Goal: Task Accomplishment & Management: Manage account settings

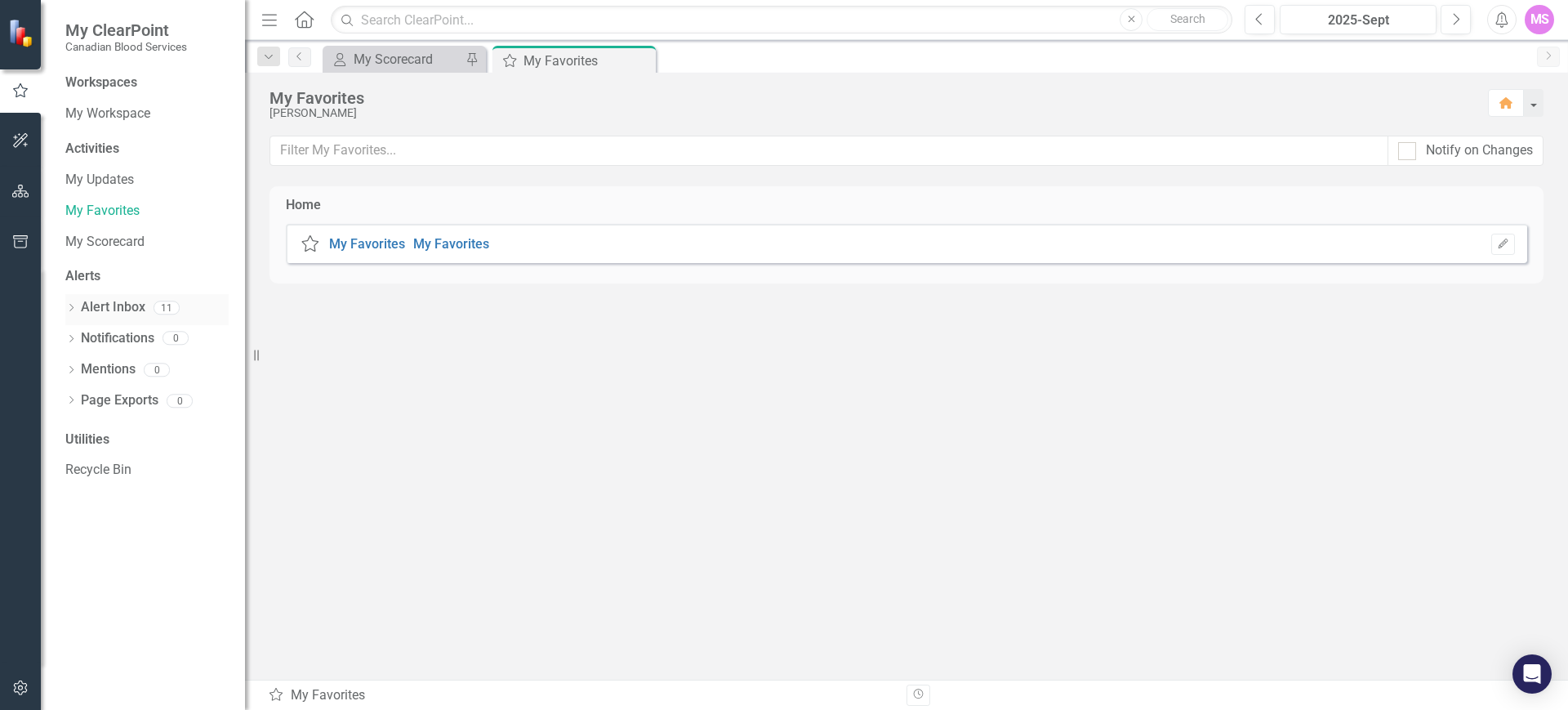
click at [74, 305] on icon "Dropdown" at bounding box center [71, 308] width 11 height 9
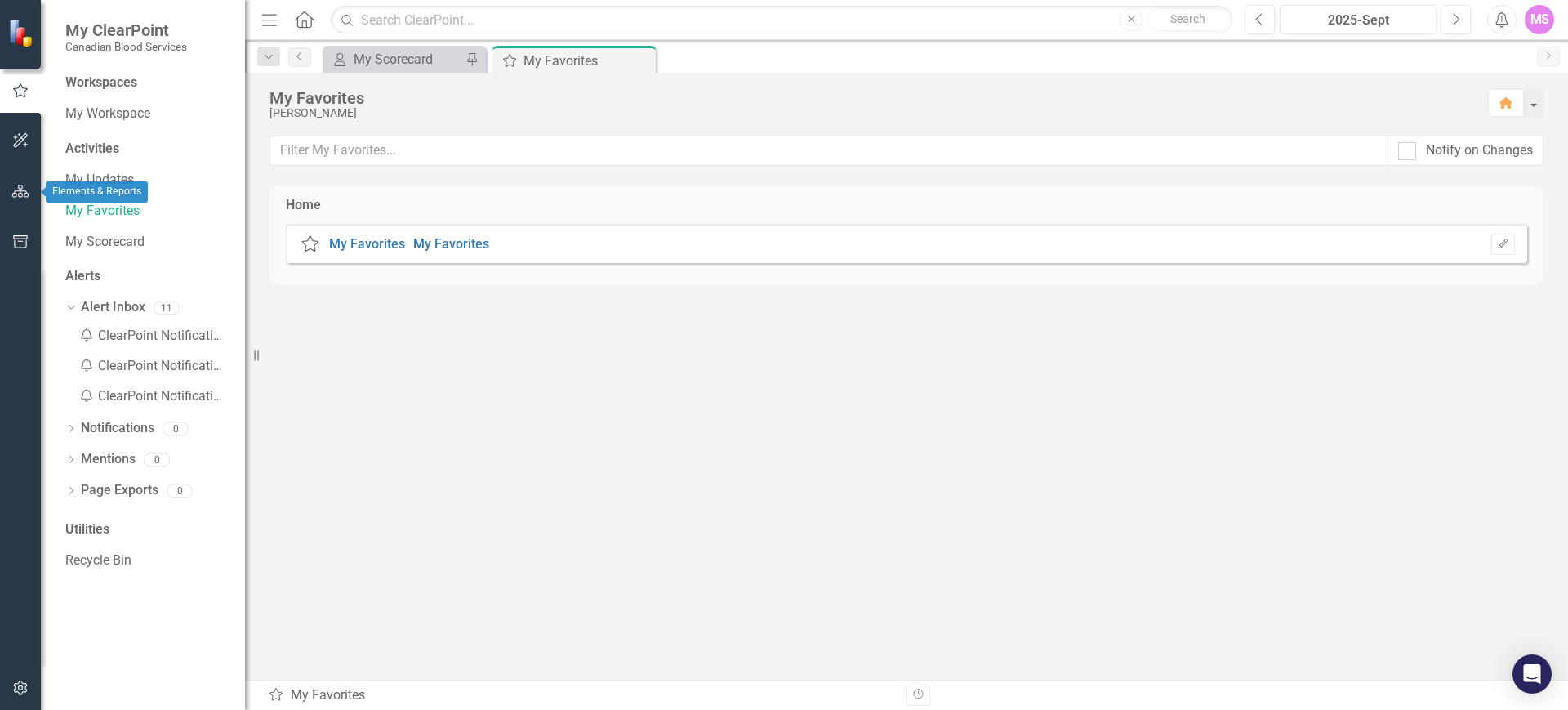
click at [17, 187] on icon "button" at bounding box center [21, 191] width 17 height 13
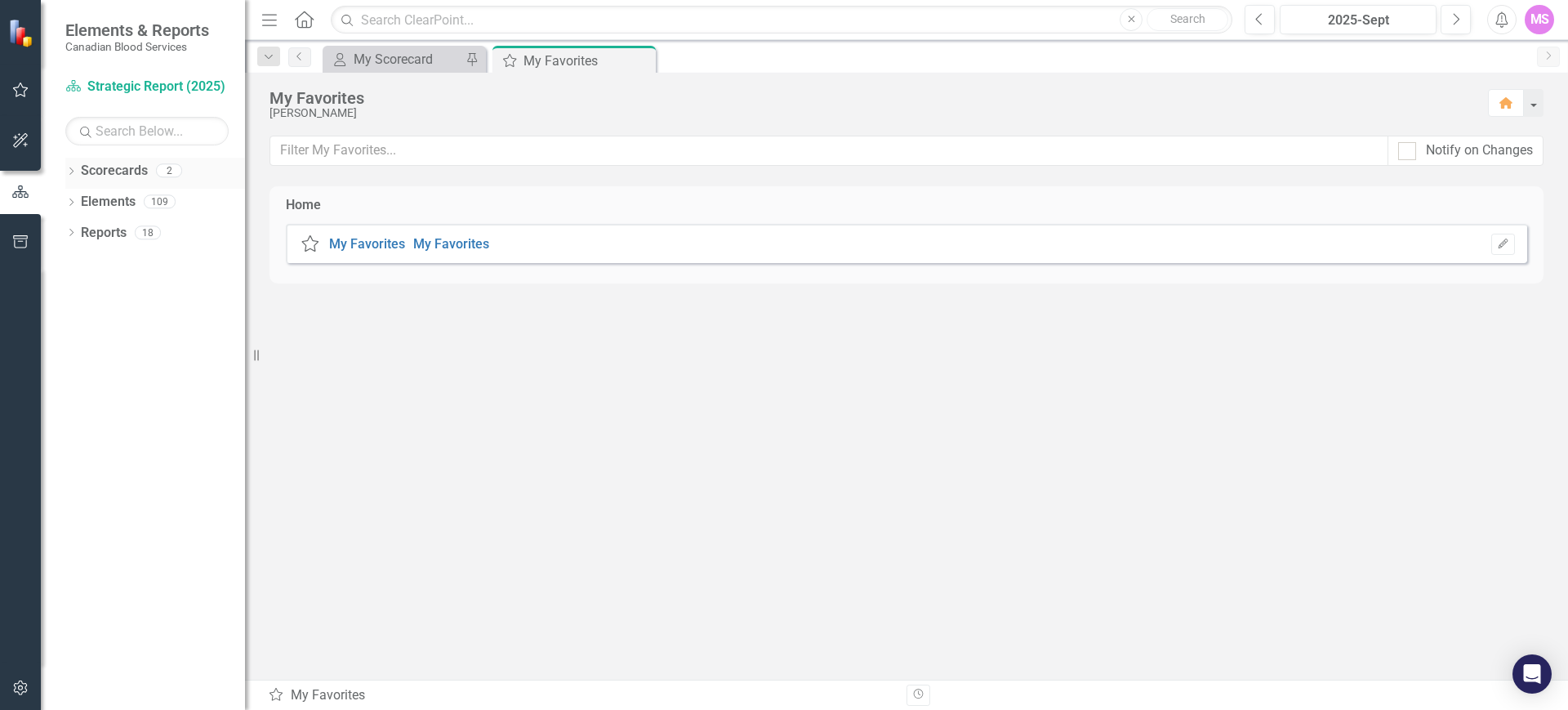
click at [72, 168] on icon "Dropdown" at bounding box center [71, 172] width 11 height 9
click at [123, 233] on link "Operational Report" at bounding box center [167, 233] width 155 height 19
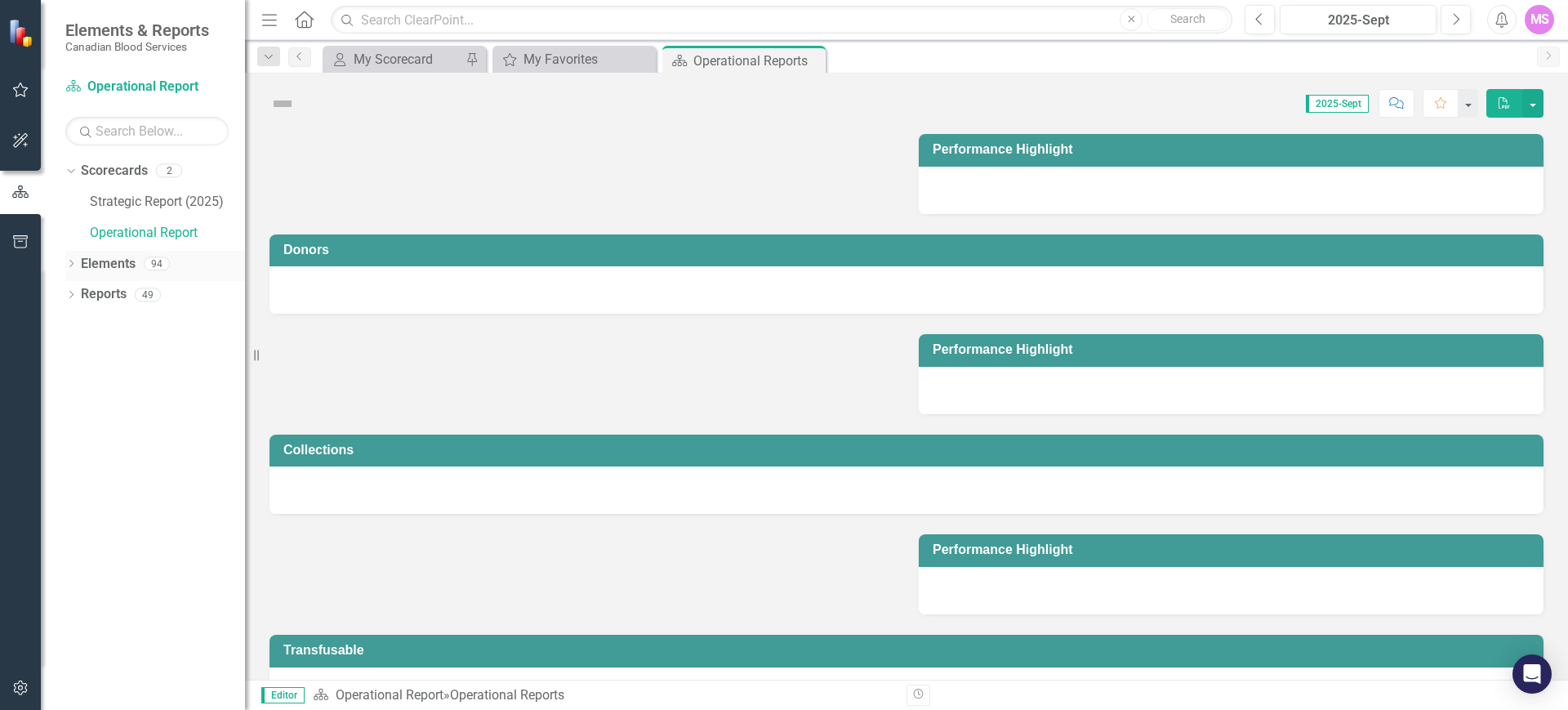
click at [73, 262] on icon "Dropdown" at bounding box center [71, 265] width 11 height 9
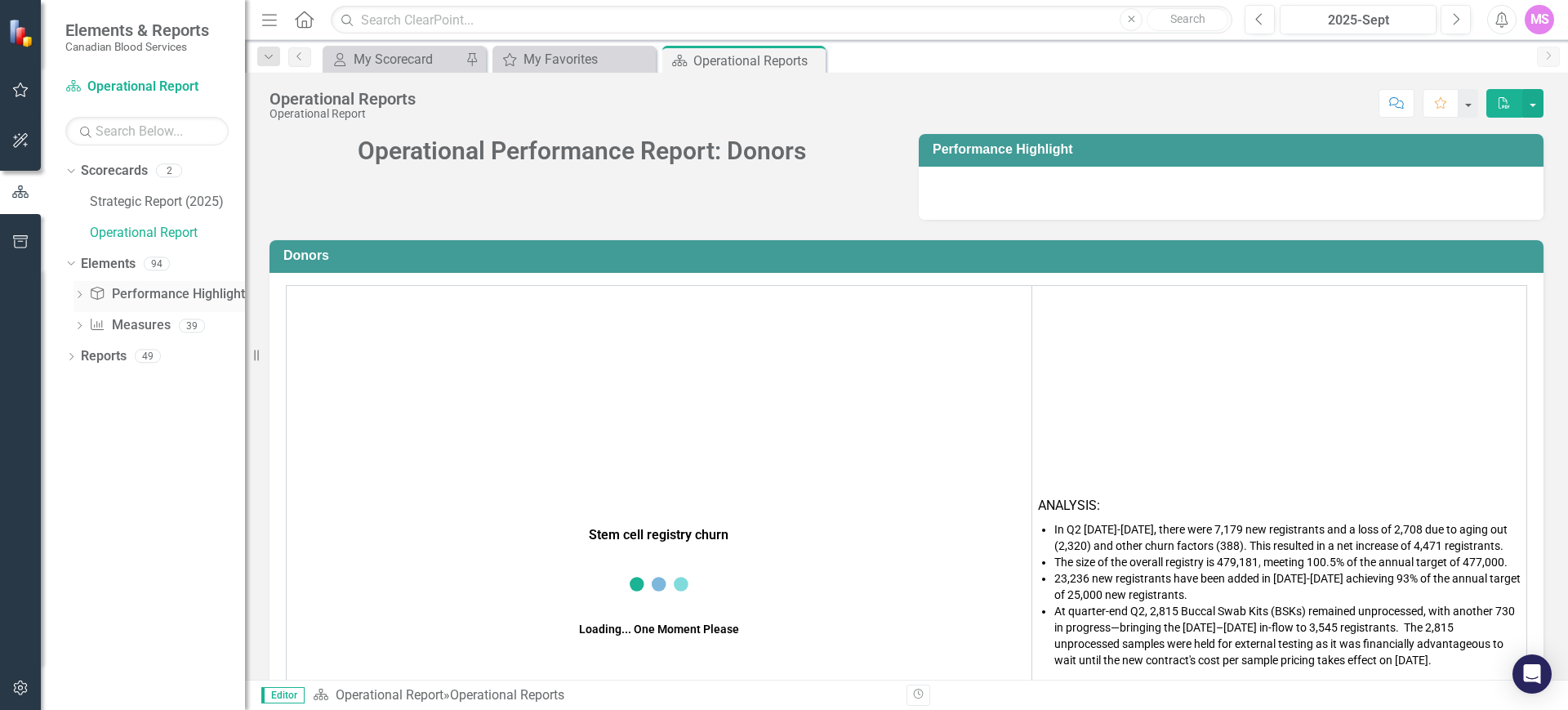
click at [123, 283] on div "Performance Highlight Performance Highlights" at bounding box center [170, 294] width 162 height 27
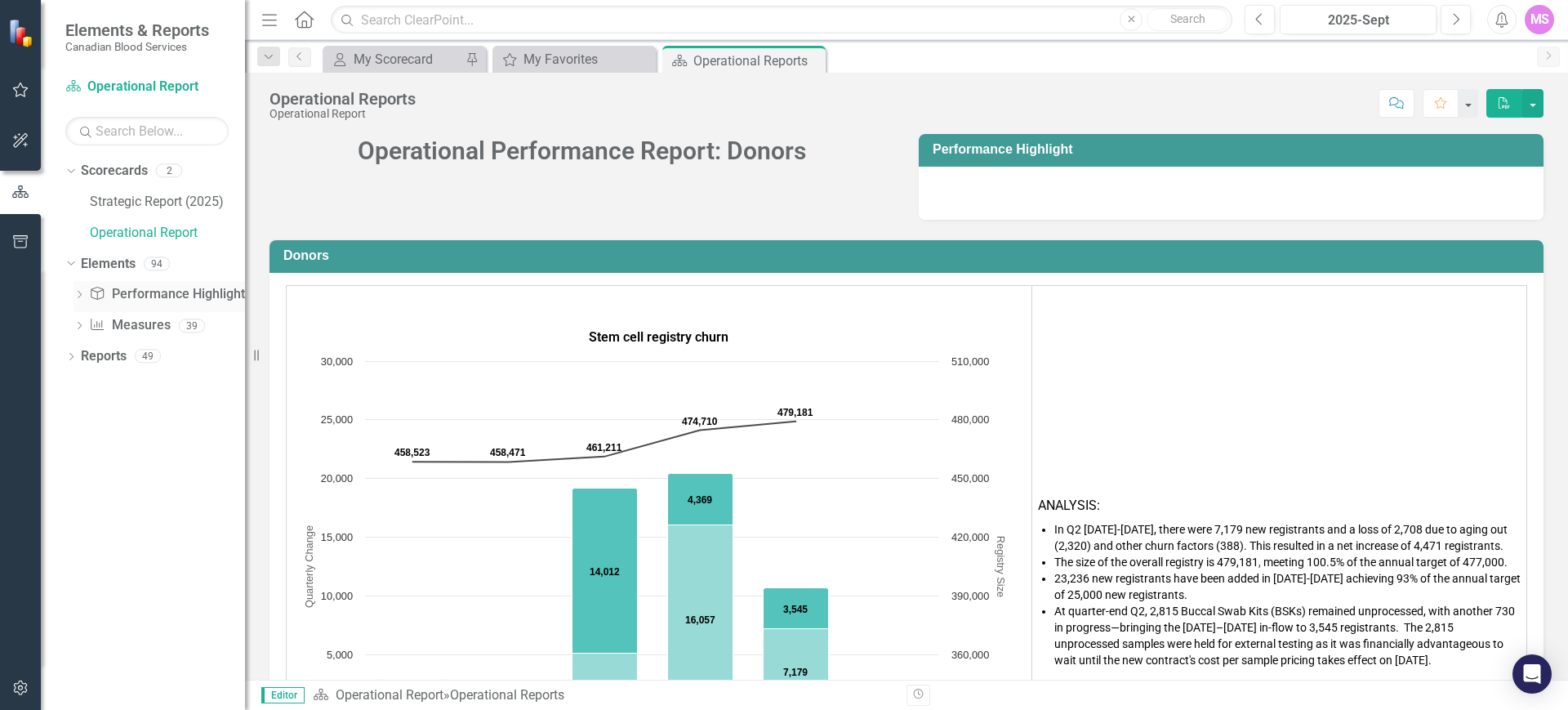
click at [78, 292] on icon "Dropdown" at bounding box center [79, 295] width 11 height 9
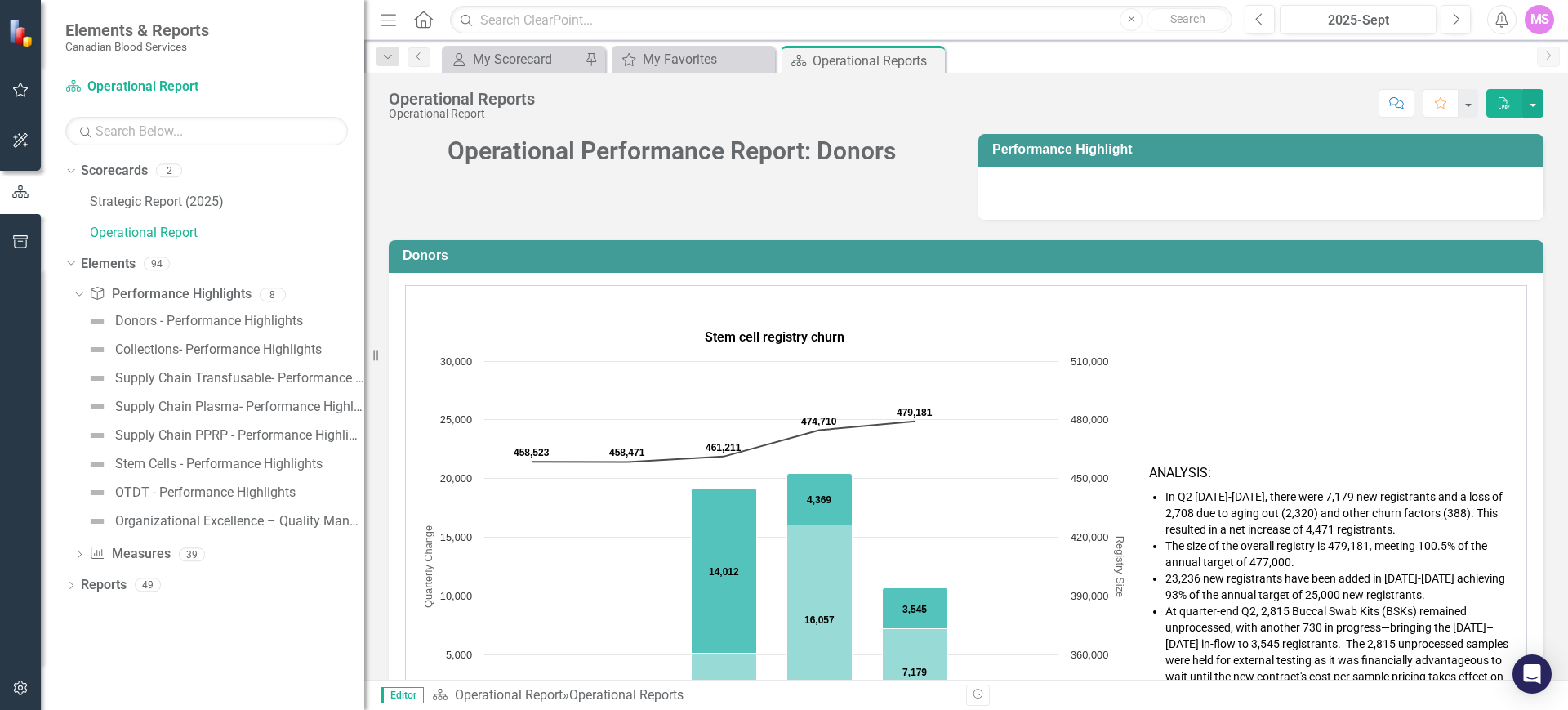
drag, startPoint x: 248, startPoint y: 333, endPoint x: 364, endPoint y: 346, distance: 116.7
click at [364, 346] on div "Resize" at bounding box center [371, 355] width 13 height 710
click at [200, 512] on link "Organizational Excellence – Quality Management - Performance Highlights" at bounding box center [224, 521] width 281 height 26
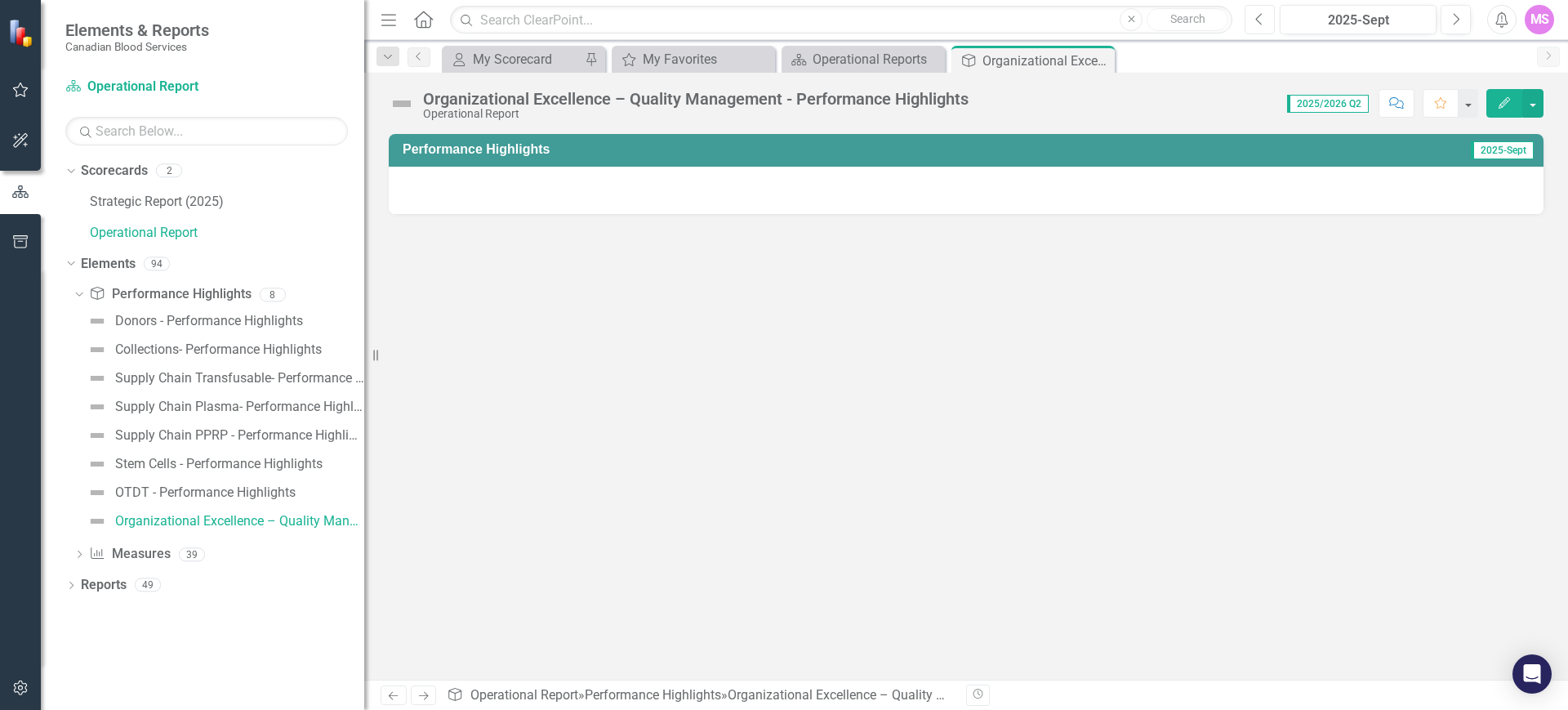
click at [1256, 19] on icon "button" at bounding box center [1259, 19] width 7 height 11
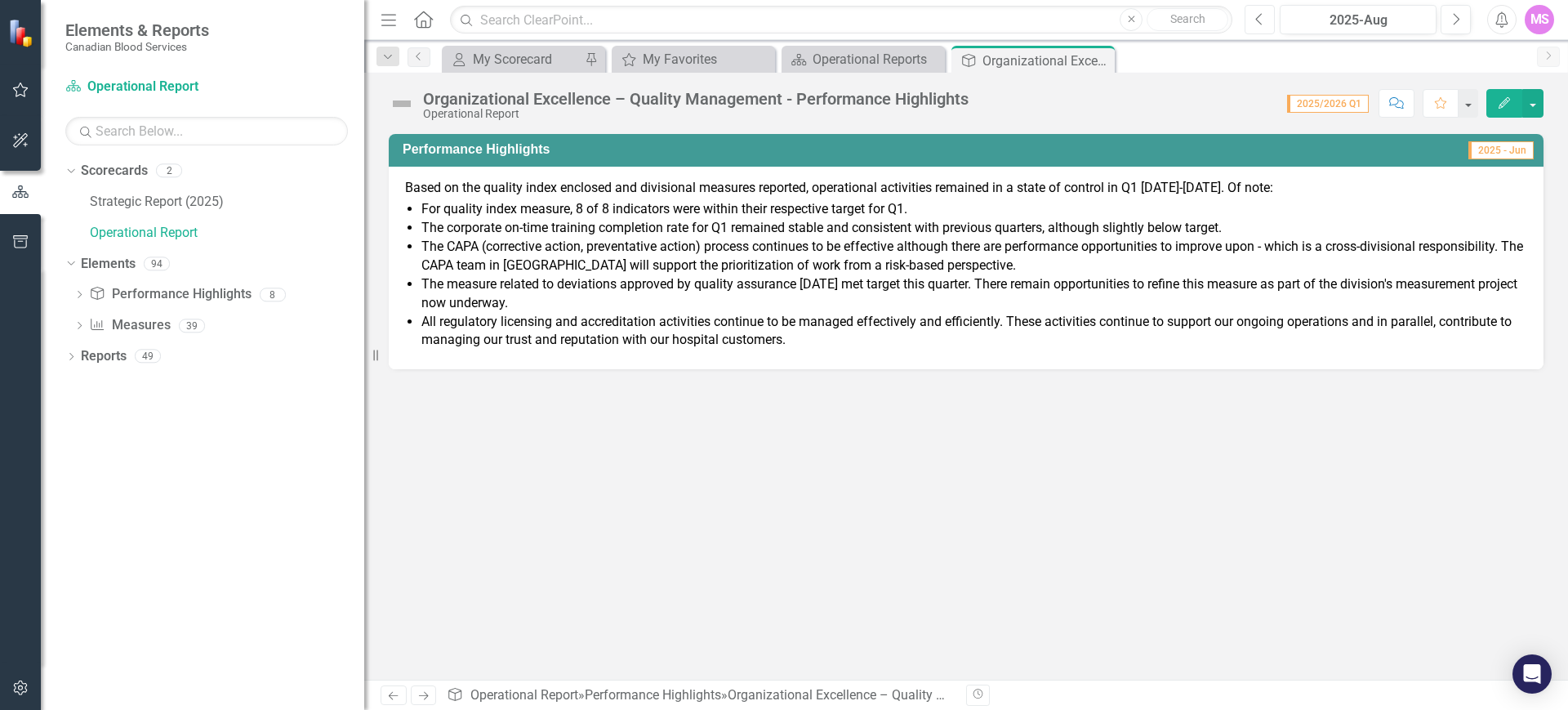
click at [1267, 14] on button "Previous" at bounding box center [1260, 19] width 30 height 30
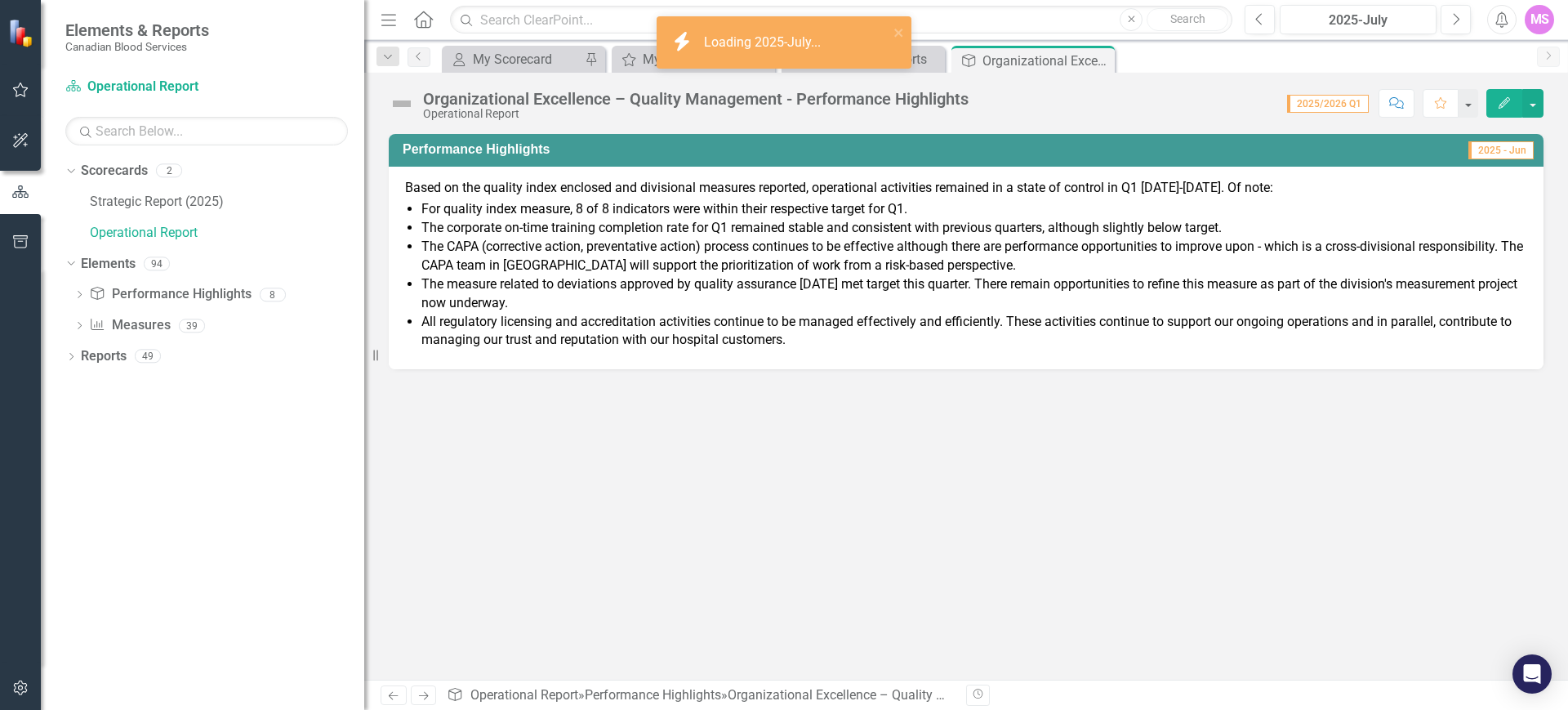
click at [408, 185] on p "Based on the quality index enclosed and divisional measures reported, operation…" at bounding box center [967, 188] width 1123 height 19
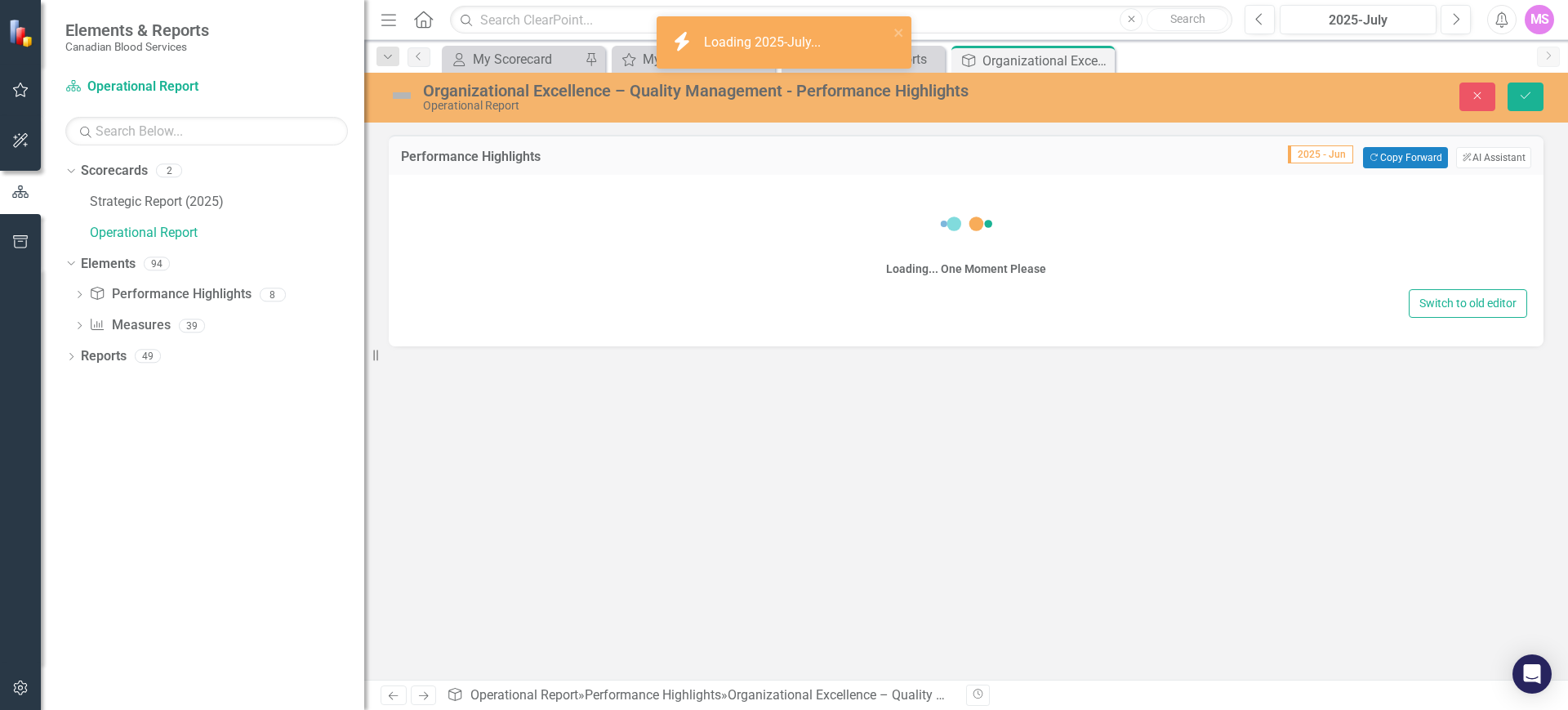
click at [408, 185] on div "Loading... One Moment Please Switch to old editor" at bounding box center [967, 261] width 1155 height 171
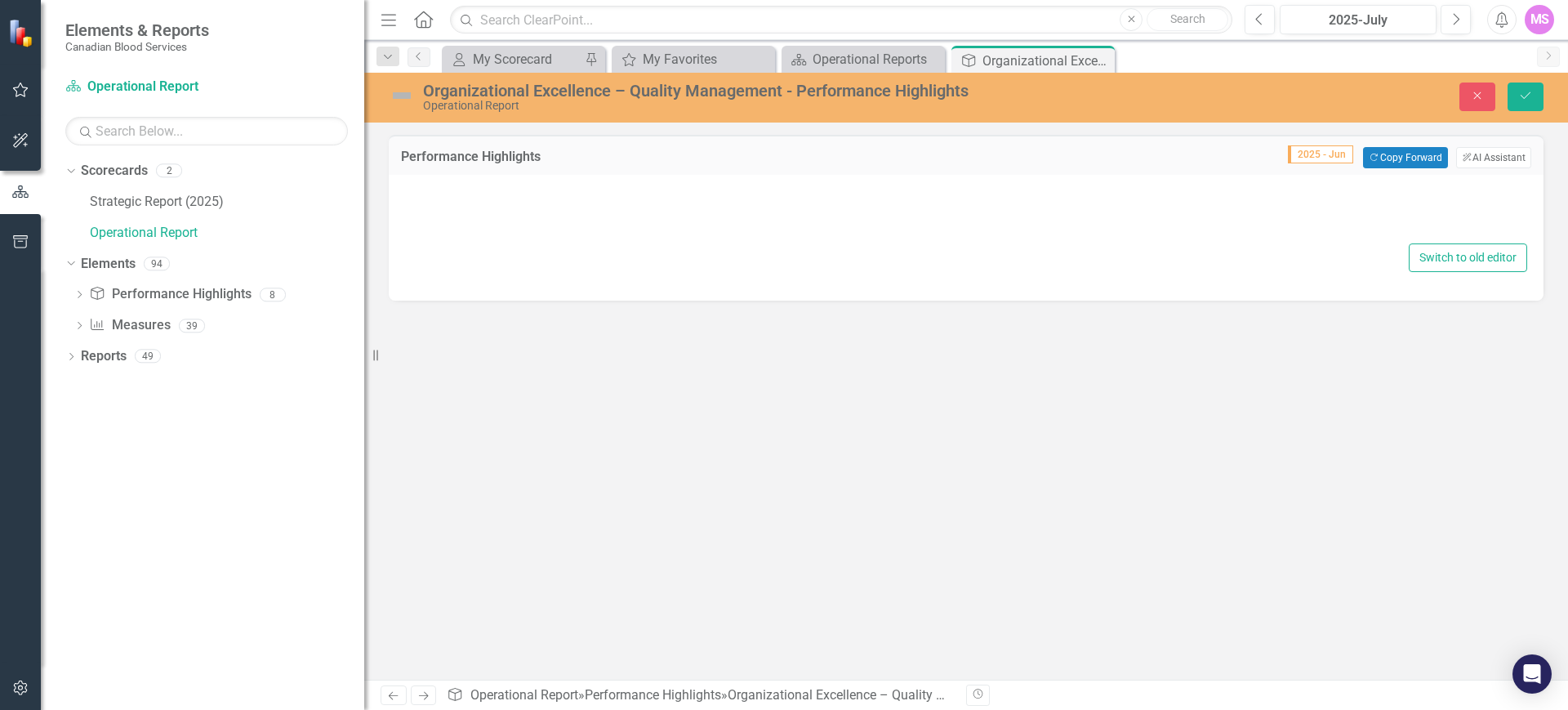
type textarea "<p>Based on the quality index enclosed and divisional measures reported, operat…"
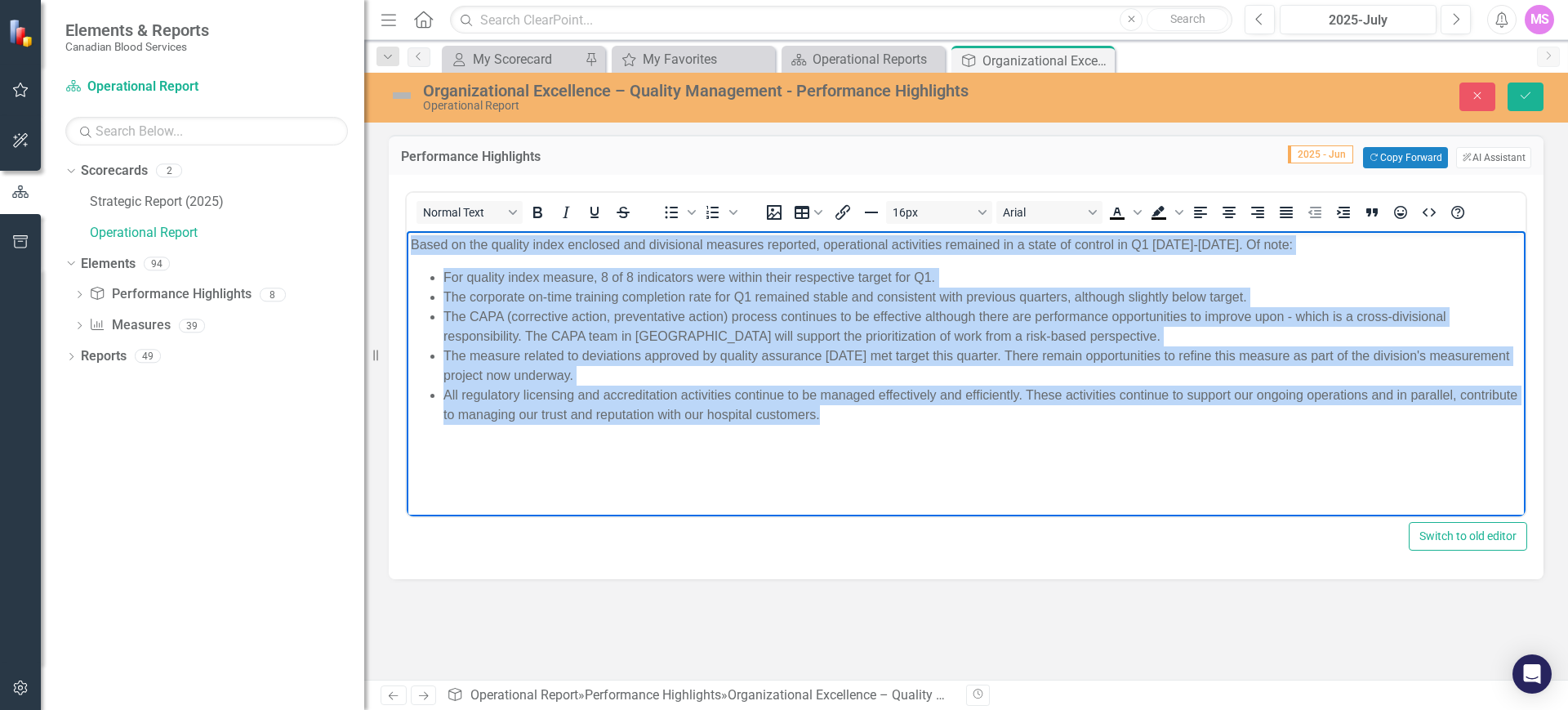
drag, startPoint x: 414, startPoint y: 245, endPoint x: 868, endPoint y: 410, distance: 483.1
click at [868, 410] on body "Based on the quality index enclosed and divisional measures reported, operation…" at bounding box center [967, 354] width 1119 height 246
copy body "Based on the quality index enclosed and divisional measures reported, operation…"
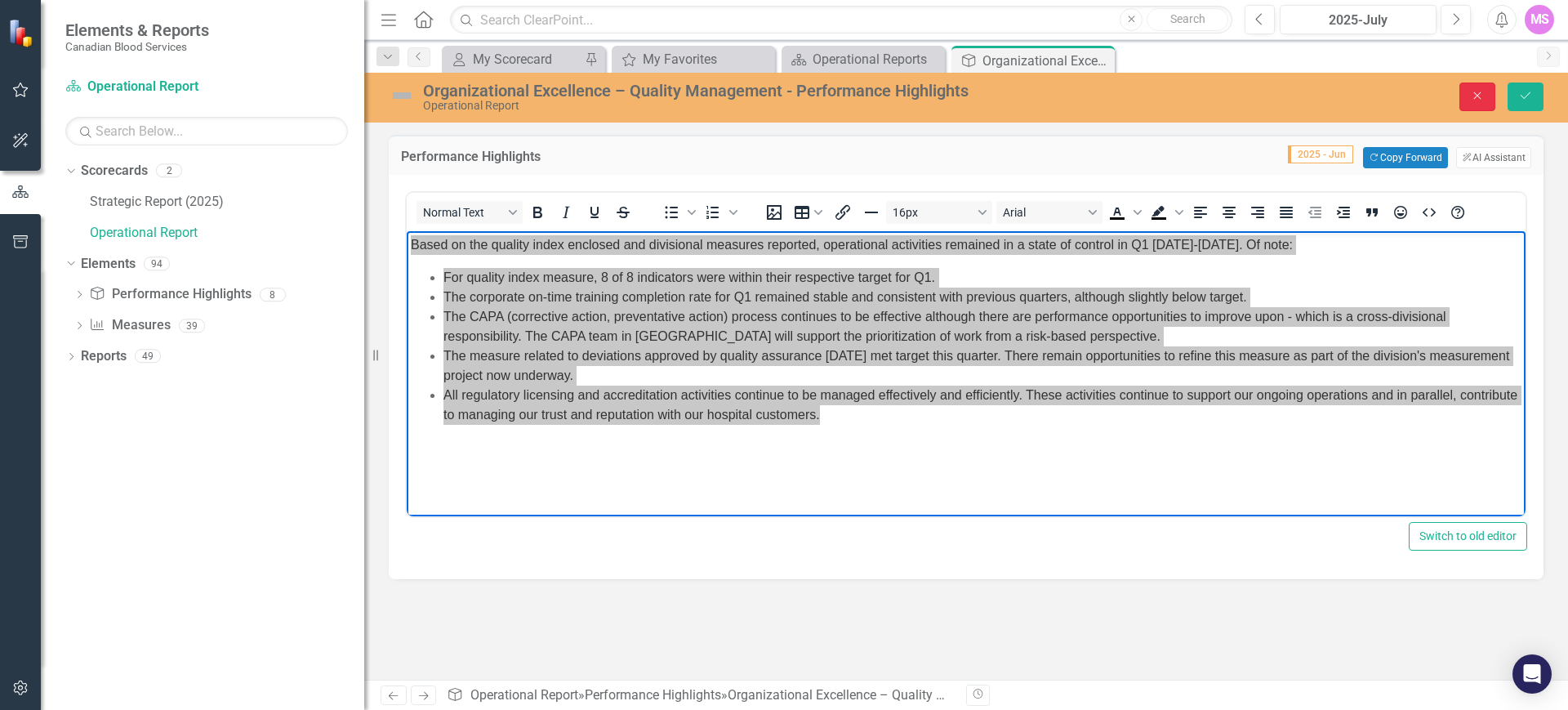
click at [1474, 102] on button "Close" at bounding box center [1478, 97] width 36 height 29
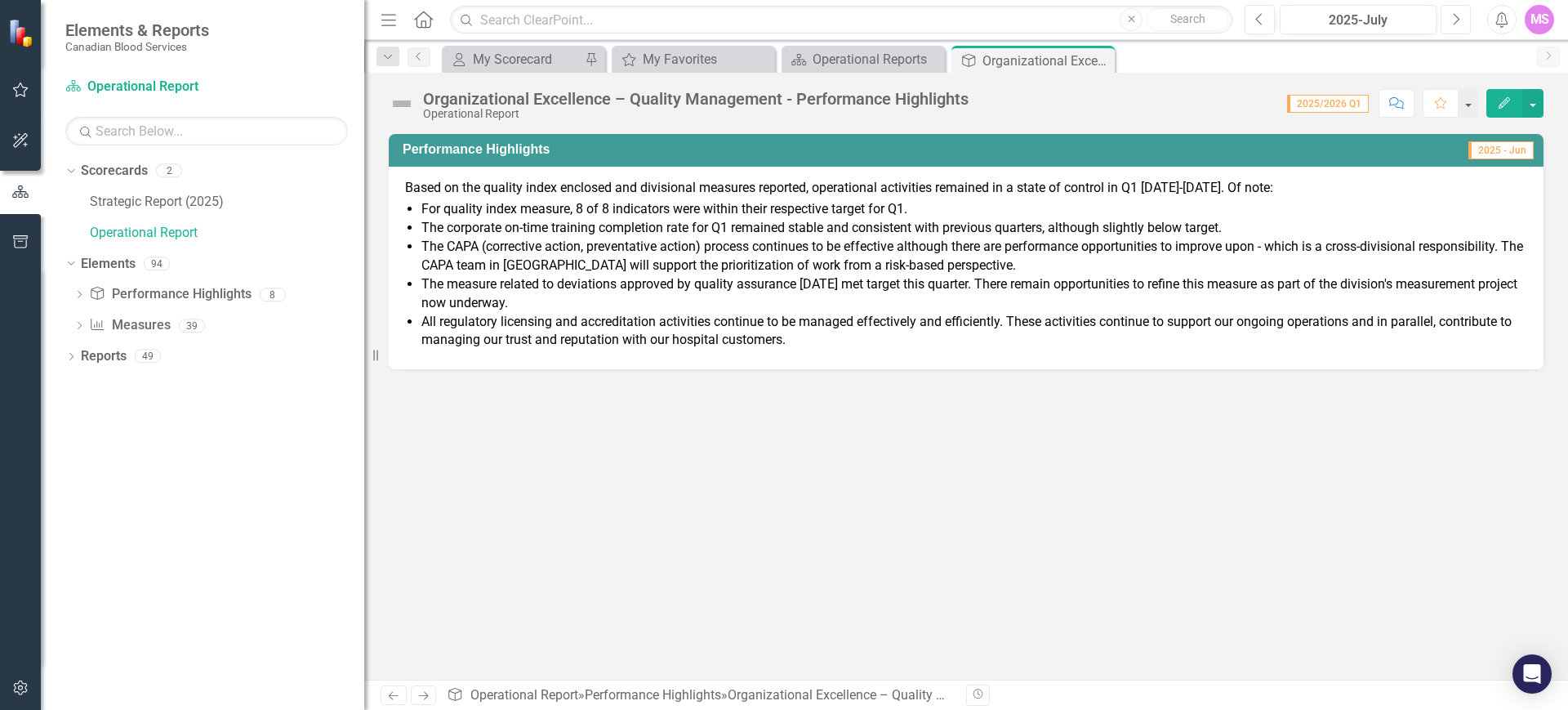
click at [1455, 20] on icon "Next" at bounding box center [1456, 19] width 9 height 14
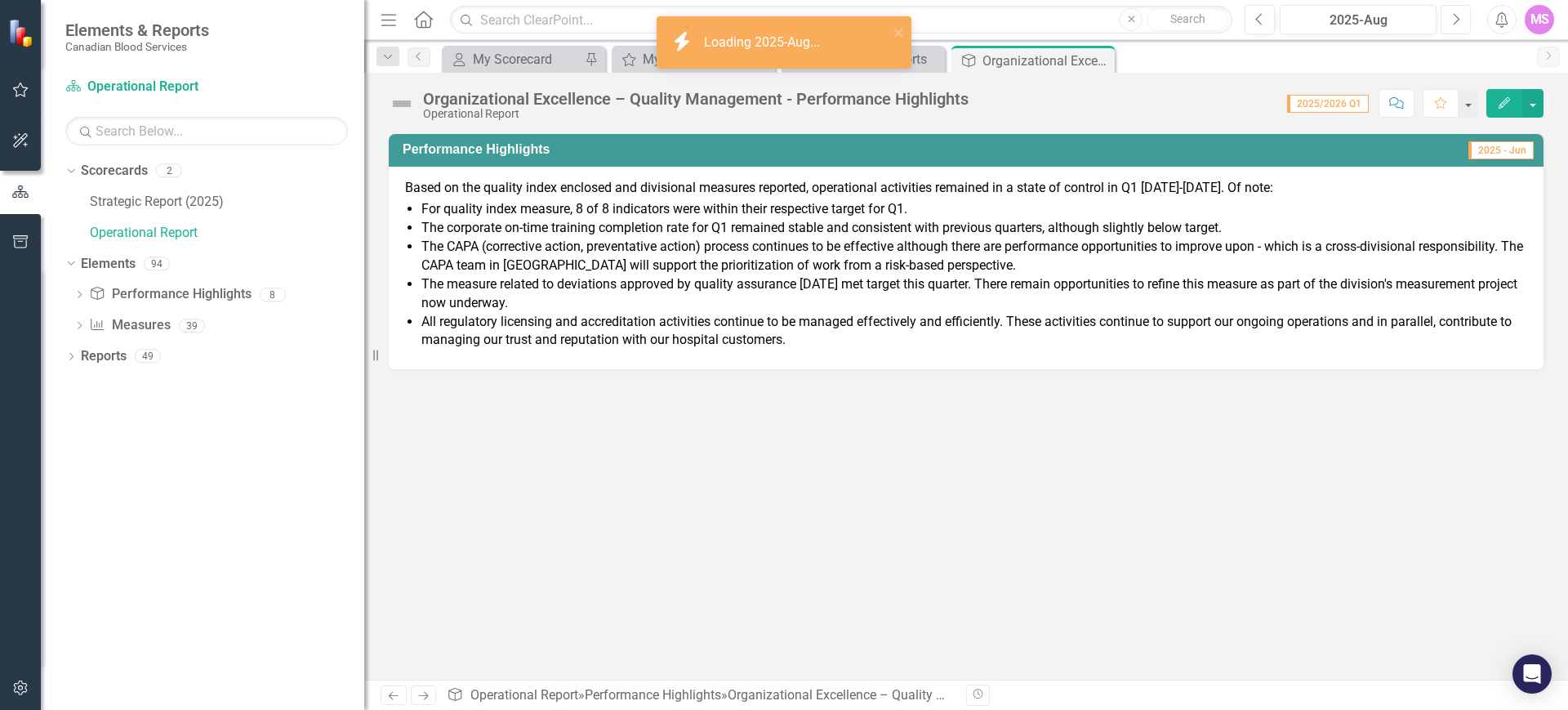
click at [1455, 20] on icon "Next" at bounding box center [1456, 19] width 9 height 14
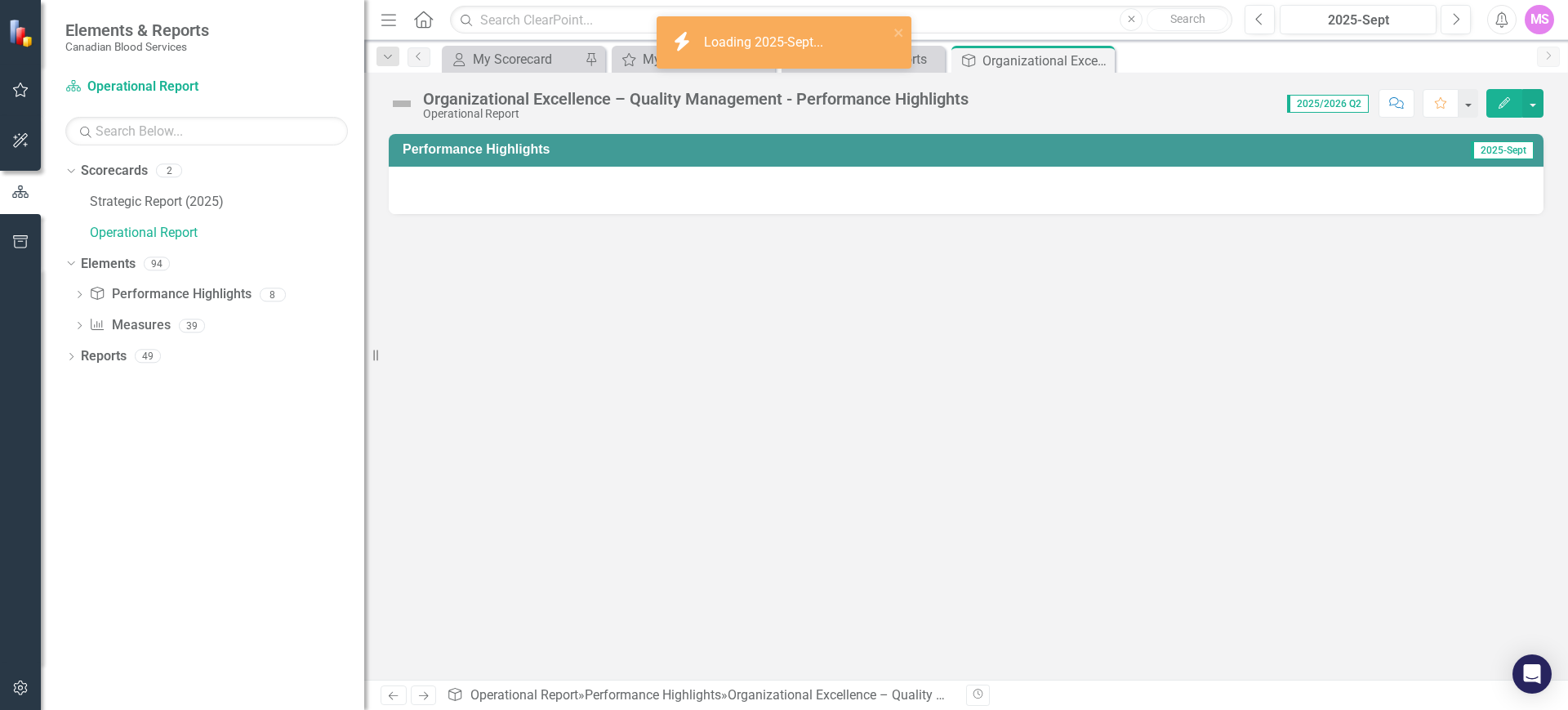
click at [954, 187] on div at bounding box center [967, 190] width 1155 height 48
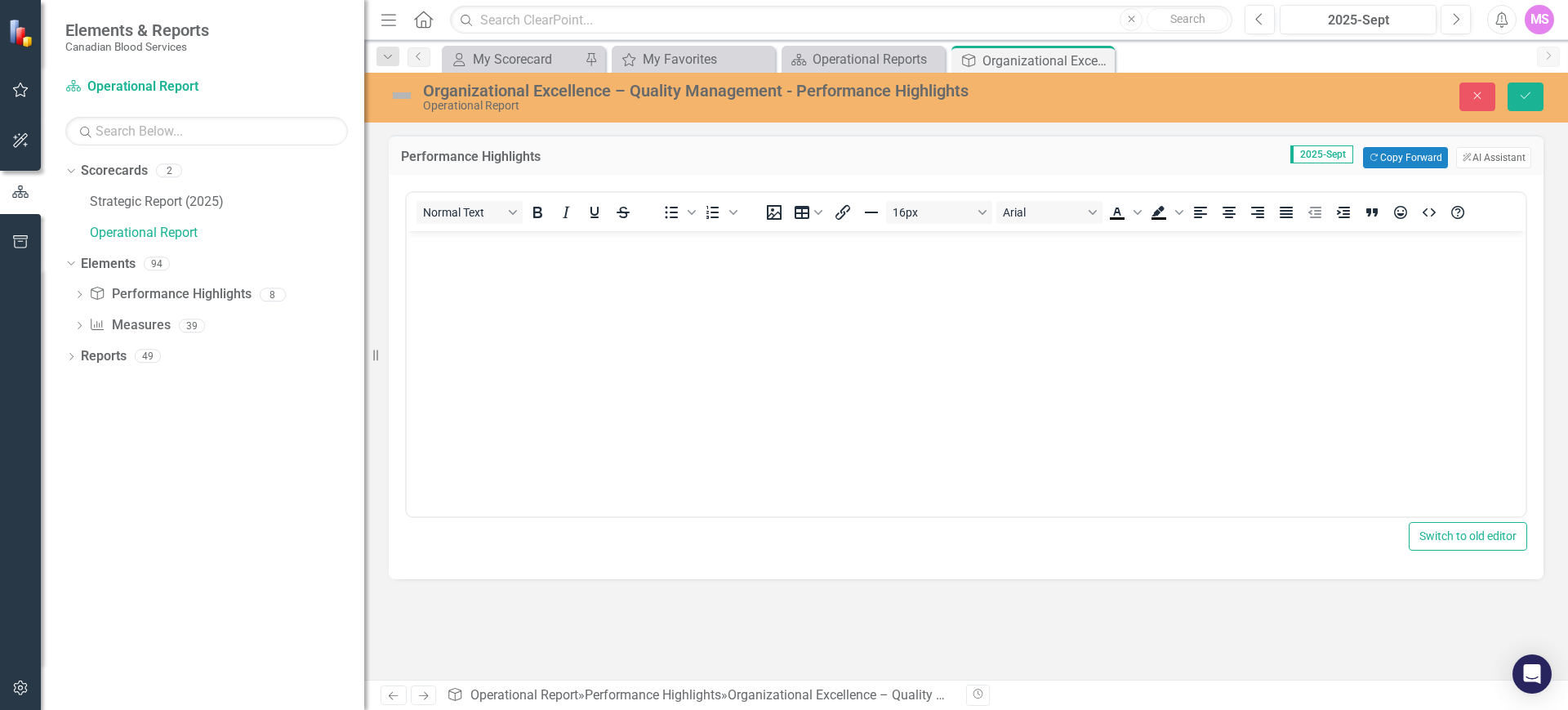
click at [686, 266] on body "Rich Text Area. Press ALT-0 for help." at bounding box center [967, 354] width 1119 height 246
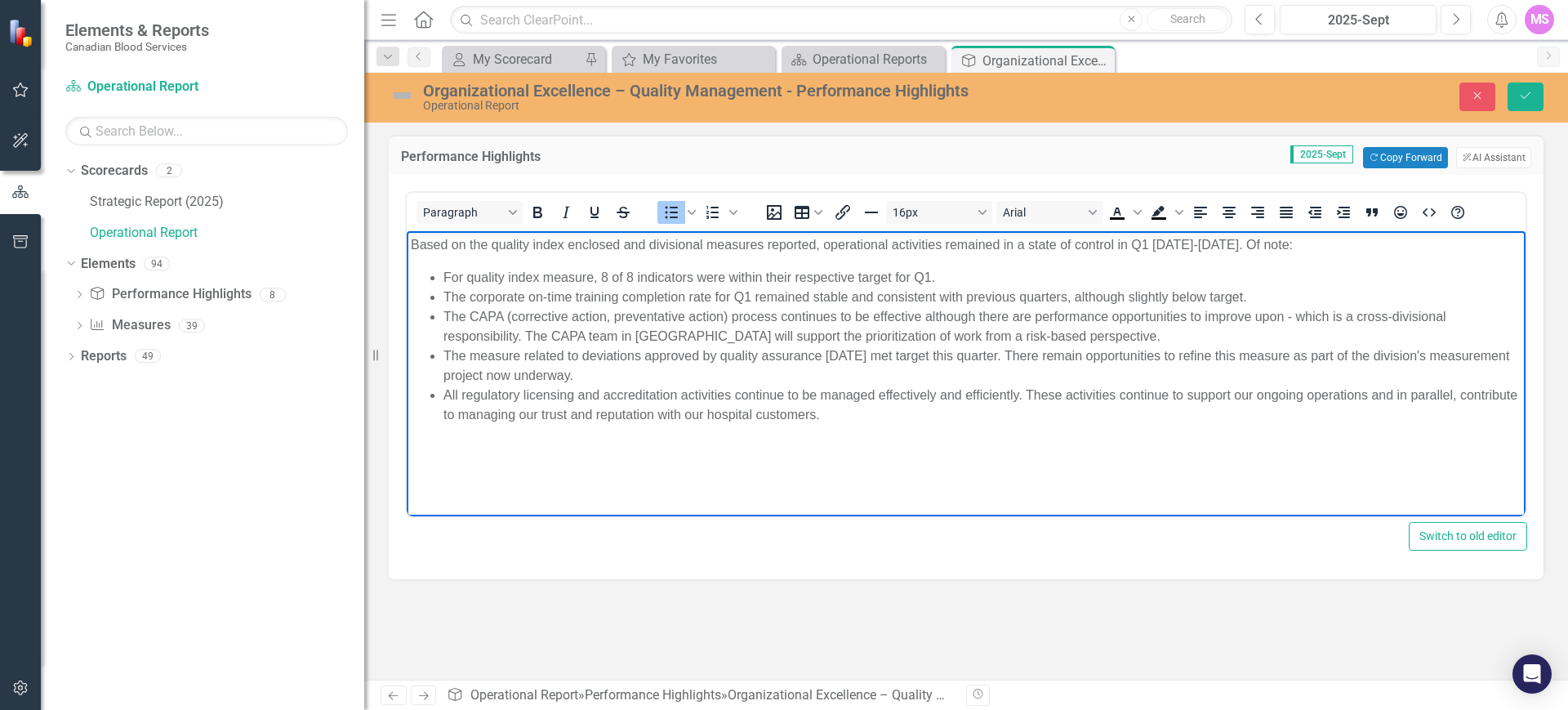
click at [1146, 243] on p "Based on the quality index enclosed and divisional measures reported, operation…" at bounding box center [967, 245] width 1111 height 20
click at [602, 276] on li "For quality index measure, 8 of 8 indicators were within their respective targe…" at bounding box center [982, 278] width 1078 height 20
click at [932, 276] on li "For quality index measure, X of X indicators were within their respective targe…" at bounding box center [982, 278] width 1078 height 20
click at [742, 297] on li "The corporate on-time training completion rate for Q1 remained stable and consi…" at bounding box center [982, 297] width 1078 height 20
click at [1529, 93] on icon "submit" at bounding box center [1526, 95] width 10 height 7
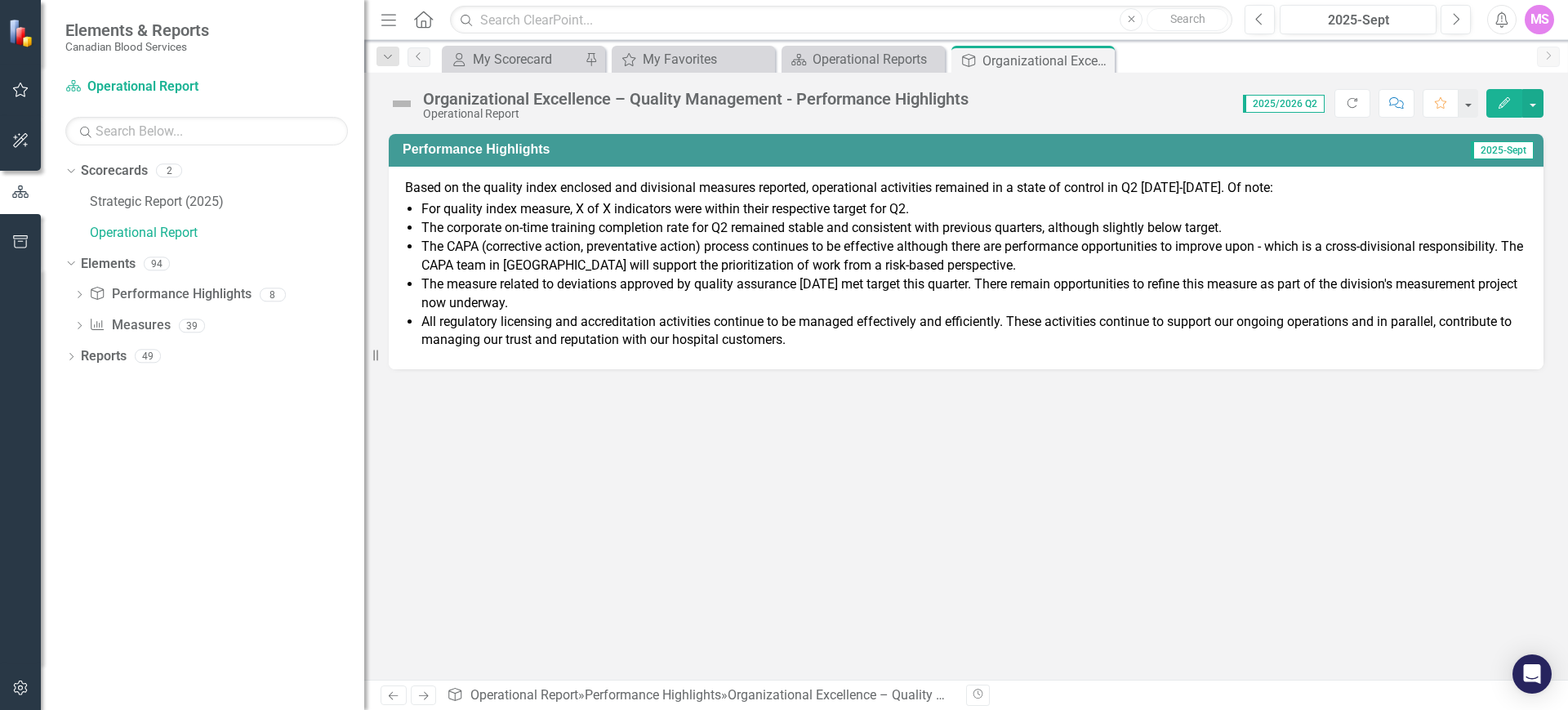
click at [1441, 487] on div "Performance Highlights 2025-Sept Based on the quality index enclosed and divisi…" at bounding box center [966, 406] width 1204 height 545
click at [79, 294] on icon "Dropdown" at bounding box center [79, 295] width 11 height 9
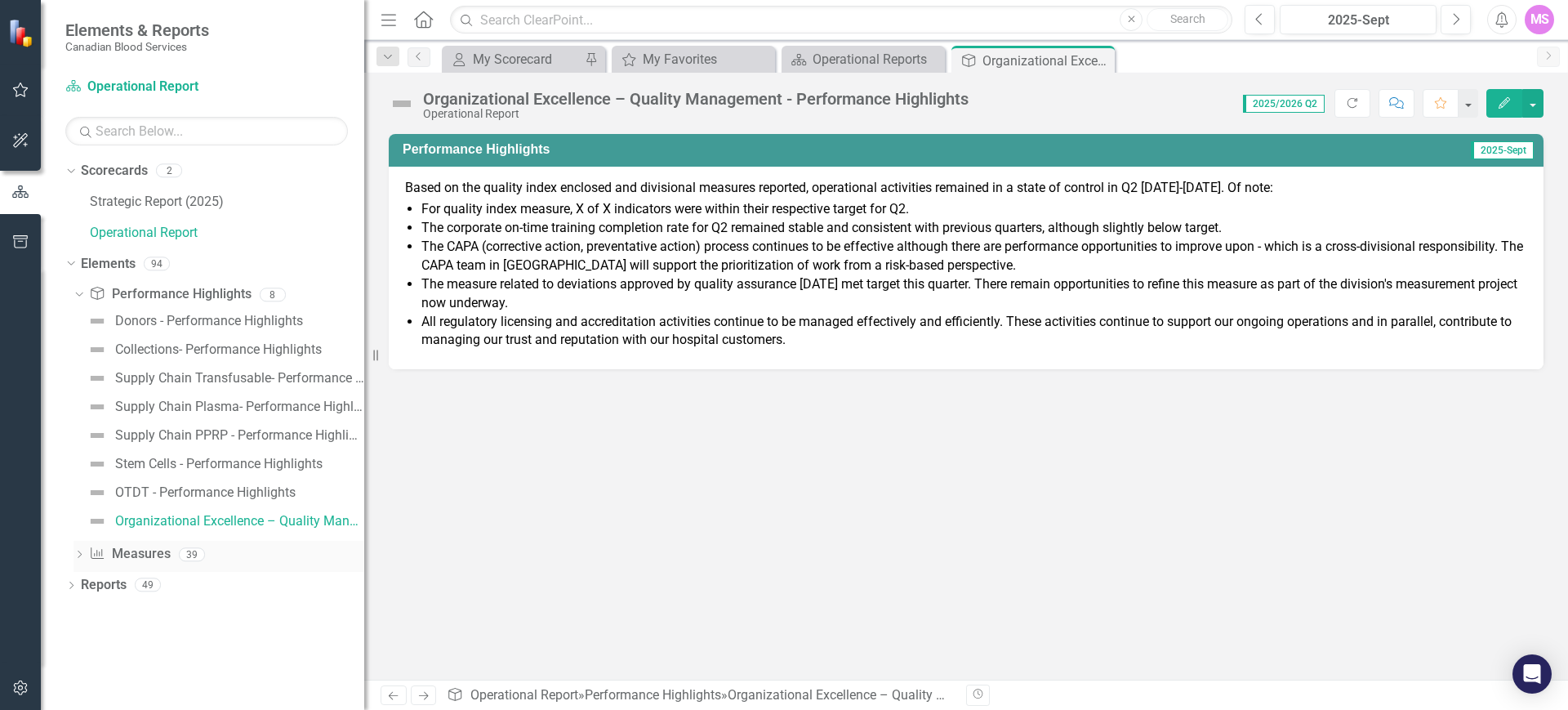
click at [79, 558] on icon "Dropdown" at bounding box center [79, 555] width 11 height 9
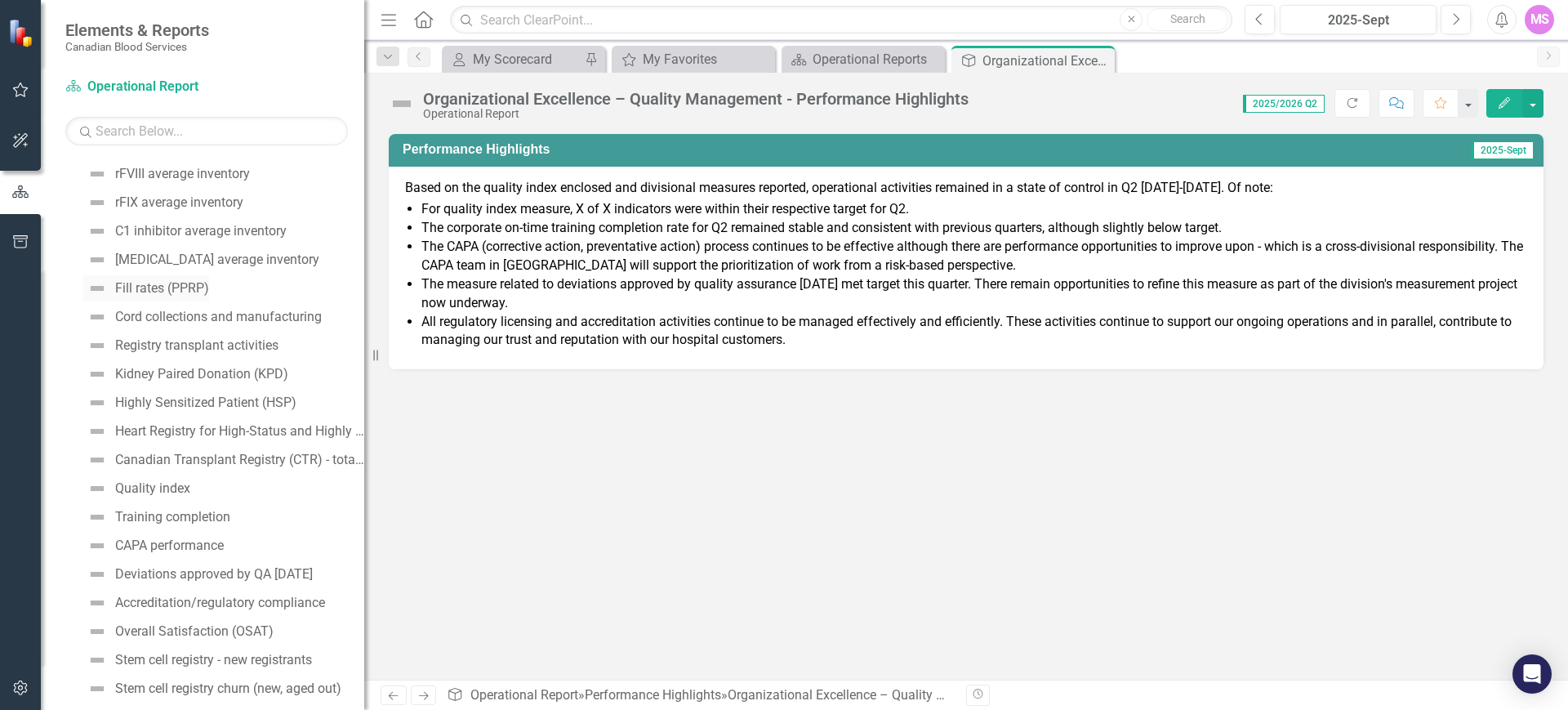
scroll to position [779, 0]
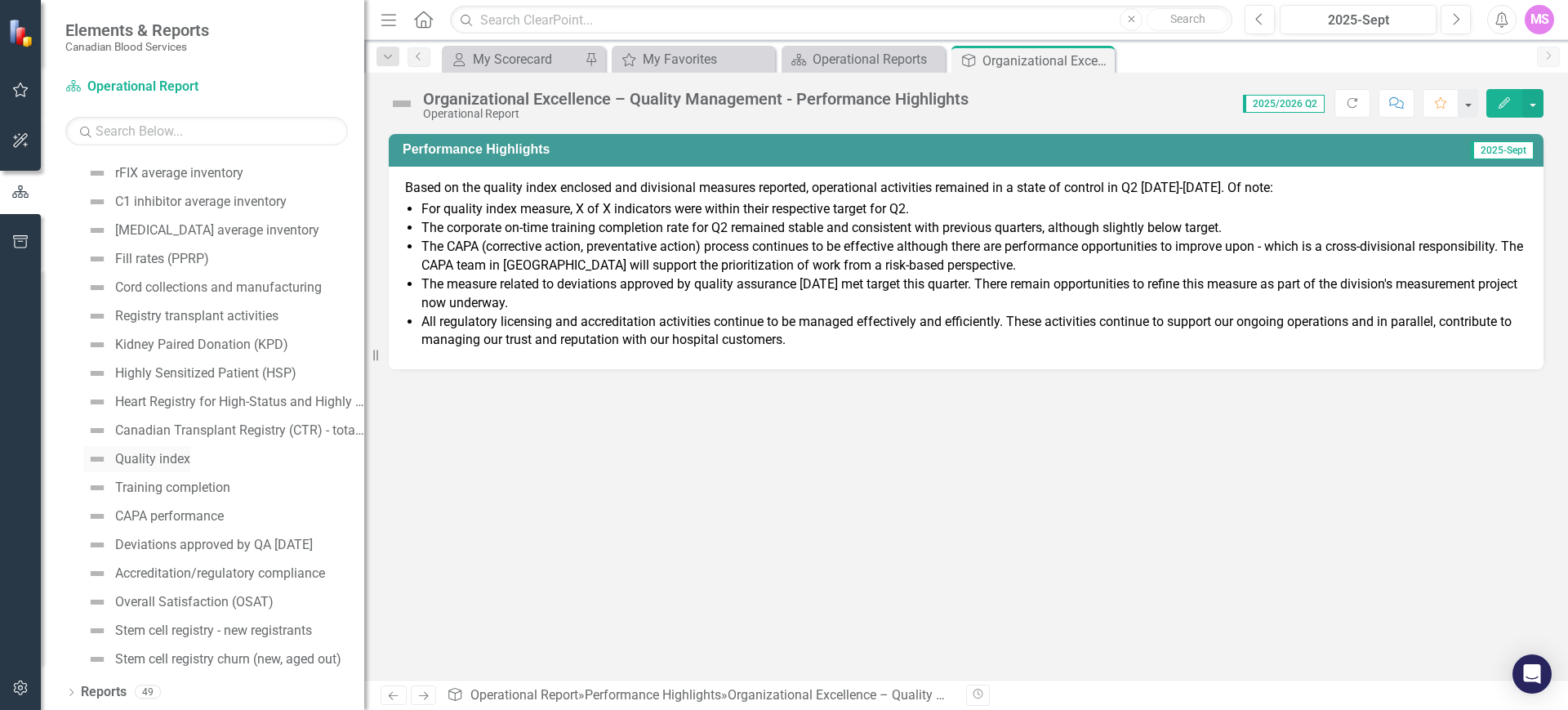
click at [181, 459] on div "Quality index" at bounding box center [152, 459] width 75 height 14
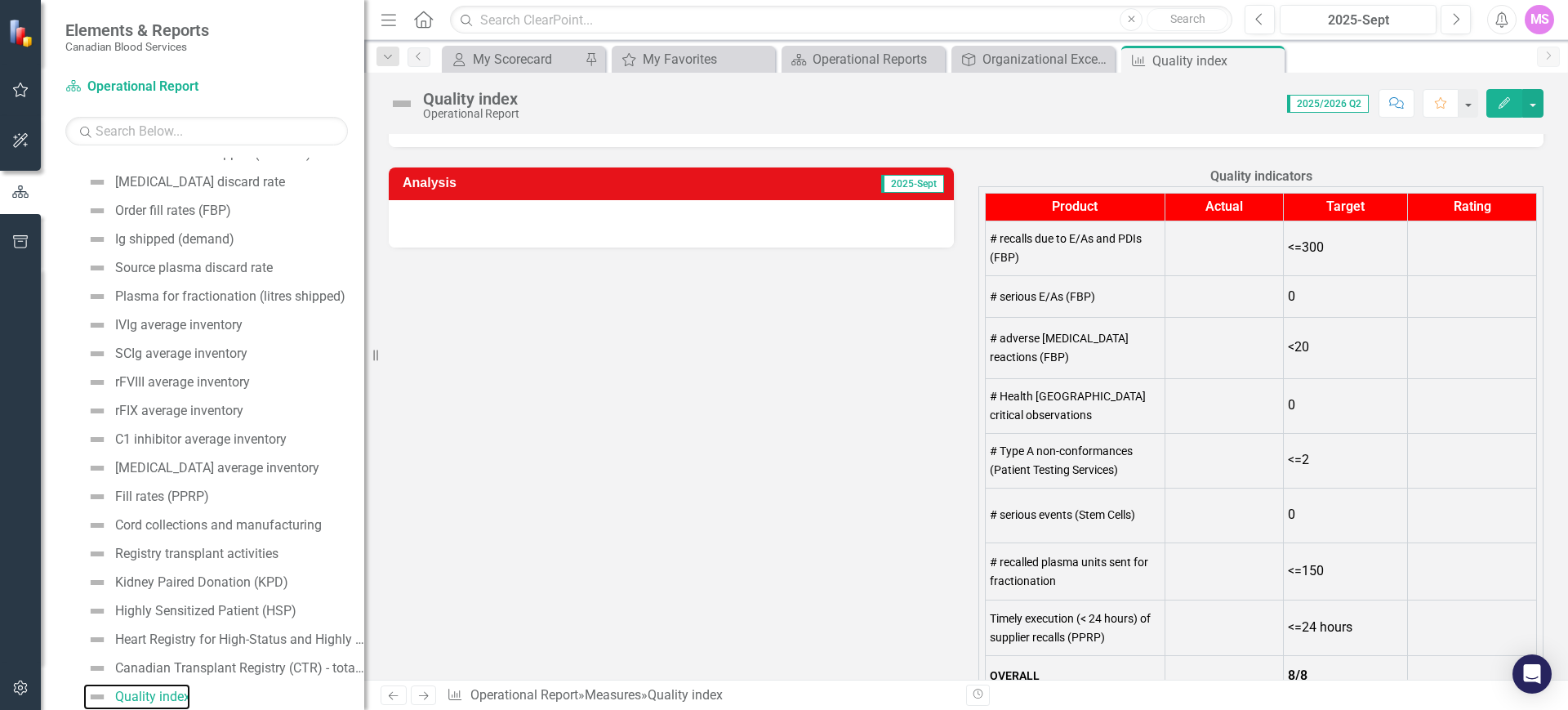
scroll to position [205, 0]
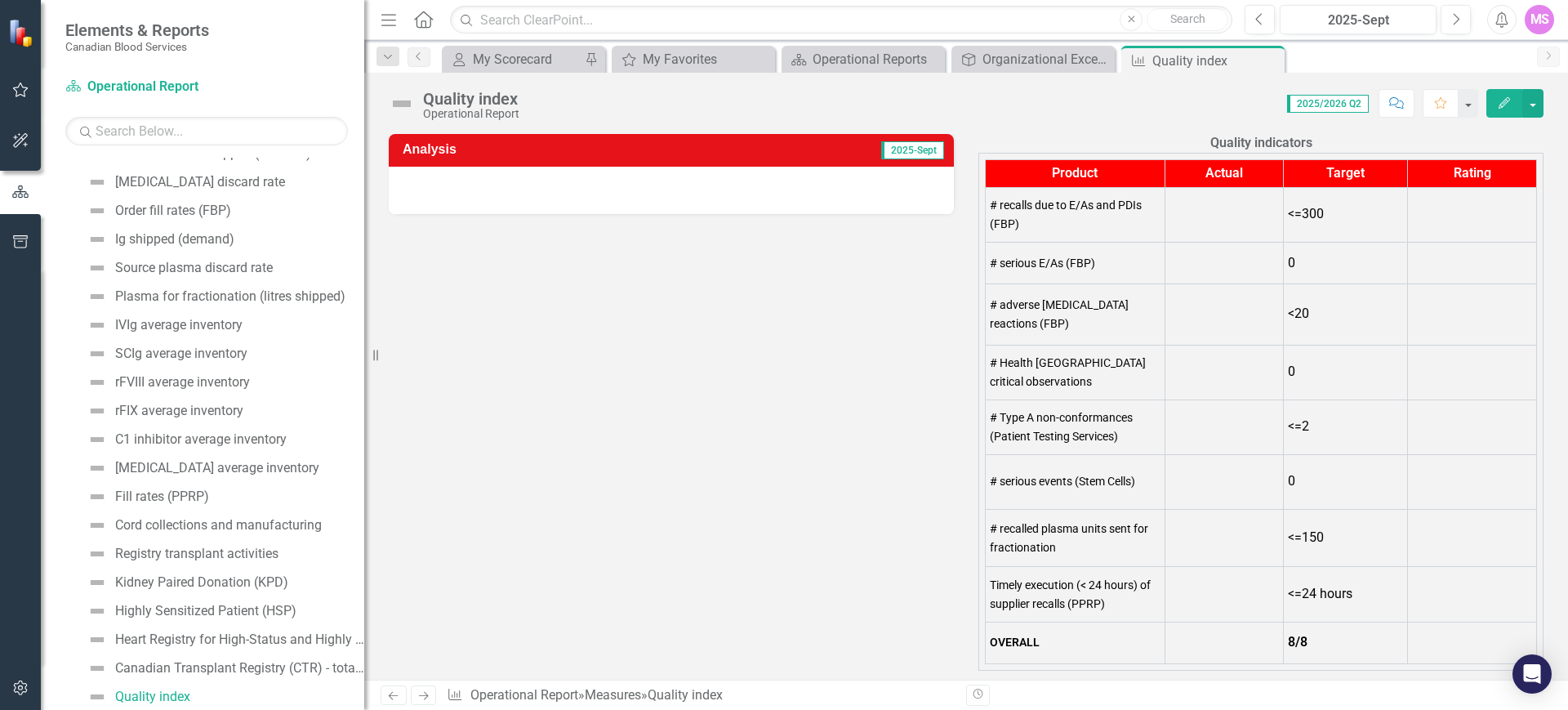
click at [853, 367] on div "Analysis 2025-Sept Quality indicators Product Actual Target Rating # recalls du…" at bounding box center [967, 392] width 1180 height 558
click at [1187, 329] on td at bounding box center [1224, 315] width 118 height 61
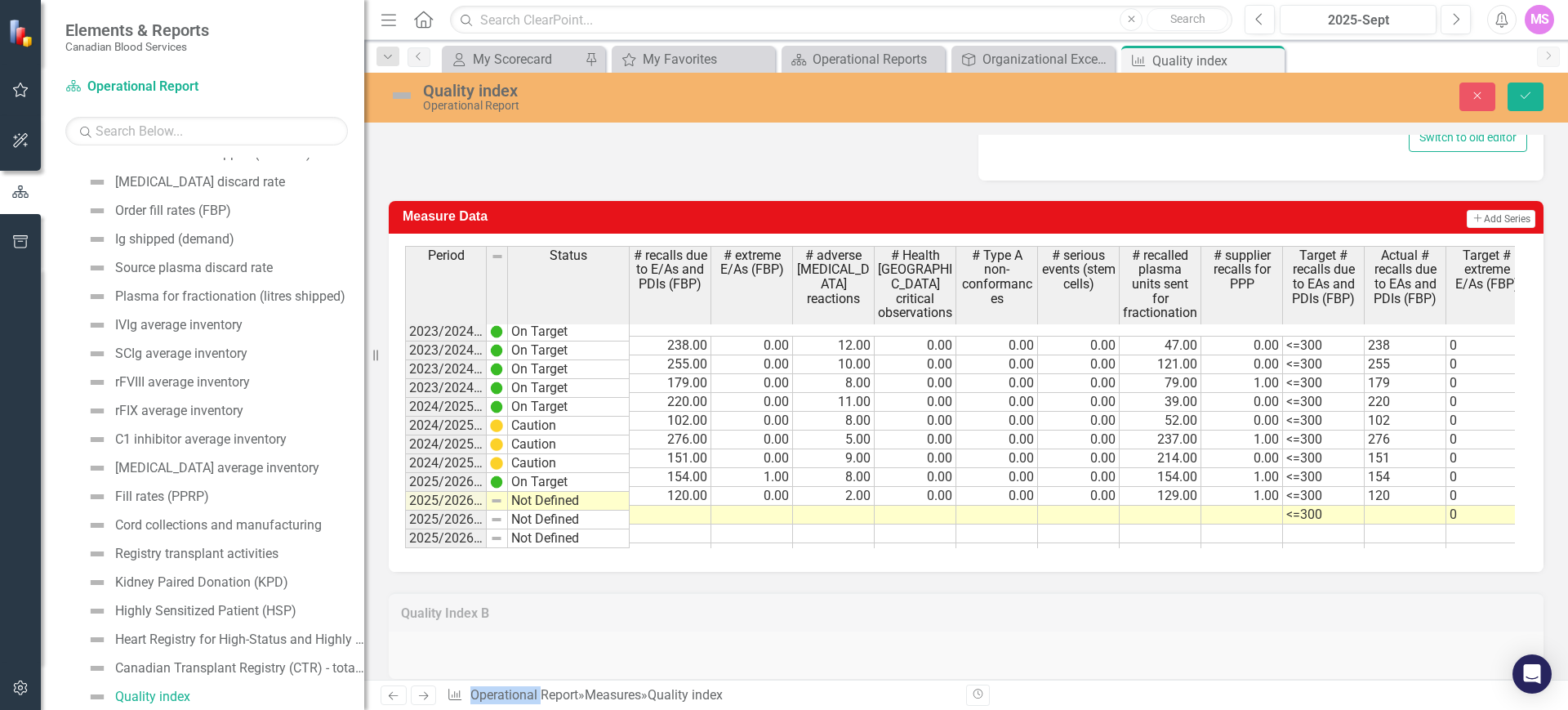
scroll to position [696, 0]
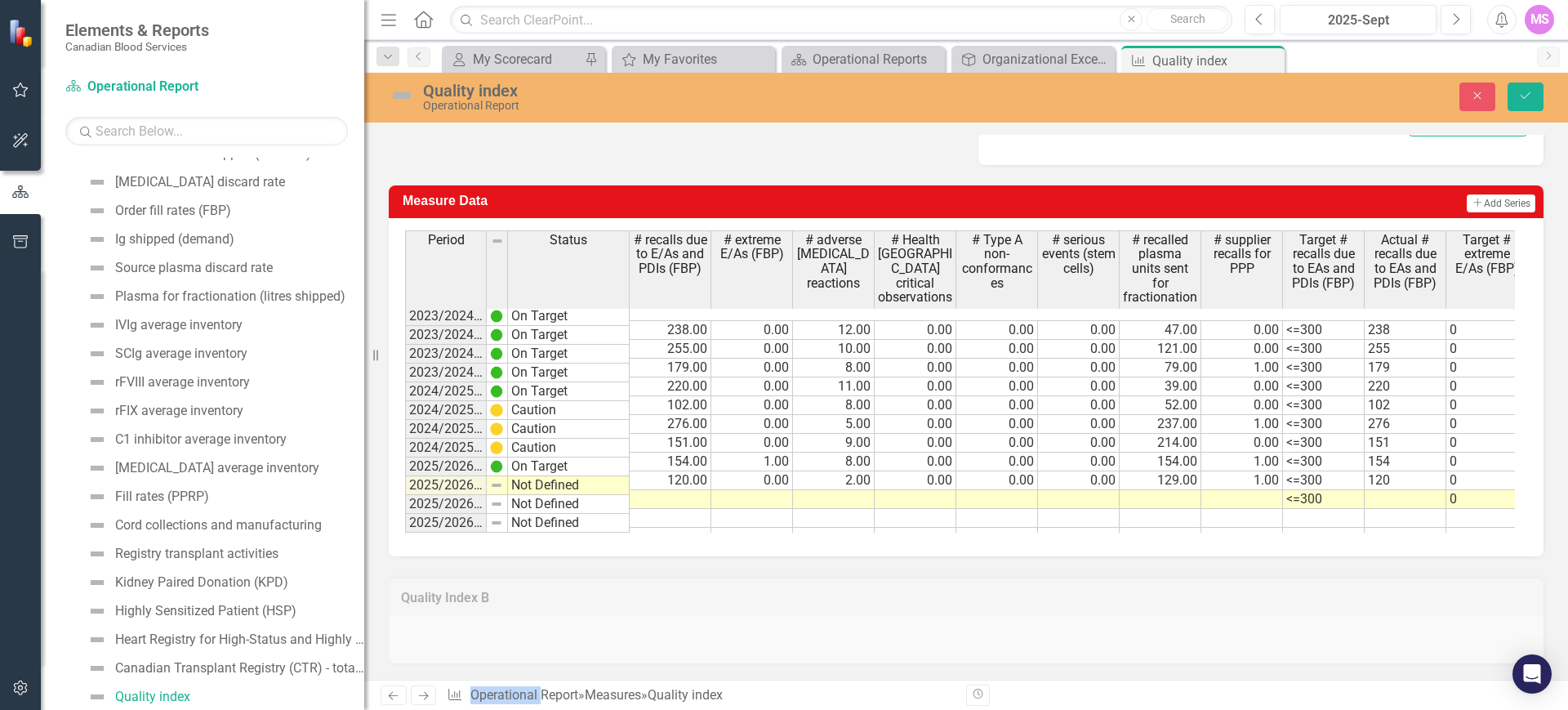
click at [693, 490] on td at bounding box center [671, 500] width 82 height 19
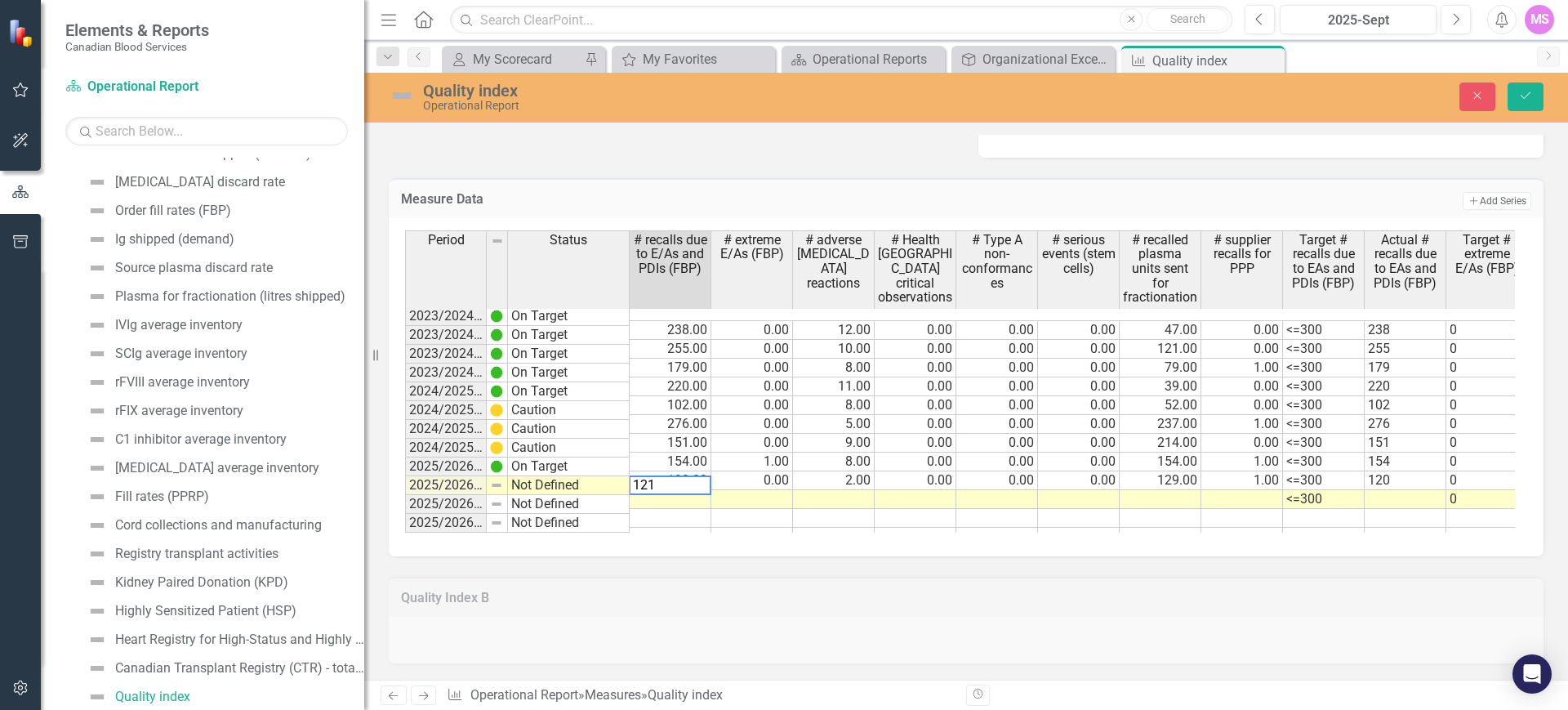
type textarea "121"
click at [775, 490] on td at bounding box center [753, 500] width 82 height 19
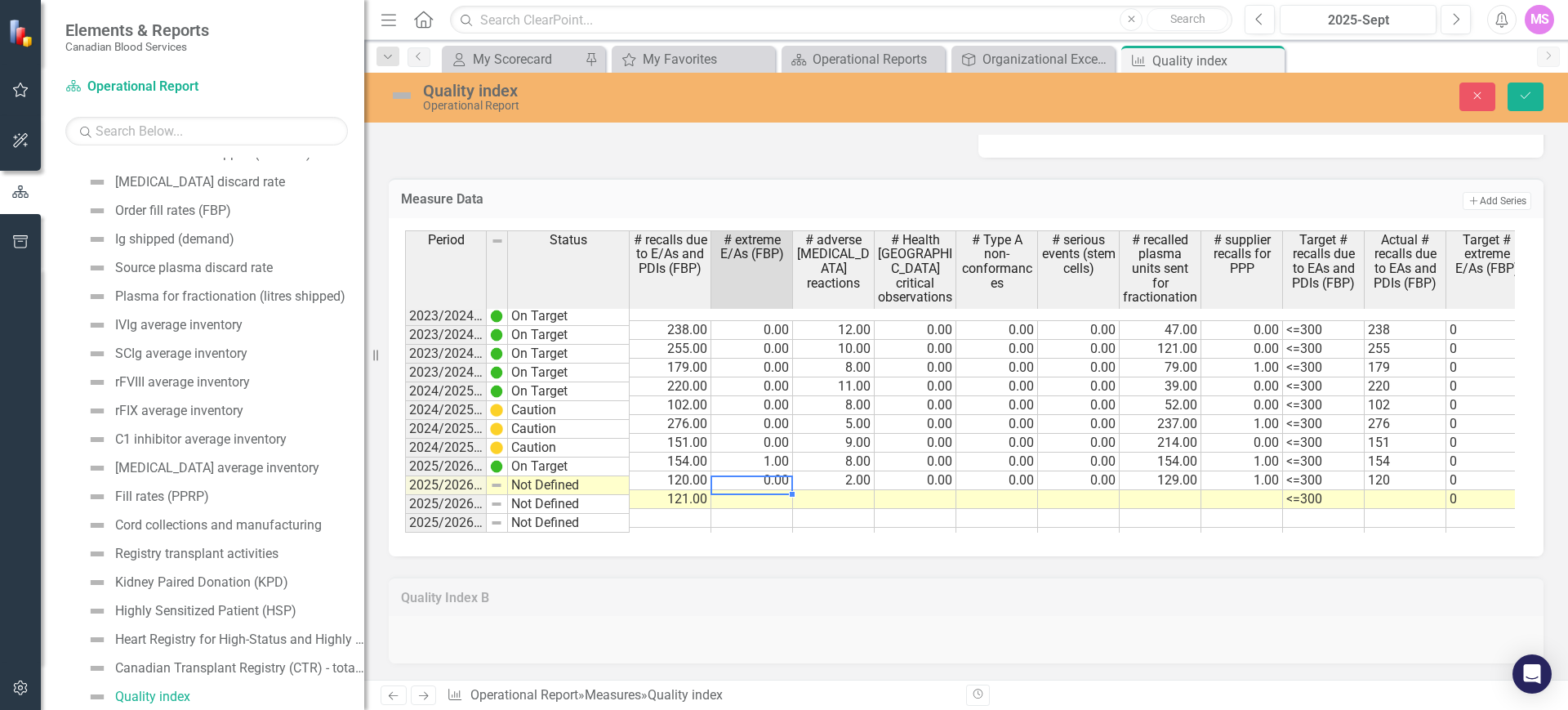
type textarea "0"
type textarea "1"
click at [844, 490] on td at bounding box center [834, 500] width 82 height 19
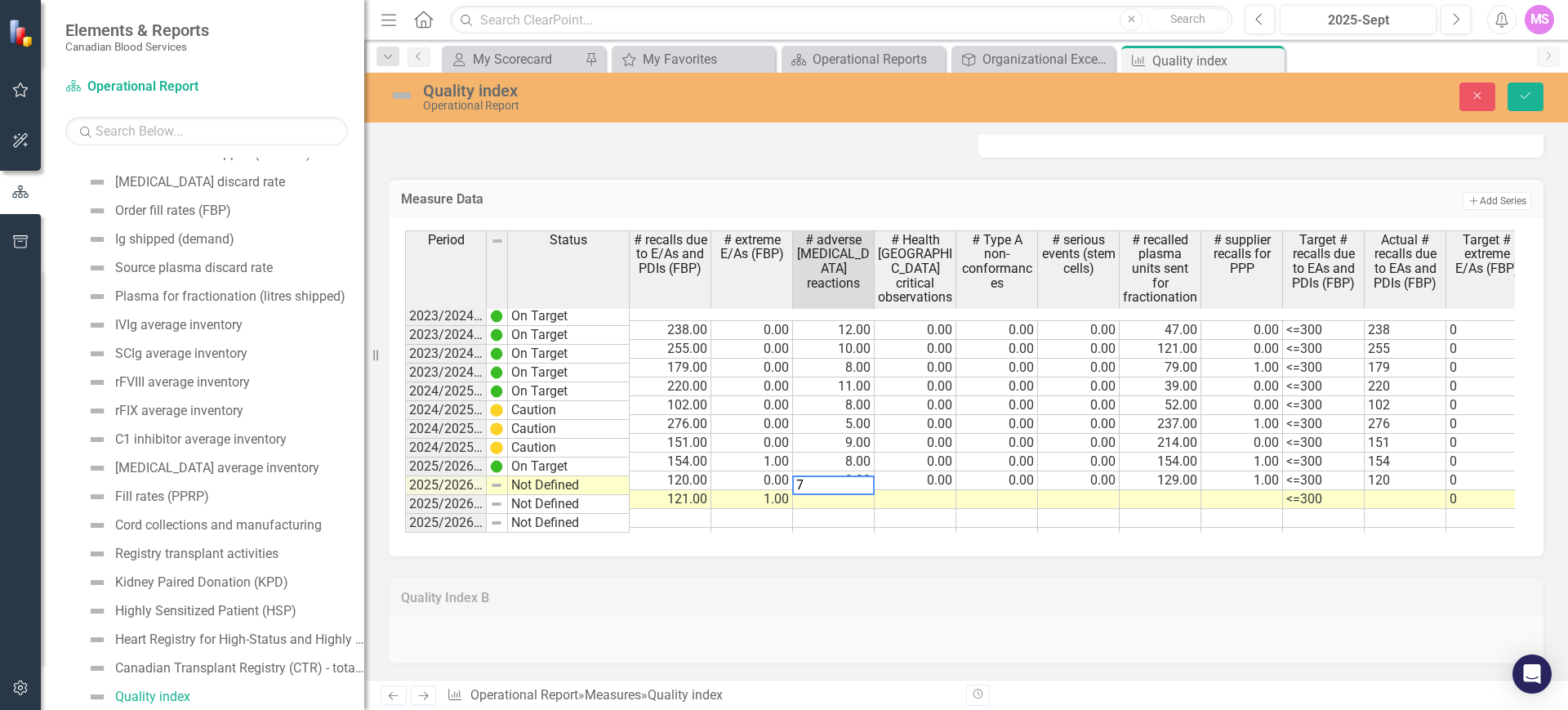
click at [1158, 642] on div "Quality Index B" at bounding box center [967, 610] width 1180 height 108
click at [928, 490] on td at bounding box center [915, 500] width 82 height 19
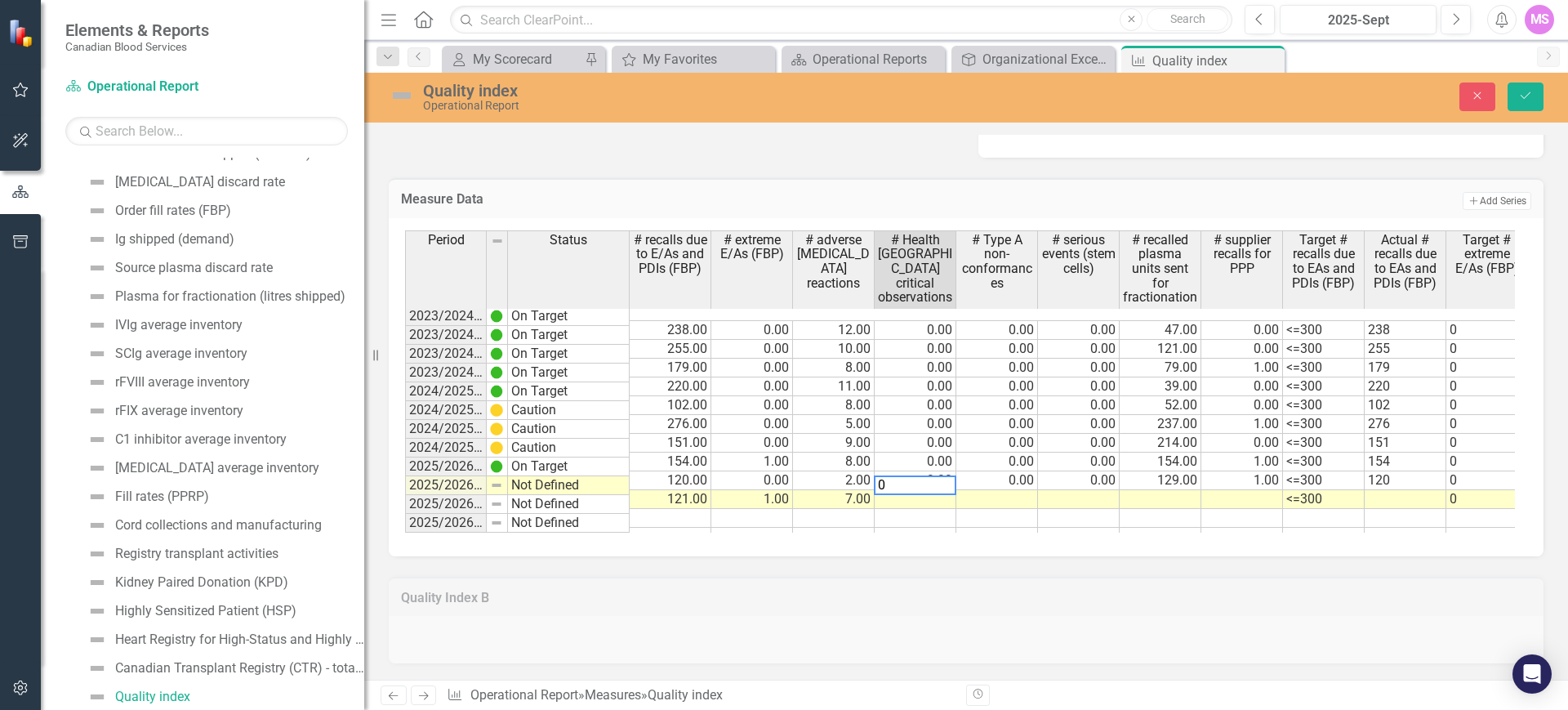
type textarea "0"
click at [1010, 490] on td at bounding box center [997, 500] width 82 height 19
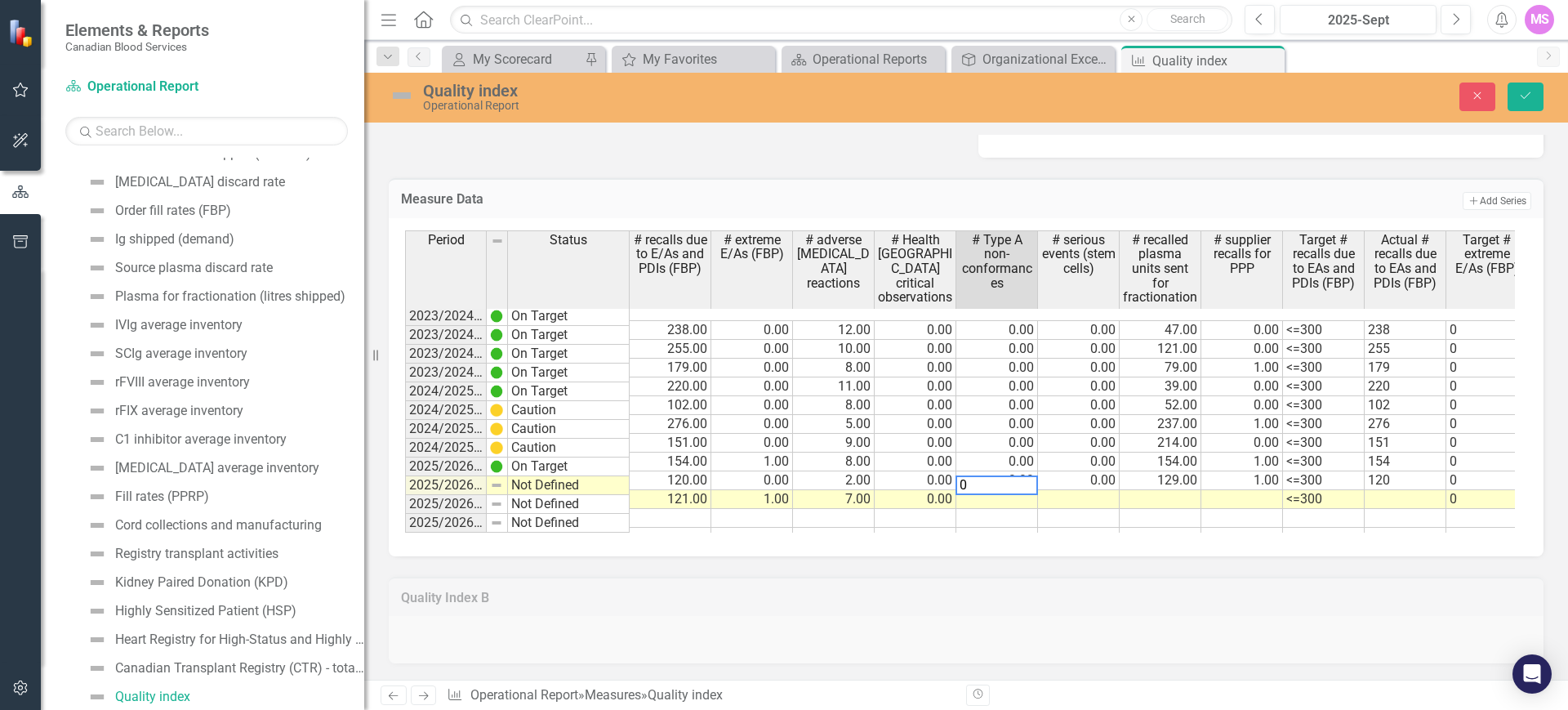
type textarea "0"
click at [1084, 490] on td at bounding box center [1079, 500] width 82 height 19
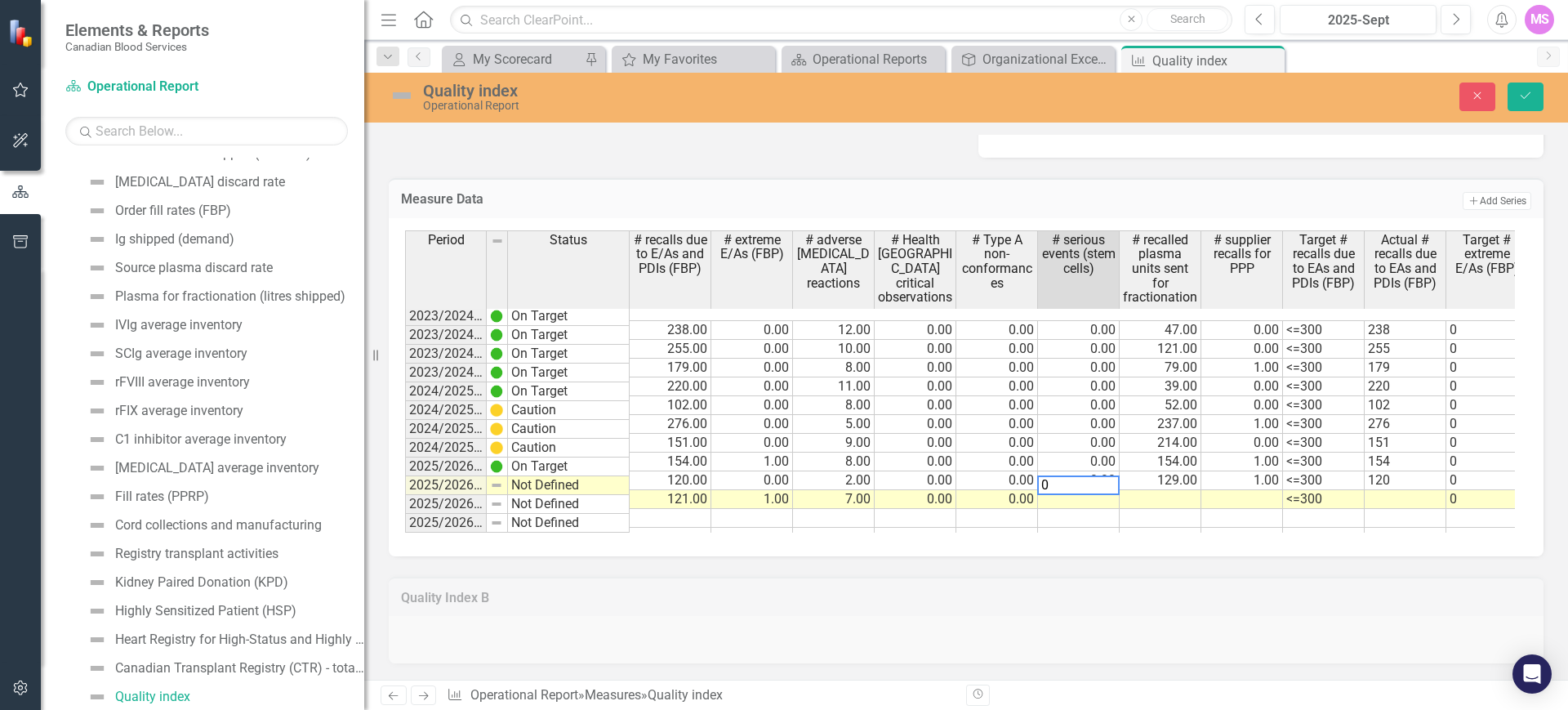
type textarea "0"
click at [1171, 490] on td at bounding box center [1161, 500] width 82 height 19
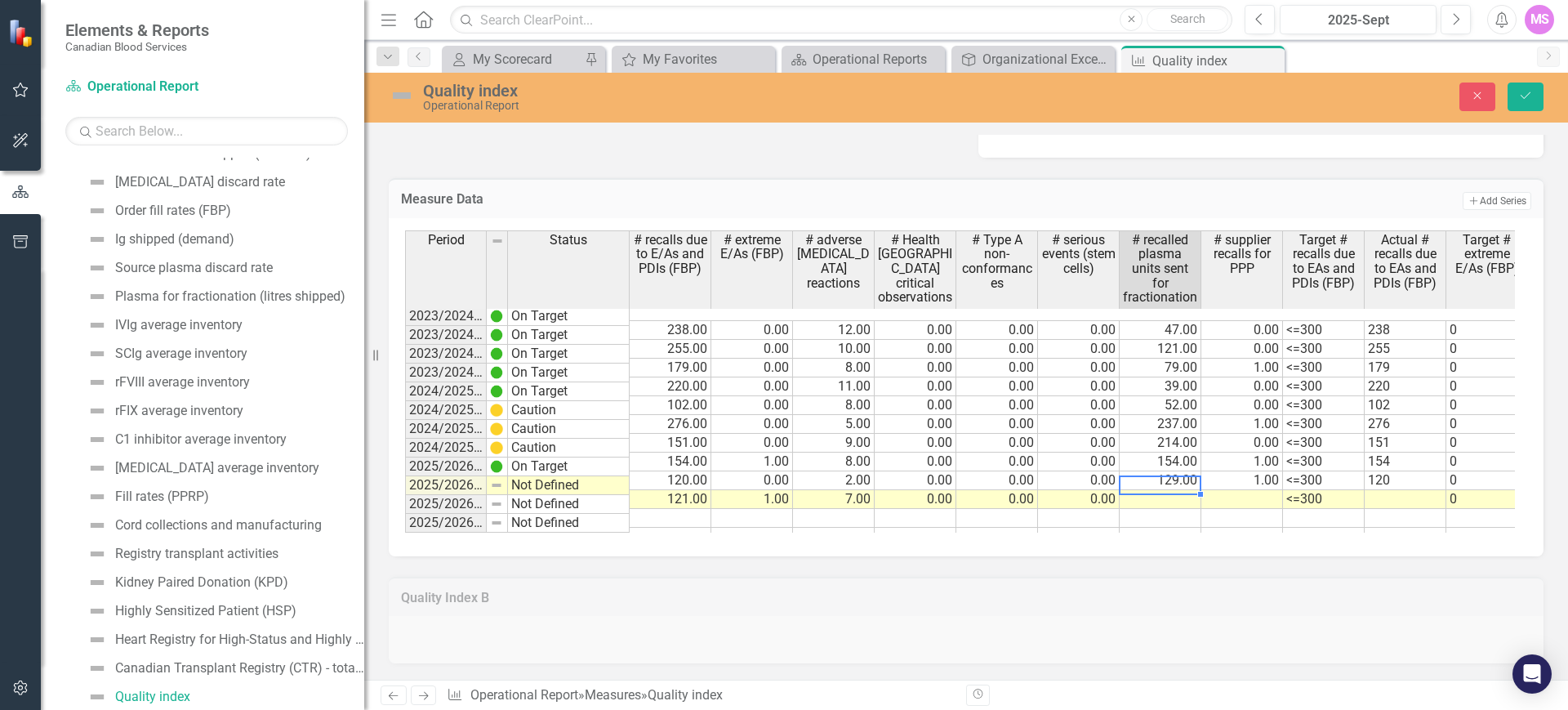
scroll to position [703, 0]
type textarea "197"
click at [1239, 490] on td at bounding box center [1243, 500] width 82 height 19
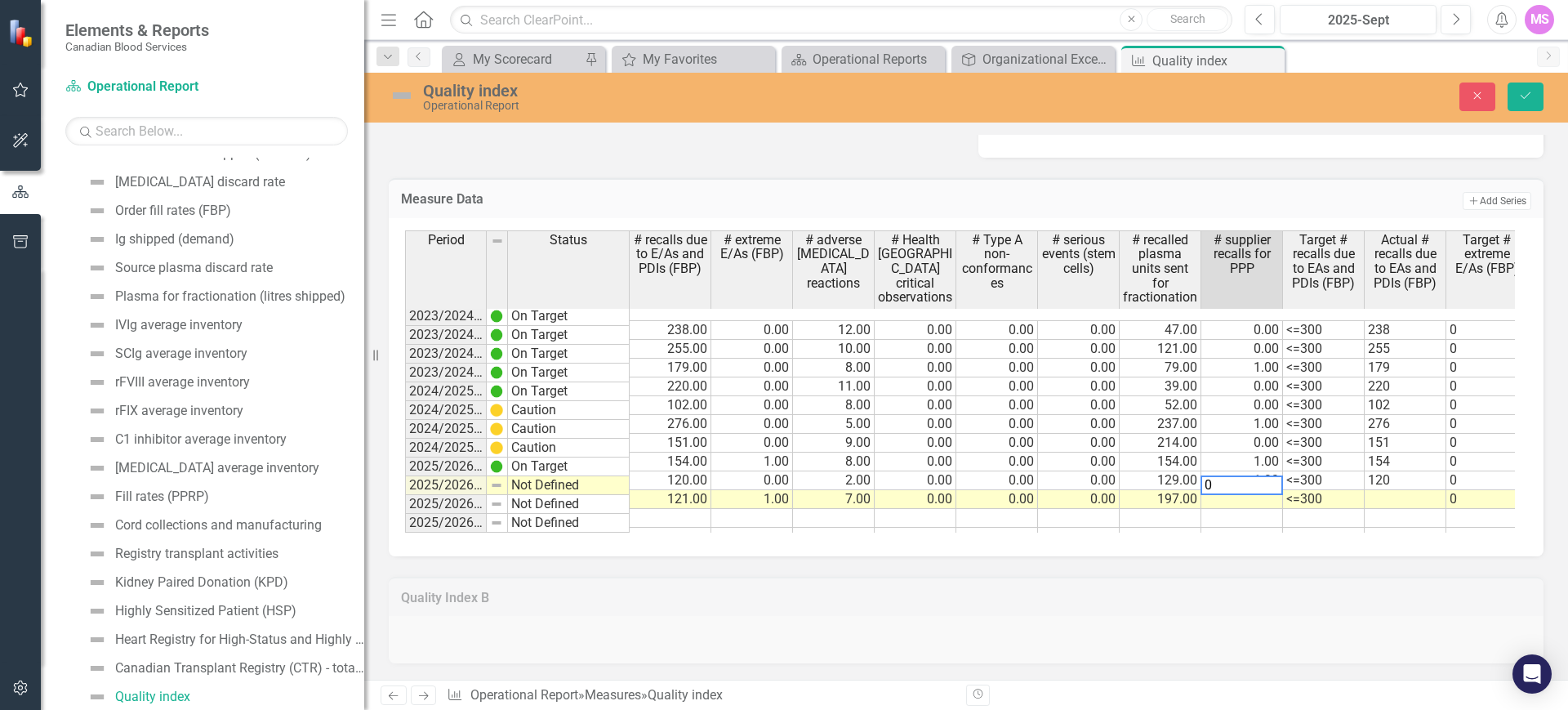
click at [1221, 563] on div "Quality Index B" at bounding box center [967, 610] width 1180 height 108
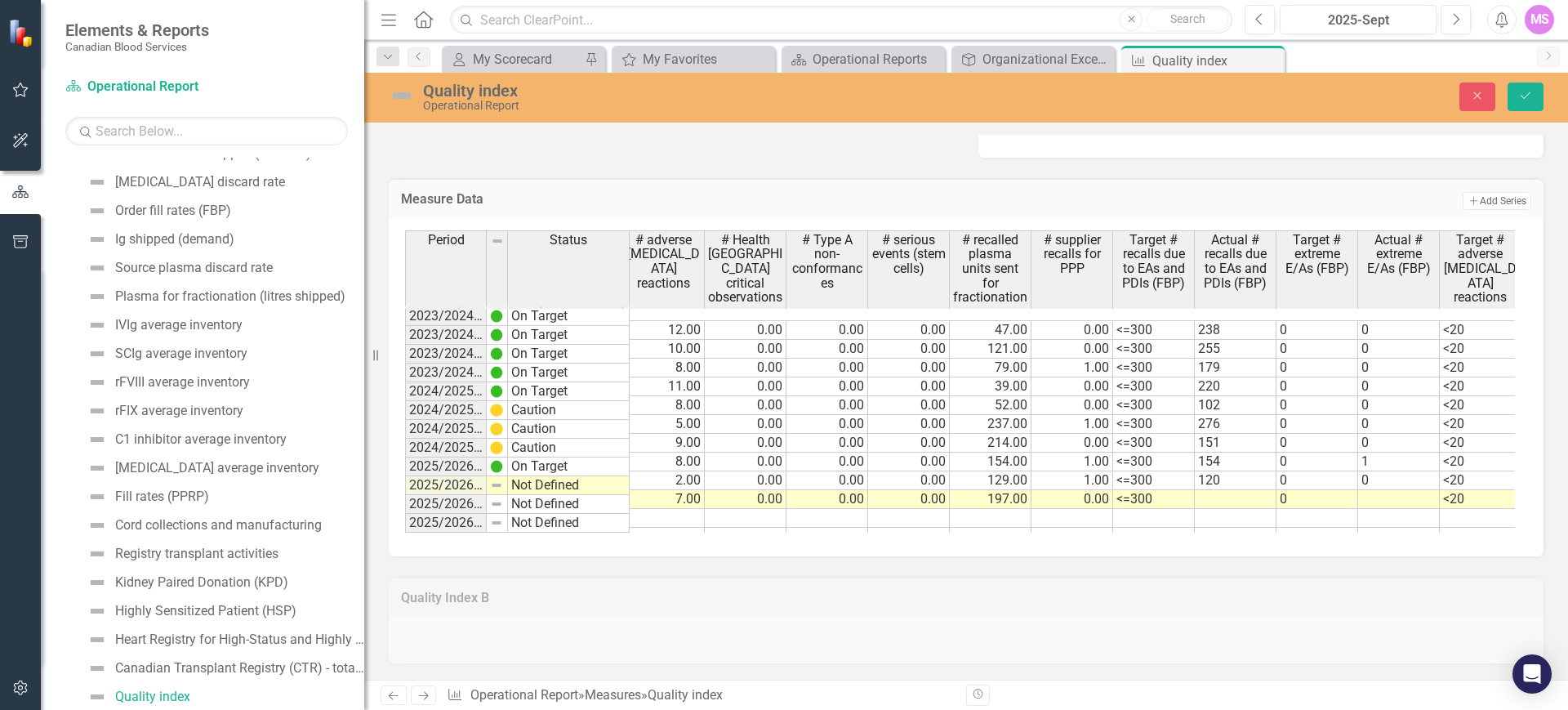
scroll to position [0, 0]
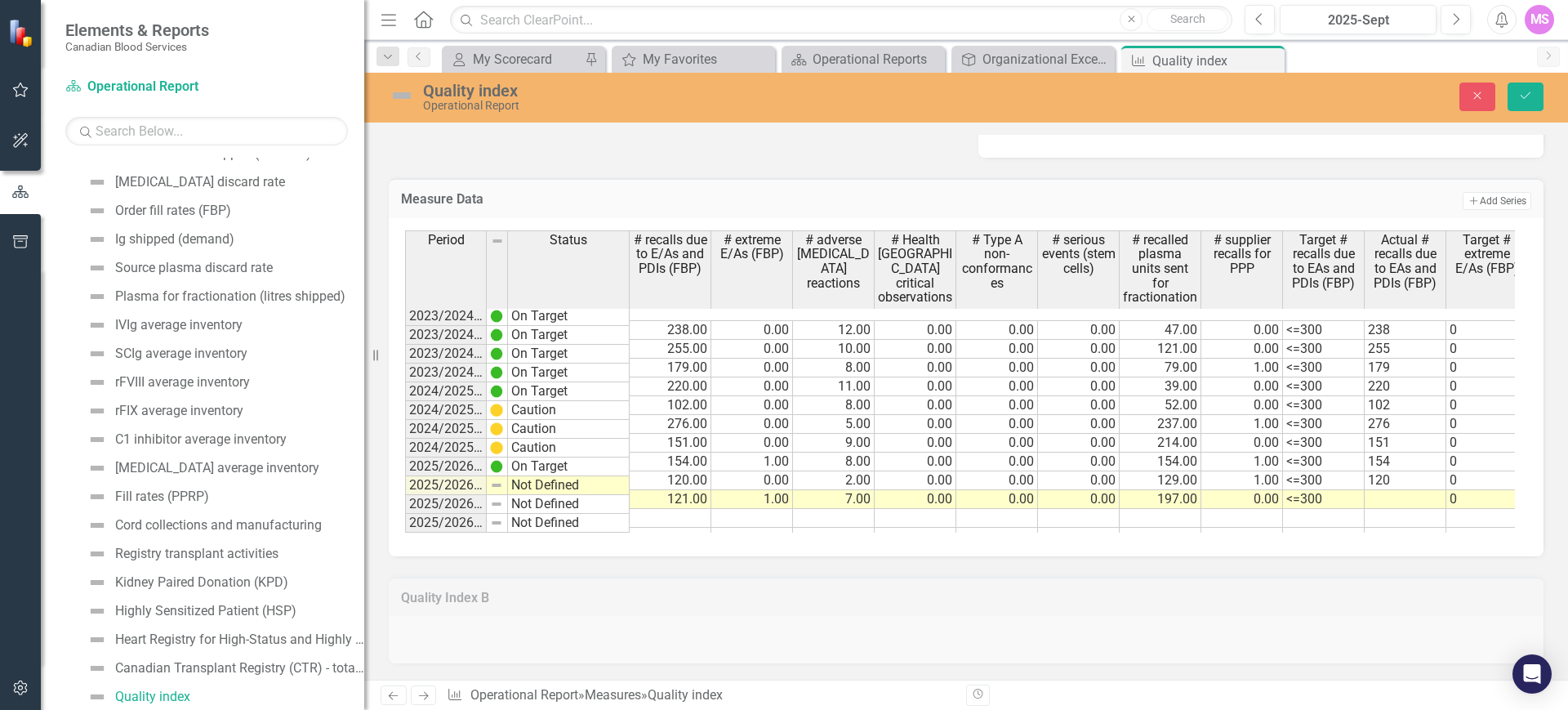
click at [1377, 490] on td at bounding box center [1406, 500] width 82 height 19
type textarea "121"
click at [405, 500] on div "Period Status # recalls due to E/As and PDIs (FBP) # extreme E/As (FBP) # adver…" at bounding box center [405, 388] width 0 height 317
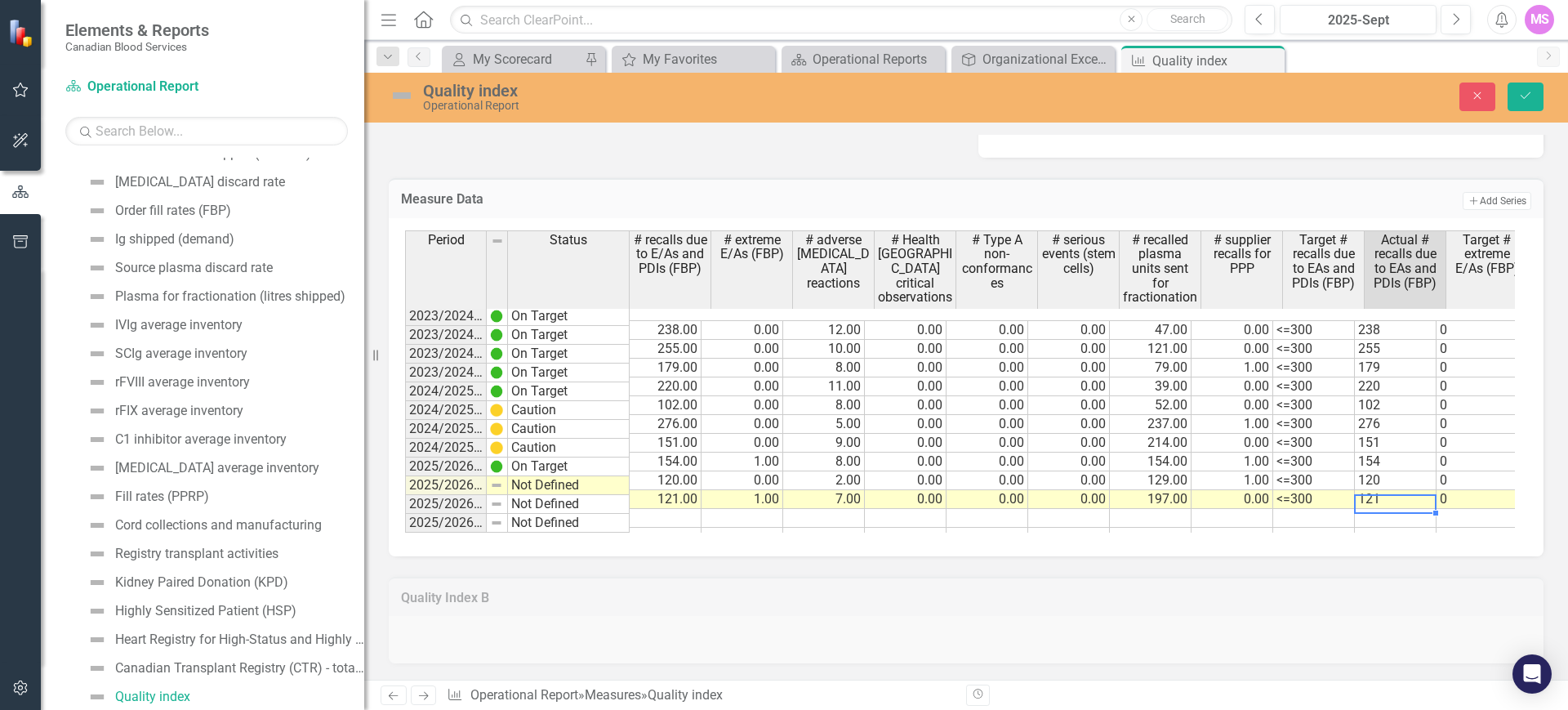
scroll to position [0, 11]
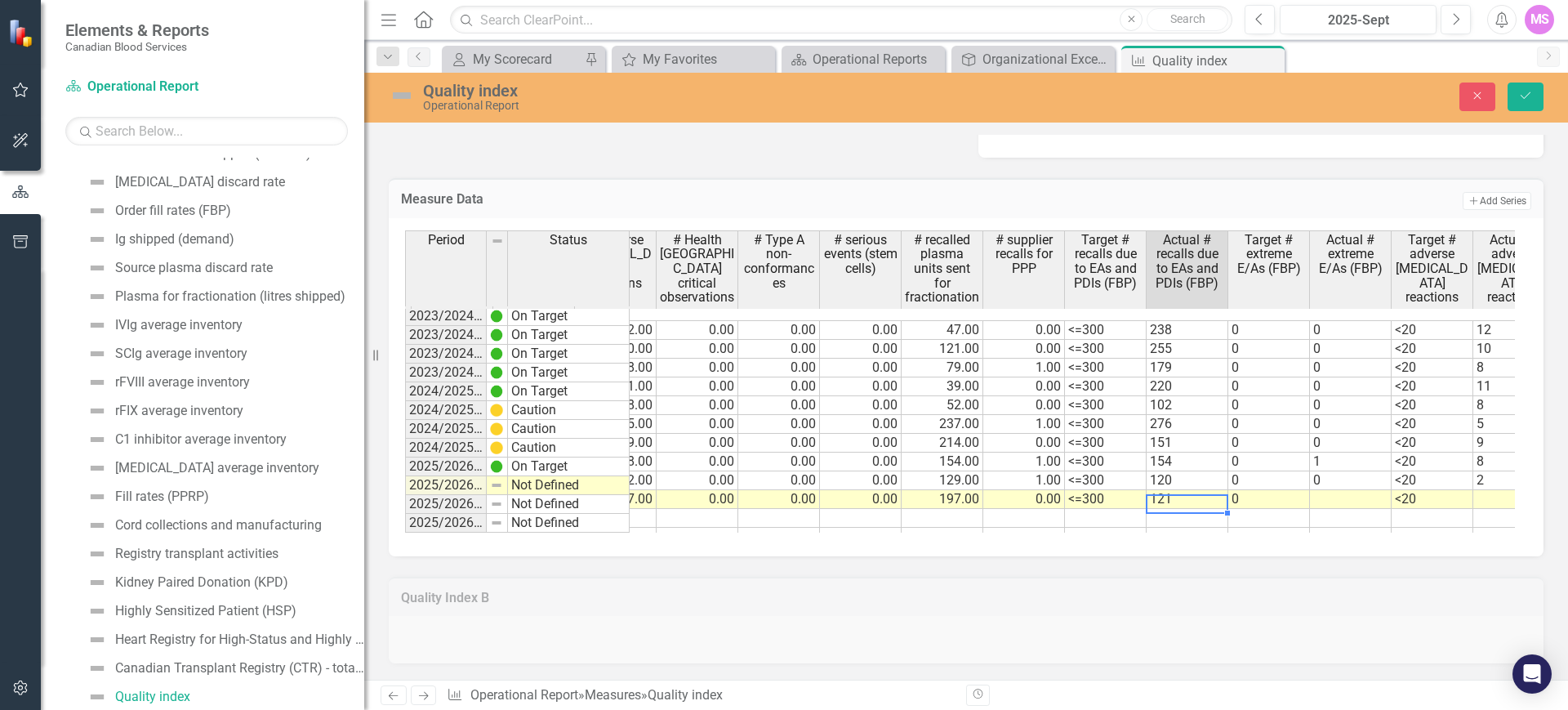
click at [1326, 490] on td at bounding box center [1351, 500] width 82 height 19
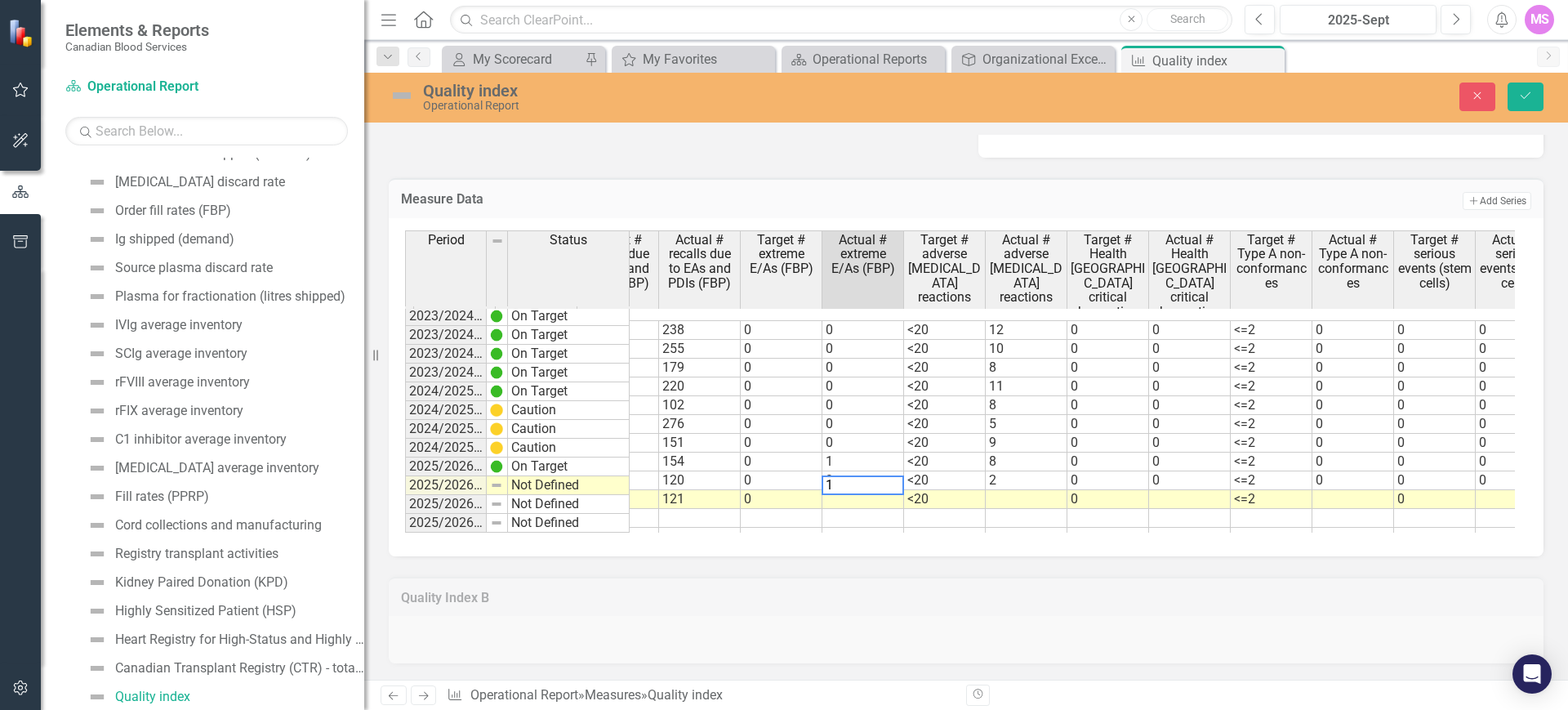
type textarea "1"
click at [1017, 490] on tr "2025/2026 Q2 Not Defined 121.00 1.00 7.00 0.00 0.00 0.00 197.00 0.00 <=300 121 …" at bounding box center [792, 500] width 2185 height 19
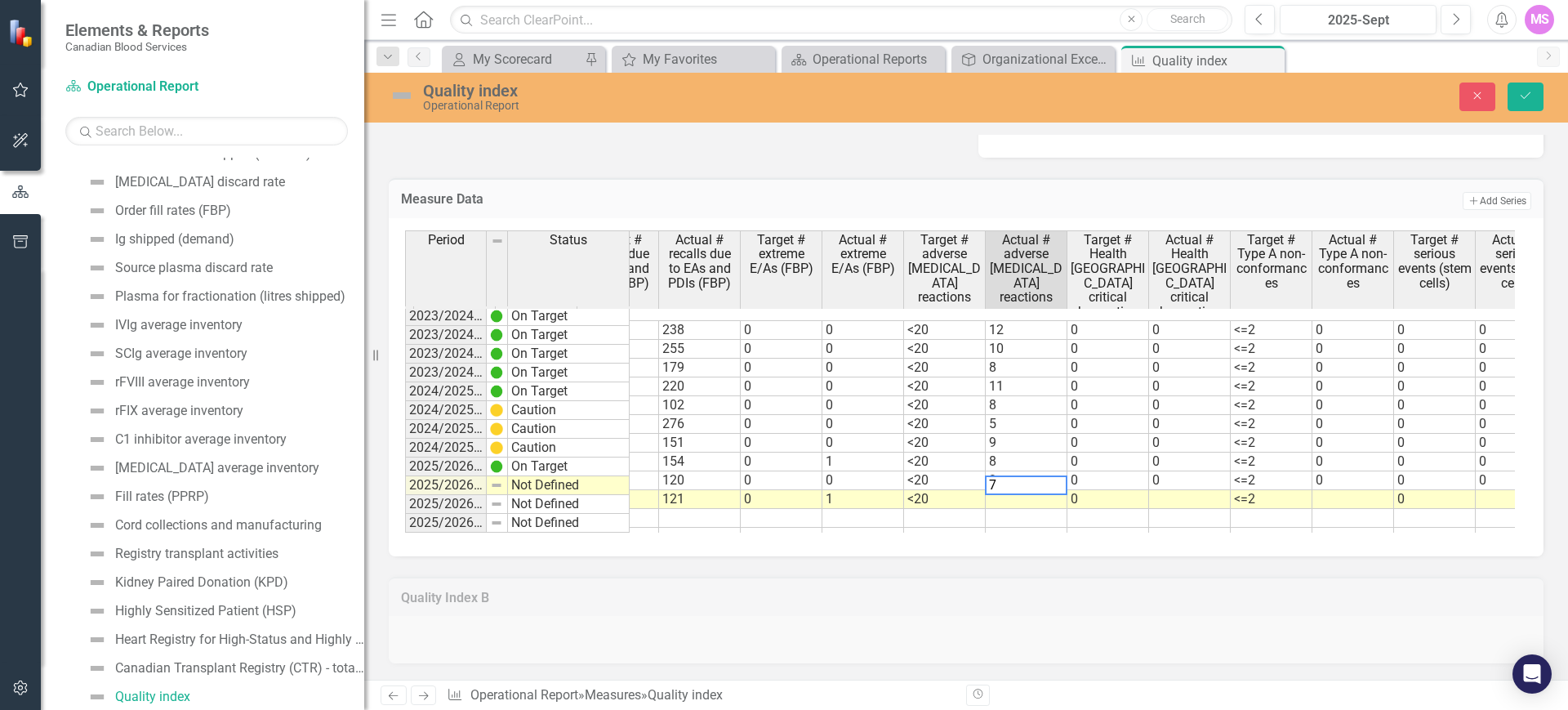
type textarea "7"
click at [1172, 490] on td at bounding box center [1190, 500] width 82 height 19
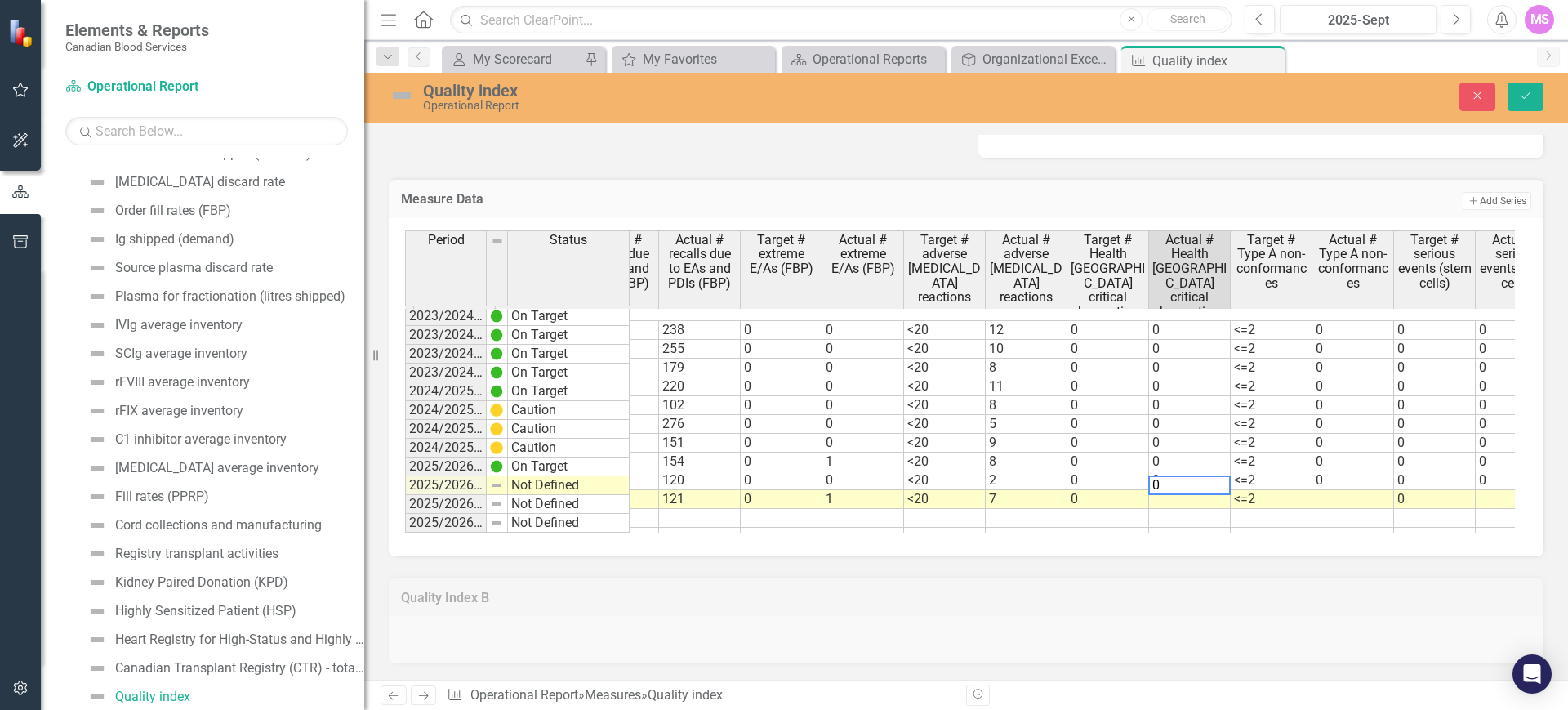
type textarea "0"
click at [1332, 490] on td at bounding box center [1354, 500] width 82 height 19
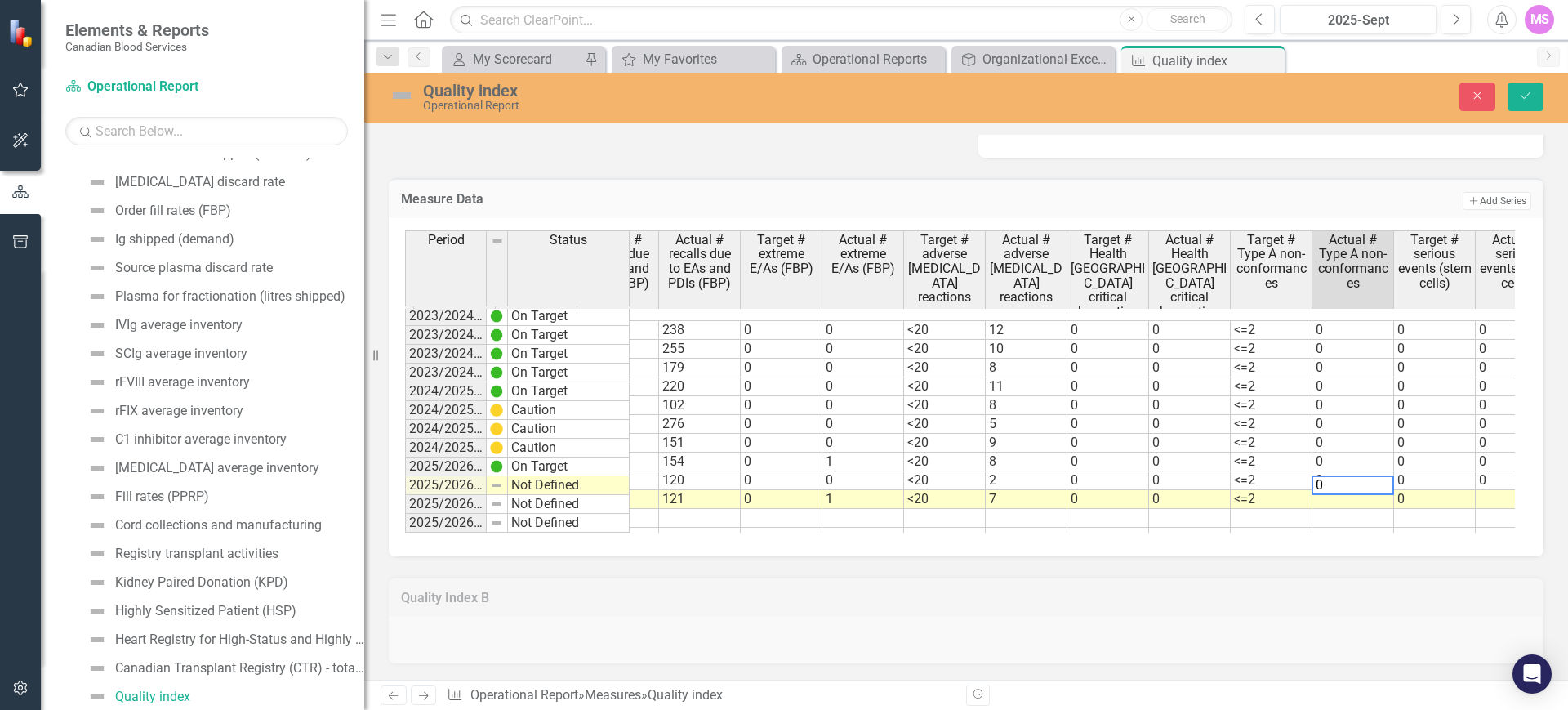
click at [1414, 490] on td "0" at bounding box center [1435, 500] width 82 height 19
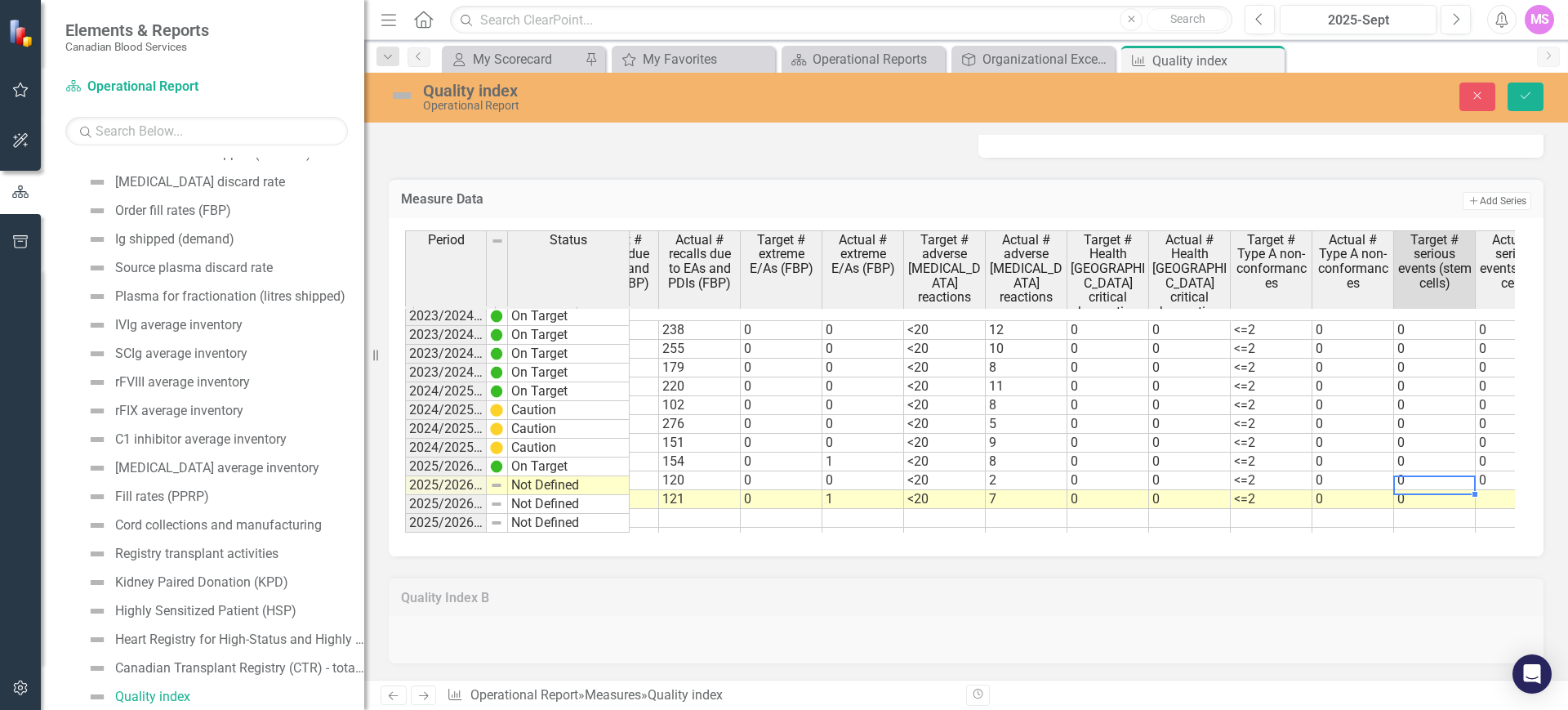
click at [1491, 490] on td at bounding box center [1517, 500] width 82 height 19
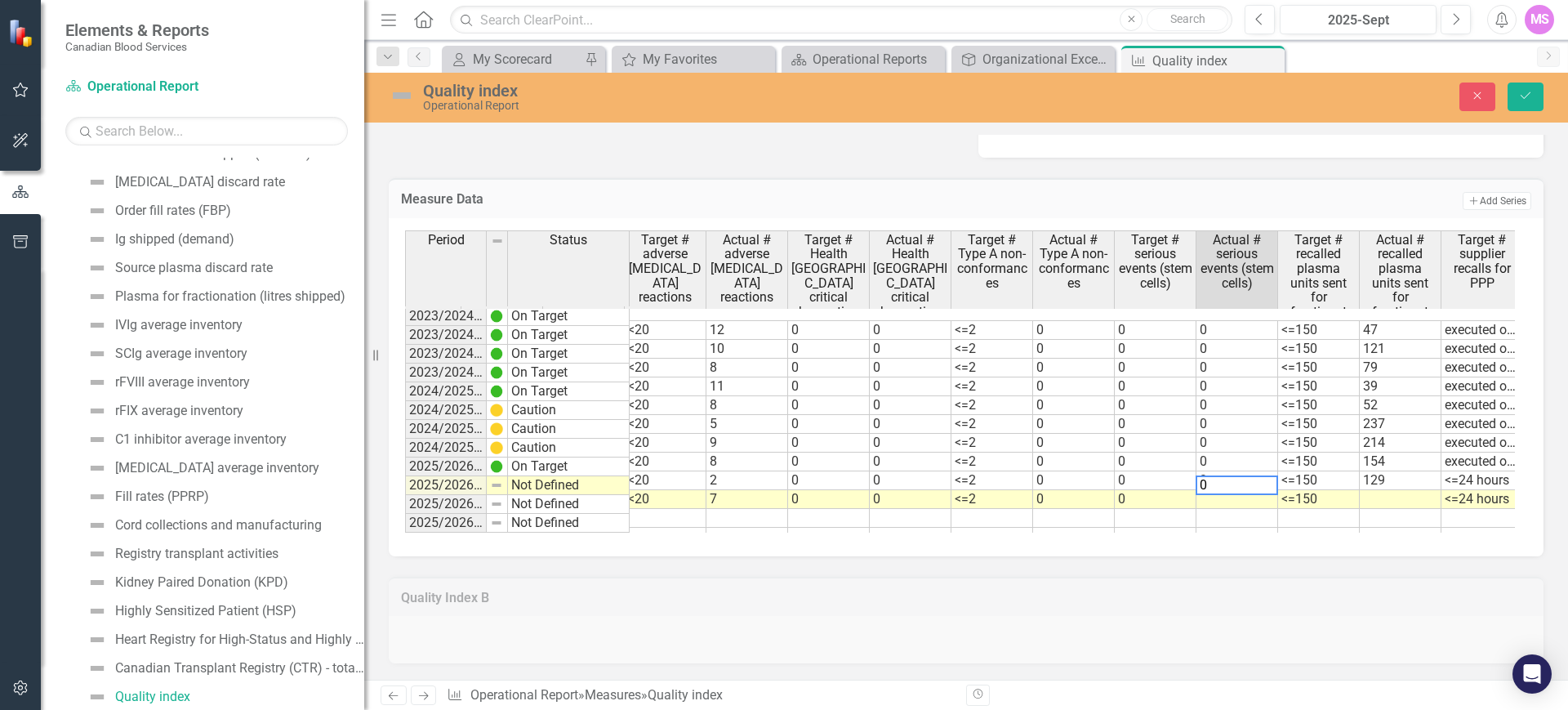
type textarea "0"
click at [1379, 490] on tr "Not Defined 121.00 1.00 7.00 0.00 0.00 0.00 197.00 0.00 <=300 121 0 1 <20 7 0 0…" at bounding box center [798, 500] width 2594 height 19
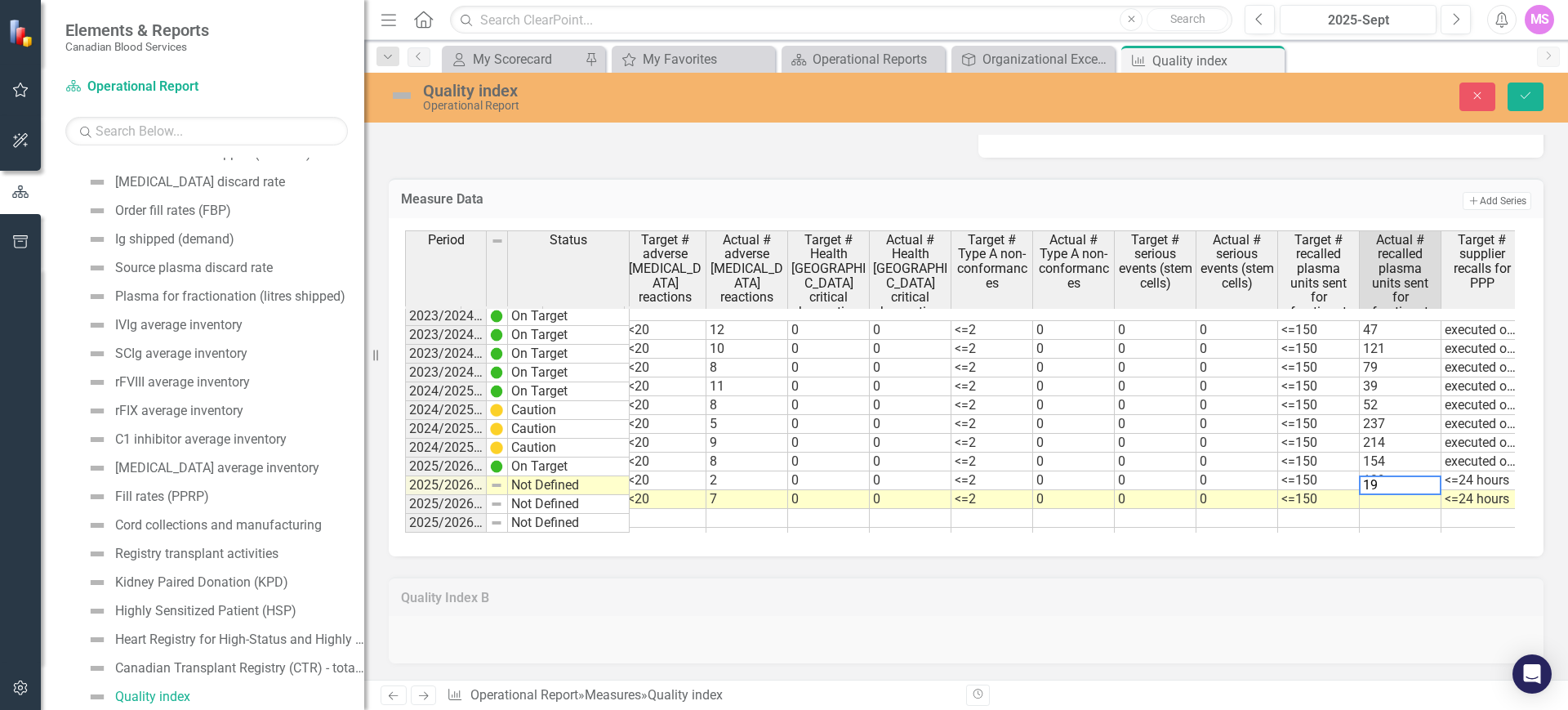
type textarea "197"
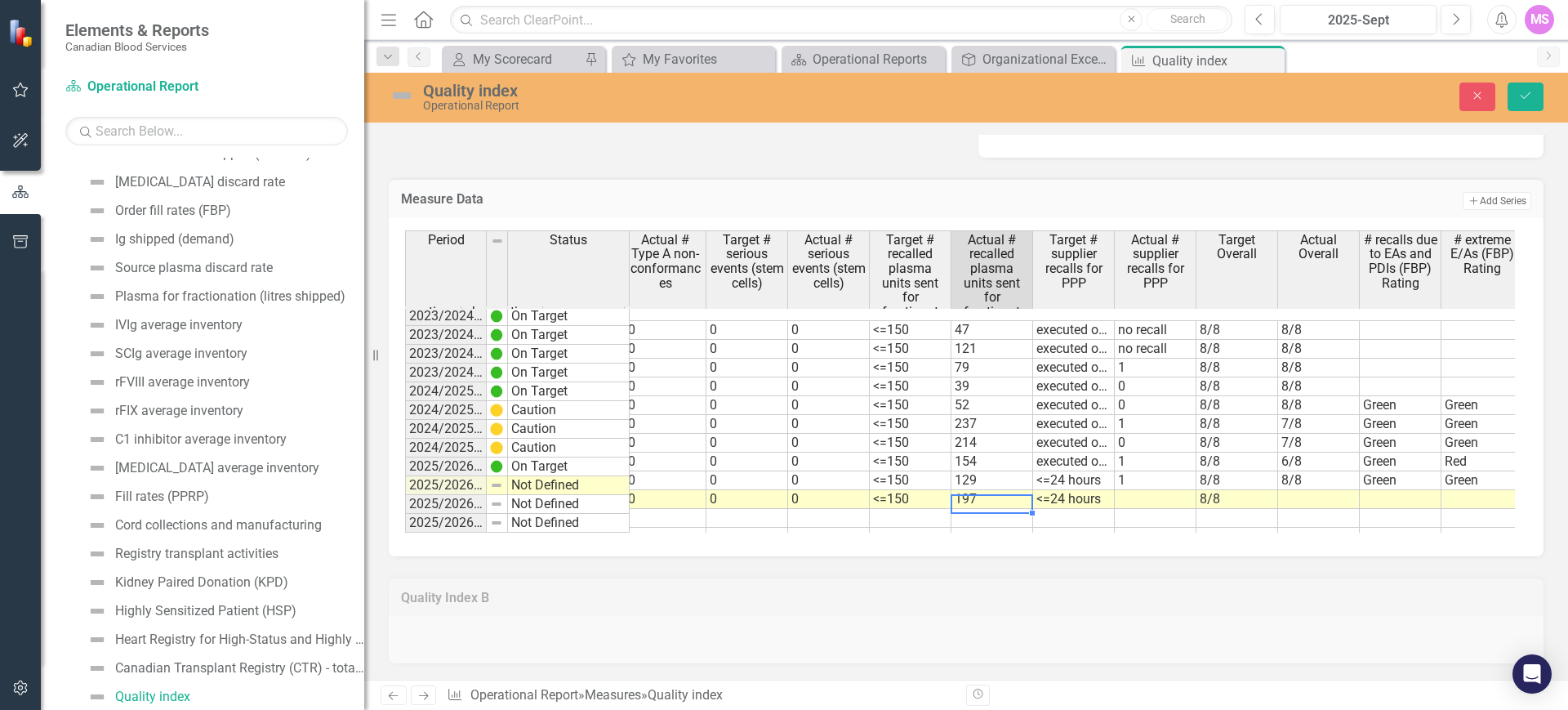
click at [1147, 490] on tr "7.00 0.00 0.00 0.00 197.00 0.00 <=300 121 0 1 <20 7 0 0 <=2 0 0 0 <=150 197 <=2…" at bounding box center [665, 500] width 2532 height 19
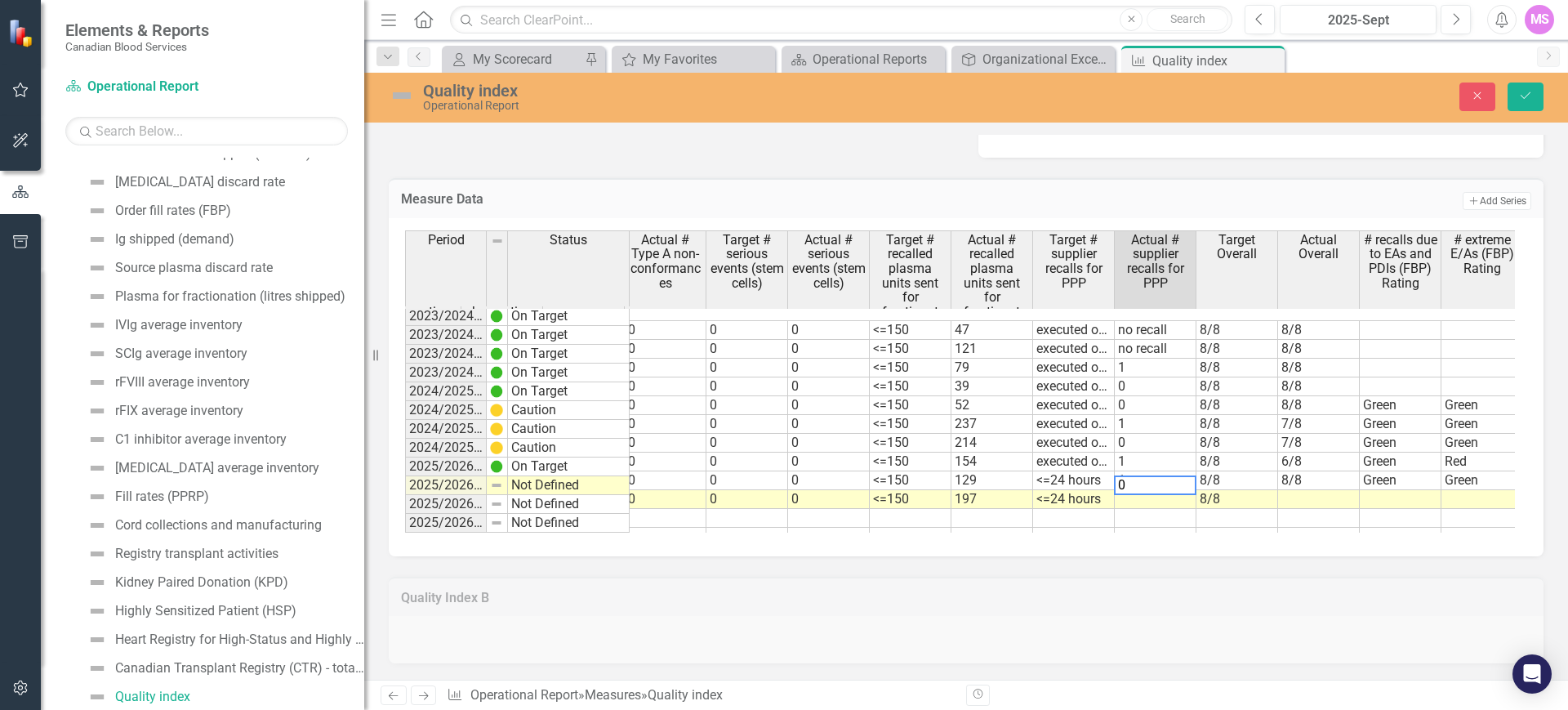
type textarea "0"
click at [1110, 528] on td at bounding box center [1074, 538] width 82 height 19
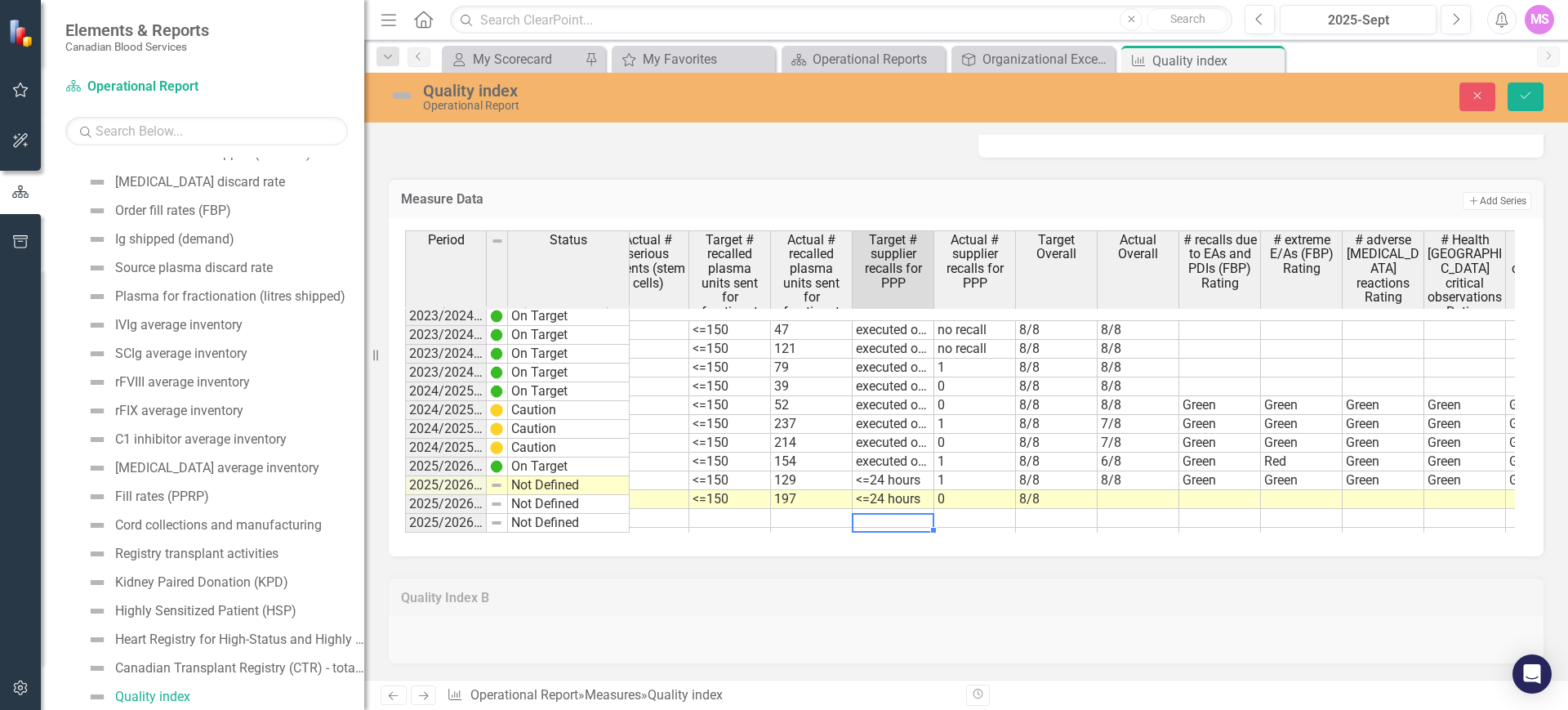
click at [1151, 490] on tr "0.00 <=300 121 0 1 <20 7 0 0 <=2 0 0 0 <=150 197 <=24 hours 0 8/8" at bounding box center [772, 500] width 2287 height 19
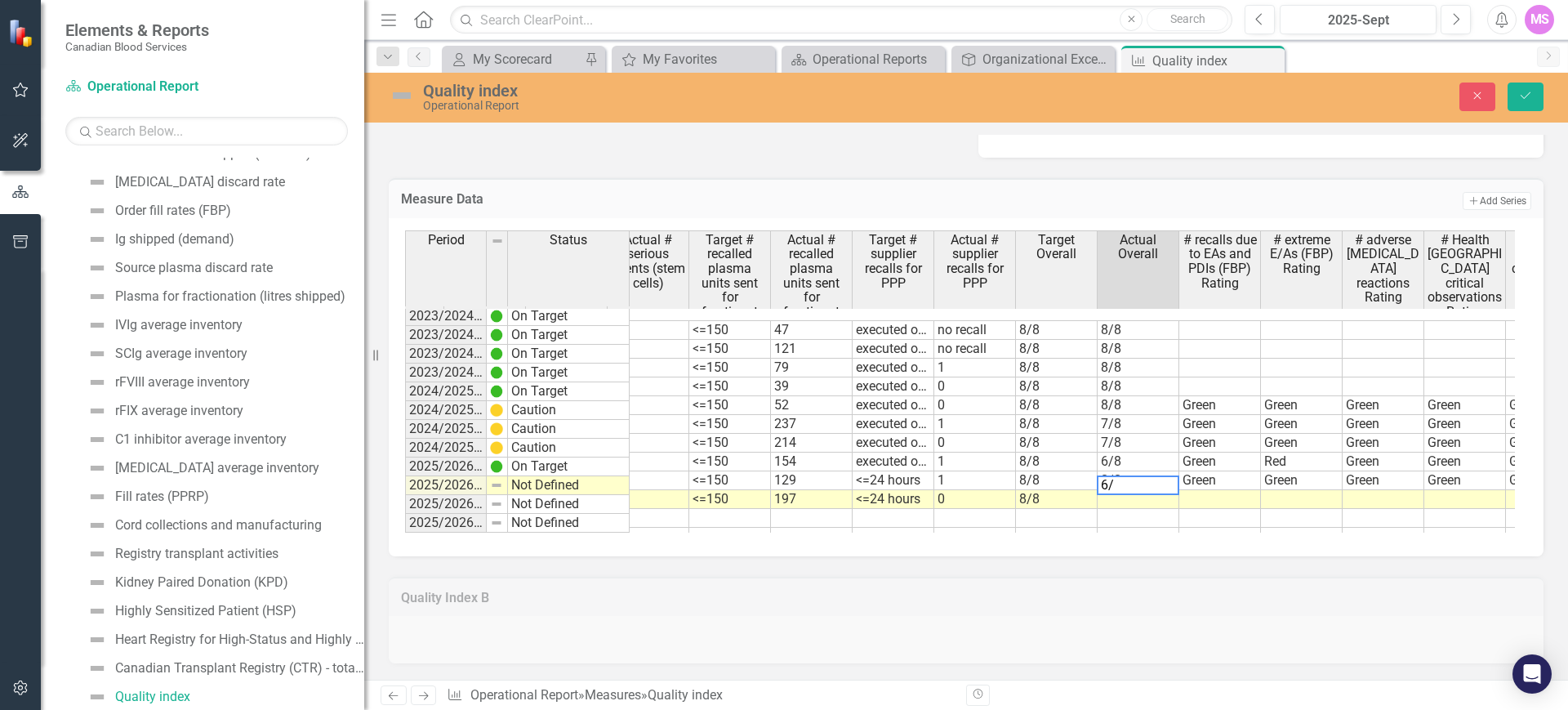
type textarea "6/8"
click at [1225, 490] on td at bounding box center [1221, 500] width 82 height 19
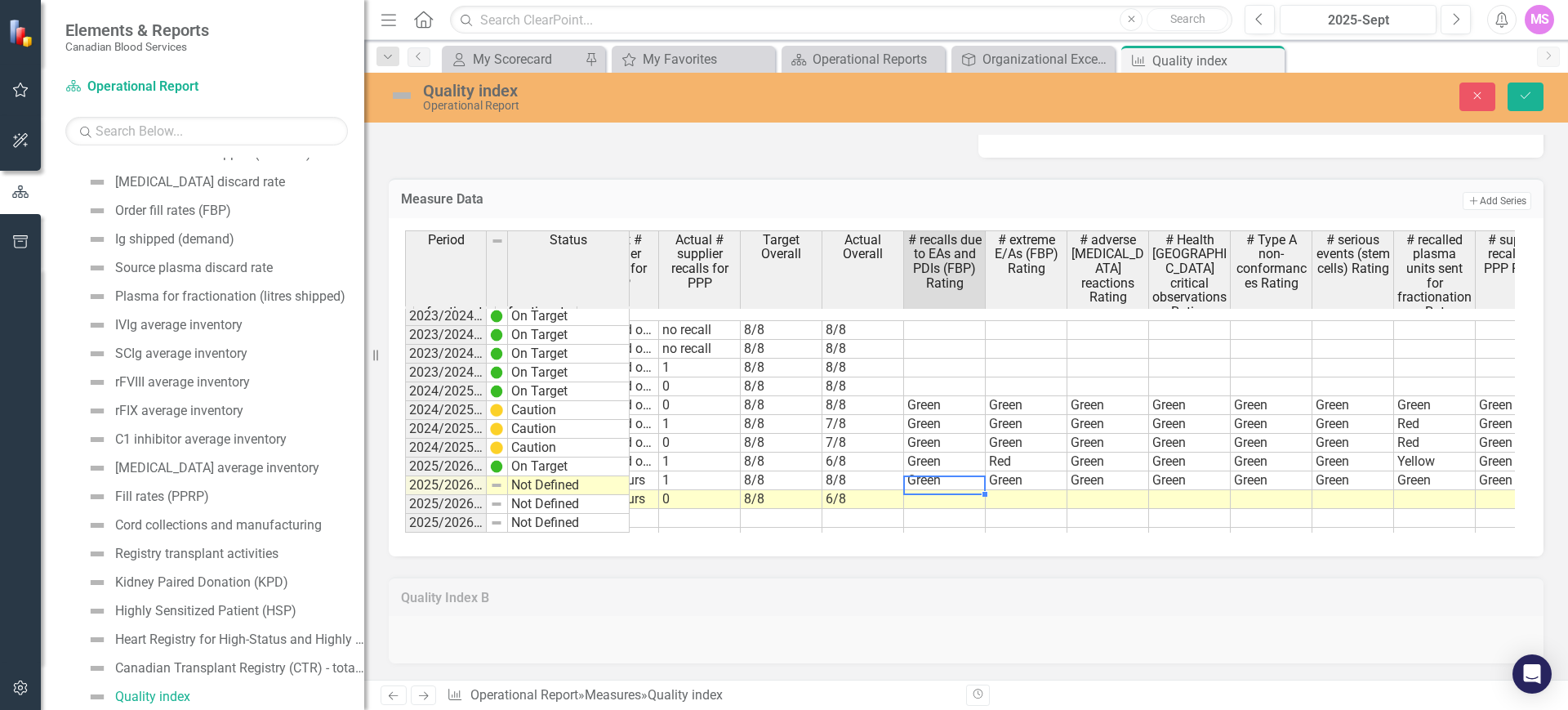
click at [1019, 490] on td at bounding box center [1027, 500] width 82 height 19
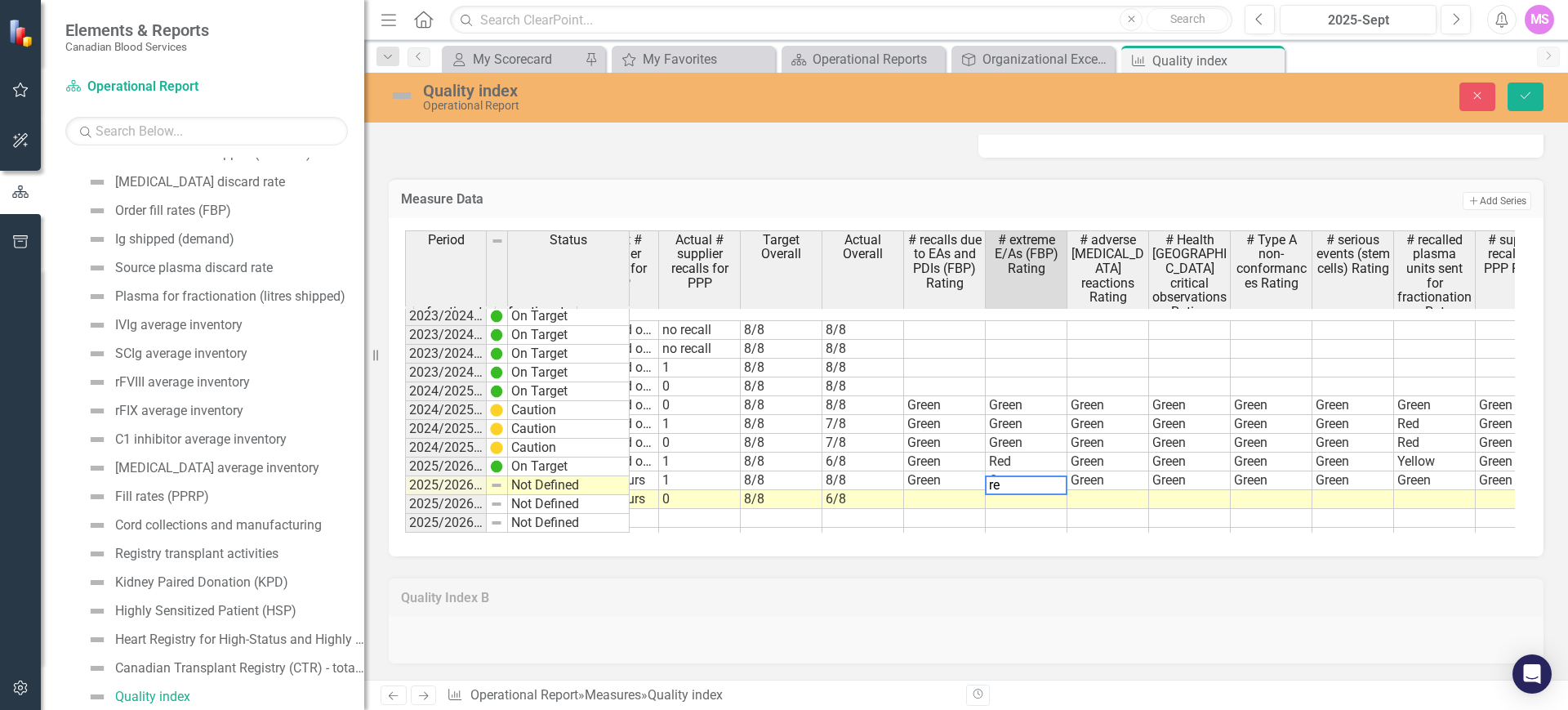
type textarea "r"
type textarea "Red"
click at [950, 490] on tr "121 0 1 <20 7 0 0 <=2 0 0 0 <=150 197 <=24 hours 0 8/8 6/8" at bounding box center [578, 500] width 2124 height 19
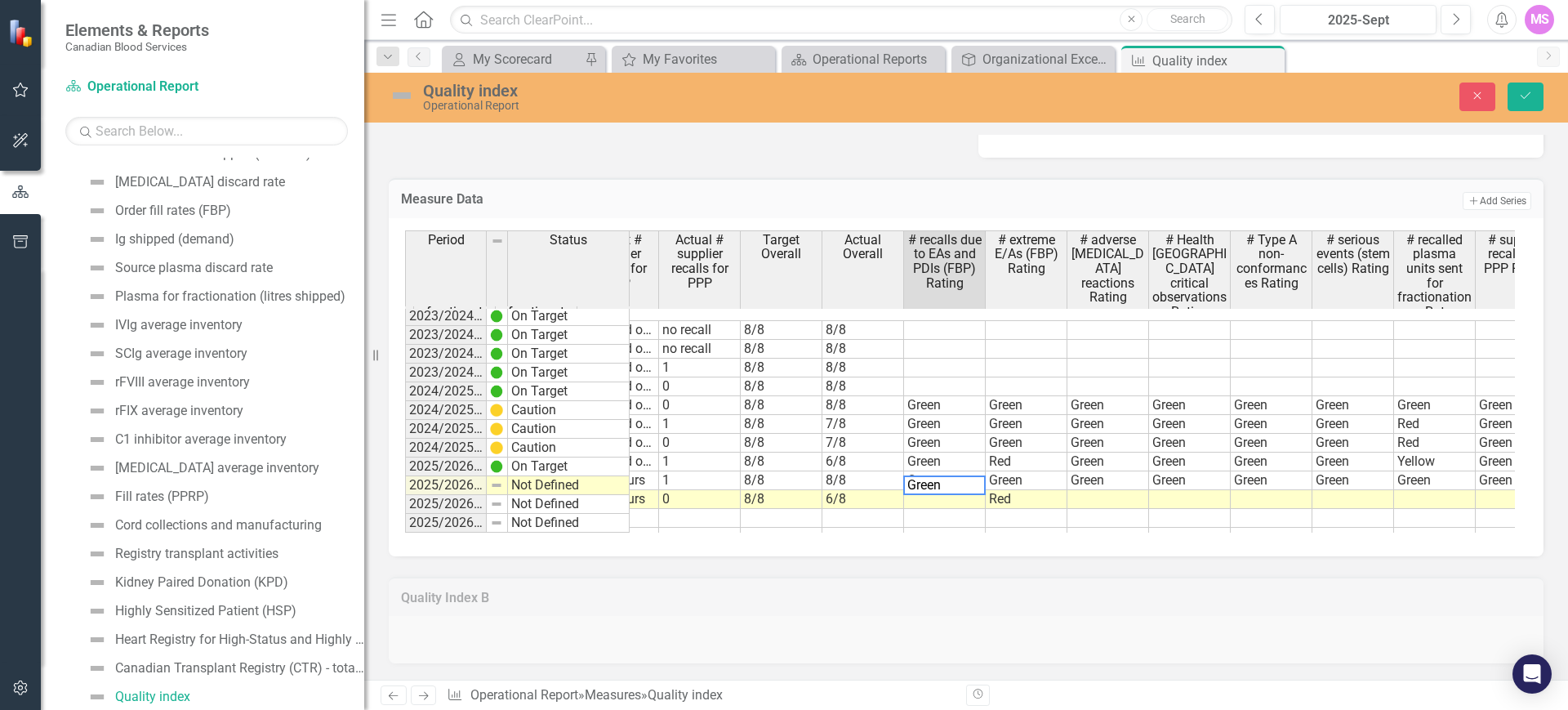
click at [953, 544] on div "Target # adverse transfusion reactions Actual # adverse transfusion reactions T…" at bounding box center [967, 386] width 1155 height 338
click at [1096, 490] on td at bounding box center [1108, 500] width 82 height 19
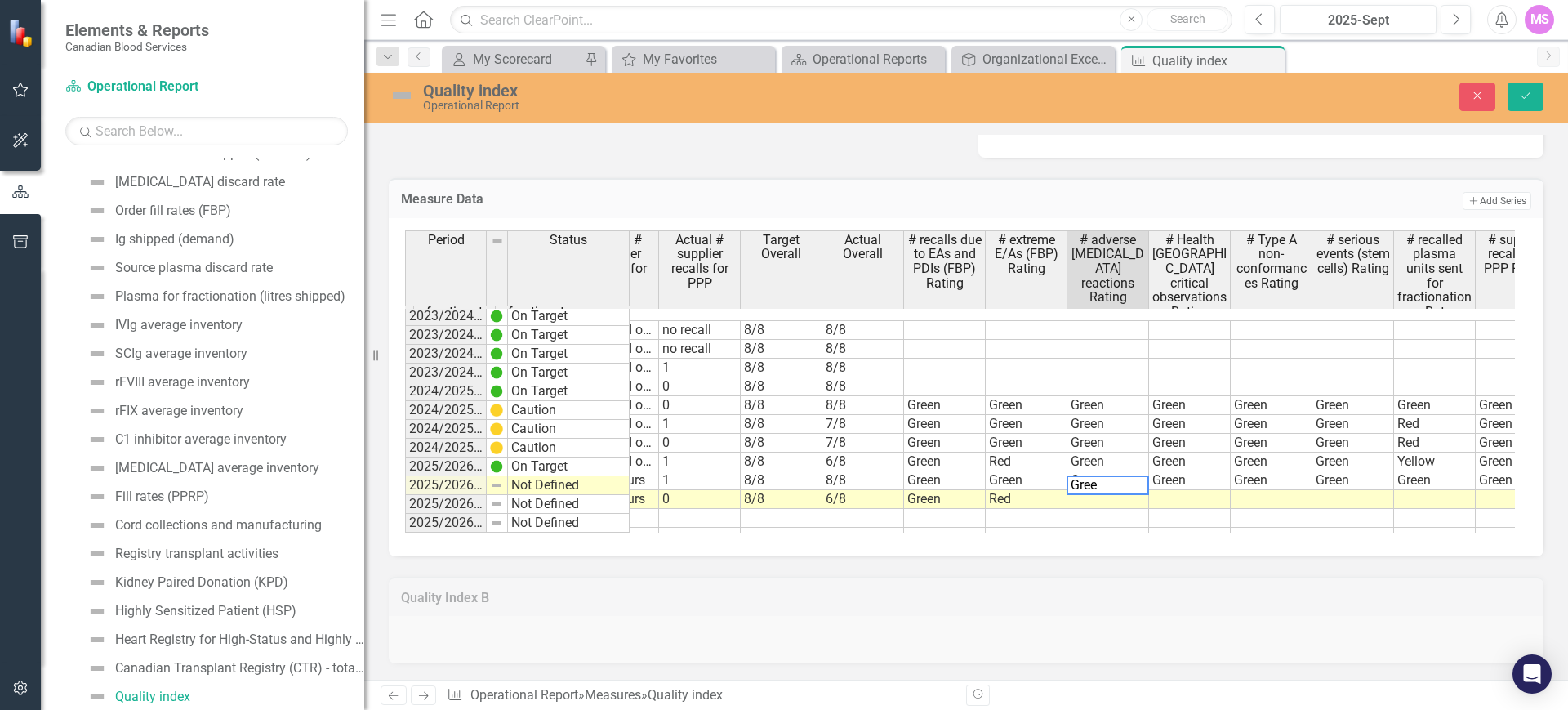
type textarea "Green"
click at [1192, 490] on td at bounding box center [1190, 500] width 82 height 19
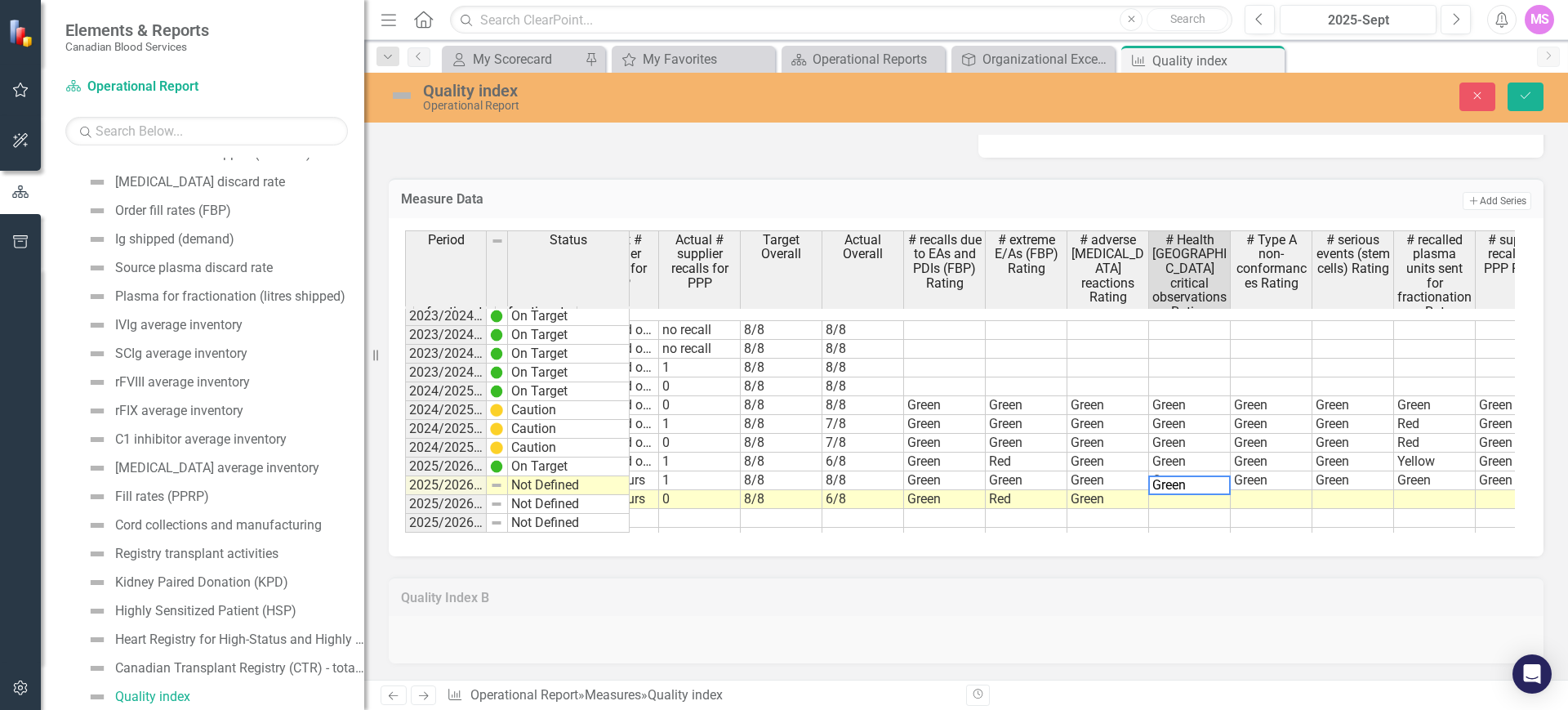
type textarea "Green"
click at [1279, 490] on td at bounding box center [1272, 500] width 82 height 19
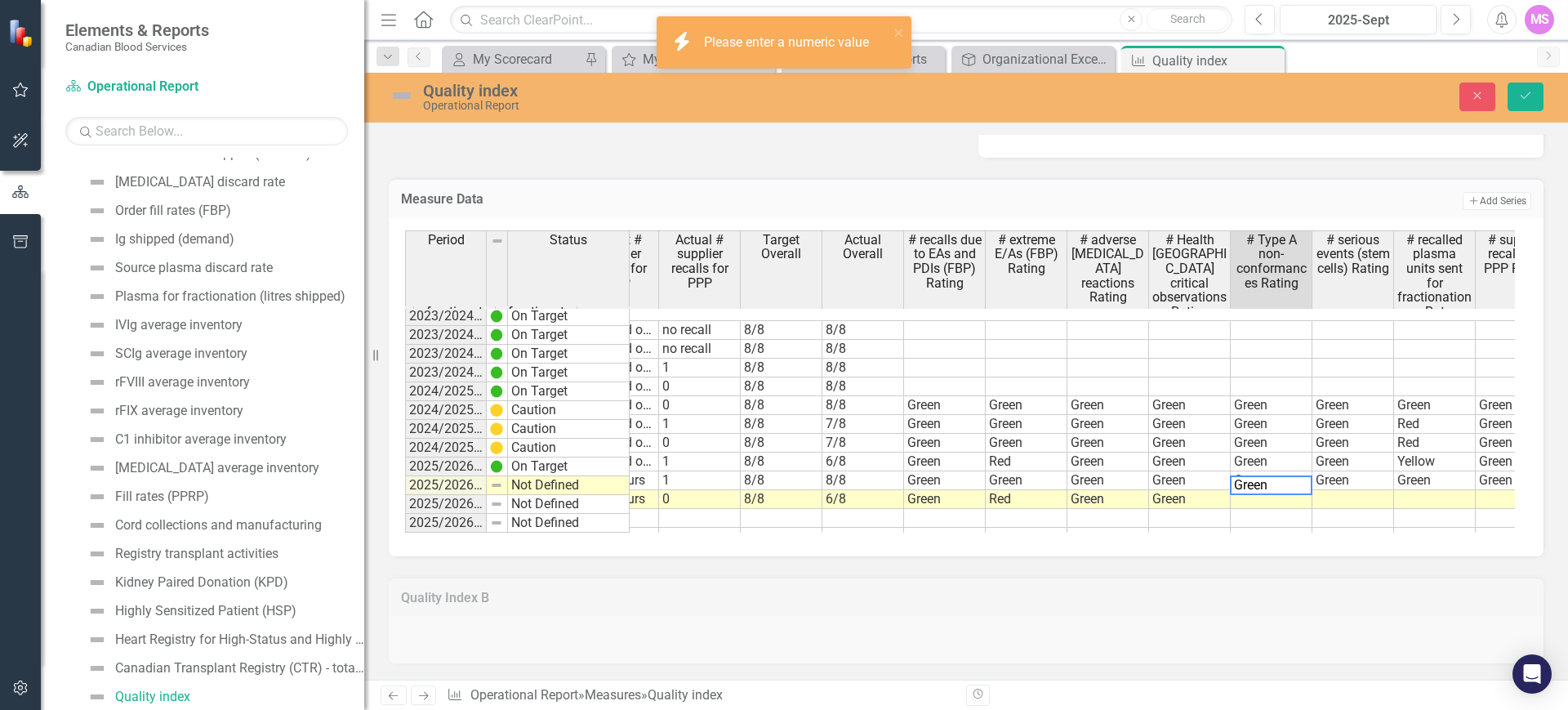
type textarea "Green"
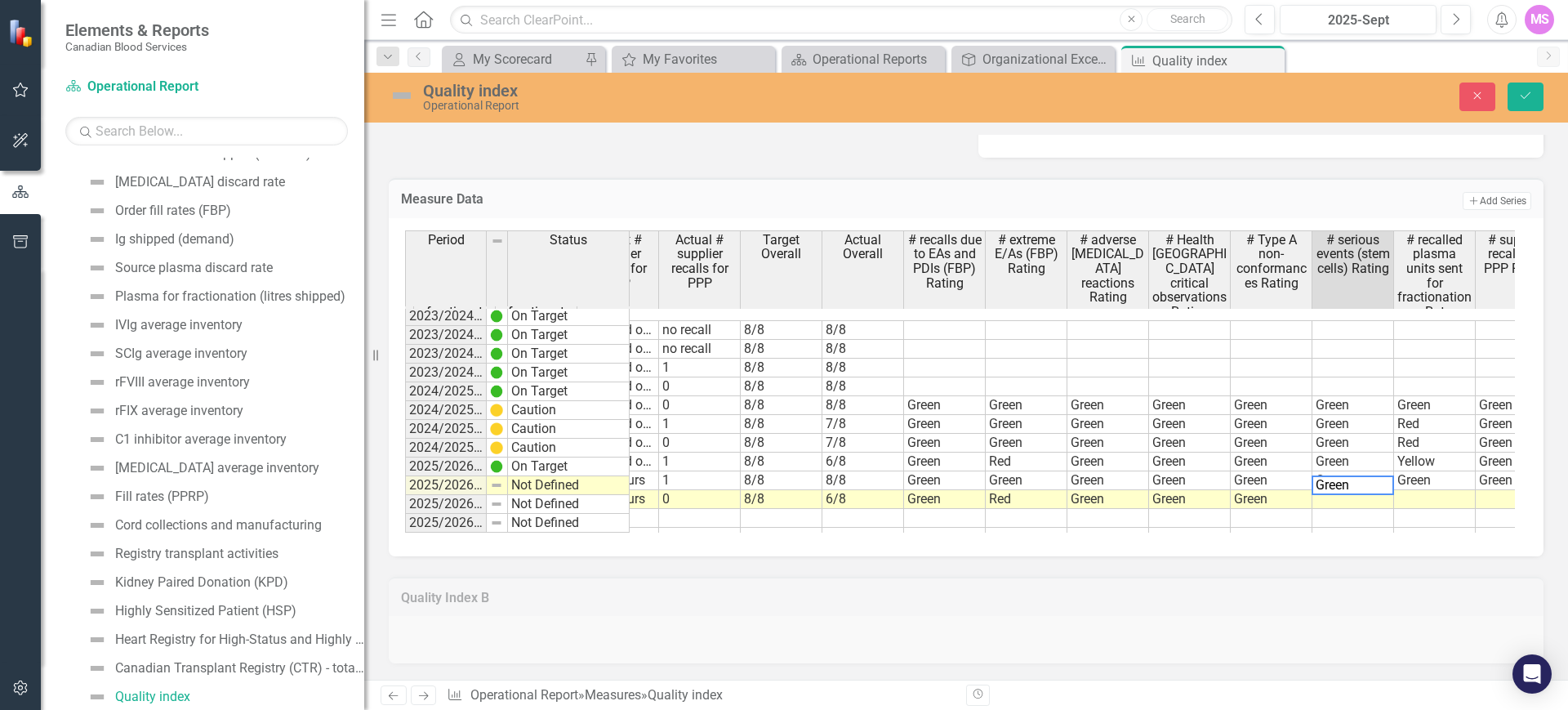
type textarea "Green"
drag, startPoint x: 1312, startPoint y: 486, endPoint x: 1308, endPoint y: 478, distance: 8.9
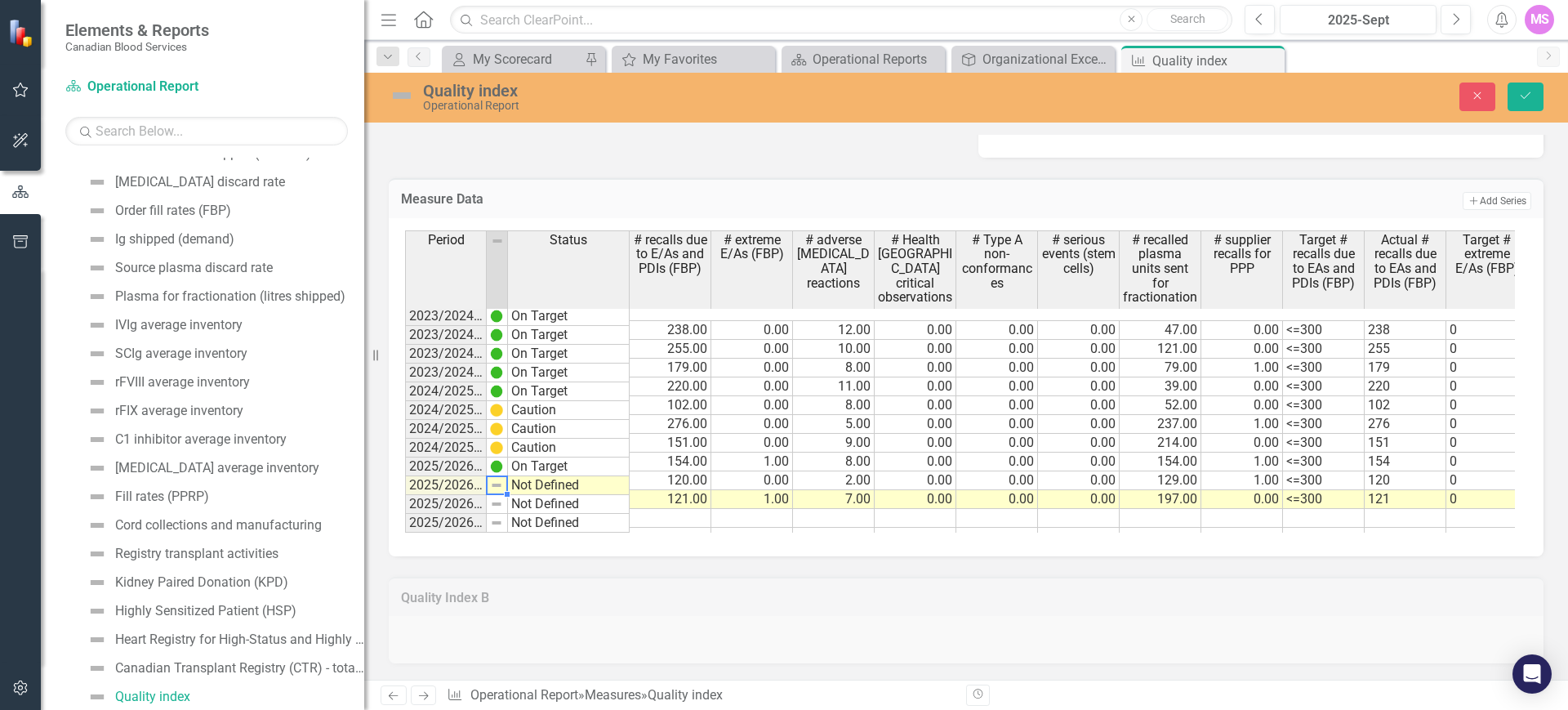
click at [537, 480] on td "Not Defined" at bounding box center [569, 486] width 122 height 19
click at [582, 477] on td "Not Defined" at bounding box center [569, 486] width 122 height 19
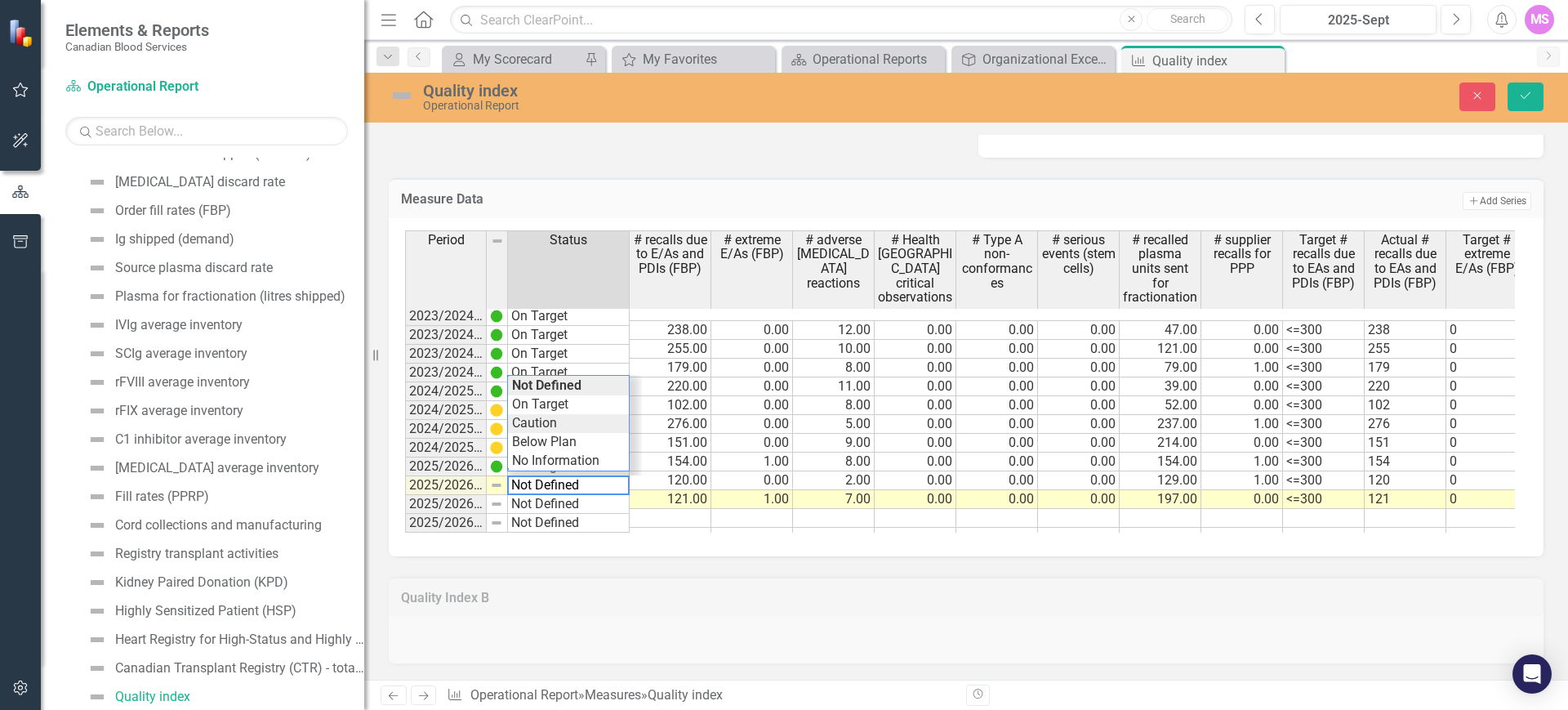
type textarea "Caution"
click at [575, 410] on div "Period Status # recalls due to E/As and PDIs (FBP) # extreme E/As (FBP) # adver…" at bounding box center [960, 382] width 1110 height 303
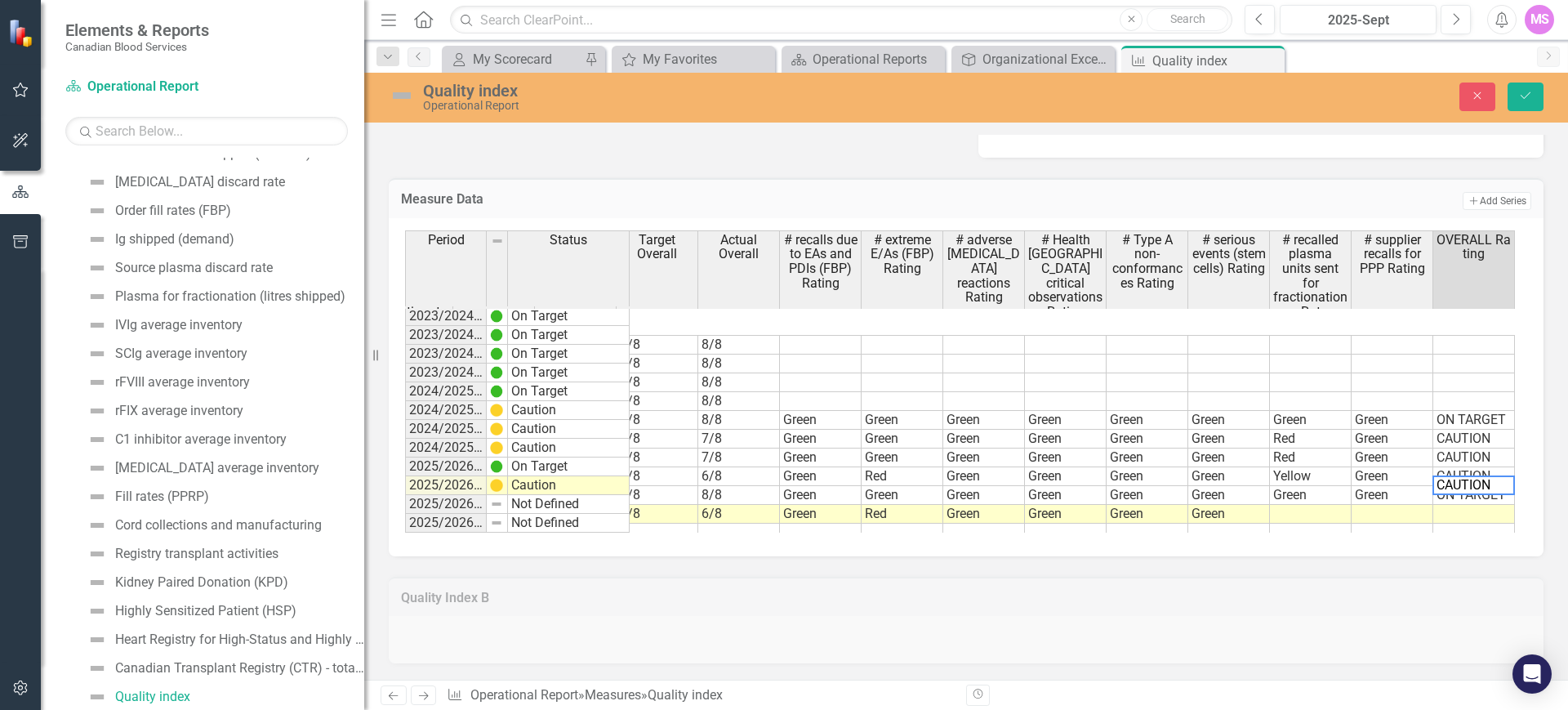
click at [1426, 555] on div "Target # Health Canada critical observations Actual # Health Canada critical ob…" at bounding box center [967, 386] width 1155 height 338
click at [1394, 505] on td at bounding box center [1393, 515] width 82 height 19
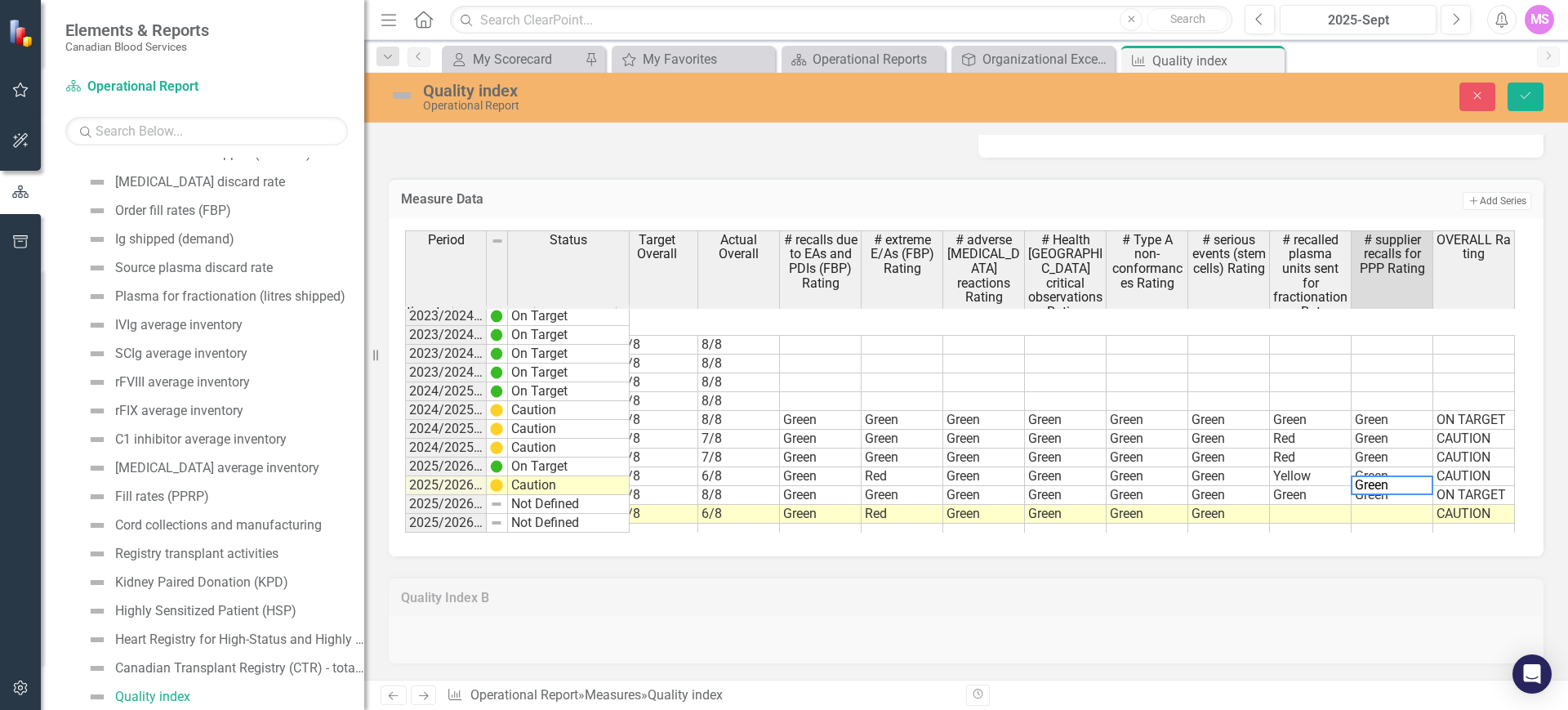
type textarea "Green"
click at [1290, 505] on td at bounding box center [1311, 515] width 82 height 19
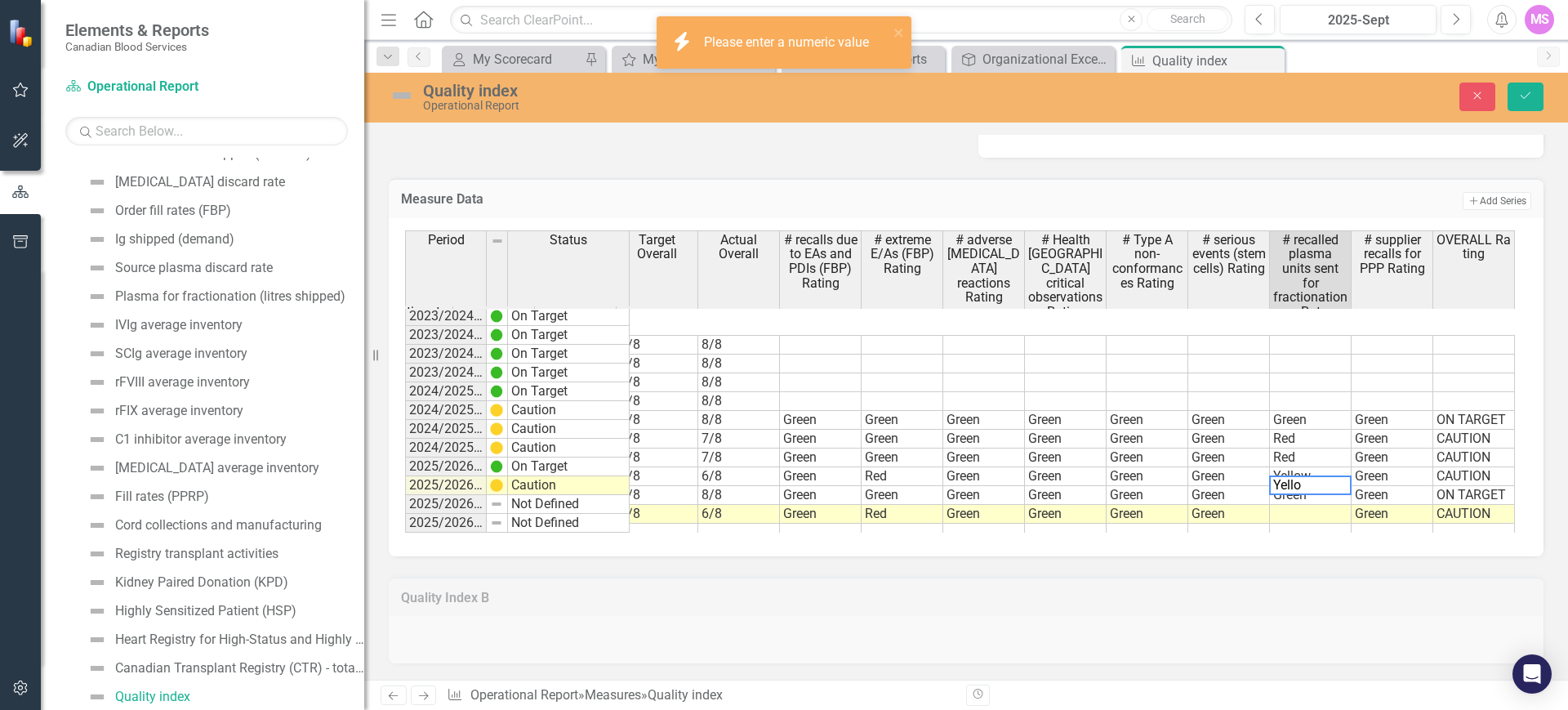
type textarea "Yellow"
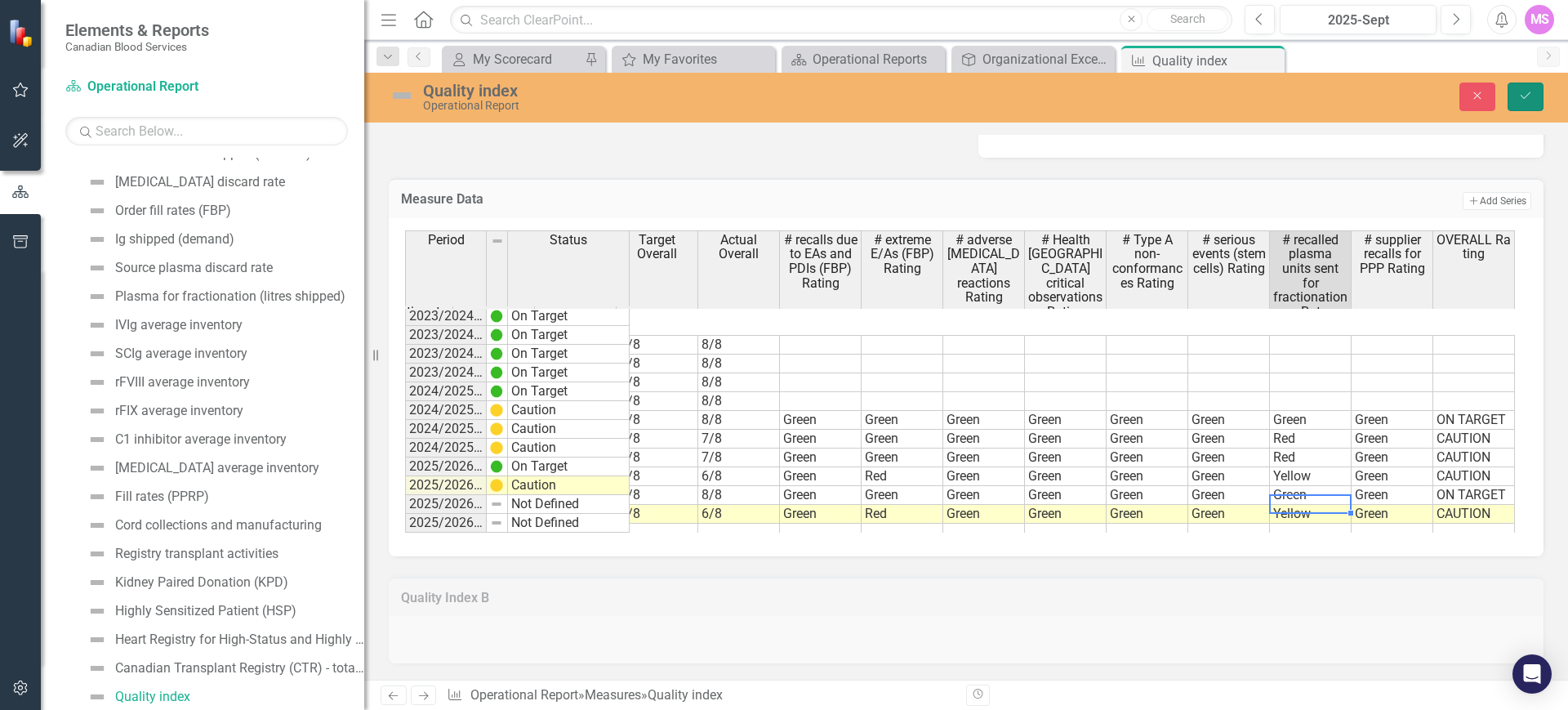
click at [1529, 98] on icon "Save" at bounding box center [1525, 95] width 14 height 11
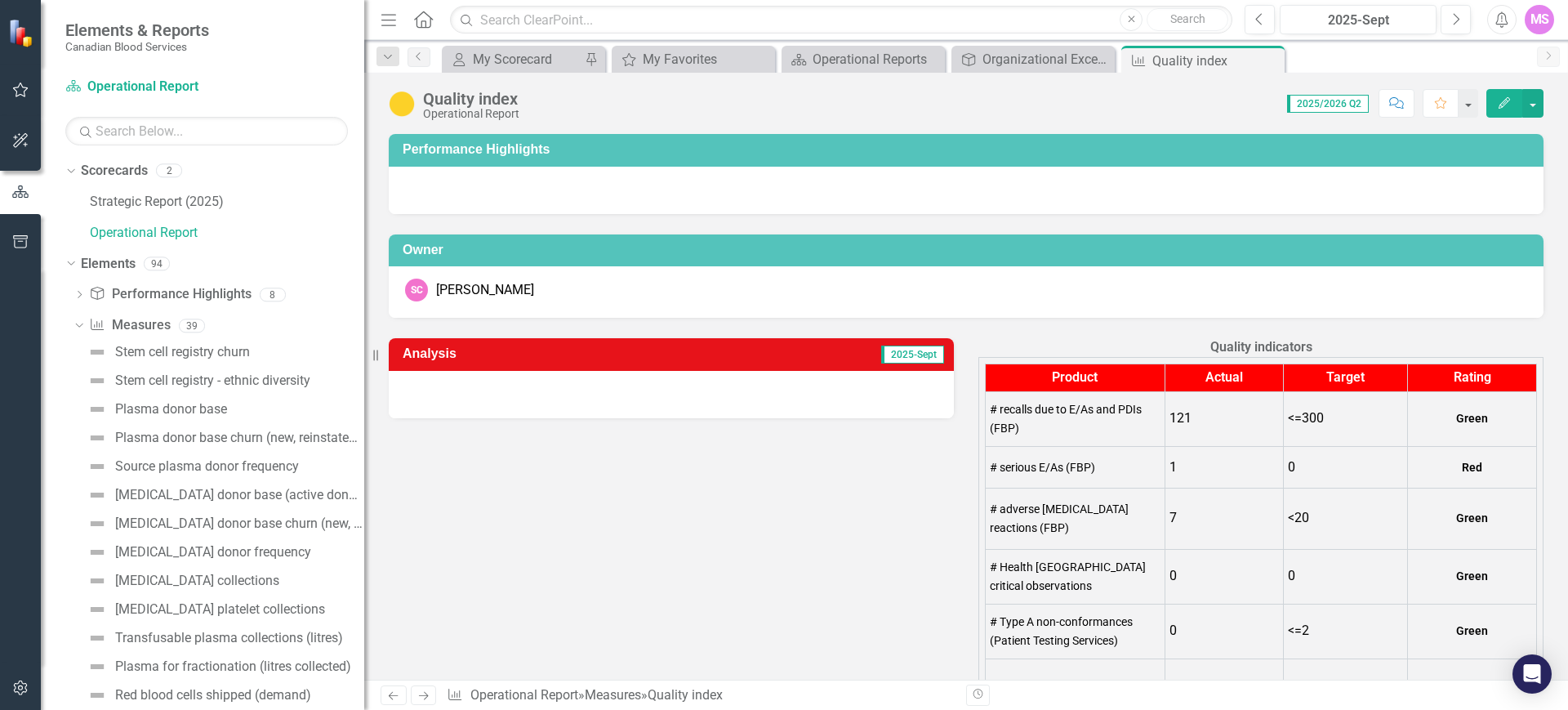
scroll to position [102, 0]
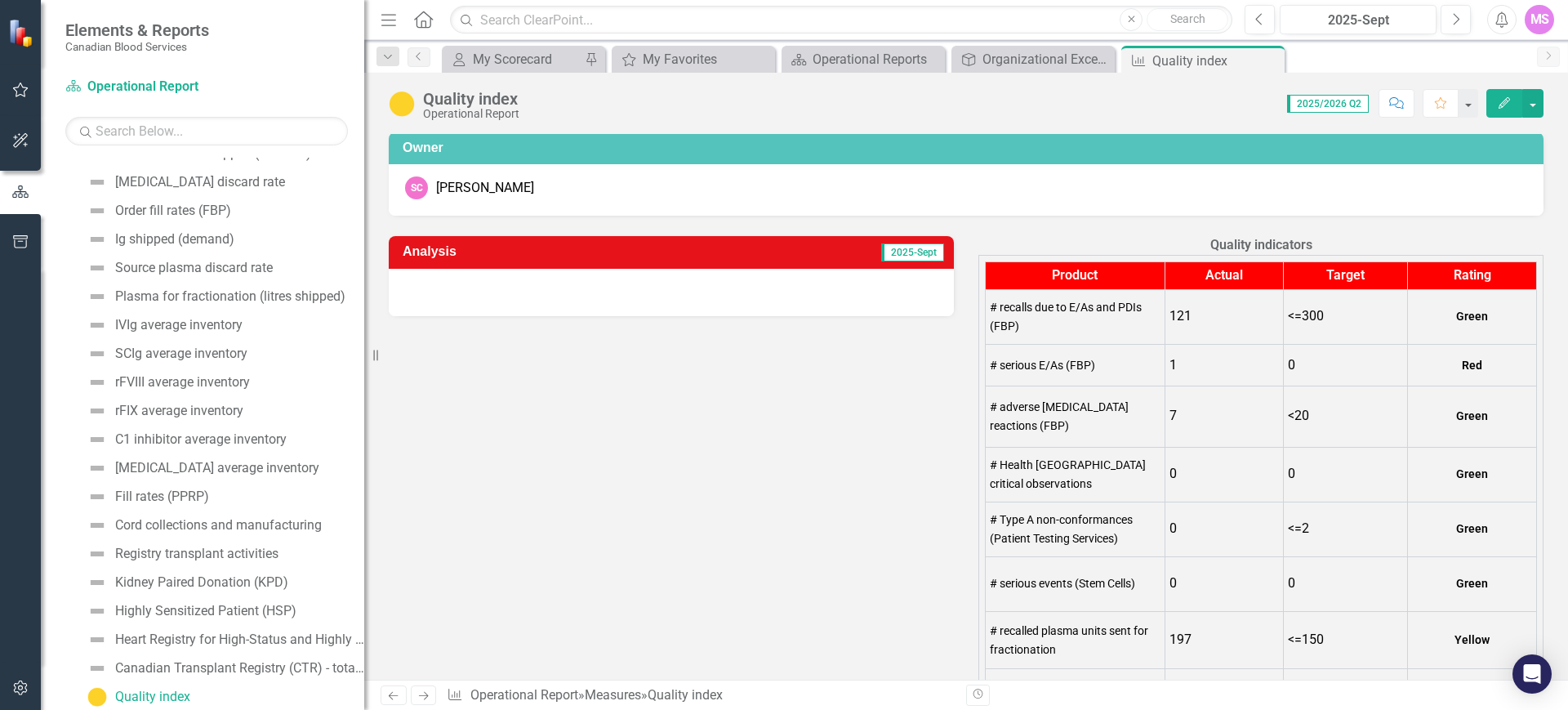
click at [541, 288] on div at bounding box center [672, 292] width 565 height 48
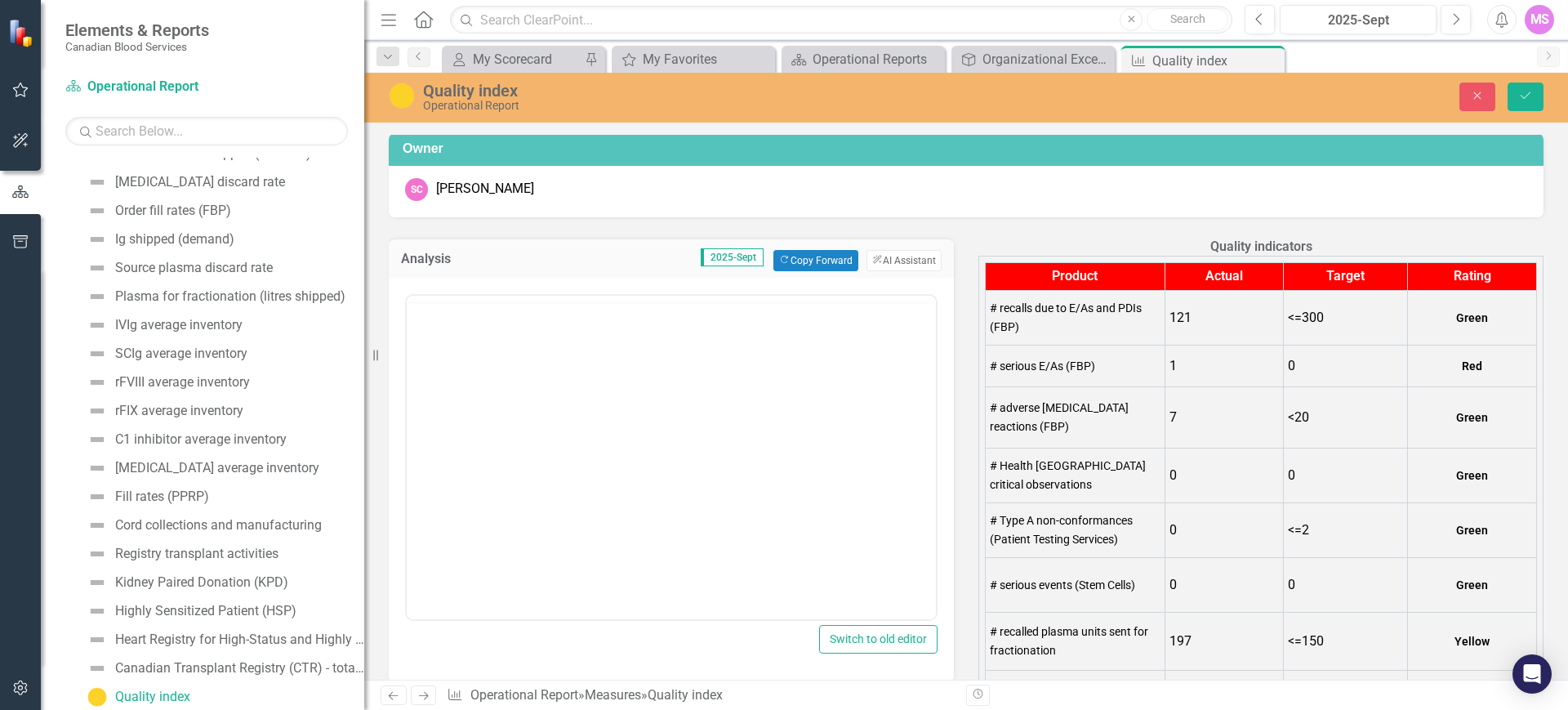
scroll to position [0, 0]
click at [479, 370] on body "Rich Text Area. Press ALT-0 for help." at bounding box center [672, 456] width 529 height 246
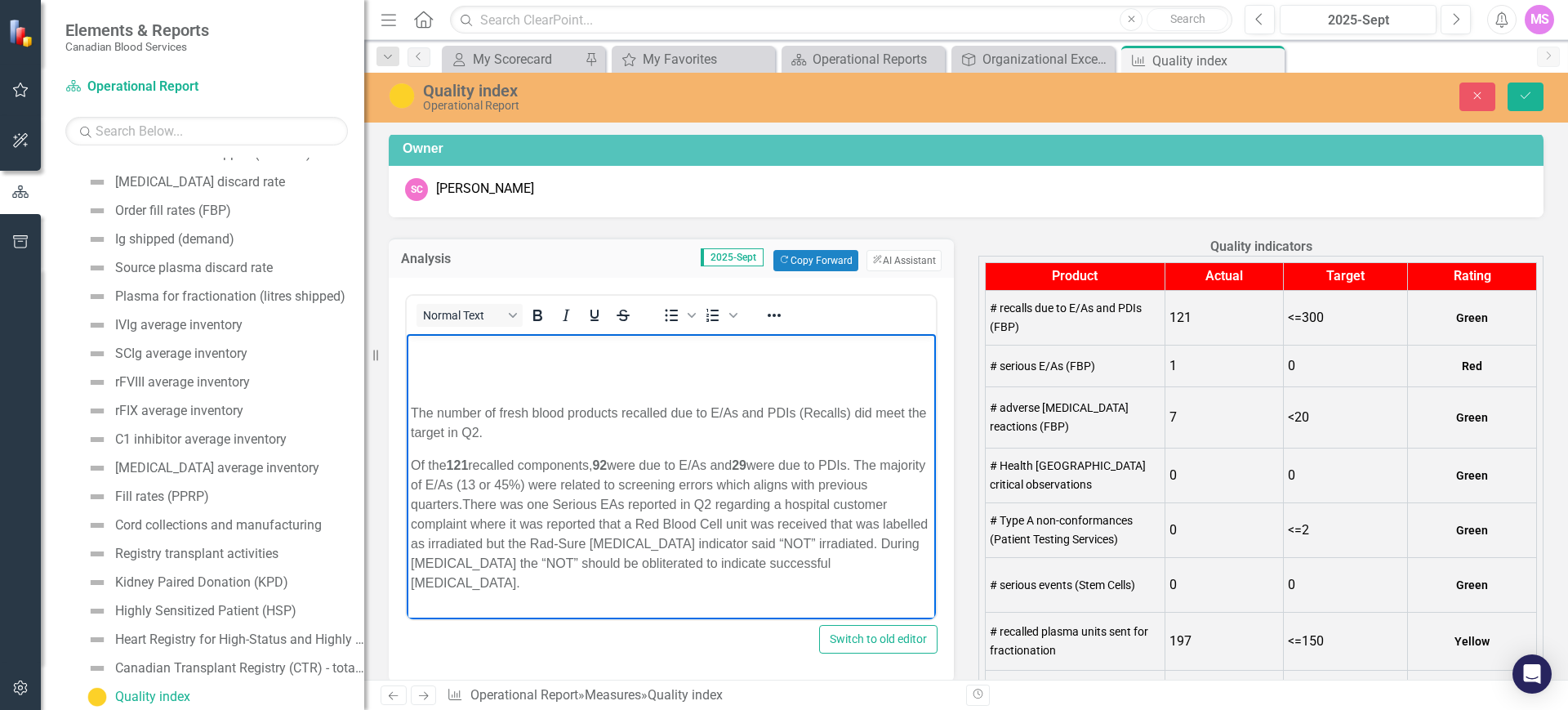
click at [585, 352] on p "Rich Text Area. Press ALT-0 for help." at bounding box center [672, 347] width 521 height 20
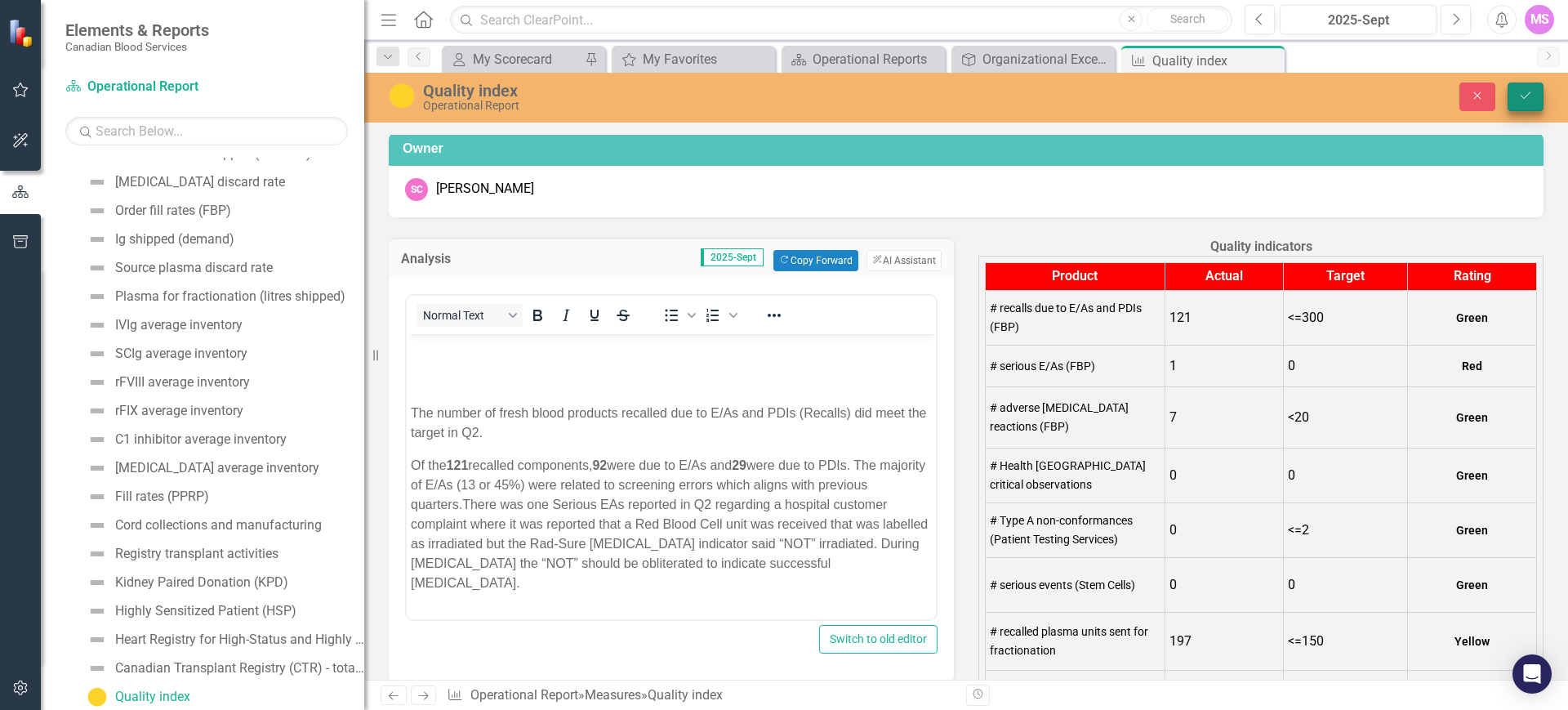
click at [1531, 93] on icon "Save" at bounding box center [1525, 95] width 14 height 11
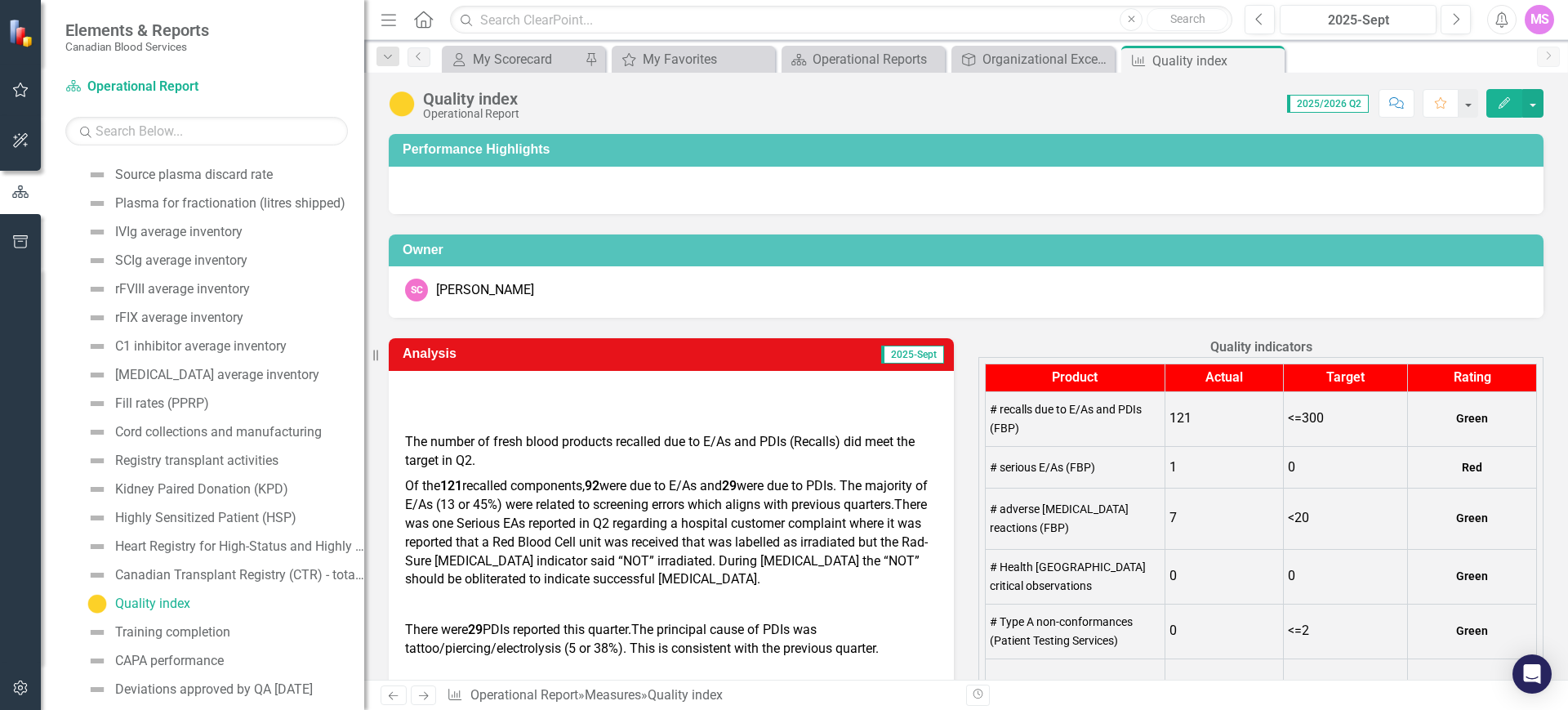
scroll to position [746, 0]
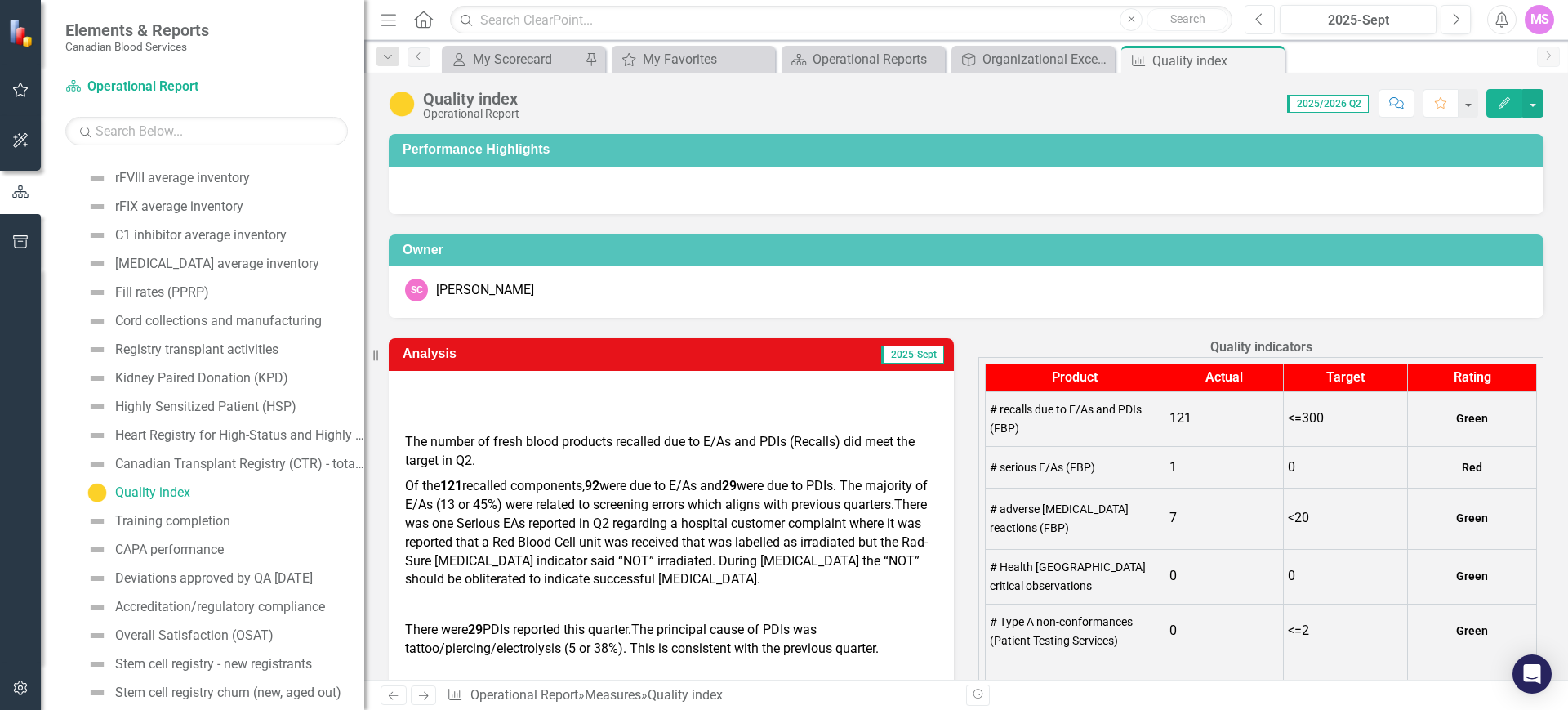
click at [1258, 15] on icon "Previous" at bounding box center [1260, 19] width 9 height 14
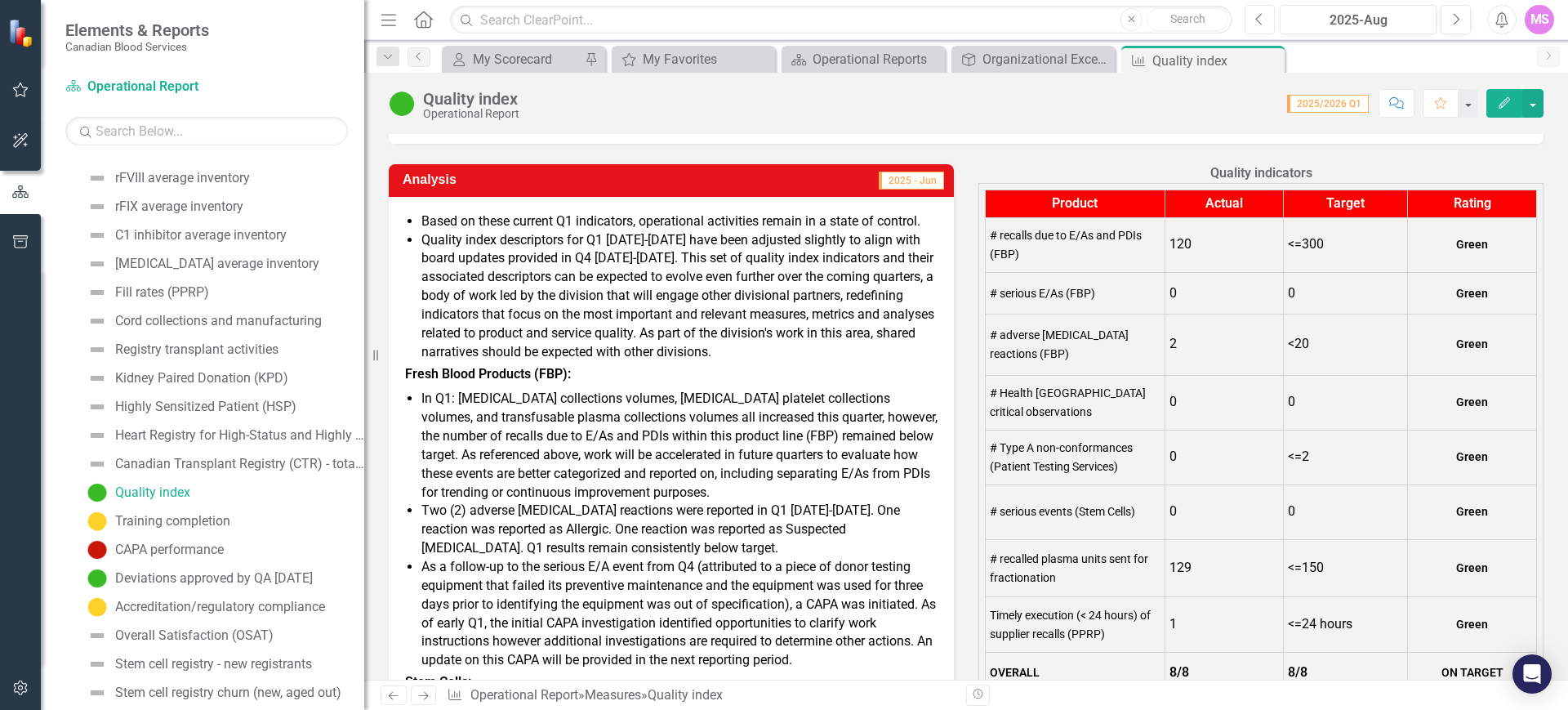
scroll to position [205, 0]
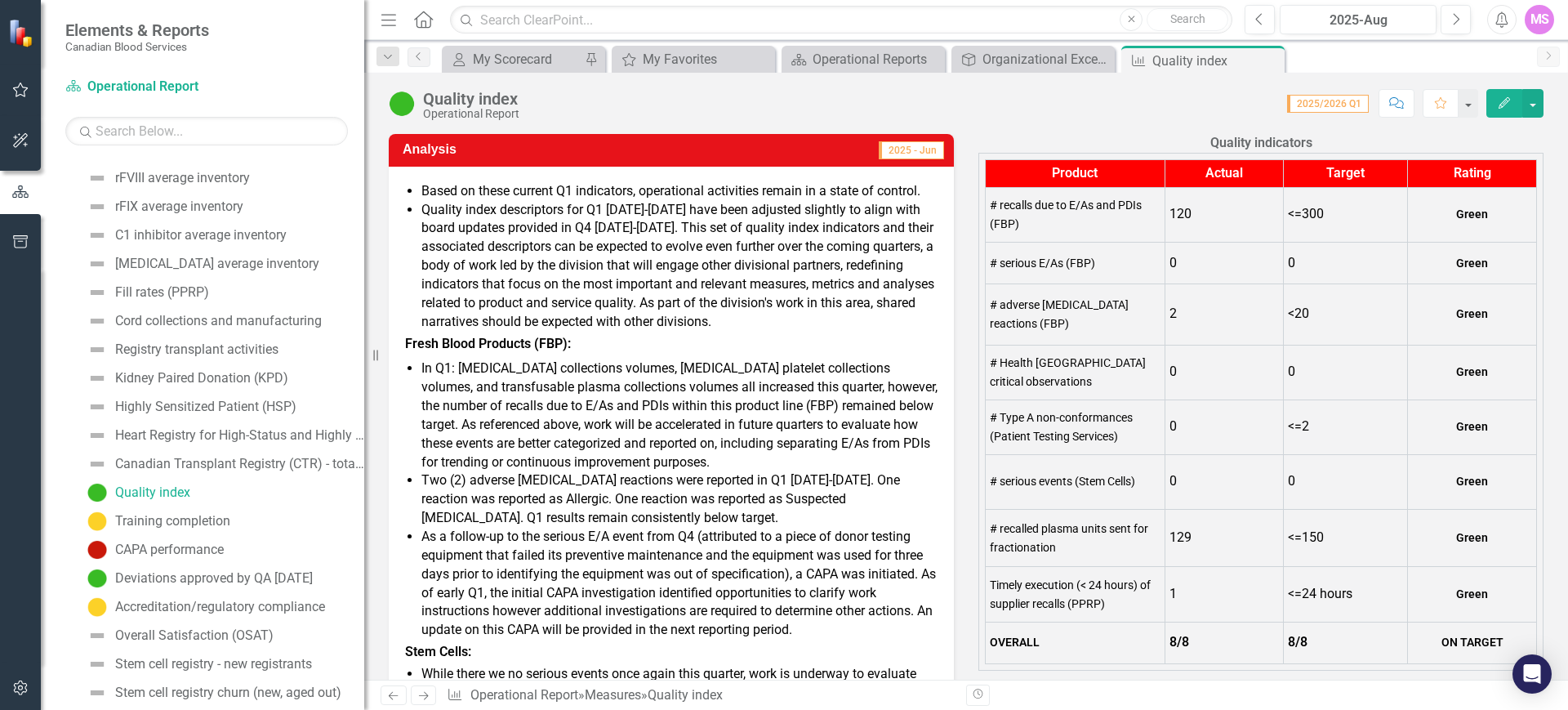
click at [421, 190] on li "Based on these current Q1 indicators, operational activities remain in a state …" at bounding box center [679, 191] width 517 height 19
click at [422, 190] on li "Based on these current Q1 indicators, operational activities remain in a state …" at bounding box center [679, 191] width 517 height 19
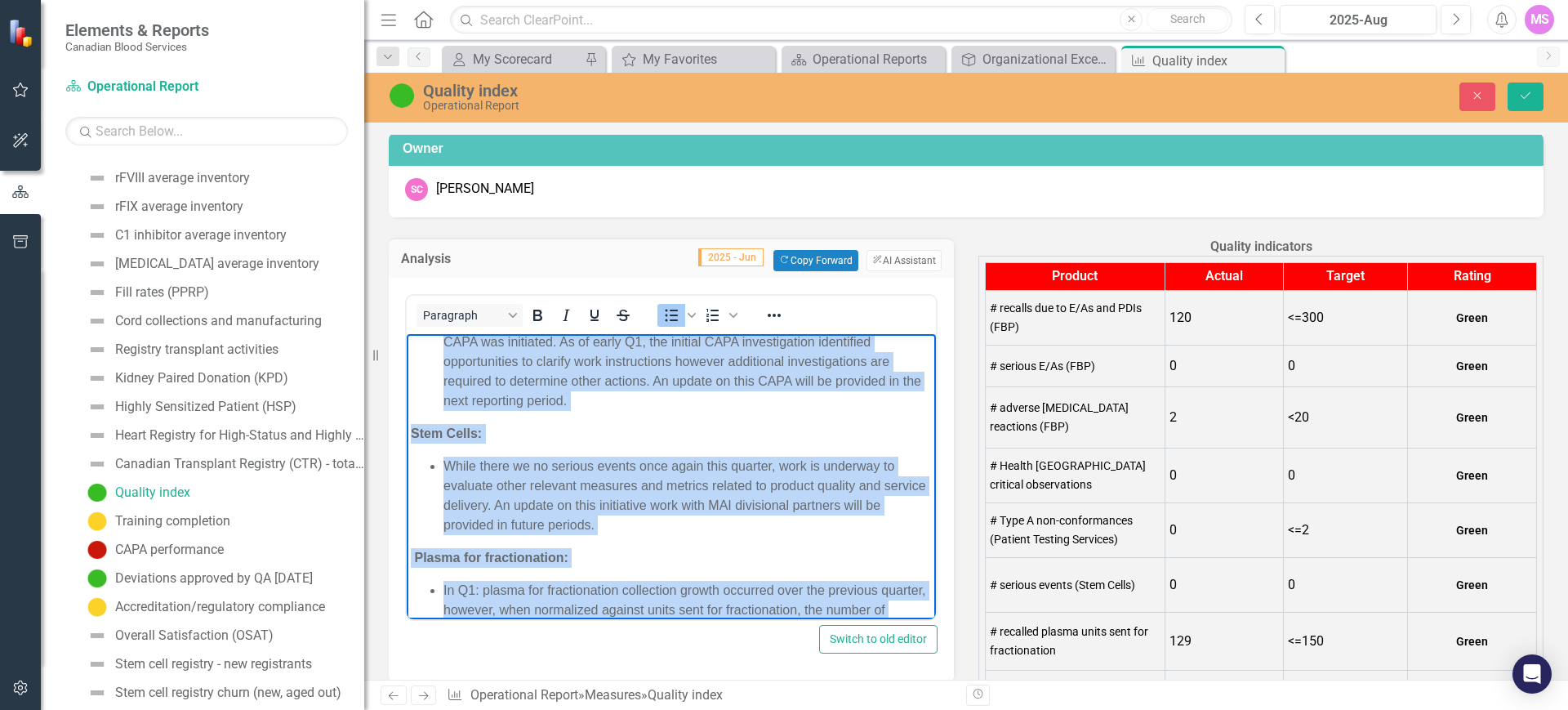
scroll to position [599, 0]
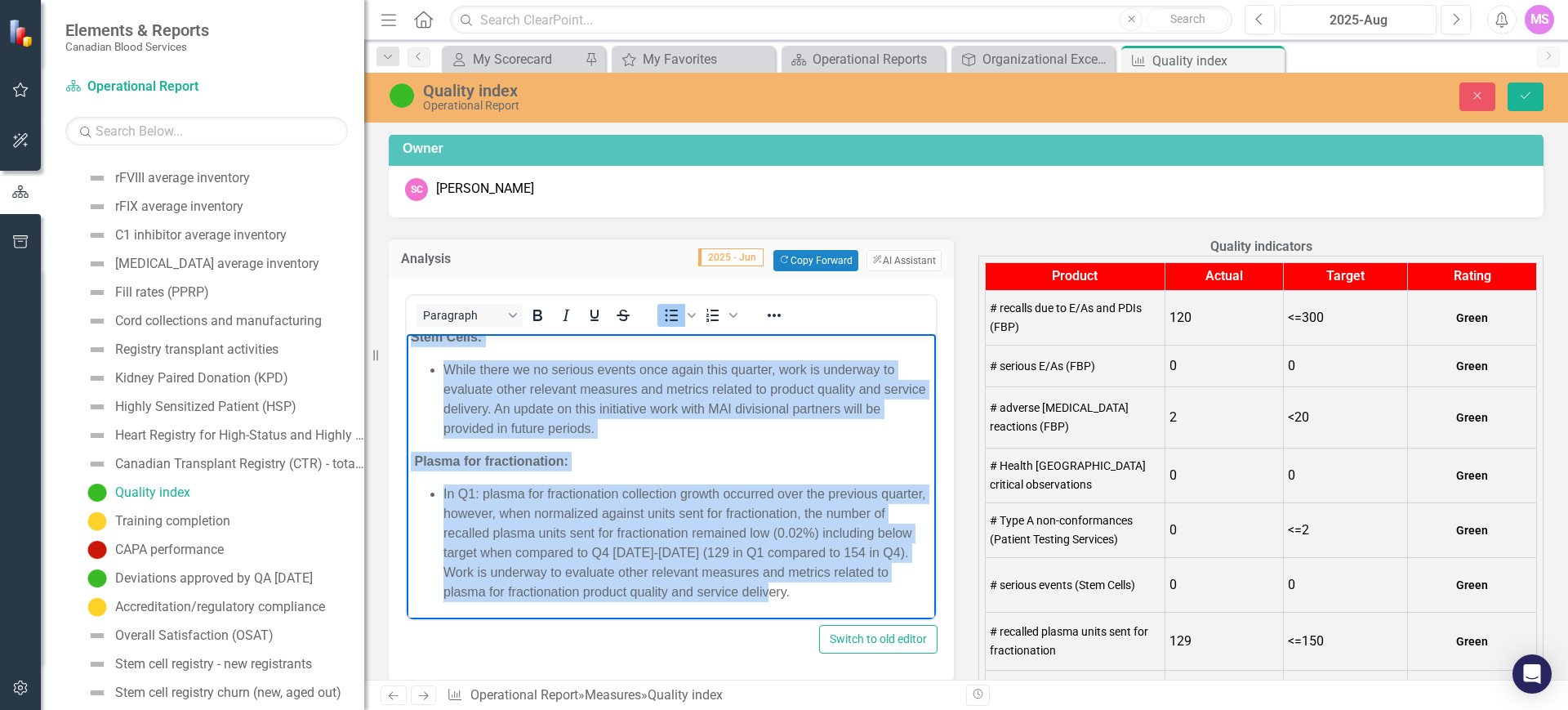
drag, startPoint x: 445, startPoint y: 347, endPoint x: 868, endPoint y: 586, distance: 485.8
click at [868, 586] on body "Based on these current Q1 indicators, operational activities remain in a state …" at bounding box center [672, 176] width 529 height 884
copy body "Based on these current Q1 indicators, operational activities remain in a state …"
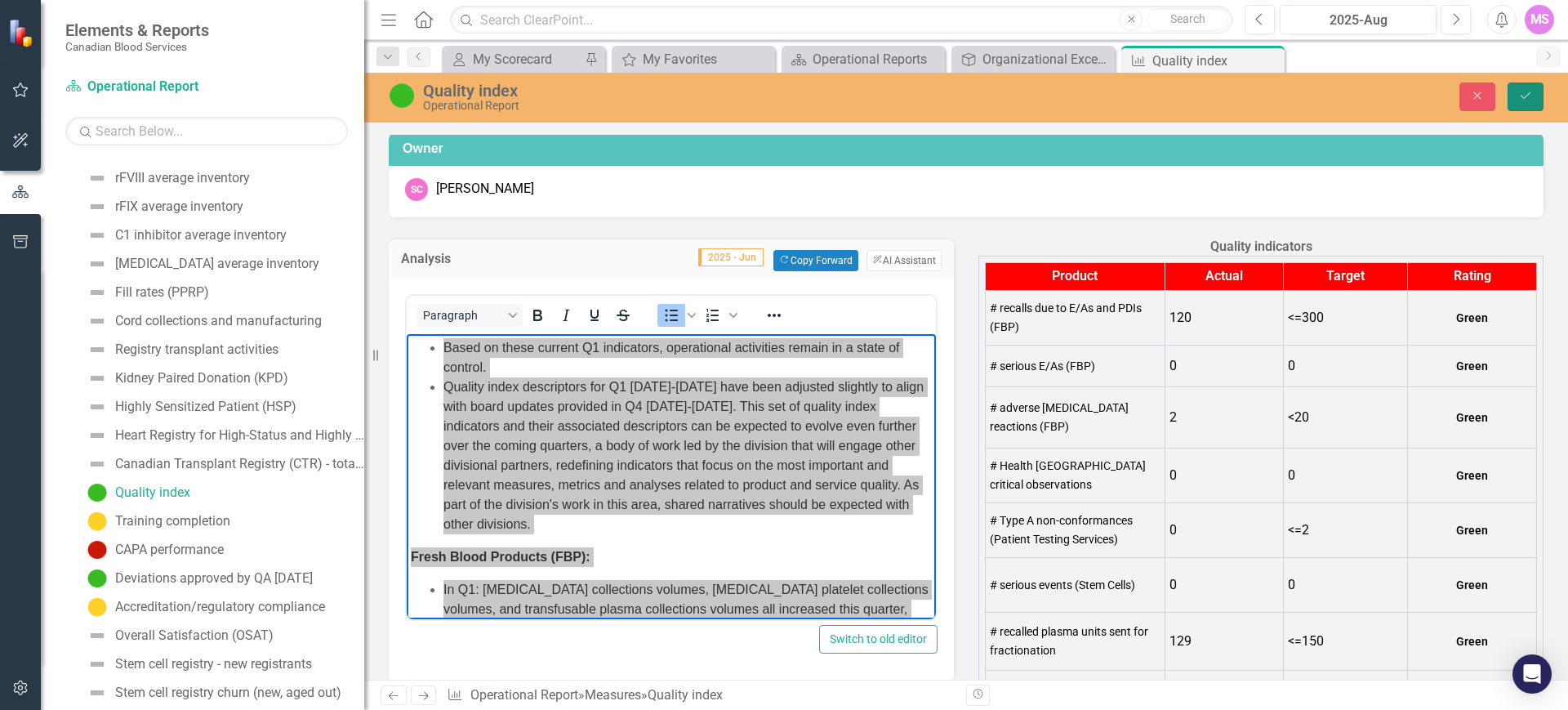
click at [1519, 90] on icon "Save" at bounding box center [1525, 95] width 14 height 11
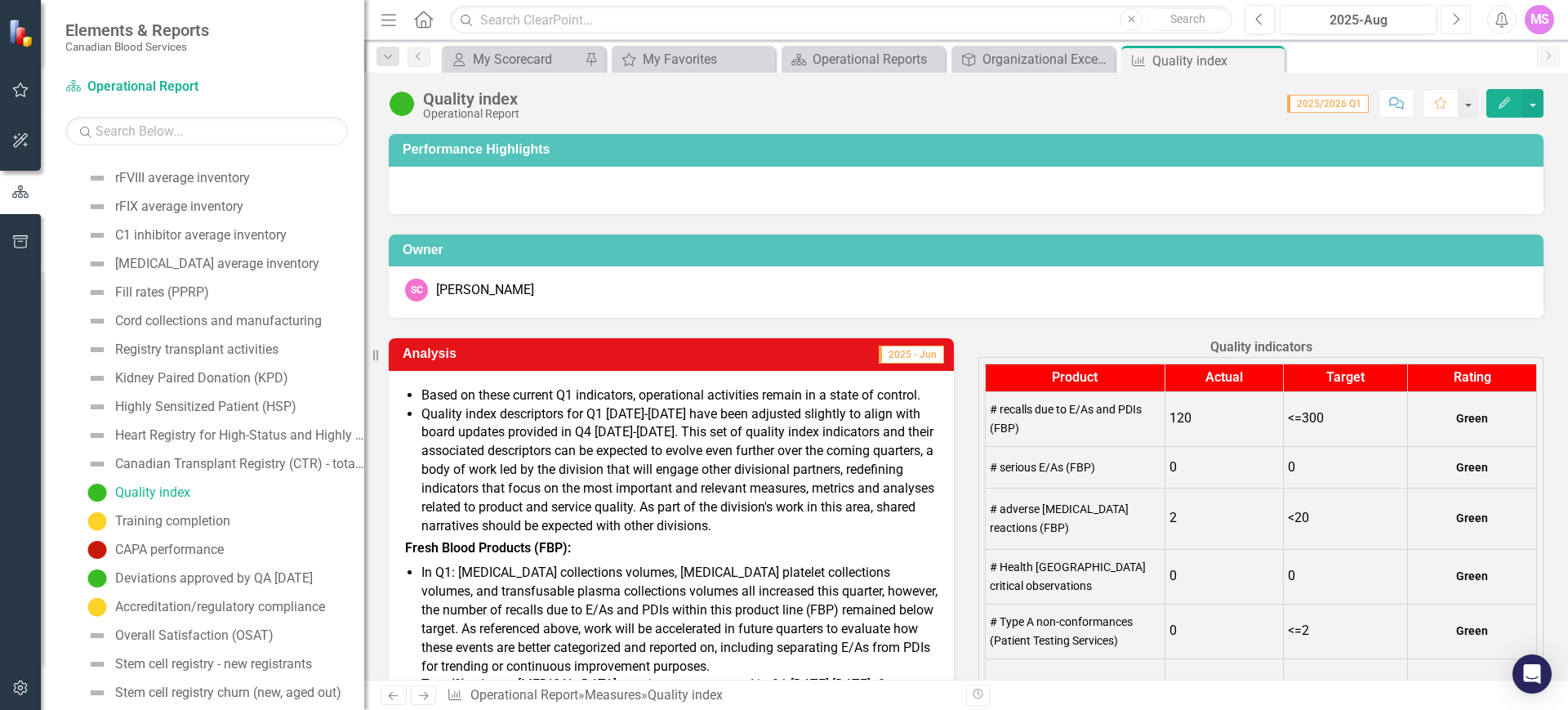
click at [1458, 23] on icon "Next" at bounding box center [1456, 19] width 9 height 14
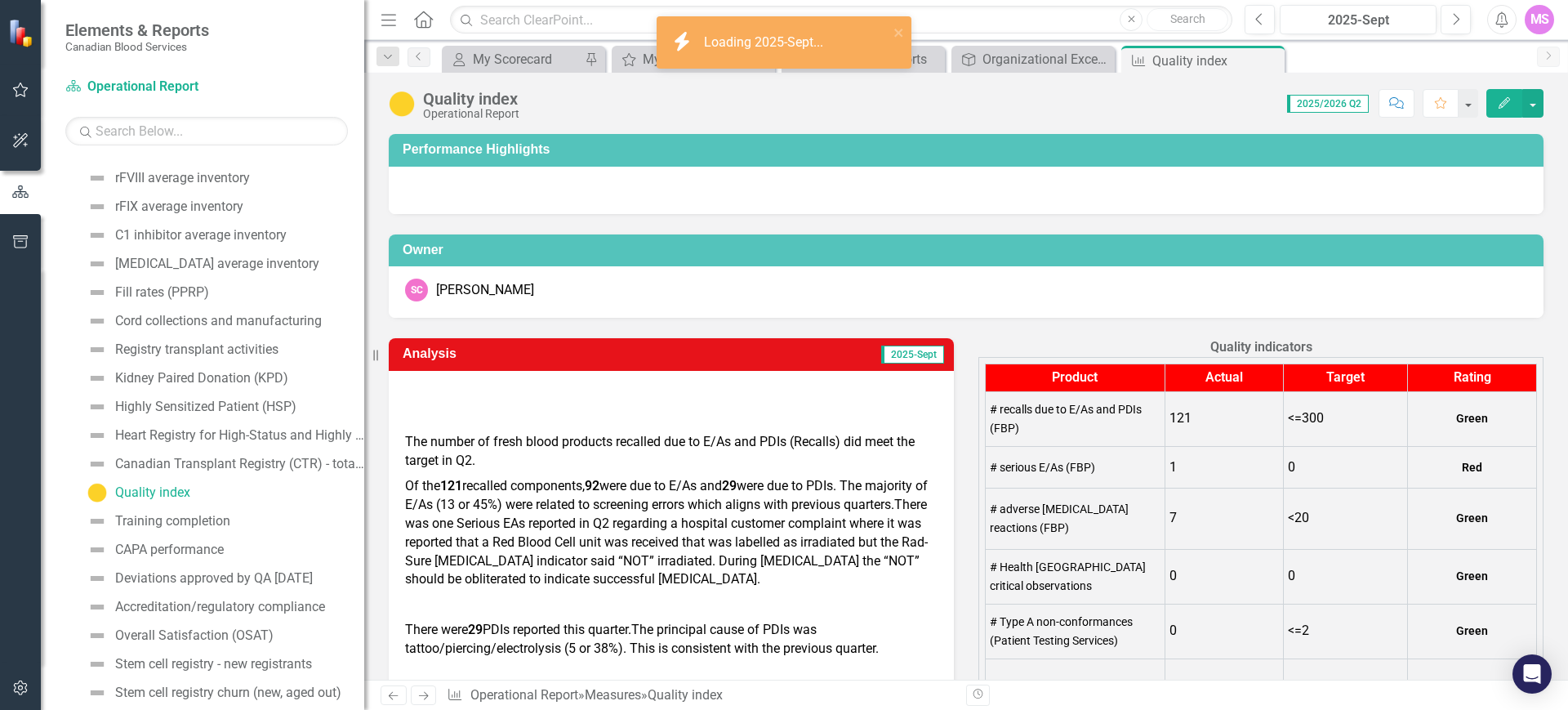
click at [460, 388] on p at bounding box center [672, 394] width 533 height 22
click at [459, 388] on p at bounding box center [672, 394] width 533 height 22
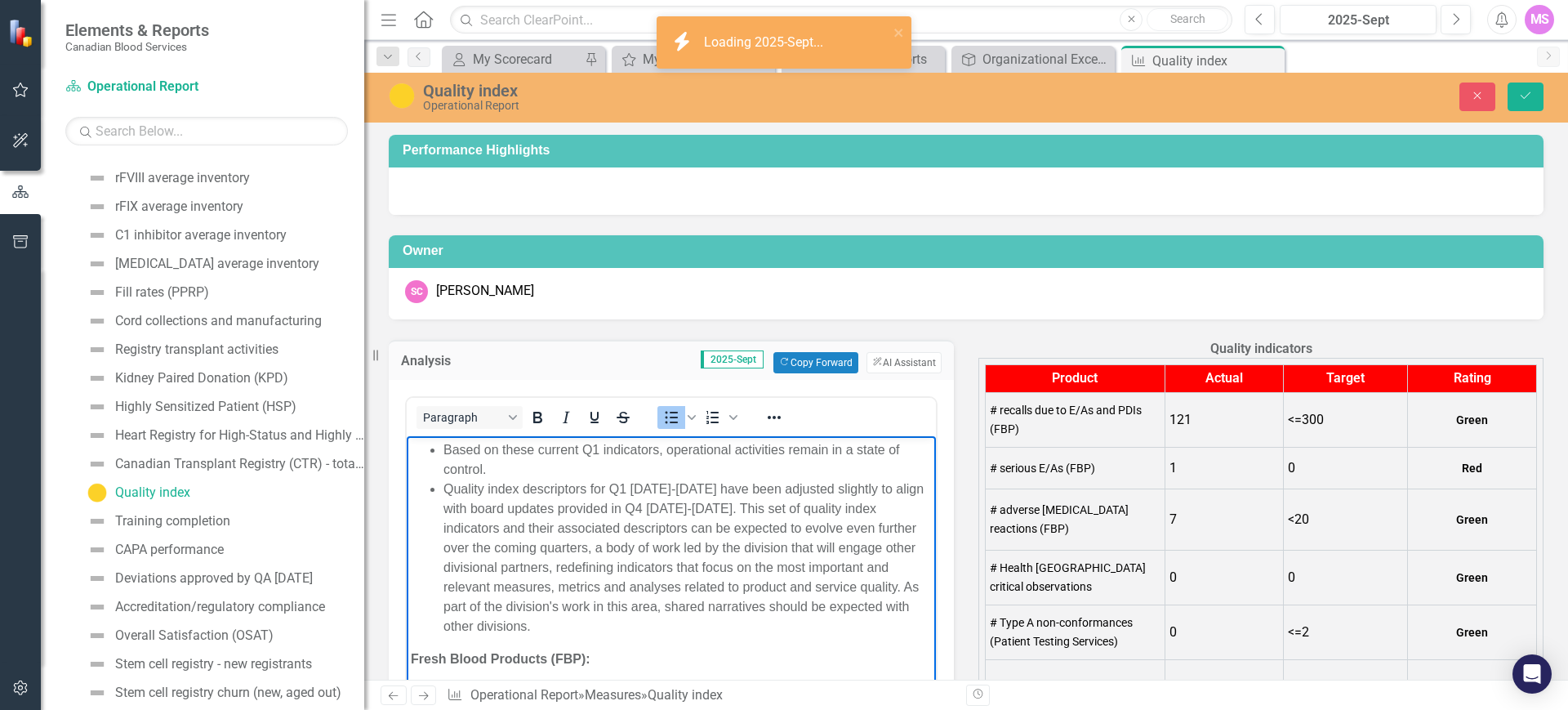
click at [517, 463] on li "Based on these current Q1 indicators, operational activities remain in a state …" at bounding box center [687, 459] width 488 height 39
click at [501, 447] on li "Based on these current Q1 indicators, operational activities remain in a state …" at bounding box center [687, 459] width 488 height 39
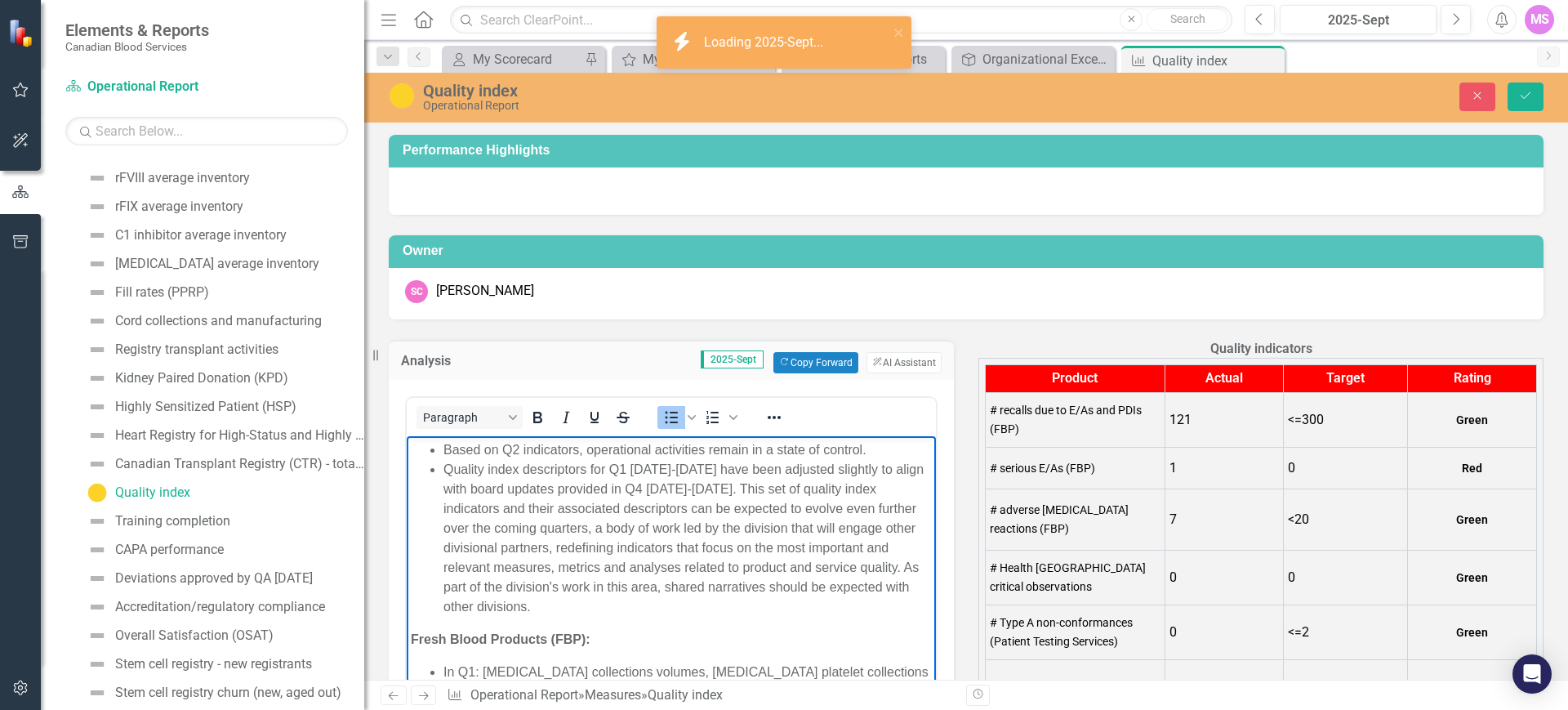
click at [862, 451] on li "Based on Q2 indicators, operational activities remain in a state of control." at bounding box center [687, 449] width 488 height 20
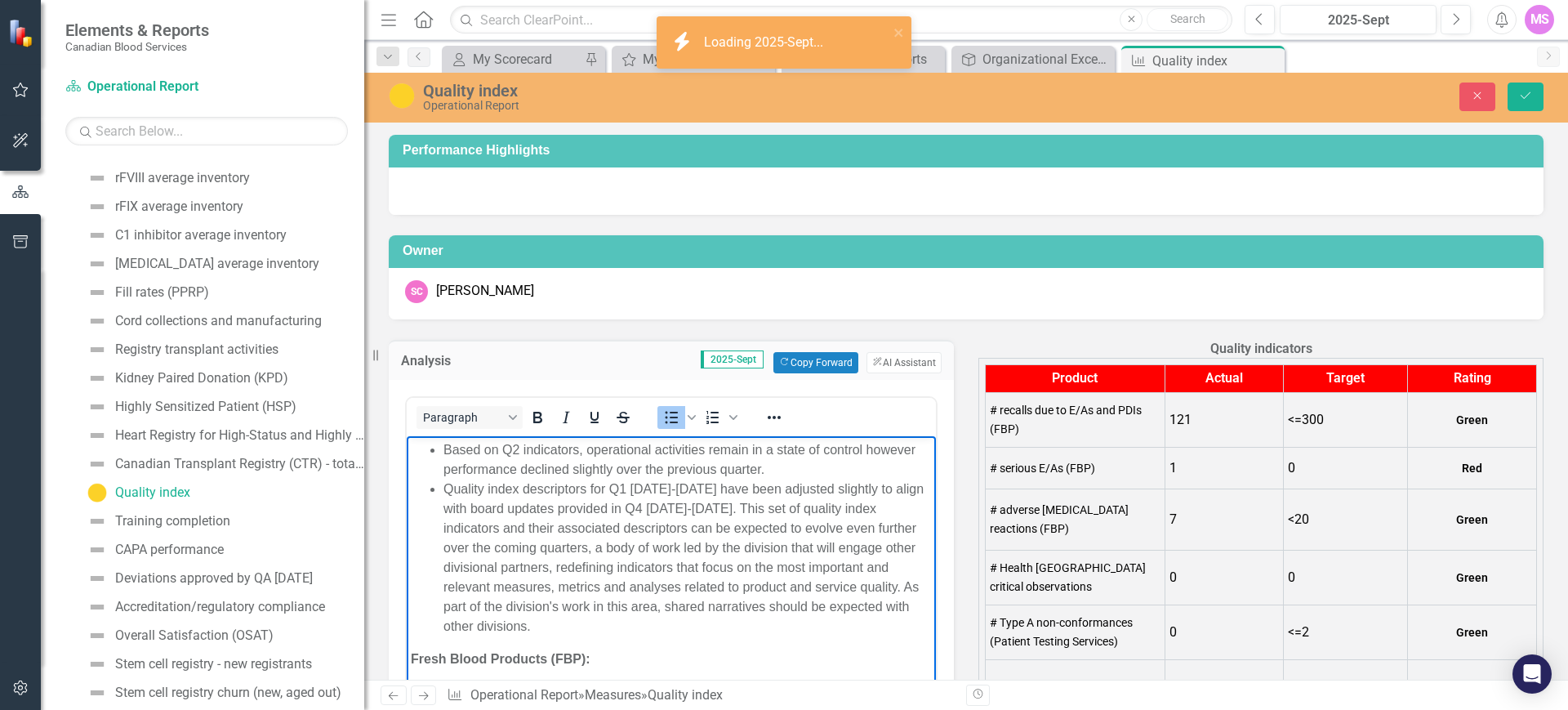
click at [440, 484] on ul "Based on Q2 indicators, operational activities remain in a state of control how…" at bounding box center [672, 538] width 521 height 196
click at [678, 488] on li "A reminder that quality index descriptors for Q1 2025-2026 have been adjusted s…" at bounding box center [687, 557] width 488 height 157
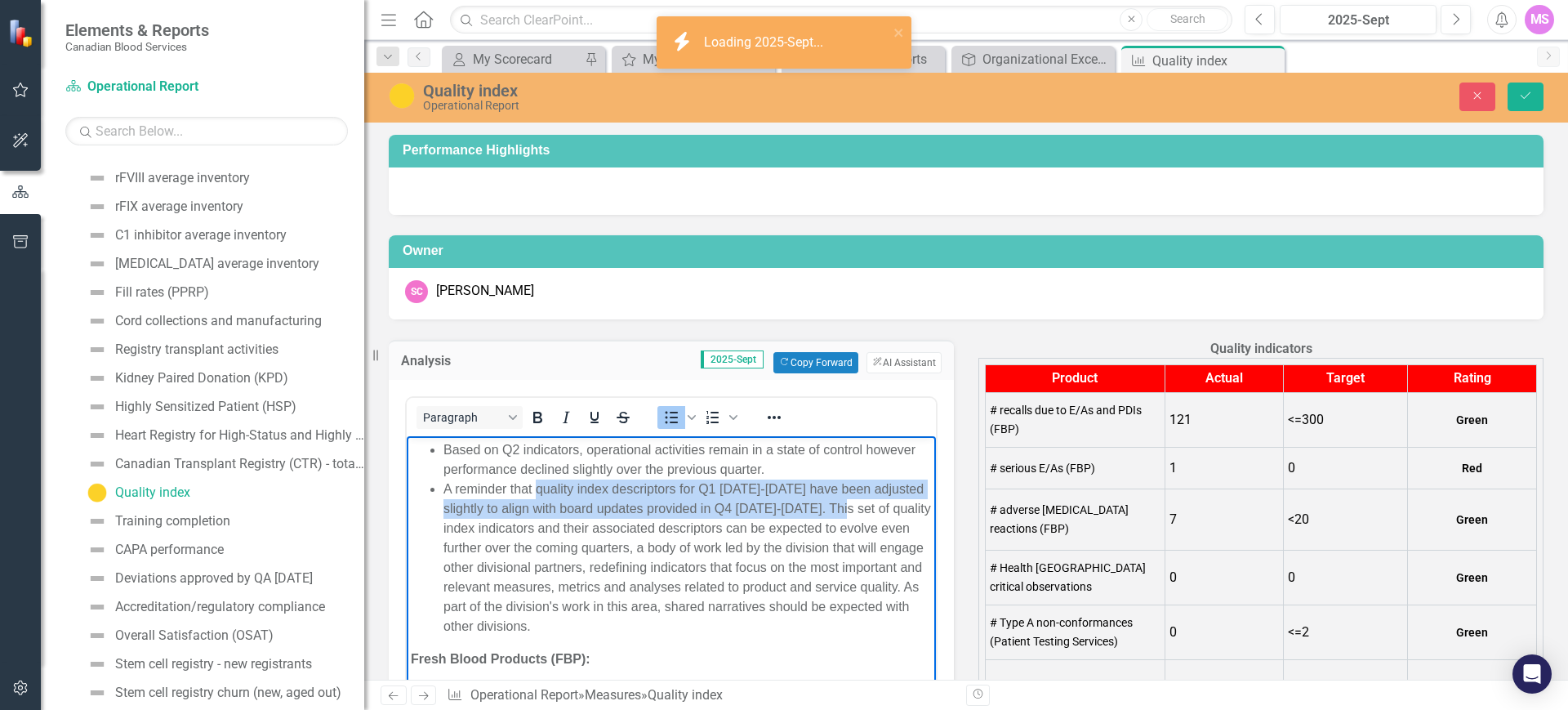
drag, startPoint x: 539, startPoint y: 489, endPoint x: 865, endPoint y: 503, distance: 326.3
click at [865, 503] on li "A reminder that quality index descriptors for Q1 2025-2026 have been adjusted s…" at bounding box center [687, 557] width 488 height 157
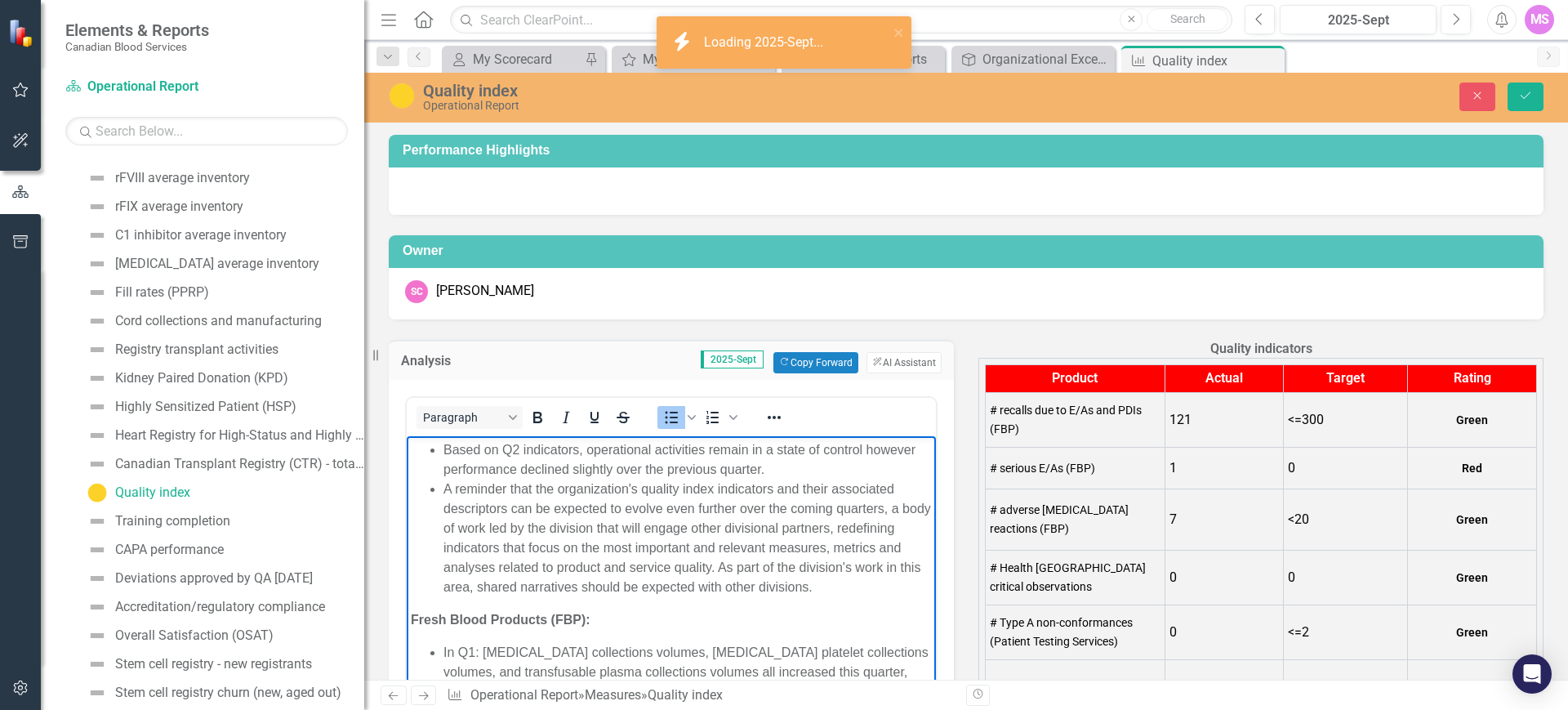
click at [516, 508] on li "A reminder that the organization's quality index indicators and their associate…" at bounding box center [687, 538] width 488 height 118
click at [827, 506] on li "A reminder that the organization's quality index indicators and their associate…" at bounding box center [687, 538] width 488 height 118
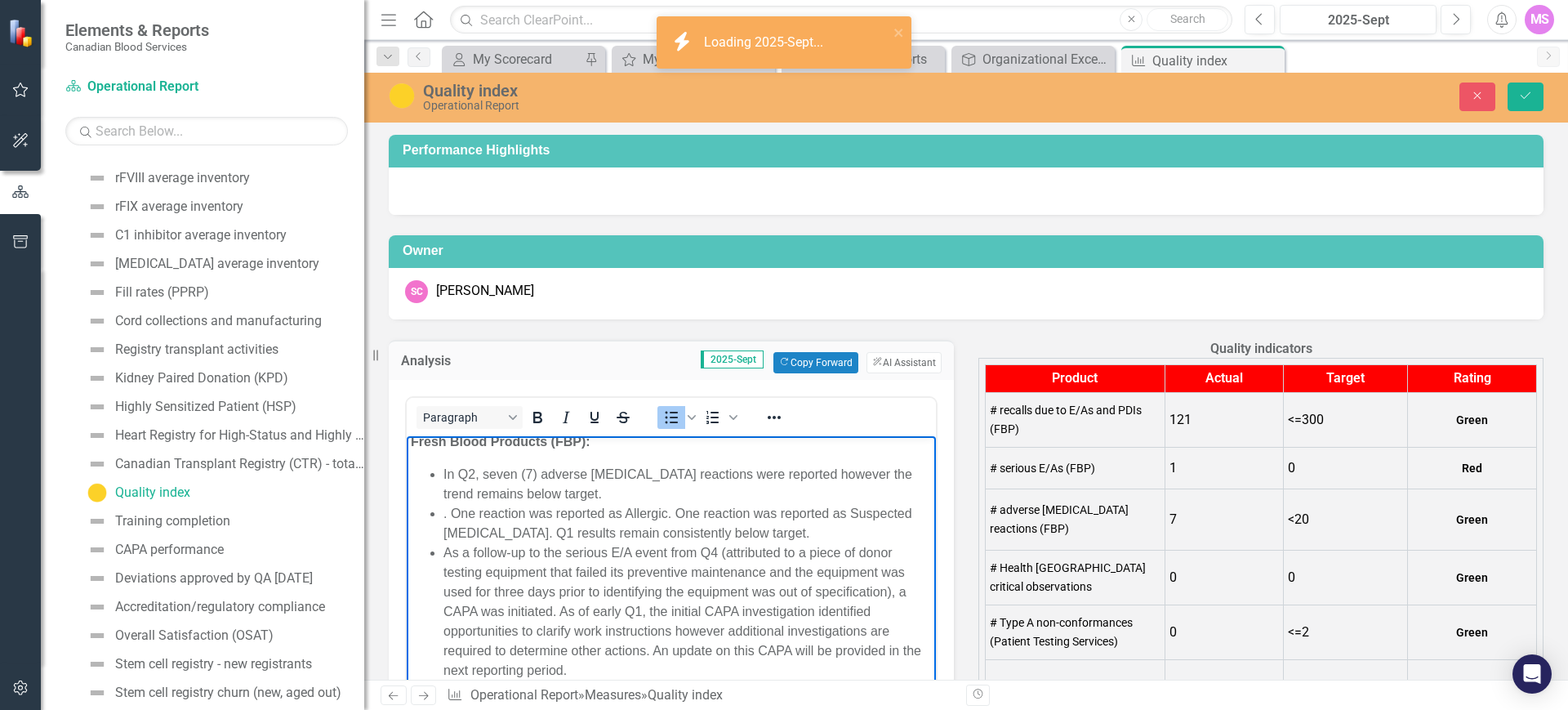
scroll to position [205, 0]
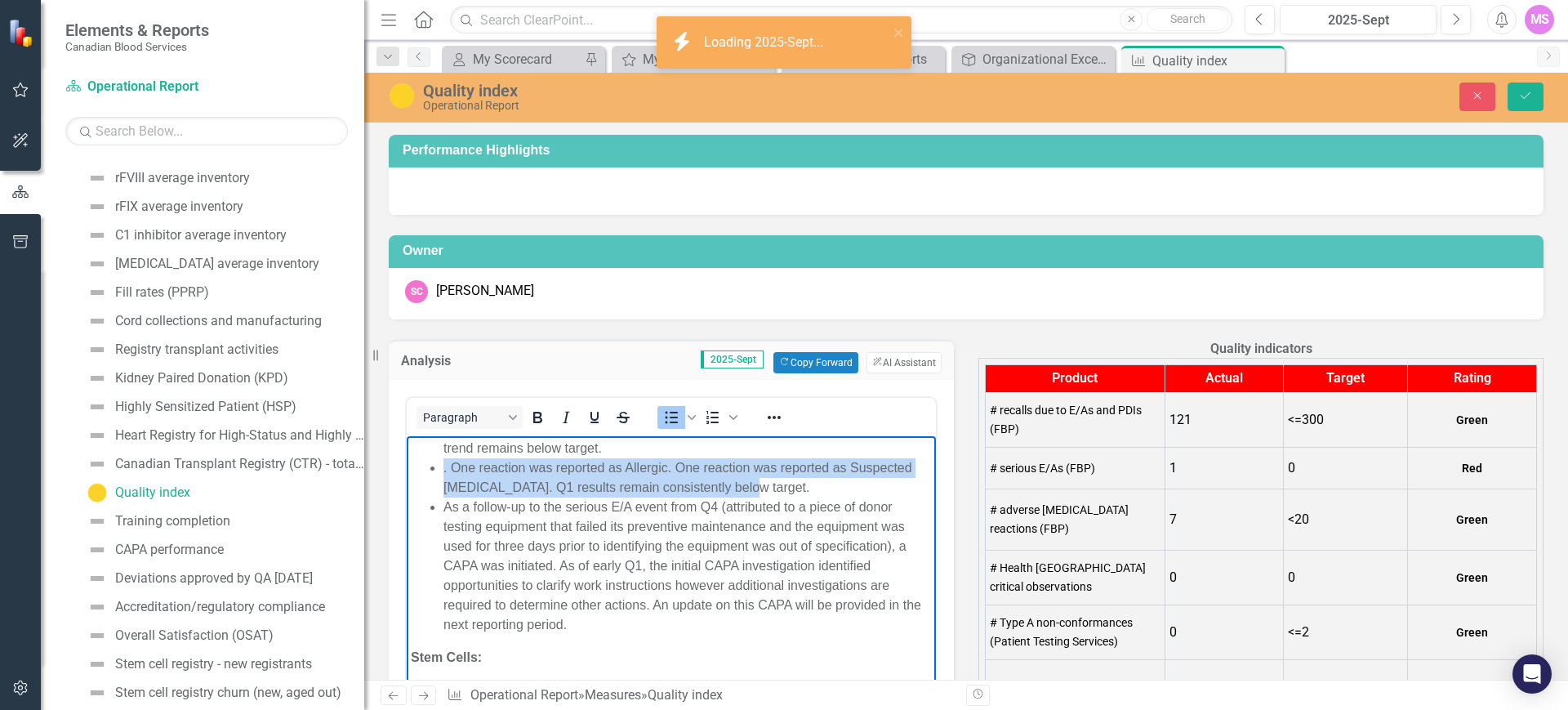
drag, startPoint x: 474, startPoint y: 471, endPoint x: 829, endPoint y: 480, distance: 355.1
click at [829, 480] on ul "In Q2, seven (7) adverse [MEDICAL_DATA] reactions were reported however the tre…" at bounding box center [672, 526] width 521 height 216
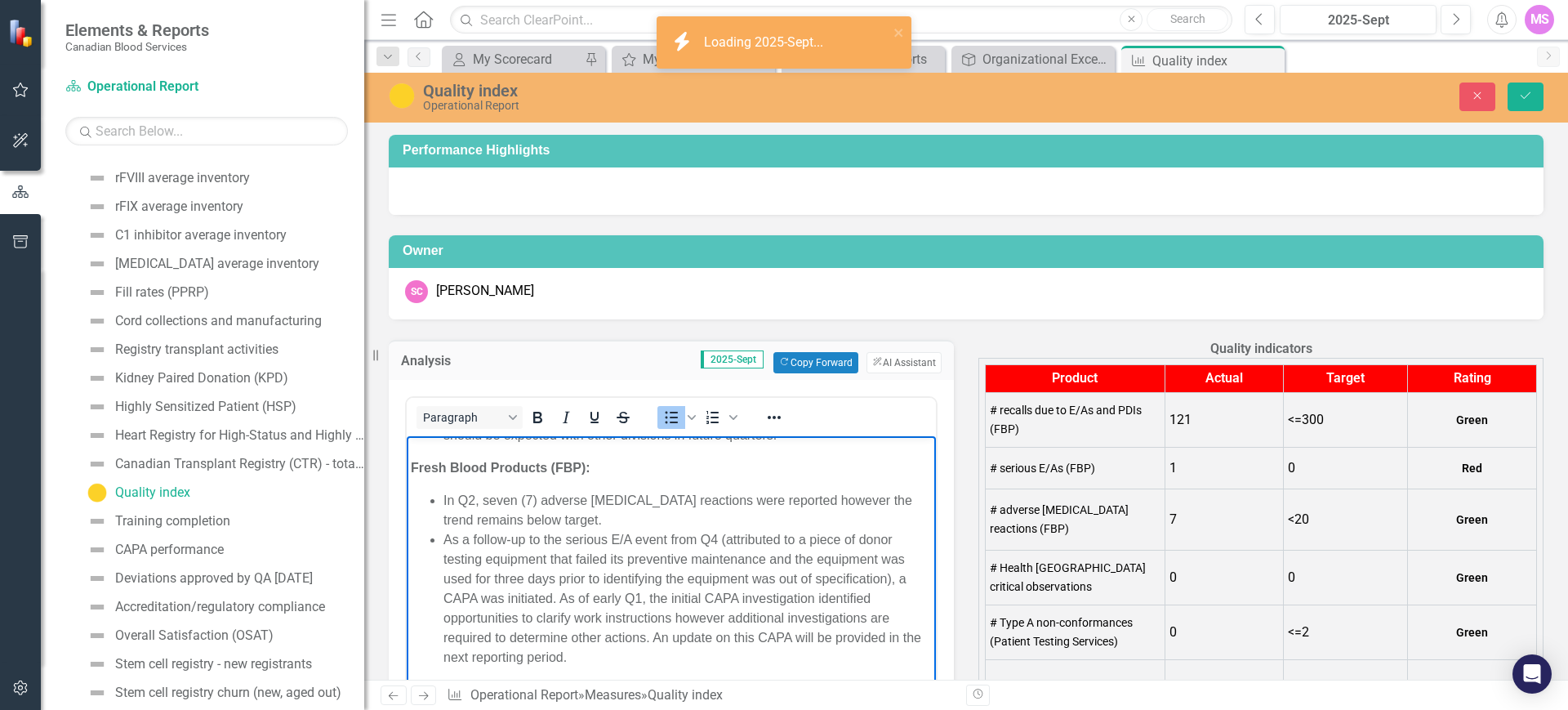
scroll to position [102, 0]
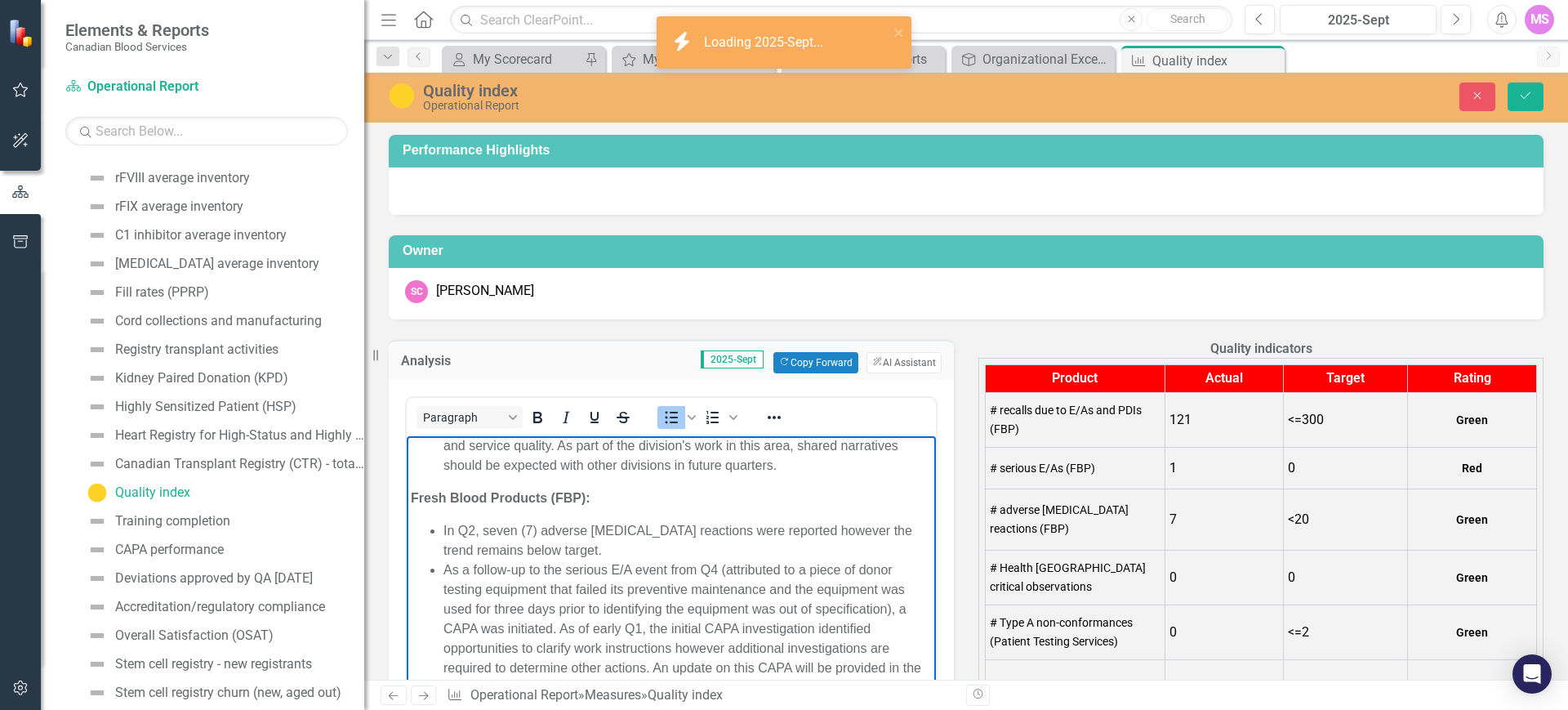
click at [602, 552] on li "In Q2, seven (7) adverse [MEDICAL_DATA] reactions were reported however the tre…" at bounding box center [687, 540] width 488 height 39
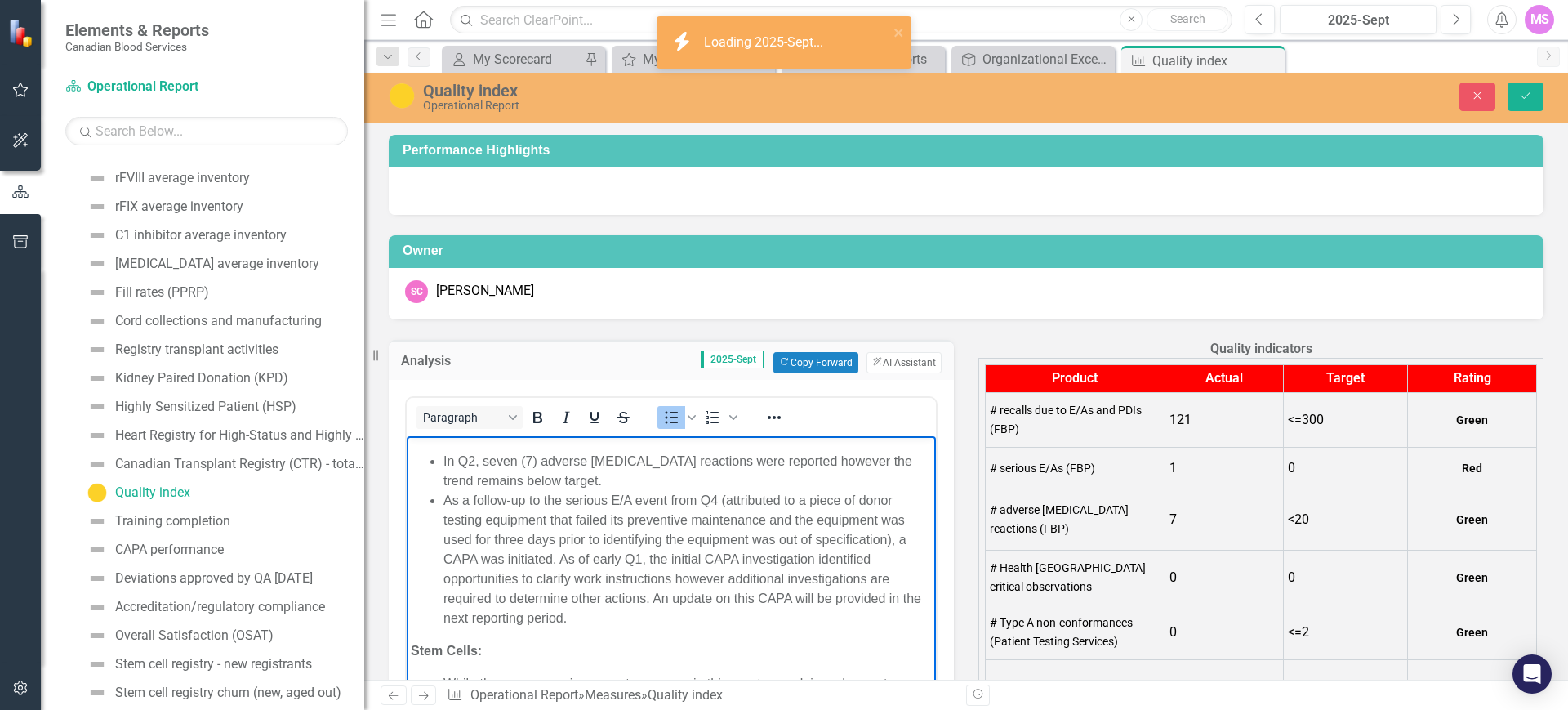
scroll to position [205, 0]
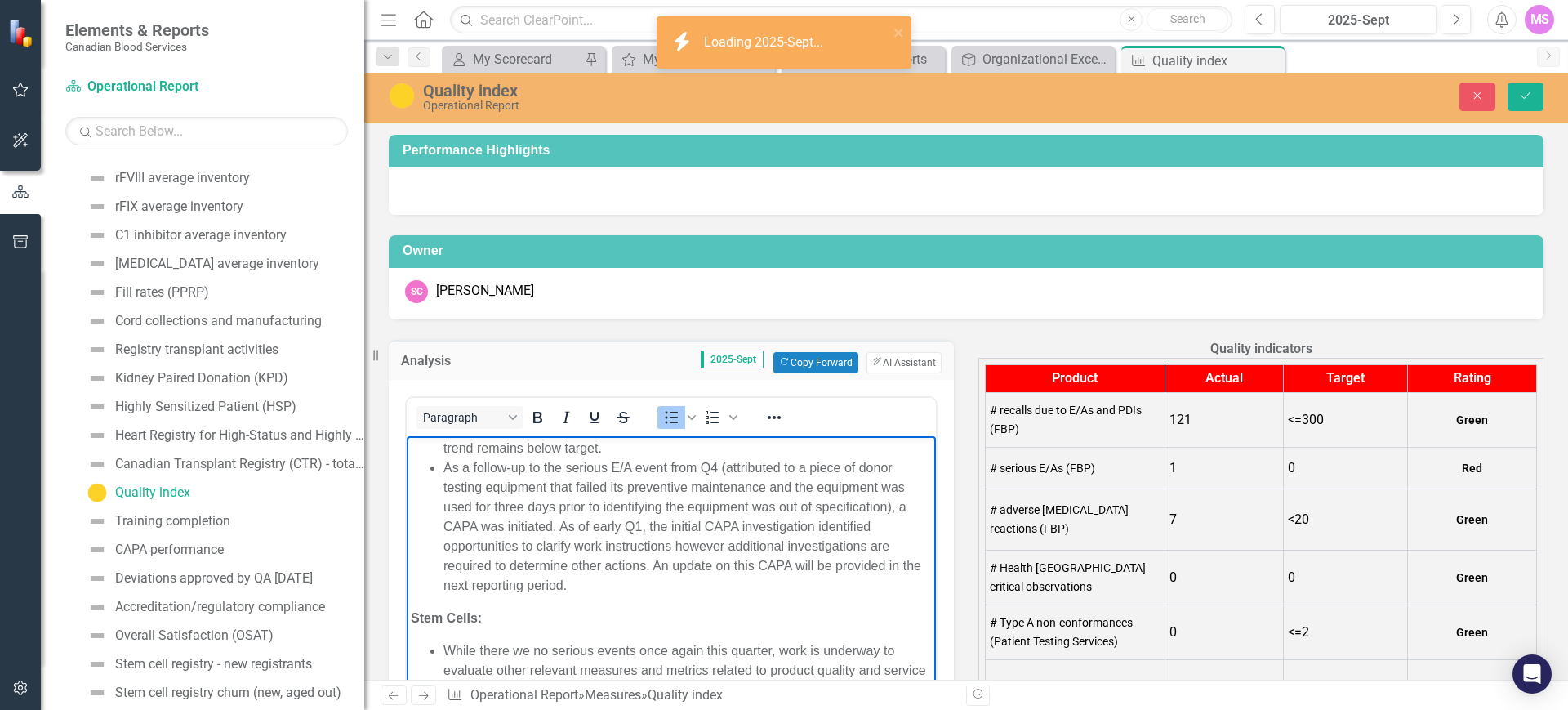
click at [463, 468] on li "As a follow-up to the serious E/A event from Q4 (attributed to a piece of donor…" at bounding box center [687, 526] width 488 height 137
click at [528, 470] on li "As a follow-up to the serious E/A event from Q4 (attributed to a piece of donor…" at bounding box center [687, 526] width 488 height 137
click at [443, 469] on li "As a follow-up to the serious E/A event from Q4 (attributed to a piece of donor…" at bounding box center [687, 526] width 488 height 137
click at [552, 529] on li "As a follow-up to the serious E/A event from Q4 (attributed to a piece of donor…" at bounding box center [687, 526] width 488 height 137
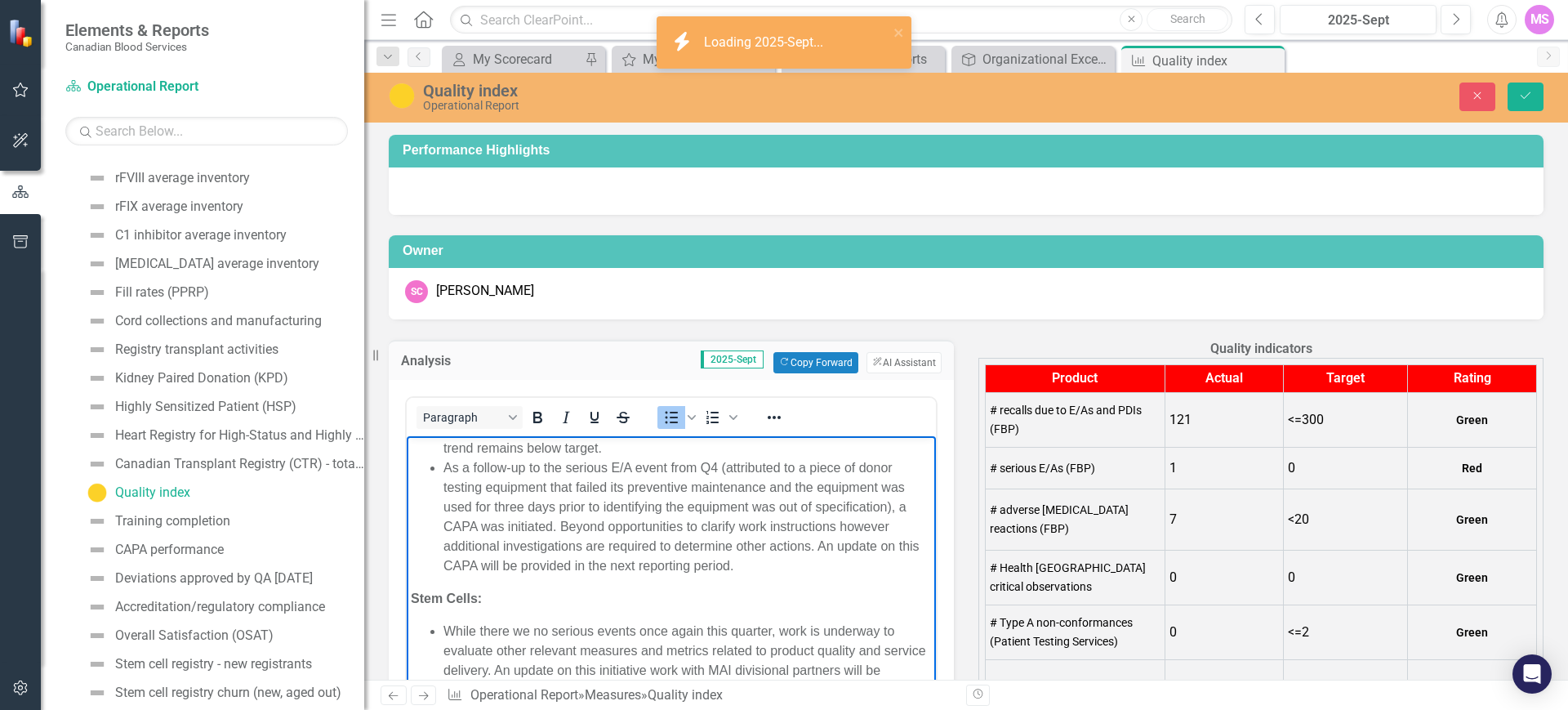
click at [840, 527] on li "As a follow-up to the serious E/A event from Q4 (attributed to a piece of donor…" at bounding box center [687, 517] width 488 height 118
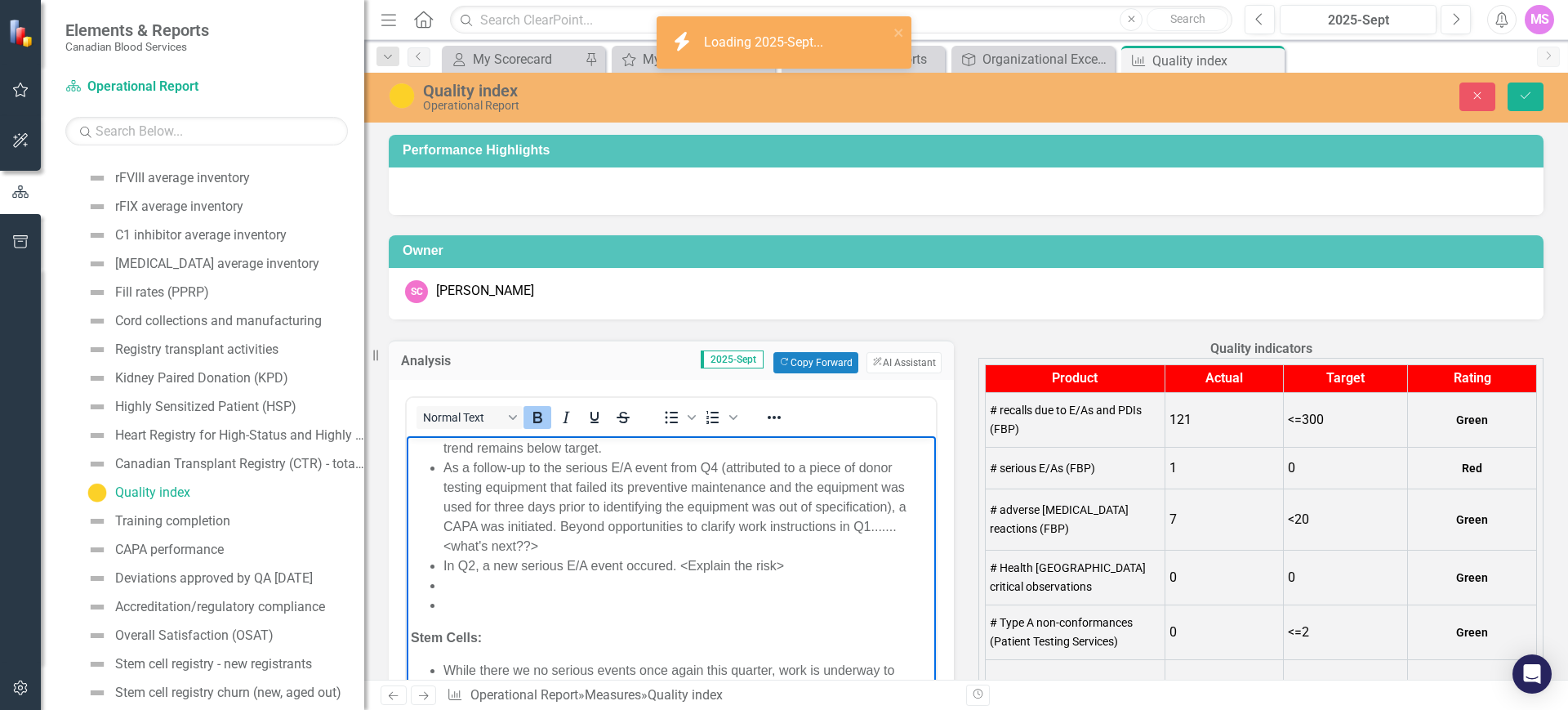
click at [504, 614] on div "Fresh Blood Products (FBP): In Q2, seven (7) adverse [MEDICAL_DATA] reactions w…" at bounding box center [672, 643] width 521 height 517
click at [669, 414] on icon "Bullet list" at bounding box center [671, 417] width 20 height 20
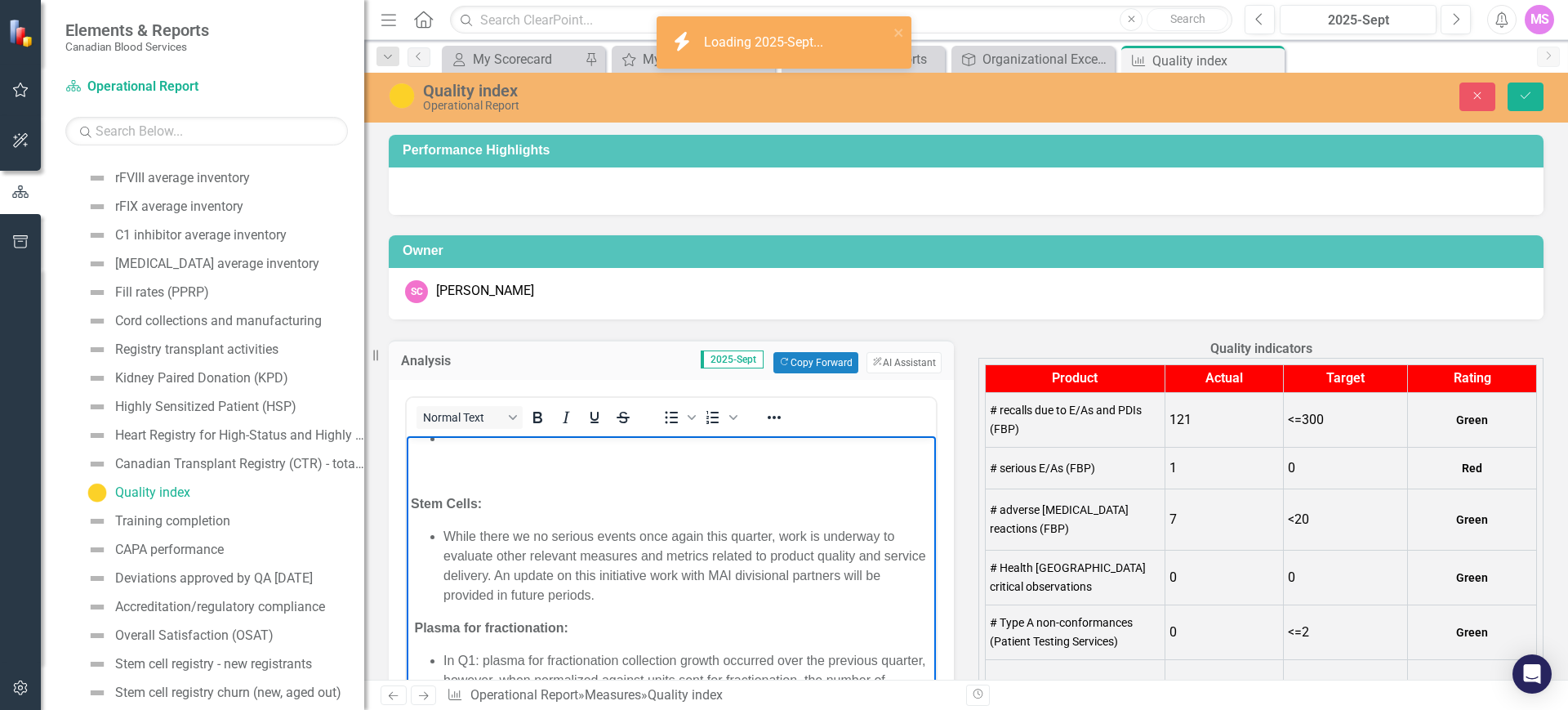
scroll to position [320, 0]
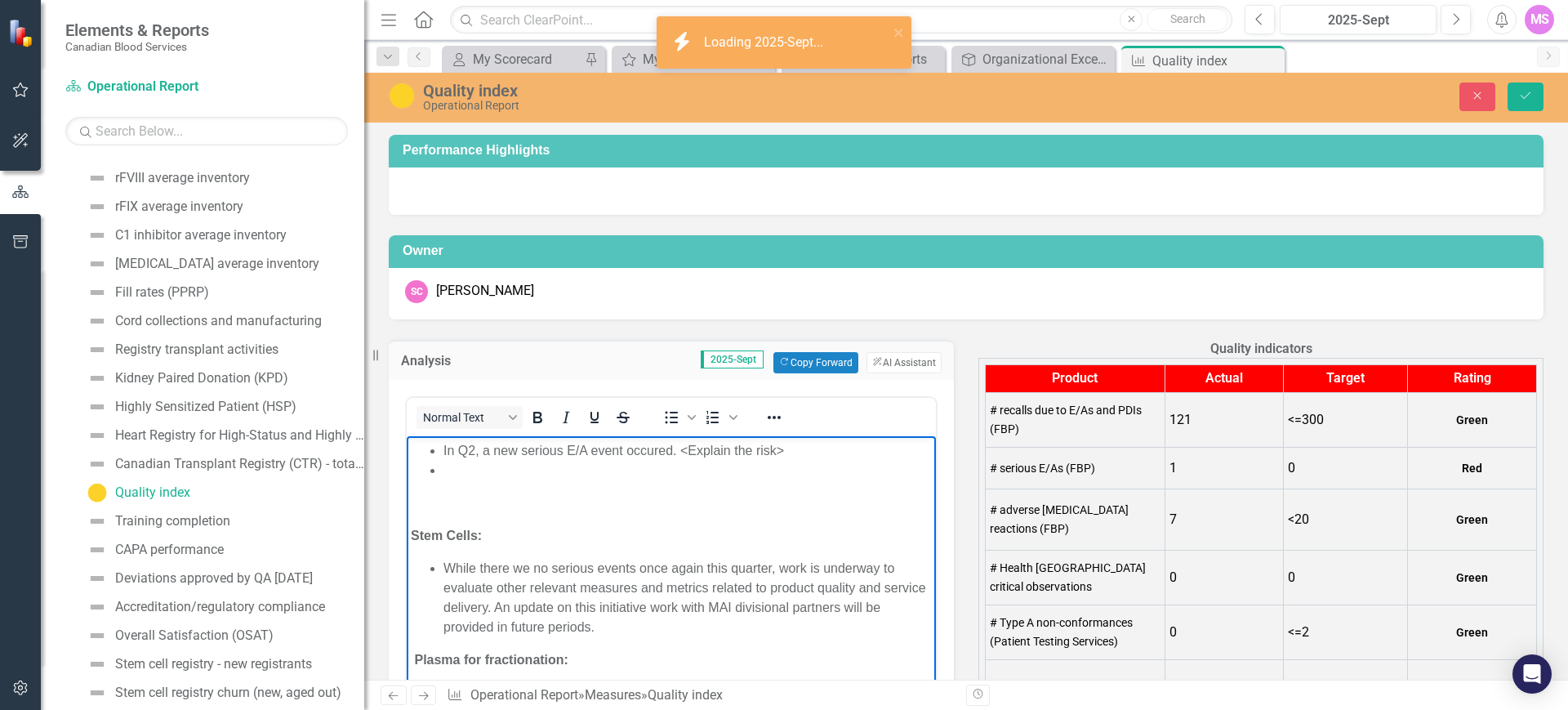
click at [443, 563] on li "While there we no serious events once again this quarter, work is underway to e…" at bounding box center [687, 597] width 488 height 78
click at [807, 569] on li "While there we no serious events once again this quarter, work is underway to e…" at bounding box center [687, 597] width 488 height 78
click at [558, 608] on li "While there we no serious events once again this quarter, work continues to rec…" at bounding box center [687, 597] width 488 height 78
click at [578, 629] on li "While there we no serious events once again this quarter, work continues to rec…" at bounding box center [687, 597] width 488 height 78
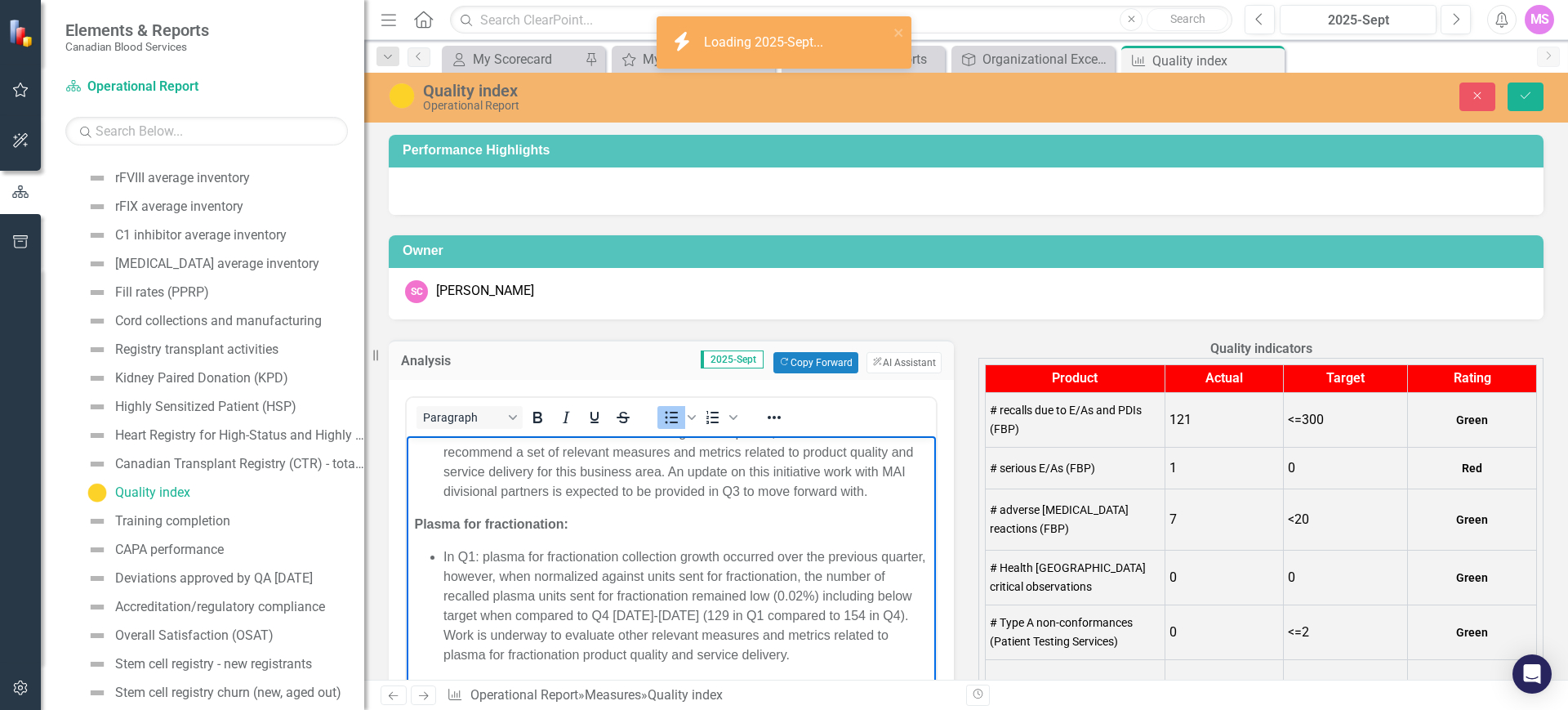
scroll to position [422, 0]
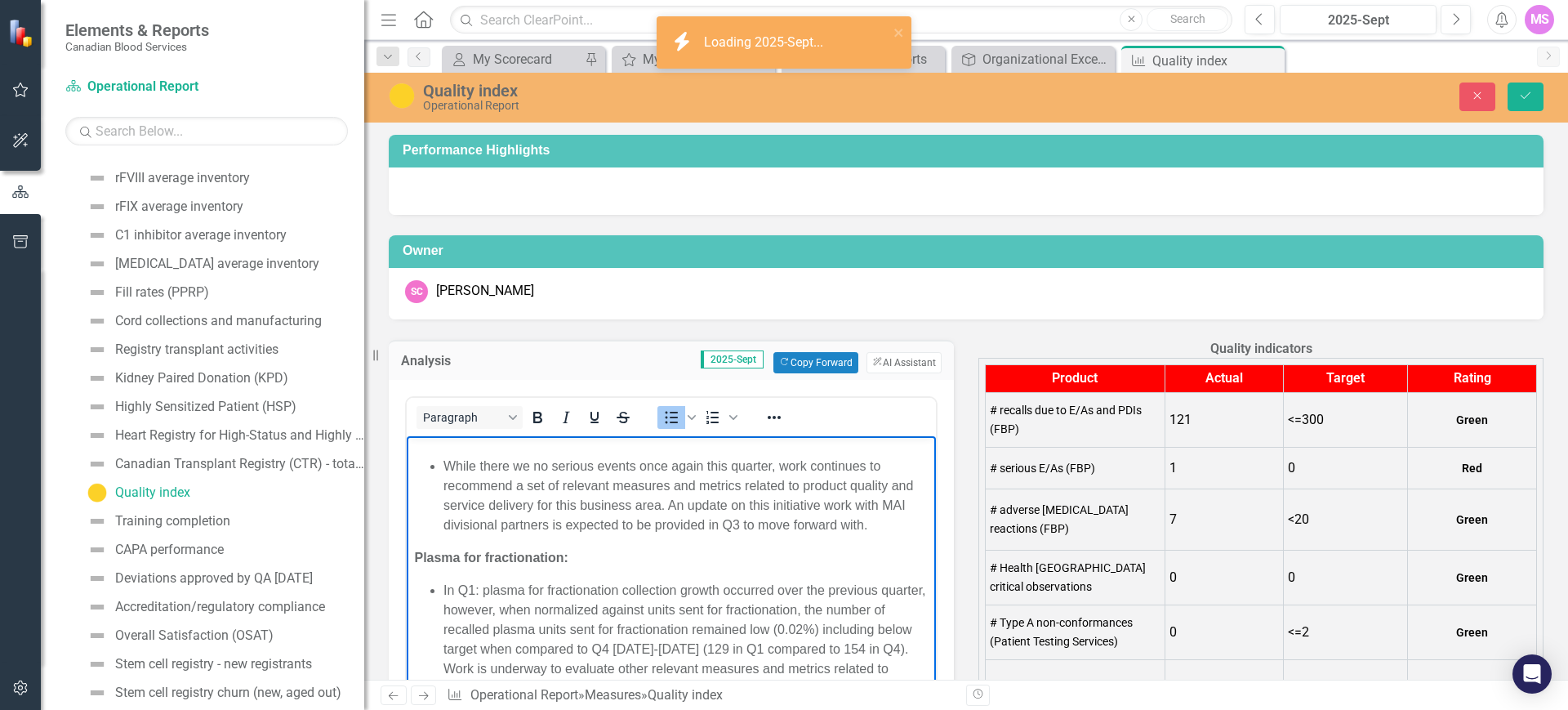
click at [866, 463] on li "While there we no serious events once again this quarter, work continues to rec…" at bounding box center [687, 495] width 488 height 78
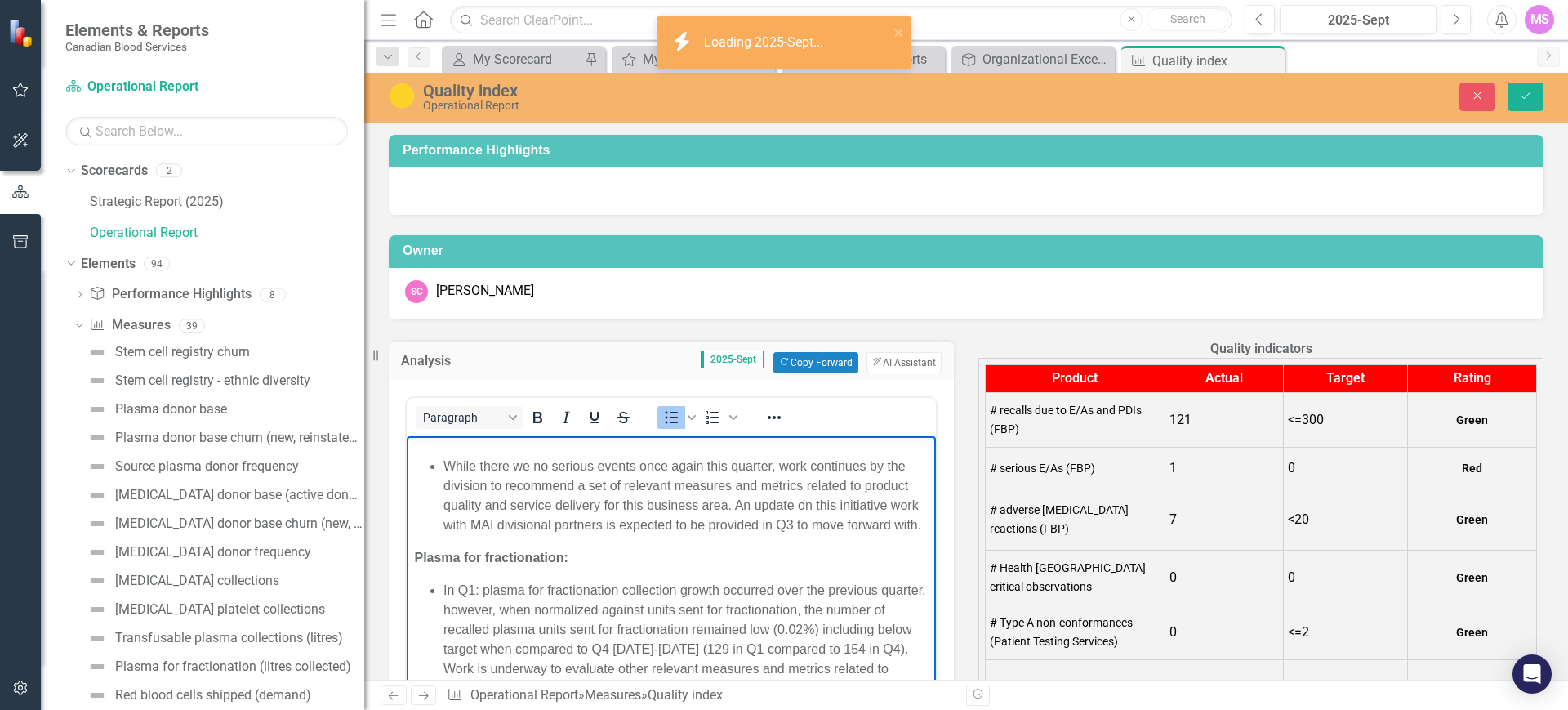
scroll to position [746, 0]
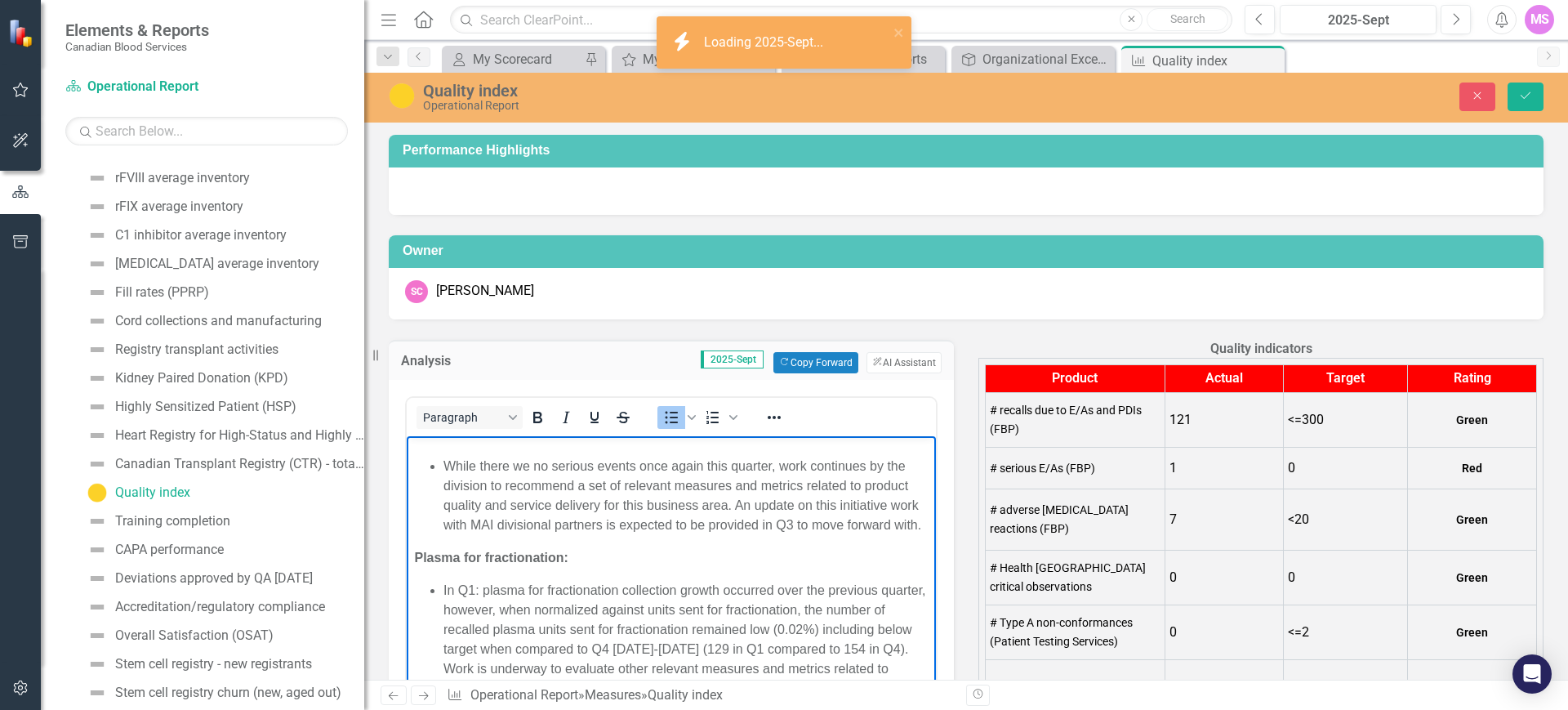
click at [626, 486] on li "While there we no serious events once again this quarter, work continues by the…" at bounding box center [687, 495] width 488 height 78
click at [611, 486] on li "While there we no serious events once again this quarter, work continues by the…" at bounding box center [687, 504] width 488 height 98
click at [657, 487] on li "While there we no serious events once again this quarter, work continues by the…" at bounding box center [687, 504] width 488 height 98
drag, startPoint x: 709, startPoint y: 484, endPoint x: 720, endPoint y: 484, distance: 11.0
click at [712, 484] on li "While there we no serious events once again this quarter, work continues by the…" at bounding box center [687, 504] width 488 height 98
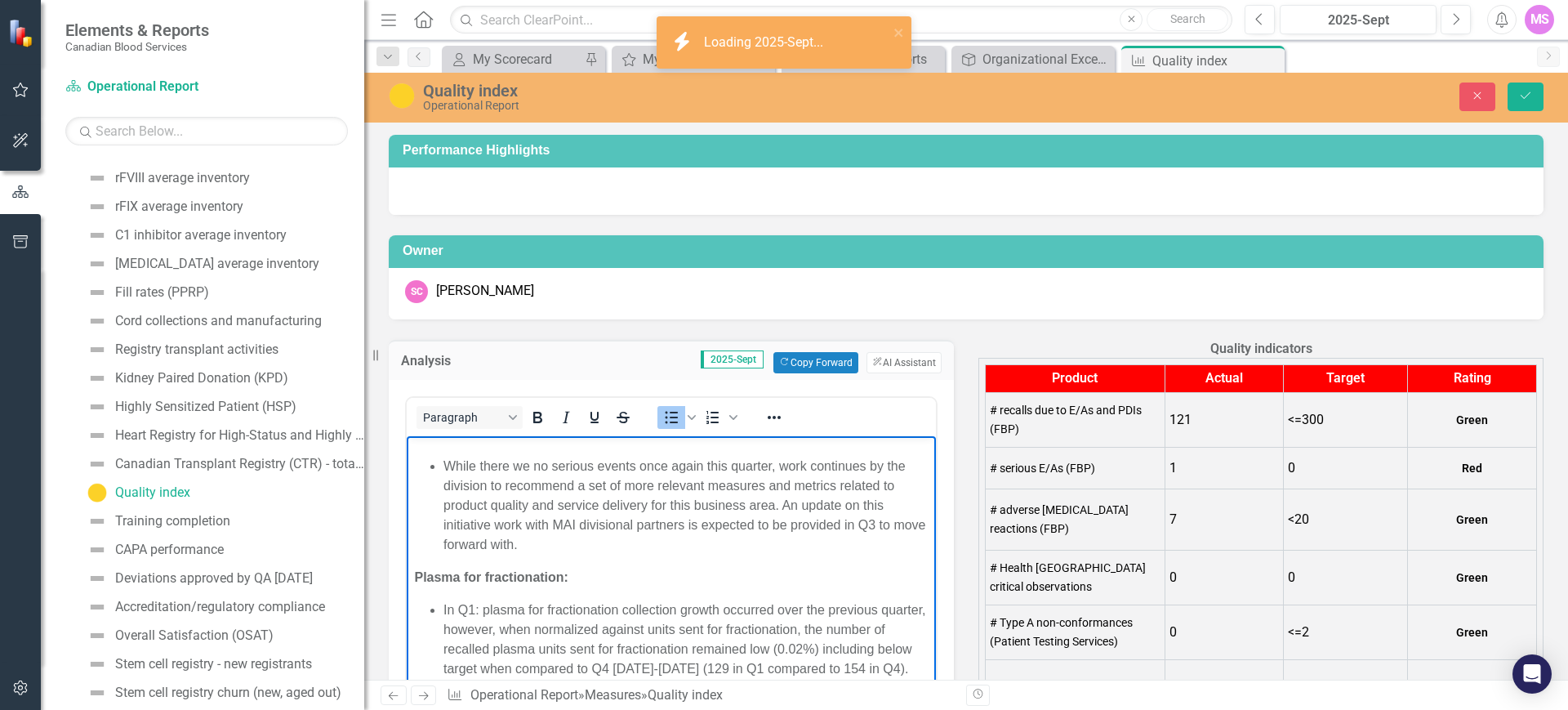
drag, startPoint x: 750, startPoint y: 486, endPoint x: 784, endPoint y: 490, distance: 34.2
click at [752, 487] on li "While there we no serious events once again this quarter, work continues by the…" at bounding box center [687, 504] width 488 height 98
drag, startPoint x: 792, startPoint y: 488, endPoint x: 812, endPoint y: 488, distance: 20.0
click at [794, 488] on li "While there we no serious events once again this quarter, work continues by the…" at bounding box center [687, 504] width 488 height 98
click at [857, 488] on li "While there we no serious events once again this quarter, work continues by the…" at bounding box center [687, 504] width 488 height 98
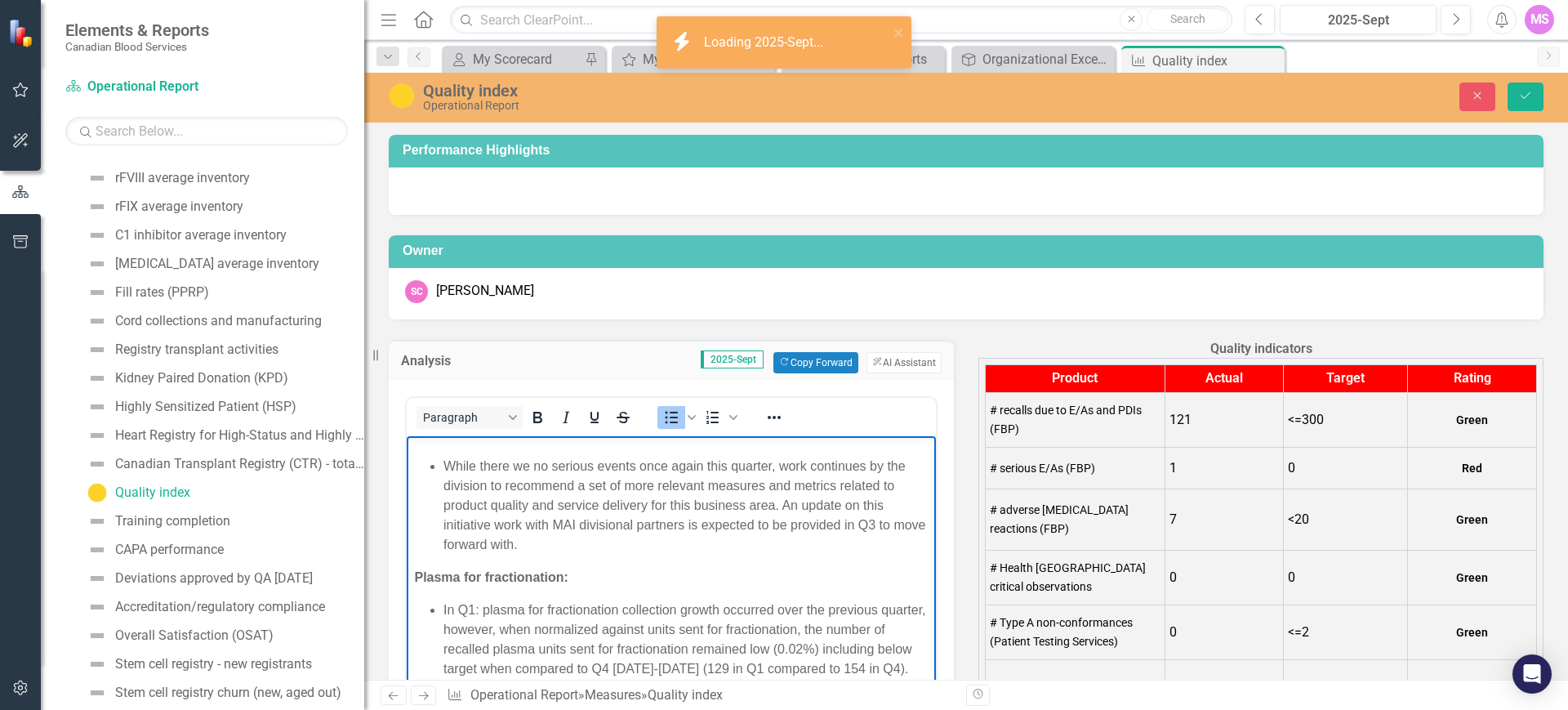
click at [616, 496] on li "While there we no serious events once again this quarter, work continues by the…" at bounding box center [687, 504] width 488 height 98
click at [602, 537] on li "While there we no serious events once again this quarter, work continues by the…" at bounding box center [687, 504] width 488 height 98
click at [849, 500] on li "While there we no serious events once again this quarter, work continues by the…" at bounding box center [687, 504] width 488 height 98
click at [794, 523] on li "While there we no serious events once again this quarter, work continues by the…" at bounding box center [687, 504] width 488 height 98
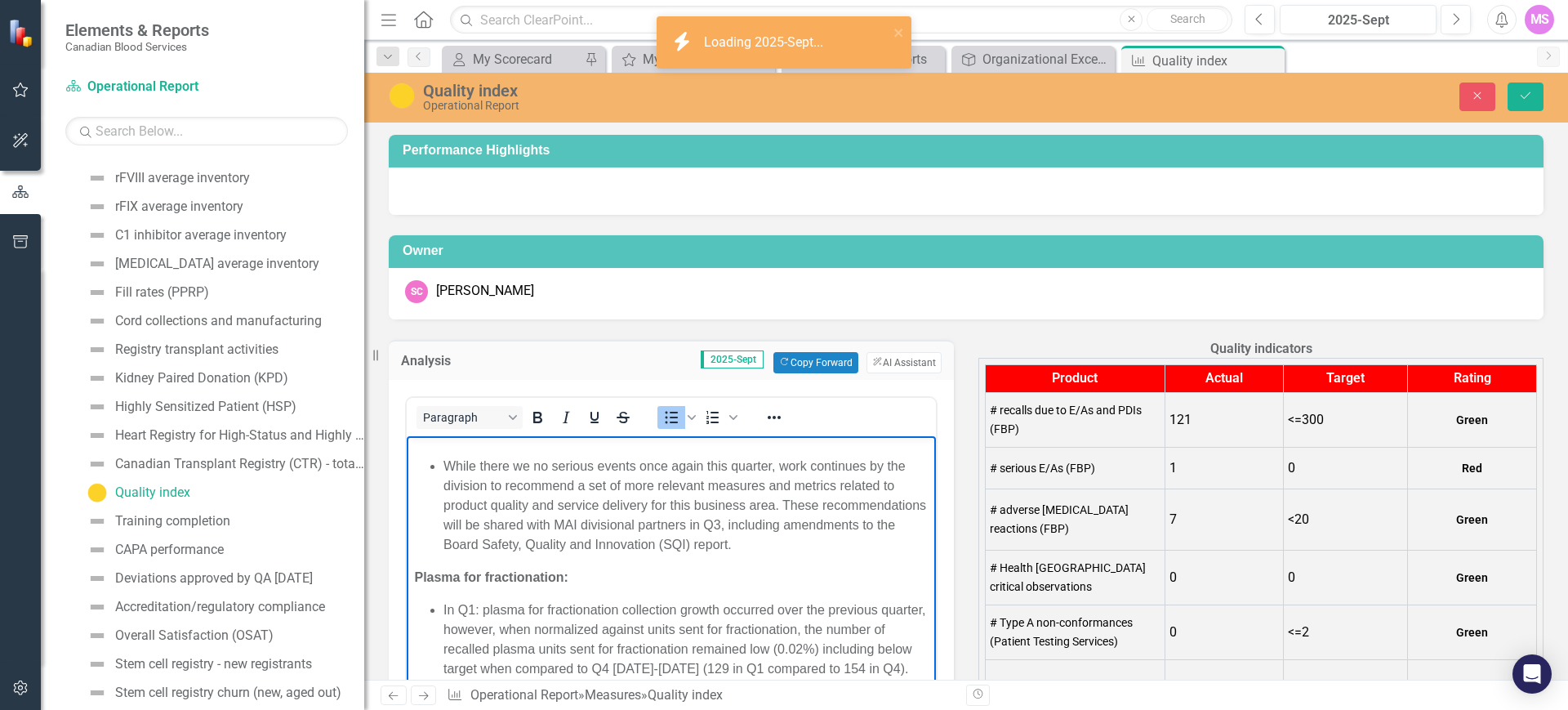
click at [600, 543] on li "While there we no serious events once again this quarter, work continues by the…" at bounding box center [687, 504] width 488 height 98
click at [609, 554] on li "While there we no serious events once again this quarter, work continues by the…" at bounding box center [687, 504] width 488 height 98
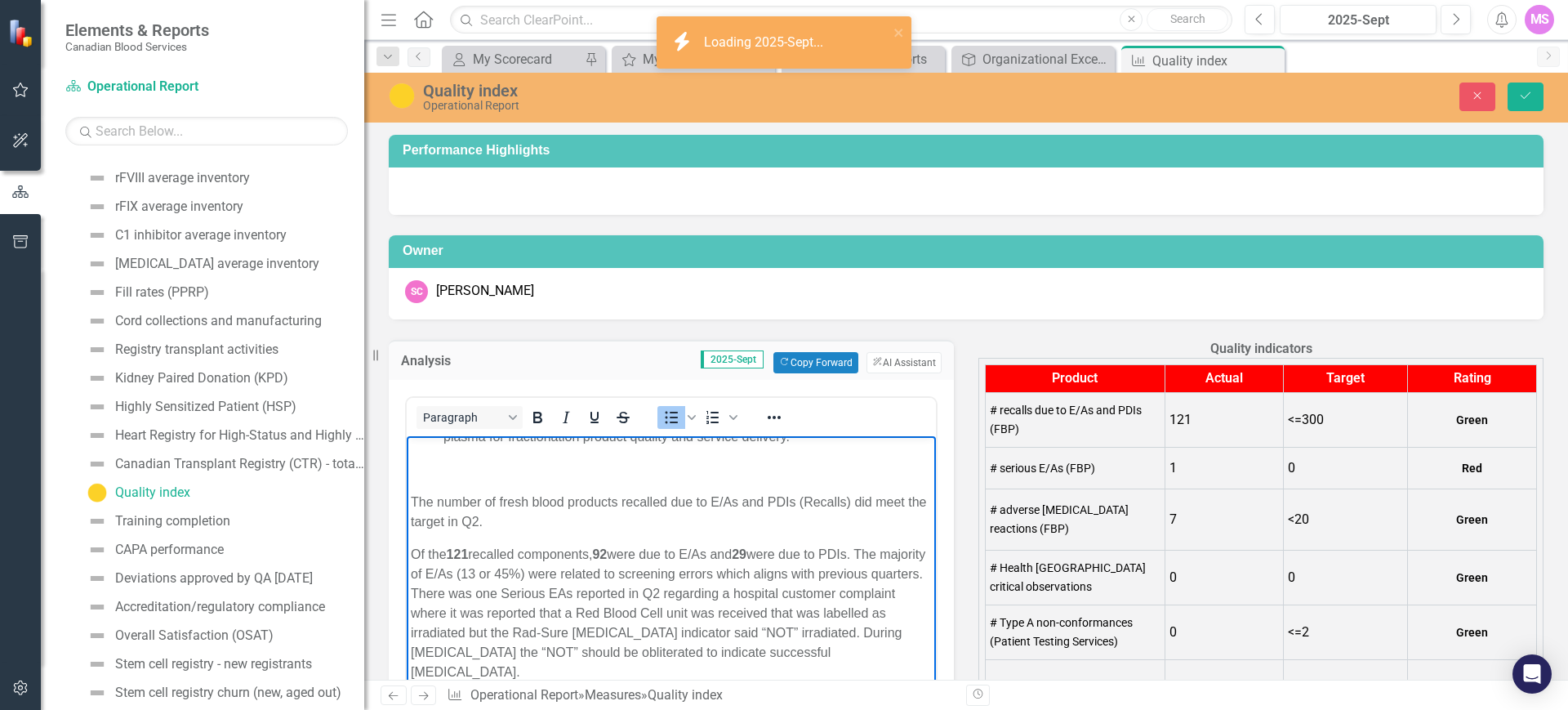
scroll to position [728, 0]
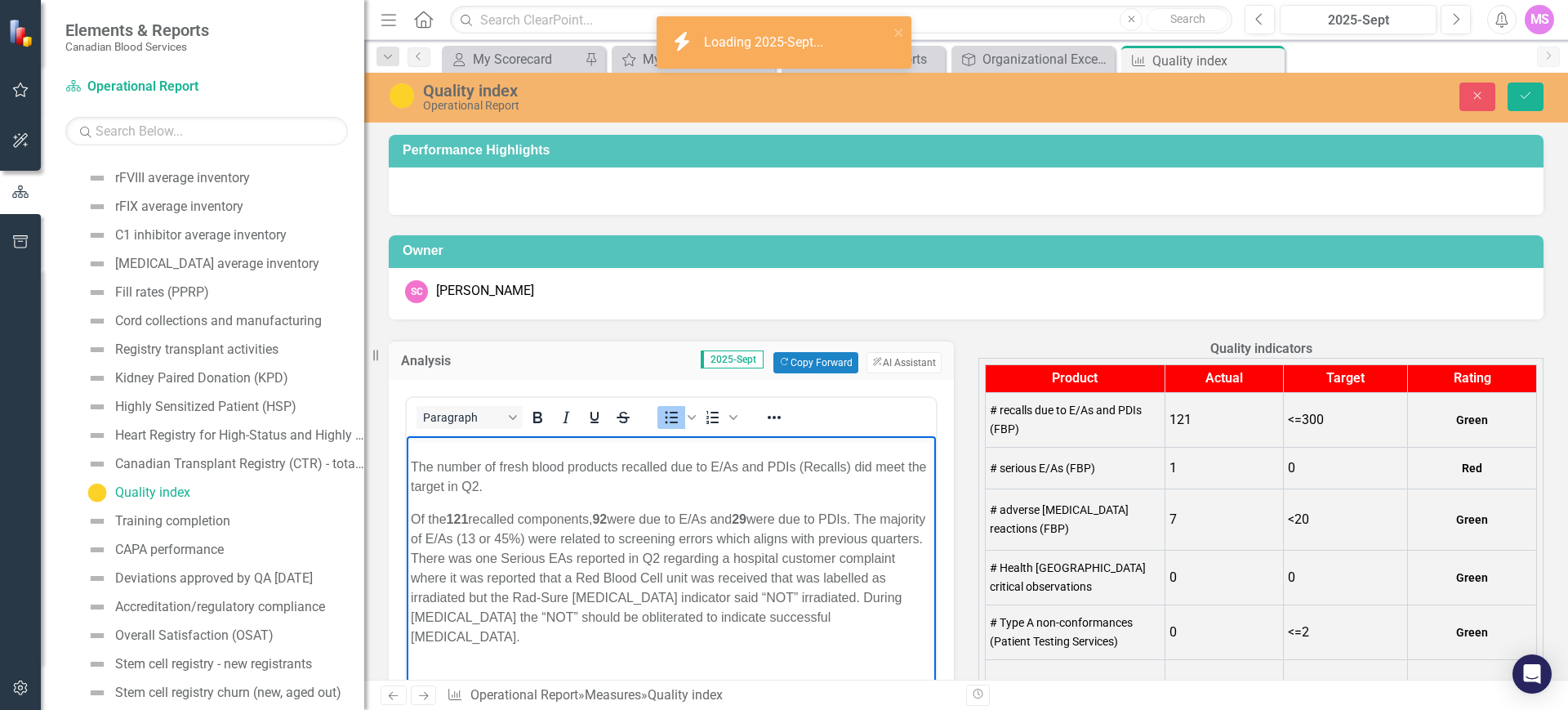
click at [636, 485] on p "The number of fresh blood products recalled due to E/As and PDIs (Recalls) did …" at bounding box center [672, 476] width 521 height 39
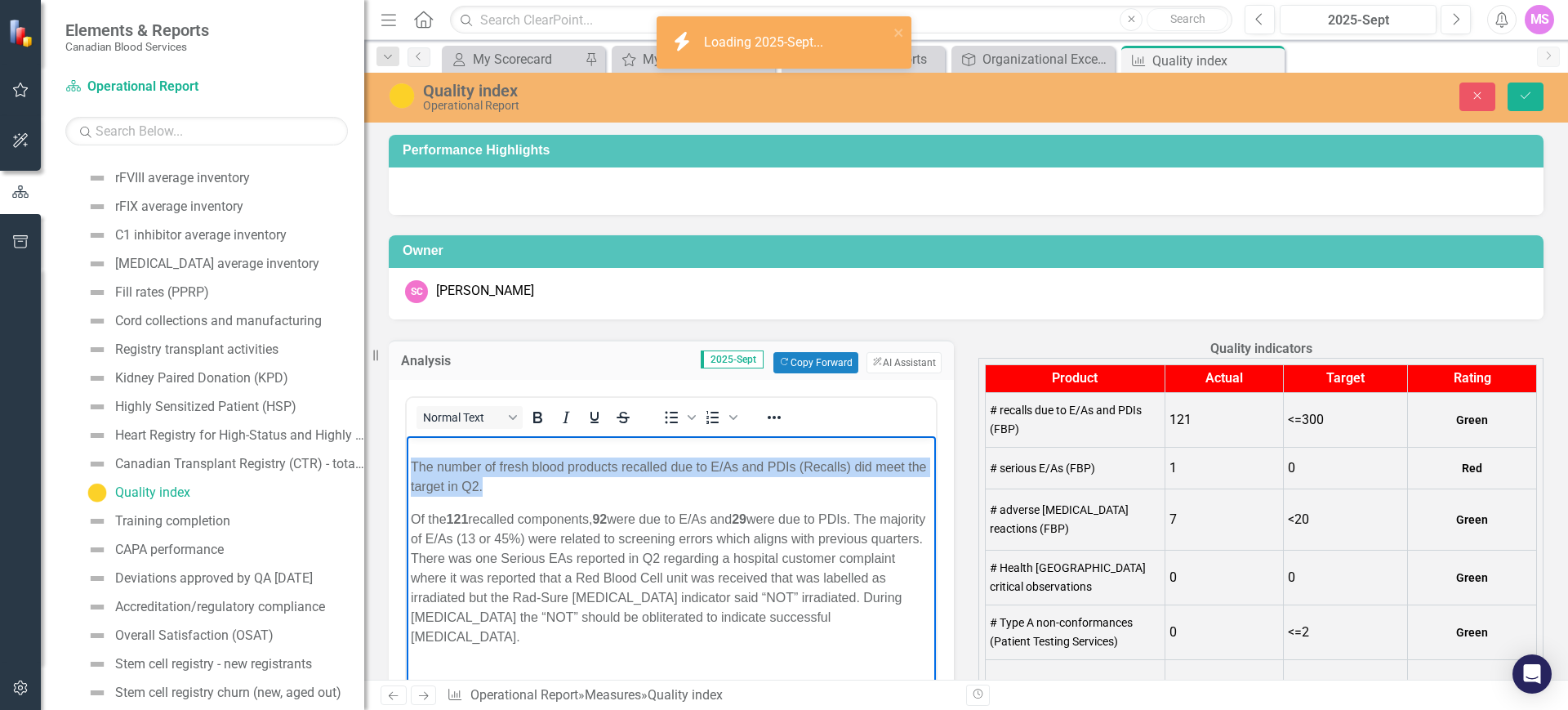
click at [636, 485] on p "The number of fresh blood products recalled due to E/As and PDIs (Recalls) did …" at bounding box center [672, 476] width 521 height 39
drag, startPoint x: 636, startPoint y: 485, endPoint x: 489, endPoint y: 484, distance: 147.0
click at [494, 483] on p "The number of fresh blood products recalled due to E/As and PDIs (Recalls) did …" at bounding box center [672, 476] width 521 height 39
click at [473, 483] on p "The number of fresh blood products recalled due to E/As and PDIs (Recalls) did …" at bounding box center [672, 476] width 521 height 39
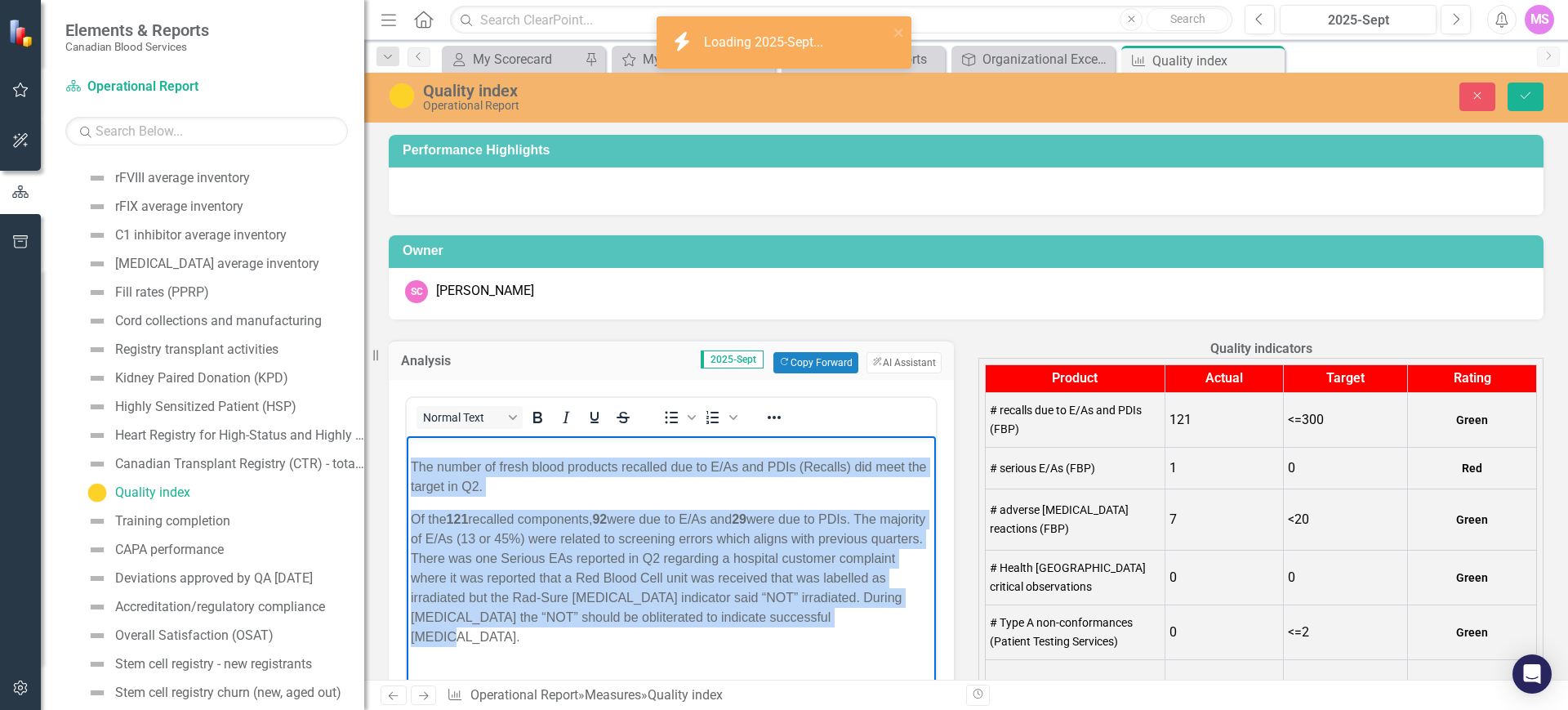
drag, startPoint x: 412, startPoint y: 487, endPoint x: 898, endPoint y: 635, distance: 508.0
click at [898, 635] on body "Based on Q2 indicators, operational activities remain in a state of control how…" at bounding box center [672, 418] width 529 height 1420
copy body "The number of fresh blood products recalled due to E/As and PDIs (Recalls) did …"
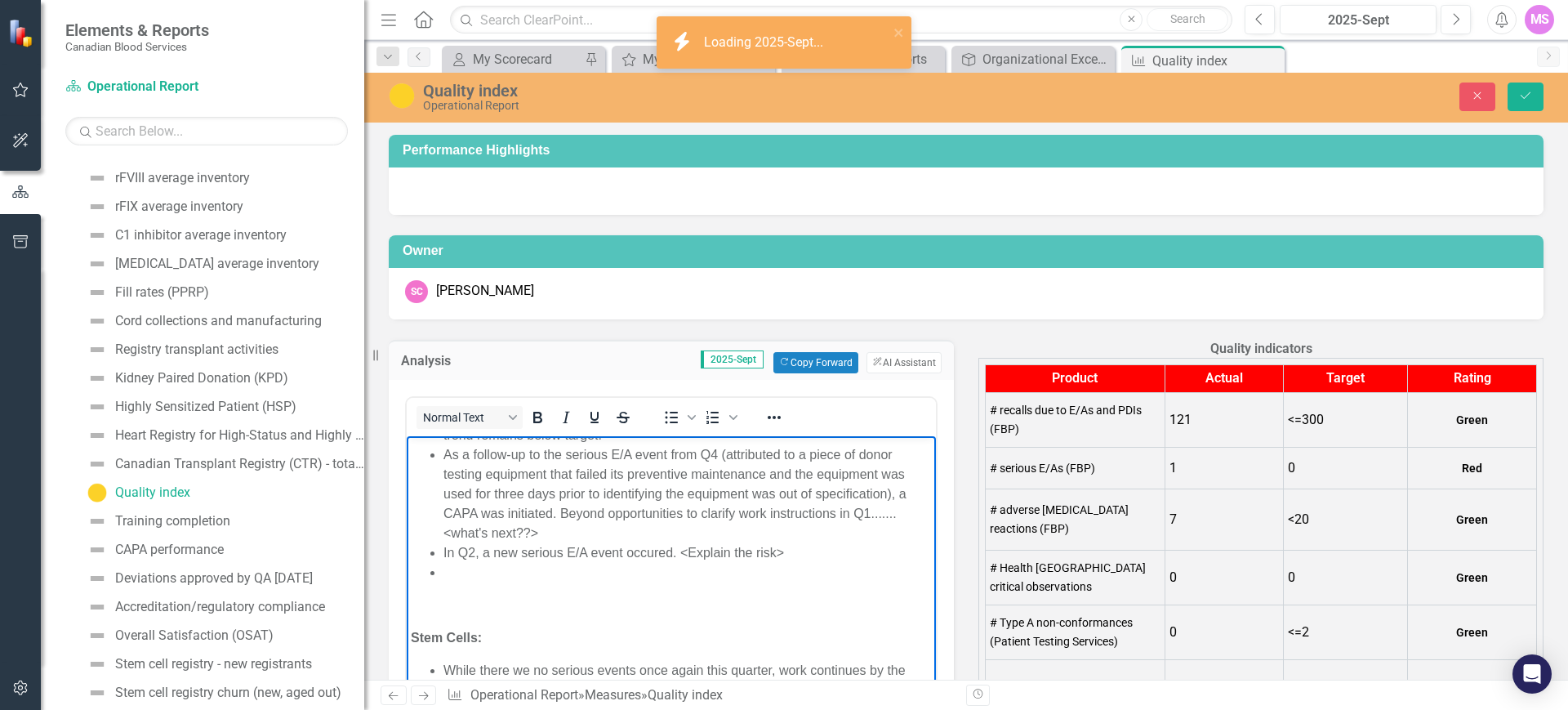
scroll to position [115, 0]
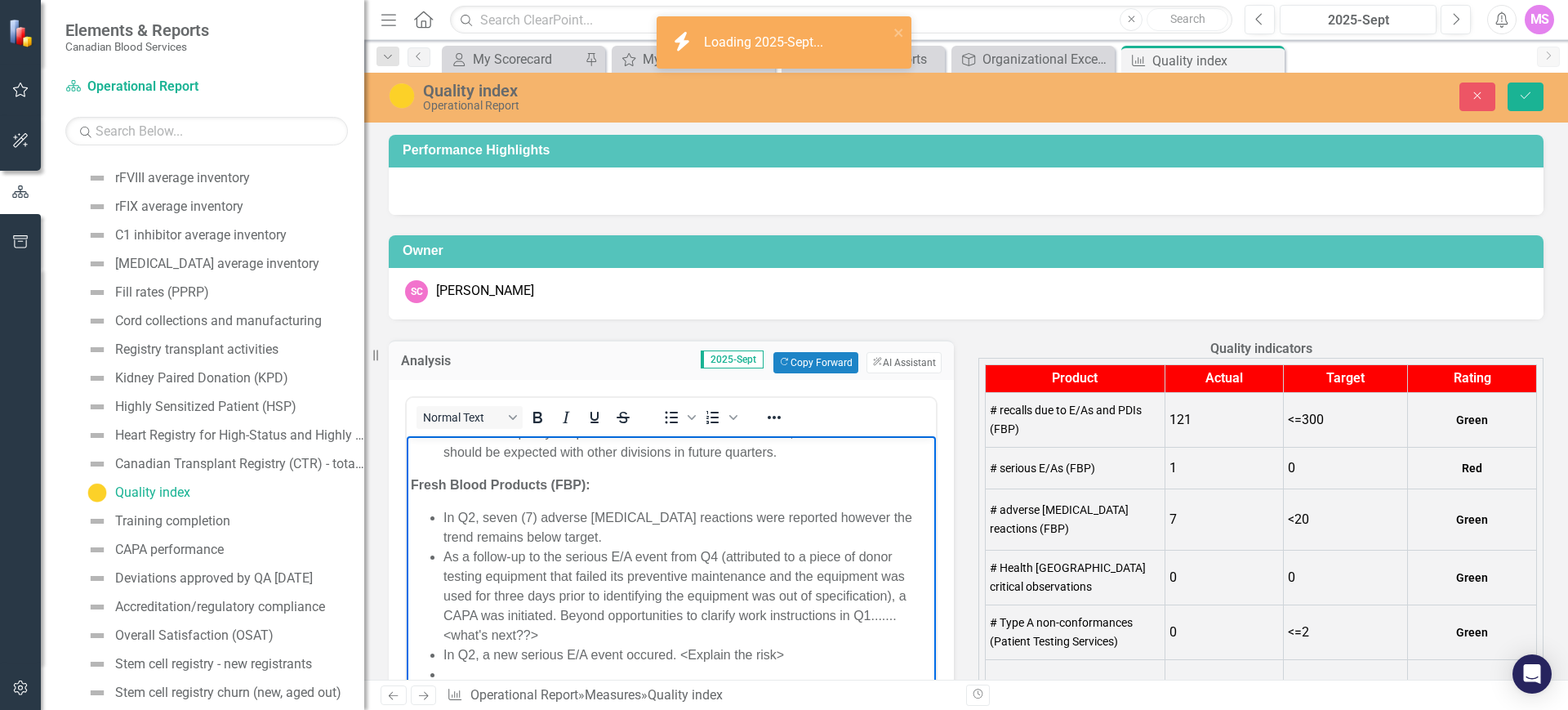
click at [441, 520] on ul "In Q2, seven (7) adverse transfusion reactions were reported however the trend …" at bounding box center [672, 595] width 521 height 176
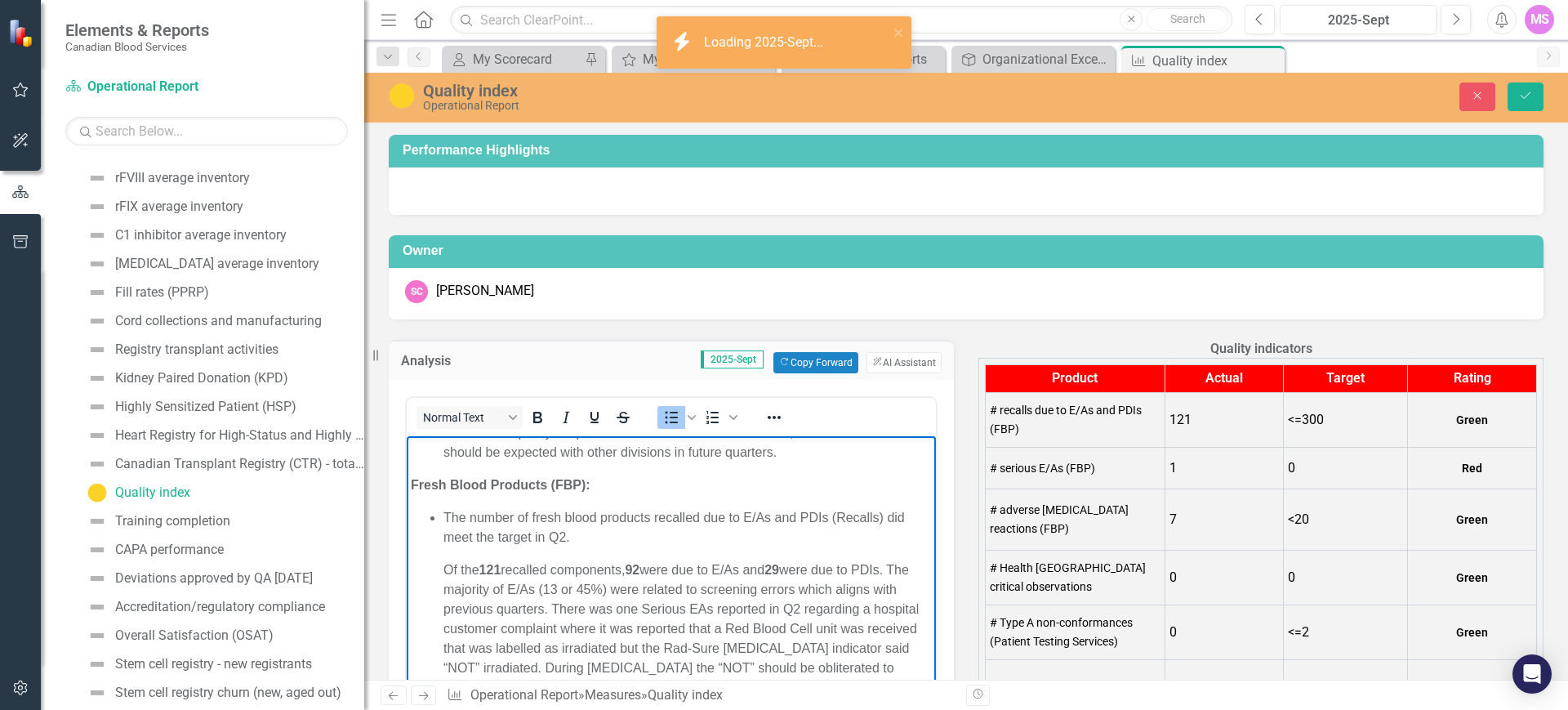
scroll to position [124, 0]
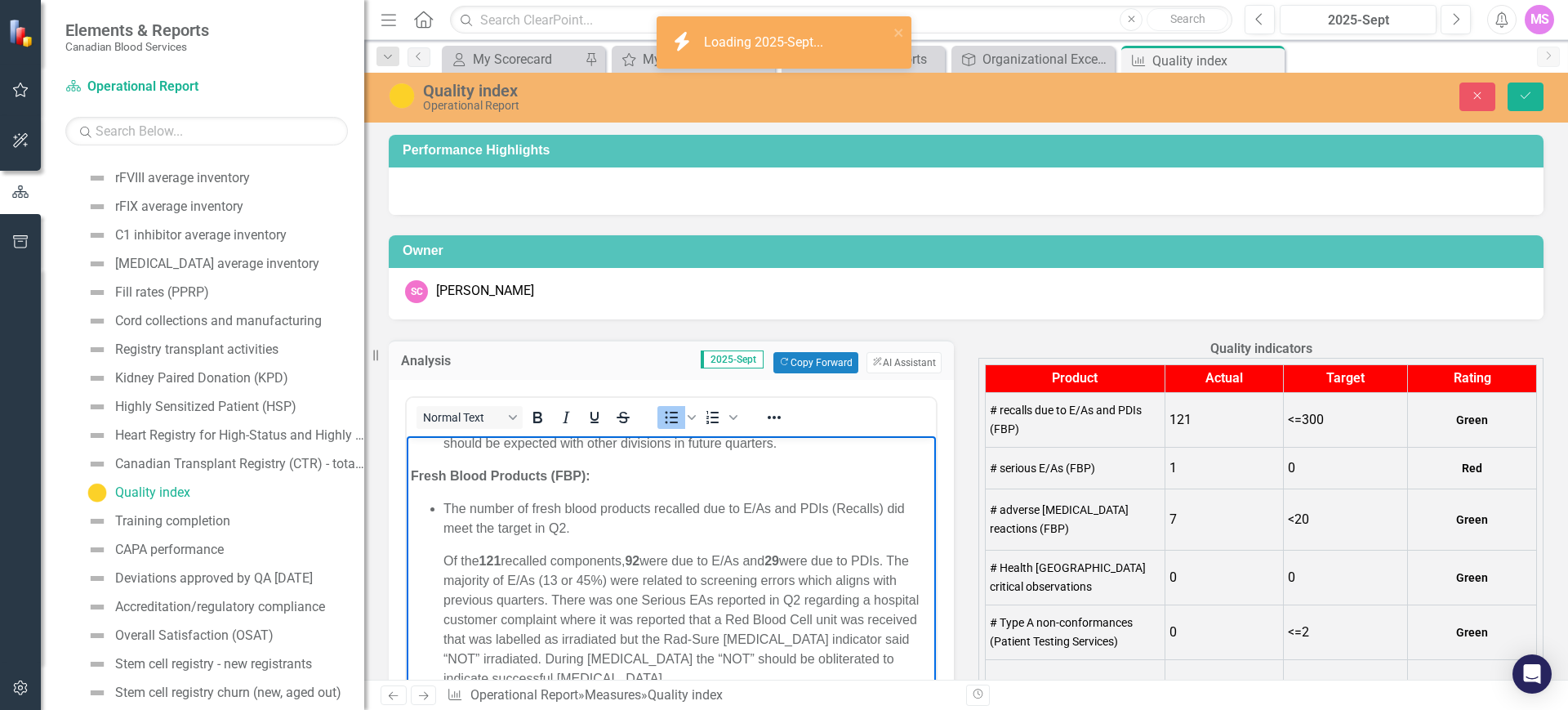
click at [482, 527] on p "The number of fresh blood products recalled due to E/As and PDIs (Recalls) did …" at bounding box center [687, 518] width 488 height 39
click at [457, 511] on p "The number of fresh blood products recalled due to E/As and PDIs (Recalls) did …" at bounding box center [687, 518] width 488 height 39
click at [613, 530] on p "The number of fresh blood products recalled due to E/As and PDIs (Recalls) did …" at bounding box center [687, 518] width 488 height 39
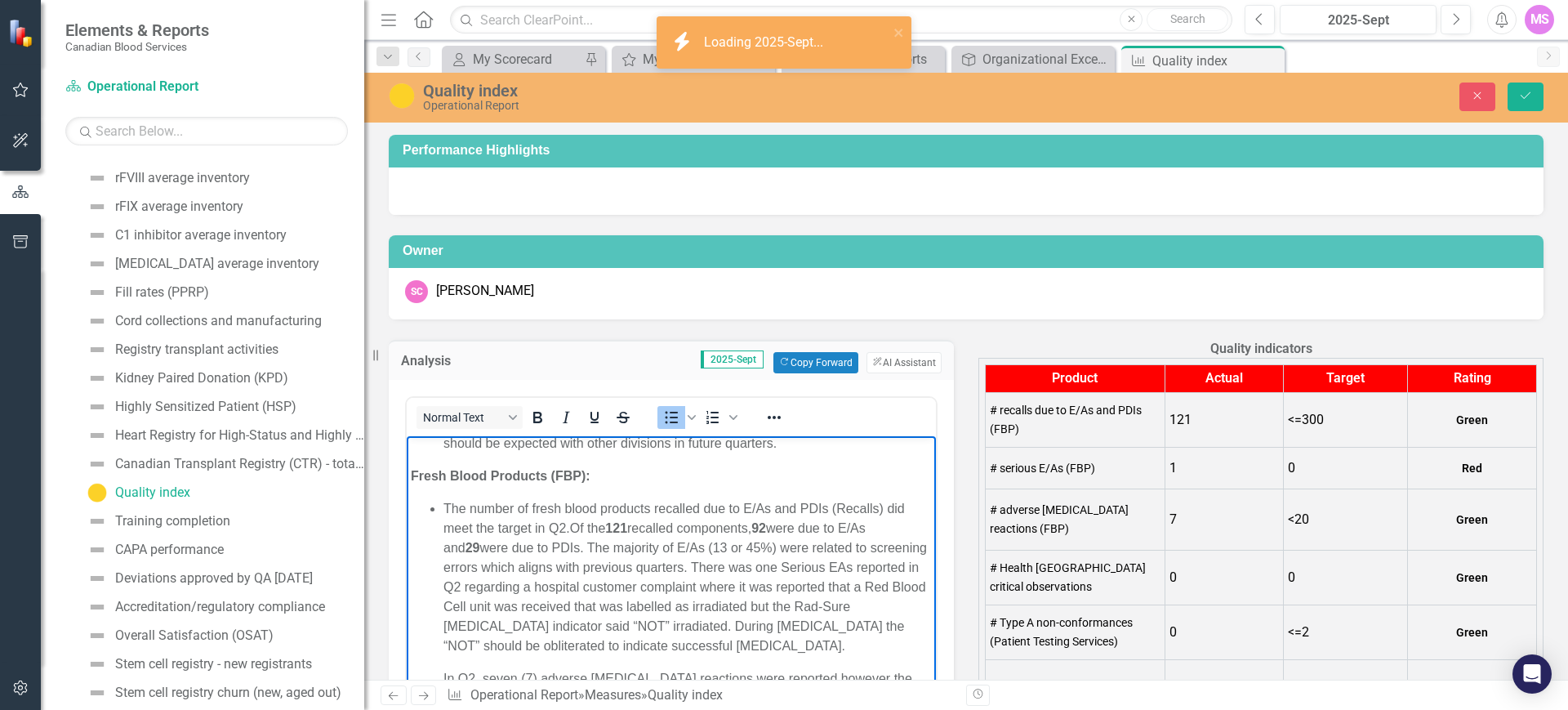
click at [891, 508] on p "The number of fresh blood products recalled due to E/As and PDIs (Recalls) did …" at bounding box center [687, 577] width 488 height 157
click at [693, 571] on p "The number of fresh blood products recalled due to E/As and PDIs (Recalls) met …" at bounding box center [687, 577] width 488 height 157
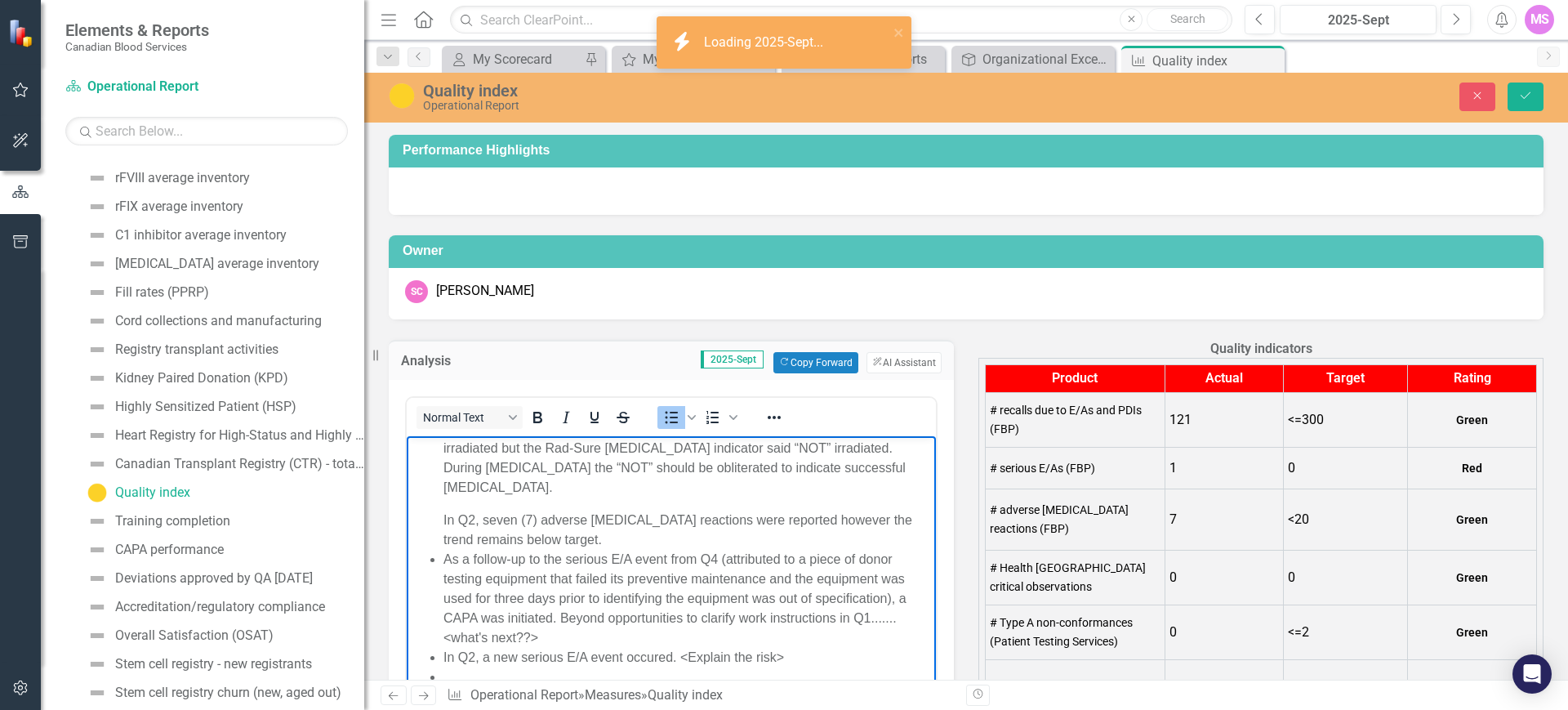
scroll to position [328, 0]
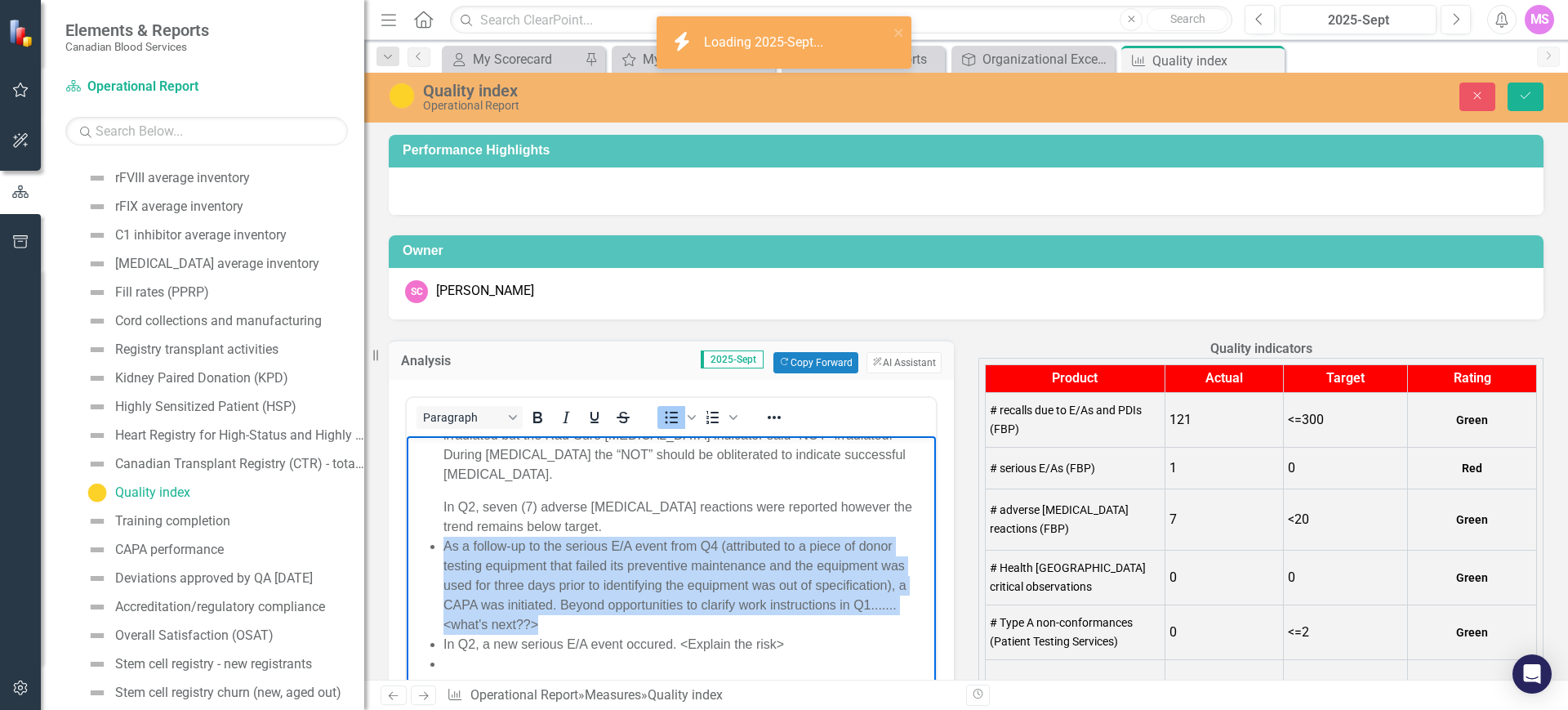
drag, startPoint x: 440, startPoint y: 546, endPoint x: 701, endPoint y: 588, distance: 264.4
click at [796, 623] on ul "The number of fresh blood products recalled due to E/As and PDIs (Recalls) met …" at bounding box center [672, 483] width 521 height 379
copy li "As a follow-up to the serious E/A event from Q4 (attributed to a piece of donor…"
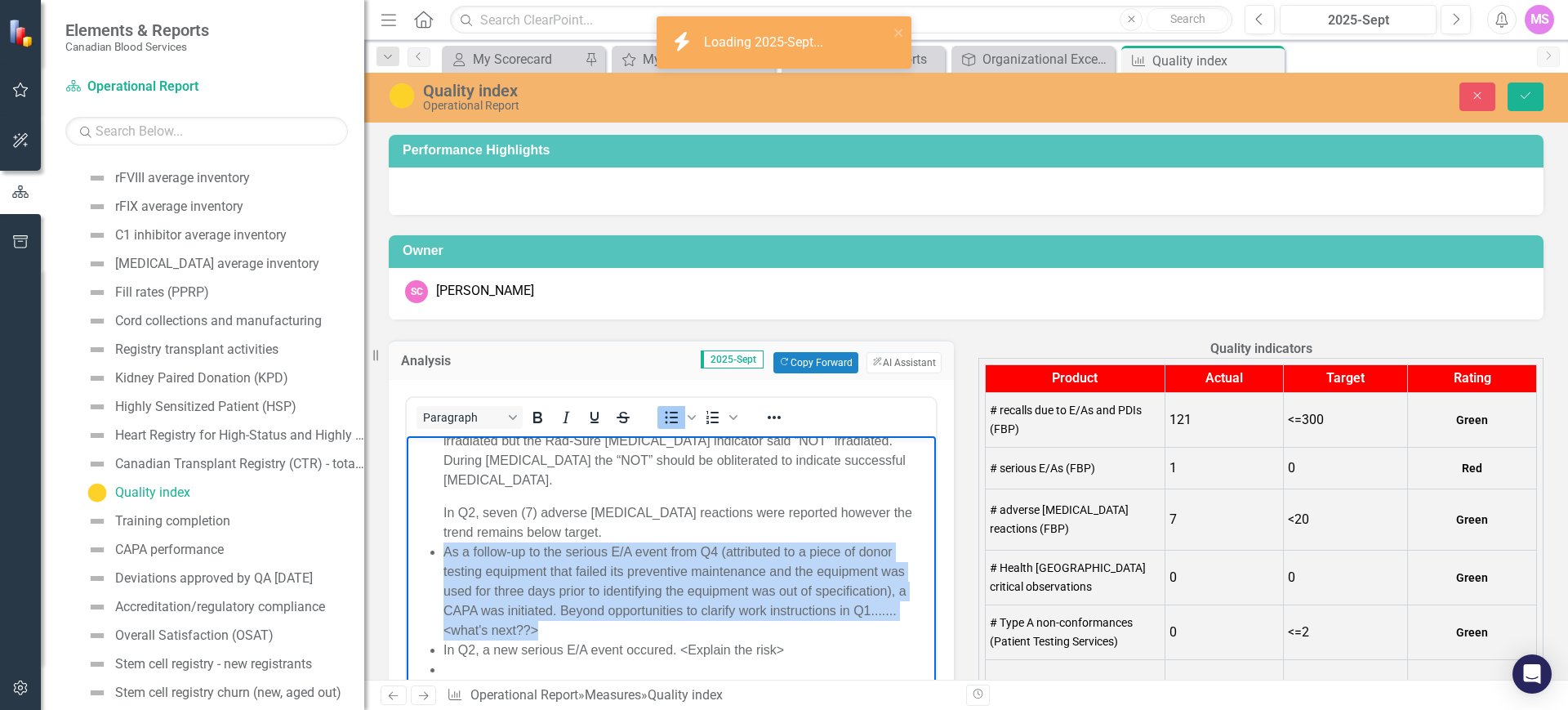
scroll to position [227, 0]
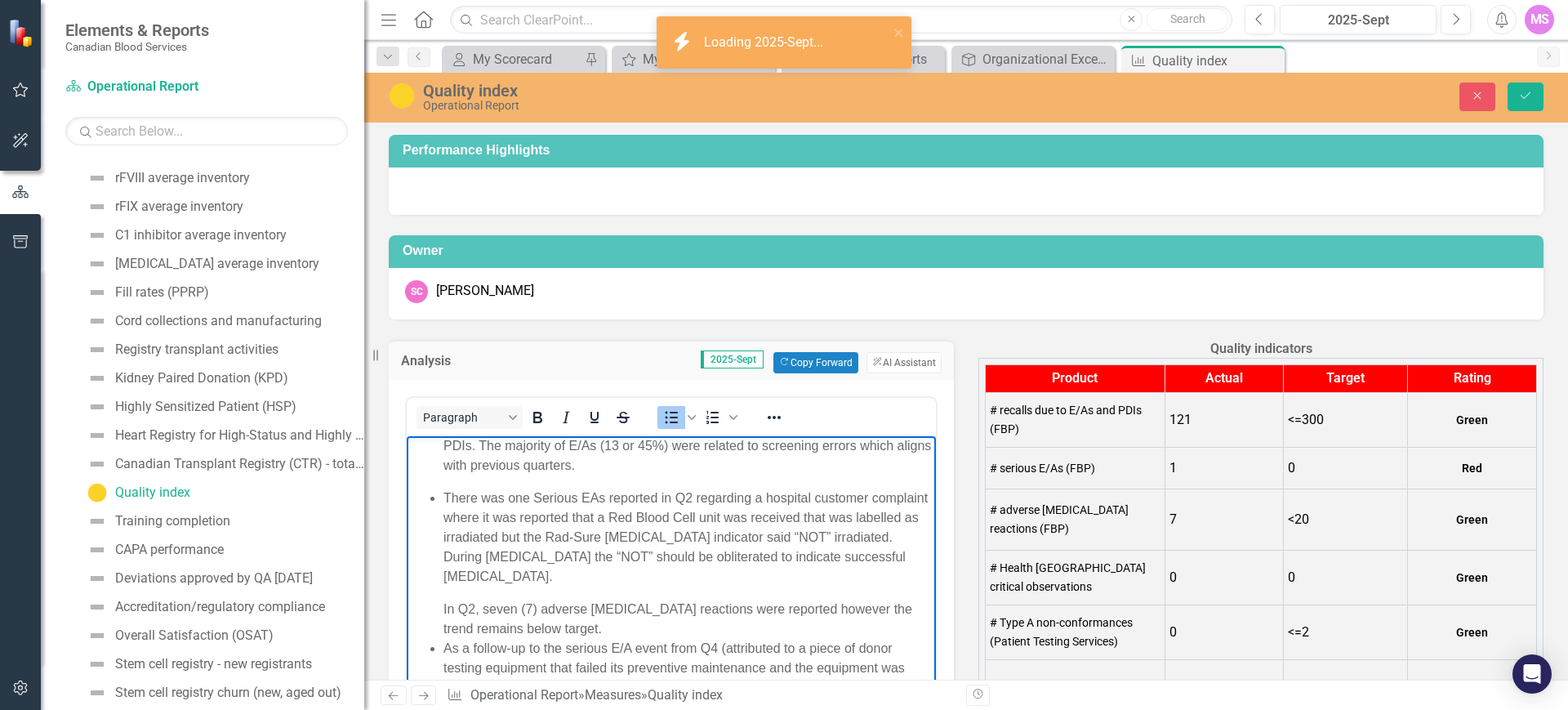
click at [602, 588] on li "There was one Serious EAs reported in Q2 regarding a hospital customer complain…" at bounding box center [687, 563] width 488 height 150
click at [598, 581] on p "There was one Serious EAs reported in Q2 regarding a hospital customer complain…" at bounding box center [687, 537] width 488 height 98
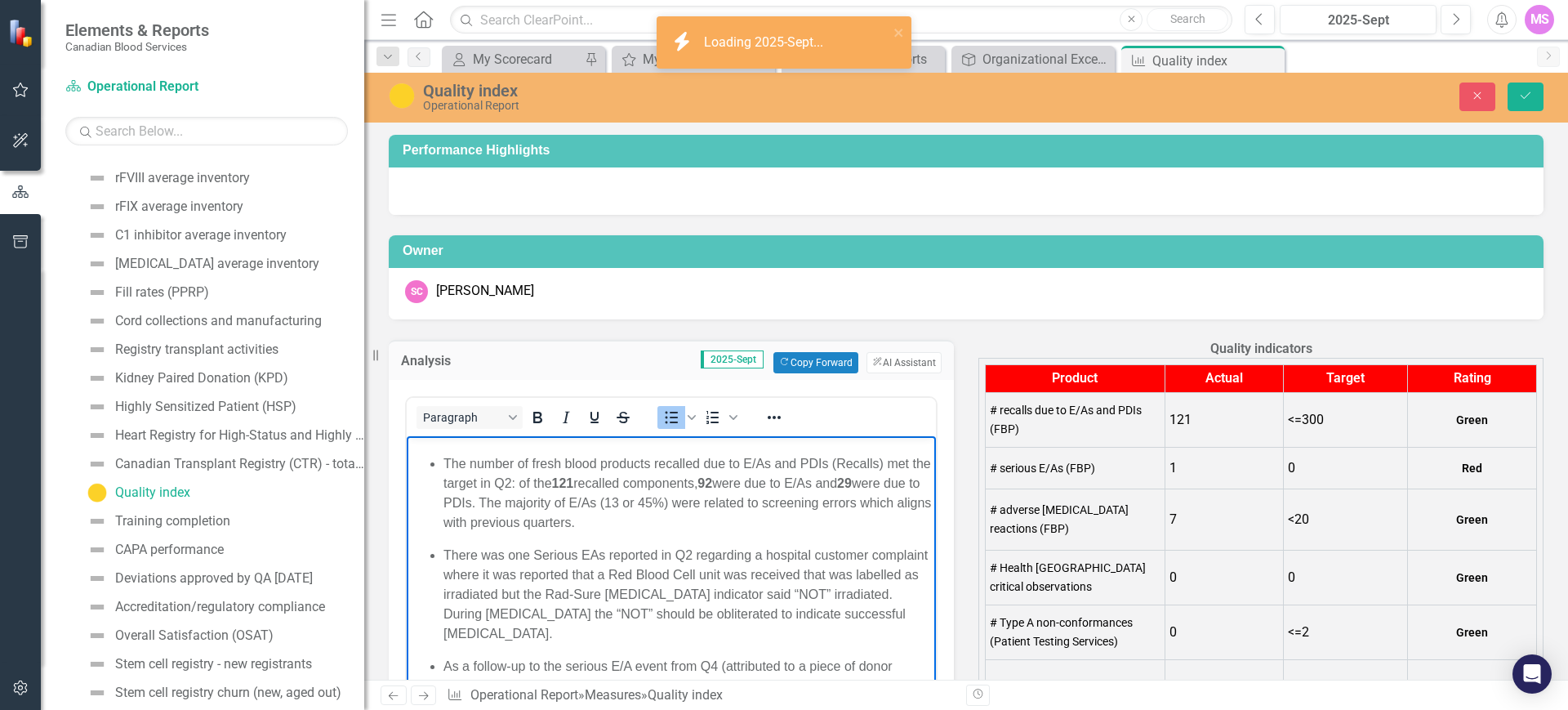
scroll to position [205, 0]
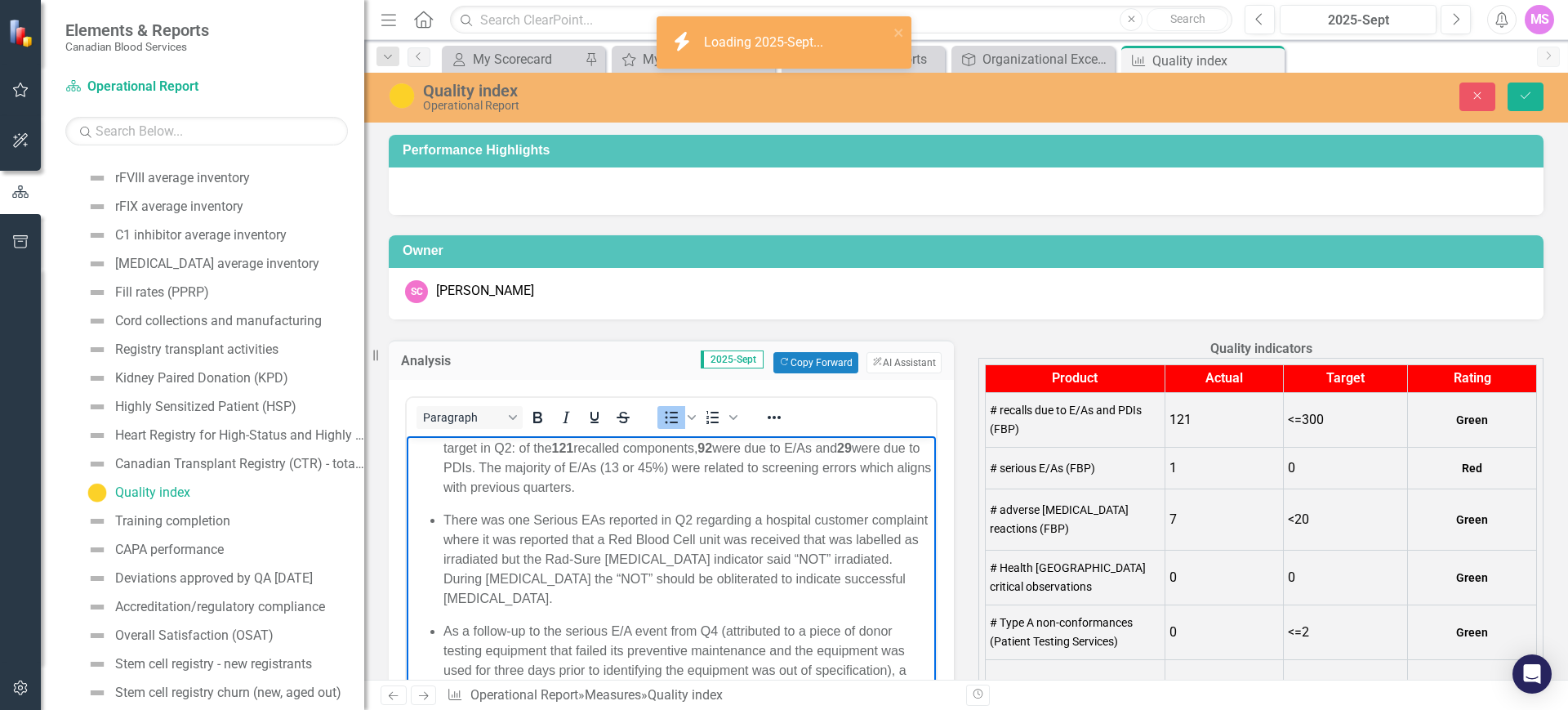
click at [707, 486] on p "The number of fresh blood products recalled due to E/As and PDIs (Recalls) met …" at bounding box center [687, 458] width 488 height 78
click at [529, 515] on p "There was one Serious EAs reported in Q2 regarding a hospital customer complain…" at bounding box center [687, 559] width 488 height 98
click at [634, 522] on p "There was one (1) new serious EAs reported in Q2 regarding a hospital customer …" at bounding box center [687, 559] width 488 height 98
click at [838, 555] on p "There was one (1) new serious E/A reported in Q2 regarding a hospital customer …" at bounding box center [687, 559] width 488 height 98
click at [547, 581] on p "There was one (1) new serious E/A reported in Q2 regarding a hospital customer …" at bounding box center [687, 559] width 488 height 98
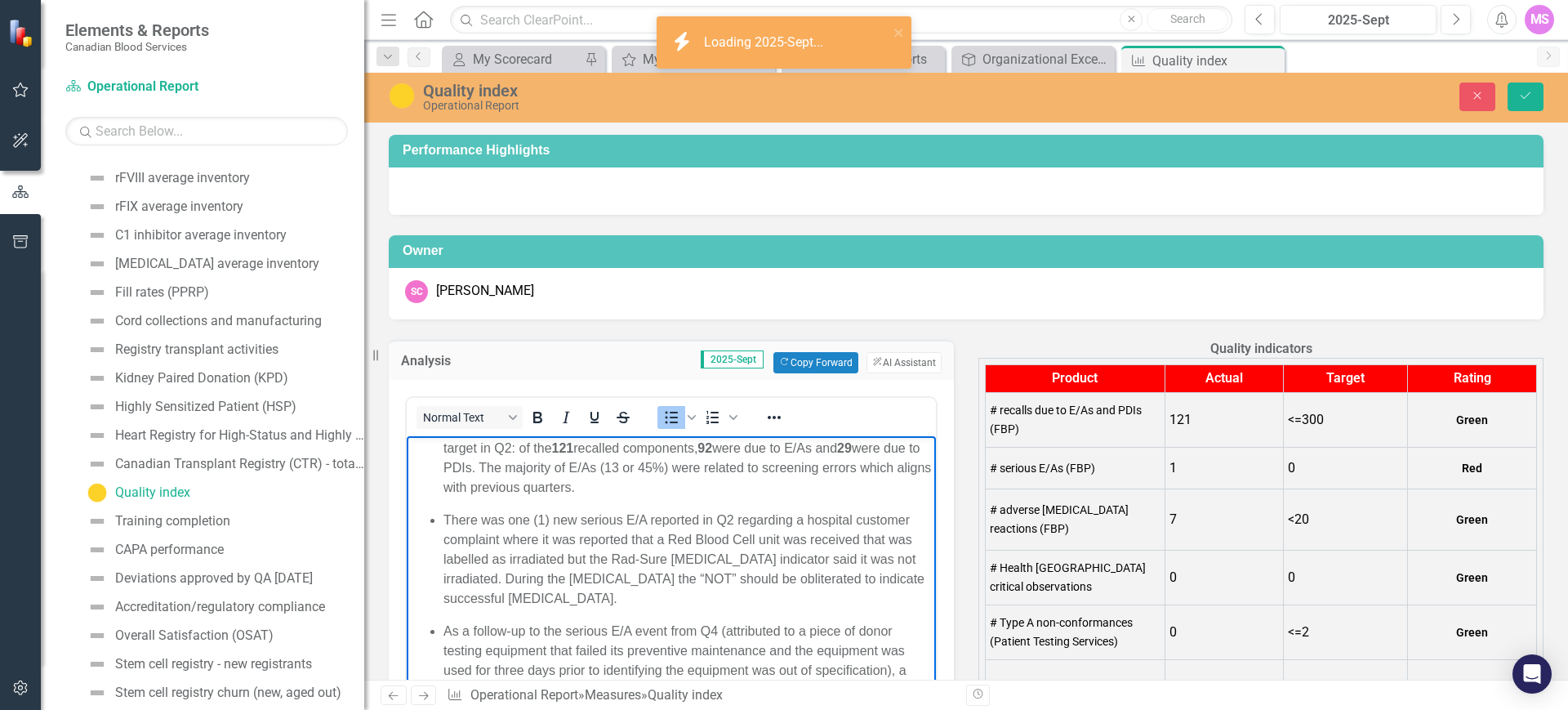
click at [509, 579] on p "There was one (1) new serious E/A reported in Q2 regarding a hospital customer …" at bounding box center [687, 559] width 488 height 98
click at [634, 579] on p "There was one (1) new serious E/A reported in Q2 regarding a hospital customer …" at bounding box center [687, 559] width 488 height 98
click at [879, 561] on p "There was one (1) new serious E/A reported in Q2 regarding a hospital customer …" at bounding box center [687, 559] width 488 height 98
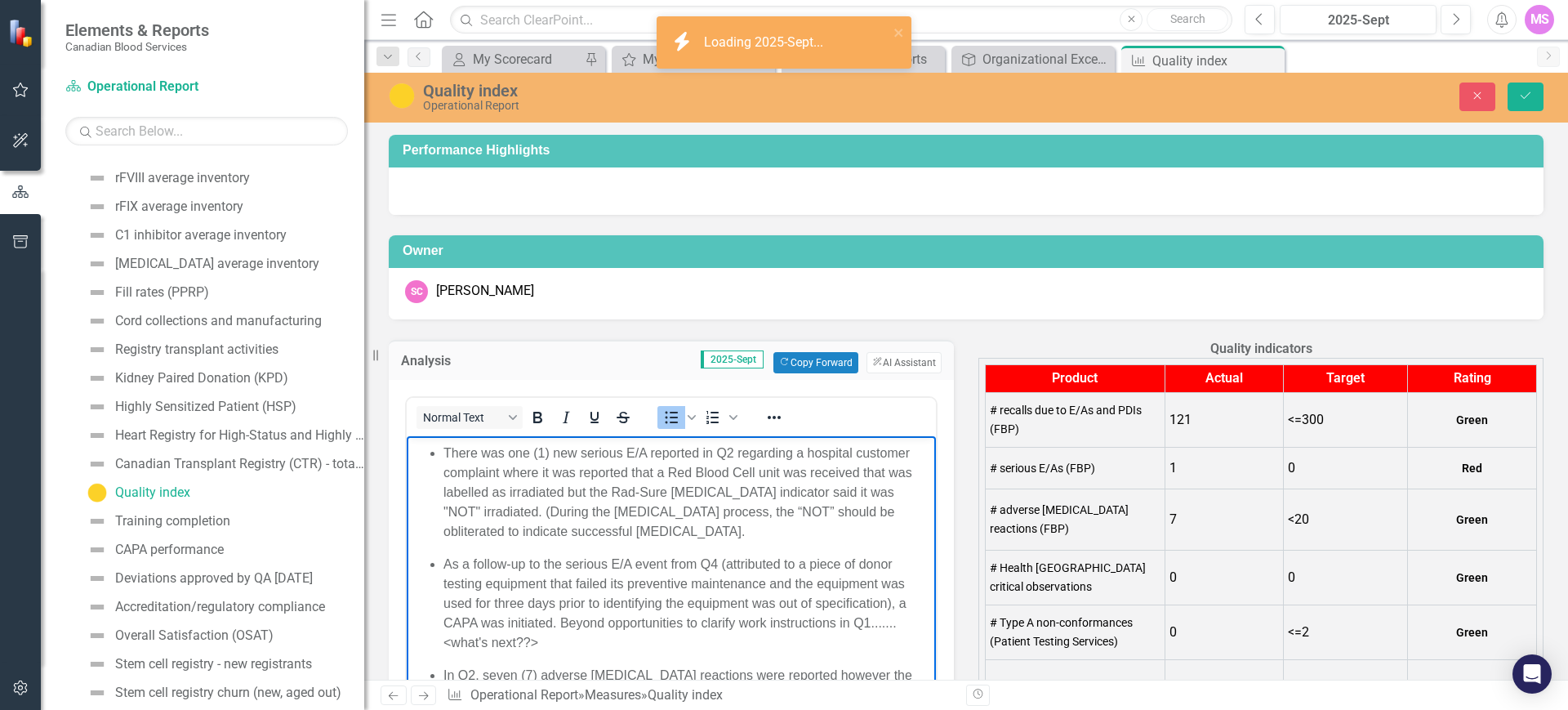
scroll to position [306, 0]
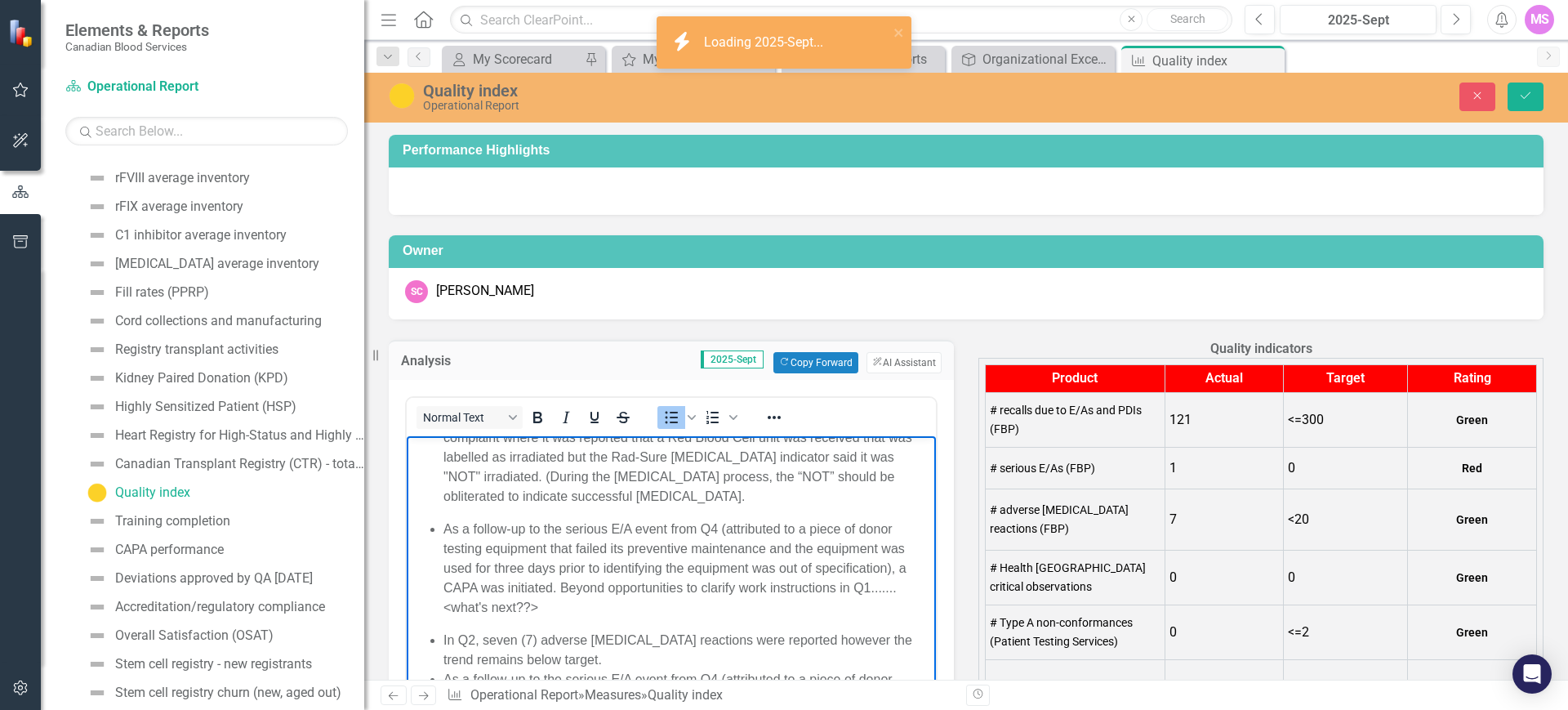
click at [729, 491] on p "There was one (1) new serious E/A reported in Q2 regarding a hospital customer …" at bounding box center [687, 456] width 488 height 98
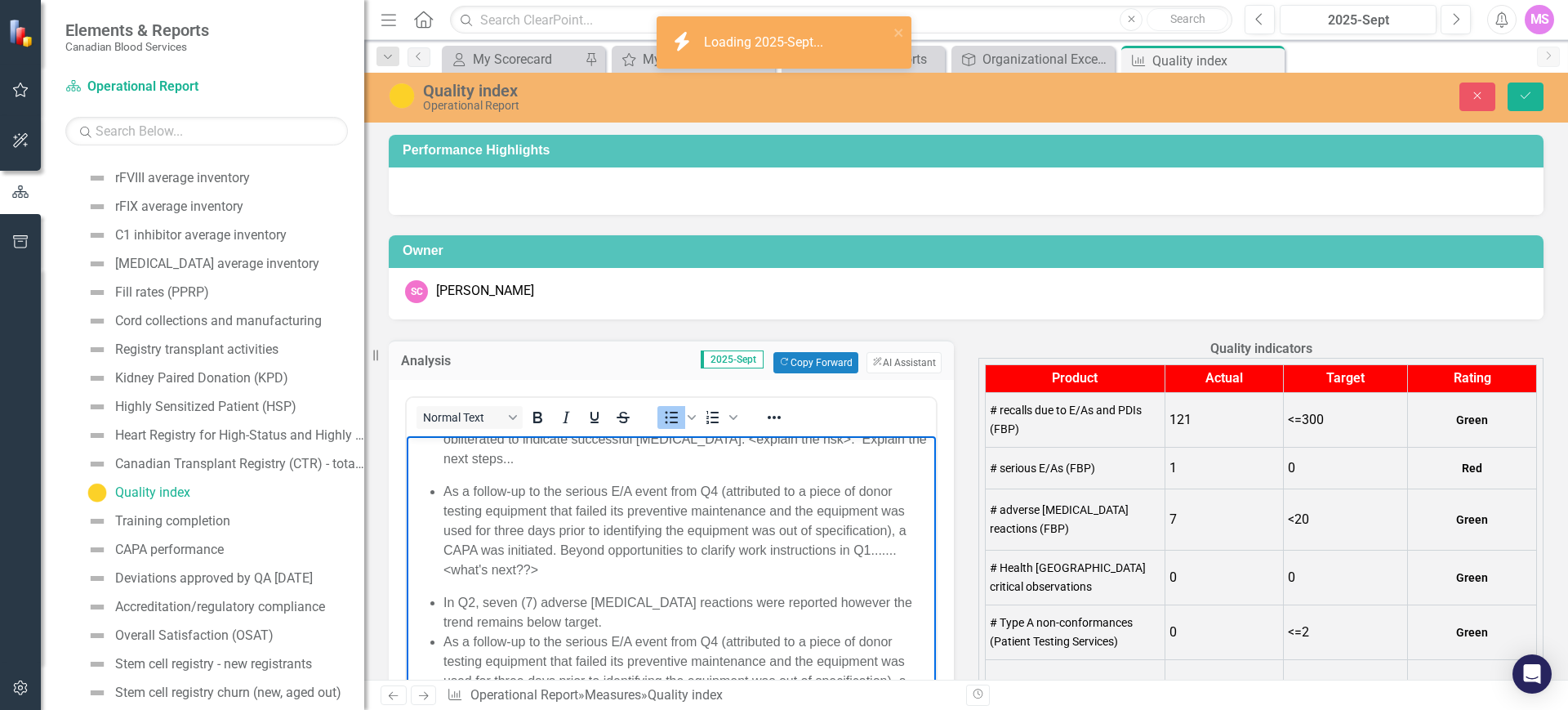
scroll to position [408, 0]
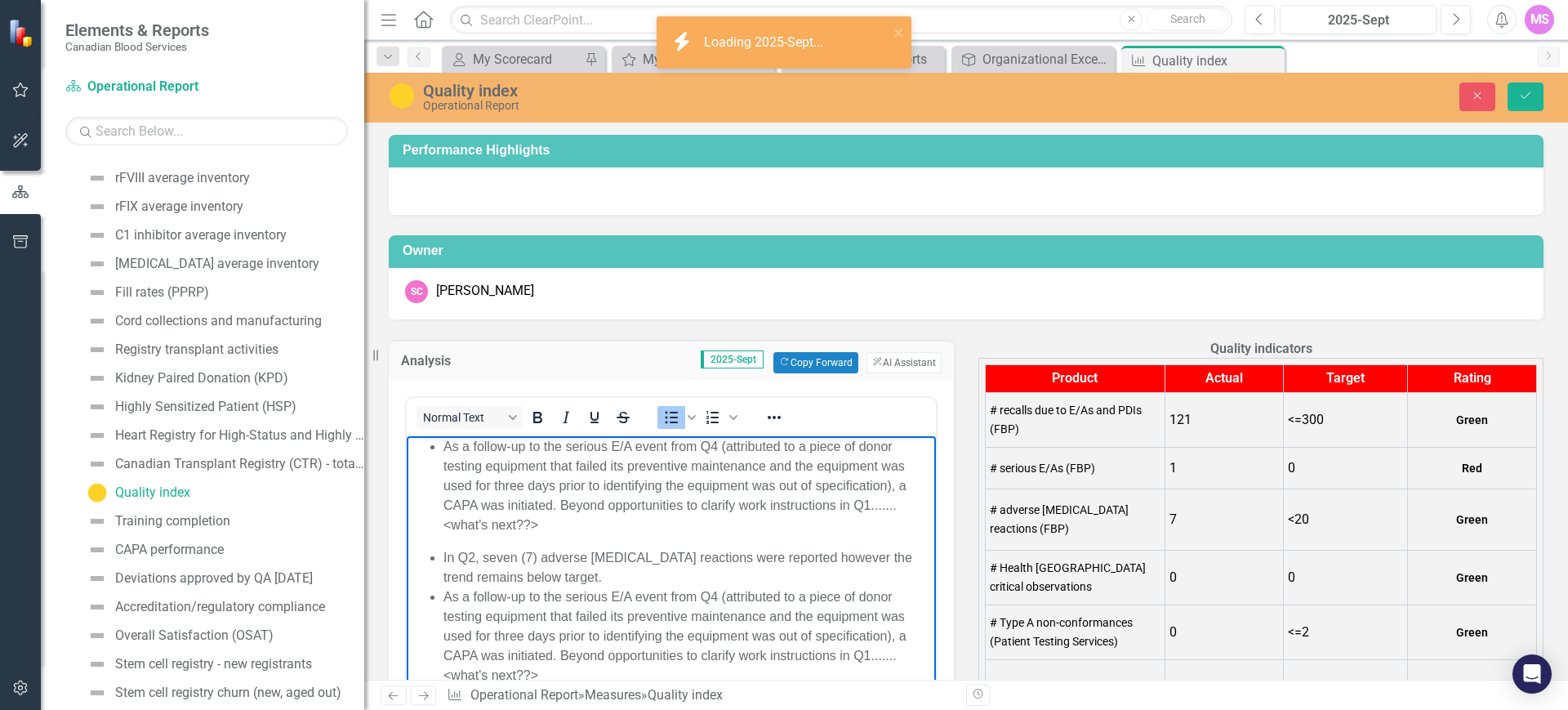
click at [442, 598] on ul "The number of fresh blood products recalled due to E/As and PDIs (Recalls) met …" at bounding box center [672, 469] width 521 height 510
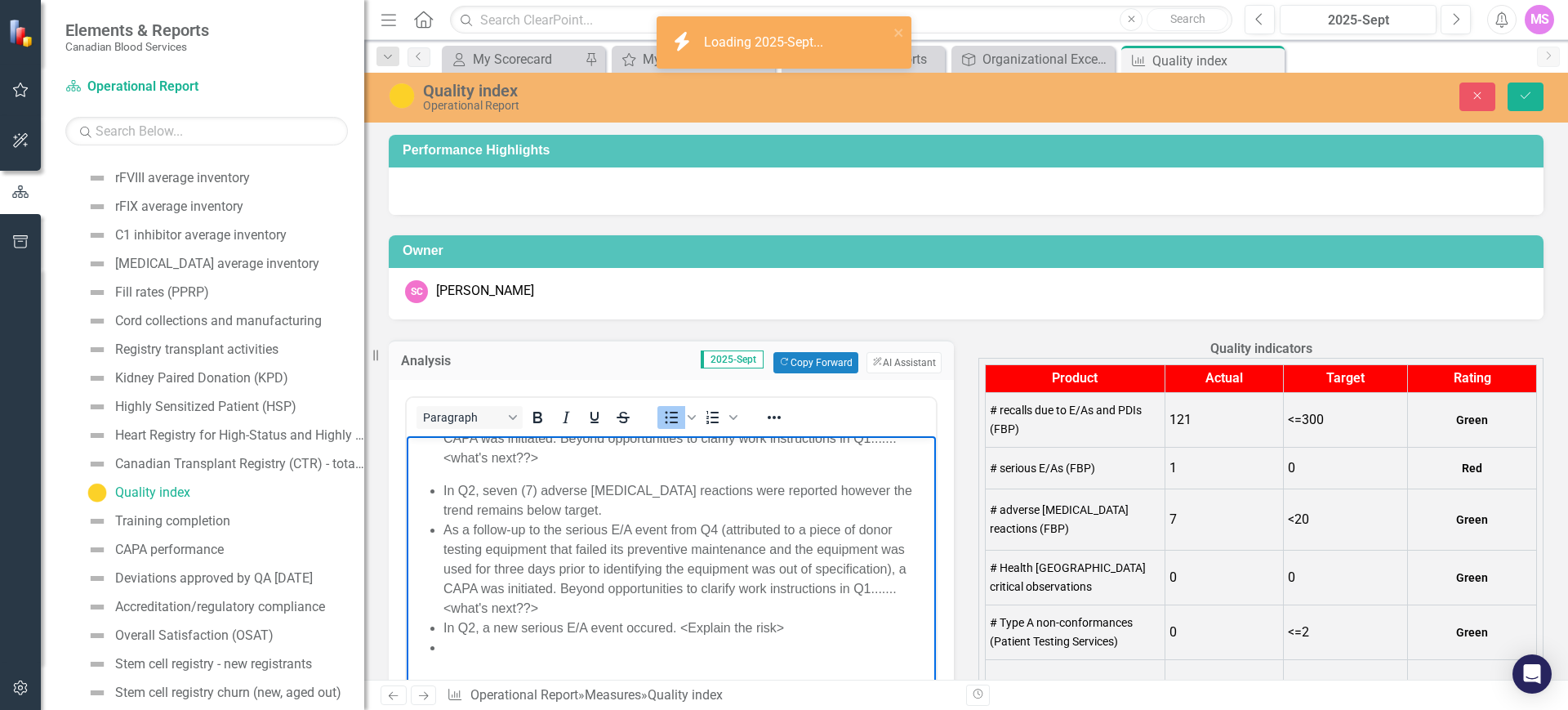
scroll to position [511, 0]
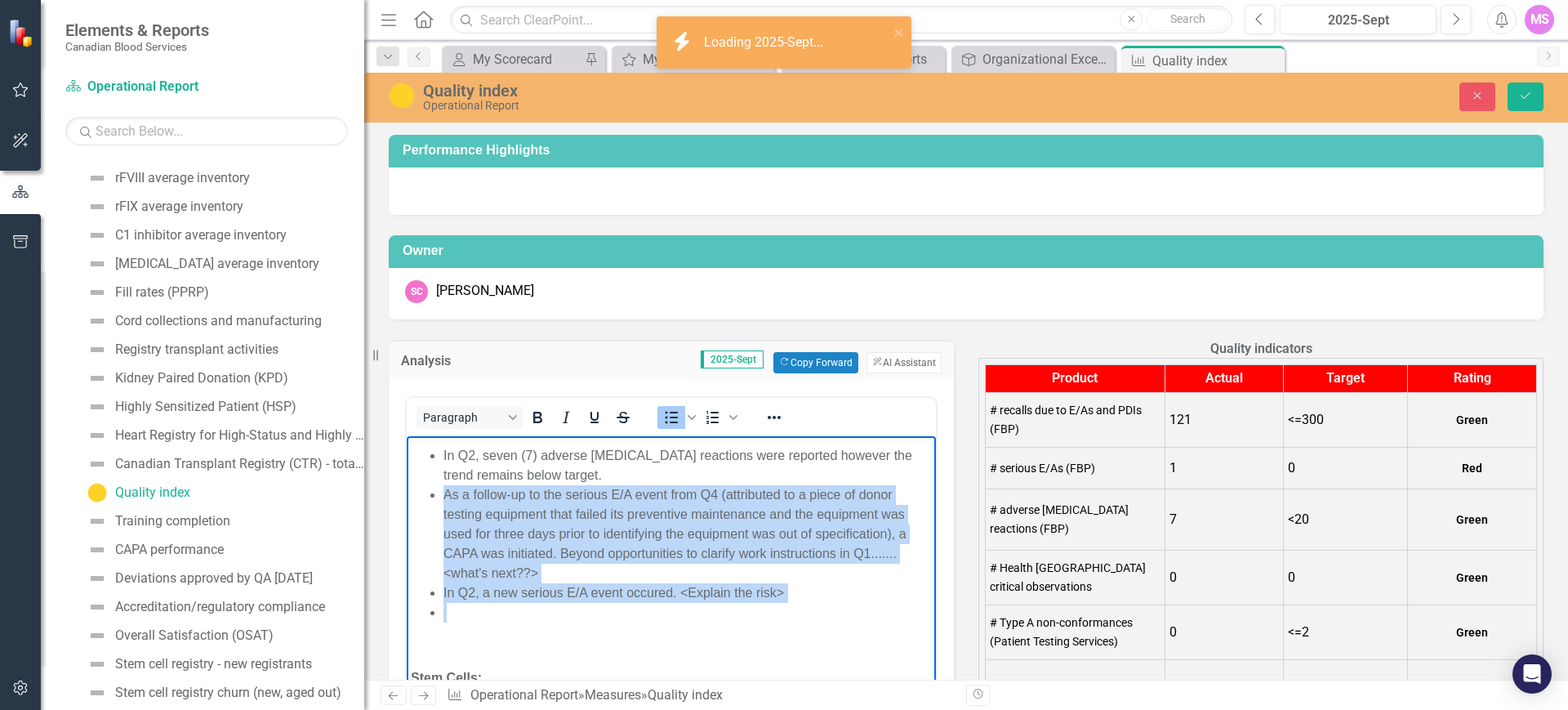
drag, startPoint x: 447, startPoint y: 496, endPoint x: 792, endPoint y: 618, distance: 365.9
click at [792, 618] on ul "The number of fresh blood products recalled due to E/As and PDIs (Recalls) met …" at bounding box center [672, 367] width 521 height 510
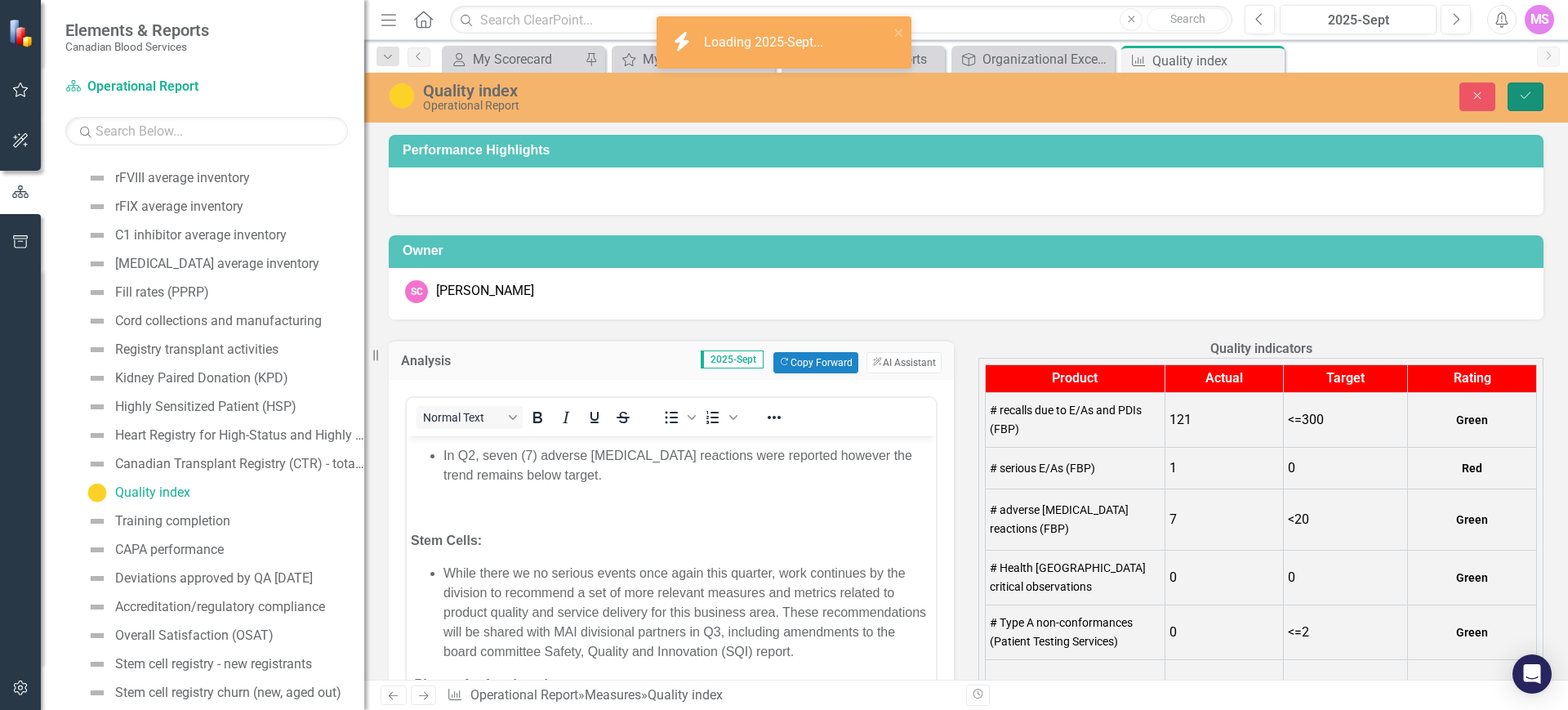
click at [1523, 95] on icon "Save" at bounding box center [1525, 95] width 14 height 11
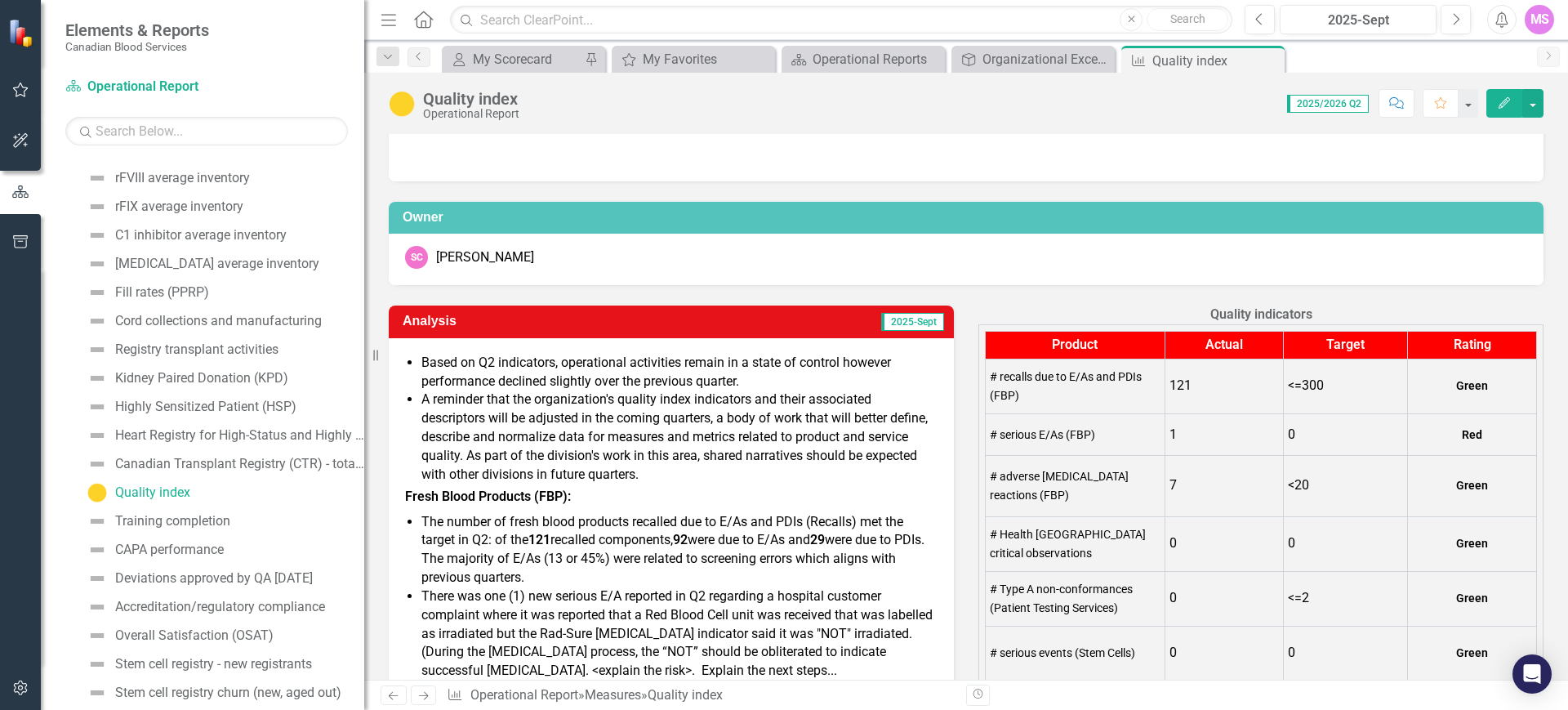
scroll to position [0, 0]
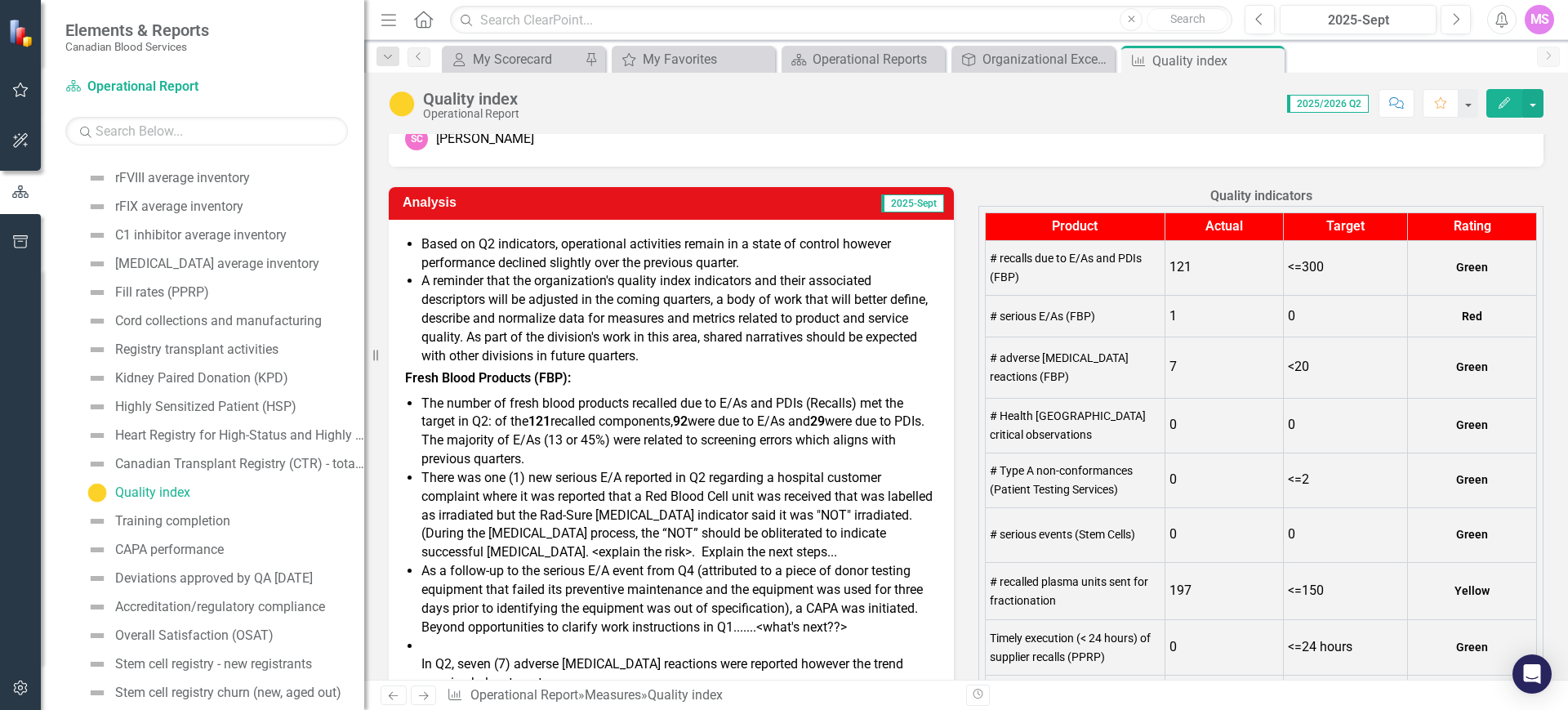
scroll to position [306, 0]
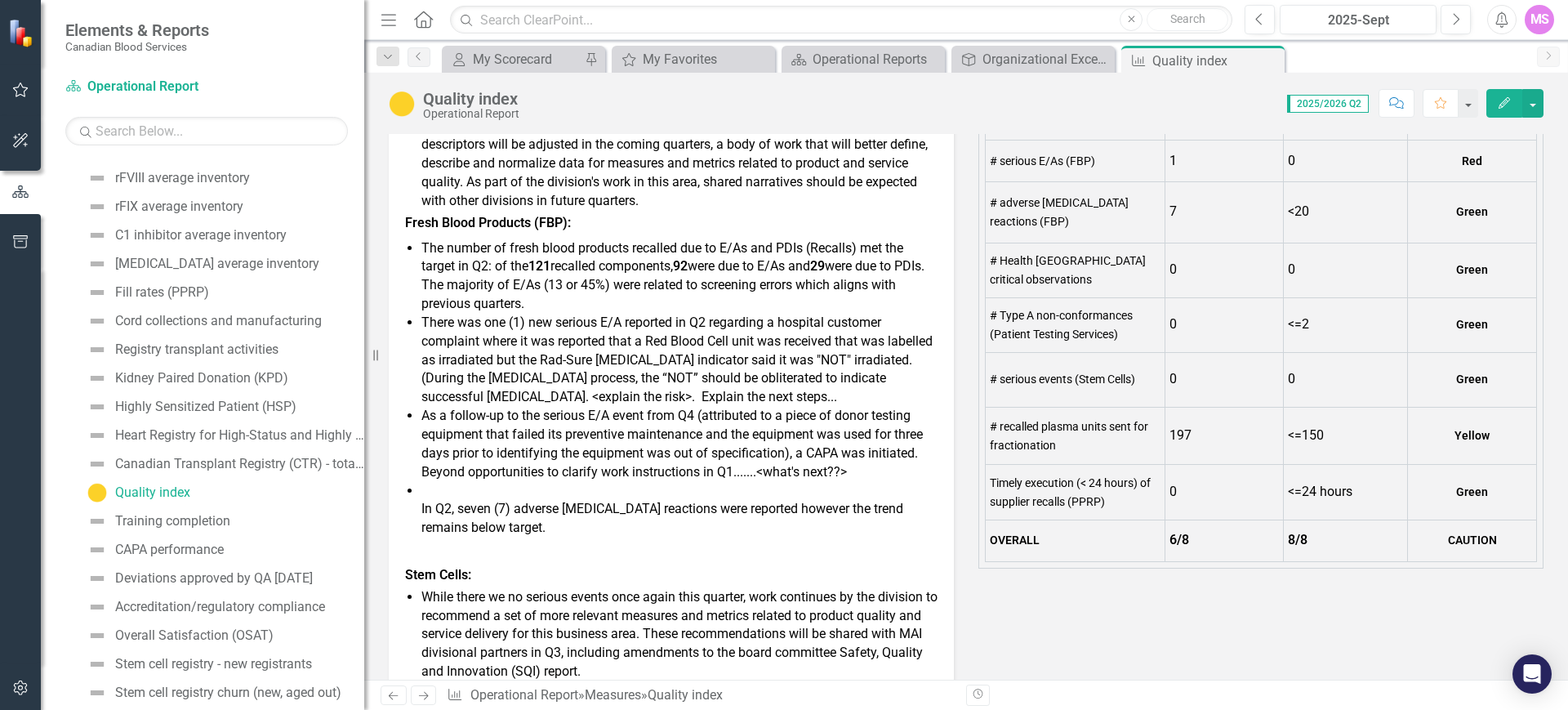
click at [735, 400] on p "There was one (1) new serious E/A reported in Q2 regarding a hospital customer …" at bounding box center [679, 361] width 517 height 93
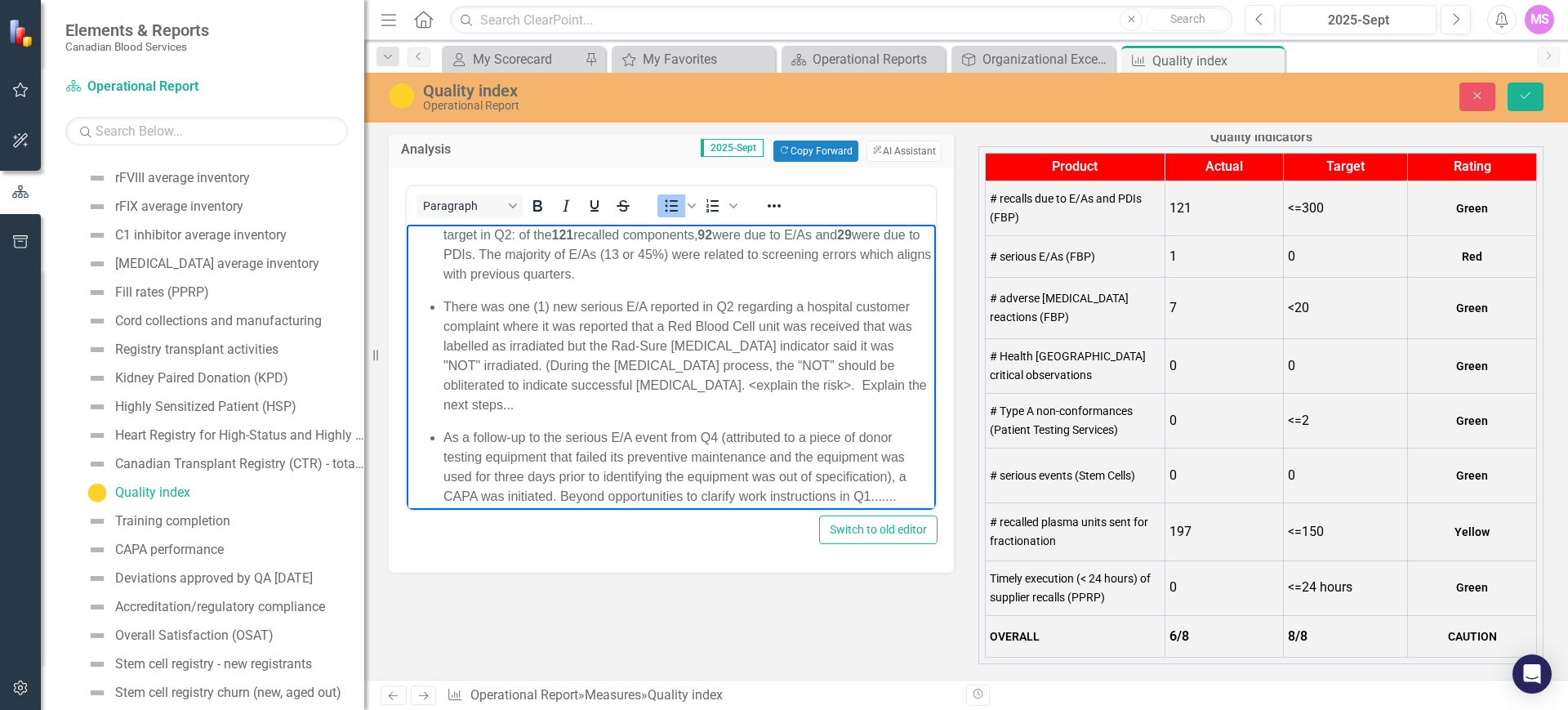
scroll to position [227, 0]
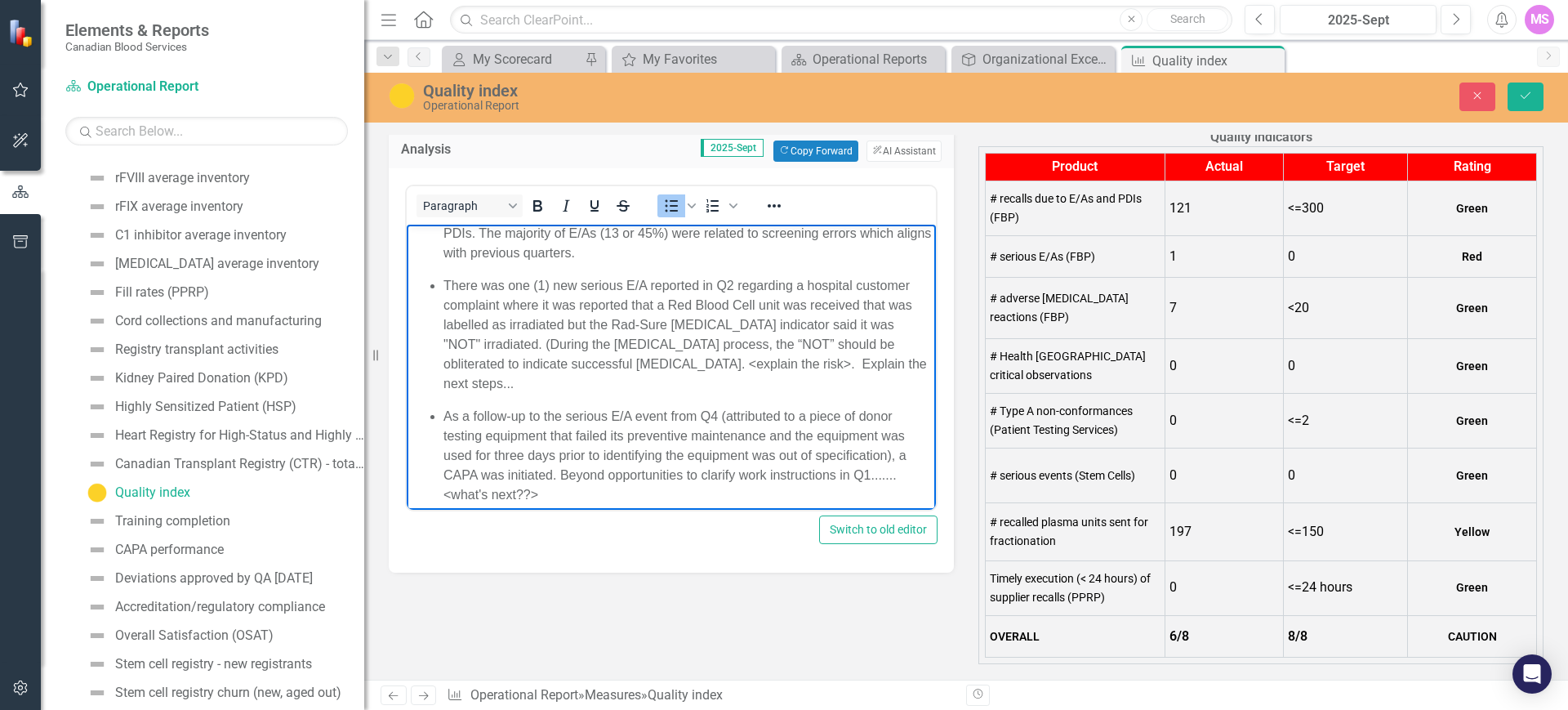
drag, startPoint x: 921, startPoint y: 273, endPoint x: 1338, endPoint y: 530, distance: 489.8
click at [581, 398] on ul "The number of fresh blood products recalled due to E/As and PDIs (Recalls) met …" at bounding box center [672, 380] width 521 height 392
click at [592, 379] on p "There was one (1) new serious E/A reported in Q2 regarding a hospital customer …" at bounding box center [687, 334] width 488 height 118
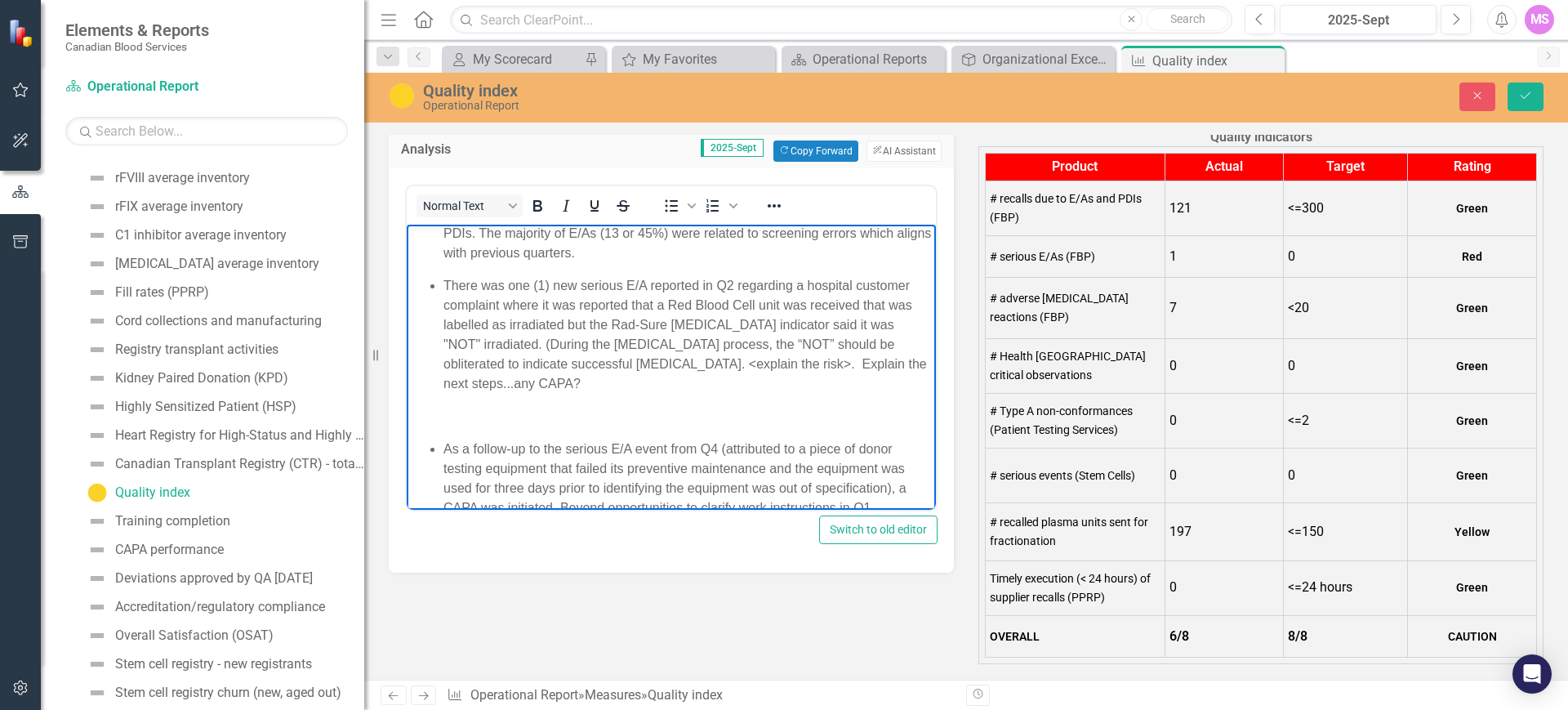
scroll to position [239, 0]
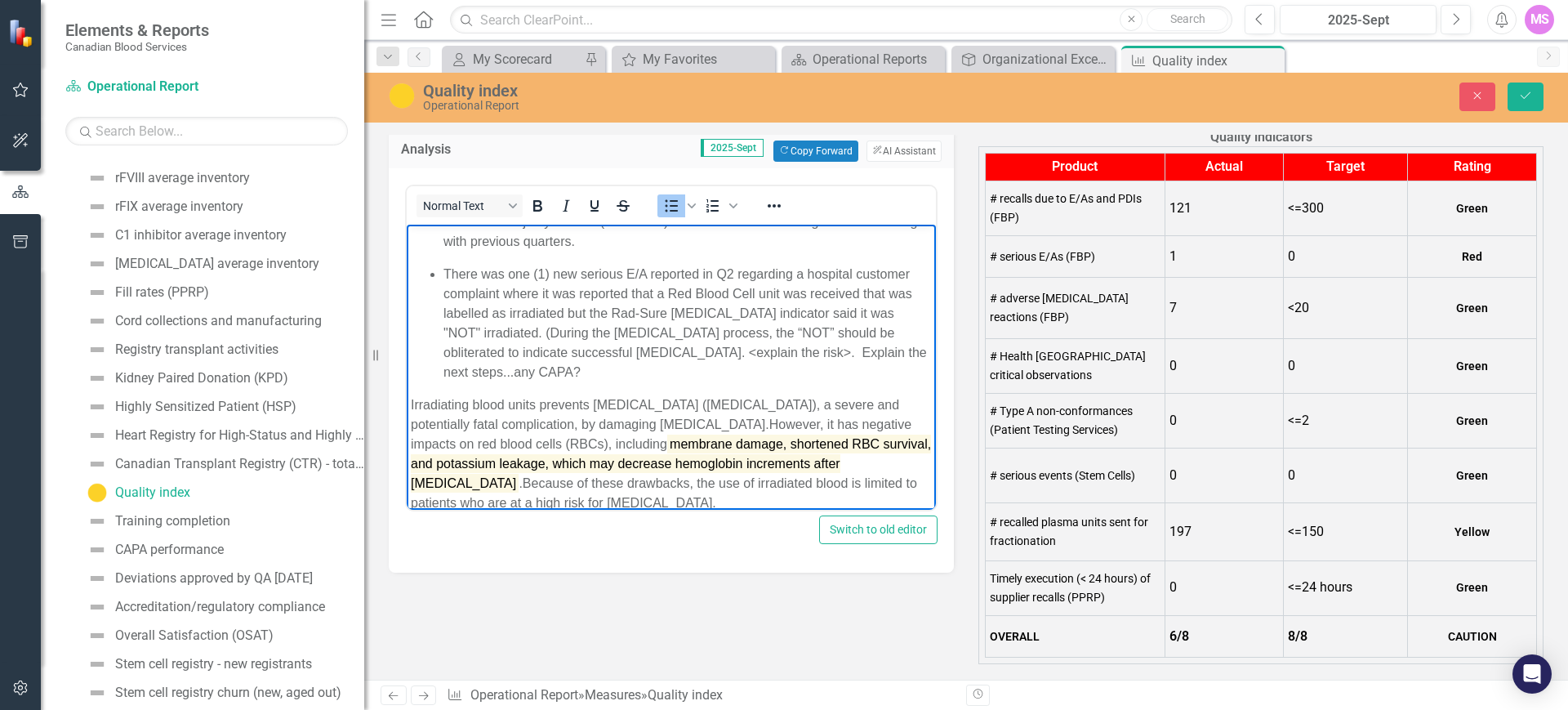
click at [577, 380] on p "There was one (1) new serious E/A reported in Q2 regarding a hospital customer …" at bounding box center [687, 323] width 488 height 118
click at [496, 399] on span "Irradiating blood units prevents transfusion-associated graft-versus-host disea…" at bounding box center [655, 413] width 488 height 33
click at [605, 376] on p "There was one (1) new serious E/A reported in Q2 regarding a hospital customer …" at bounding box center [687, 323] width 488 height 118
drag, startPoint x: 675, startPoint y: 199, endPoint x: 650, endPoint y: 223, distance: 34.7
click at [675, 199] on icon "Bullet list" at bounding box center [671, 206] width 20 height 20
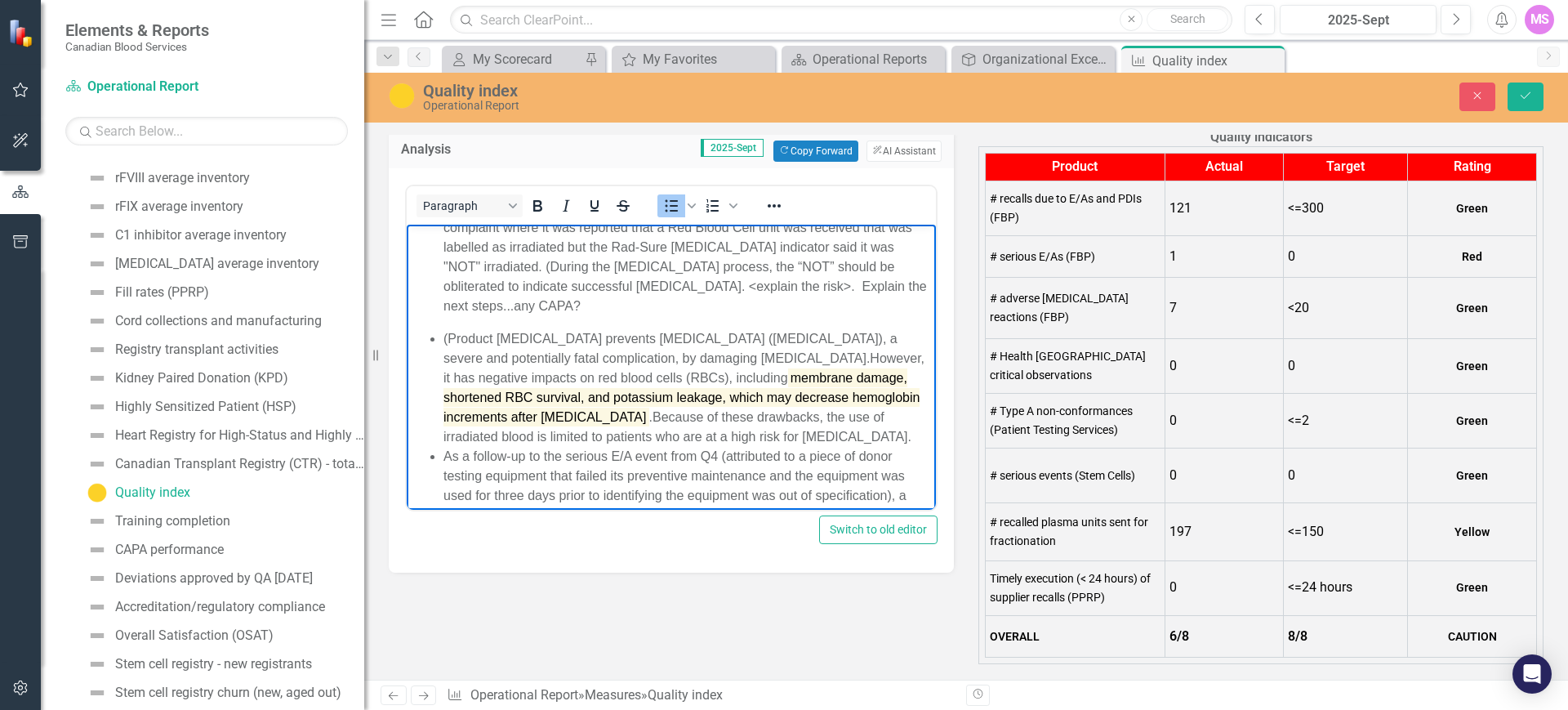
scroll to position [341, 0]
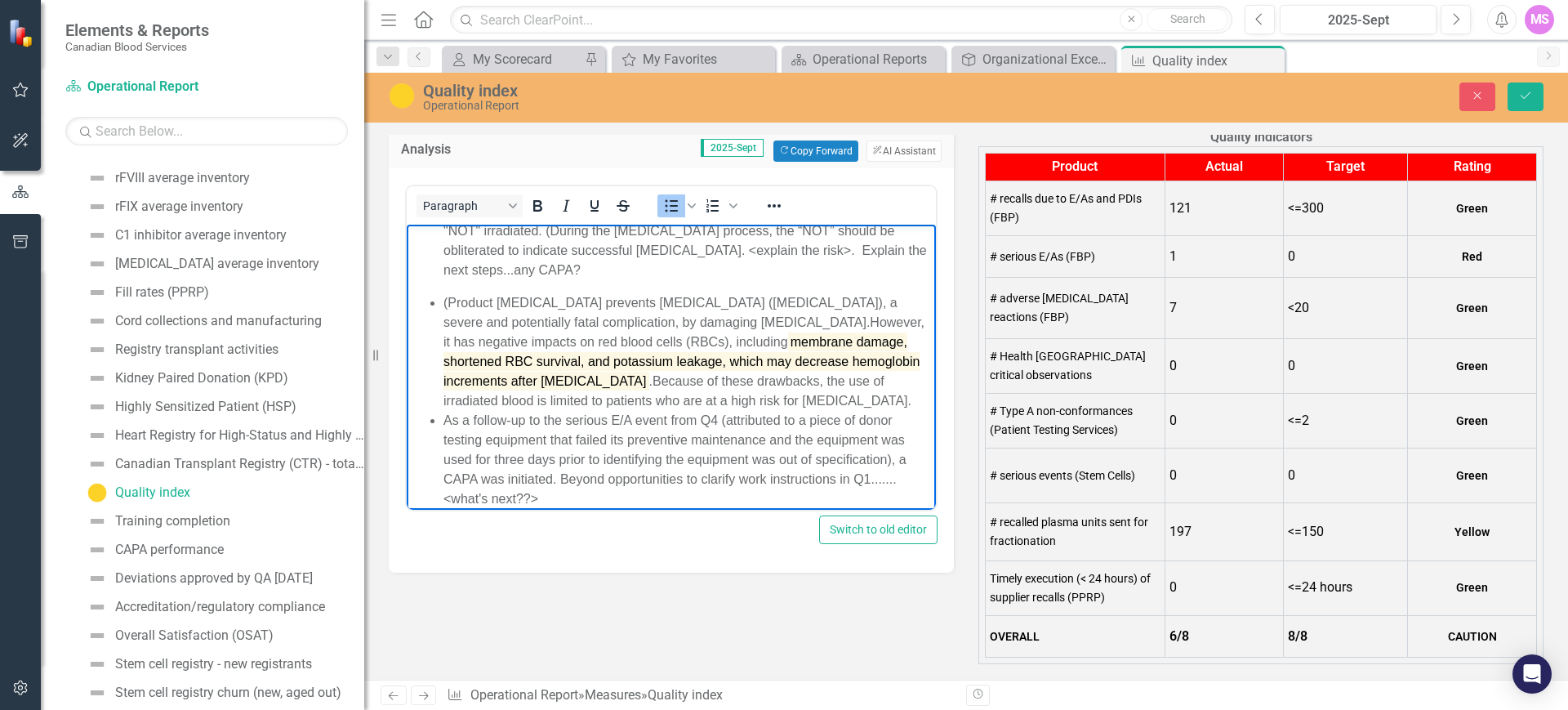
drag, startPoint x: 528, startPoint y: 341, endPoint x: 812, endPoint y: 377, distance: 286.3
click at [812, 377] on li "(Product irradiation prevents transfusion-associated graft-versus-host disease …" at bounding box center [687, 351] width 488 height 118
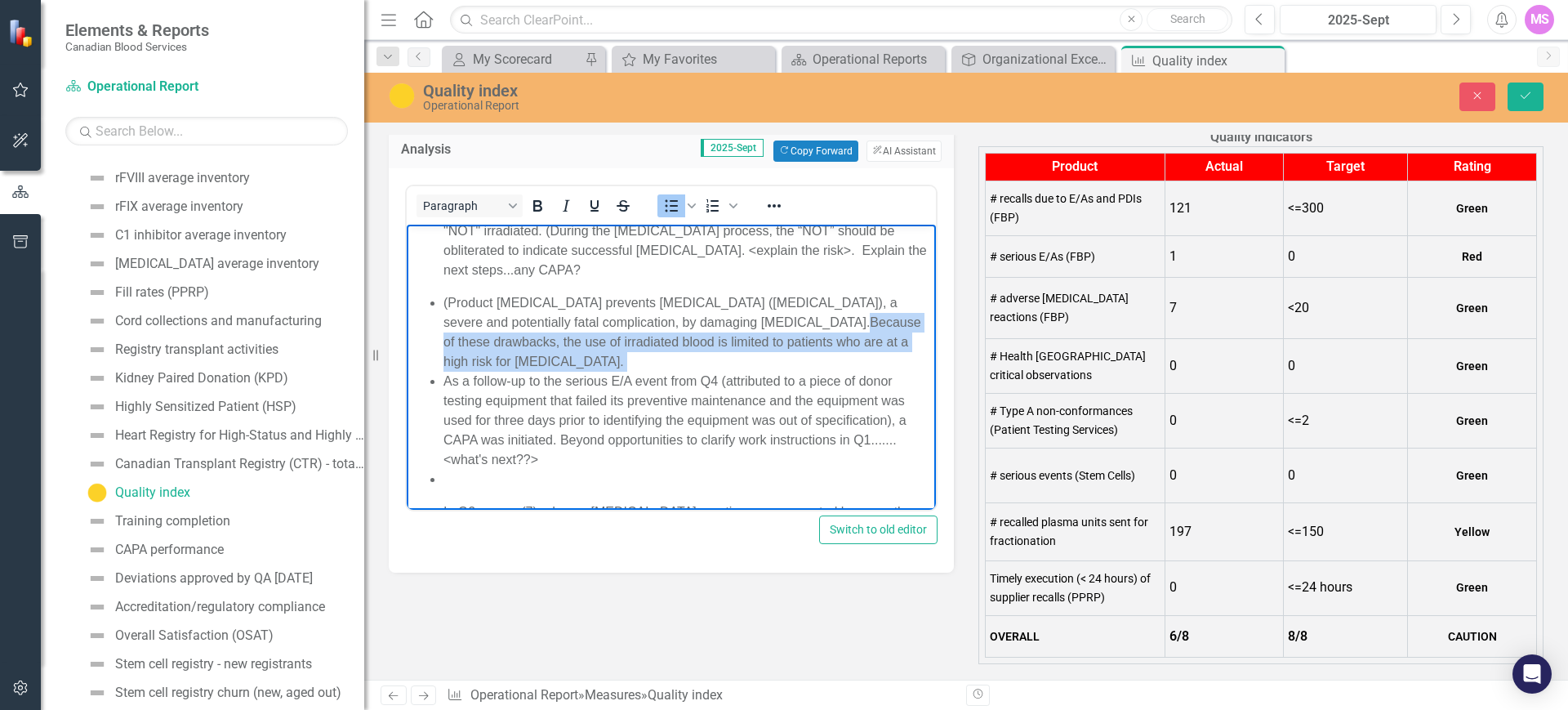
drag, startPoint x: 524, startPoint y: 333, endPoint x: 723, endPoint y: 361, distance: 201.0
click at [723, 361] on li "(Product irradiation prevents transfusion-associated graft-versus-host disease …" at bounding box center [687, 331] width 488 height 78
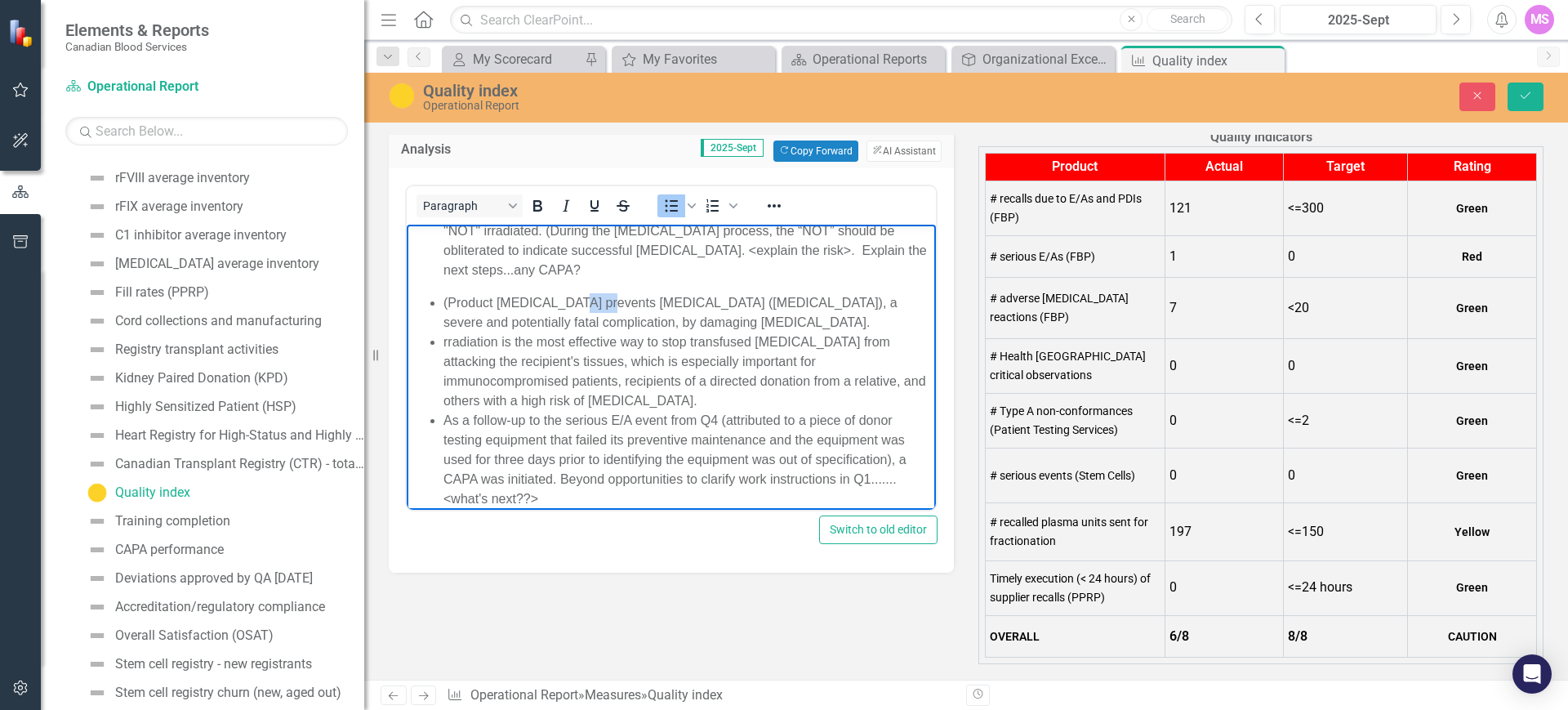
drag, startPoint x: 559, startPoint y: 301, endPoint x: 592, endPoint y: 308, distance: 33.7
click at [592, 308] on span "(Product irradiation prevents transfusion-associated graft-versus-host disease …" at bounding box center [670, 311] width 454 height 33
click at [590, 332] on li "(Product irradiation prevents transfusion-associated graft-versus-host disease …" at bounding box center [687, 311] width 488 height 39
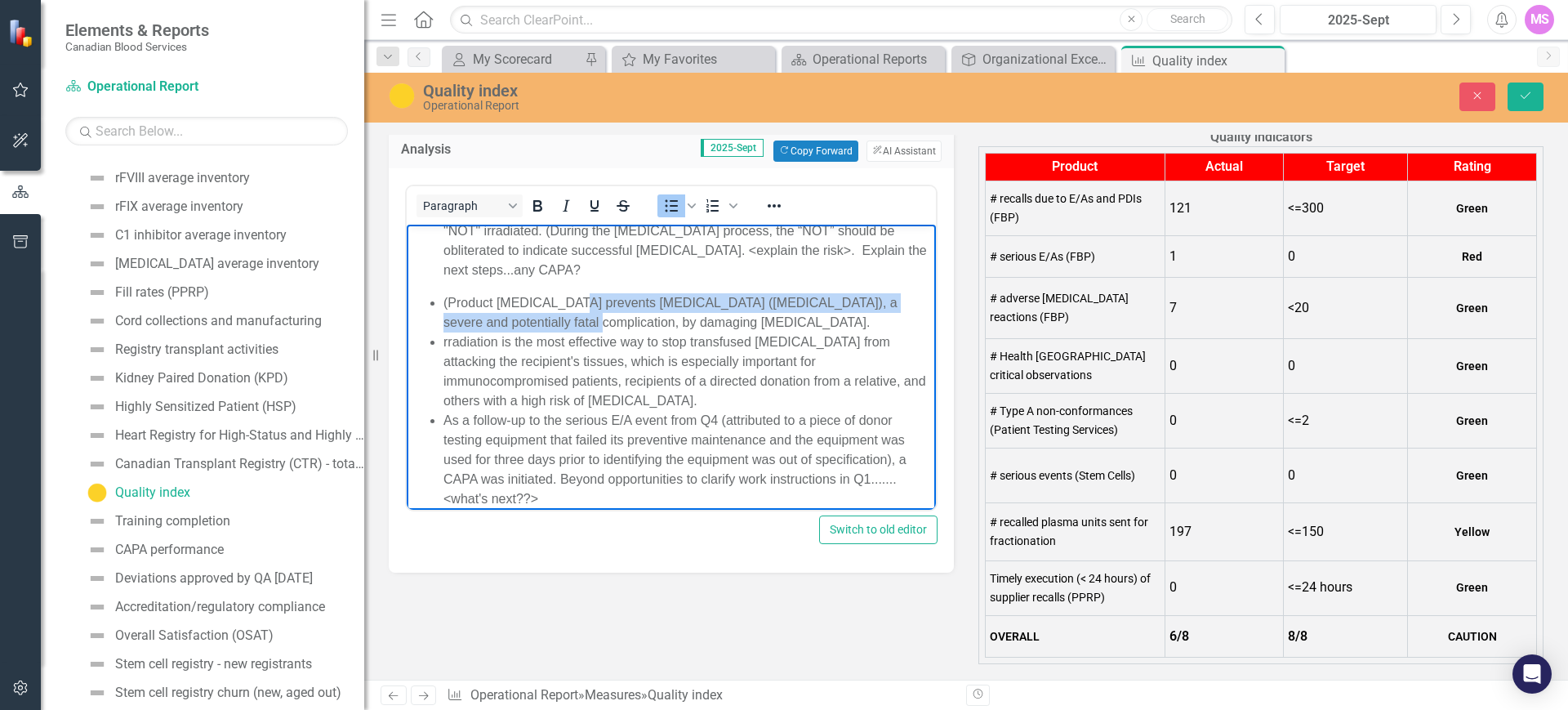
drag, startPoint x: 561, startPoint y: 299, endPoint x: 561, endPoint y: 326, distance: 27.0
click at [561, 326] on span "(Product irradiation prevents transfusion-associated graft-versus-host disease …" at bounding box center [670, 311] width 454 height 33
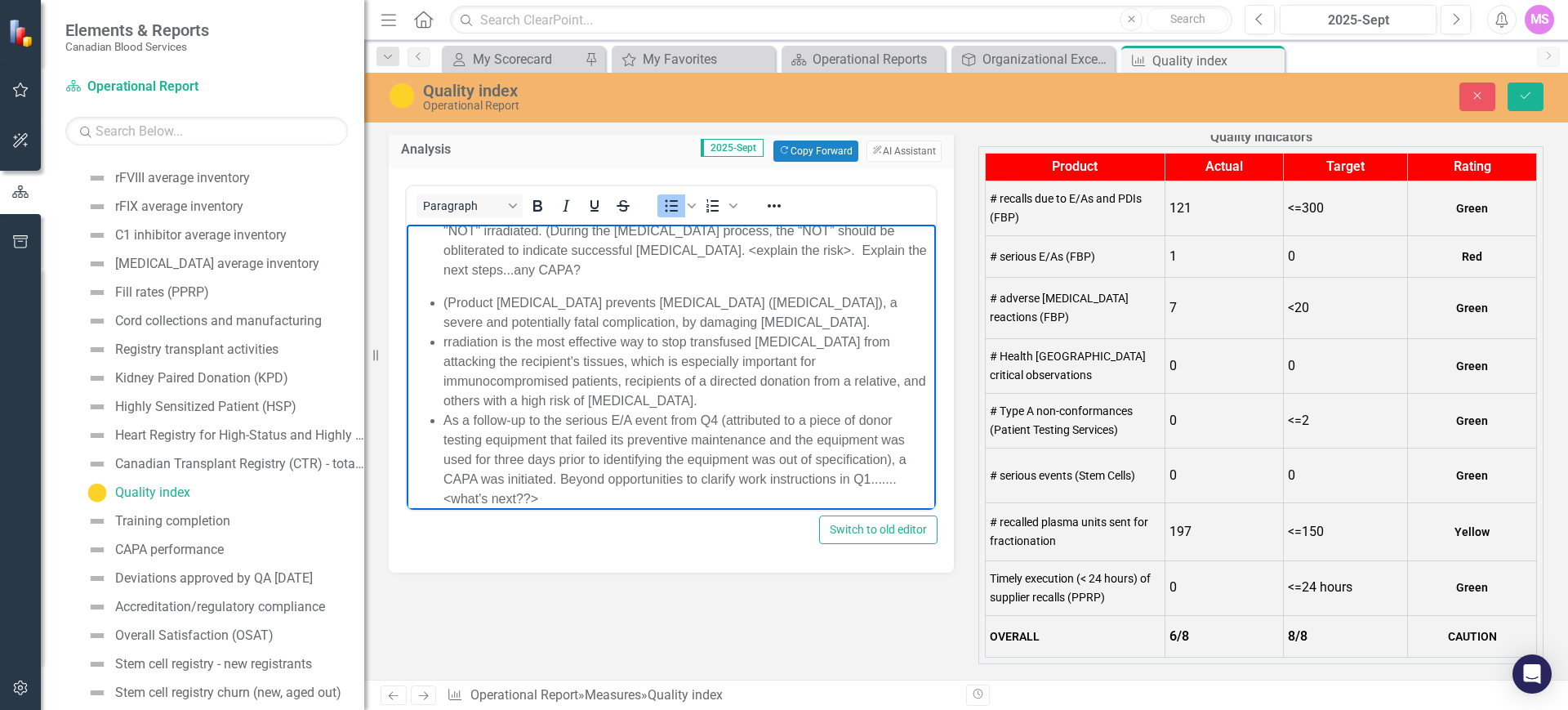
click at [559, 300] on span "(Product irradiation prevents transfusion-associated graft-versus-host disease …" at bounding box center [670, 311] width 454 height 33
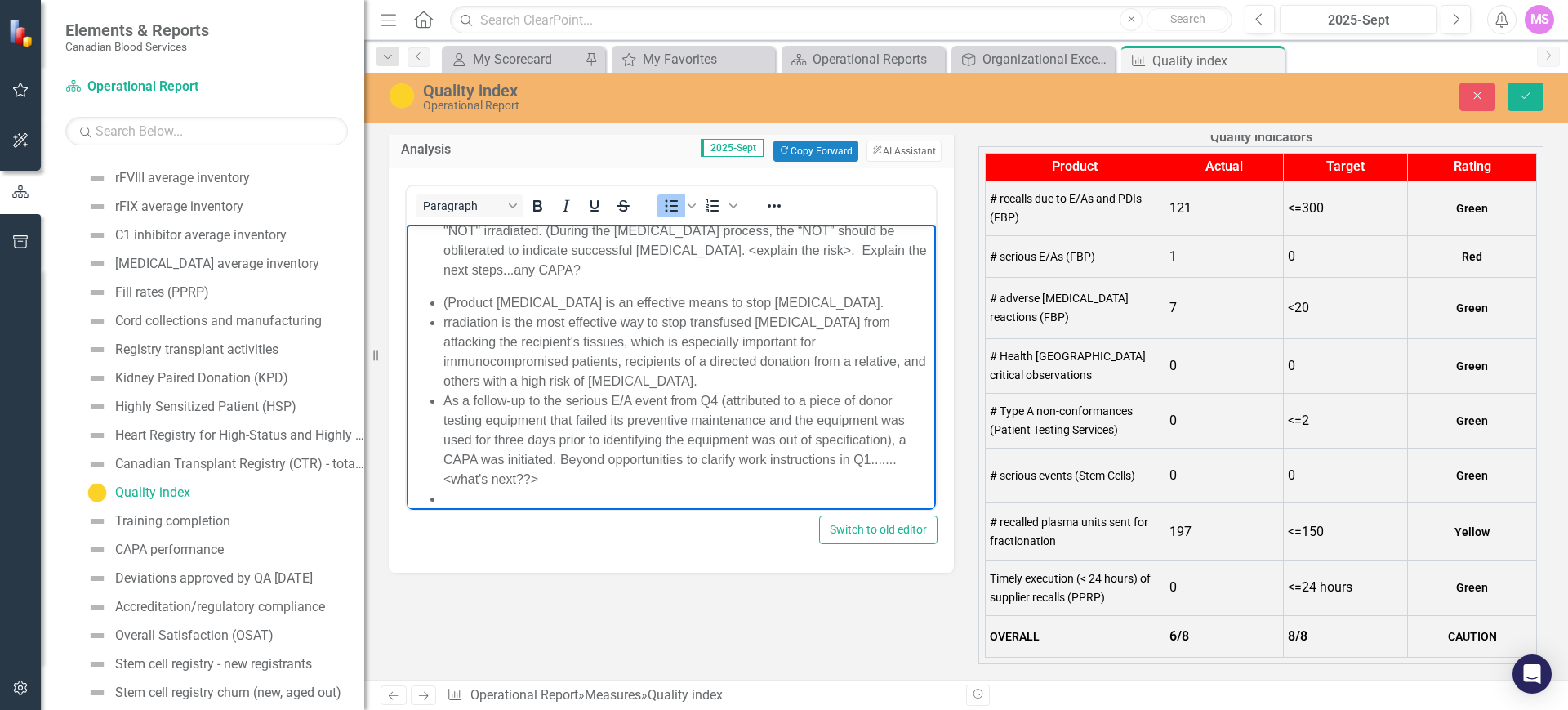
click at [728, 301] on span "(Product irradiation is an effective means to stop T-lymphocytes." at bounding box center [663, 302] width 441 height 14
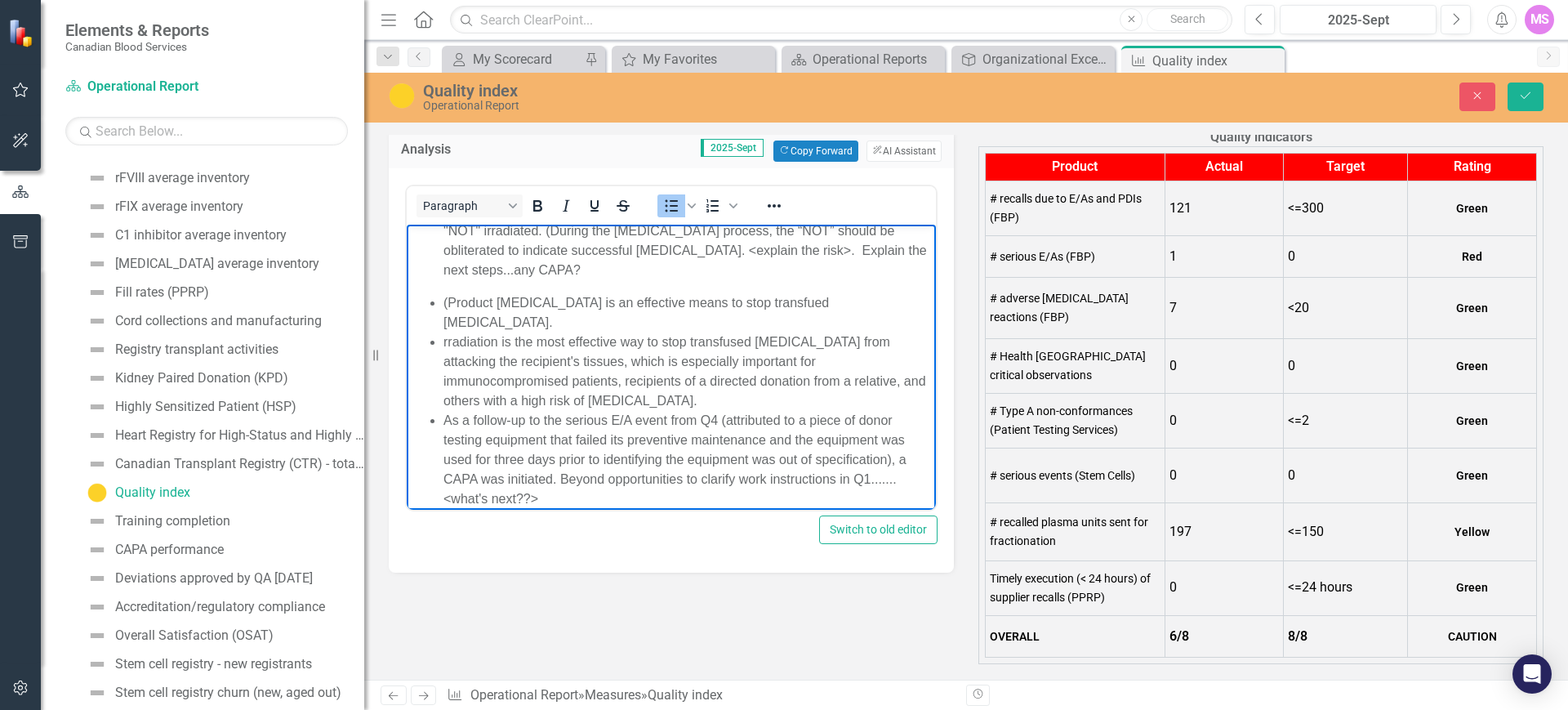
drag, startPoint x: 868, startPoint y: 305, endPoint x: 1377, endPoint y: 532, distance: 557.3
click at [829, 305] on span "(Product irradiation is an effective means to stop transfued T-lymphocytes." at bounding box center [636, 311] width 385 height 33
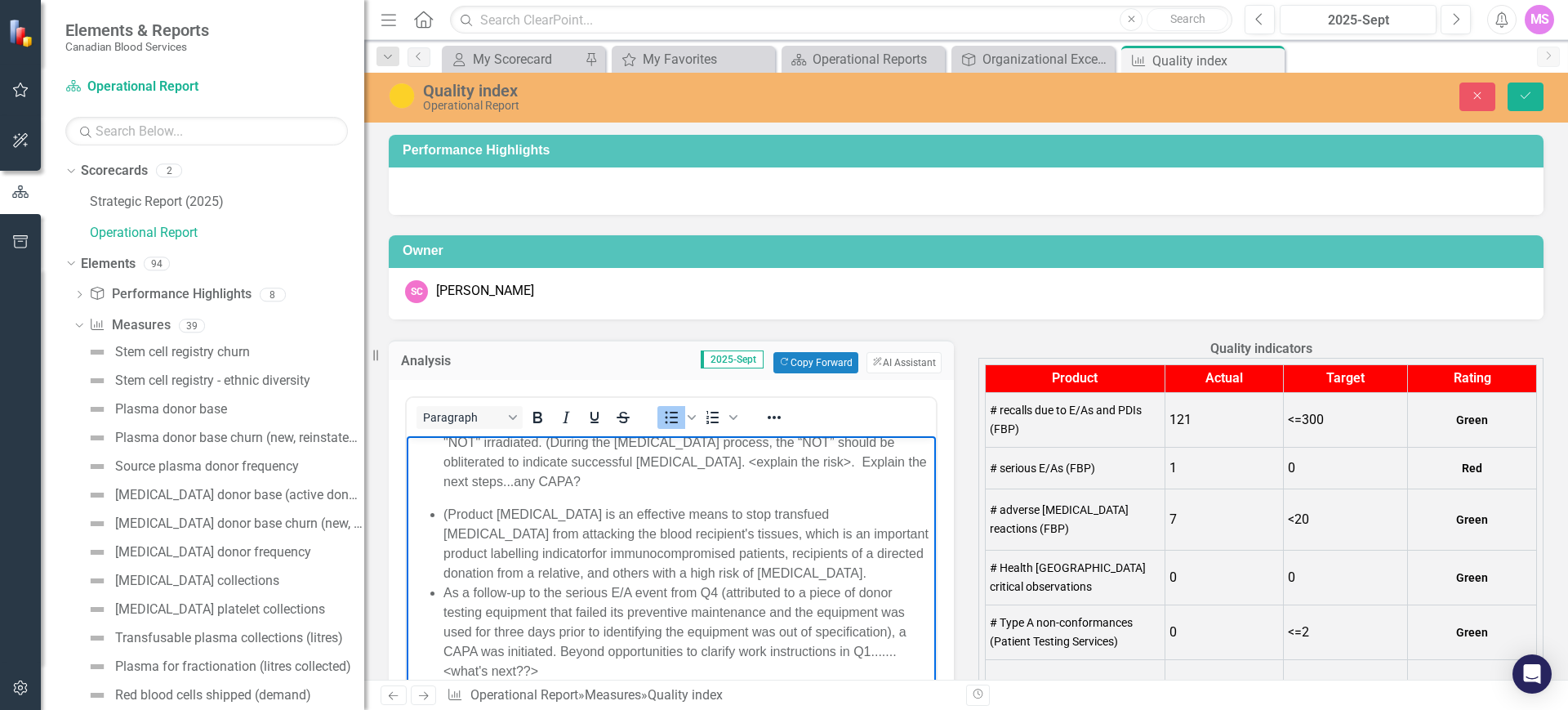
scroll to position [211, 0]
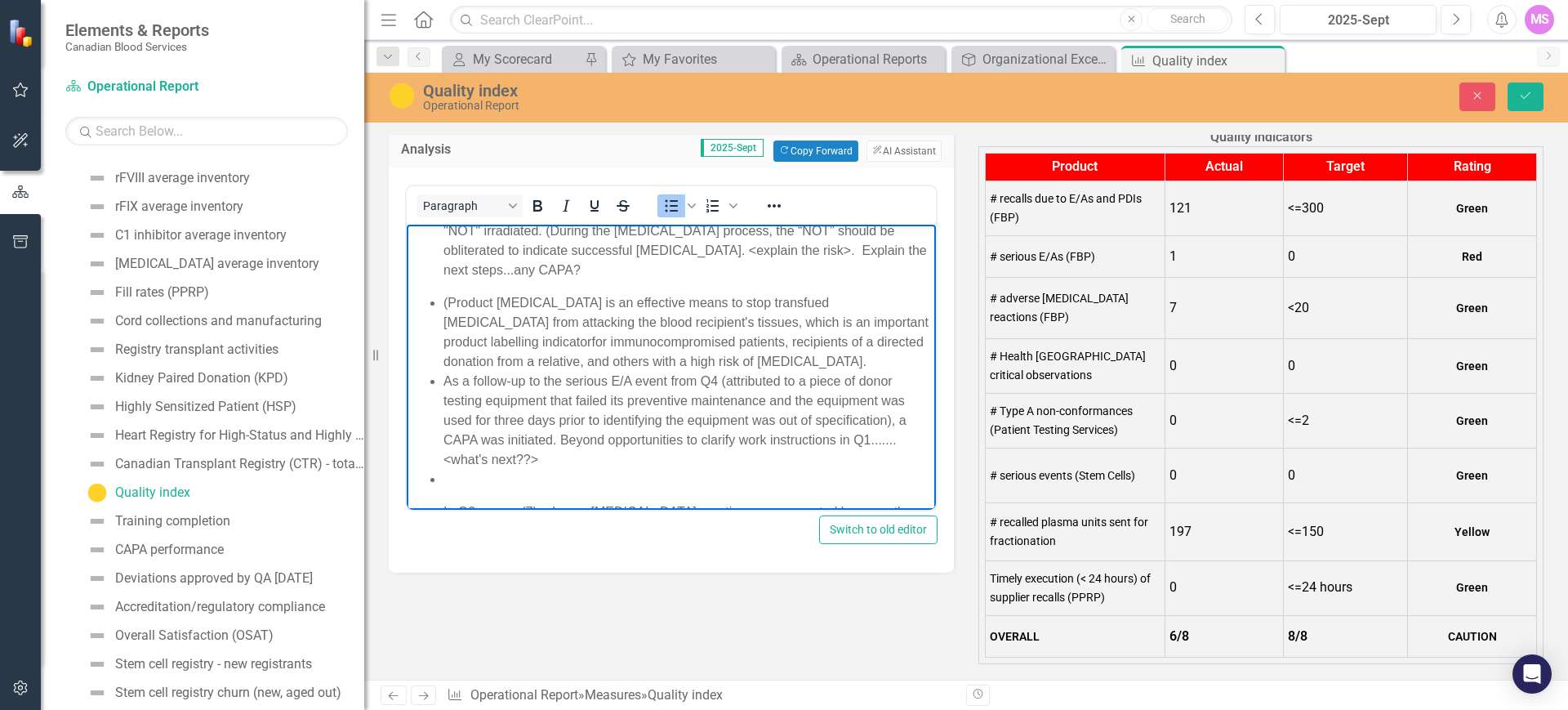
click at [735, 321] on span "(Product [MEDICAL_DATA] is an effective means to stop transfued [MEDICAL_DATA] …" at bounding box center [686, 322] width 485 height 53
click at [690, 339] on span "for immunocompromised patients, recipients of a directed donation from a relati…" at bounding box center [687, 350] width 488 height 33
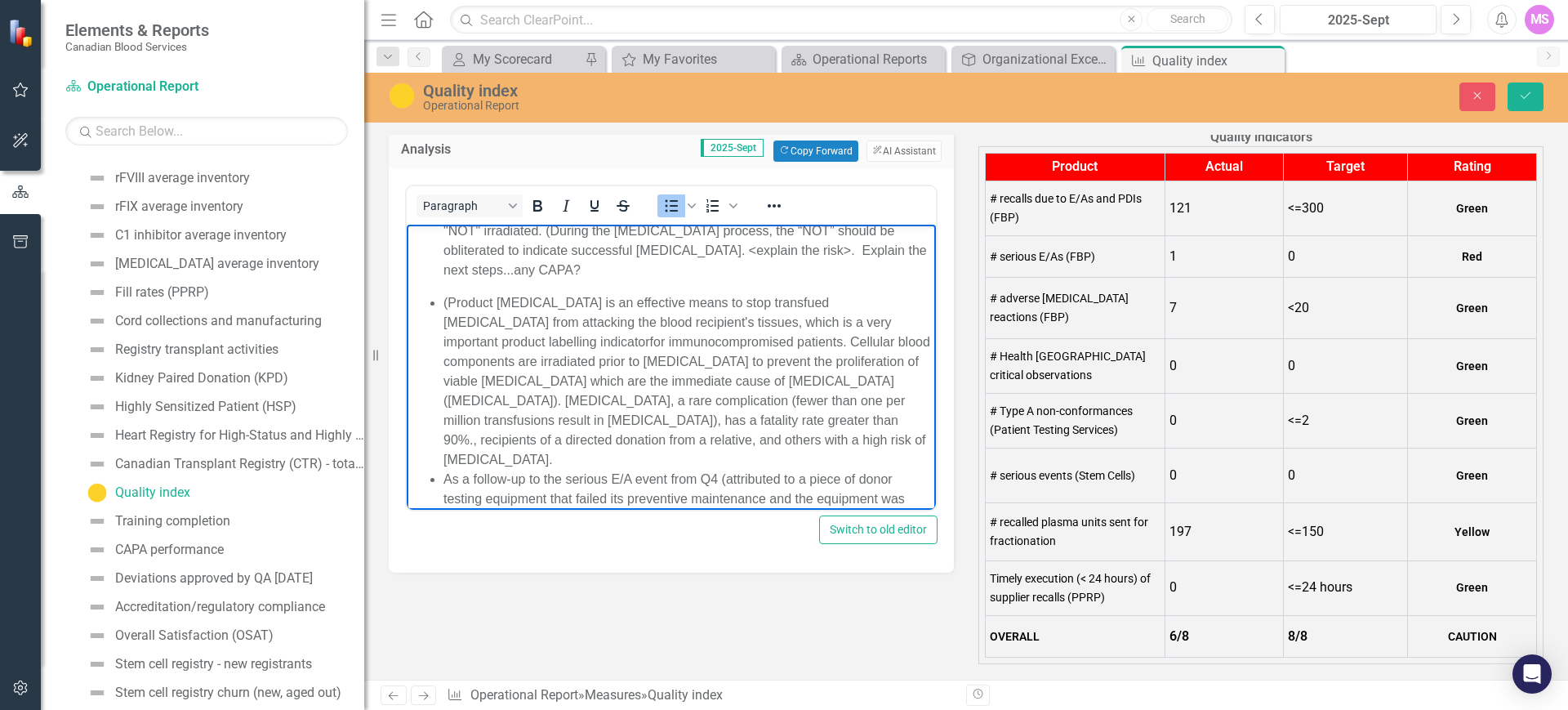
click at [693, 338] on span "for immunocompromised patients. Cellular blood components are irradiated prior …" at bounding box center [687, 400] width 487 height 131
click at [698, 342] on span "for immunocompromised patients. Cellular blood components are irradiated prior …" at bounding box center [687, 400] width 487 height 131
click at [827, 360] on span "for immunocompromised patients. Cellular blood components are irradiated prior …" at bounding box center [687, 400] width 487 height 131
click at [640, 423] on span "for immunocompromised patients. Cellular blood components are irradiated prior …" at bounding box center [687, 400] width 487 height 131
click at [636, 419] on span "for immunocompromised patients. Cellular blood components are irradiated prior …" at bounding box center [687, 400] width 487 height 131
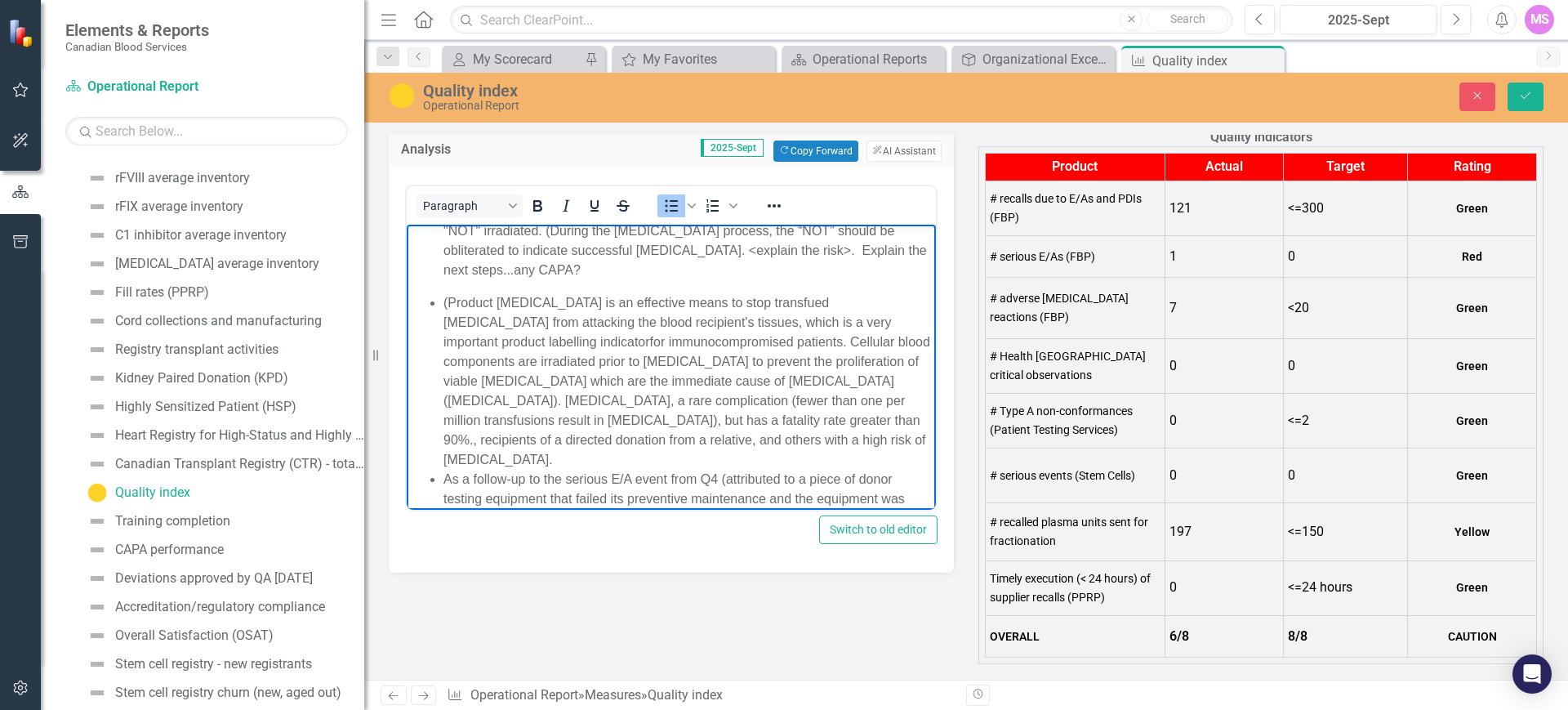
click at [759, 421] on span "for immunocompromised patients. Cellular blood components are irradiated prior …" at bounding box center [687, 400] width 487 height 131
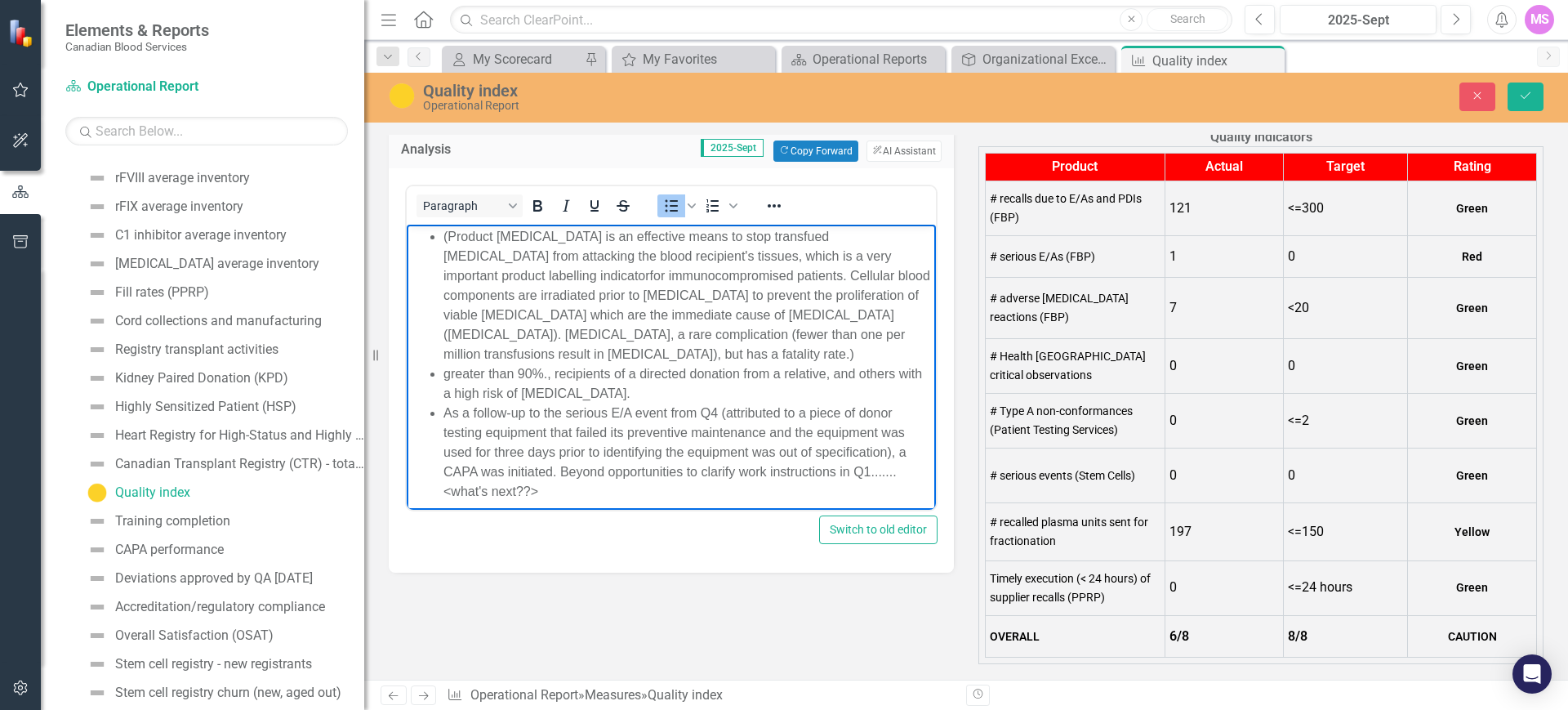
scroll to position [443, 0]
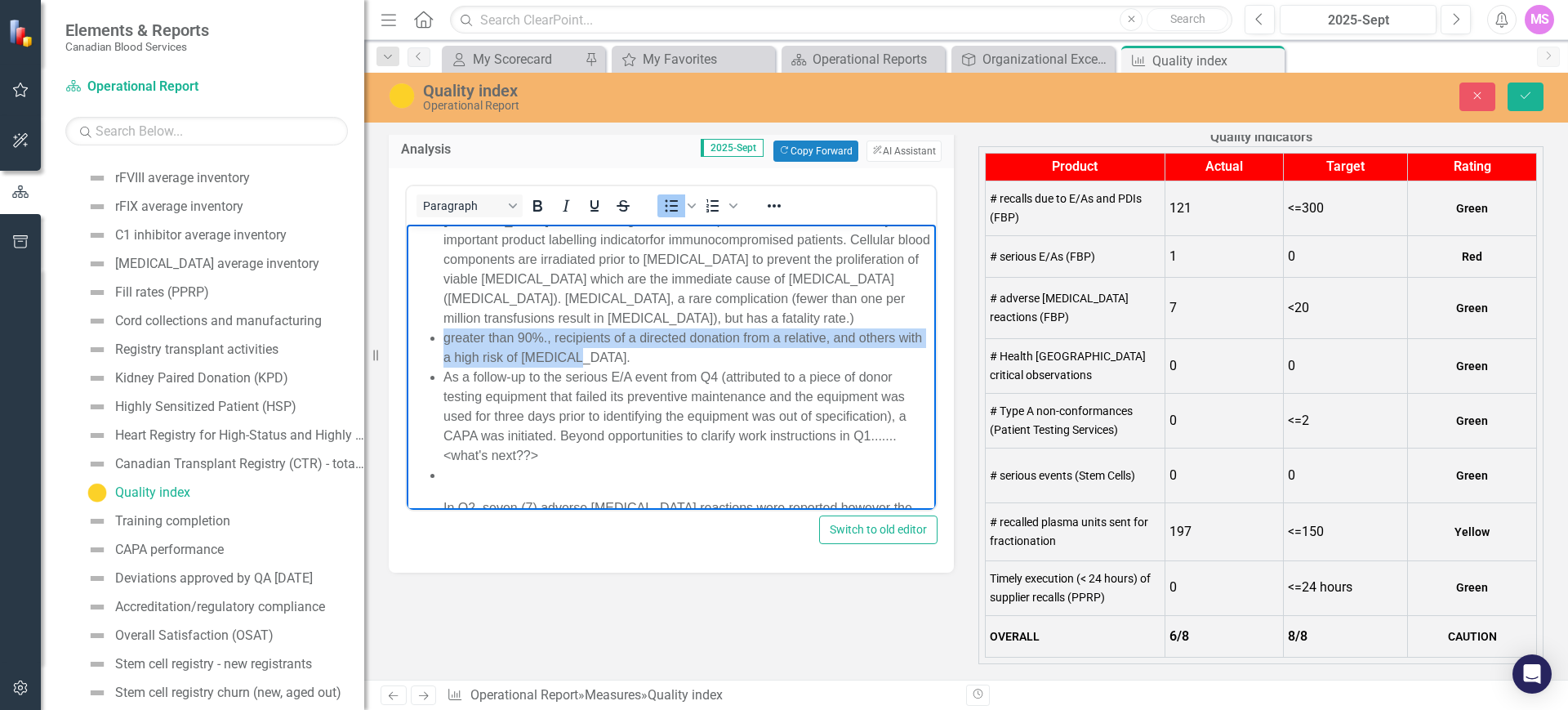
drag, startPoint x: 446, startPoint y: 335, endPoint x: 632, endPoint y: 359, distance: 187.5
click at [632, 359] on li "greater than 90%., recipients of a directed donation from a relative, and other…" at bounding box center [687, 346] width 488 height 39
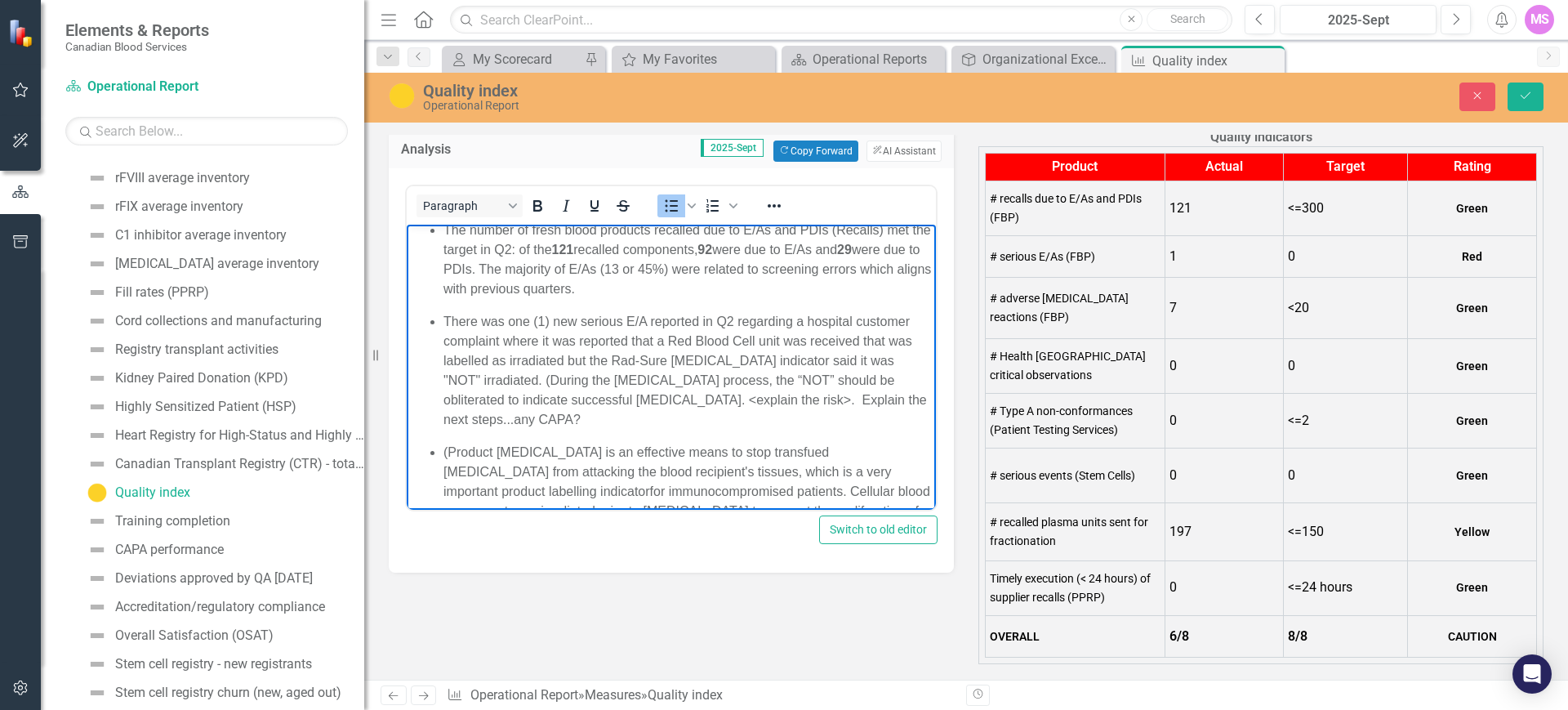
scroll to position [239, 0]
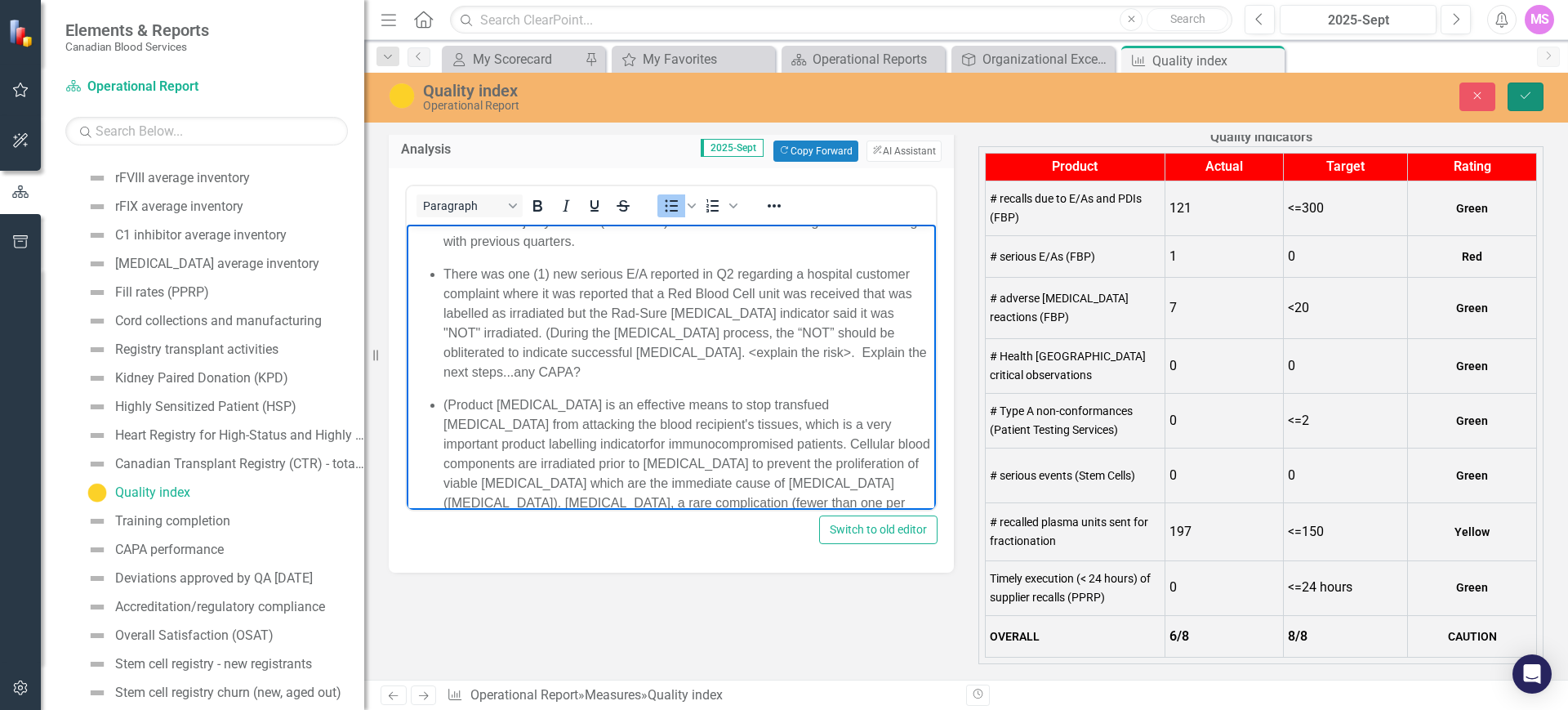
click at [1527, 95] on icon "Save" at bounding box center [1525, 95] width 14 height 11
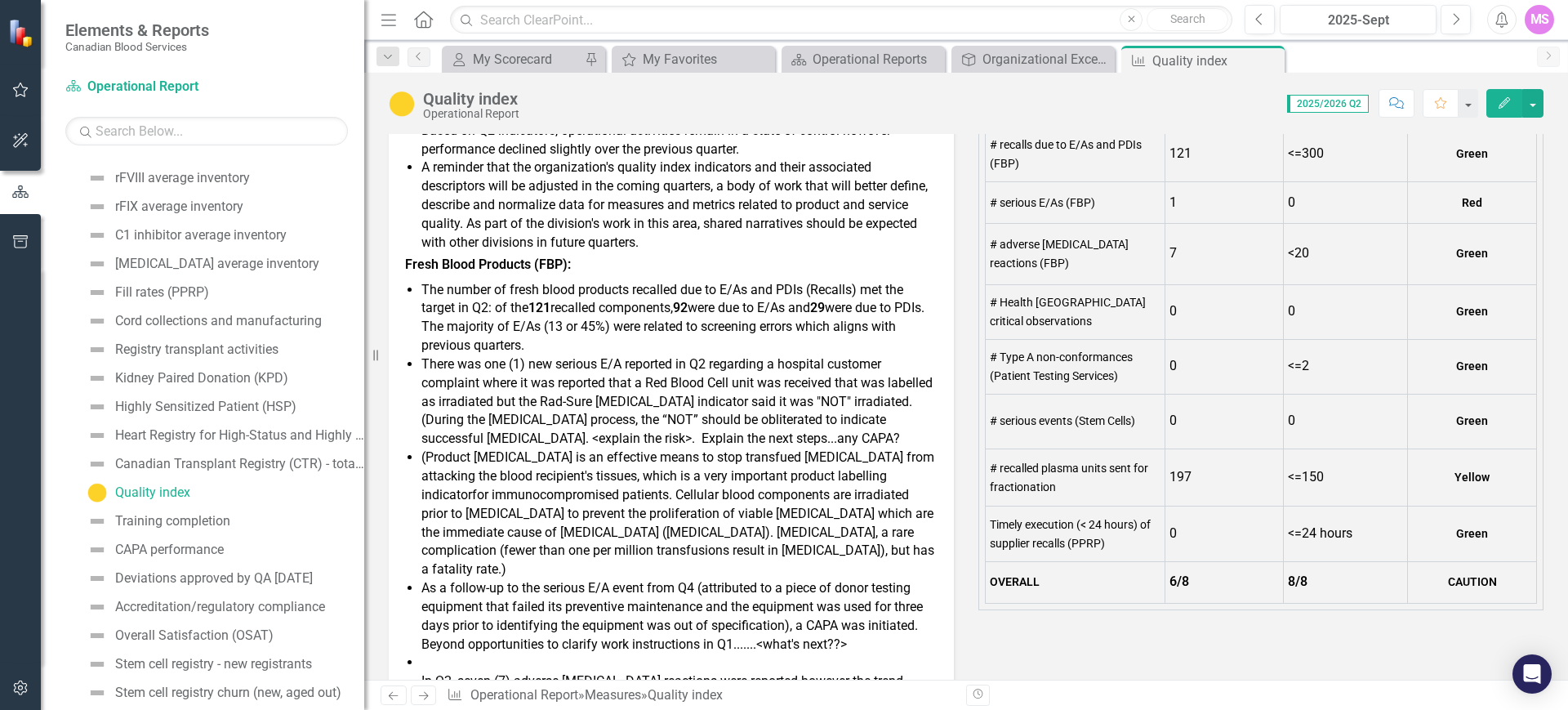
scroll to position [306, 0]
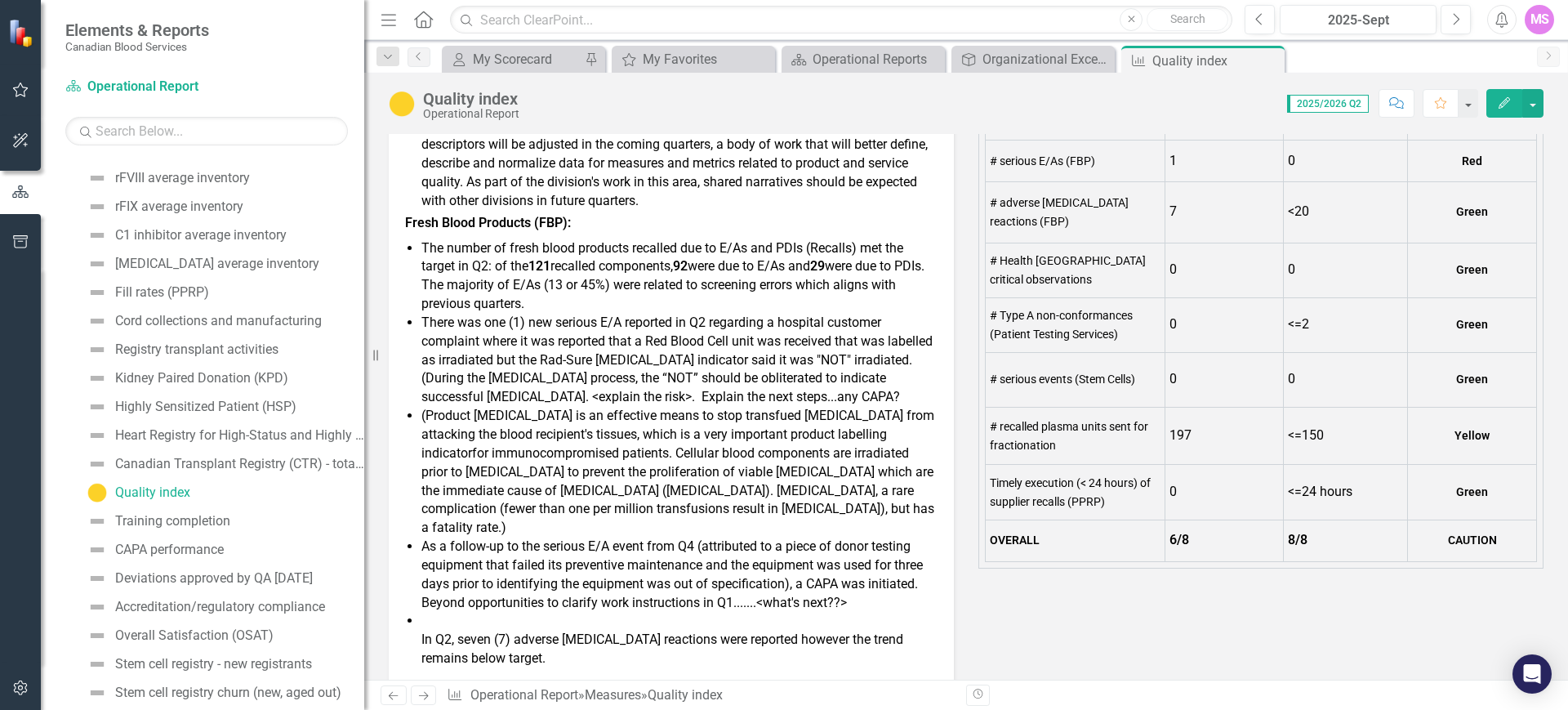
click at [744, 492] on span "for immunocompromised patients. Cellular blood components are irradiated prior …" at bounding box center [677, 490] width 513 height 89
click at [744, 491] on span "for immunocompromised patients. Cellular blood components are irradiated prior …" at bounding box center [677, 490] width 513 height 89
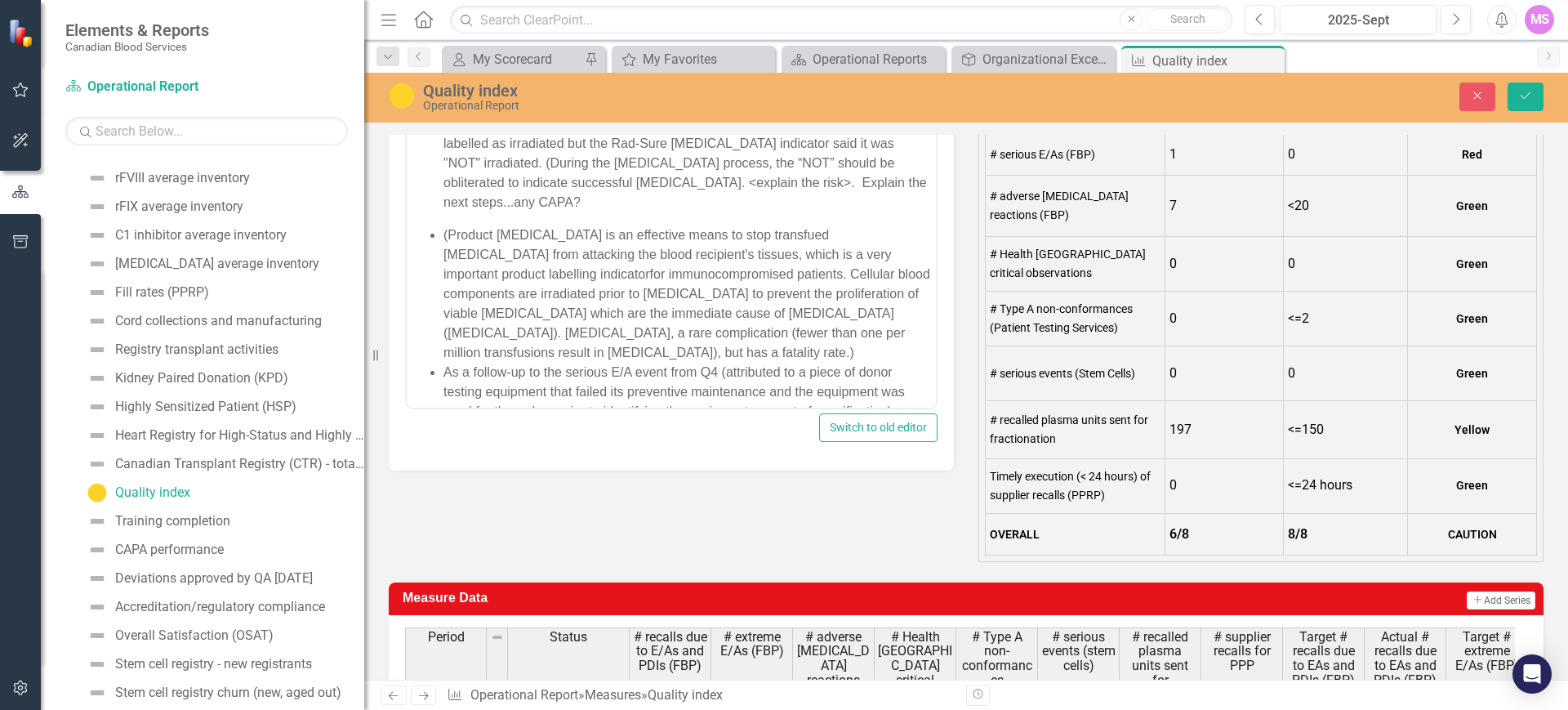
click at [688, 352] on span "for immunocompromised patients. Cellular blood components are irradiated prior …" at bounding box center [687, 312] width 487 height 92
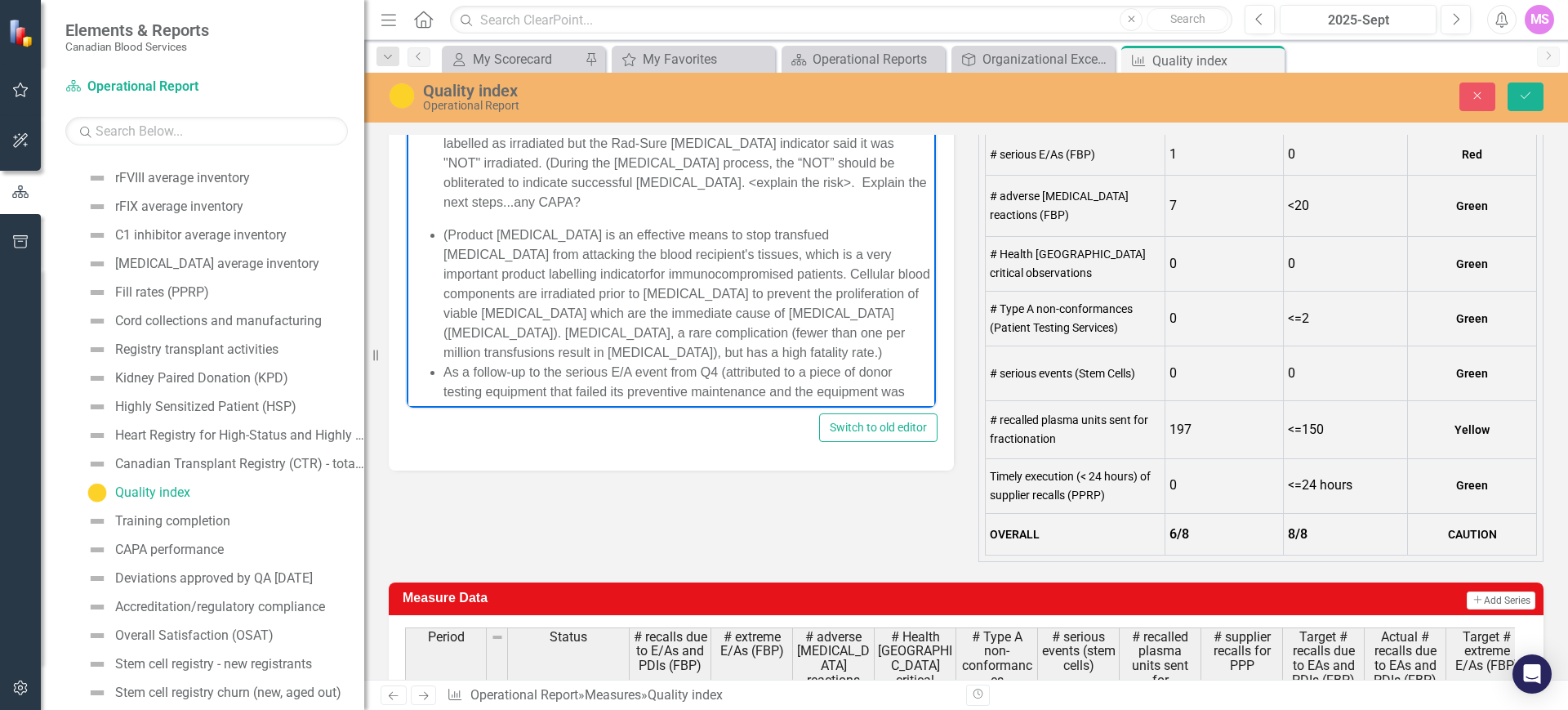
click at [569, 332] on span "for immunocompromised patients. Cellular blood components are irradiated prior …" at bounding box center [687, 312] width 487 height 92
click at [794, 348] on li "(Product [MEDICAL_DATA] is an effective means to stop transfued [MEDICAL_DATA] …" at bounding box center [687, 293] width 488 height 137
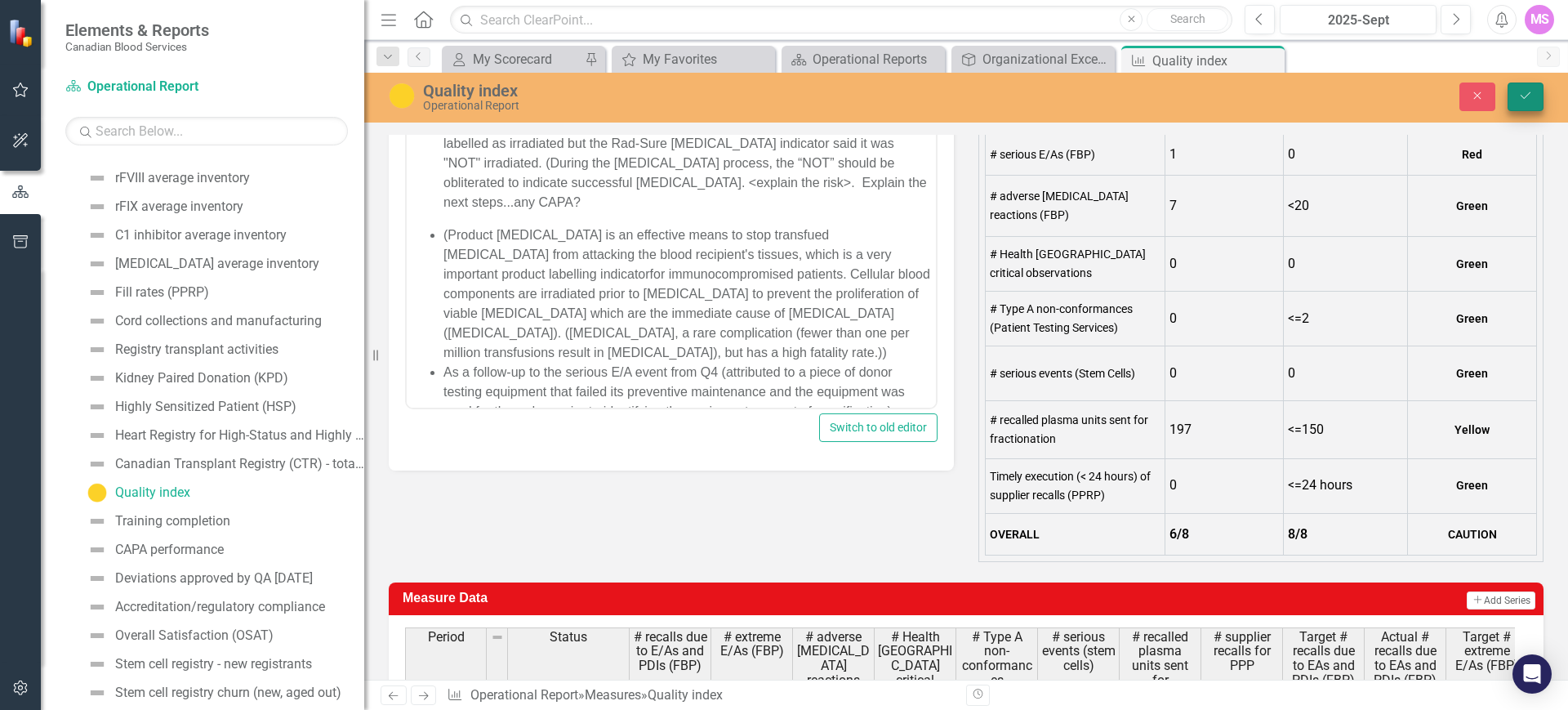
click at [1520, 92] on icon "Save" at bounding box center [1525, 95] width 14 height 11
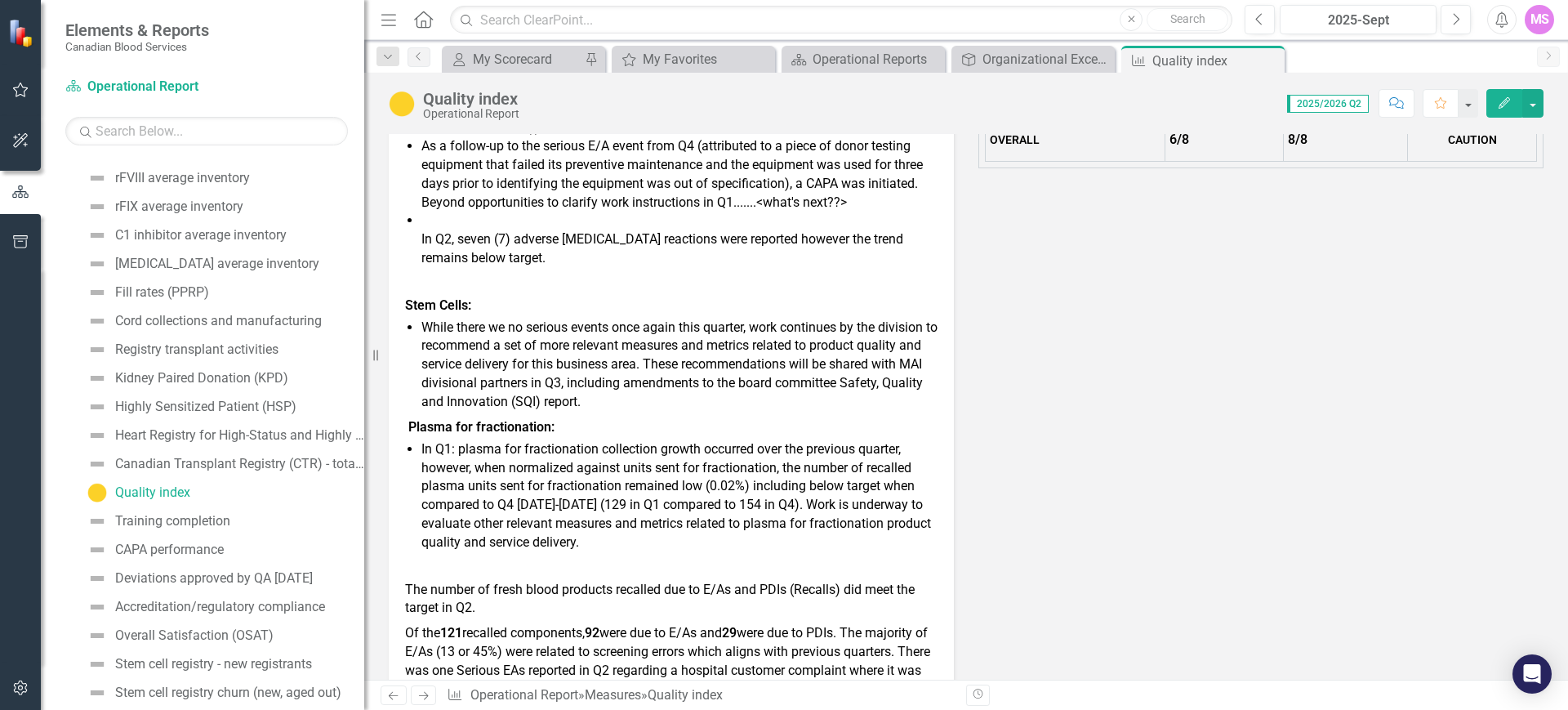
scroll to position [818, 0]
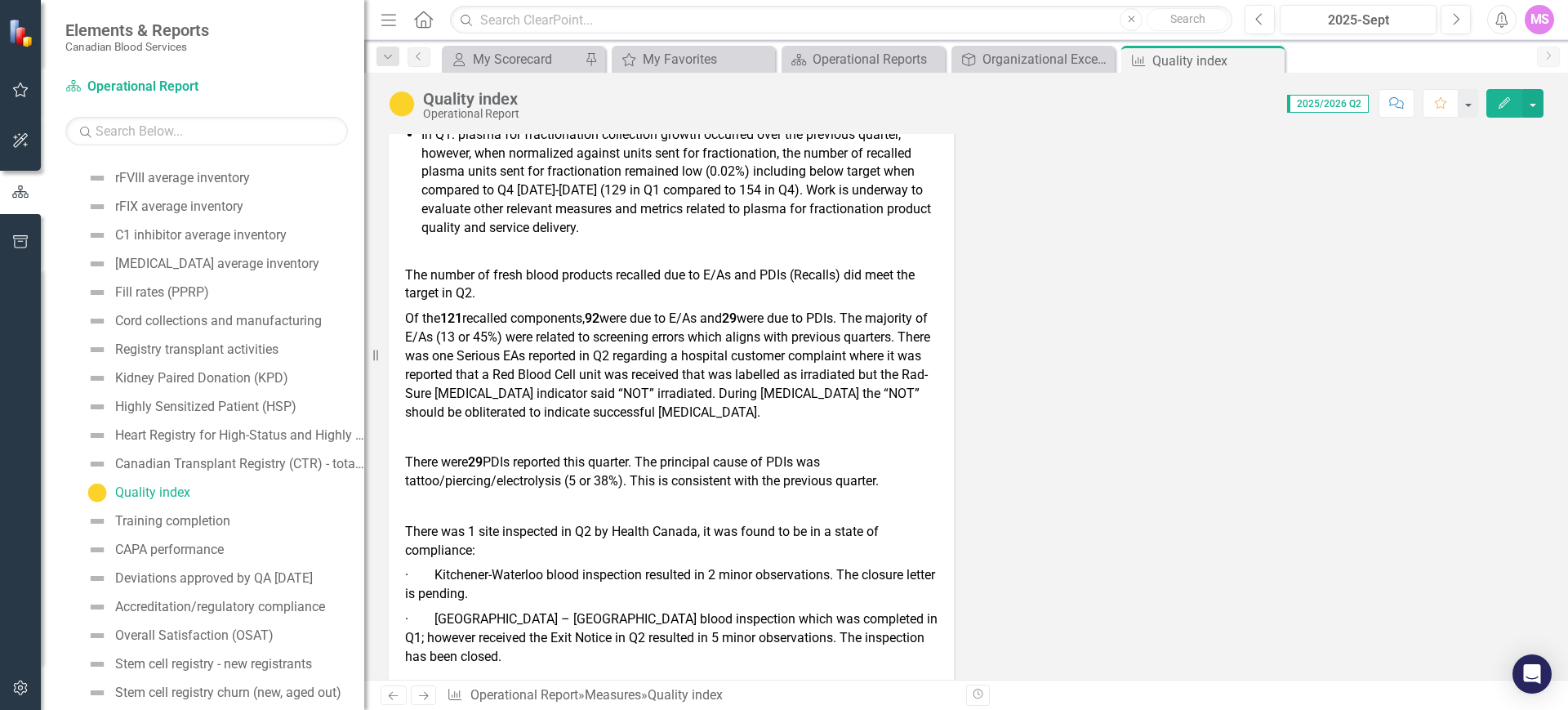
click at [576, 432] on p at bounding box center [672, 437] width 533 height 26
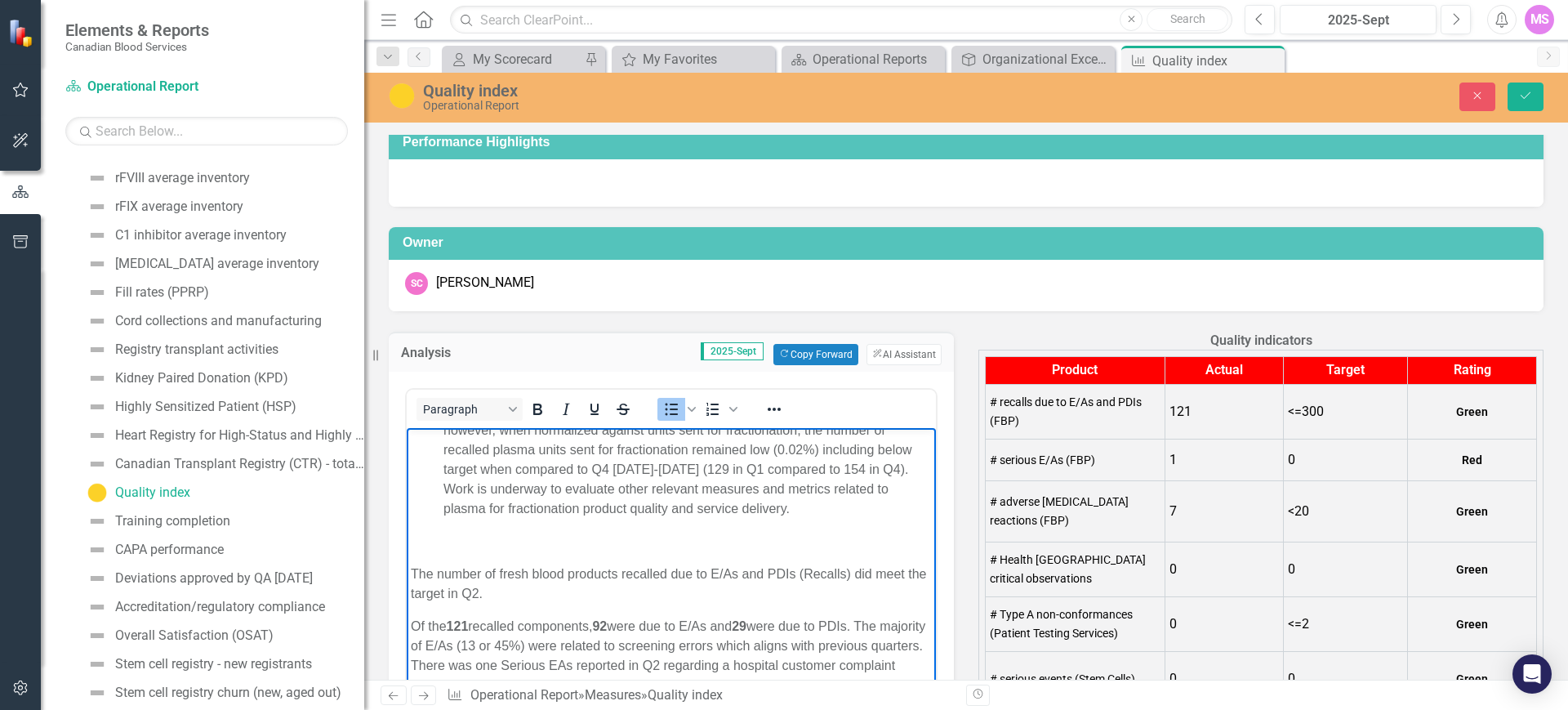
scroll to position [919, 0]
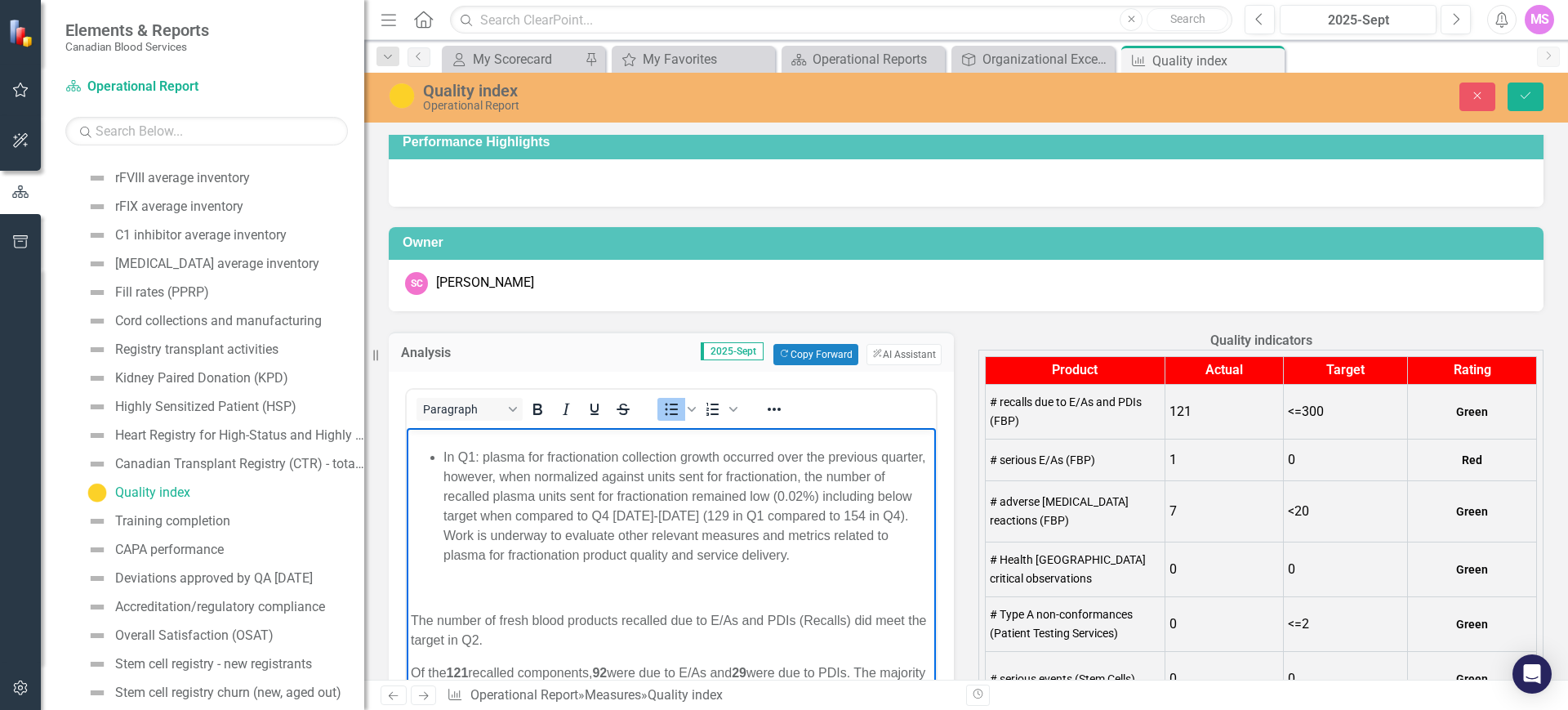
drag, startPoint x: 921, startPoint y: 469, endPoint x: 1359, endPoint y: 1013, distance: 698.4
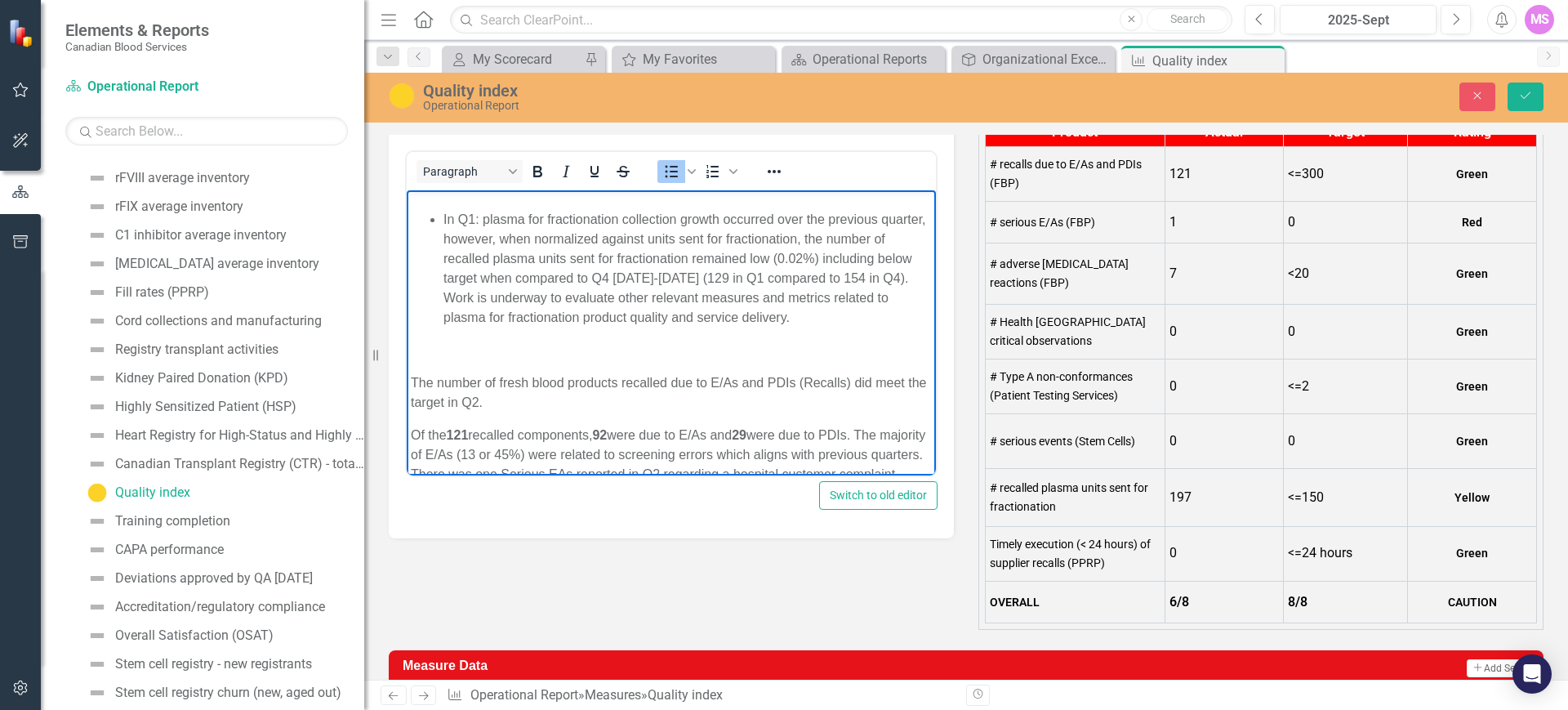
scroll to position [212, 0]
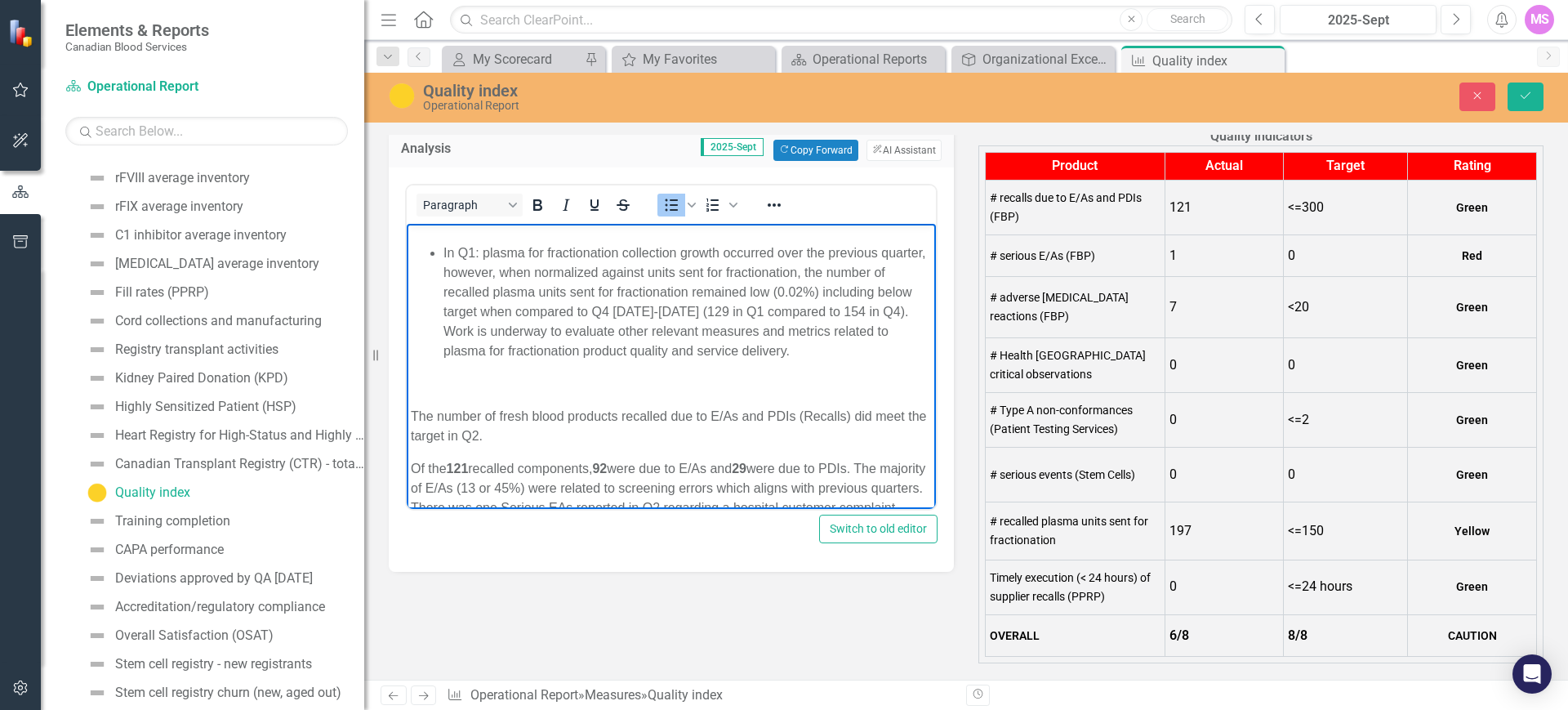
click at [470, 266] on li "In Q1: plasma for fractionation collection growth occurred over the previous qu…" at bounding box center [687, 302] width 488 height 118
click at [484, 294] on li "In Q2: plasma for fractionation collection growth occurred over the previous qu…" at bounding box center [687, 302] width 488 height 118
click at [870, 308] on li "Also this quarter, the number of recalled plasma units sent for fractionation (…" at bounding box center [687, 321] width 488 height 78
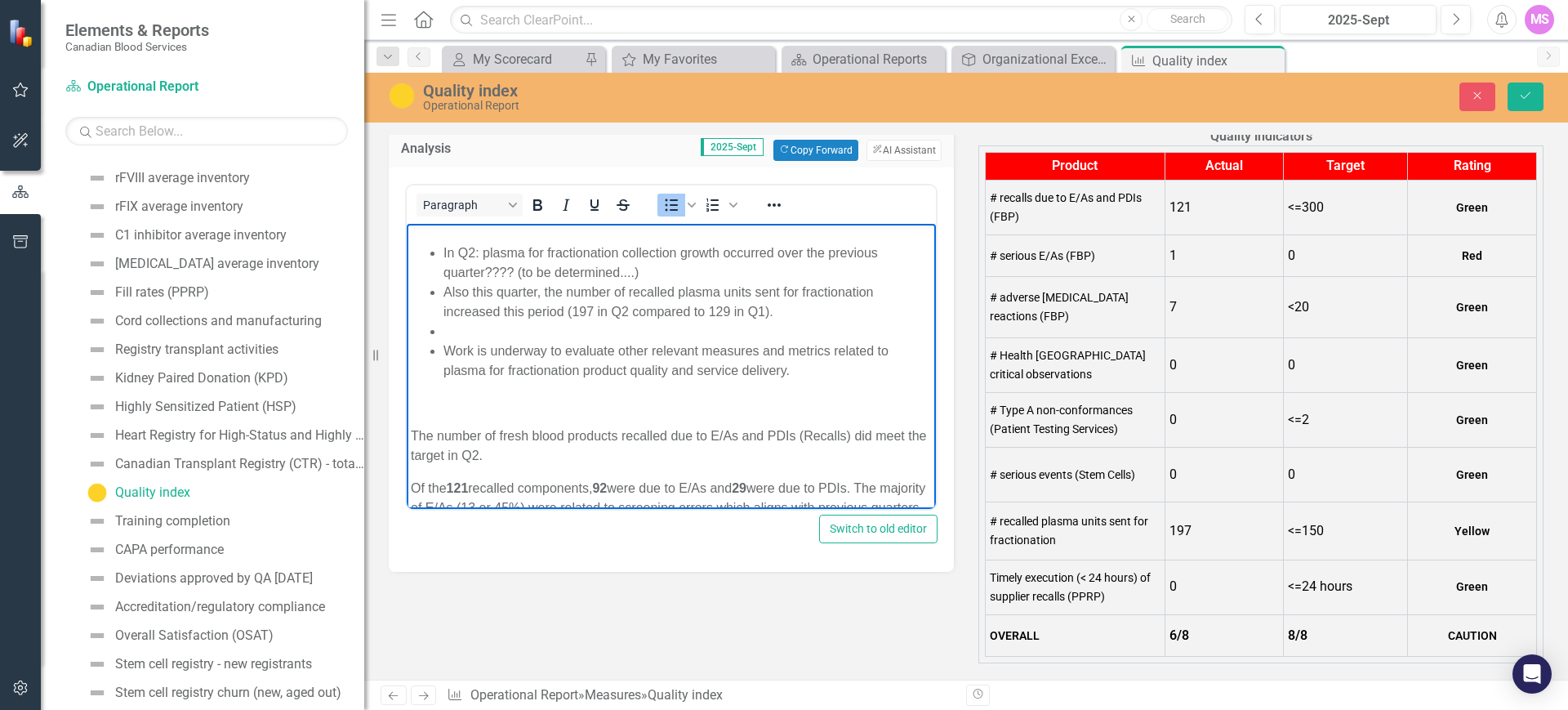
click at [559, 341] on li "Rich Text Area. Press ALT-0 for help." at bounding box center [687, 330] width 488 height 20
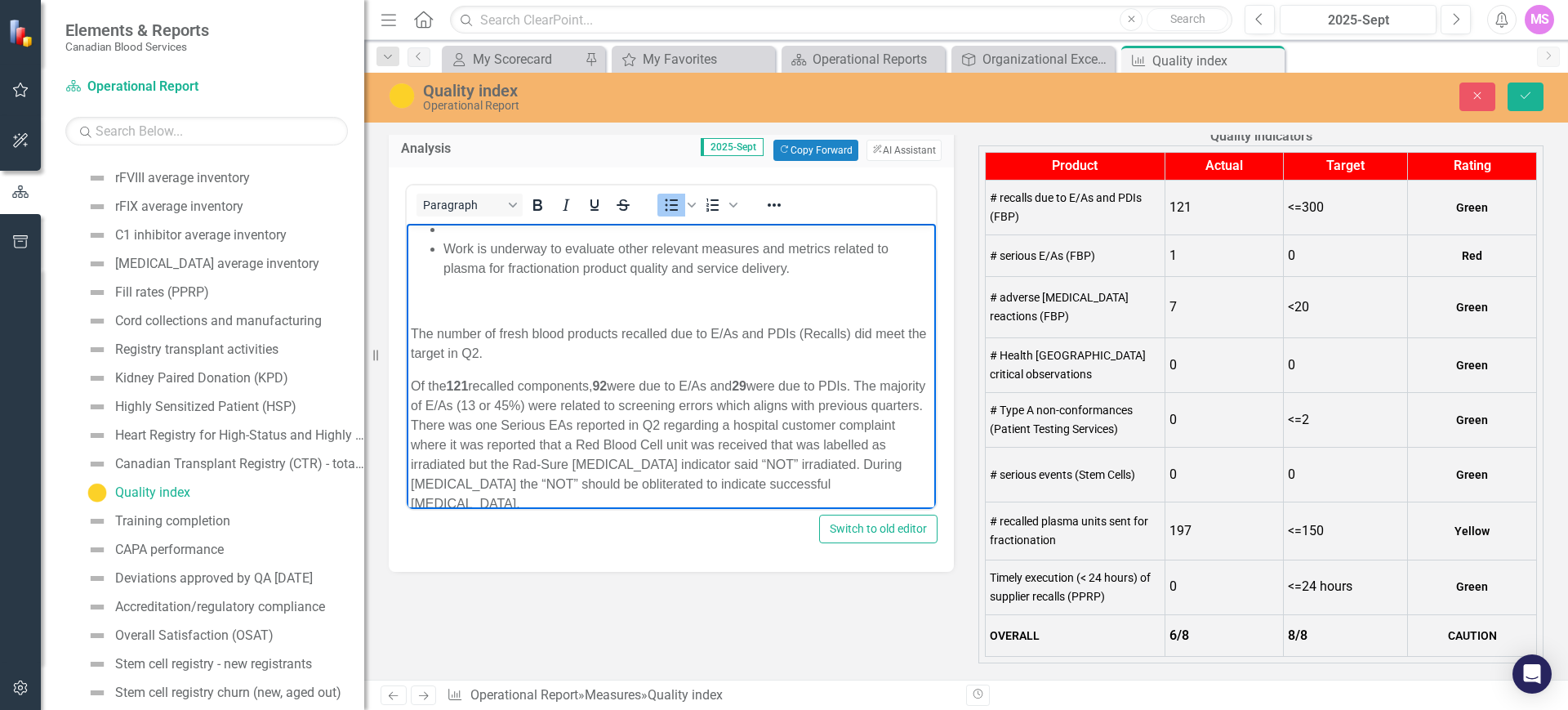
scroll to position [919, 0]
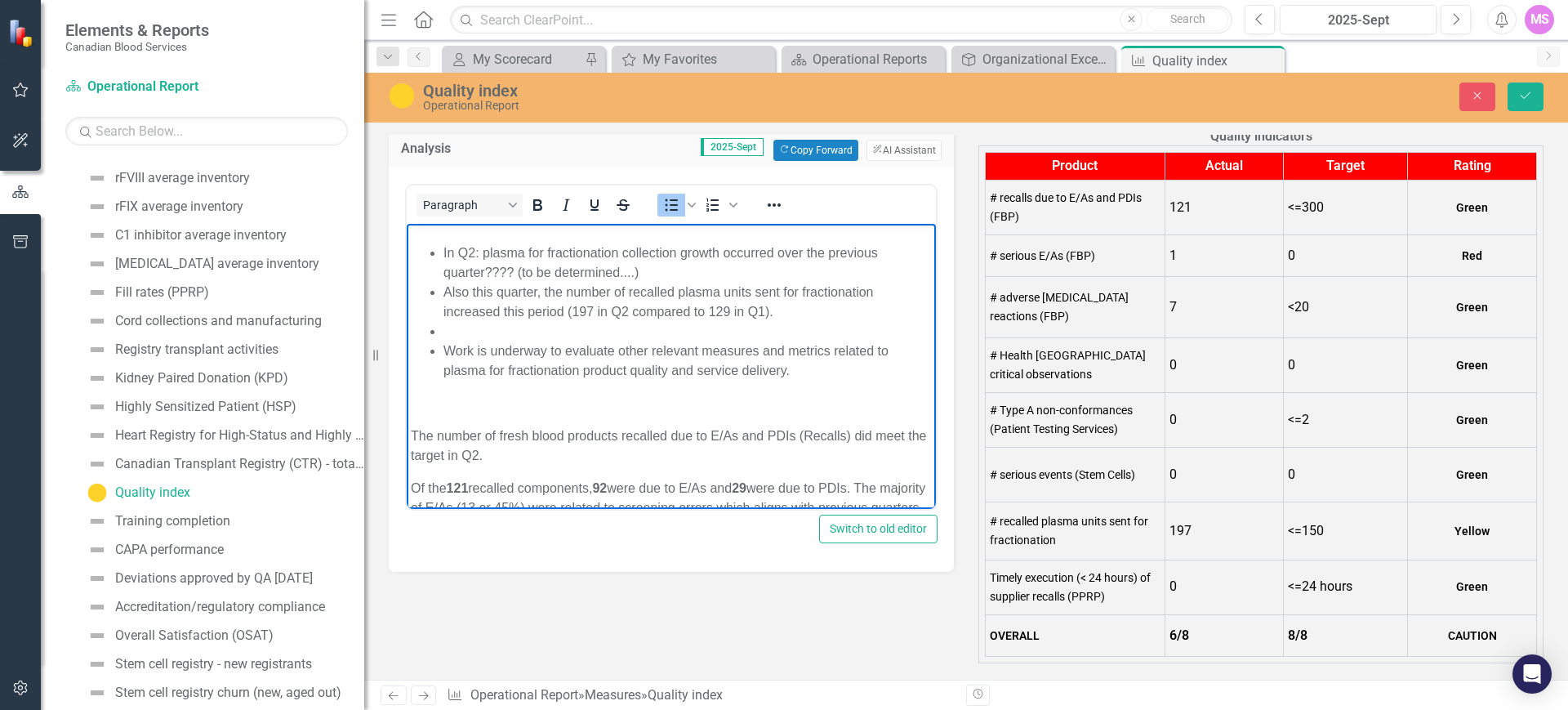
click at [794, 321] on li "Also this quarter, the number of recalled plasma units sent for fractionation i…" at bounding box center [687, 301] width 488 height 39
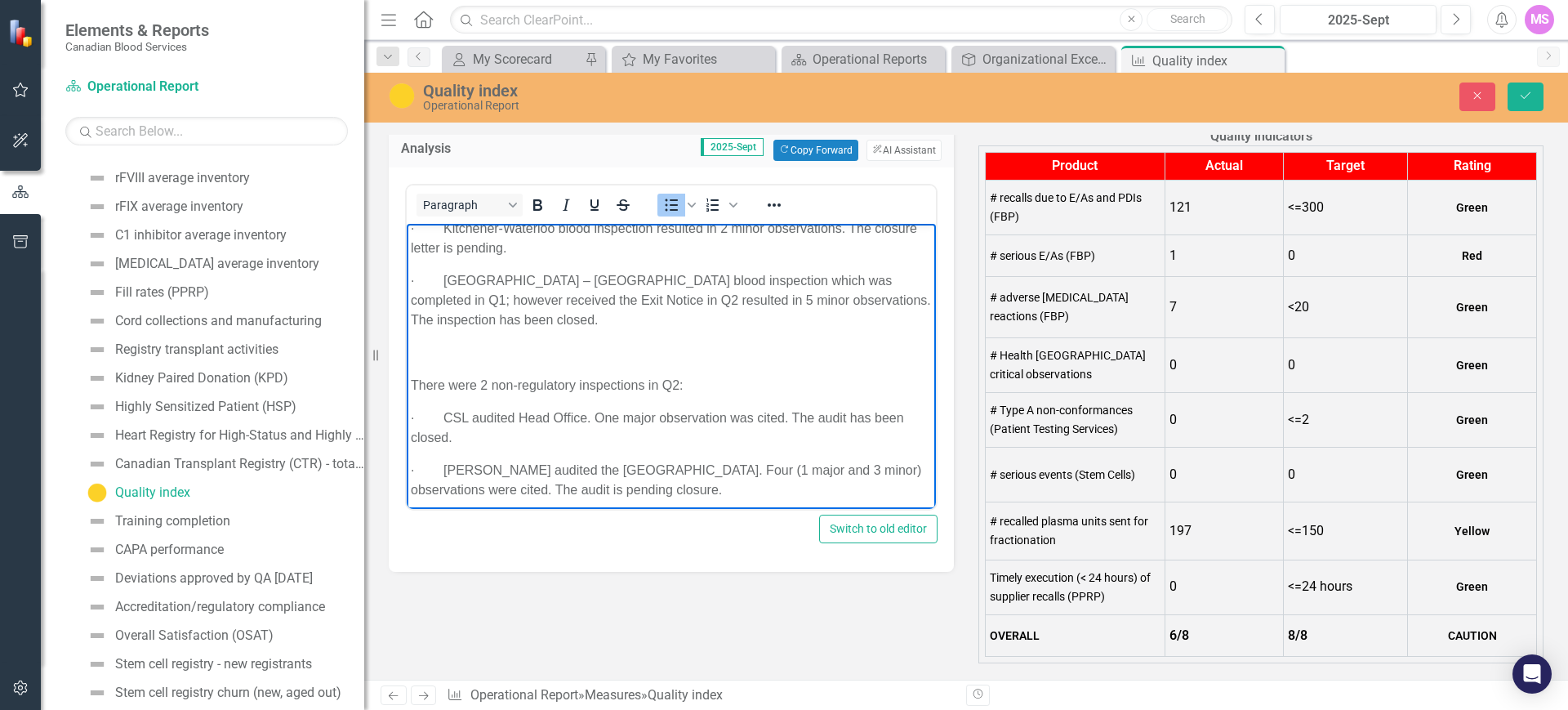
scroll to position [1528, 0]
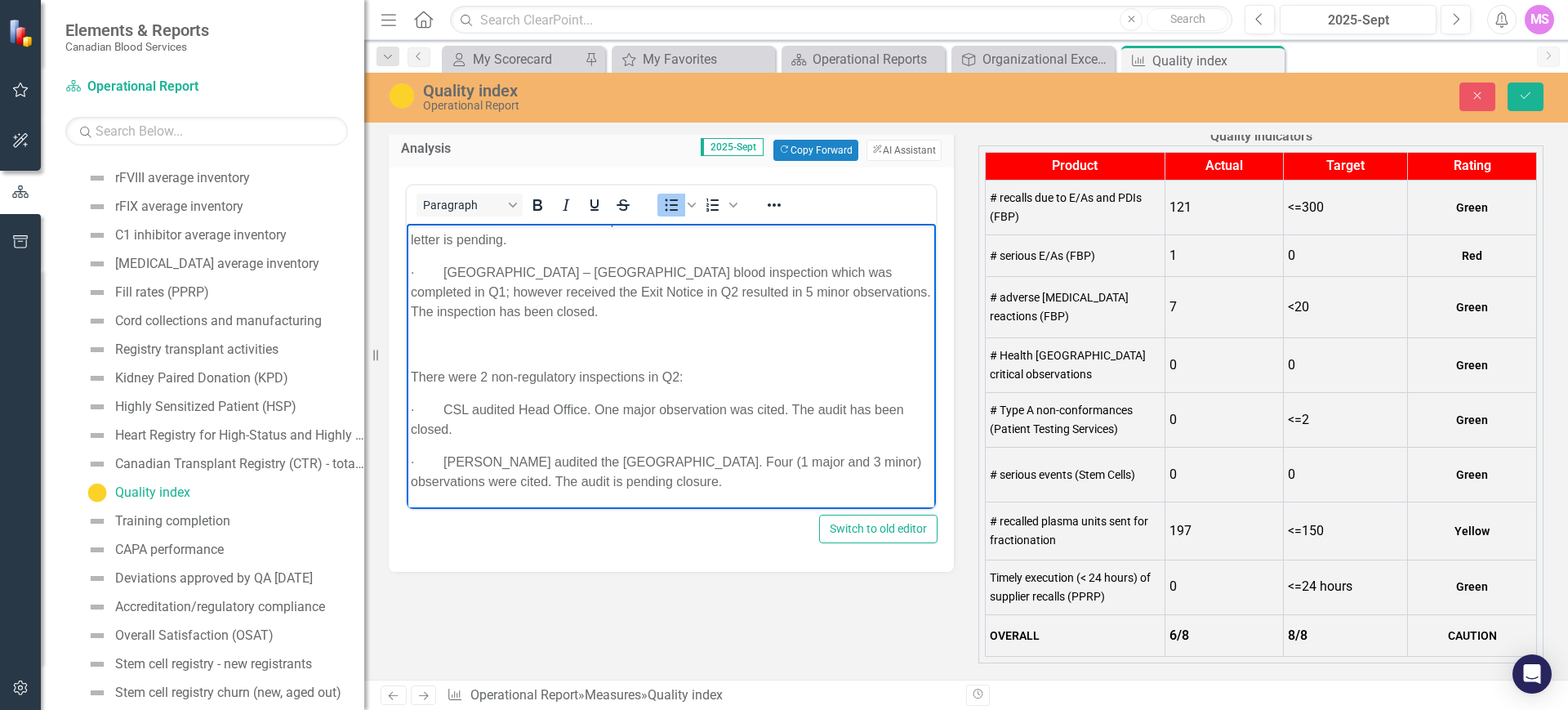
drag, startPoint x: 516, startPoint y: 353, endPoint x: 781, endPoint y: 493, distance: 299.7
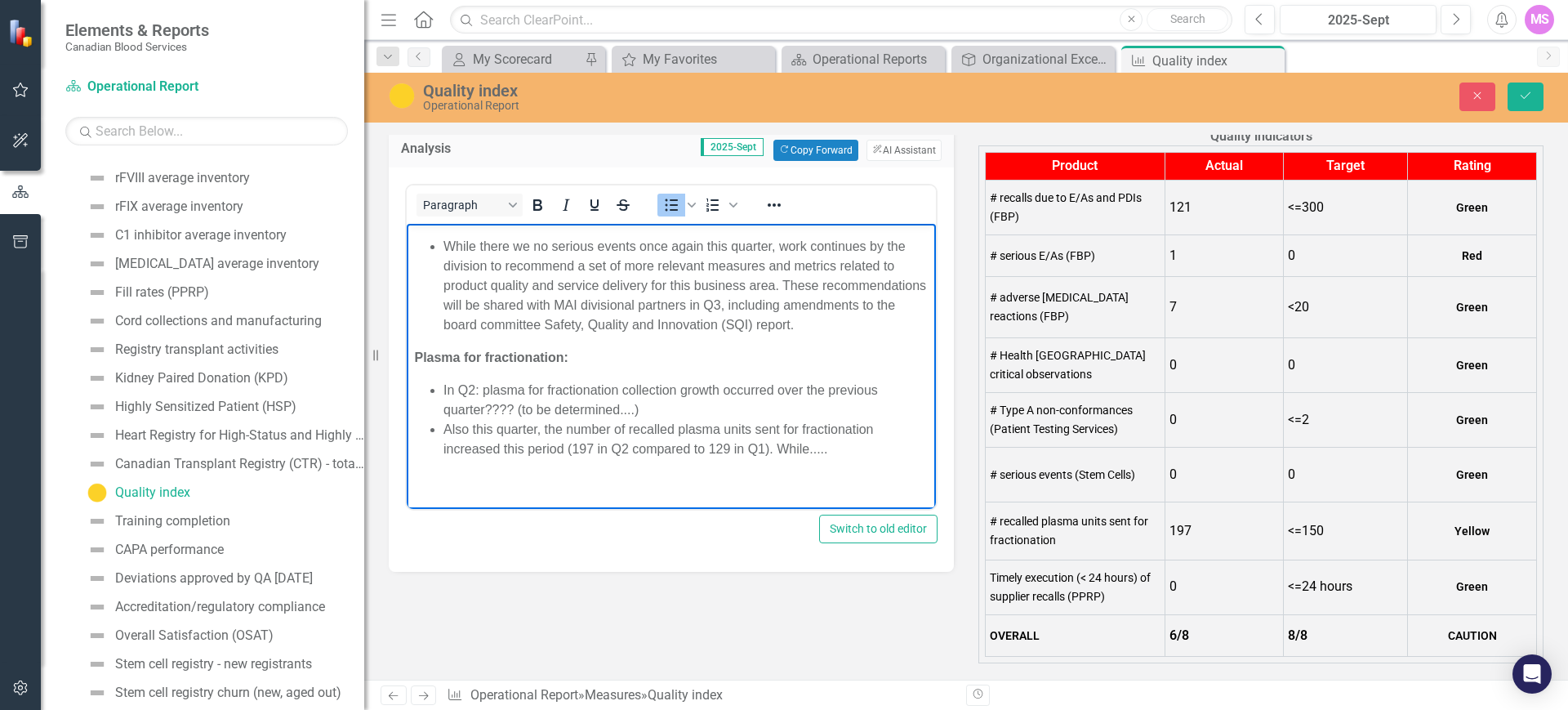
scroll to position [801, 0]
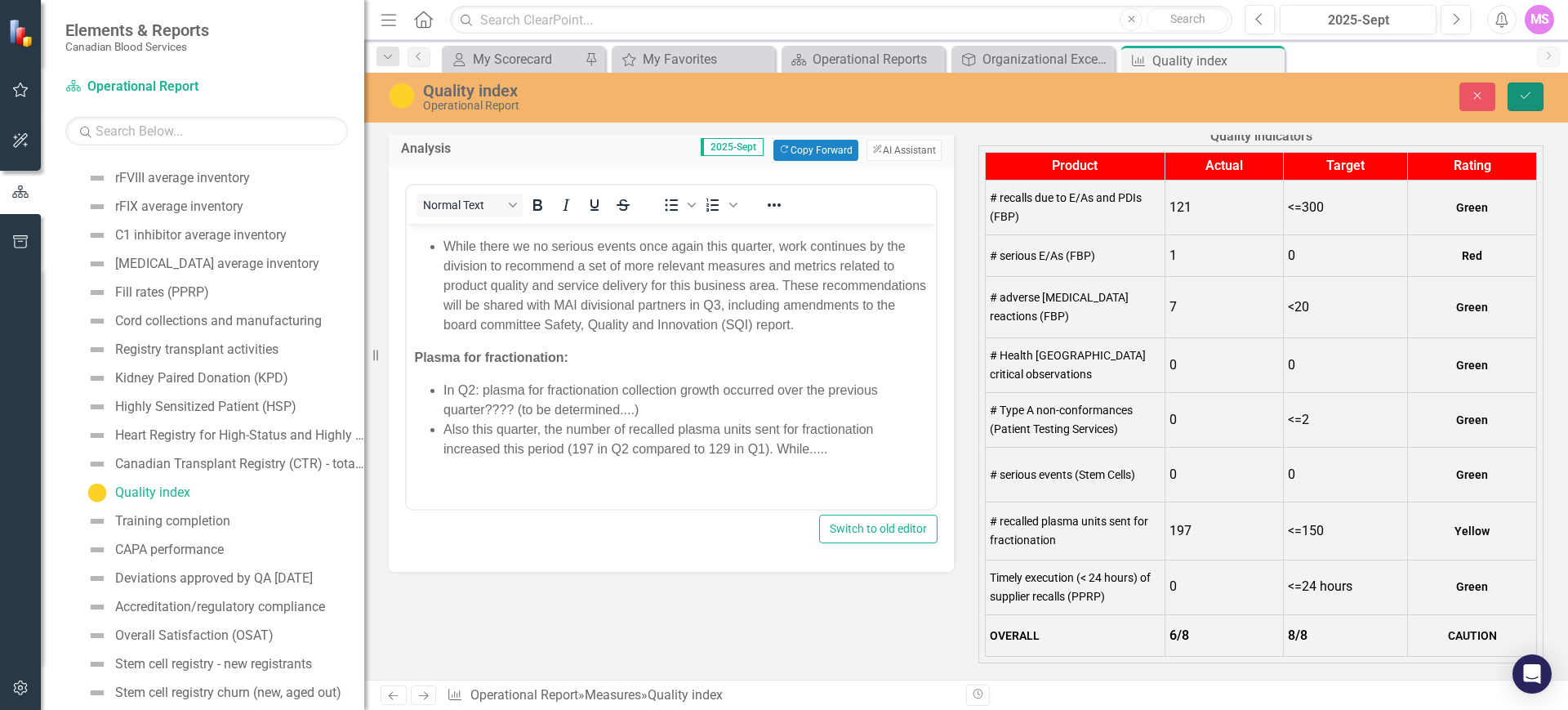
click at [1534, 92] on button "Save" at bounding box center [1526, 97] width 36 height 29
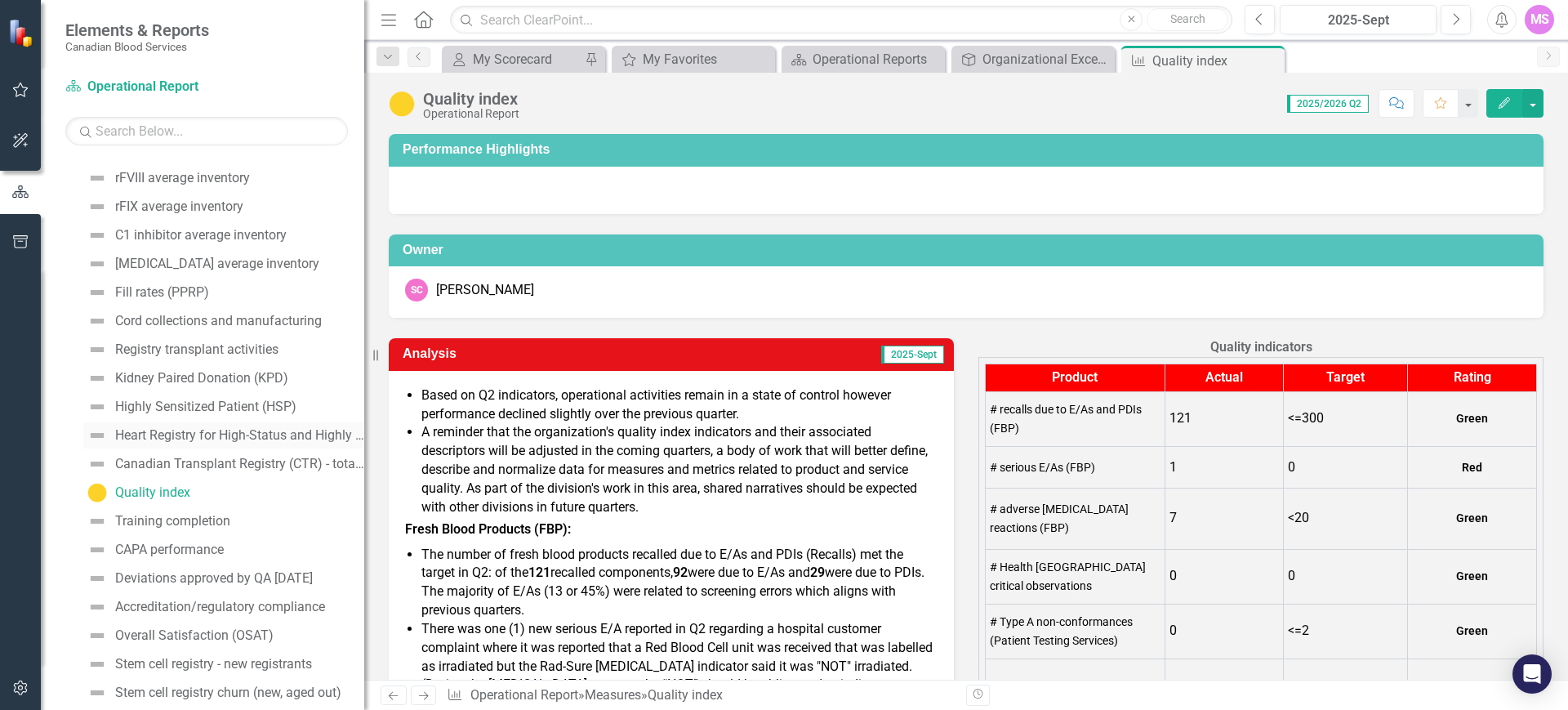
scroll to position [779, 0]
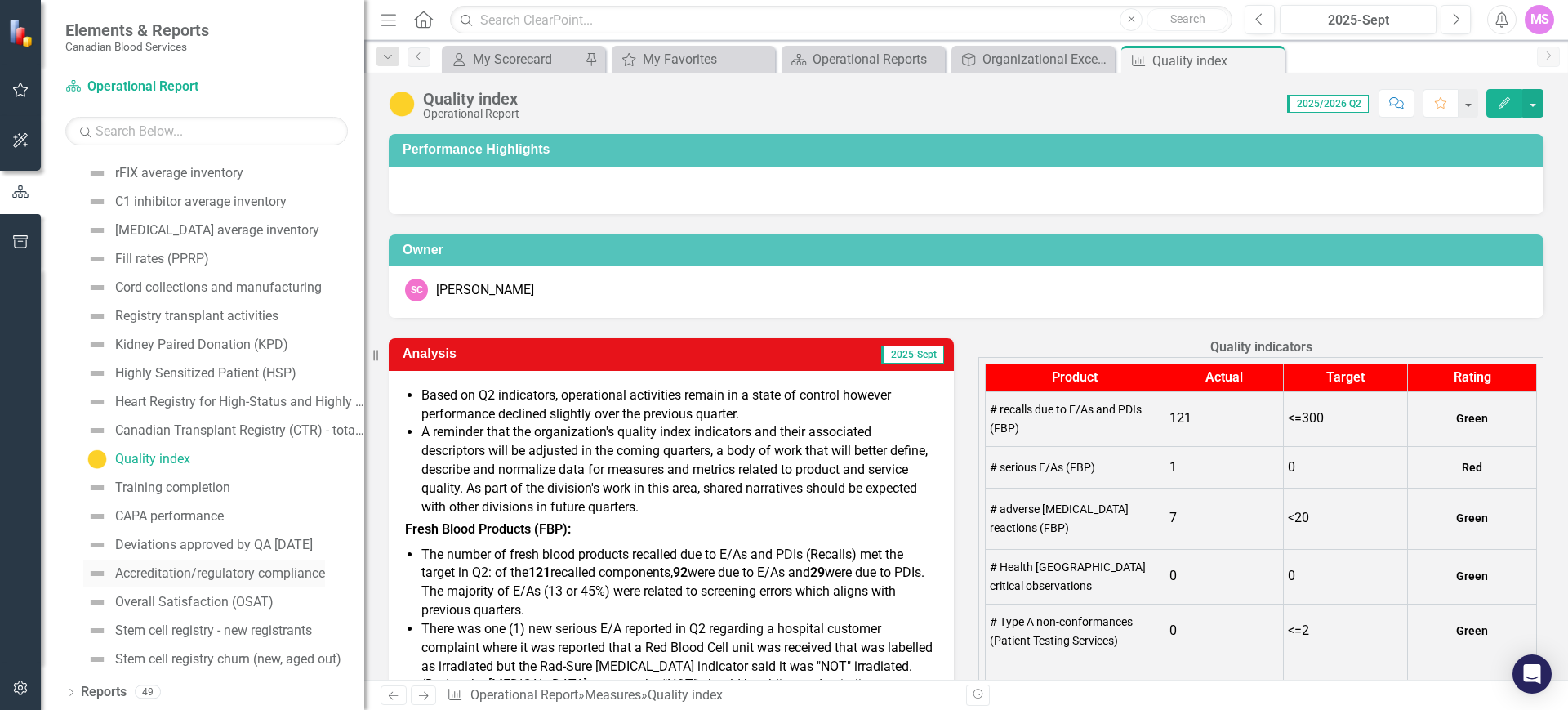
click at [169, 564] on link "Accreditation/regulatory compliance" at bounding box center [205, 573] width 242 height 26
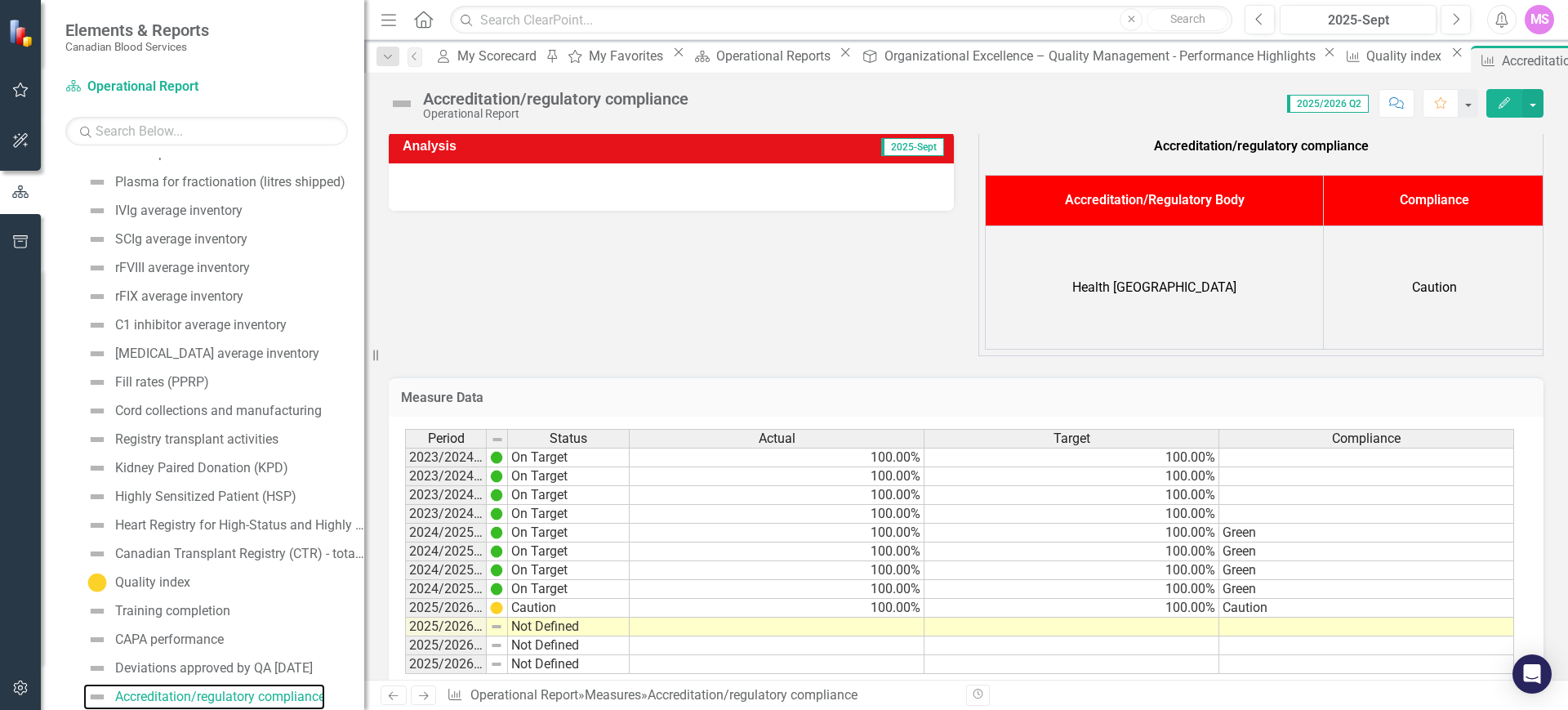
scroll to position [102, 0]
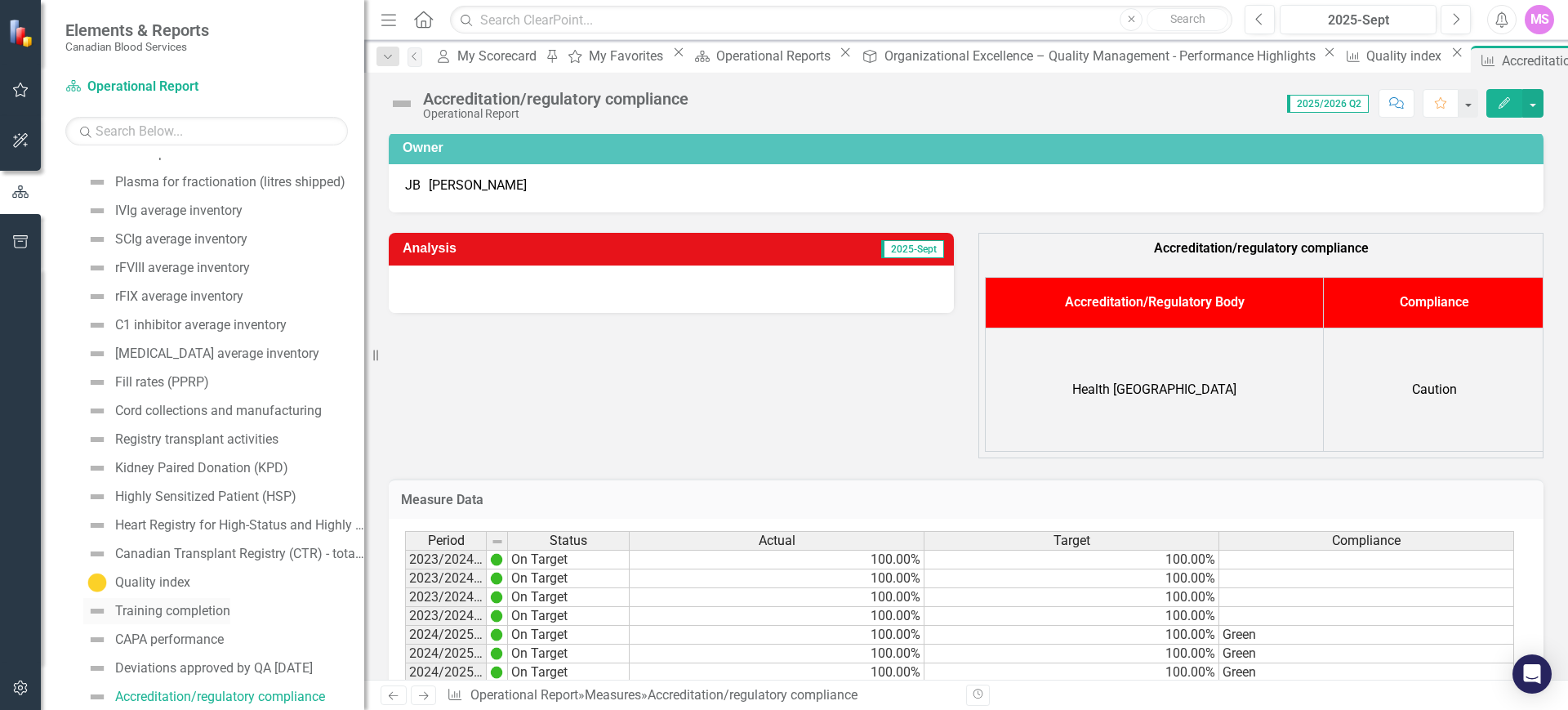
click at [190, 607] on div "Training completion" at bounding box center [172, 610] width 115 height 14
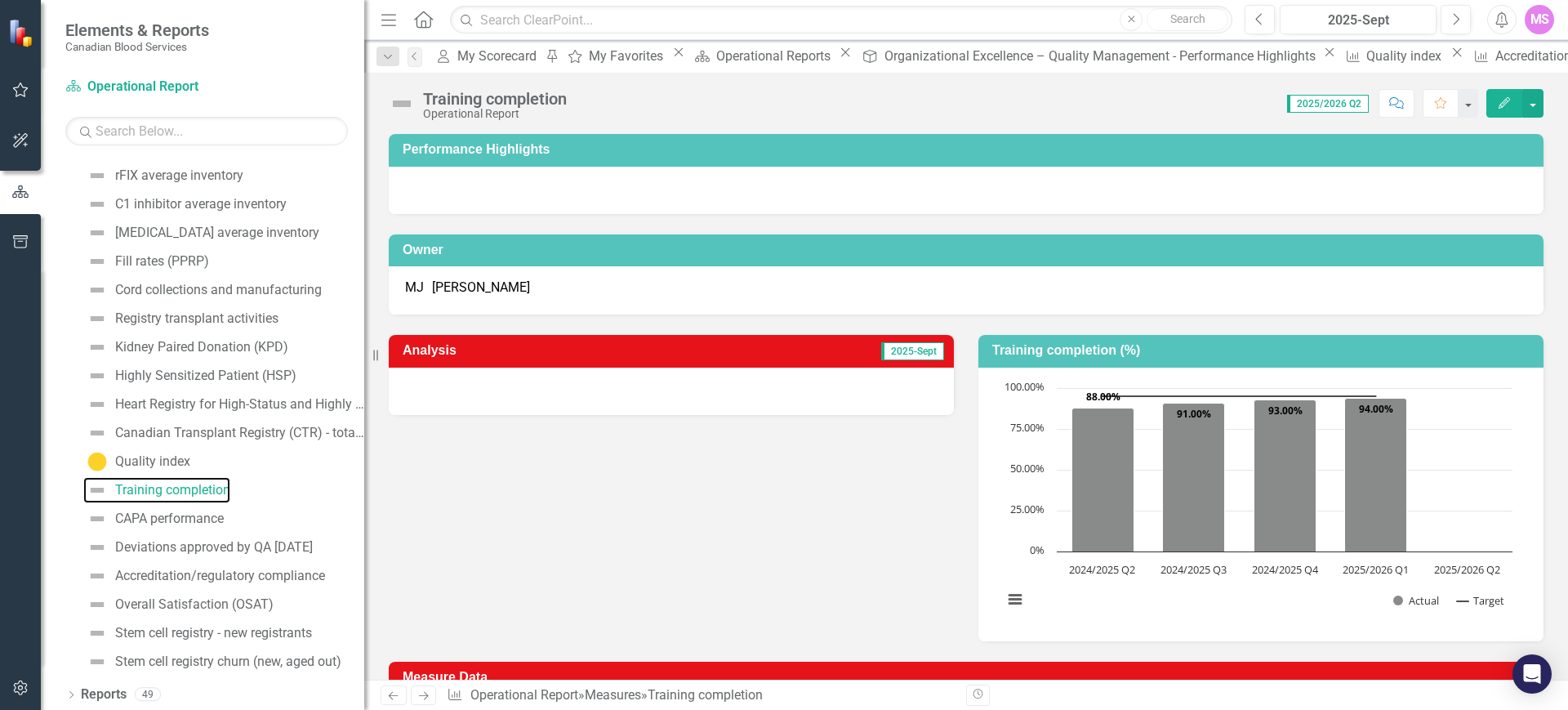
scroll to position [779, 0]
click at [173, 566] on div "Accreditation/regulatory compliance" at bounding box center [220, 573] width 210 height 14
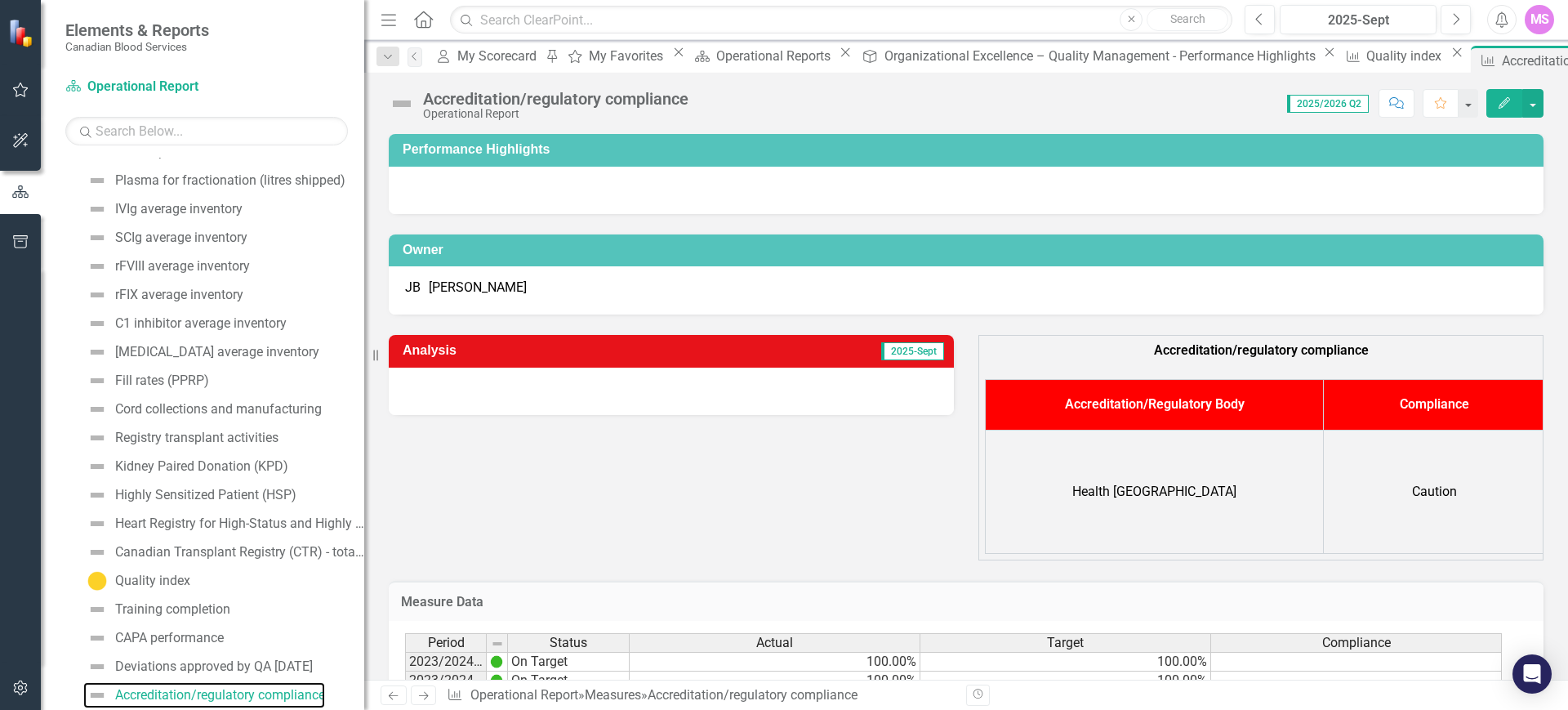
scroll to position [656, 0]
click at [1267, 19] on button "Previous" at bounding box center [1260, 19] width 30 height 30
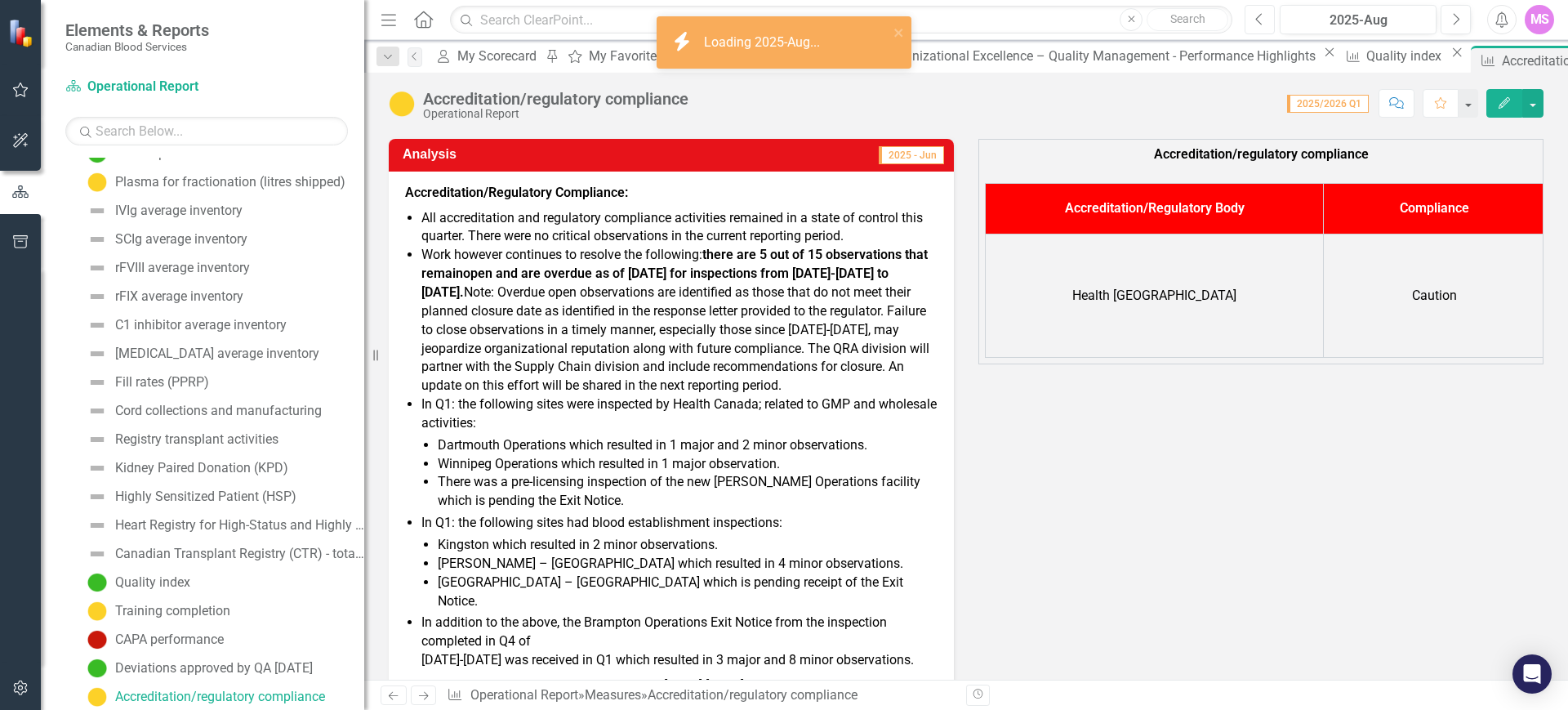
scroll to position [205, 0]
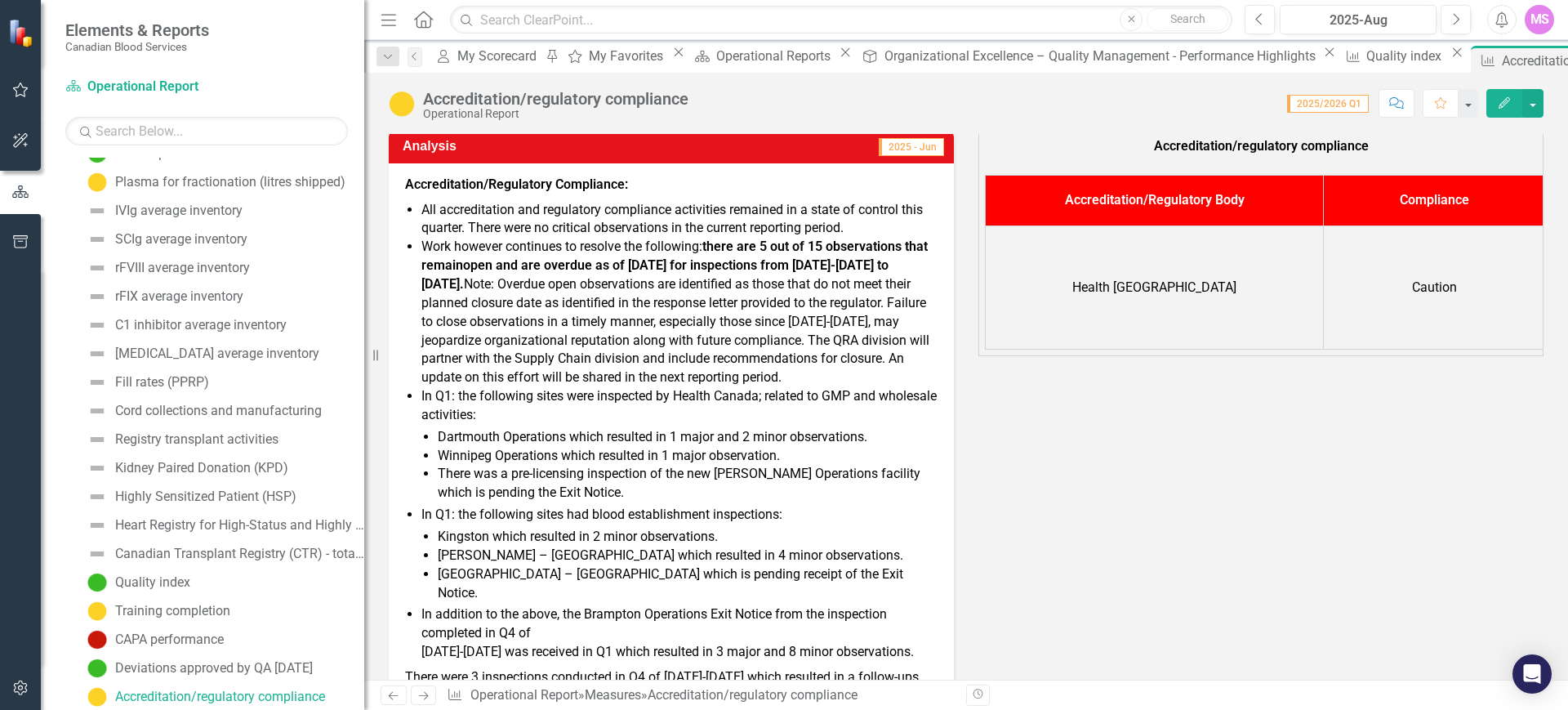
click at [511, 249] on li "Work however continues to resolve the following: there are 5 out of 15 observat…" at bounding box center [679, 312] width 517 height 149
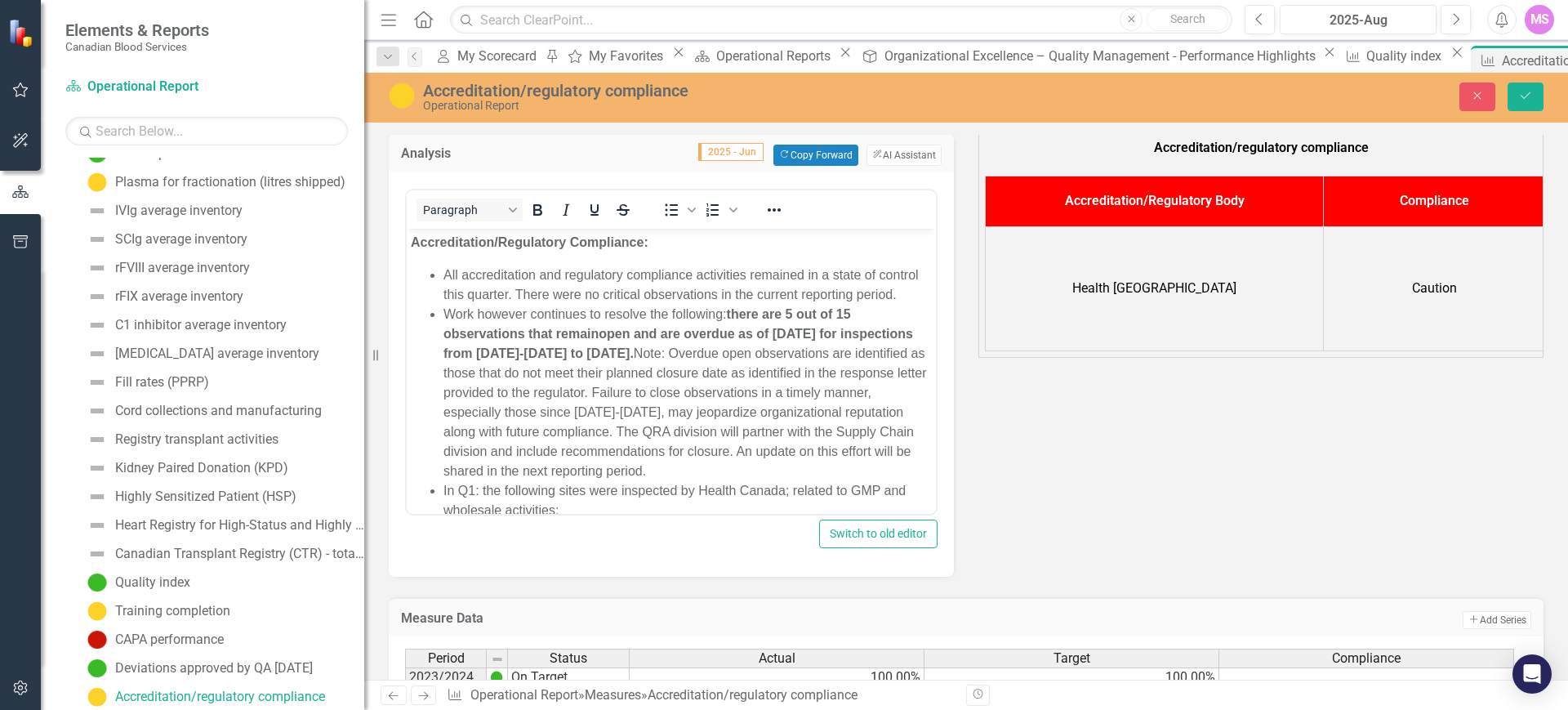
scroll to position [0, 0]
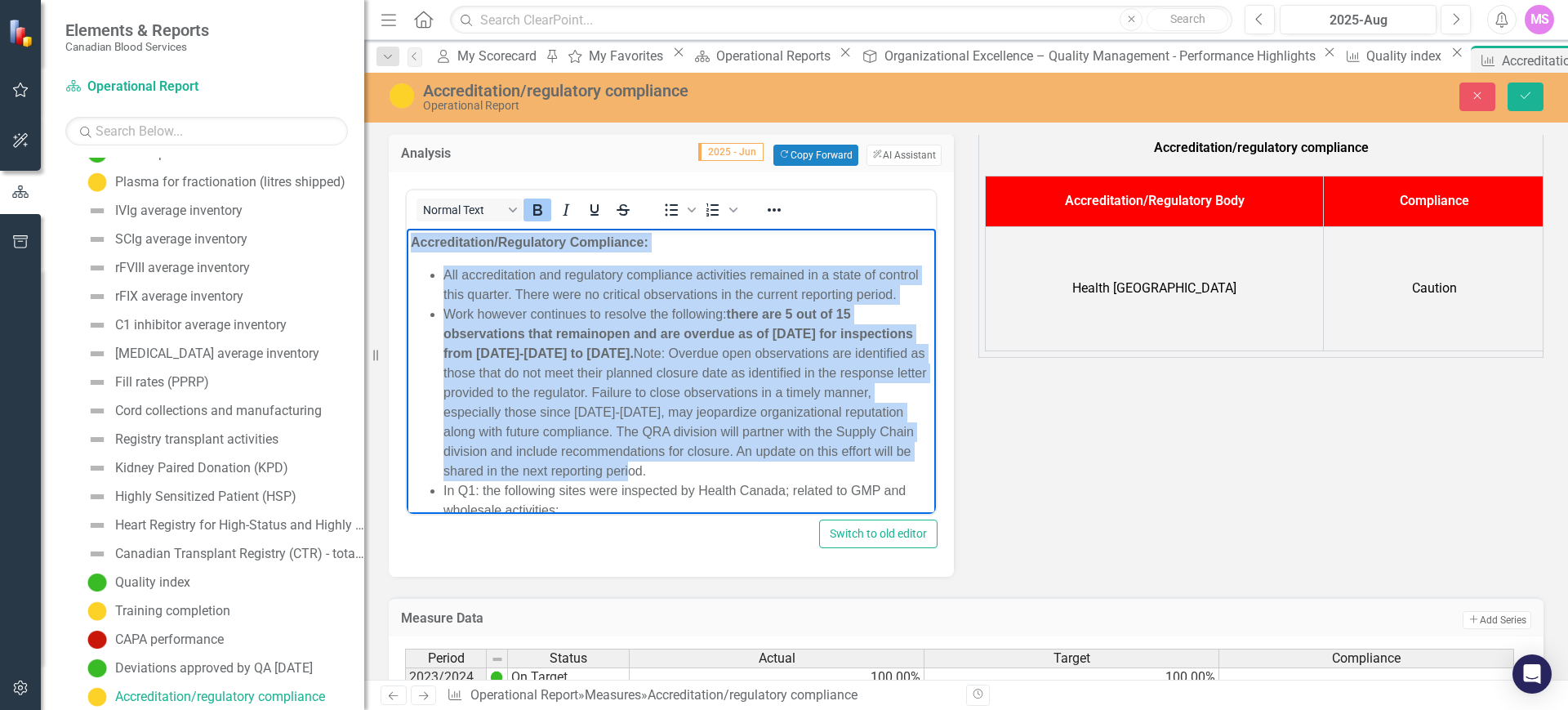
drag, startPoint x: 413, startPoint y: 246, endPoint x: 772, endPoint y: 483, distance: 430.2
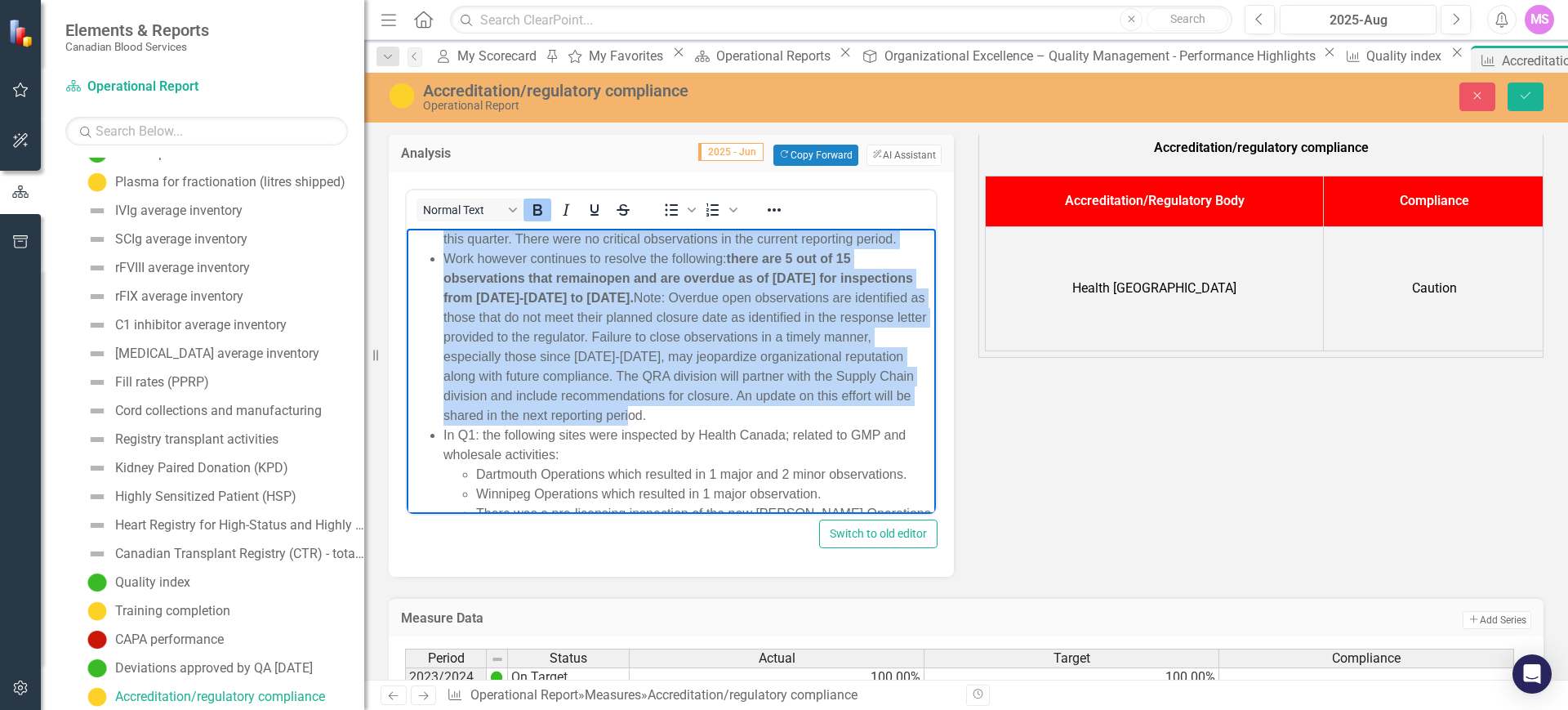
scroll to position [102, 0]
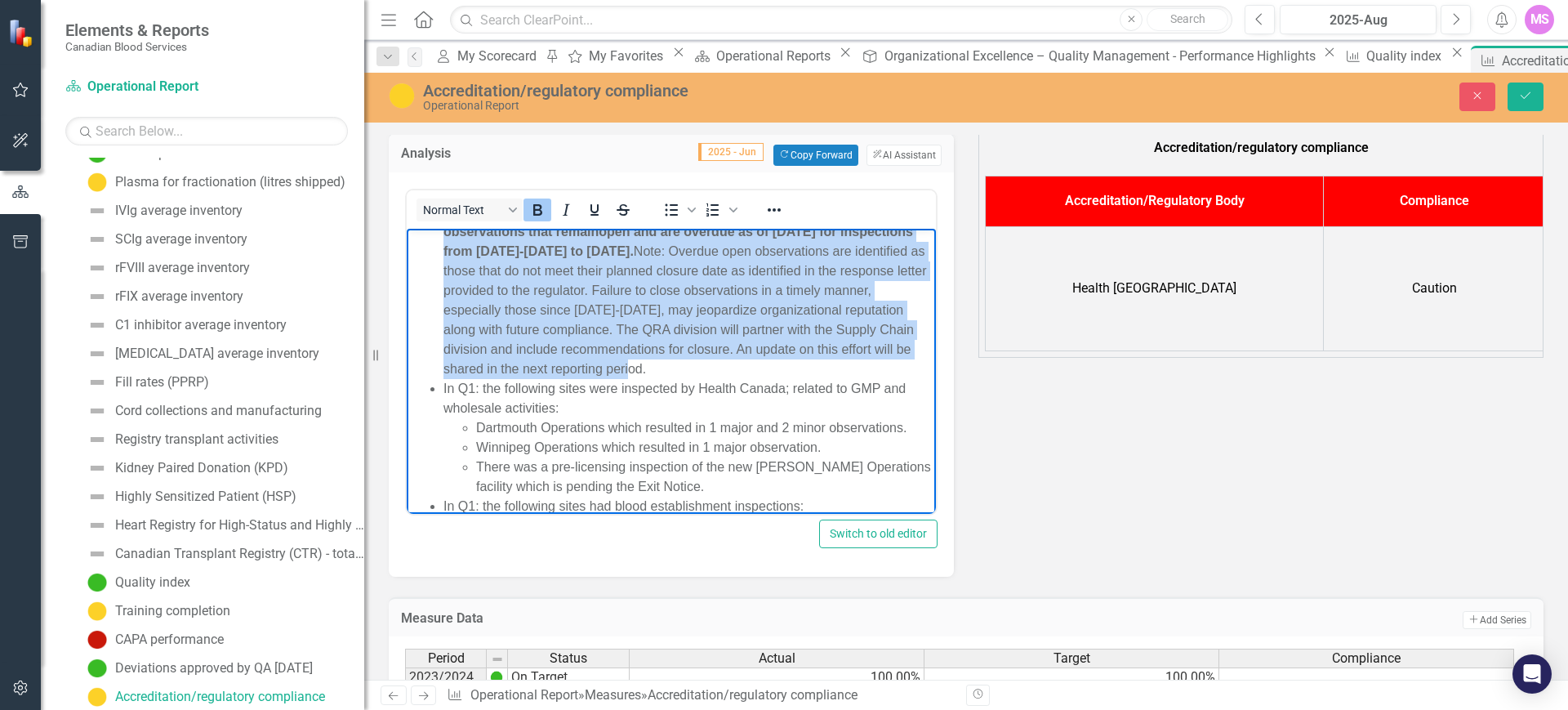
copy body "Accreditation/Regulatory Compliance: All accreditation and regulatory complianc…"
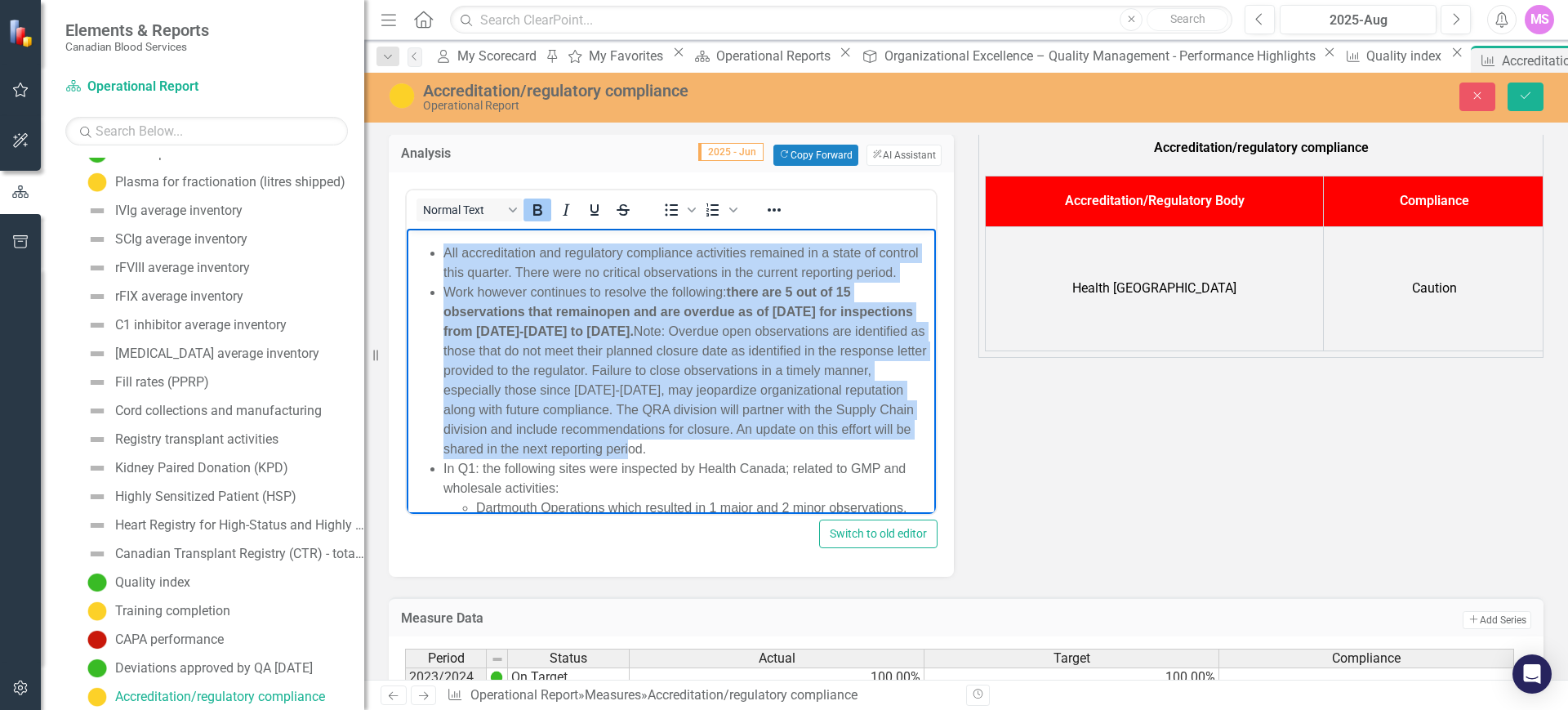
scroll to position [0, 0]
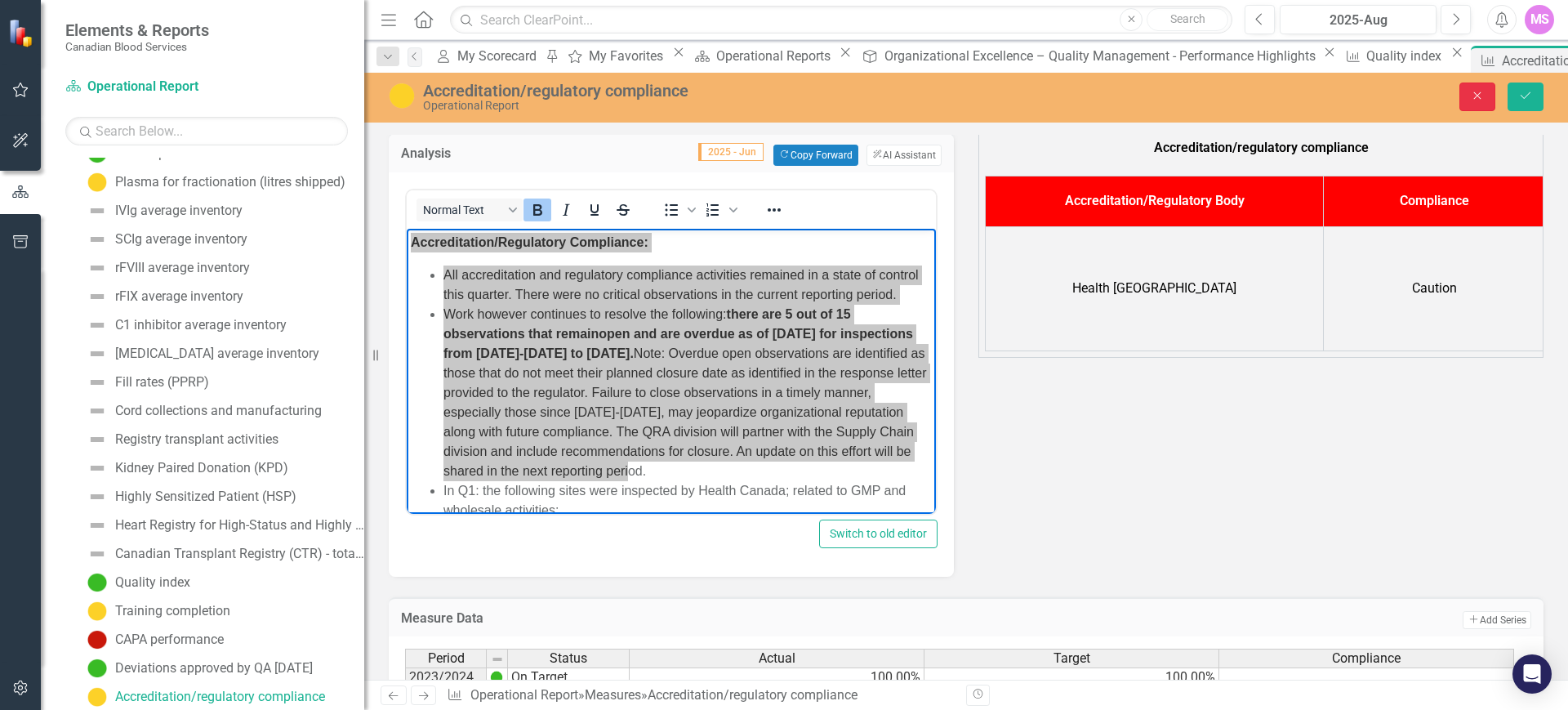
click at [1475, 90] on icon "Close" at bounding box center [1477, 95] width 14 height 11
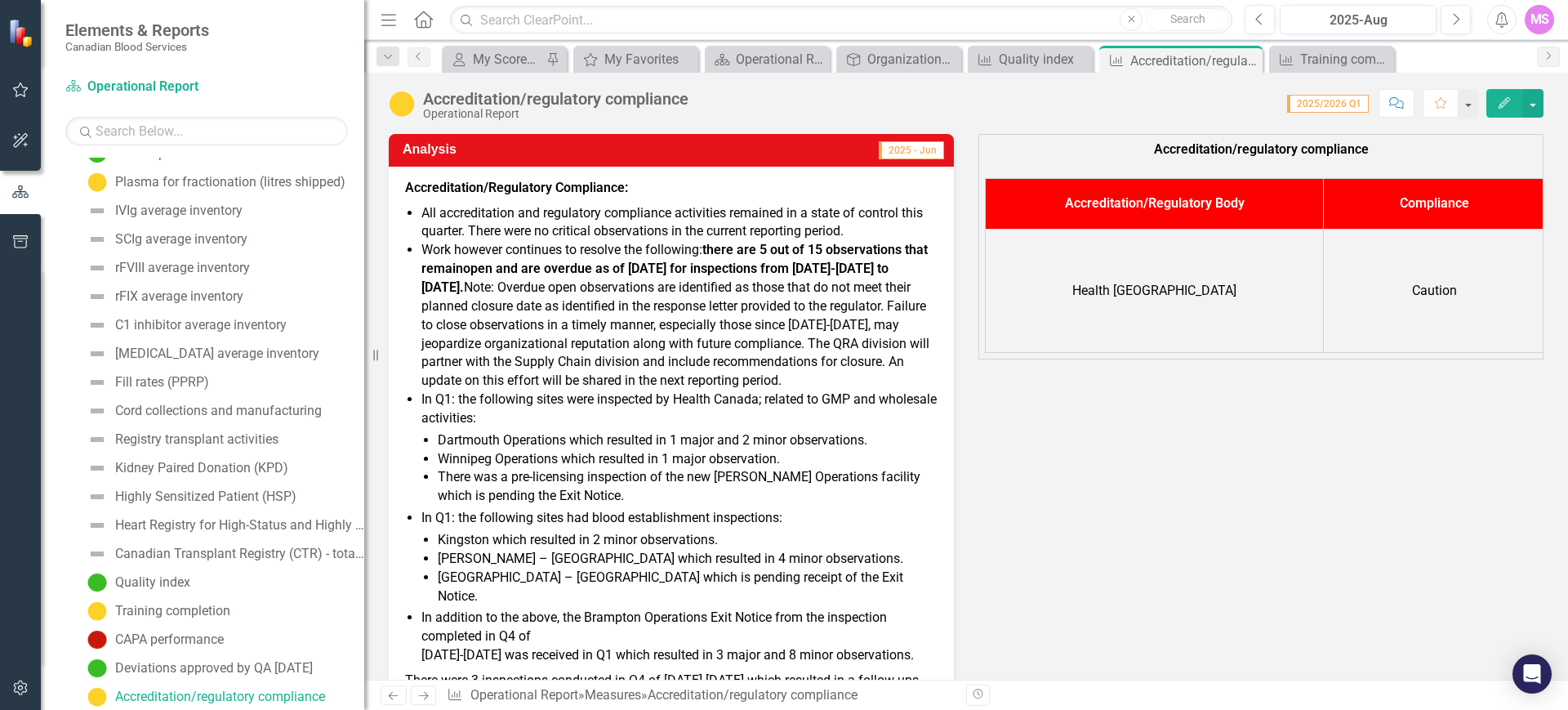
scroll to position [102, 0]
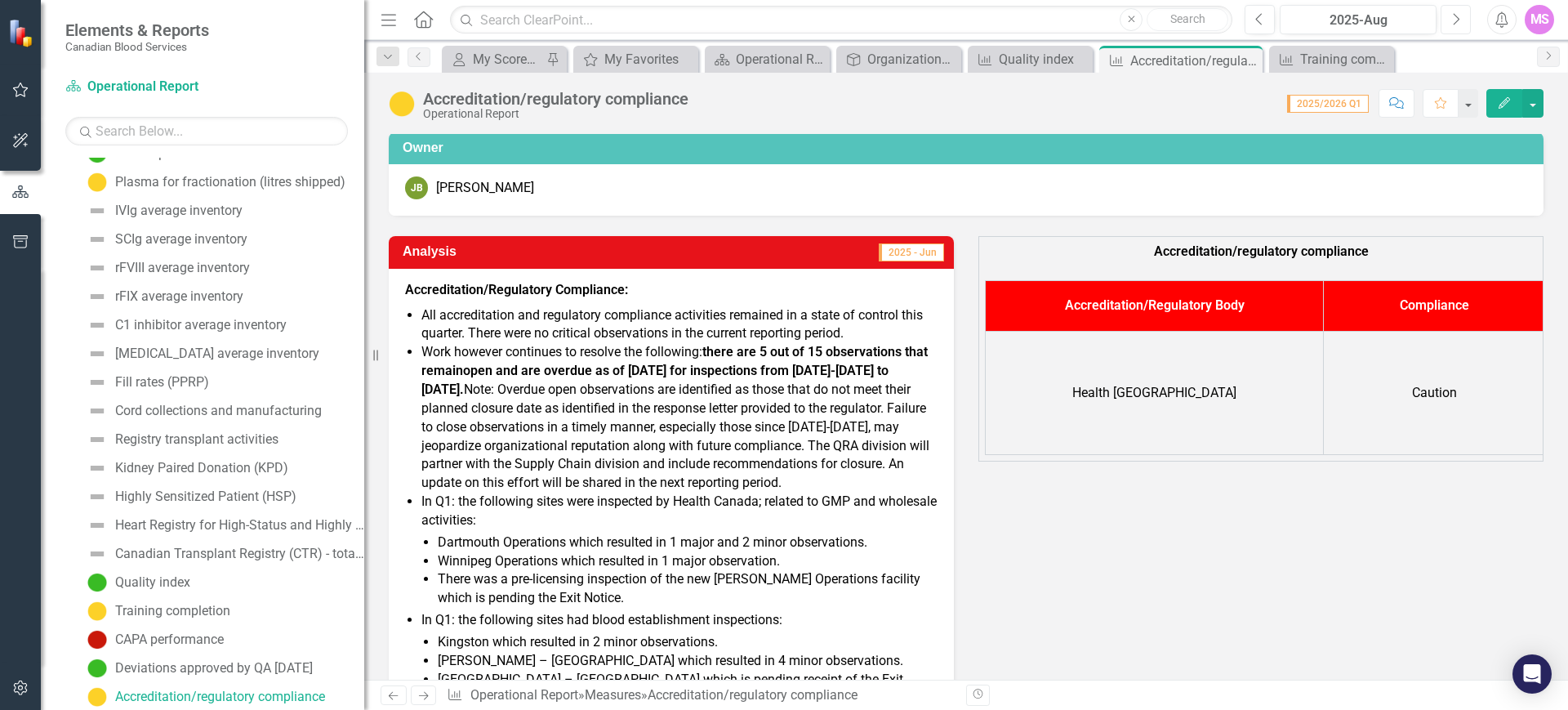
click at [1456, 20] on icon "Next" at bounding box center [1456, 19] width 9 height 14
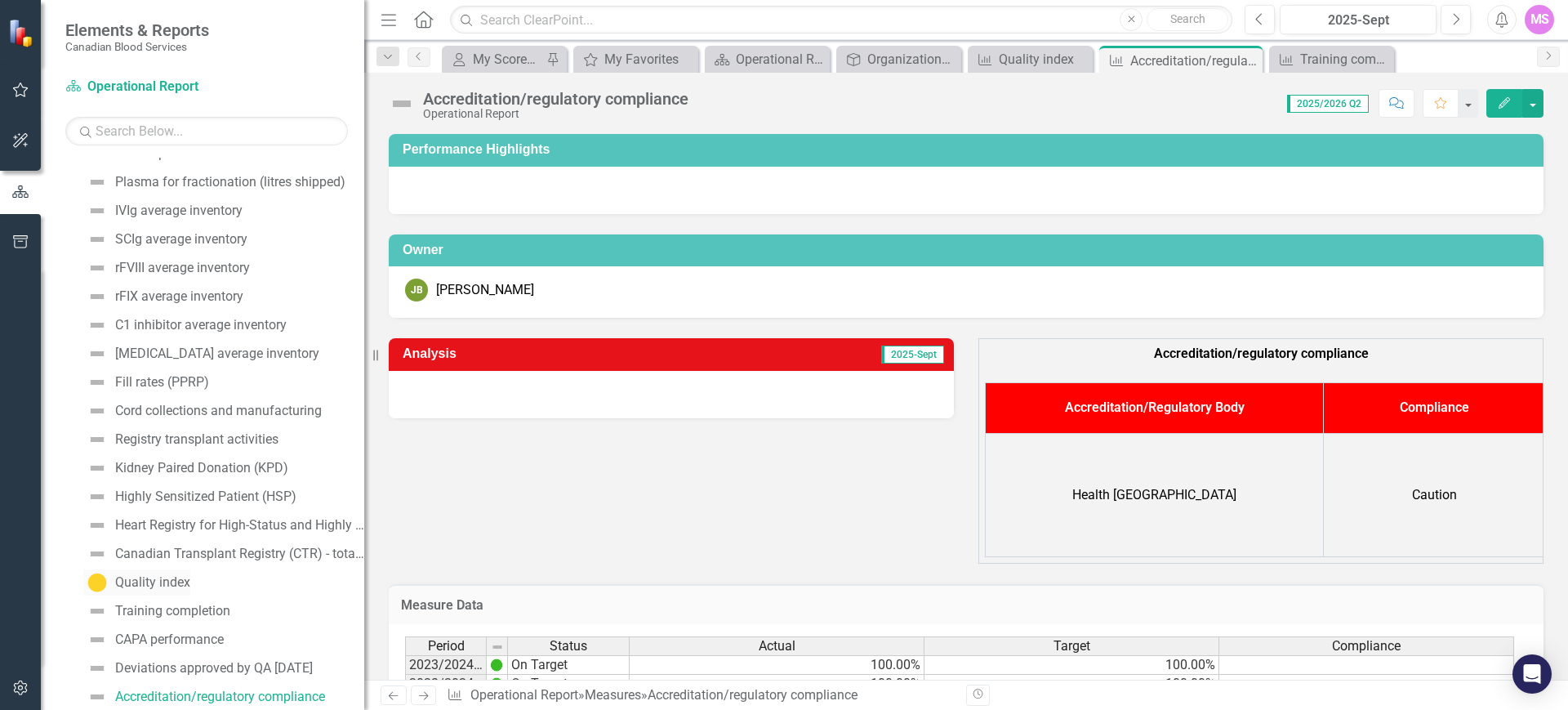
click at [143, 582] on div "Quality index" at bounding box center [152, 582] width 75 height 14
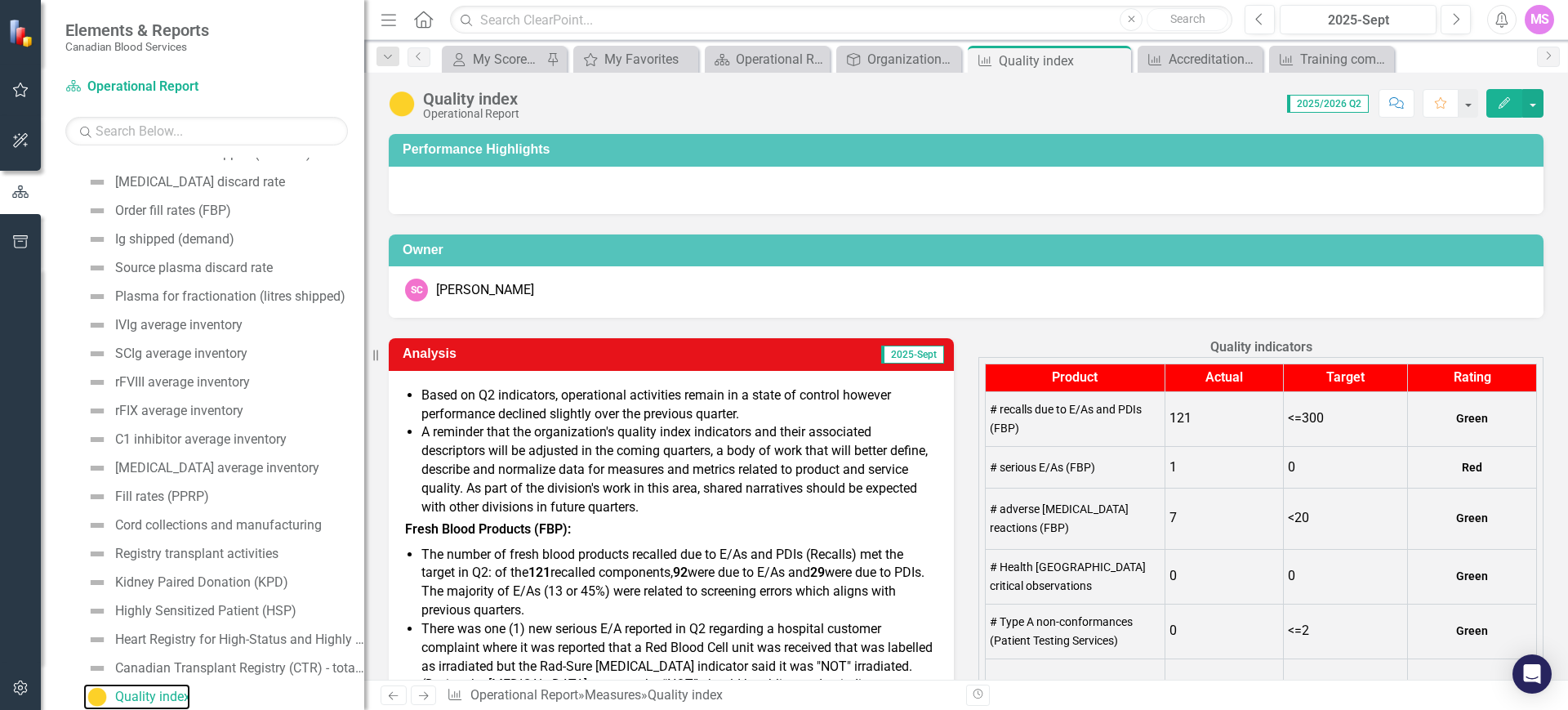
scroll to position [102, 0]
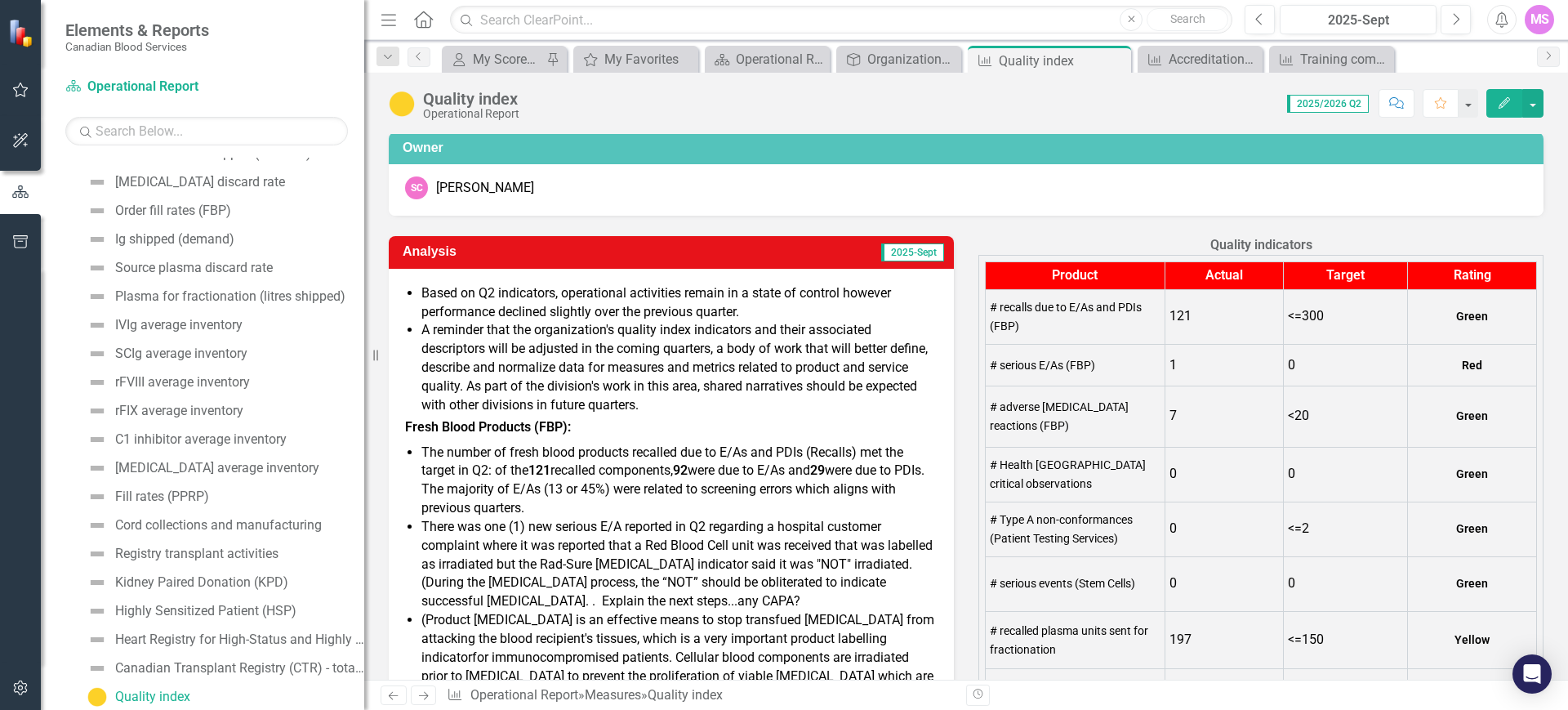
click at [531, 371] on li "A reminder that the organization's quality index indicators and their associate…" at bounding box center [679, 367] width 517 height 93
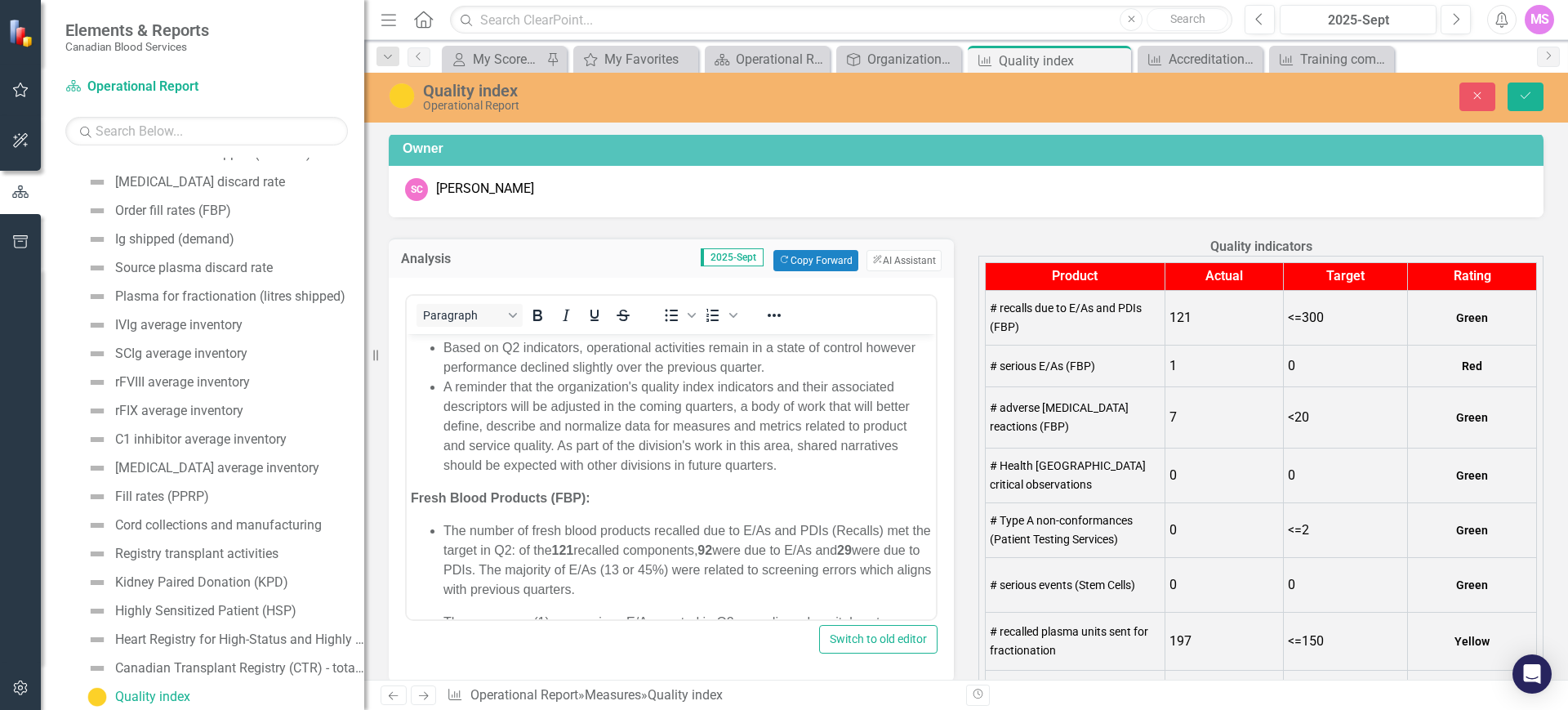
scroll to position [0, 0]
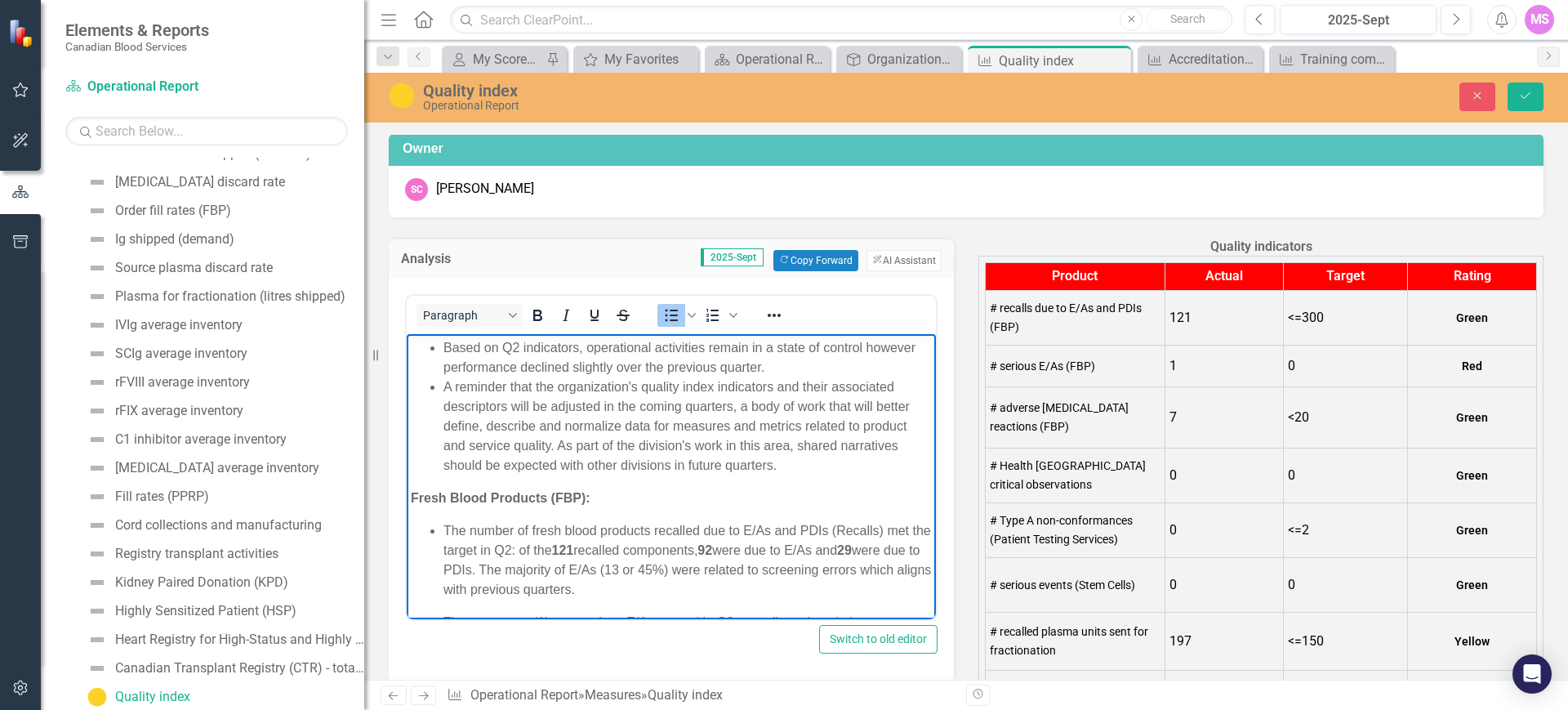
click at [548, 444] on li "A reminder that the organization's quality index indicators and their associate…" at bounding box center [687, 425] width 488 height 98
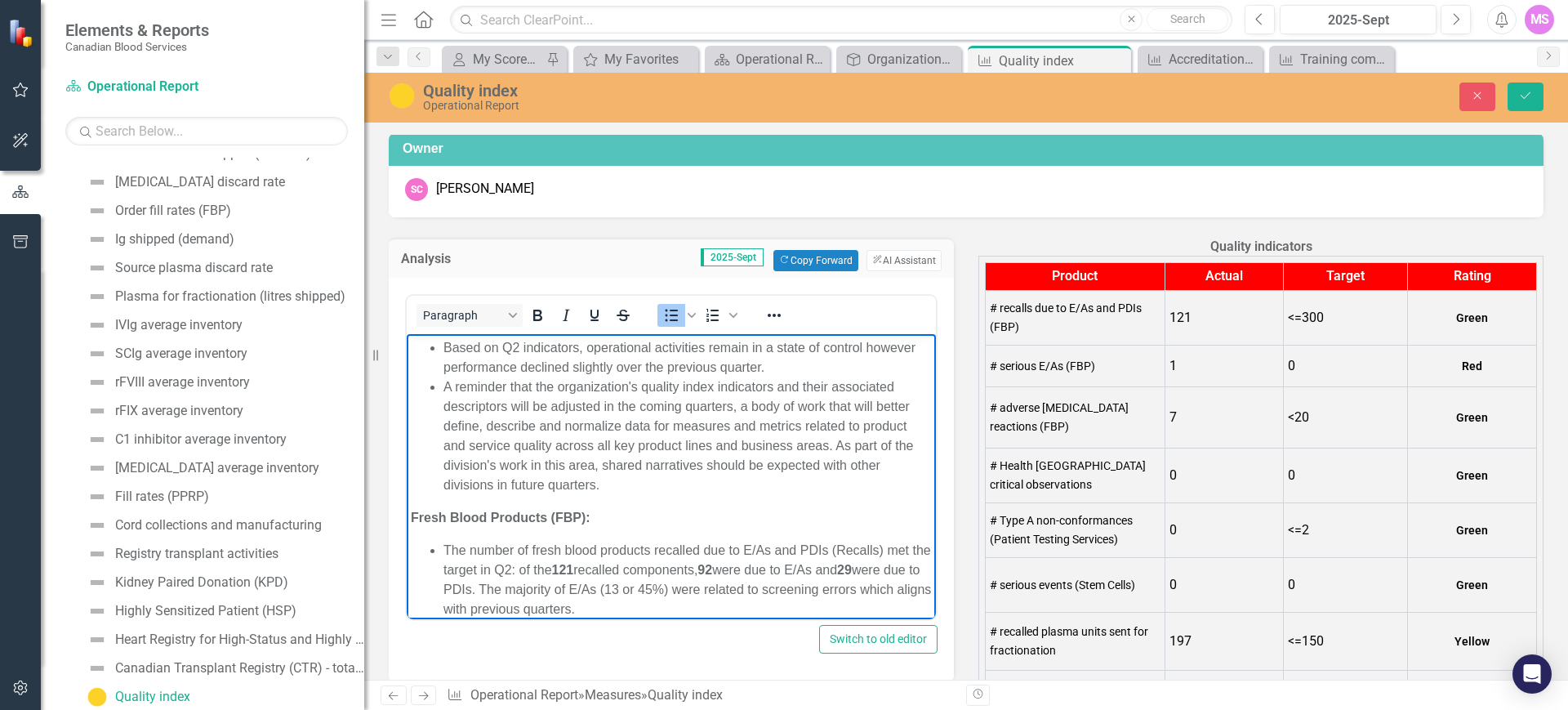
click at [633, 486] on li "A reminder that the organization's quality index indicators and their associate…" at bounding box center [687, 436] width 488 height 118
click at [617, 459] on li "A reminder that the organization's quality index indicators and their associate…" at bounding box center [687, 436] width 488 height 118
drag, startPoint x: 838, startPoint y: 444, endPoint x: 858, endPoint y: 483, distance: 43.8
click at [858, 483] on li "A reminder that the organization's quality index indicators and their associate…" at bounding box center [687, 436] width 488 height 118
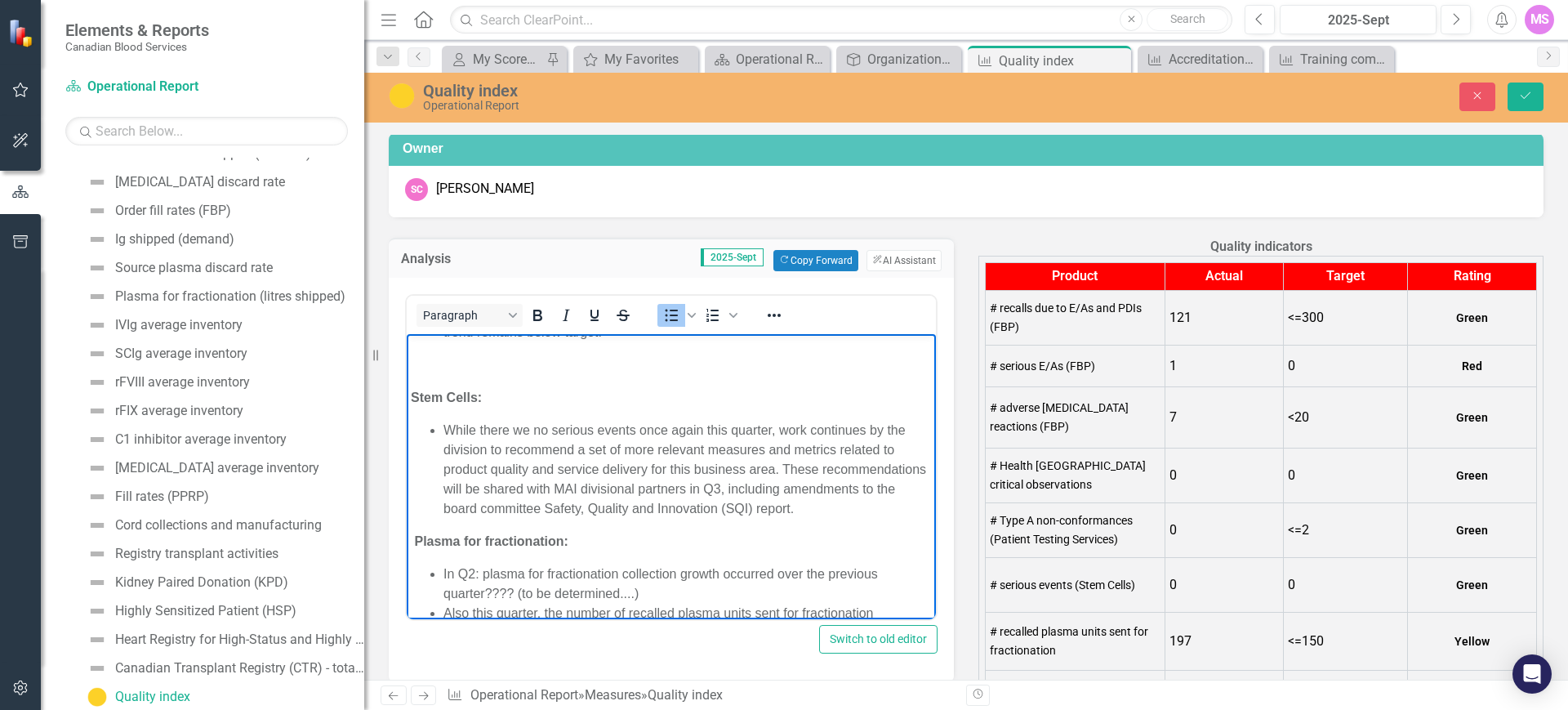
scroll to position [782, 0]
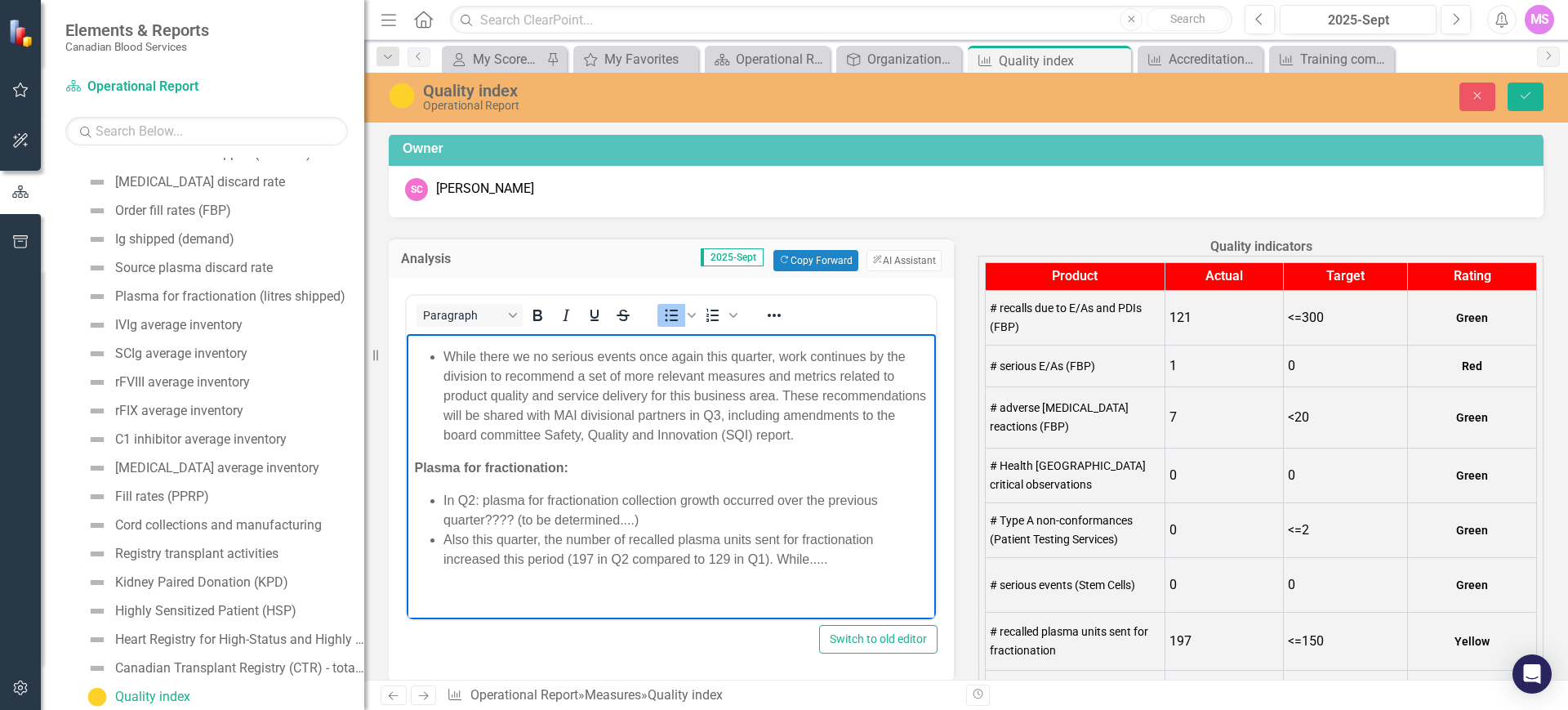
drag, startPoint x: 537, startPoint y: 419, endPoint x: 580, endPoint y: 430, distance: 44.4
click at [580, 430] on li "While there we no serious events once again this quarter, work continues by the…" at bounding box center [687, 395] width 488 height 98
copy li "the board committee Safety, Quality and Innovation (SQI) report."
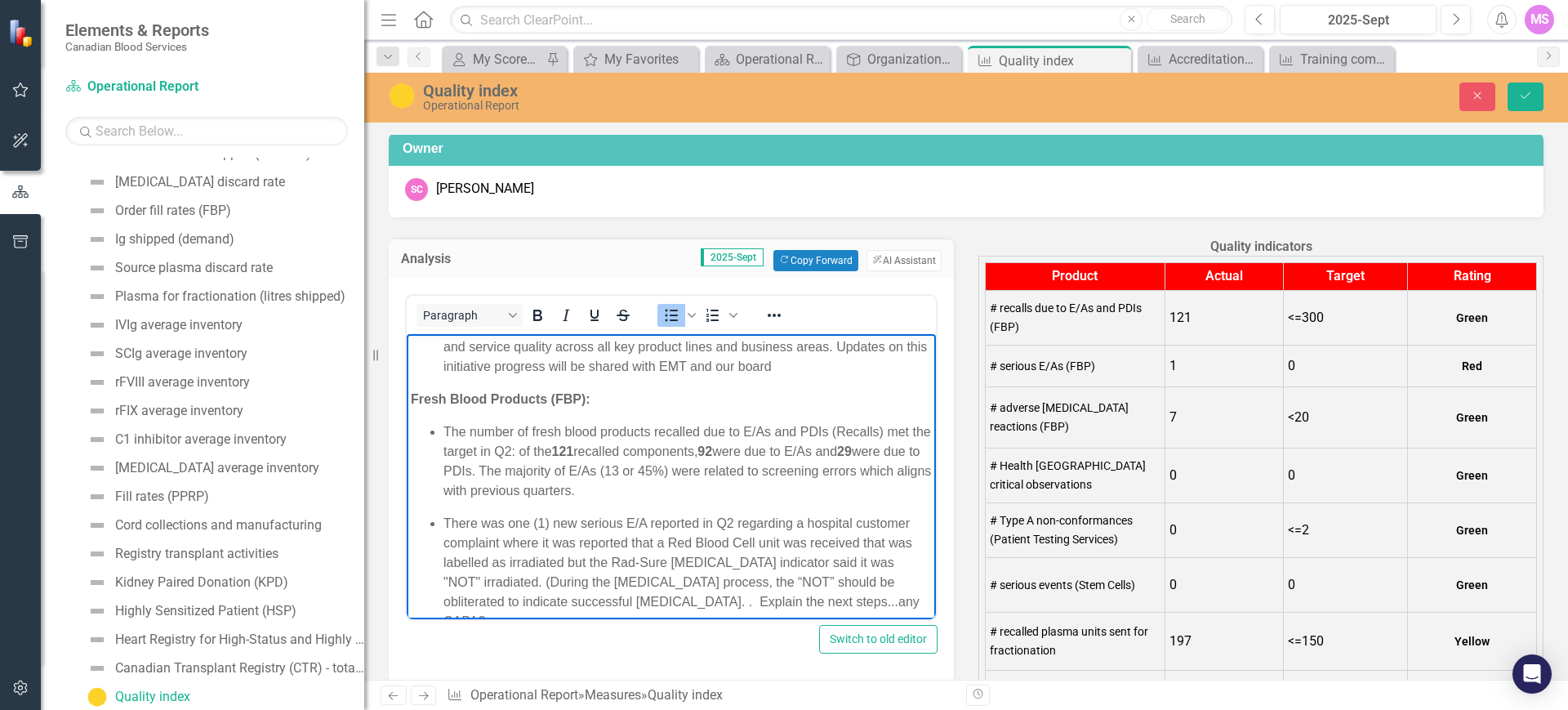
scroll to position [35, 0]
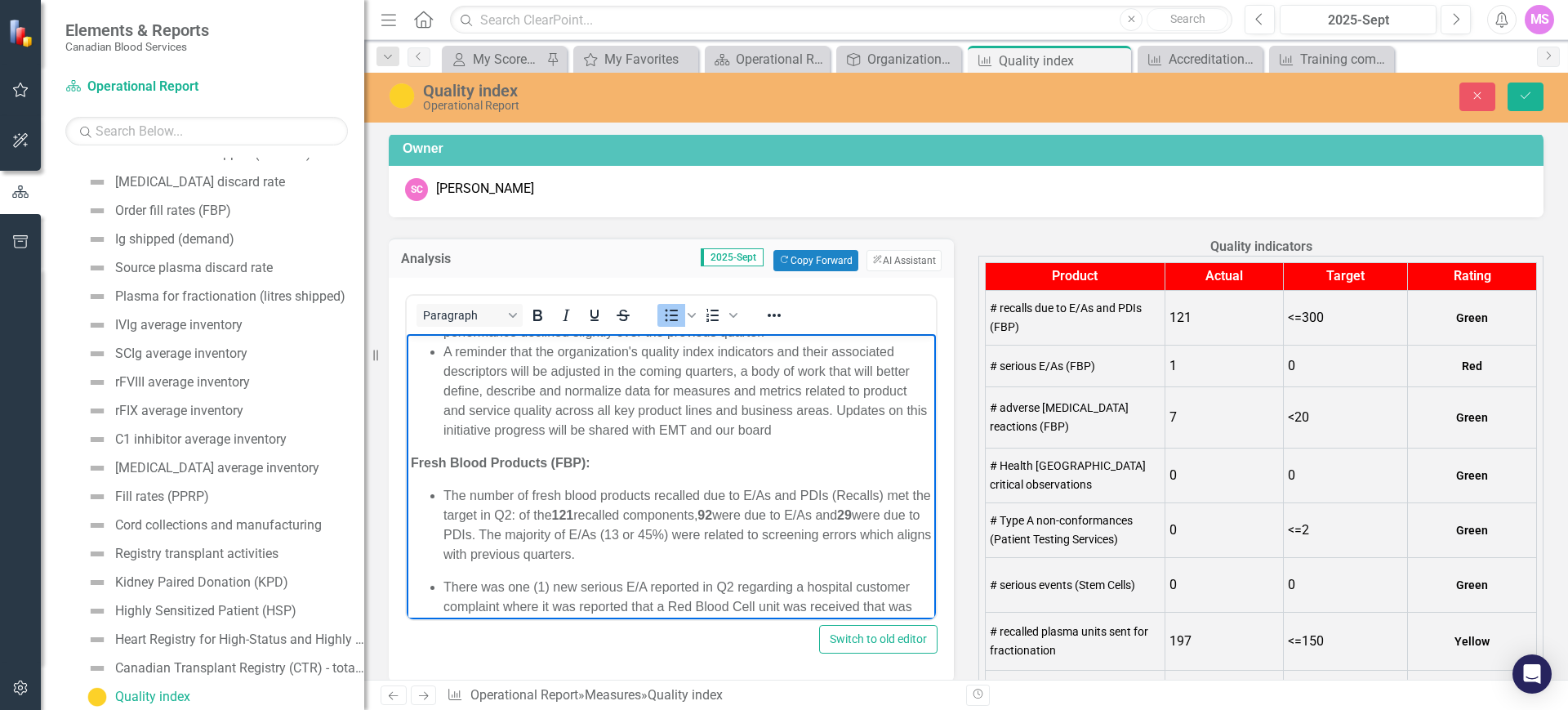
click at [823, 427] on li "A reminder that the organization's quality index indicators and their associate…" at bounding box center [687, 390] width 488 height 98
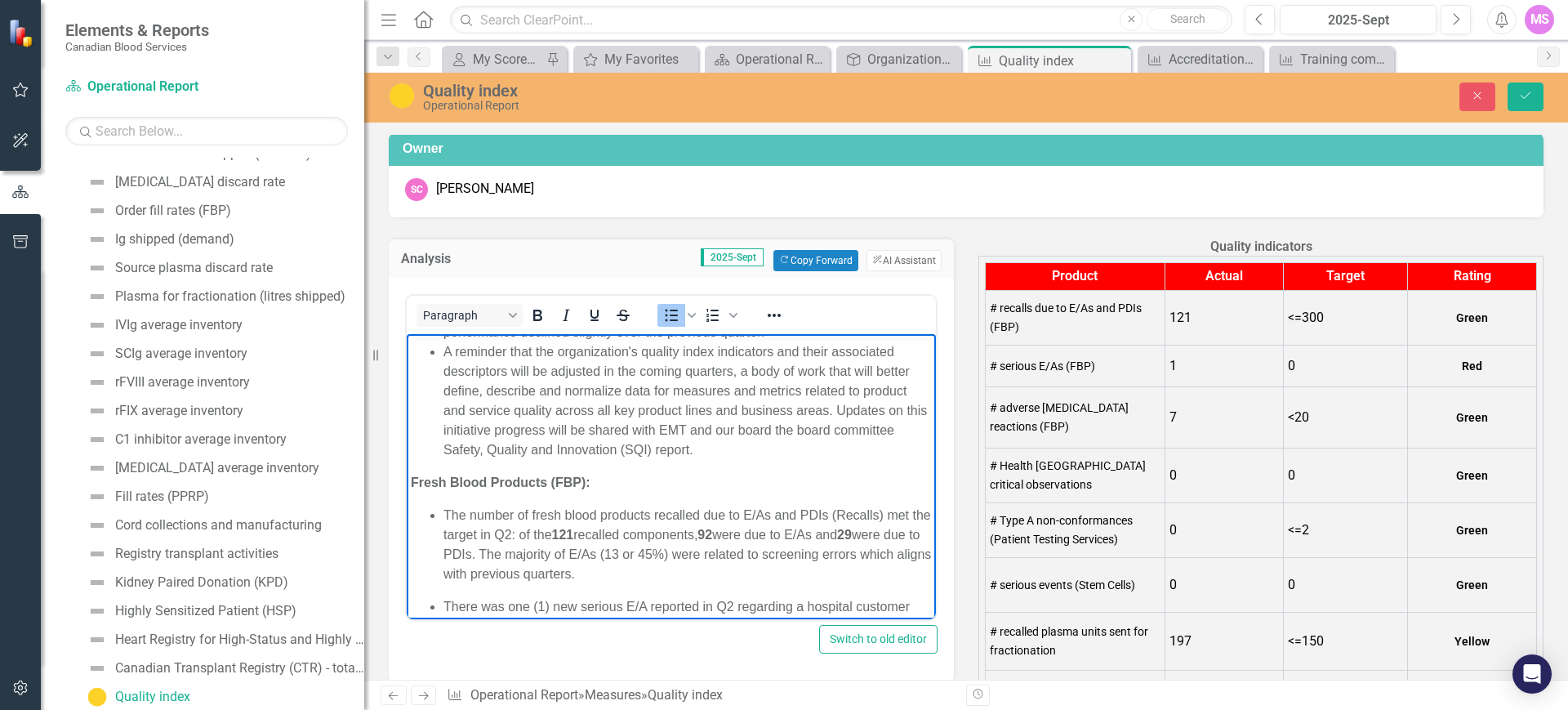
click at [798, 430] on li "A reminder that the organization's quality index indicators and their associate…" at bounding box center [687, 401] width 488 height 118
click at [763, 453] on li "A reminder that the organization's quality index indicators and their associate…" at bounding box center [687, 401] width 488 height 118
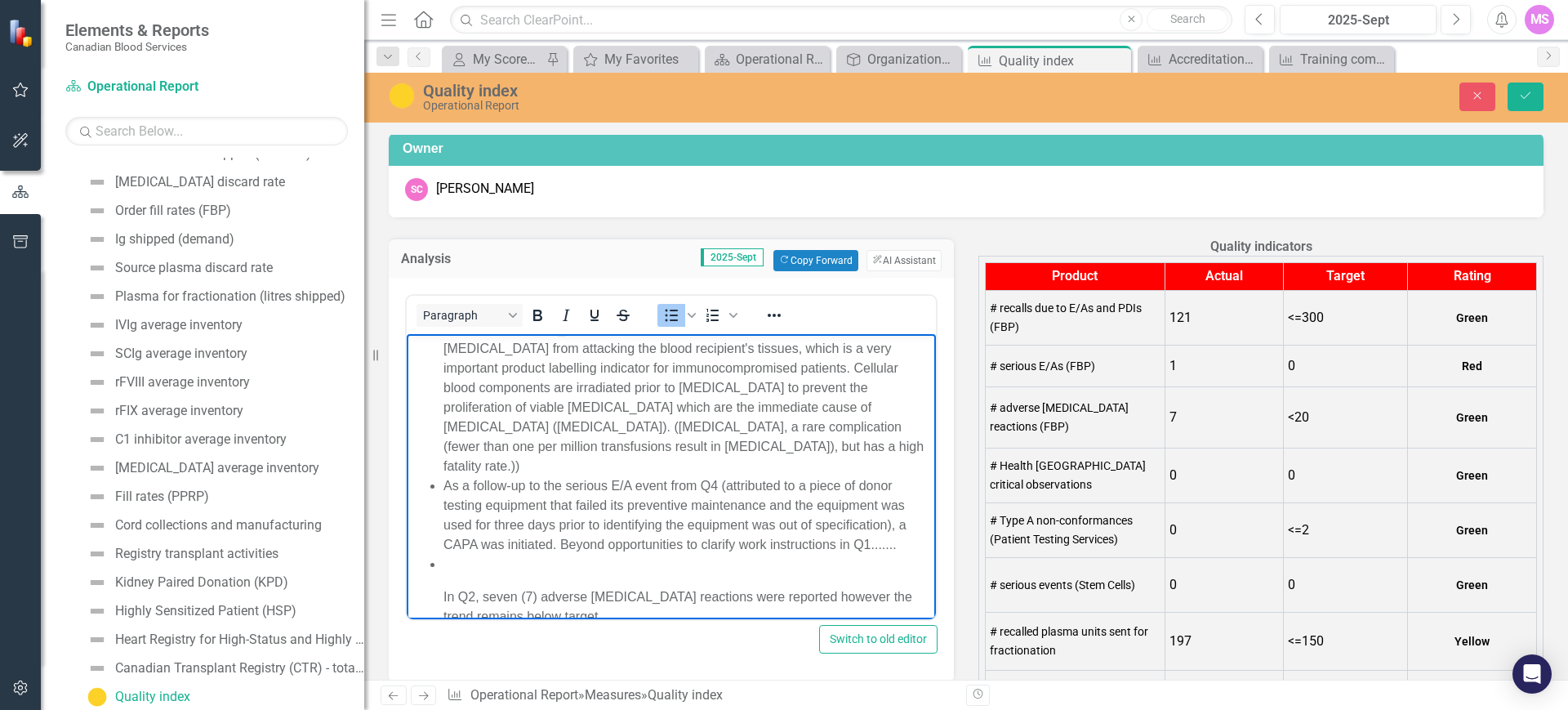
scroll to position [545, 0]
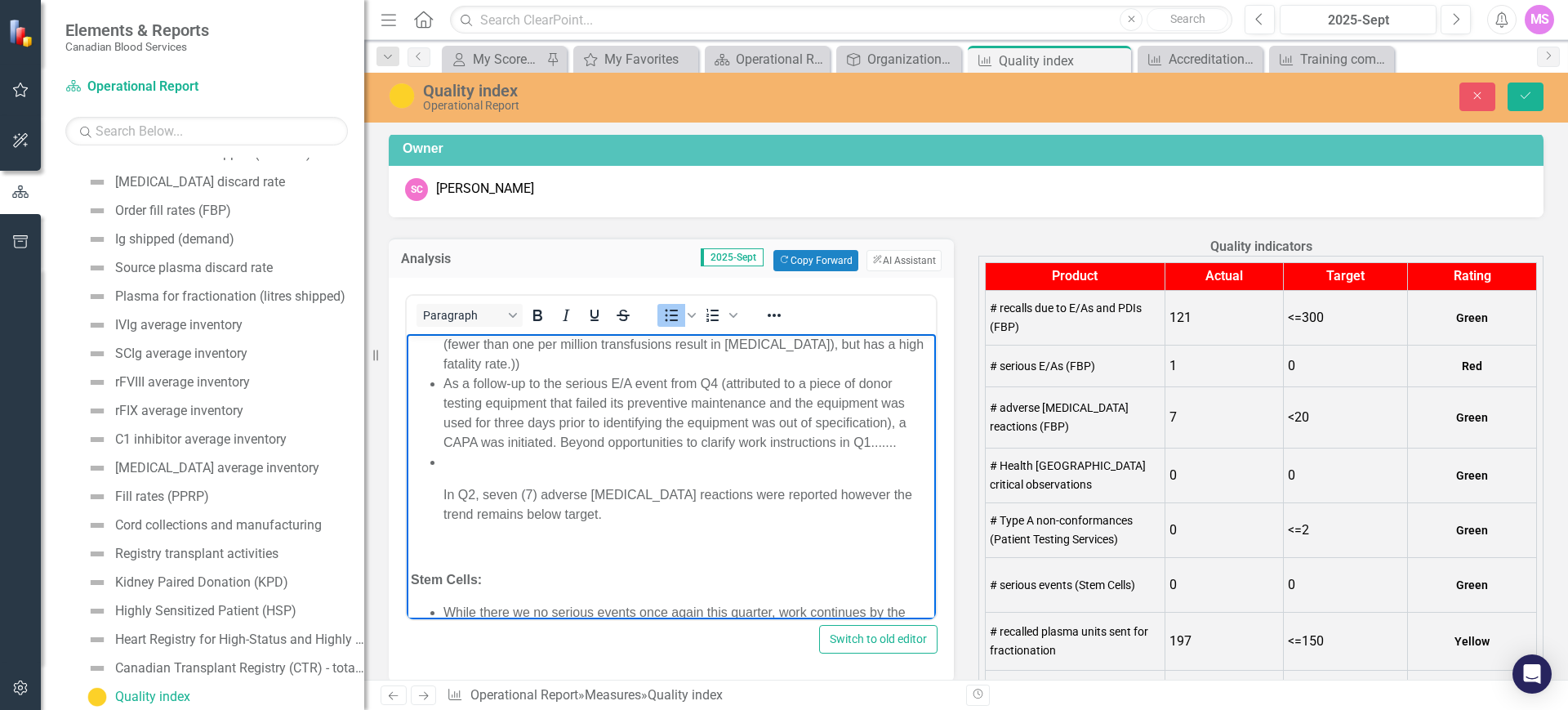
click at [479, 452] on p "Rich Text Area. Press ALT-0 for help." at bounding box center [687, 462] width 488 height 20
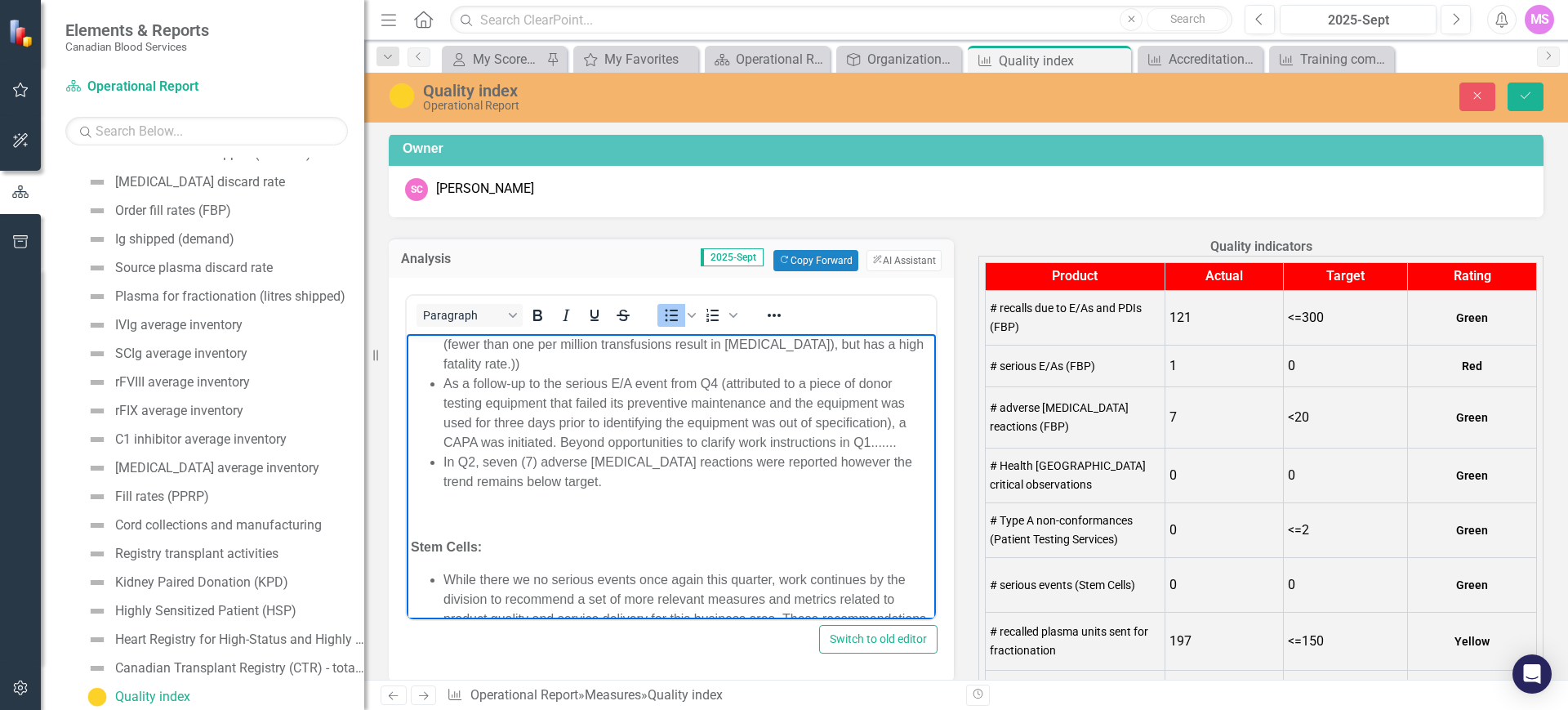
click at [914, 417] on body "Based on Q2 indicators, operational activities remain in a state of control how…" at bounding box center [672, 314] width 529 height 1054
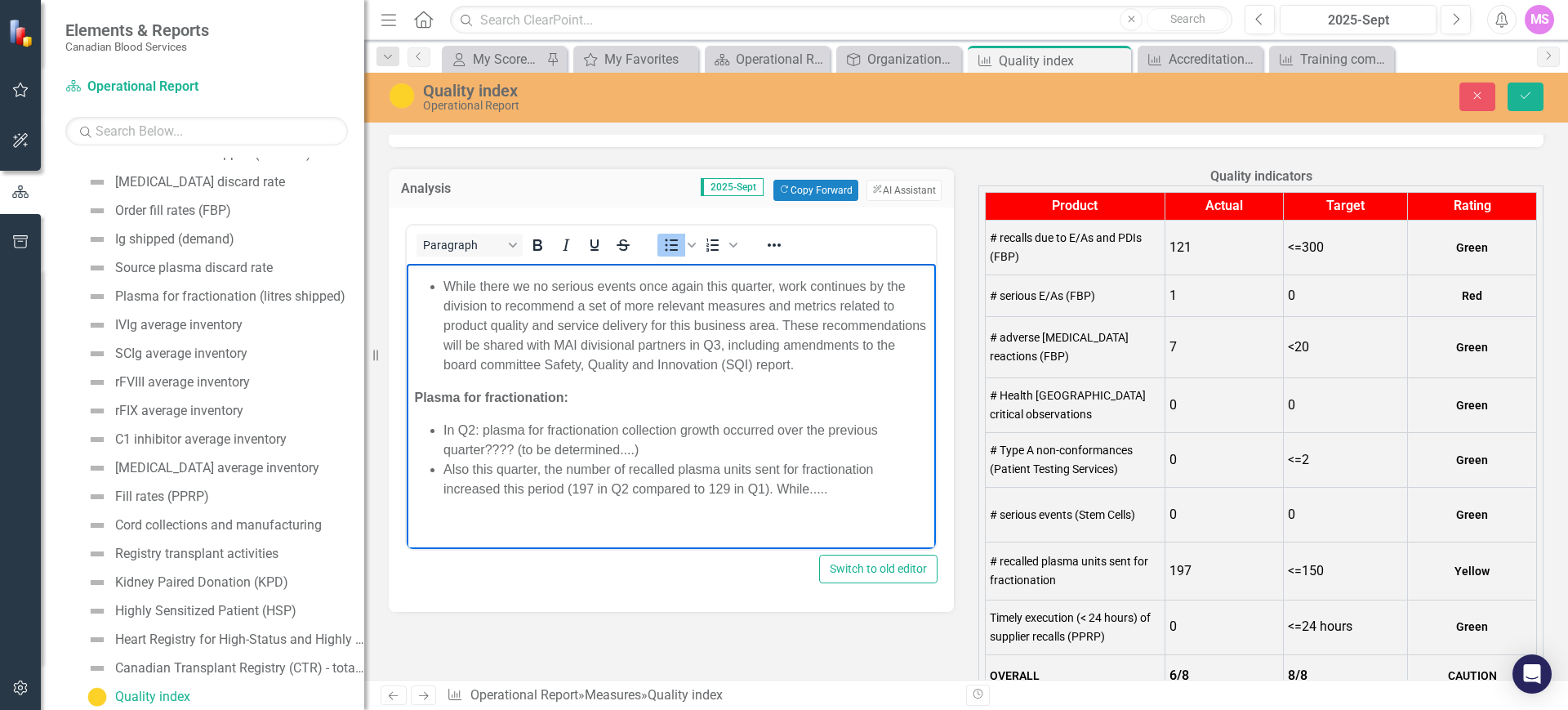
scroll to position [205, 0]
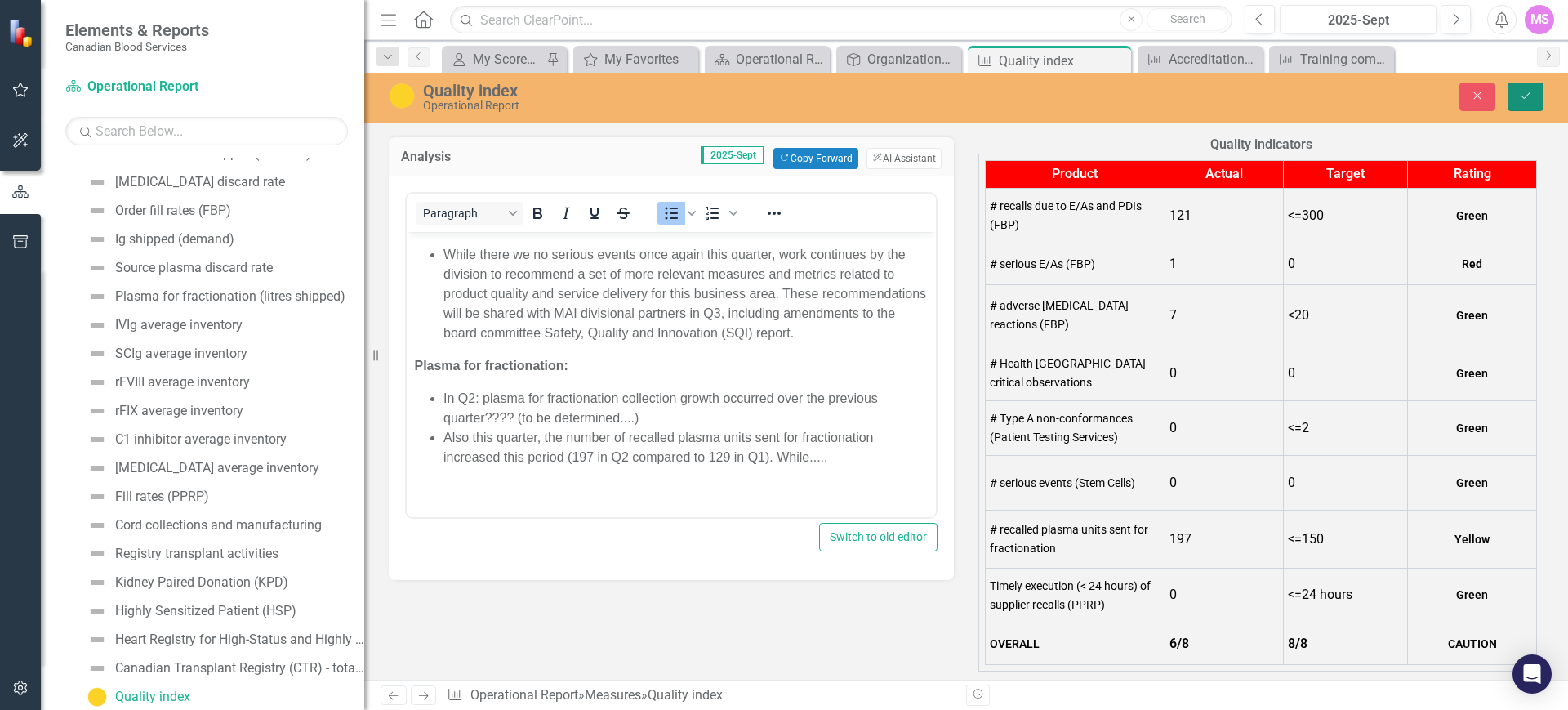
click at [1527, 99] on icon "Save" at bounding box center [1525, 95] width 14 height 11
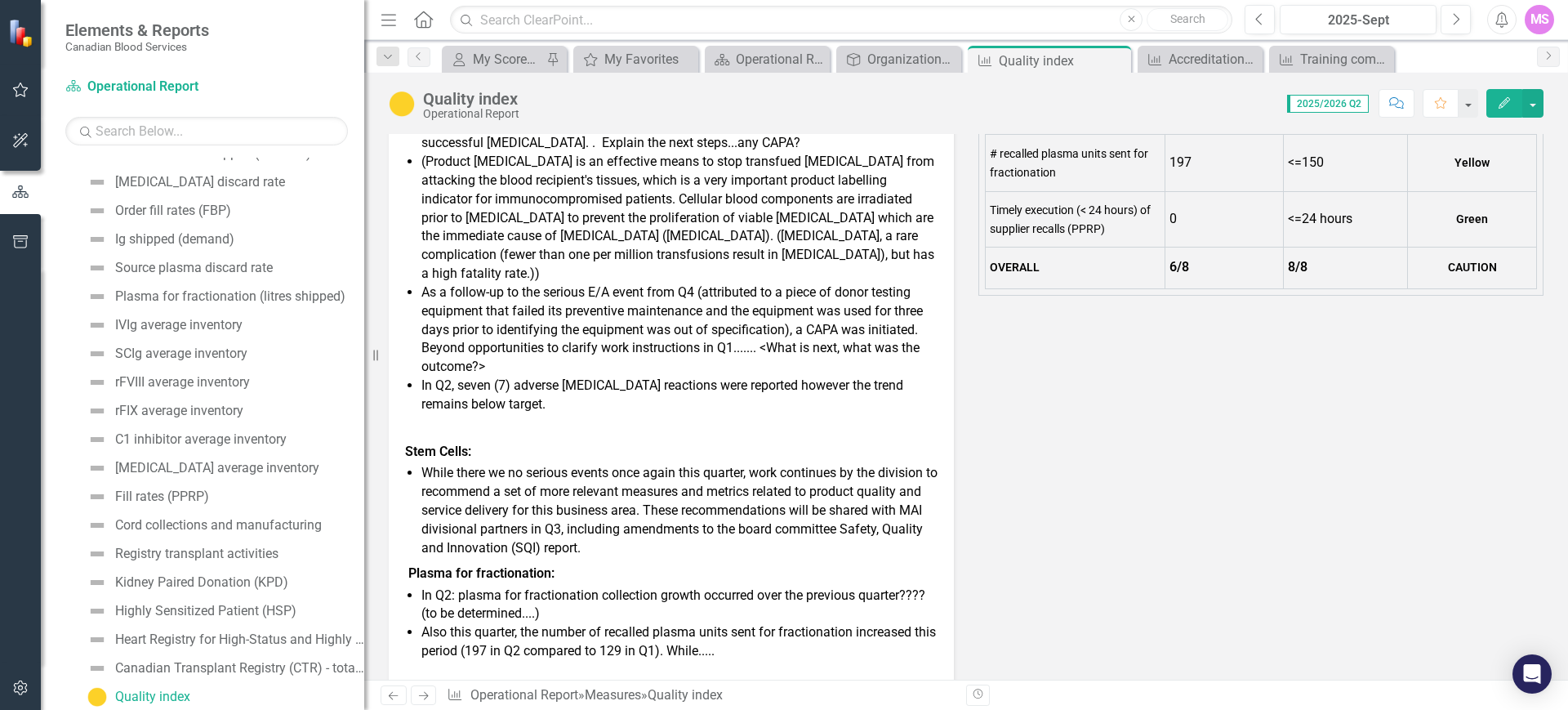
scroll to position [613, 0]
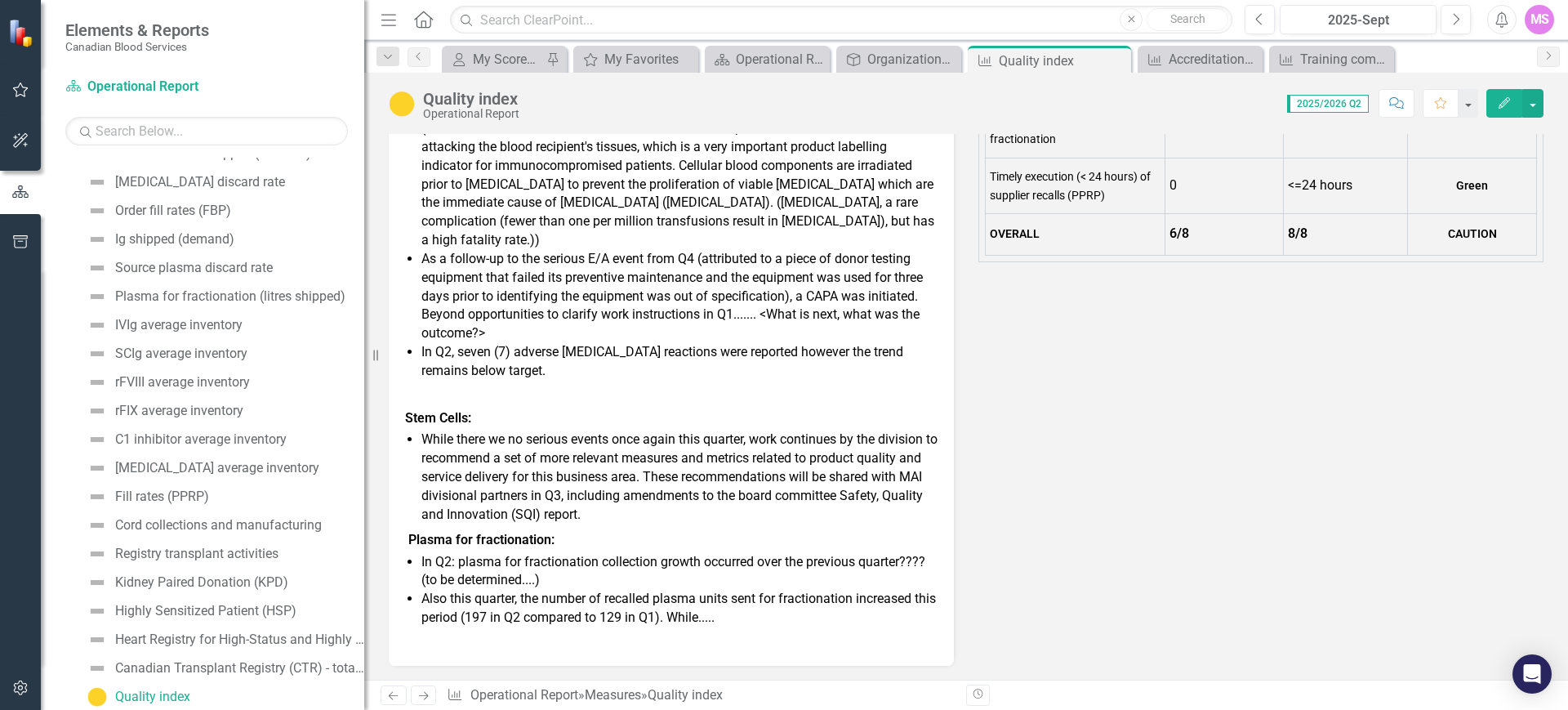
click at [755, 428] on div "Fresh Blood Products (FBP): The number of fresh blood products recalled due to …" at bounding box center [672, 277] width 533 height 701
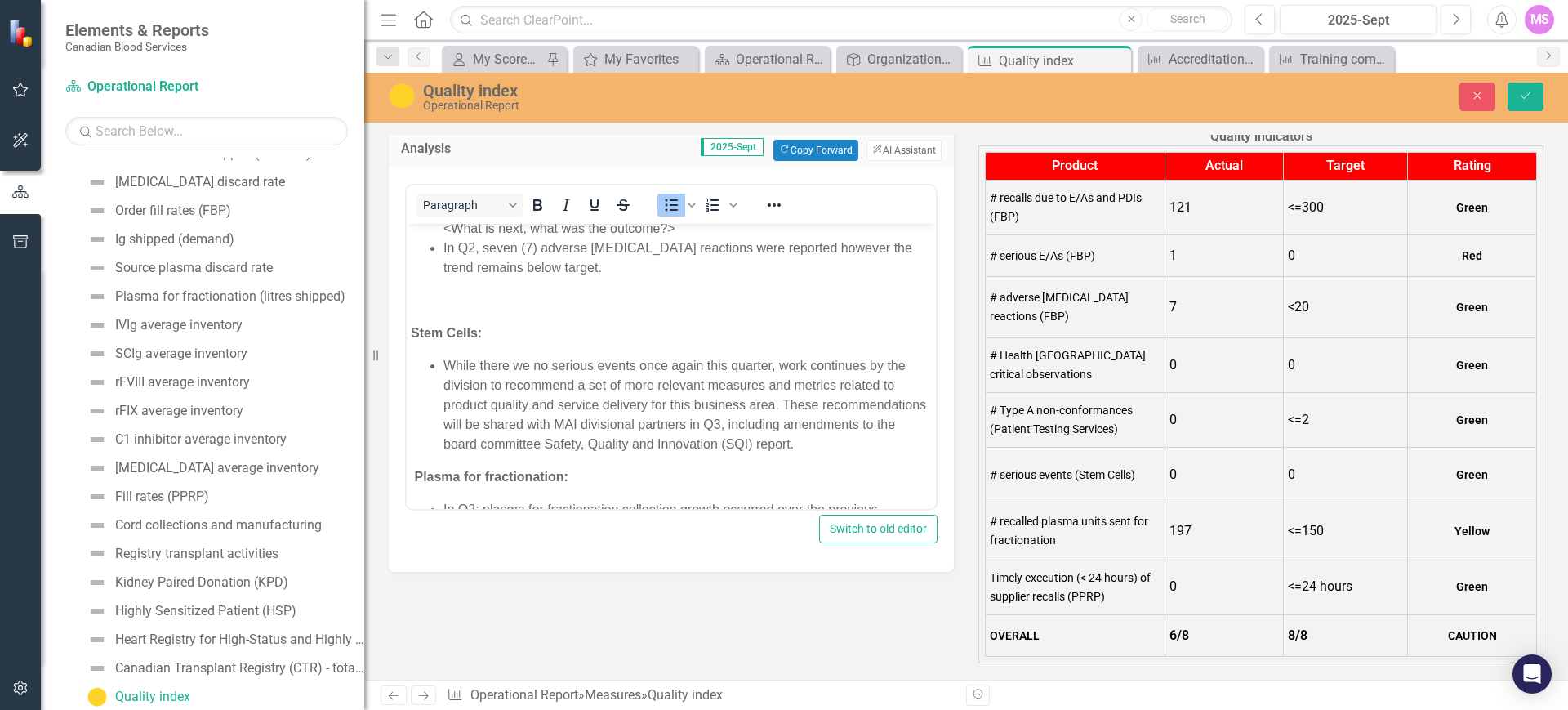
scroll to position [715, 0]
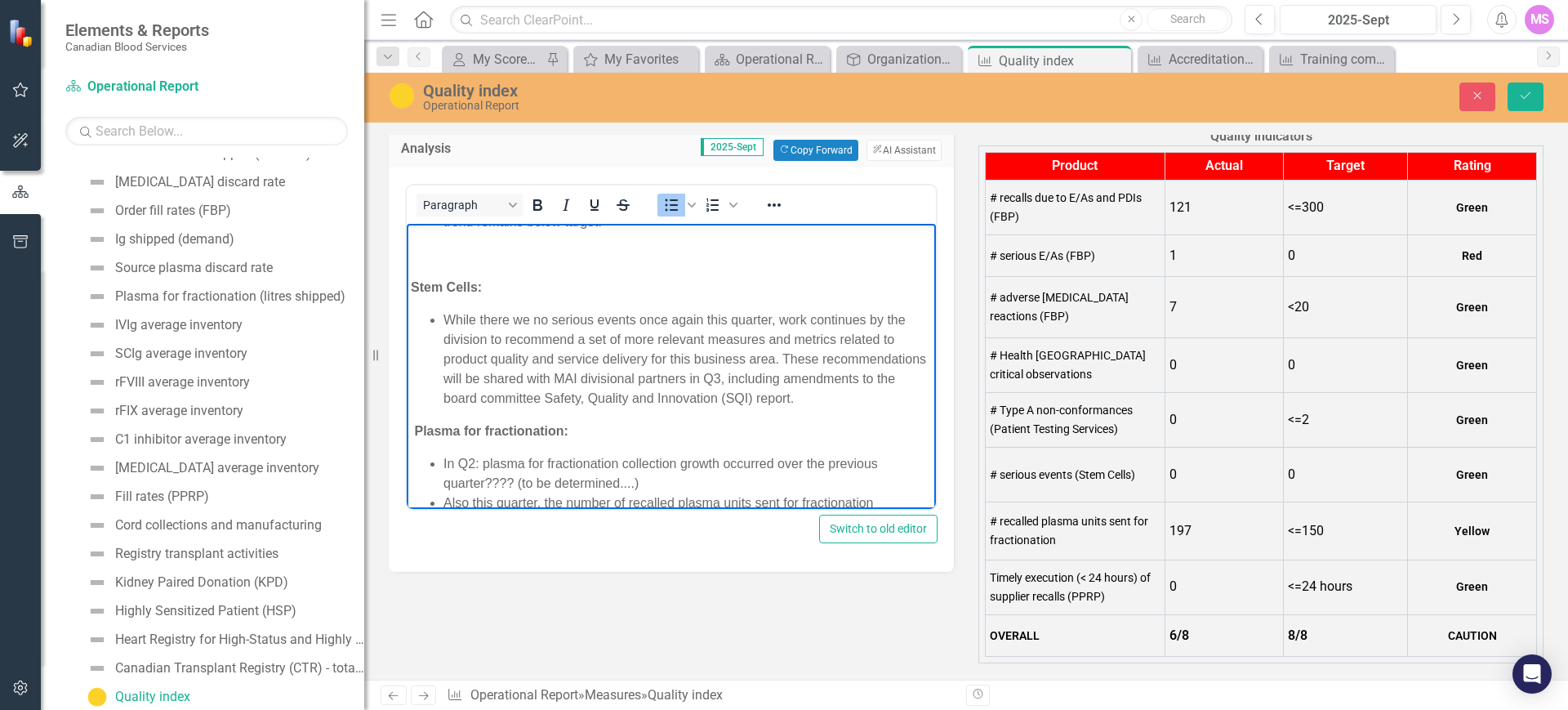
click at [828, 355] on li "While there we no serious events once again this quarter, work continues by the…" at bounding box center [687, 358] width 488 height 98
drag, startPoint x: 703, startPoint y: 379, endPoint x: 883, endPoint y: 378, distance: 180.0
click at [883, 378] on li "While there we no serious events once again this quarter, work continues by the…" at bounding box center [687, 358] width 488 height 98
drag, startPoint x: 724, startPoint y: 380, endPoint x: 737, endPoint y: 382, distance: 13.2
click at [729, 382] on li "While there we no serious events once again this quarter, work continues by the…" at bounding box center [687, 358] width 488 height 98
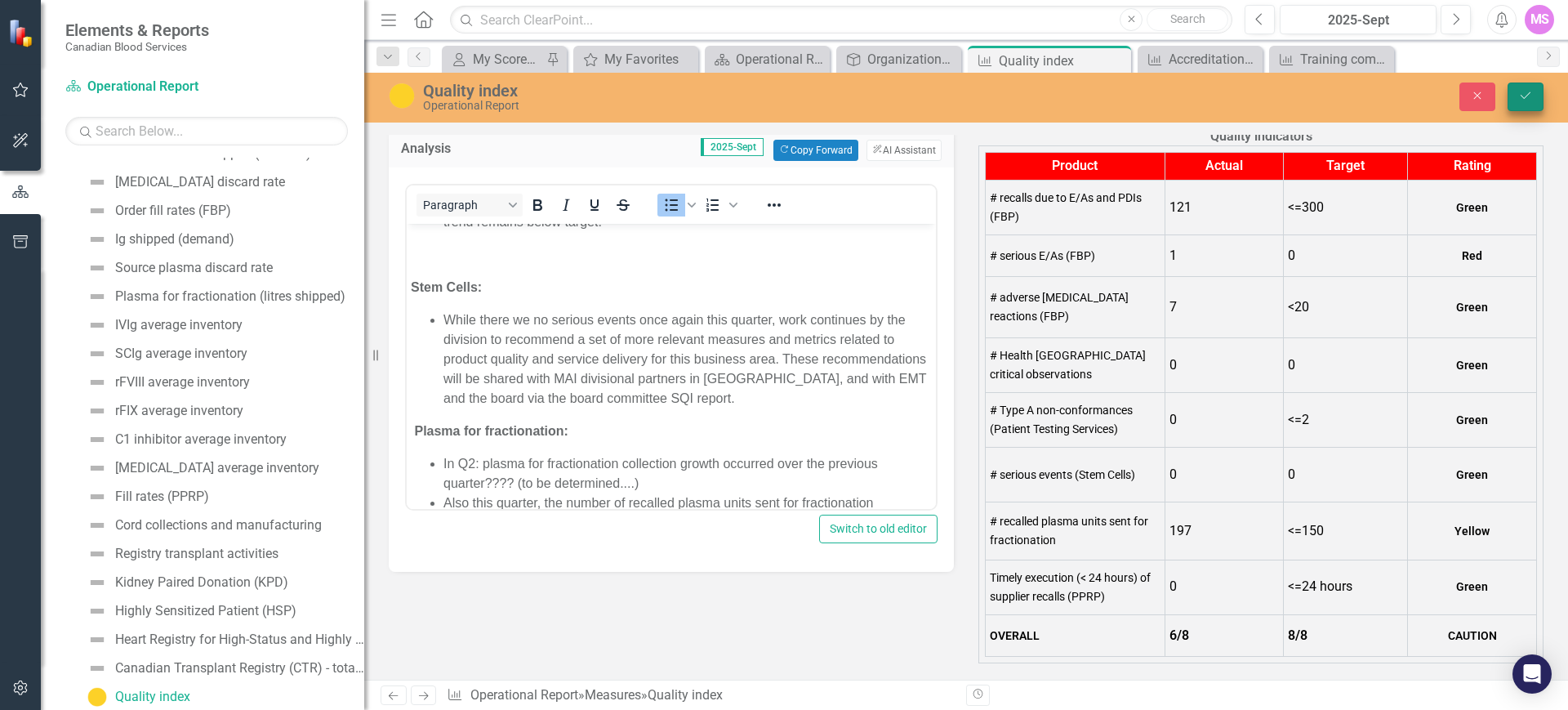
click at [1528, 88] on button "Save" at bounding box center [1526, 97] width 36 height 29
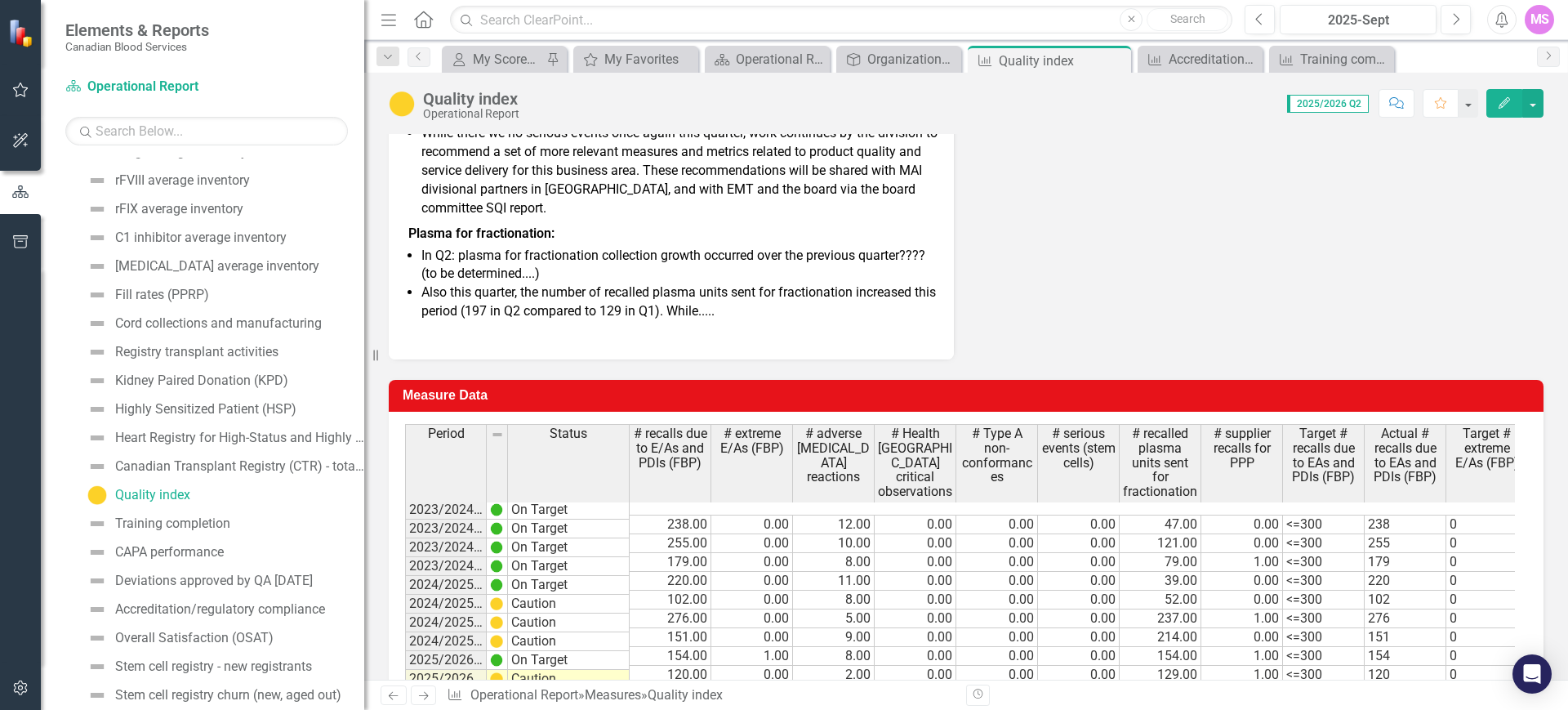
scroll to position [746, 0]
click at [196, 524] on div "Training completion" at bounding box center [172, 521] width 115 height 14
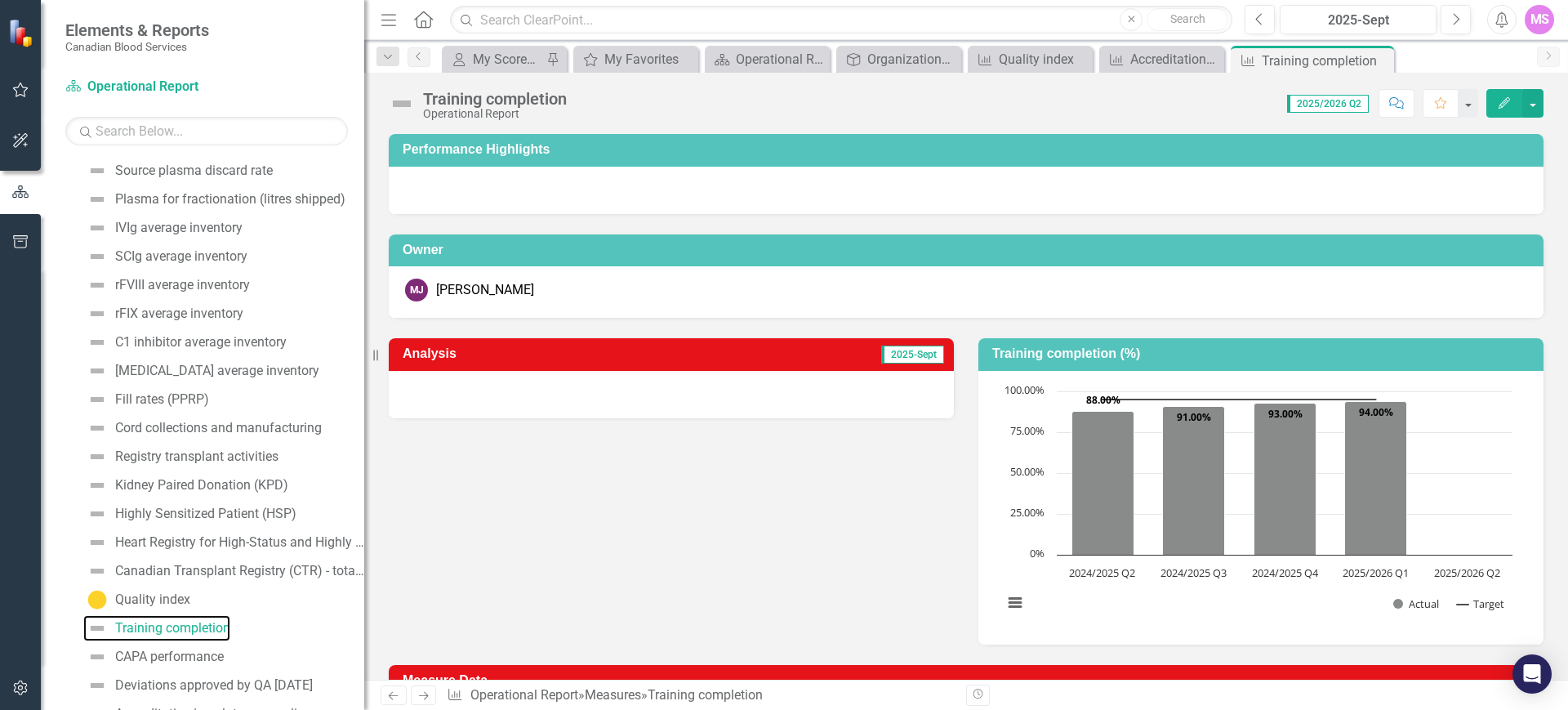
scroll to position [775, 0]
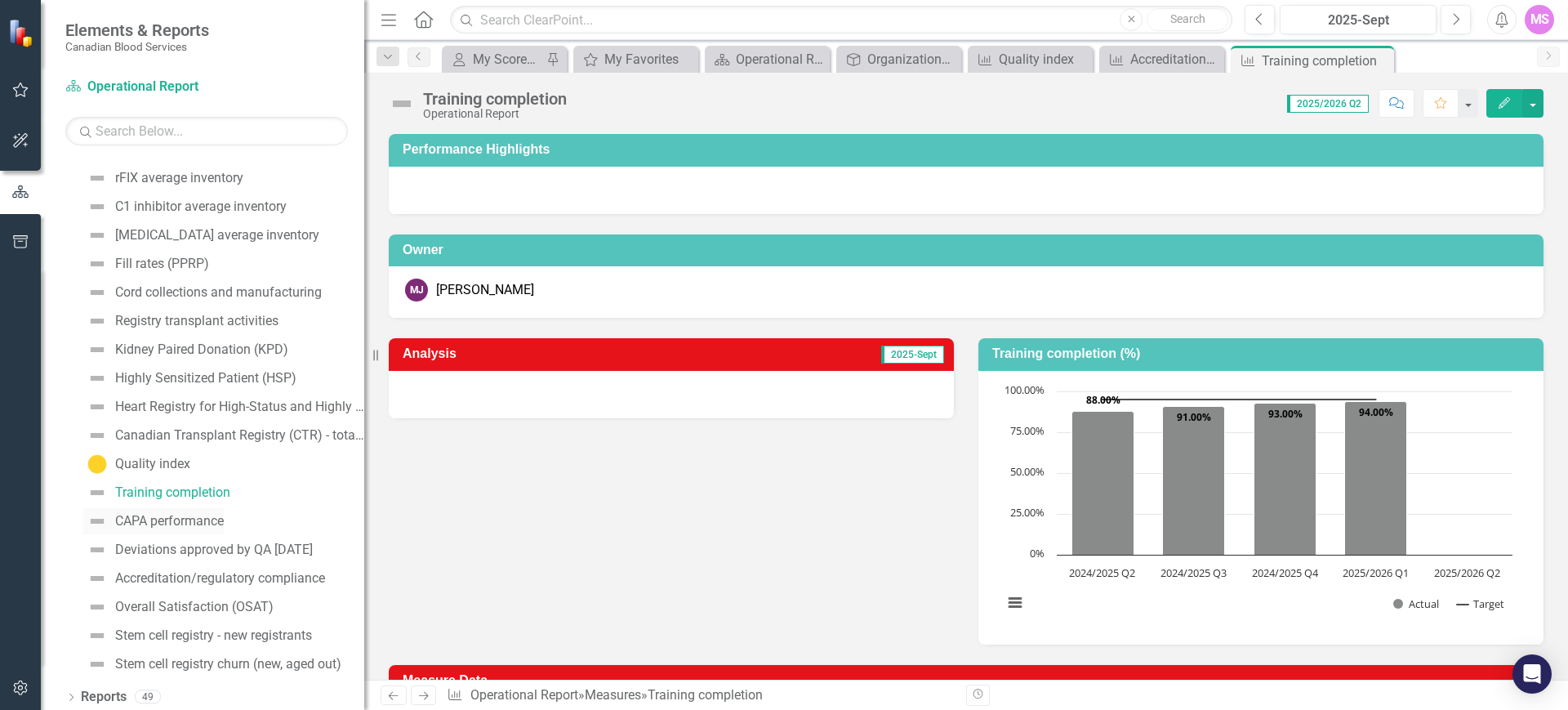
click at [189, 518] on div "CAPA performance" at bounding box center [169, 521] width 108 height 14
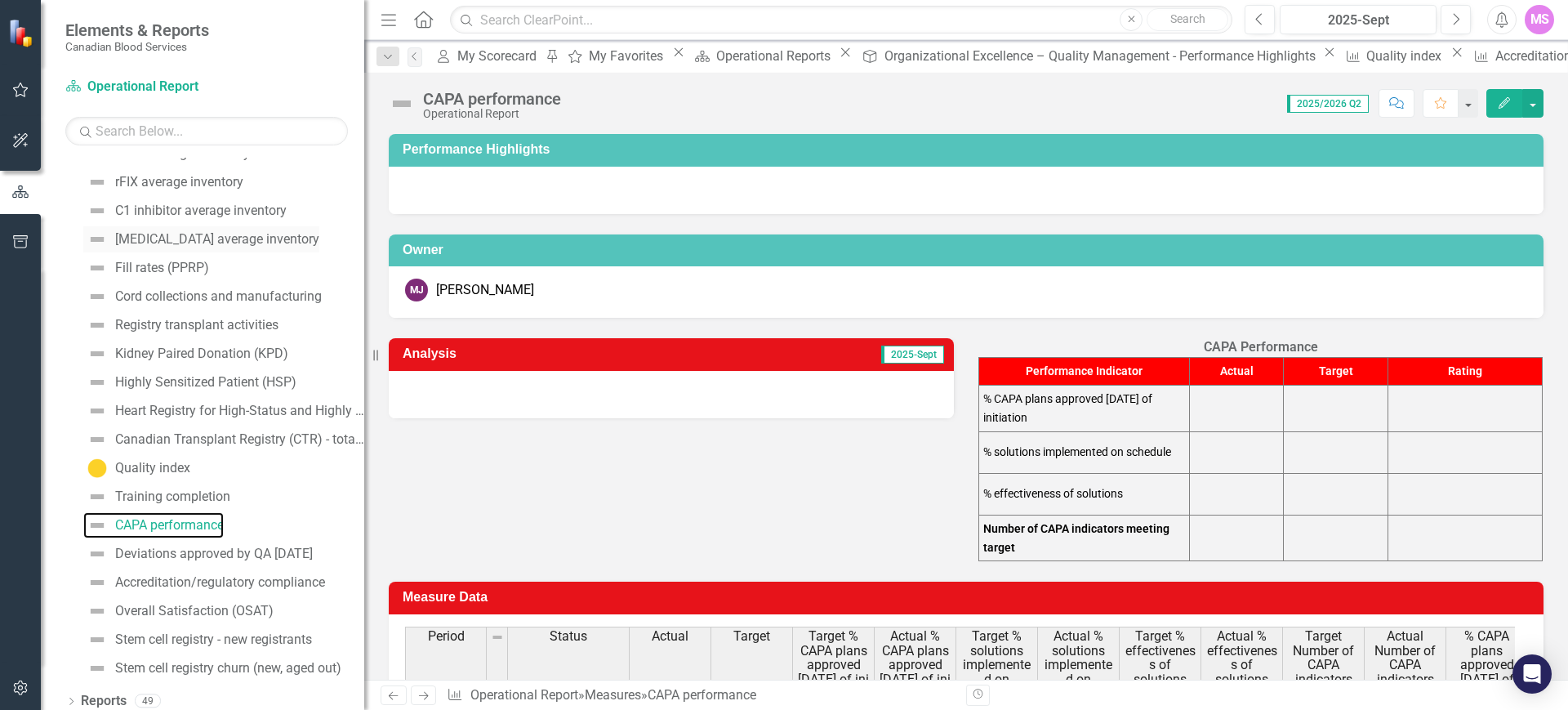
scroll to position [779, 0]
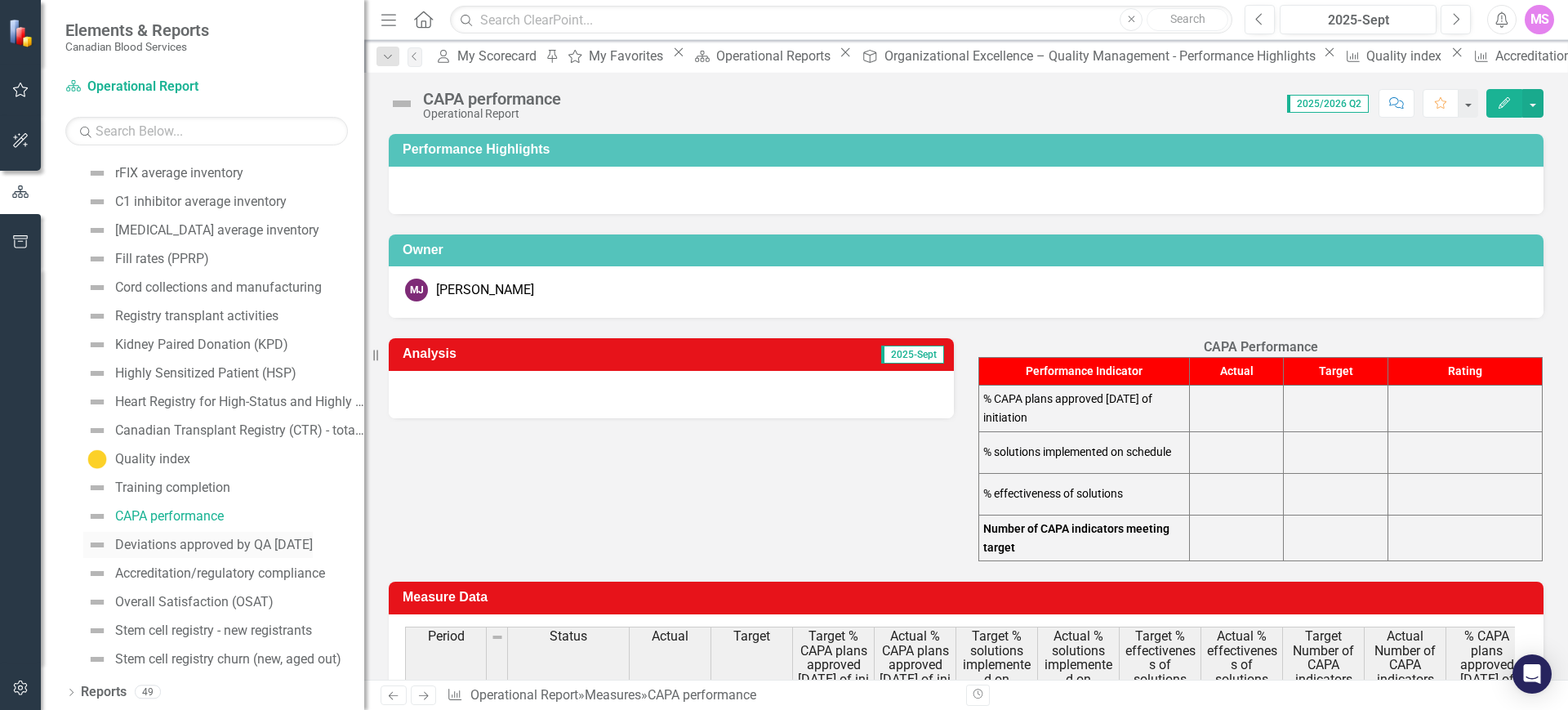
click at [209, 538] on div "Deviations approved by QA [DATE]" at bounding box center [214, 544] width 198 height 14
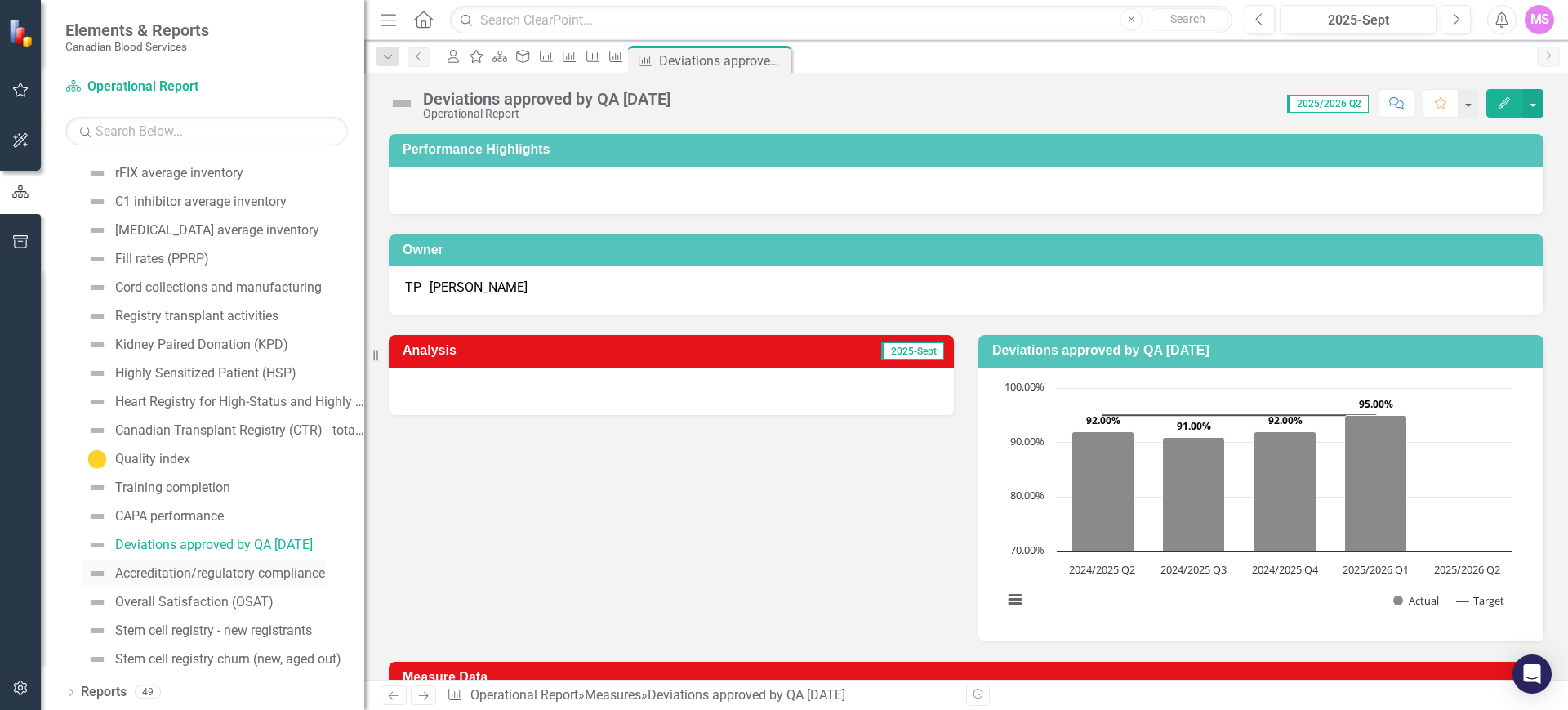
click at [236, 567] on div "Accreditation/regulatory compliance" at bounding box center [220, 573] width 210 height 14
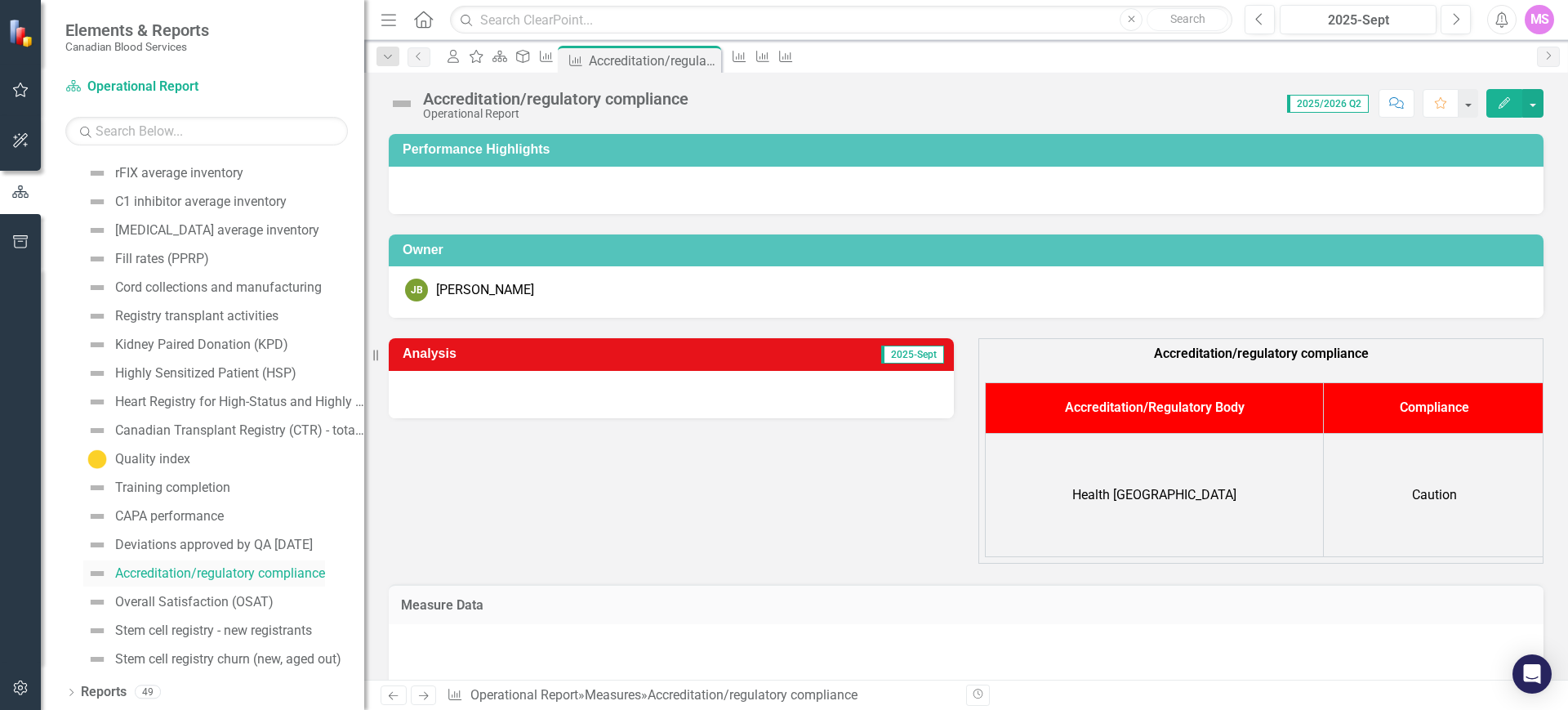
scroll to position [656, 0]
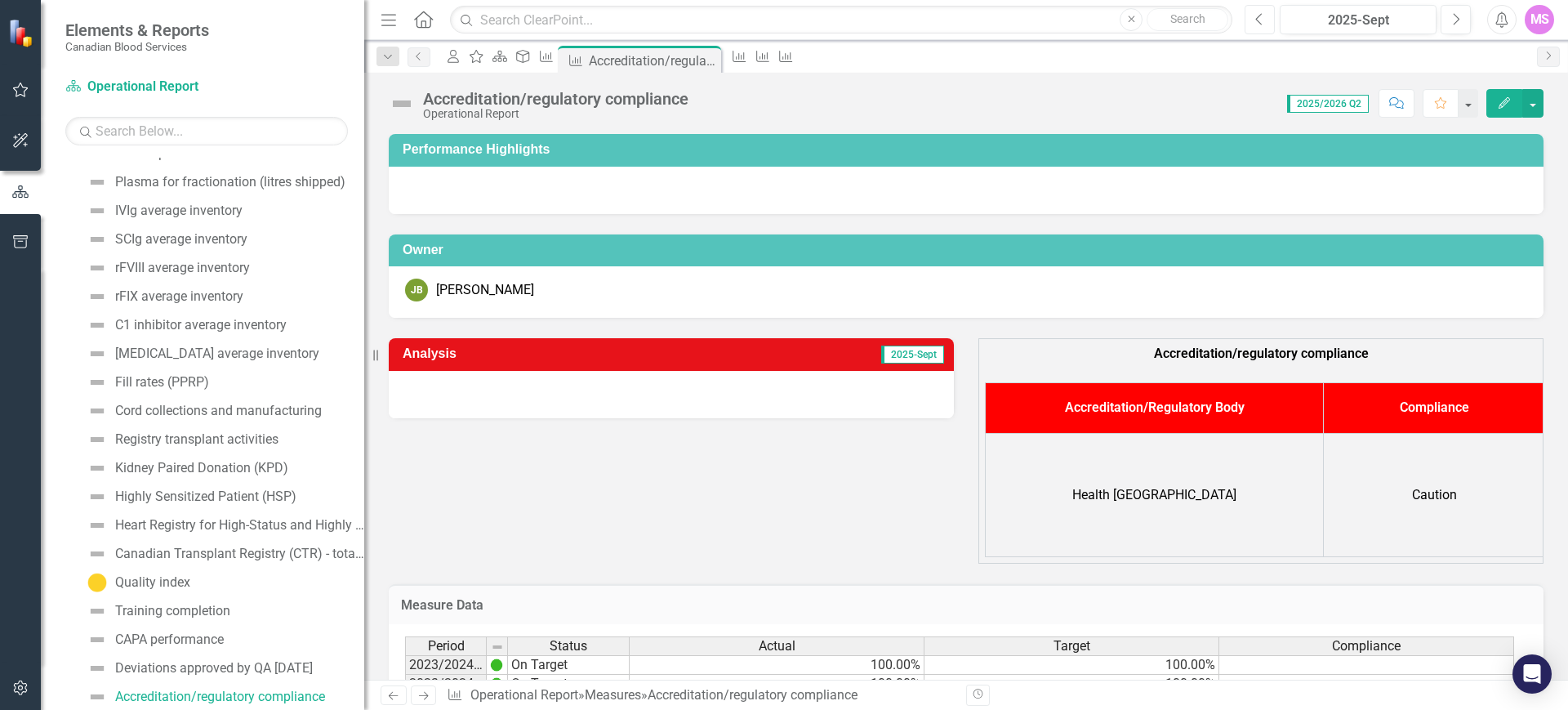
click at [1259, 28] on button "Previous" at bounding box center [1260, 19] width 30 height 30
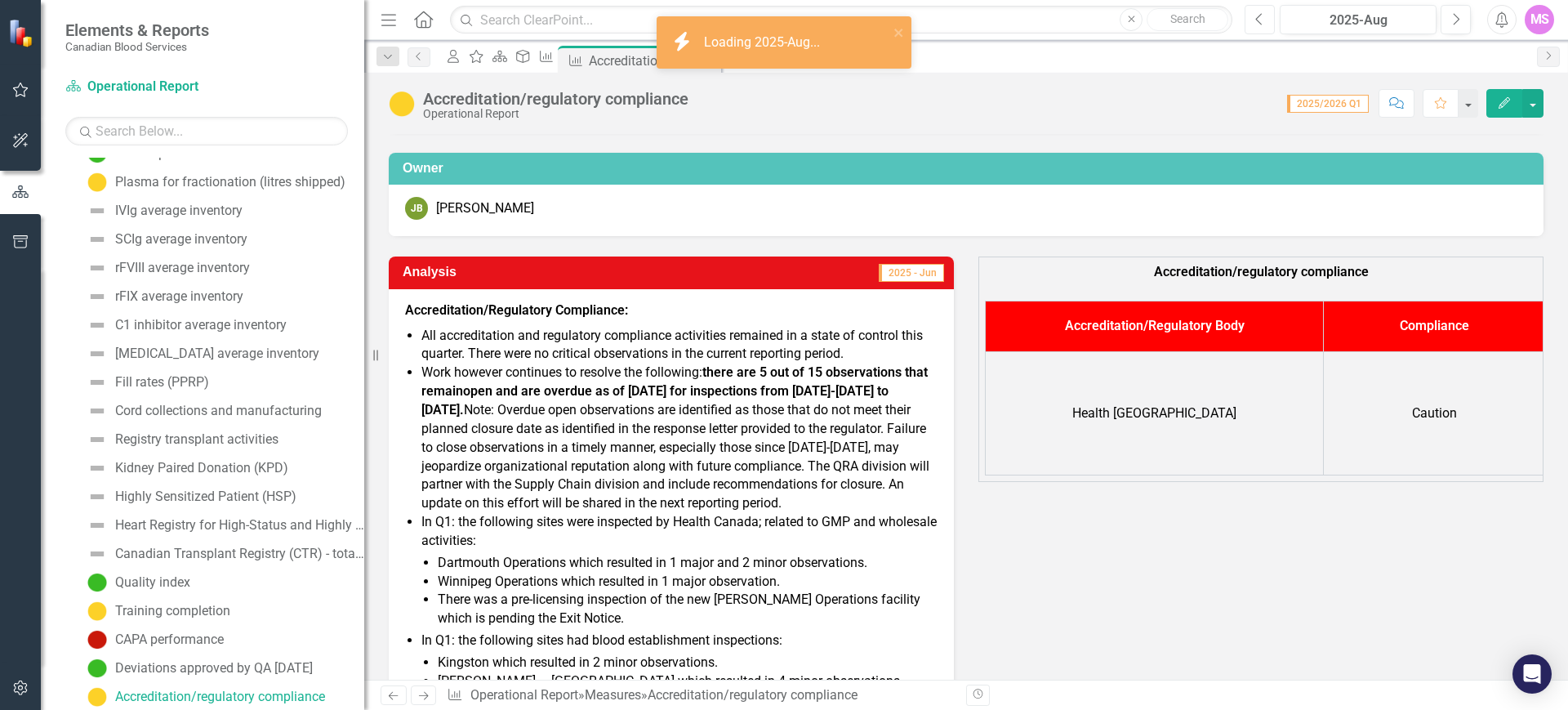
scroll to position [205, 0]
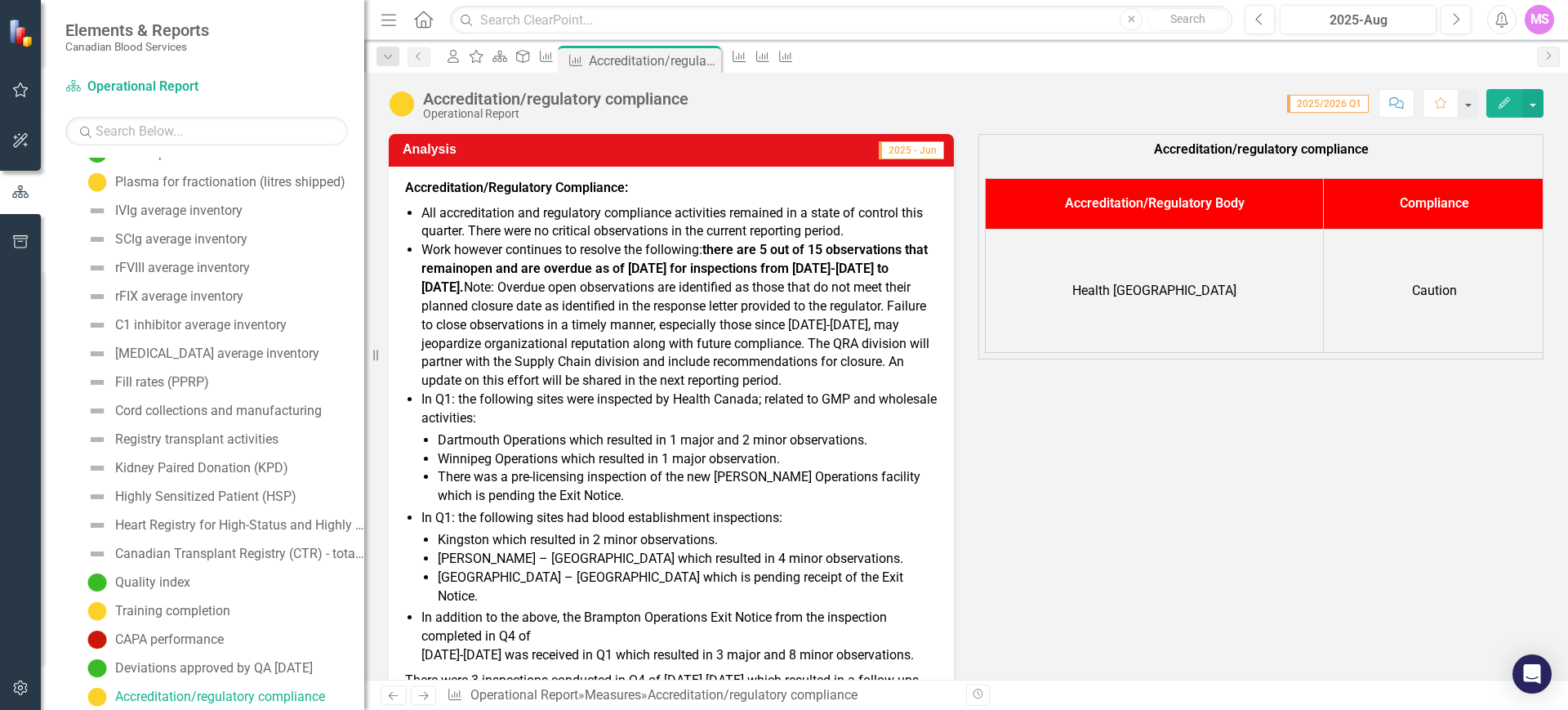
click at [461, 266] on strong "there are 5 out of 15 observations that remain" at bounding box center [675, 259] width 506 height 34
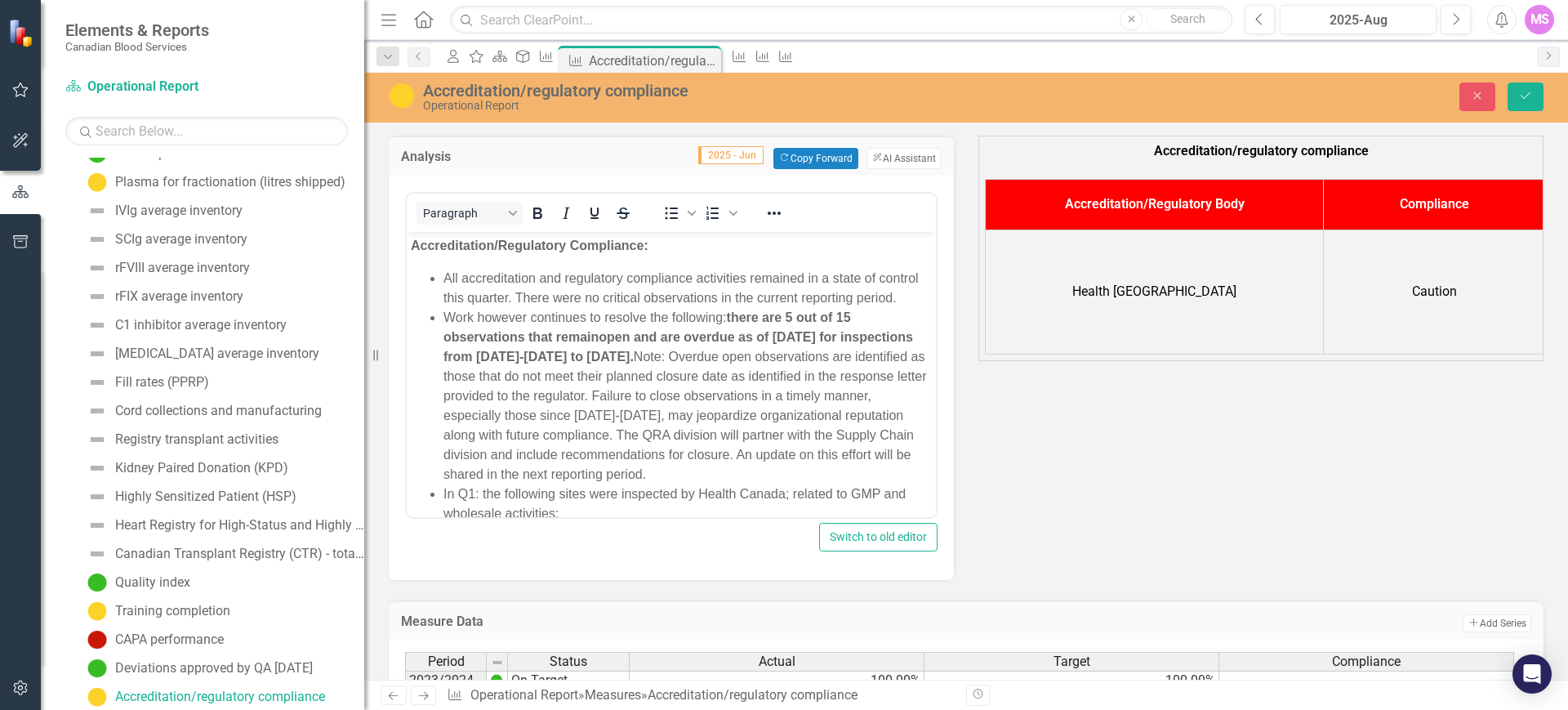
scroll to position [0, 0]
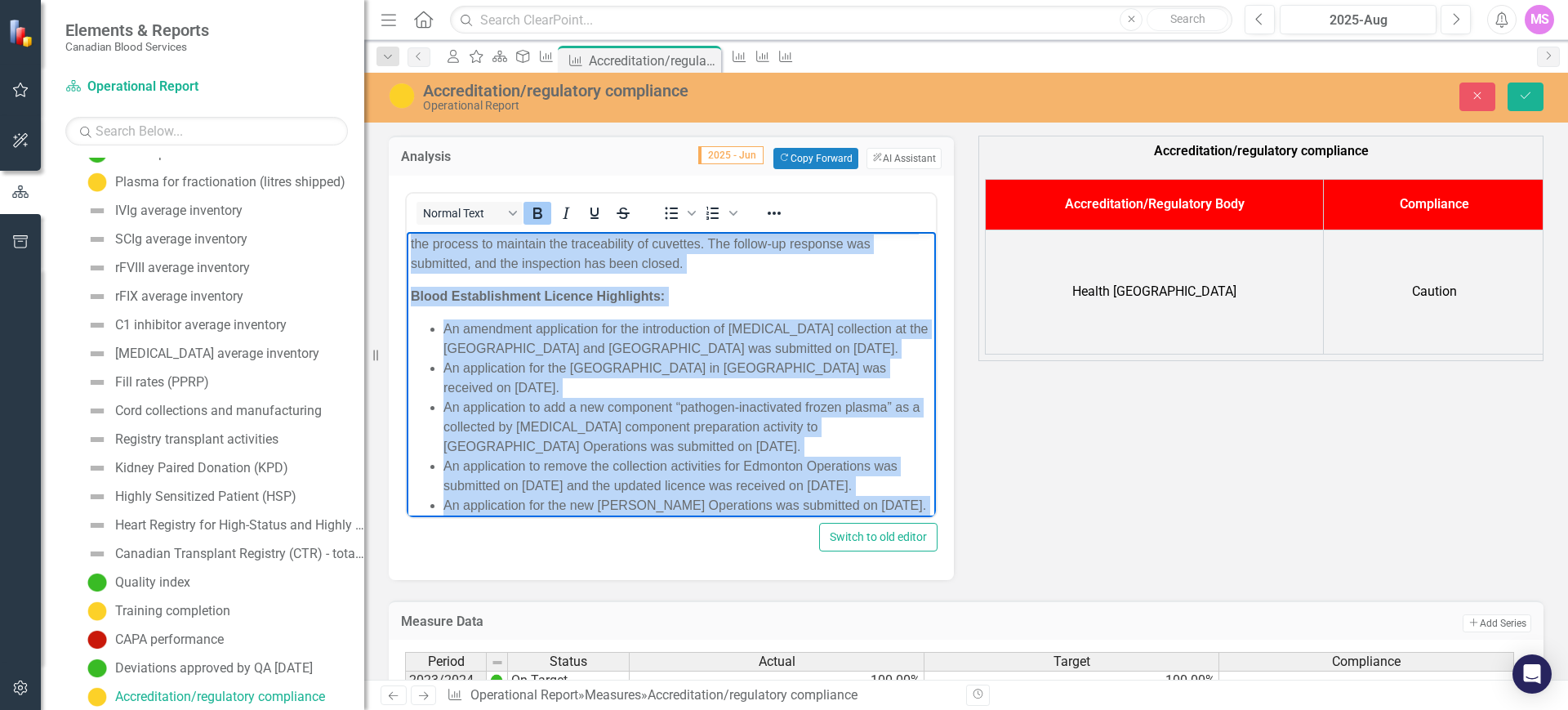
drag, startPoint x: 417, startPoint y: 247, endPoint x: 609, endPoint y: 579, distance: 383.5
click at [609, 579] on html "Accreditation/Regulatory Compliance: All accreditation and regulatory complianc…" at bounding box center [672, 41] width 529 height 1335
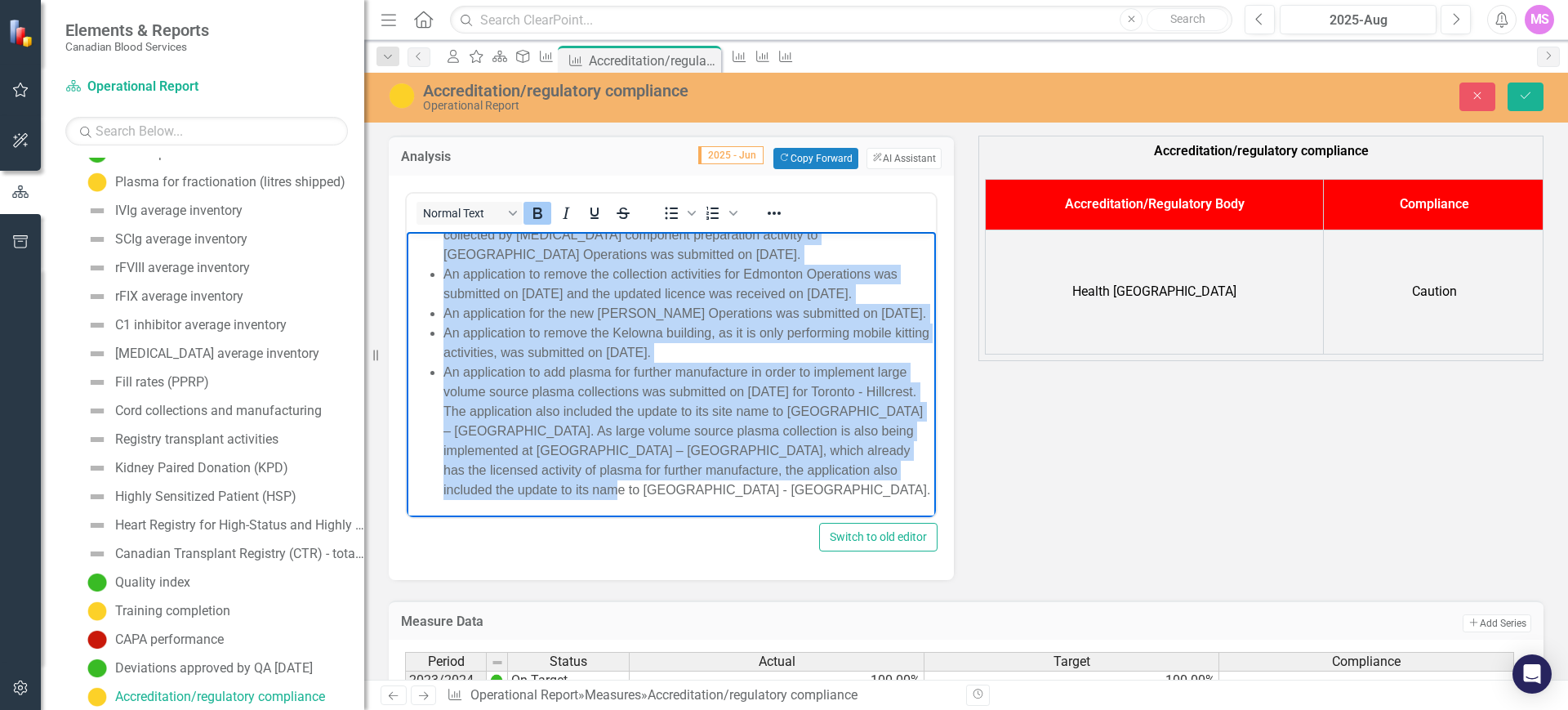
click at [633, 414] on li "An application to add plasma for further manufacture in order to implement larg…" at bounding box center [687, 430] width 488 height 137
drag, startPoint x: 414, startPoint y: 243, endPoint x: 702, endPoint y: 429, distance: 342.8
copy body "Accreditation/Regulatory Compliance: All accreditation and regulatory complianc…"
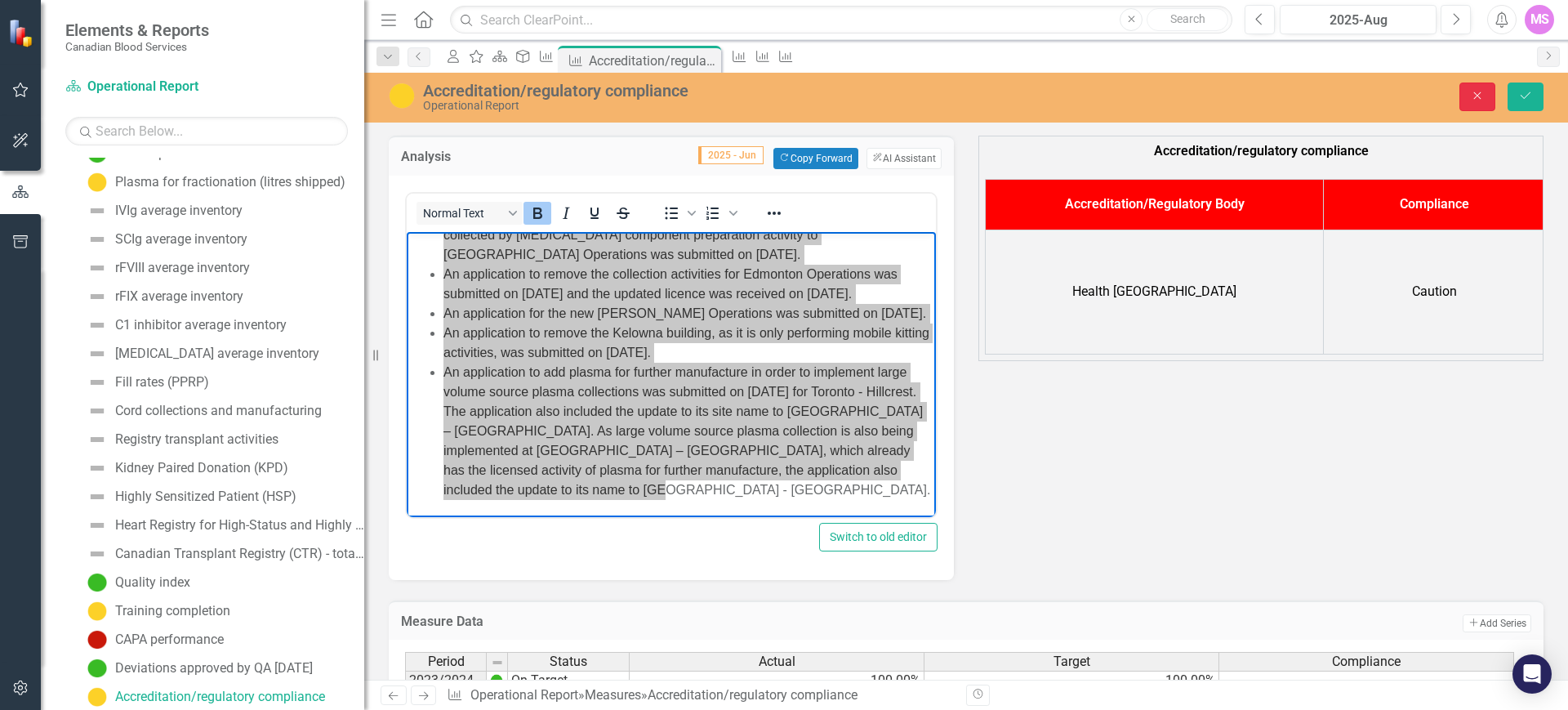
click at [1476, 96] on icon "Close" at bounding box center [1477, 95] width 14 height 11
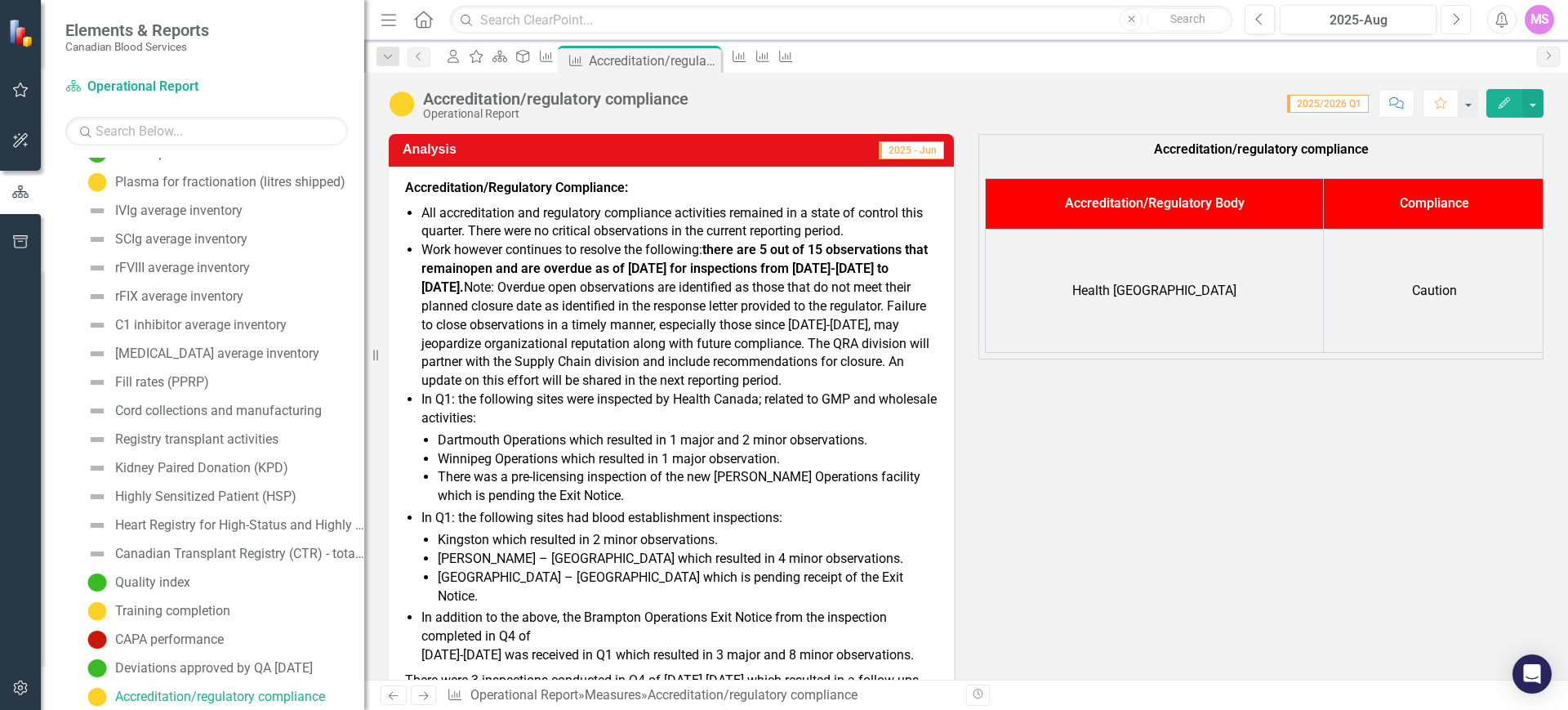
click at [1456, 18] on icon "Next" at bounding box center [1456, 19] width 9 height 14
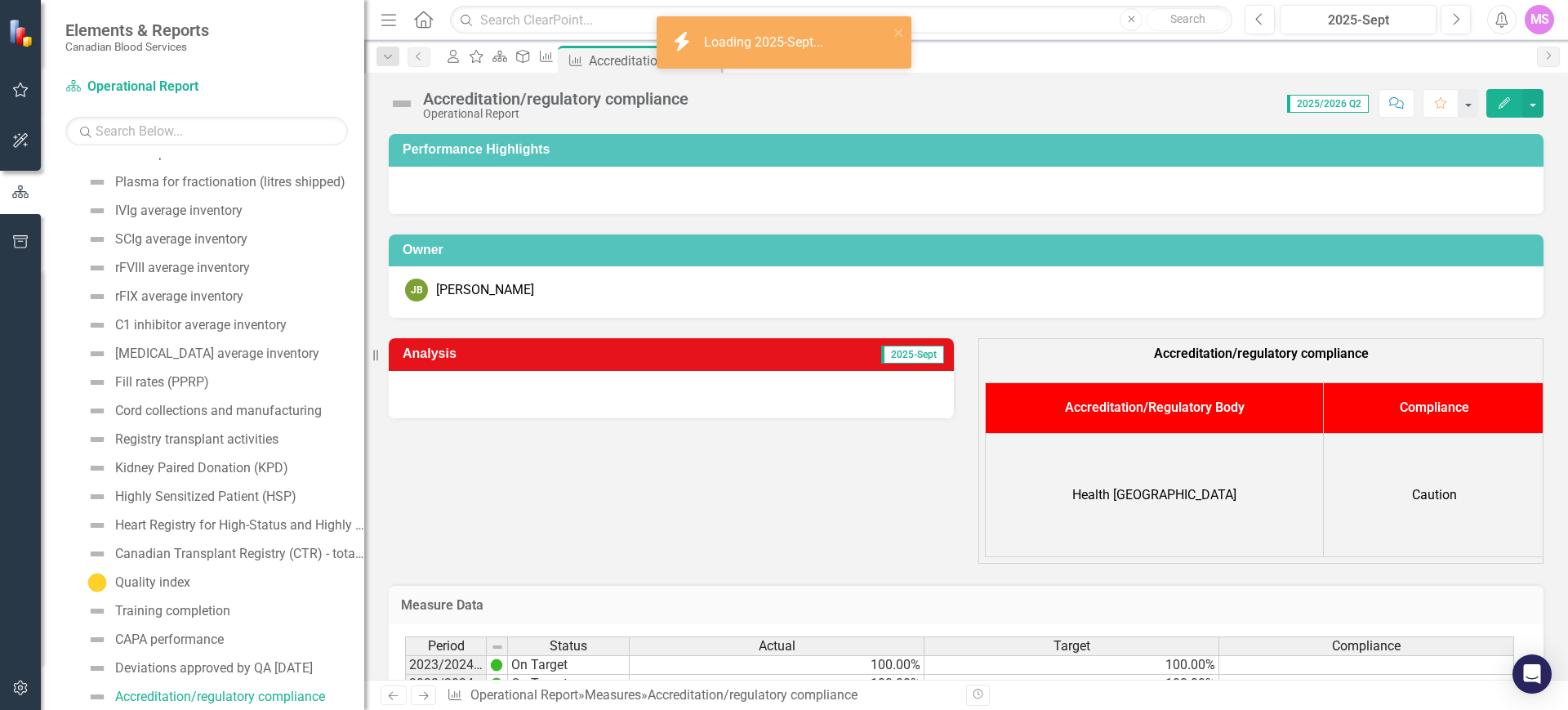
click at [519, 375] on div at bounding box center [672, 395] width 565 height 48
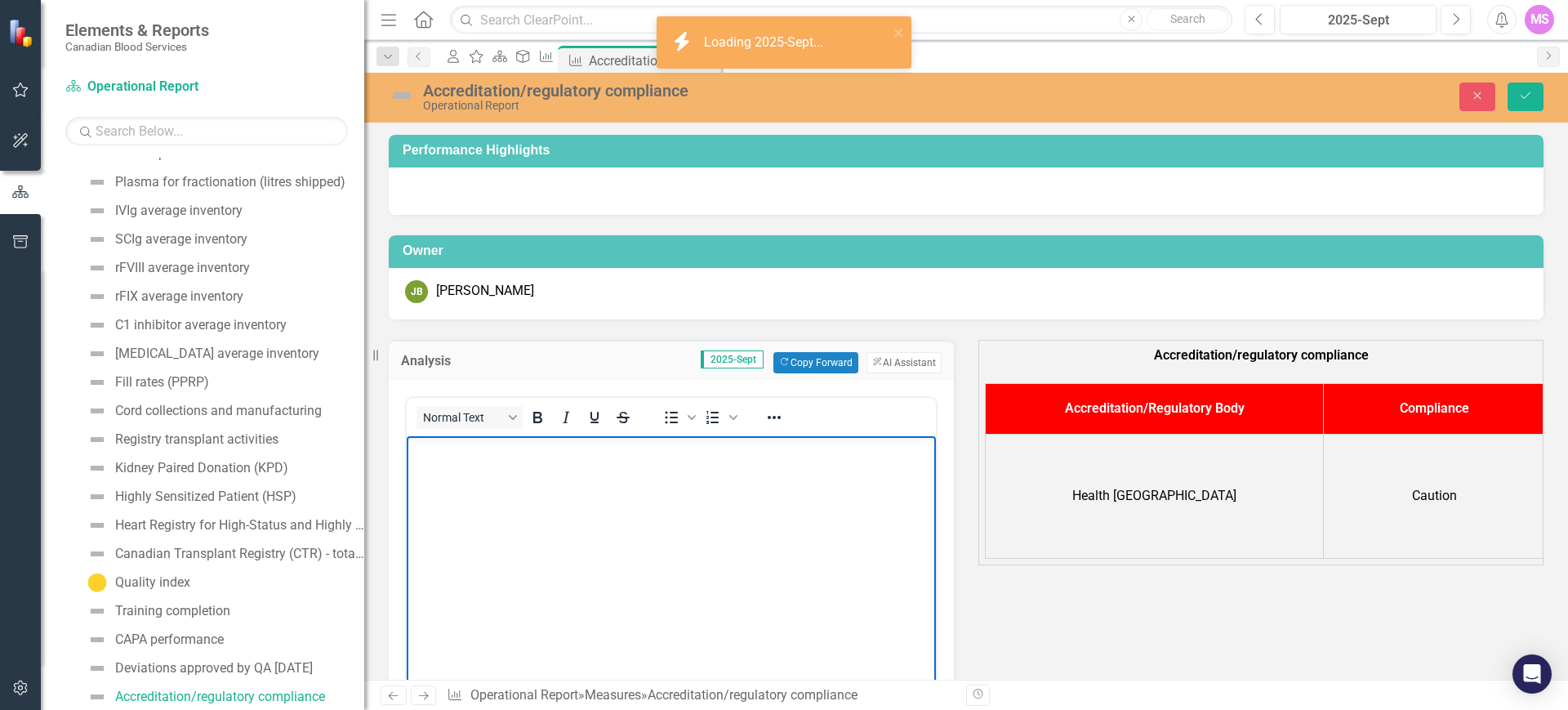
click at [486, 450] on p "Rich Text Area. Press ALT-0 for help." at bounding box center [672, 449] width 521 height 20
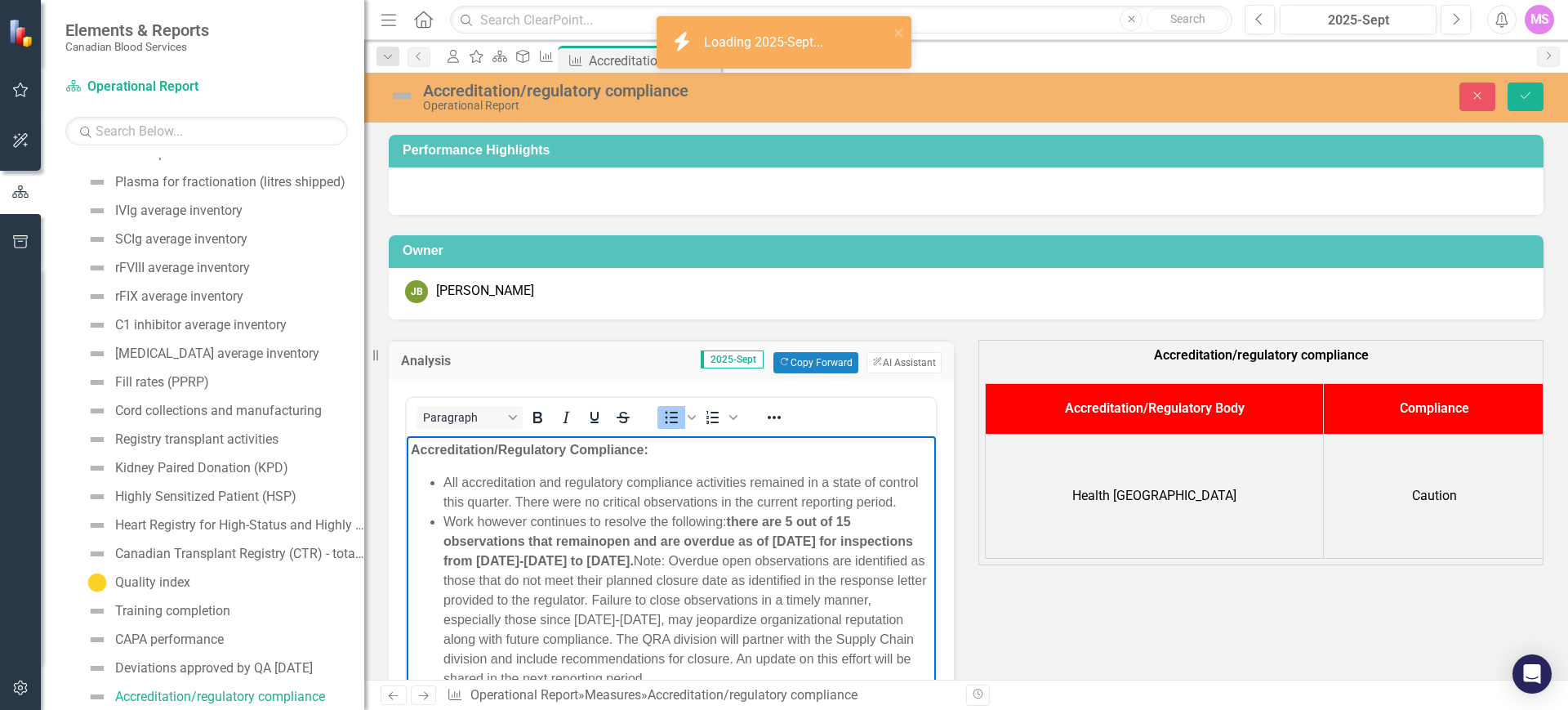
click at [597, 498] on li "All accreditation and regulatory compliance activities remained in a state of c…" at bounding box center [687, 491] width 488 height 39
click at [569, 511] on li "All accreditation and regulatory compliance activities remained in a state of c…" at bounding box center [687, 491] width 488 height 39
click at [562, 503] on li "All accreditation and regulatory compliance activities remained in a state of c…" at bounding box center [687, 491] width 488 height 39
click at [696, 504] on li "All accreditation and regulatory compliance activities remained in a state of c…" at bounding box center [687, 491] width 488 height 39
click at [617, 511] on li "All accreditation and regulatory compliance activities remained in a state of c…" at bounding box center [687, 491] width 488 height 39
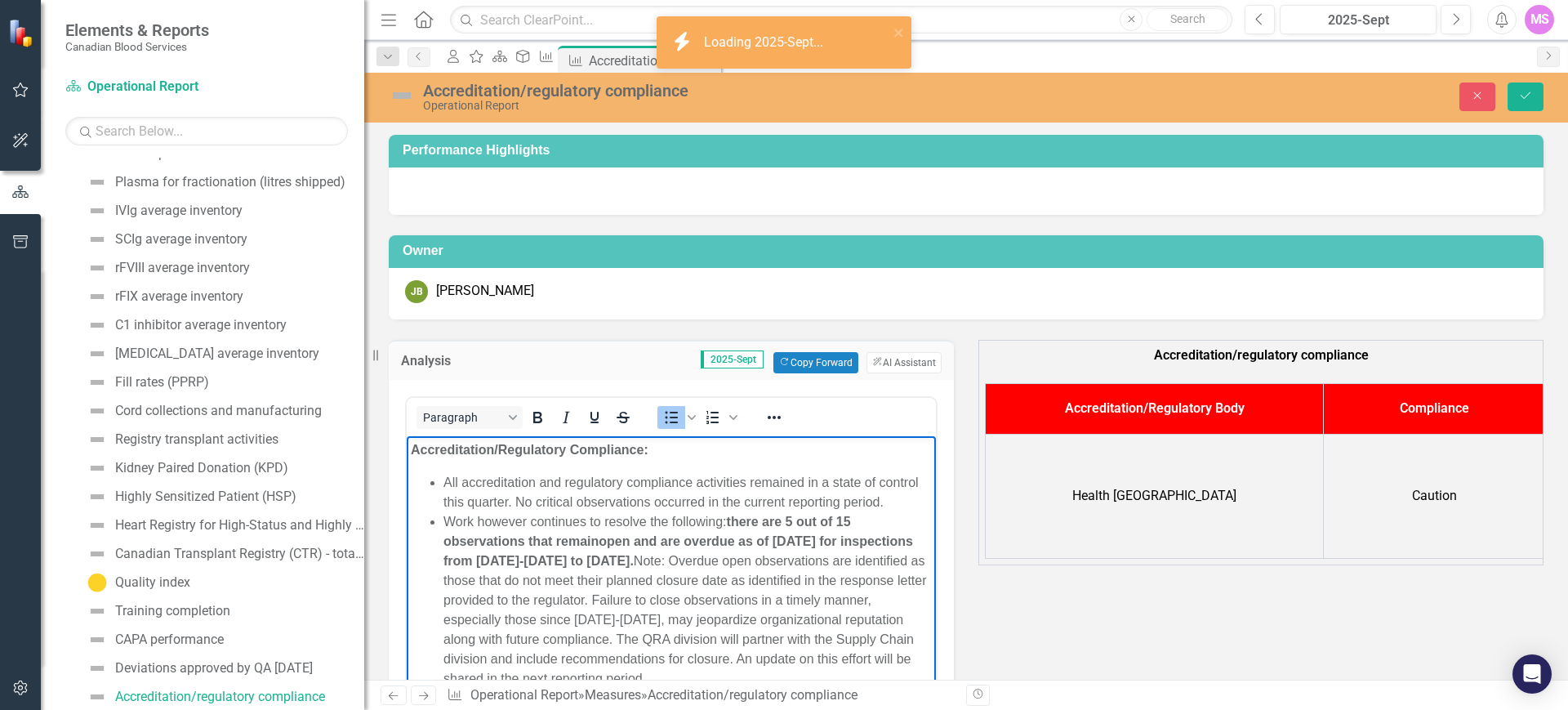
click at [444, 542] on li "Work however continues to resolve the following: there are 5 out of 15 observat…" at bounding box center [687, 599] width 488 height 176
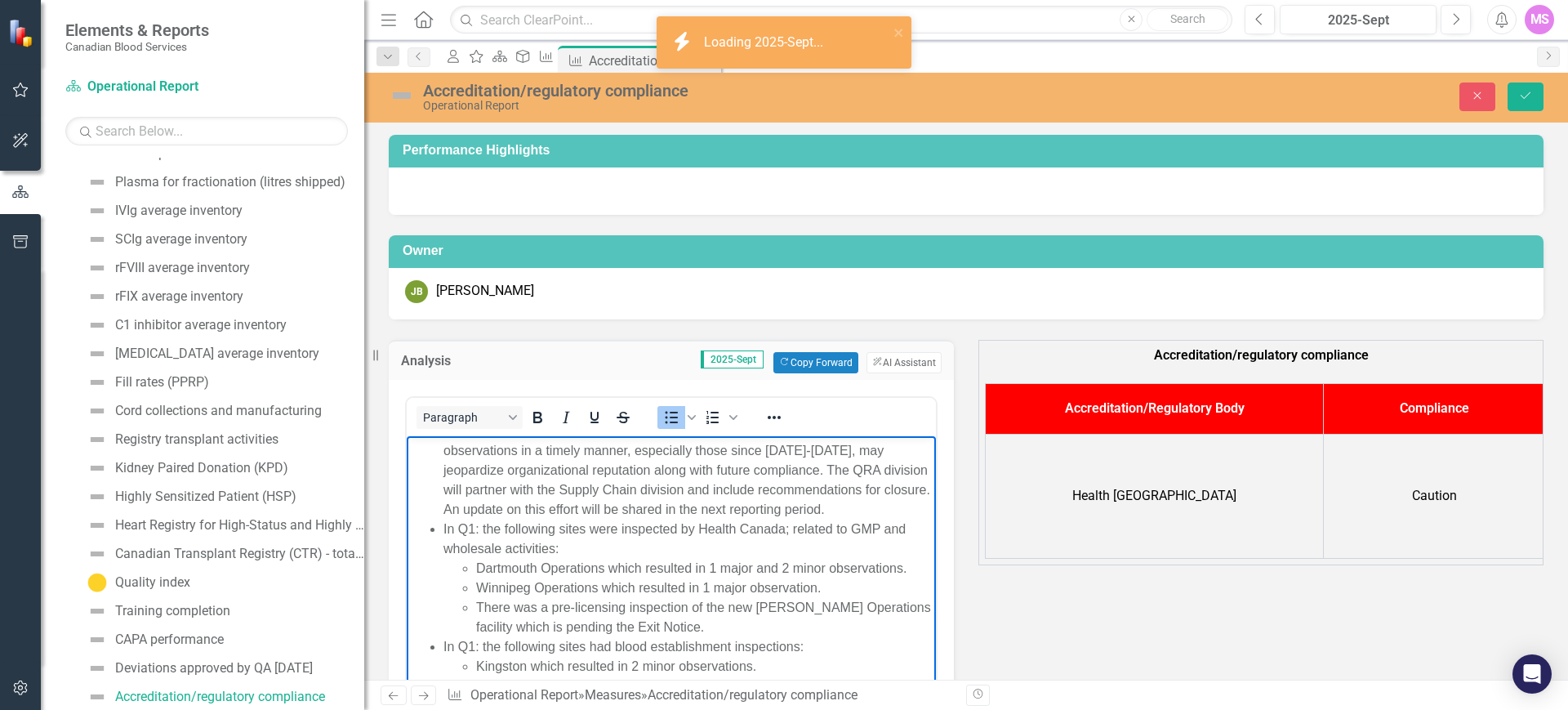
scroll to position [205, 0]
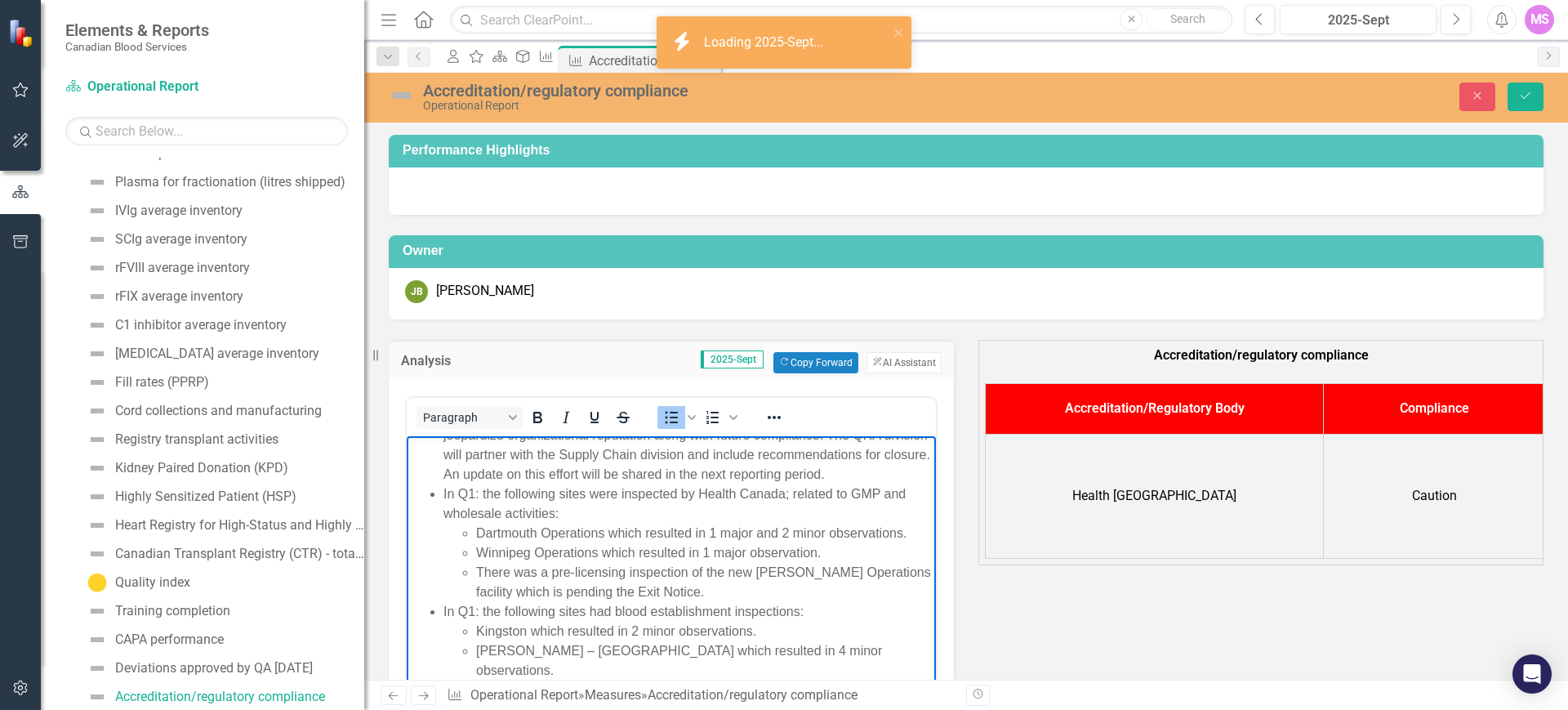
click at [607, 483] on li "As a follow-up to what was reported in Q1, work however continues to resolve th…" at bounding box center [687, 395] width 488 height 176
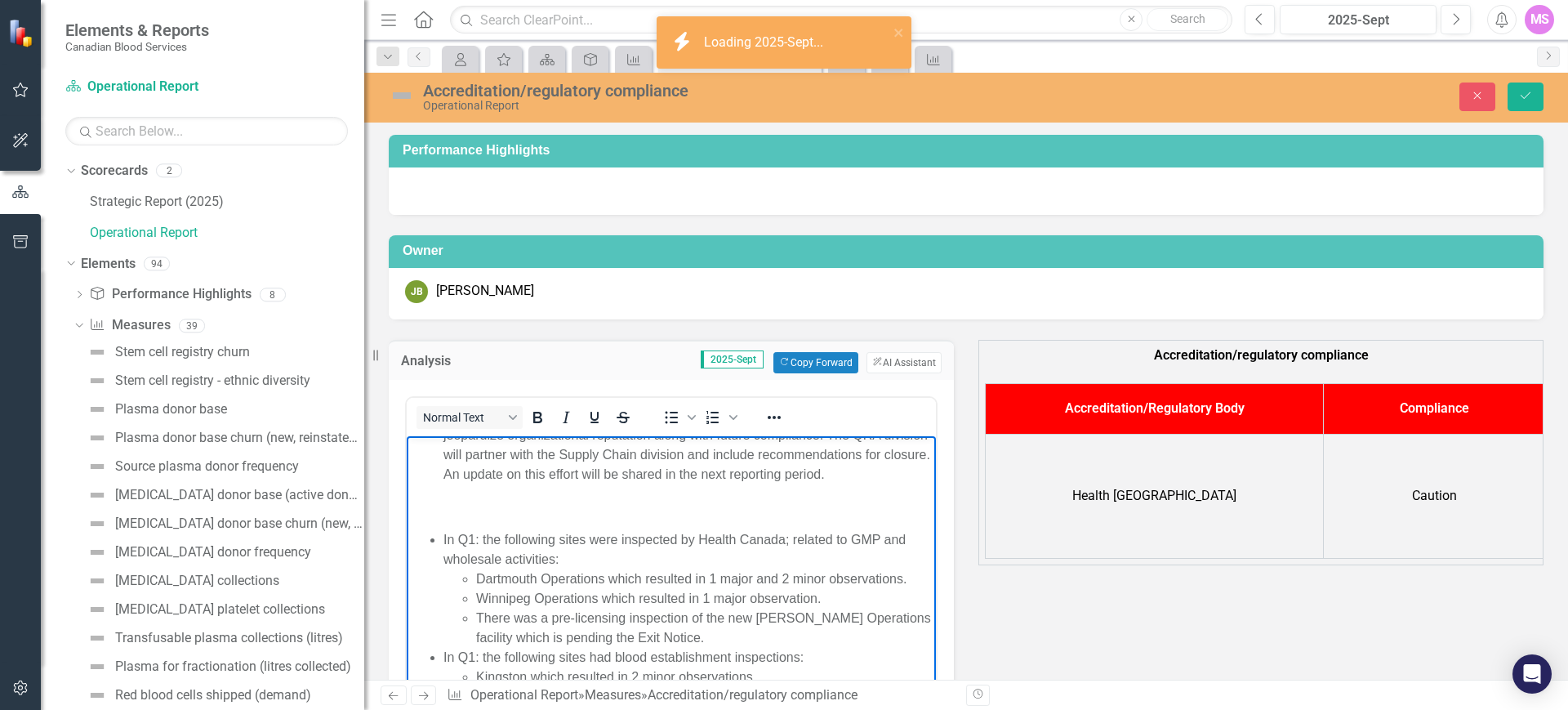
scroll to position [205, 0]
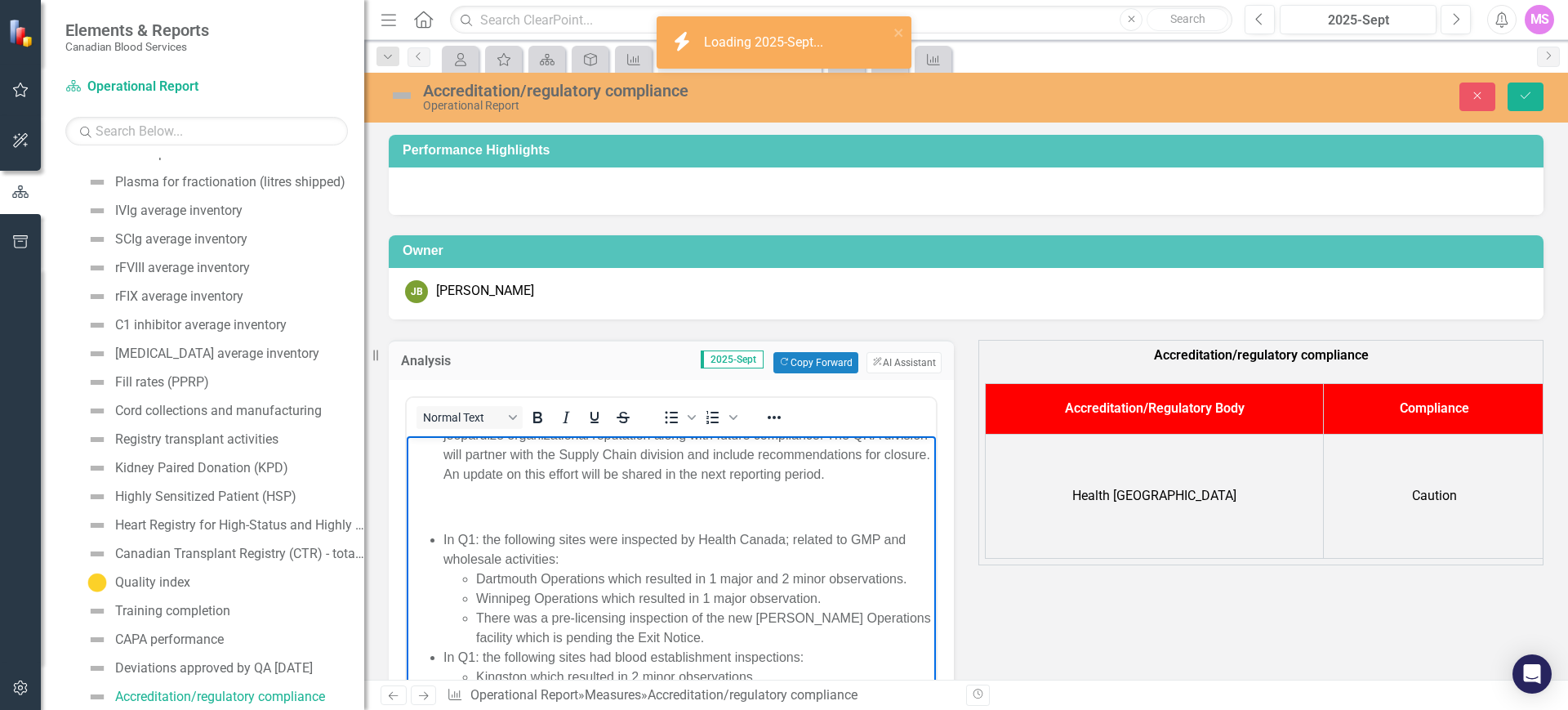
click at [497, 517] on p "Rich Text Area. Press ALT-0 for help." at bounding box center [672, 506] width 521 height 20
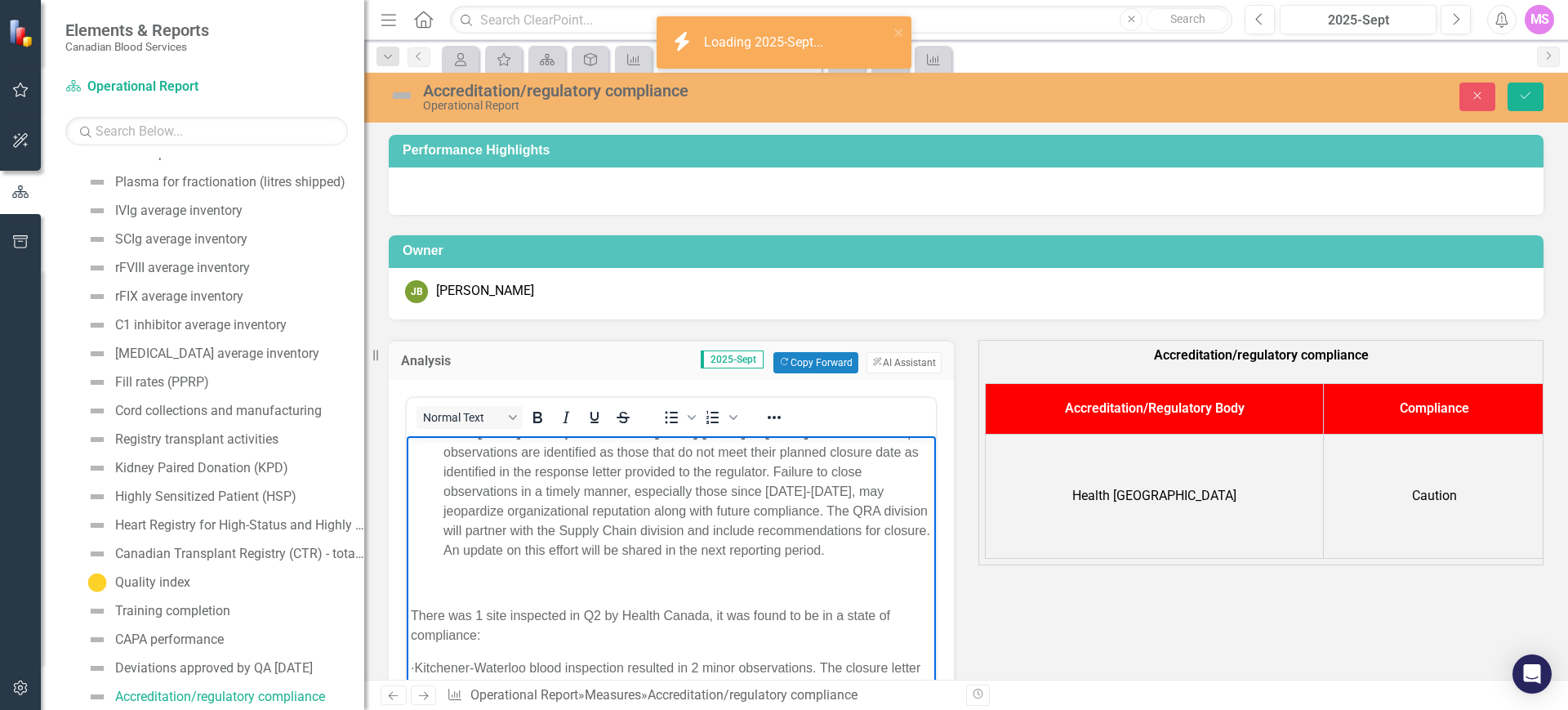
scroll to position [178, 0]
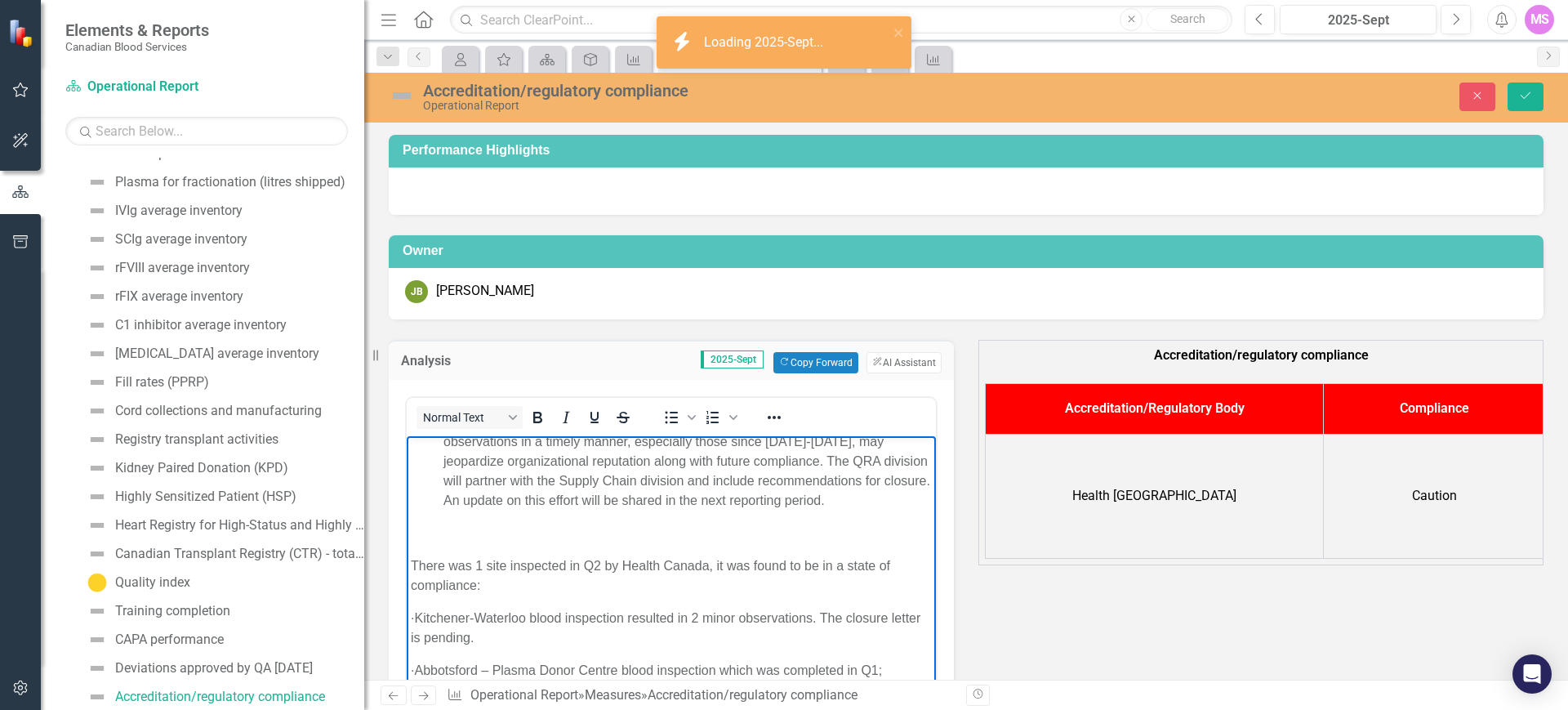
click at [448, 592] on span "There was 1 site inspected in Q2 by Health Canada, it was found to be in a stat…" at bounding box center [651, 574] width 480 height 33
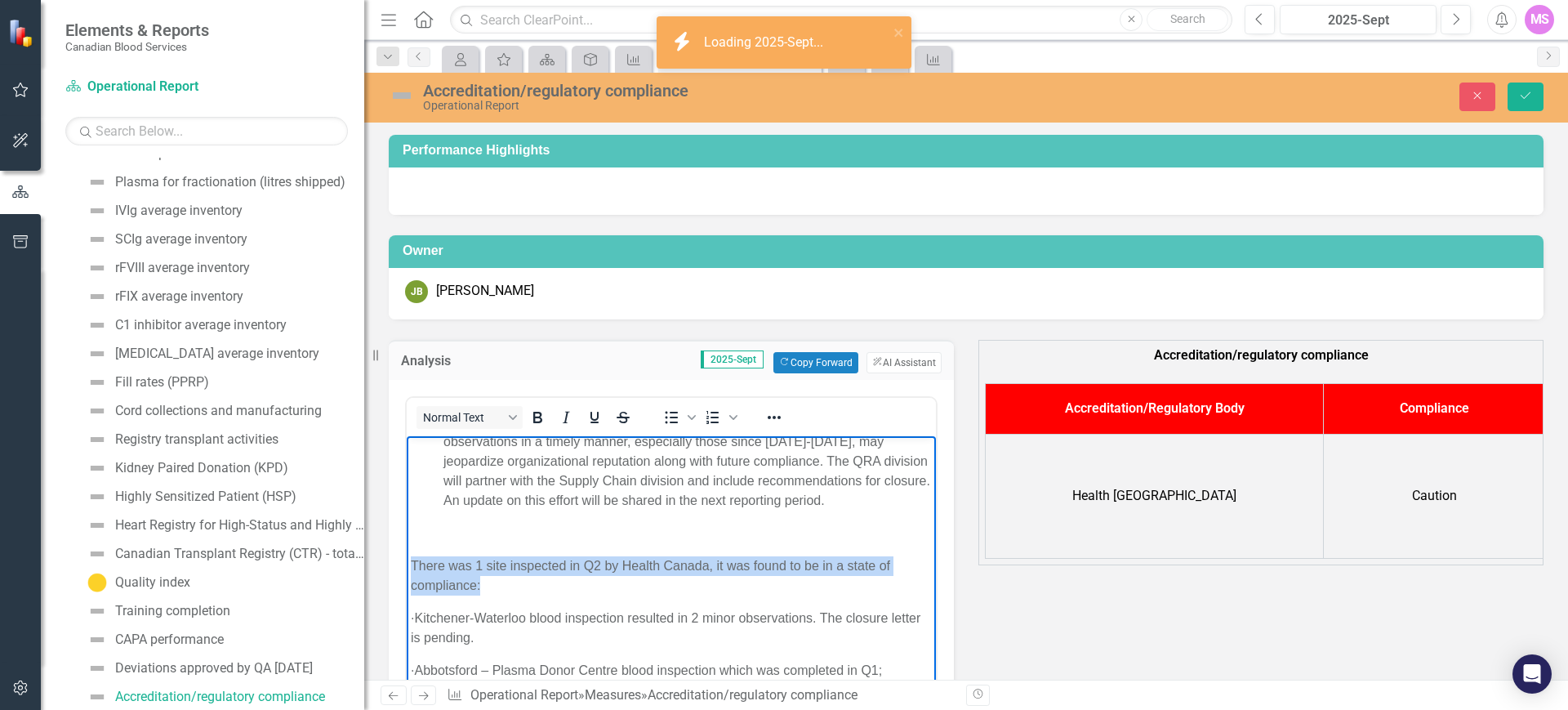
click at [448, 592] on span "There was 1 site inspected in Q2 by Health Canada, it was found to be in a stat…" at bounding box center [651, 574] width 480 height 33
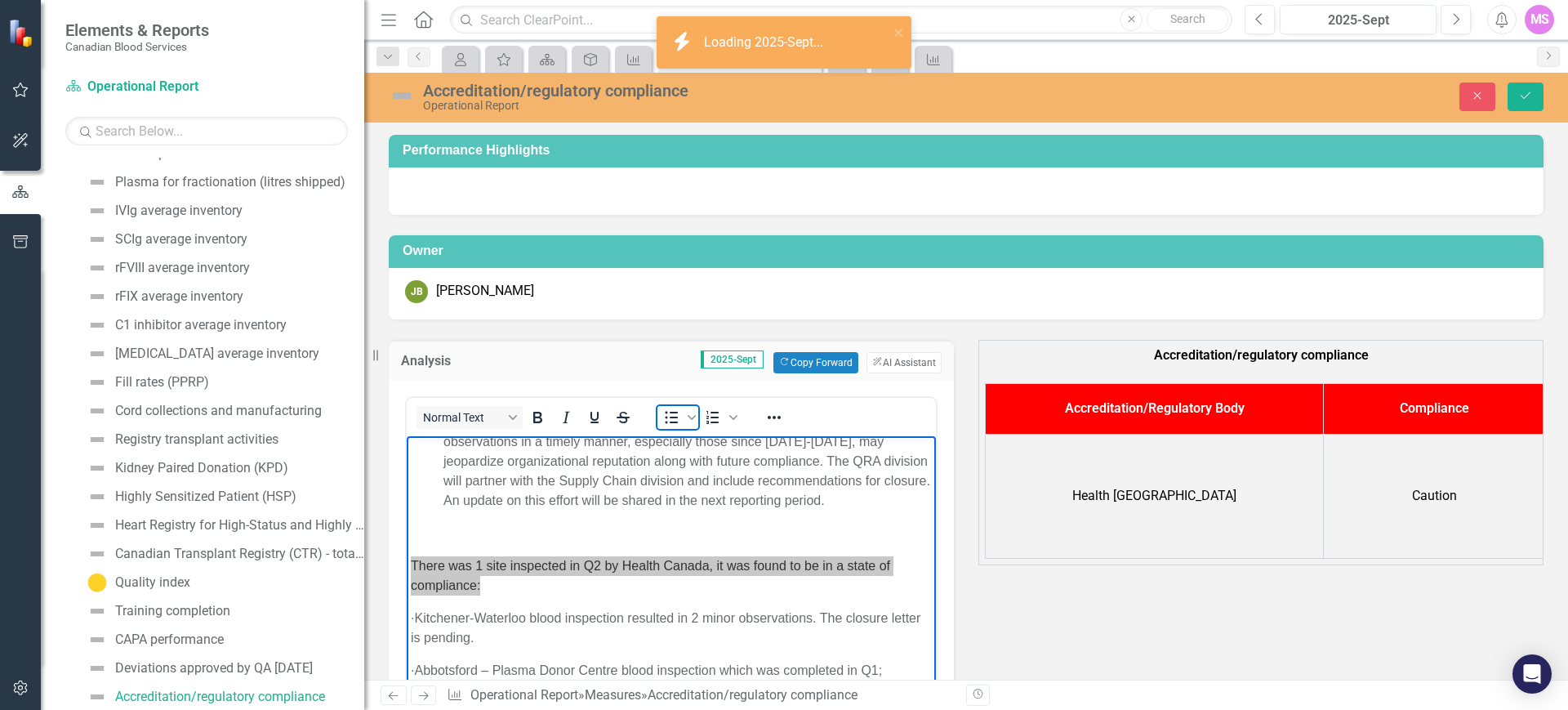
click at [667, 420] on icon "Bullet list" at bounding box center [671, 417] width 20 height 20
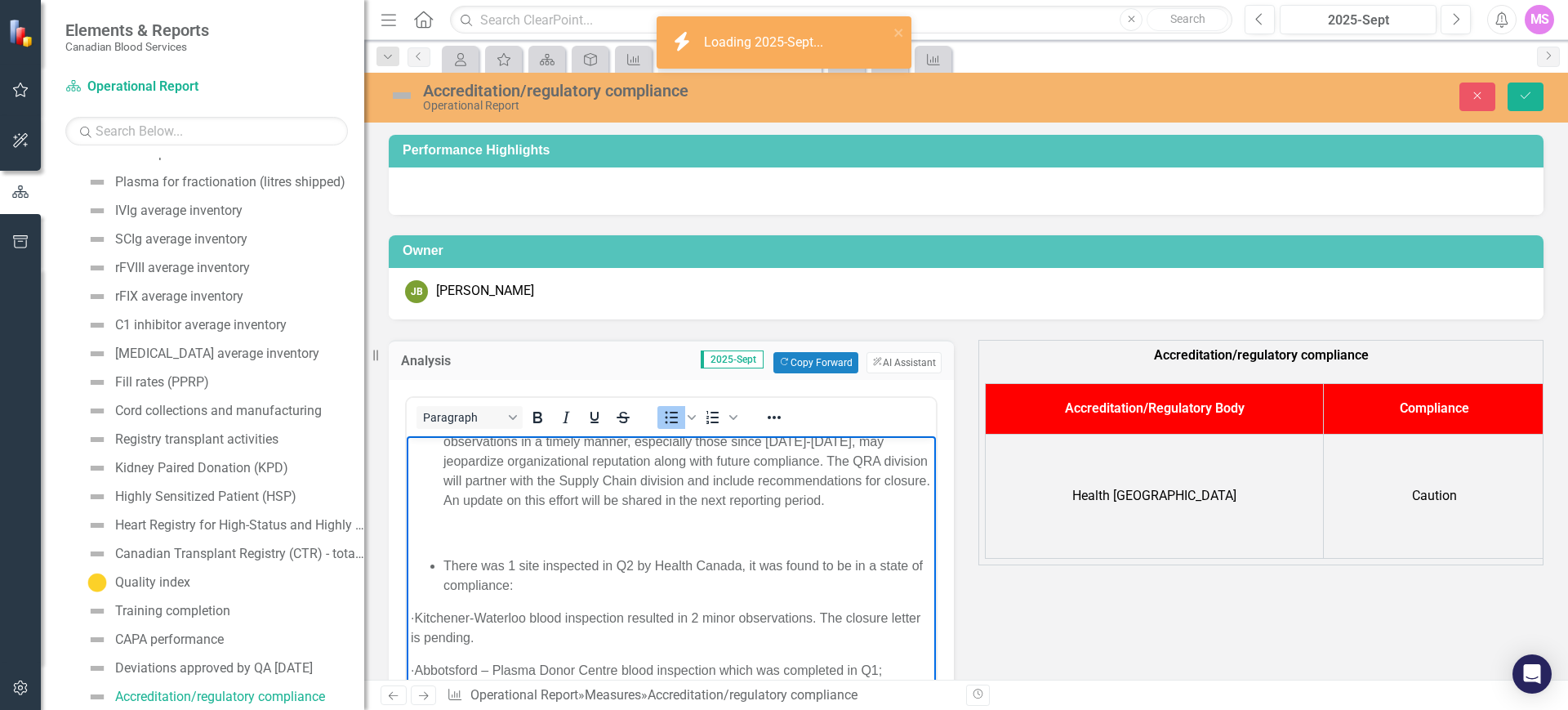
click at [558, 542] on p "Rich Text Area. Press ALT-0 for help." at bounding box center [672, 532] width 521 height 20
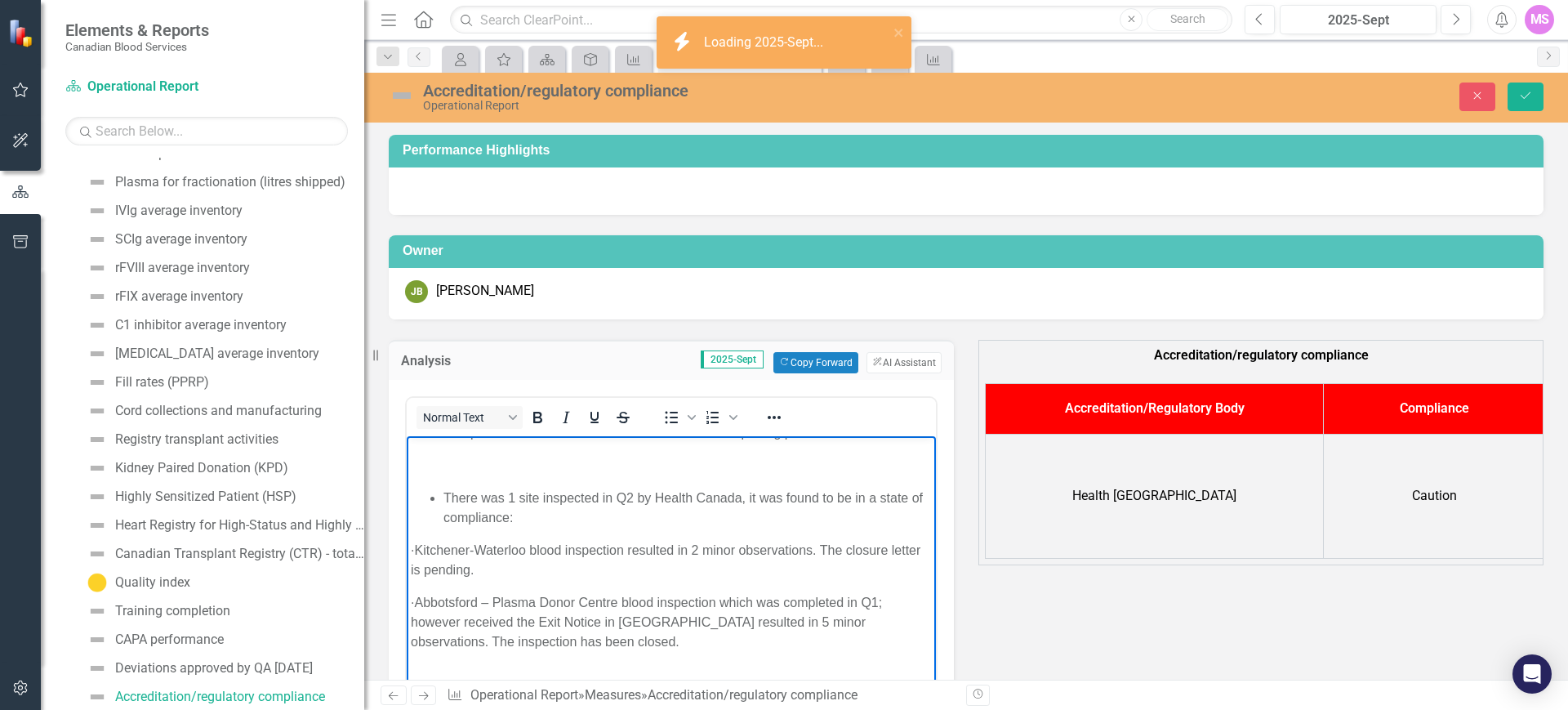
scroll to position [280, 0]
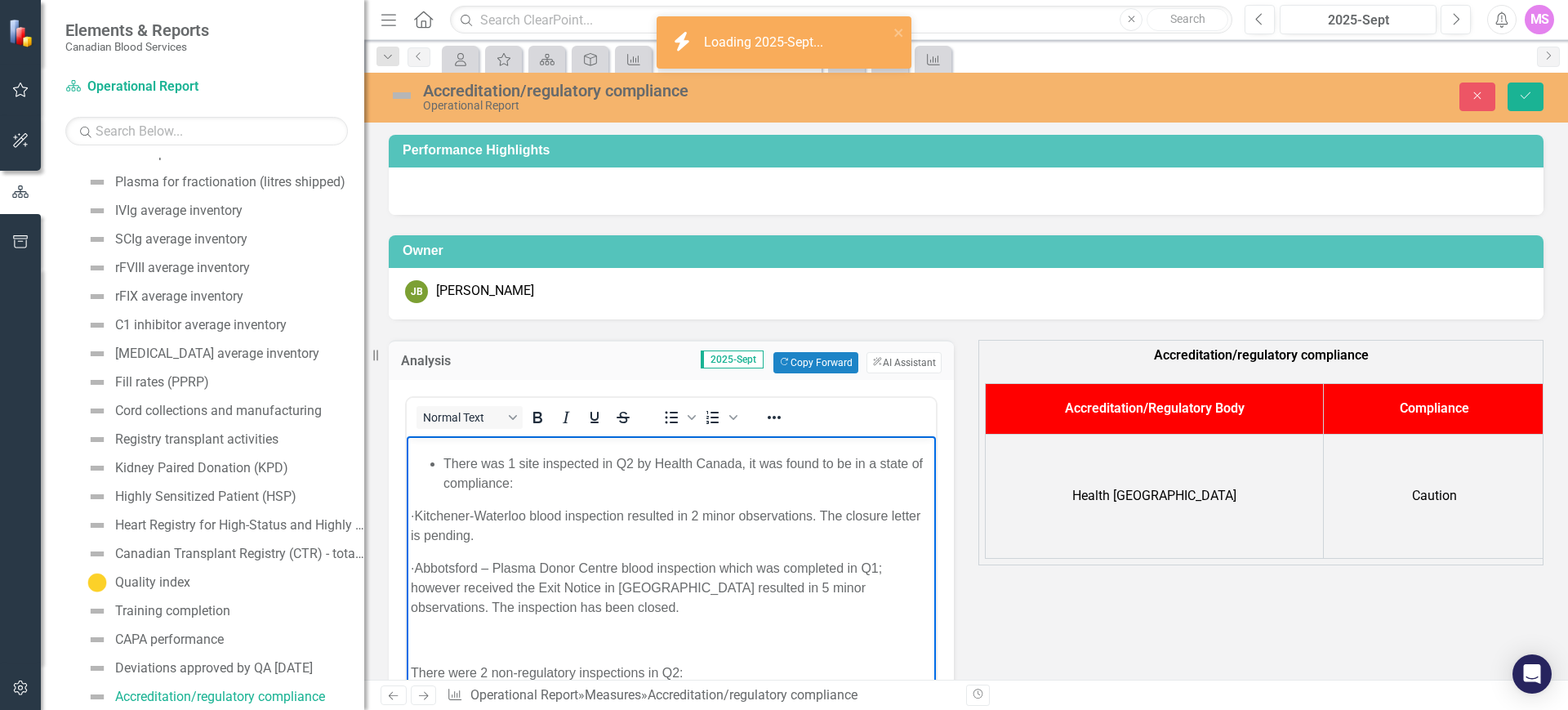
click at [509, 489] on span "There was 1 site inspected in Q2 by Health Canada, it was found to be in a stat…" at bounding box center [683, 472] width 480 height 33
click at [590, 493] on li "There was one (1) site inspected in Q2 by Health Canada, it was found to be in …" at bounding box center [687, 472] width 488 height 39
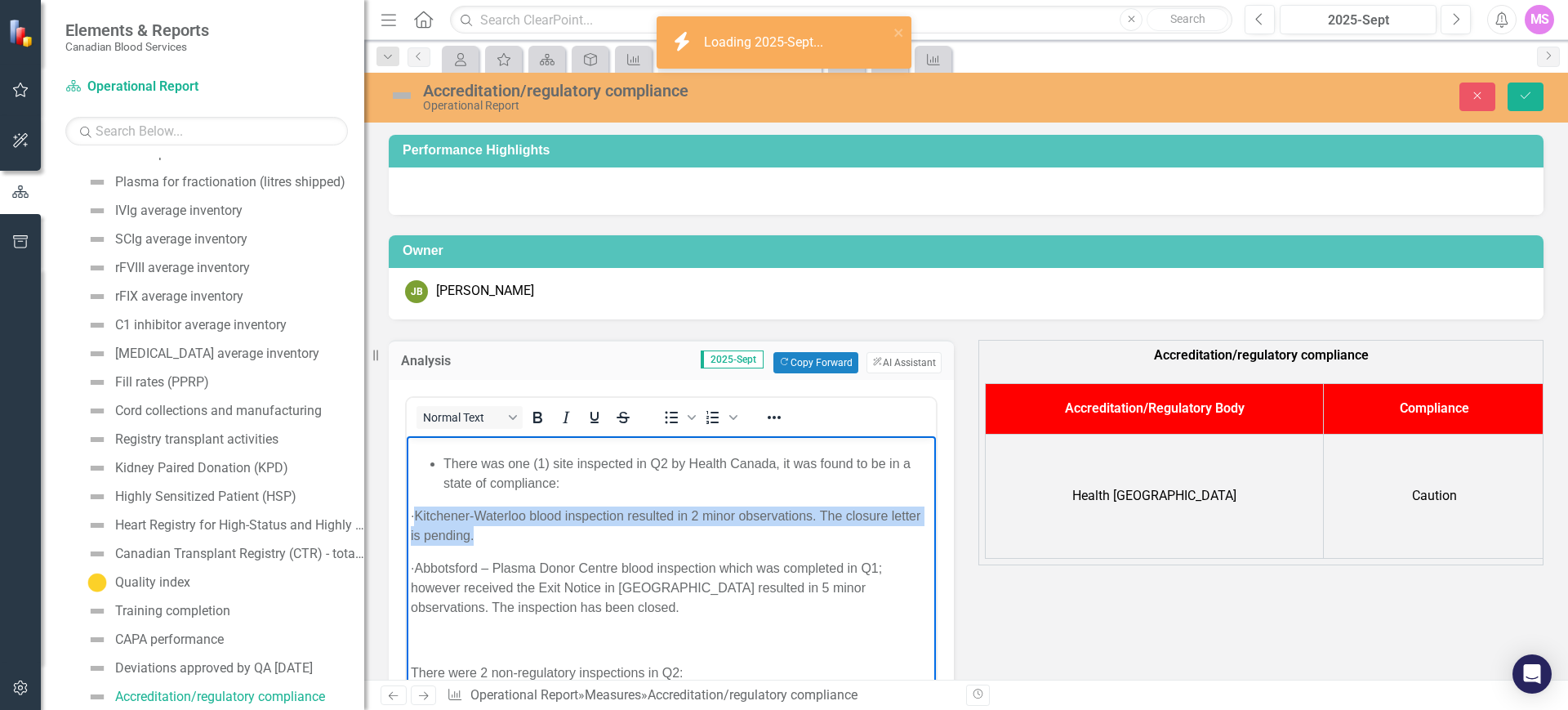
drag, startPoint x: 446, startPoint y: 548, endPoint x: 586, endPoint y: 575, distance: 142.6
click at [586, 545] on p "· Kitchener-Waterloo blood inspection resulted in 2 minor observations. The clo…" at bounding box center [672, 524] width 521 height 39
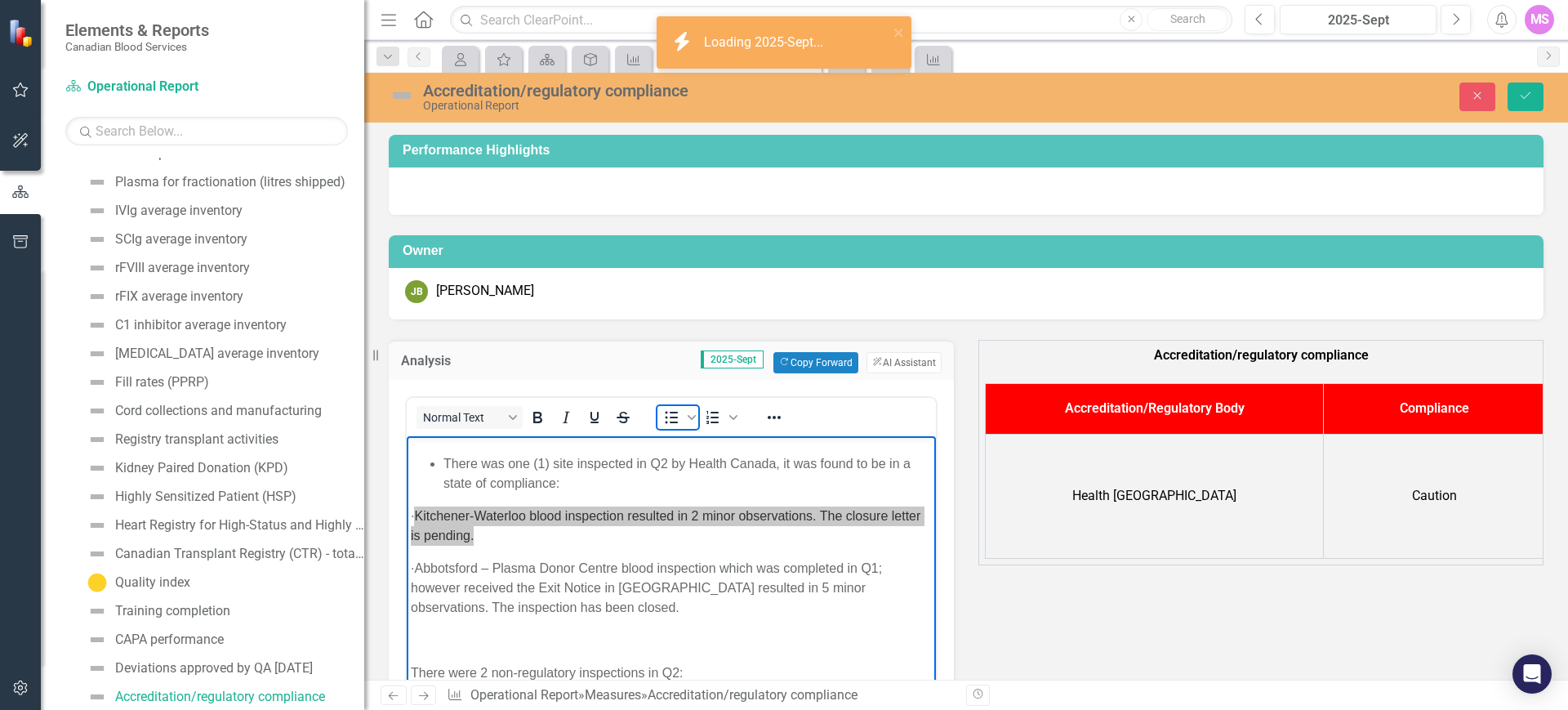
click at [671, 421] on icon "Bullet list" at bounding box center [671, 417] width 20 height 20
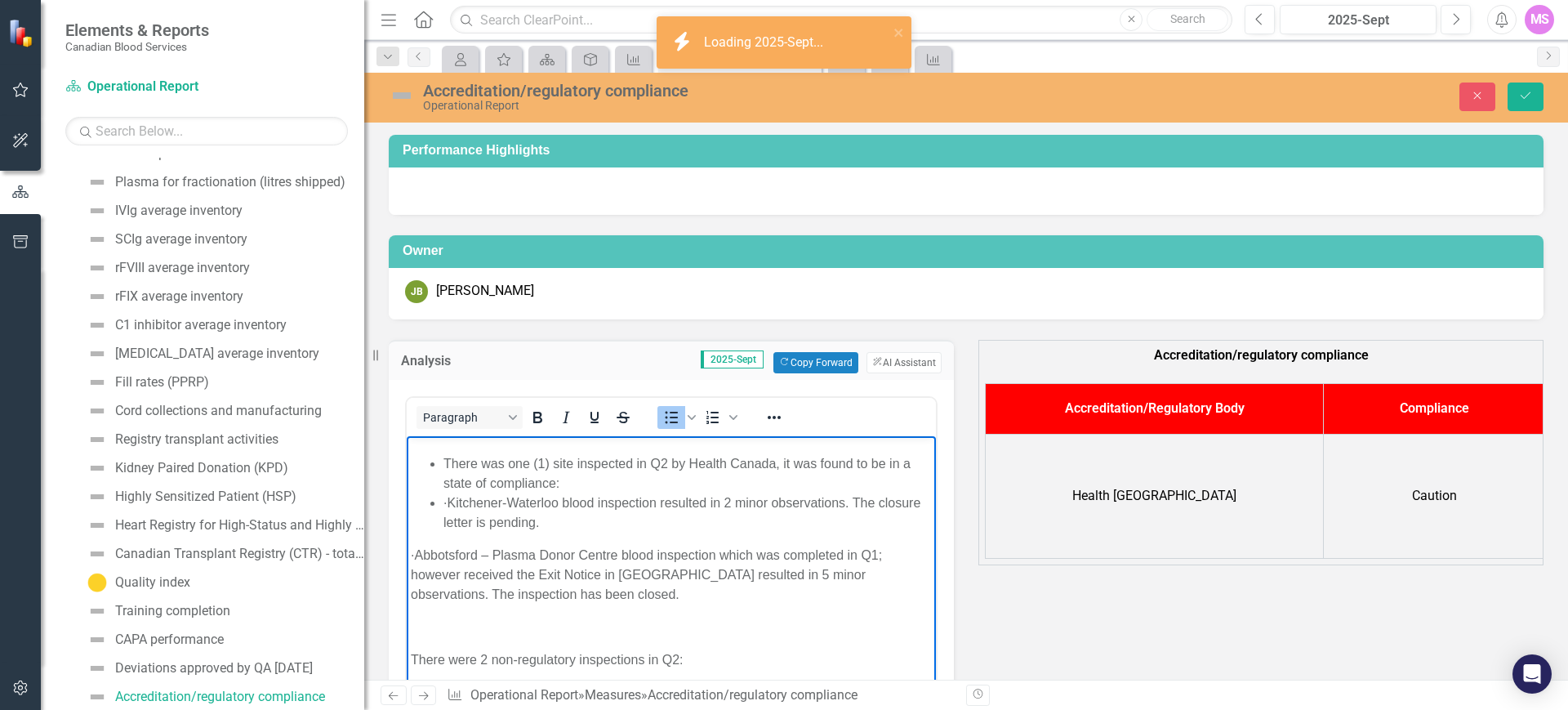
click at [620, 493] on li "There was one (1) site inspected in Q2 by Health Canada, it was found to be in …" at bounding box center [687, 472] width 488 height 39
click at [475, 532] on li "· Kitchener-Waterloo blood inspection resulted in 2 minor observations. The clo…" at bounding box center [687, 512] width 488 height 39
click at [568, 493] on li "There was one (1) site inspected in Q2 by Health Canada, it was found to be in …" at bounding box center [687, 472] width 488 height 39
click at [441, 532] on ul "There was one (1) site inspected in Q2 by Health Canada, it was found to be in …" at bounding box center [672, 492] width 521 height 78
click at [622, 532] on li "K itchener-Waterloo blood inspection resulted in 2 minor observations. The clos…" at bounding box center [704, 512] width 456 height 39
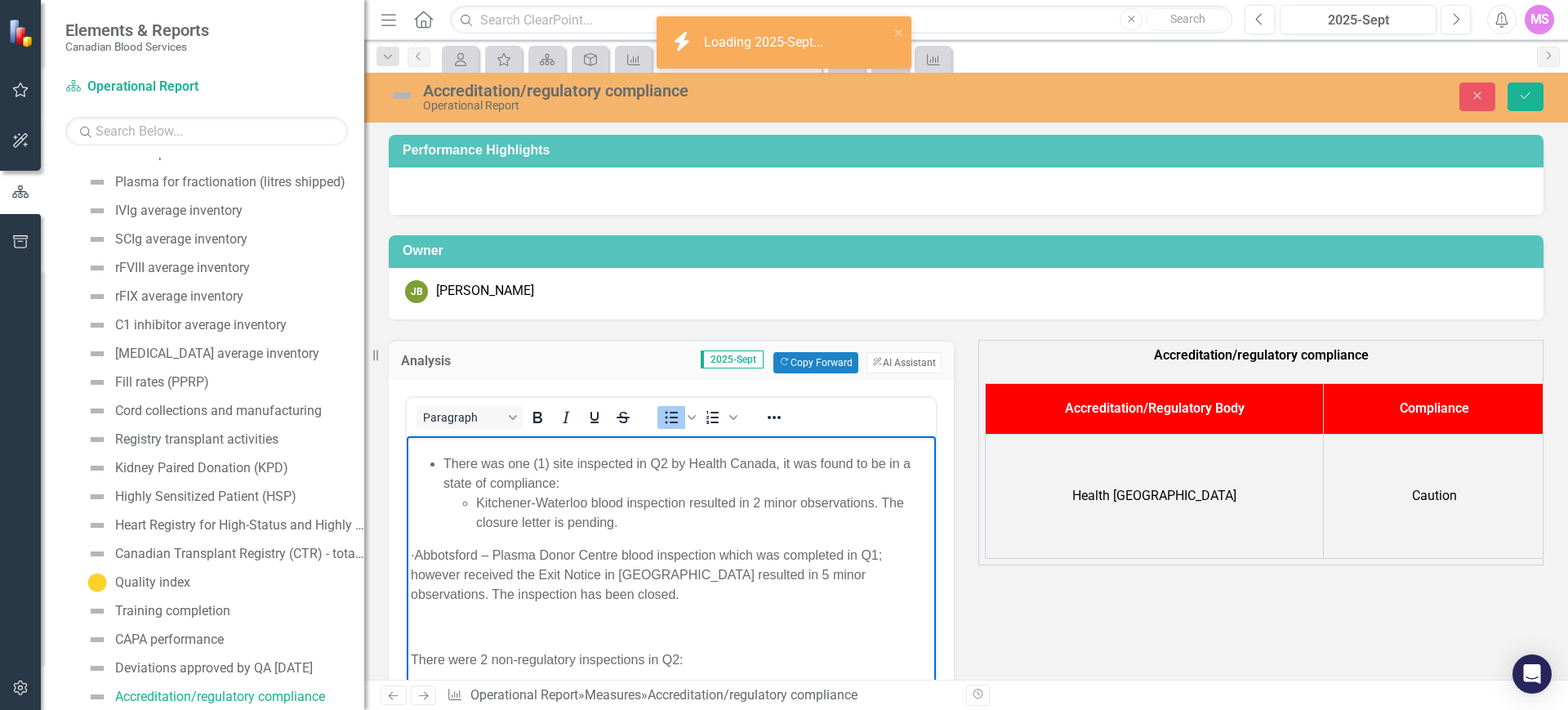
click at [632, 532] on li "K itchener-Waterloo blood inspection resulted in 2 minor observations. The clos…" at bounding box center [704, 512] width 456 height 39
click at [619, 523] on li "There was one (1) site inspected in Q2 by Health Canada, it was found to be in …" at bounding box center [687, 492] width 488 height 78
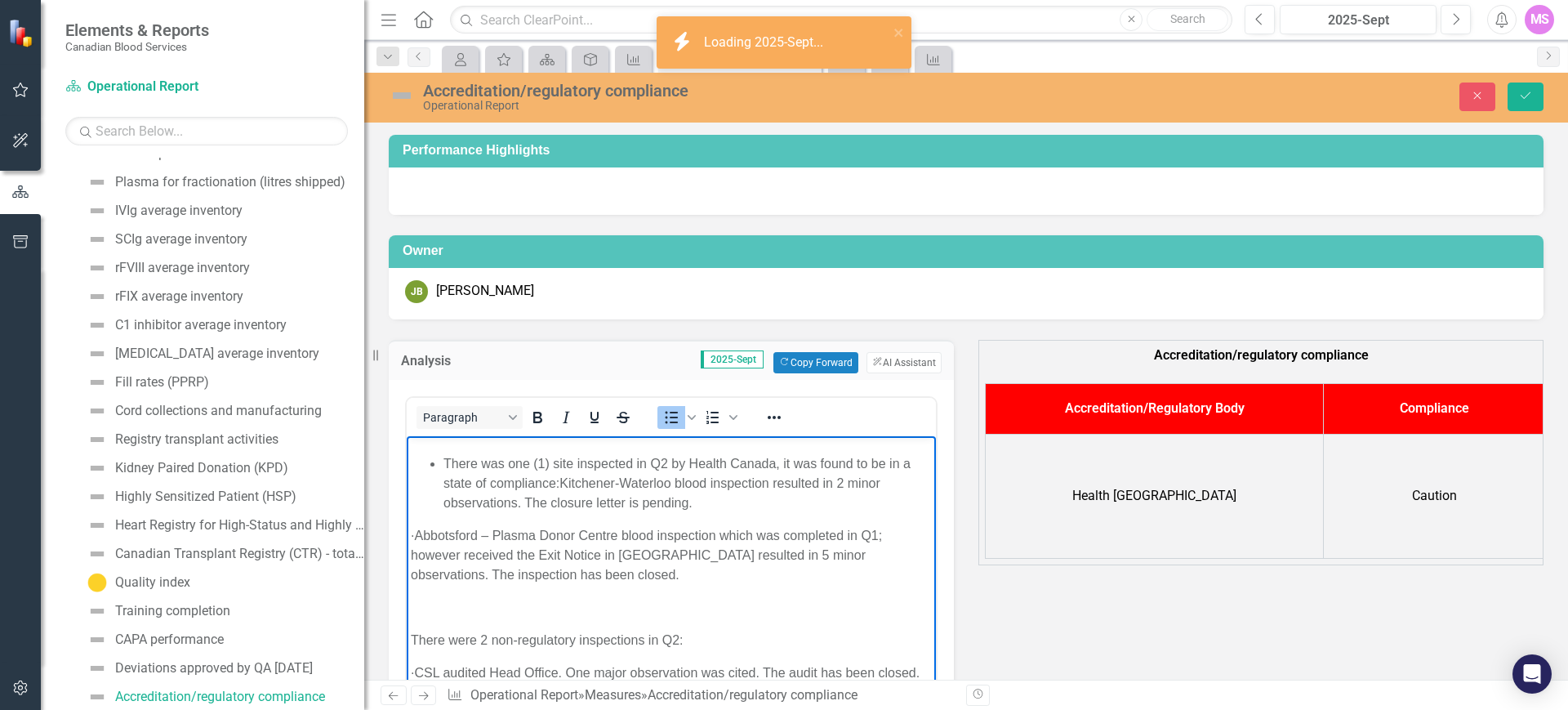
click at [696, 512] on li "There was one (1) site inspected in Q2 by Health Canada, it was found to be in …" at bounding box center [687, 483] width 488 height 59
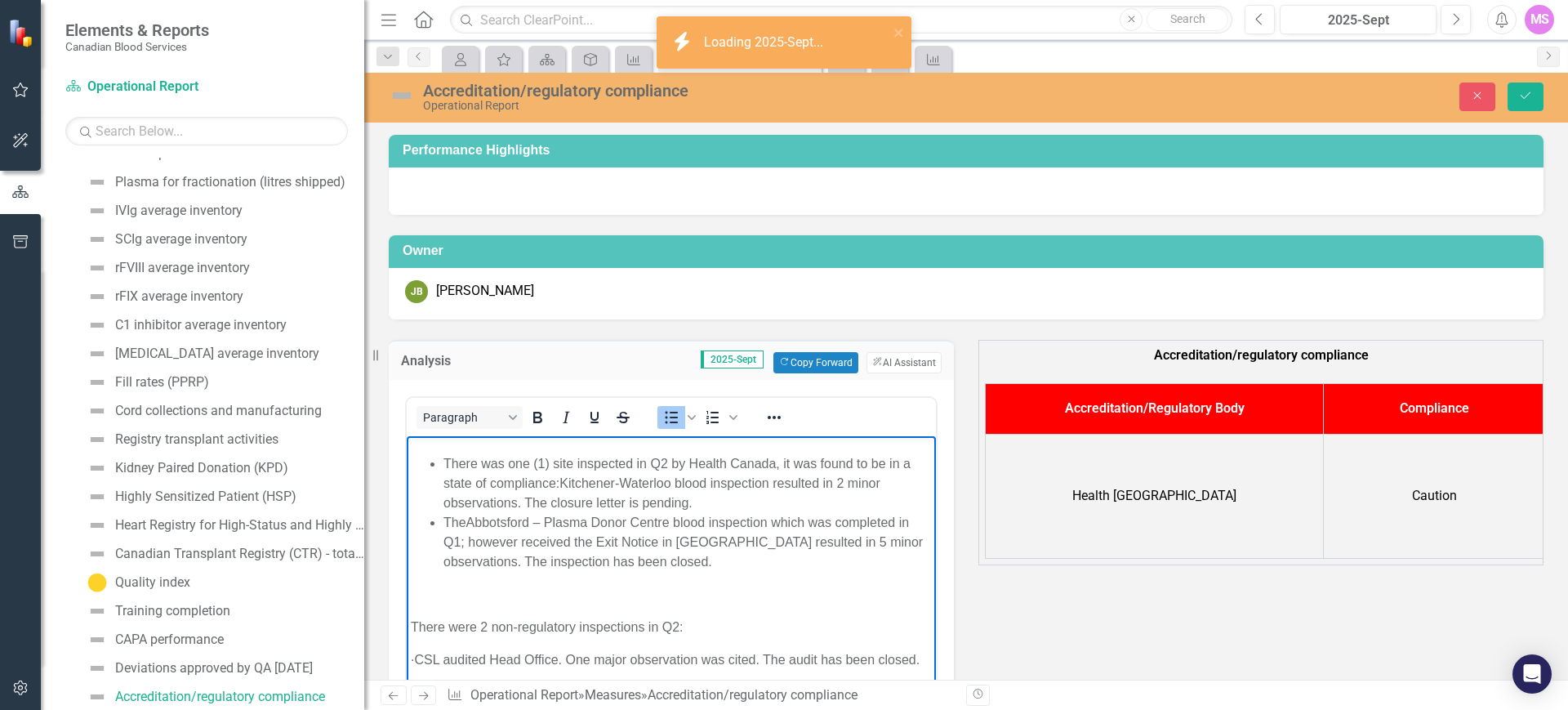
click at [773, 560] on li "The Abbotsford – Plasma Donor Centre blood inspection which was completed in Q1…" at bounding box center [687, 542] width 488 height 59
click at [475, 571] on li "The Abbotsford – Plasma Donor Centre blood inspection (which was completed in Q…" at bounding box center [687, 542] width 488 height 59
click at [626, 571] on li "The Abbotsford – Plasma Donor Centre blood inspection (which was completed in Q…" at bounding box center [687, 542] width 488 height 59
click at [804, 571] on li "The Abbotsford – Plasma Donor Centre blood inspection (which was completed in Q…" at bounding box center [687, 542] width 488 height 59
click at [830, 571] on li "The Abbotsford – Plasma Donor Centre blood inspection (which was completed in Q…" at bounding box center [687, 542] width 488 height 59
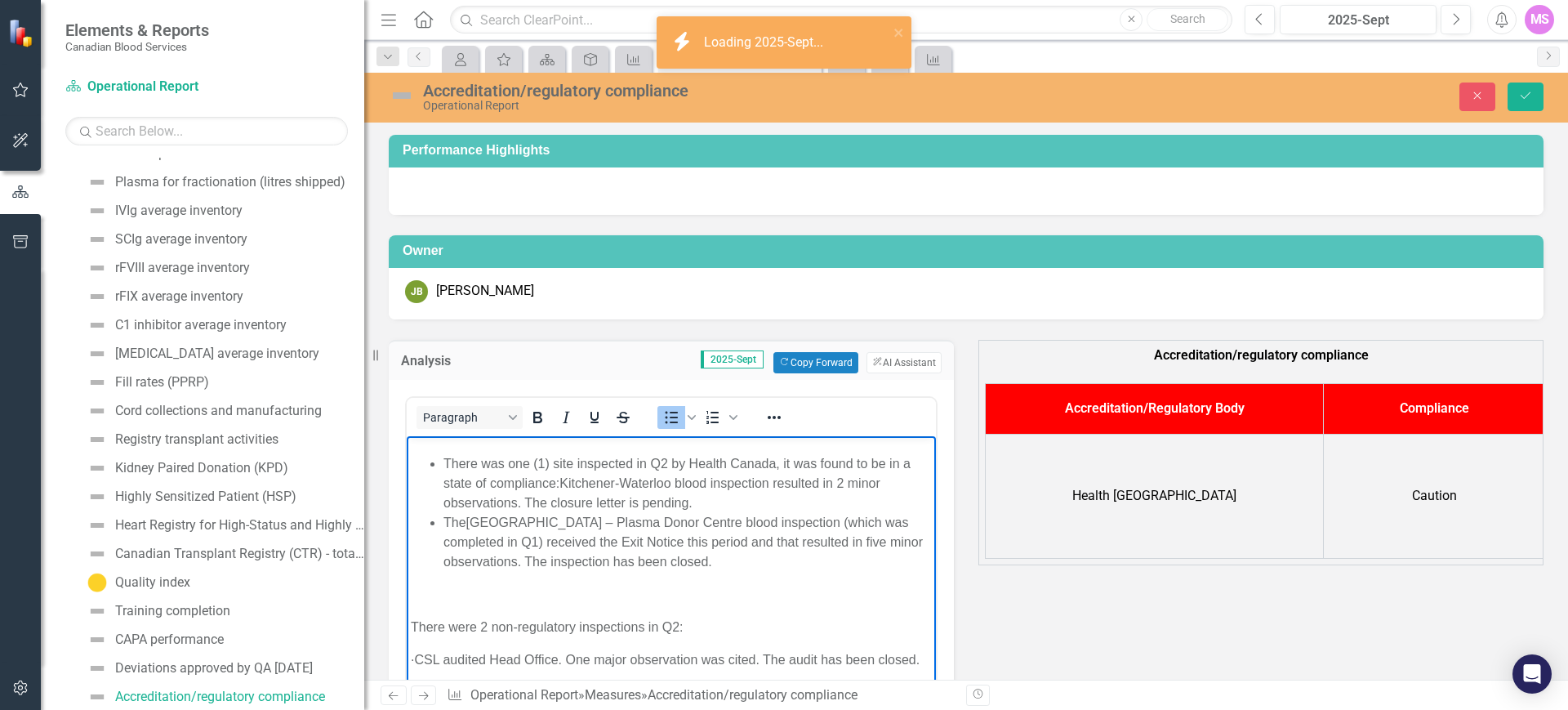
click at [530, 489] on span "There was one (1) site inspected in Q2 by Health Canada, it was found to be in …" at bounding box center [676, 472] width 467 height 33
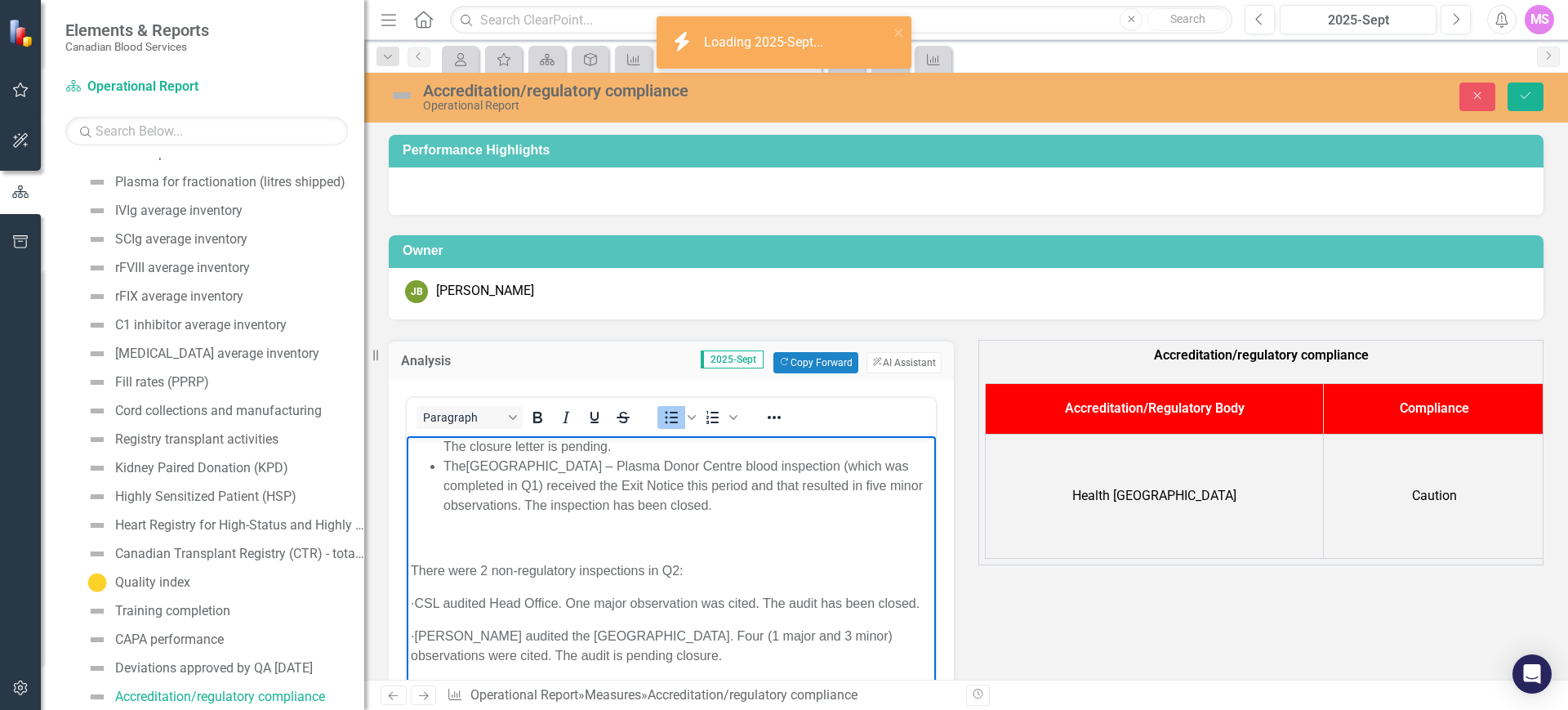
scroll to position [306, 0]
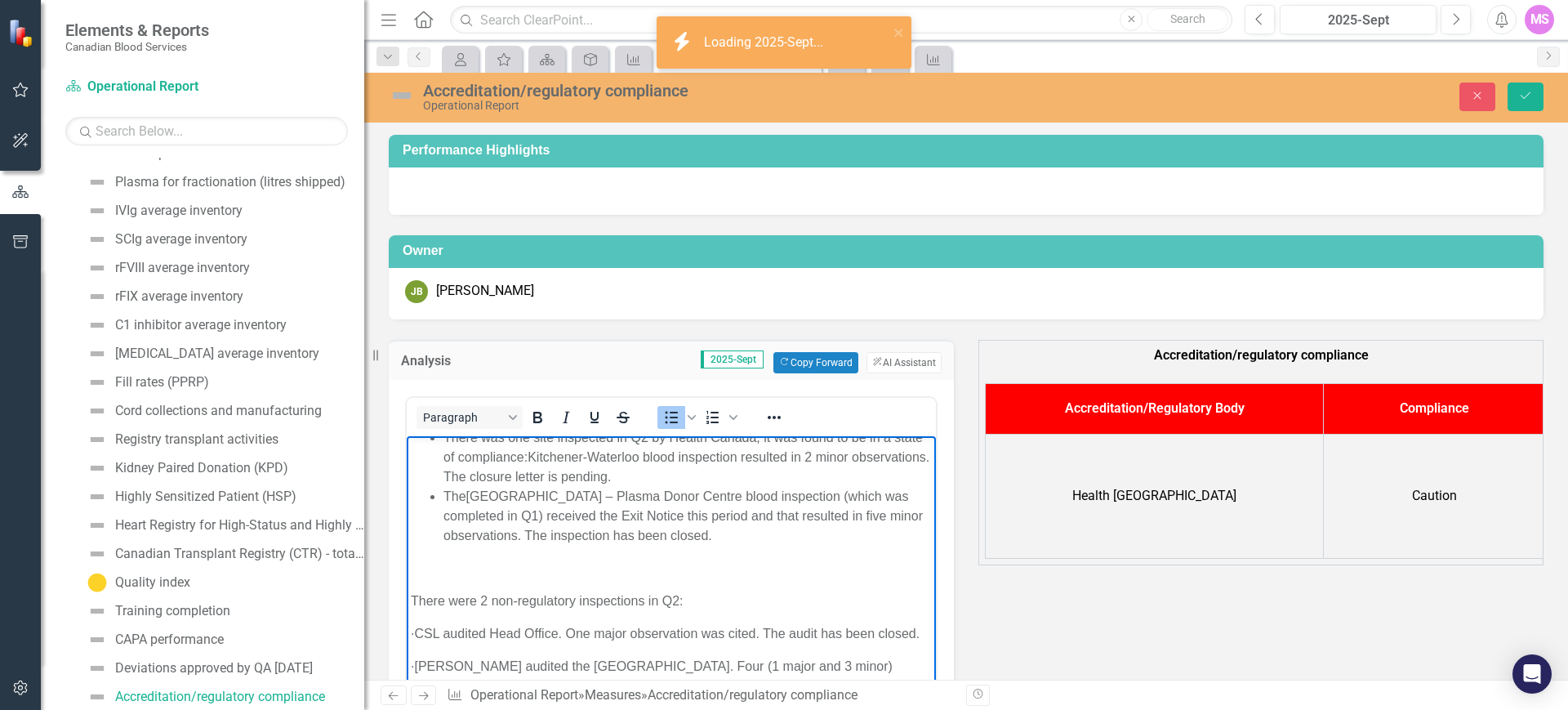
click at [681, 545] on li "The Abbotsford – Plasma Donor Centre blood inspection (which was completed in Q…" at bounding box center [687, 516] width 488 height 59
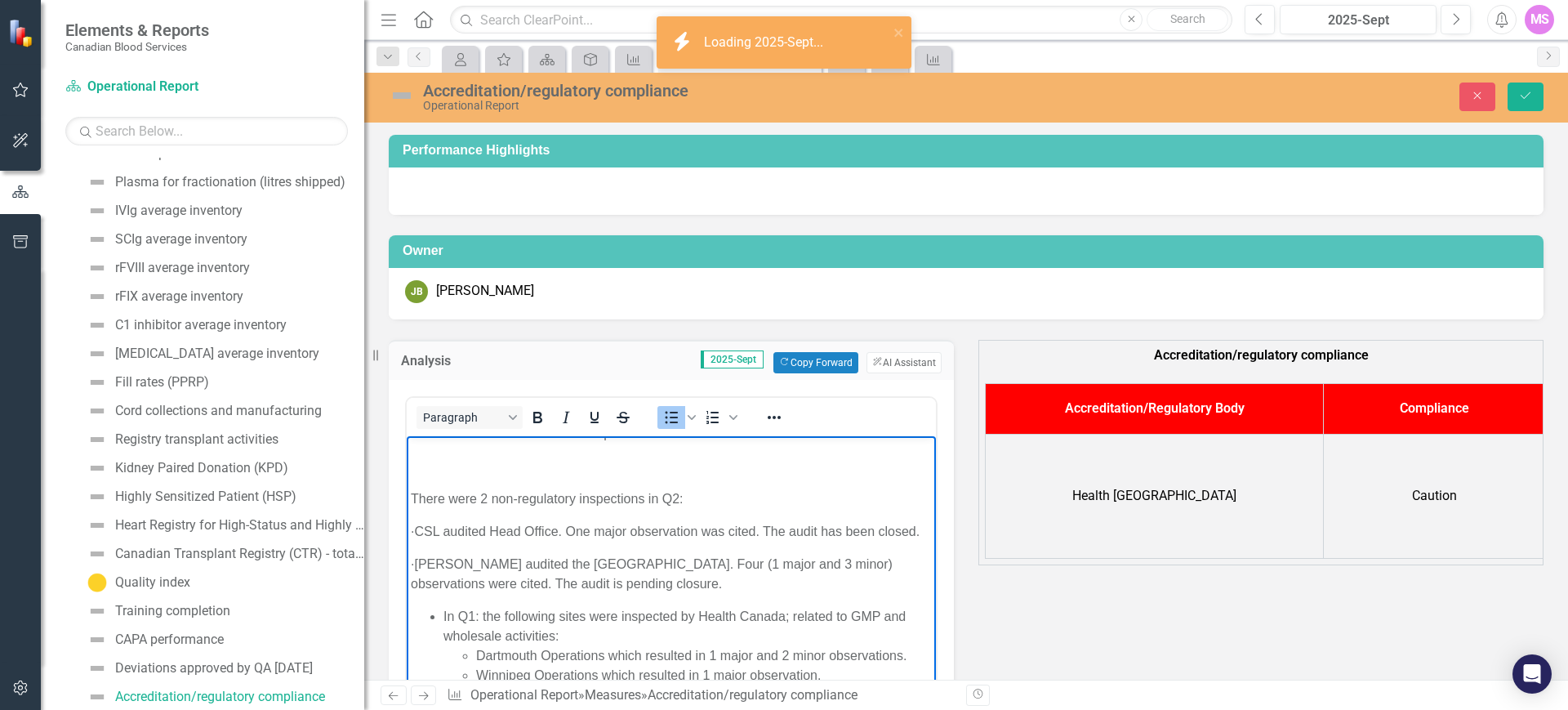
click at [482, 476] on p "Rich Text Area. Press ALT-0 for help." at bounding box center [672, 465] width 521 height 20
click at [731, 443] on li "The Abbotsford – Plasma Donor Centre blood inspection (which was completed in Q…" at bounding box center [687, 414] width 488 height 59
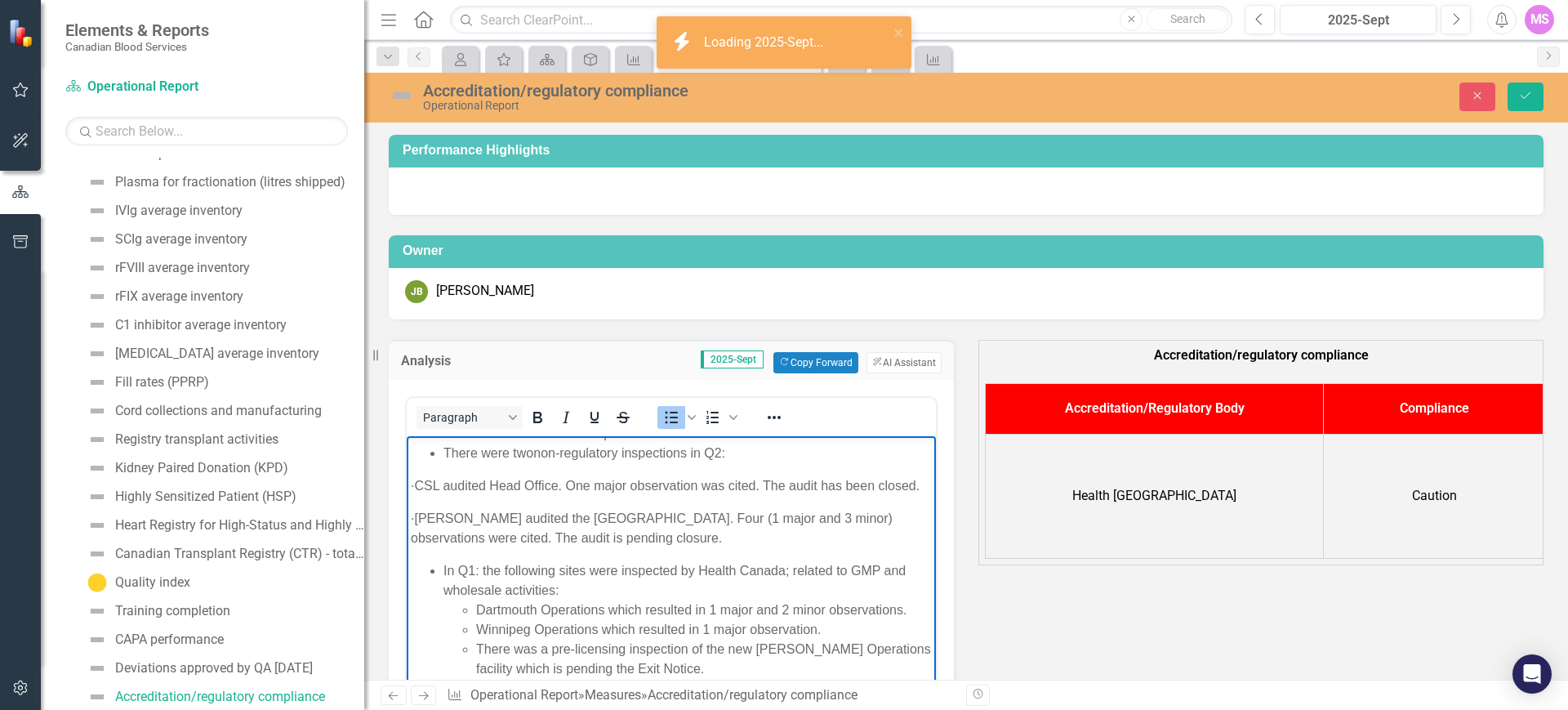
click at [742, 463] on li "There were two non-regulatory inspections in Q2:" at bounding box center [687, 452] width 488 height 20
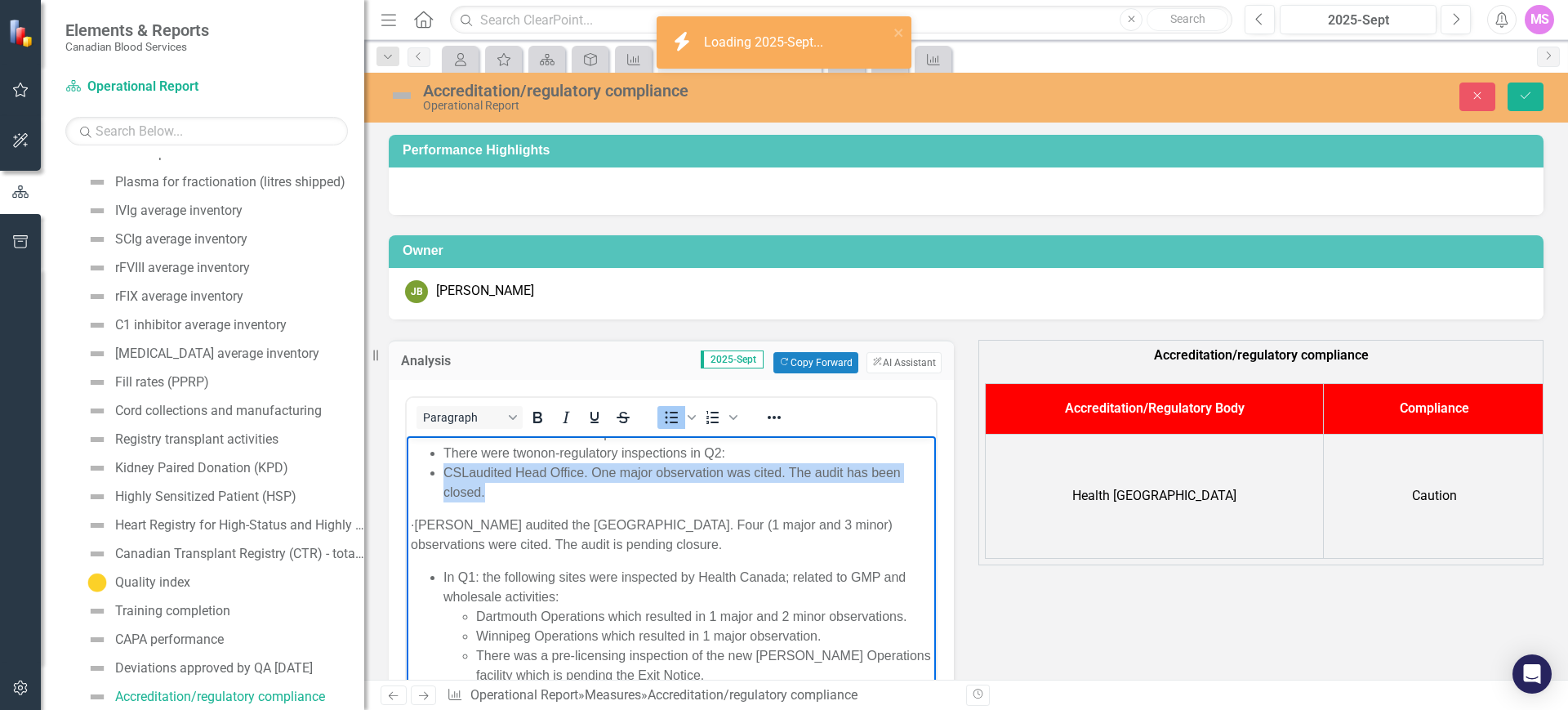
drag, startPoint x: 452, startPoint y: 522, endPoint x: 525, endPoint y: 534, distance: 74.0
click at [525, 502] on ul "There was one site inspected in Q2 by Health Canada, it was found to be in a st…" at bounding box center [672, 413] width 521 height 176
click at [690, 502] on li "CSL audited Head Office. One major observation was cited. The audit has been cl…" at bounding box center [704, 482] width 456 height 39
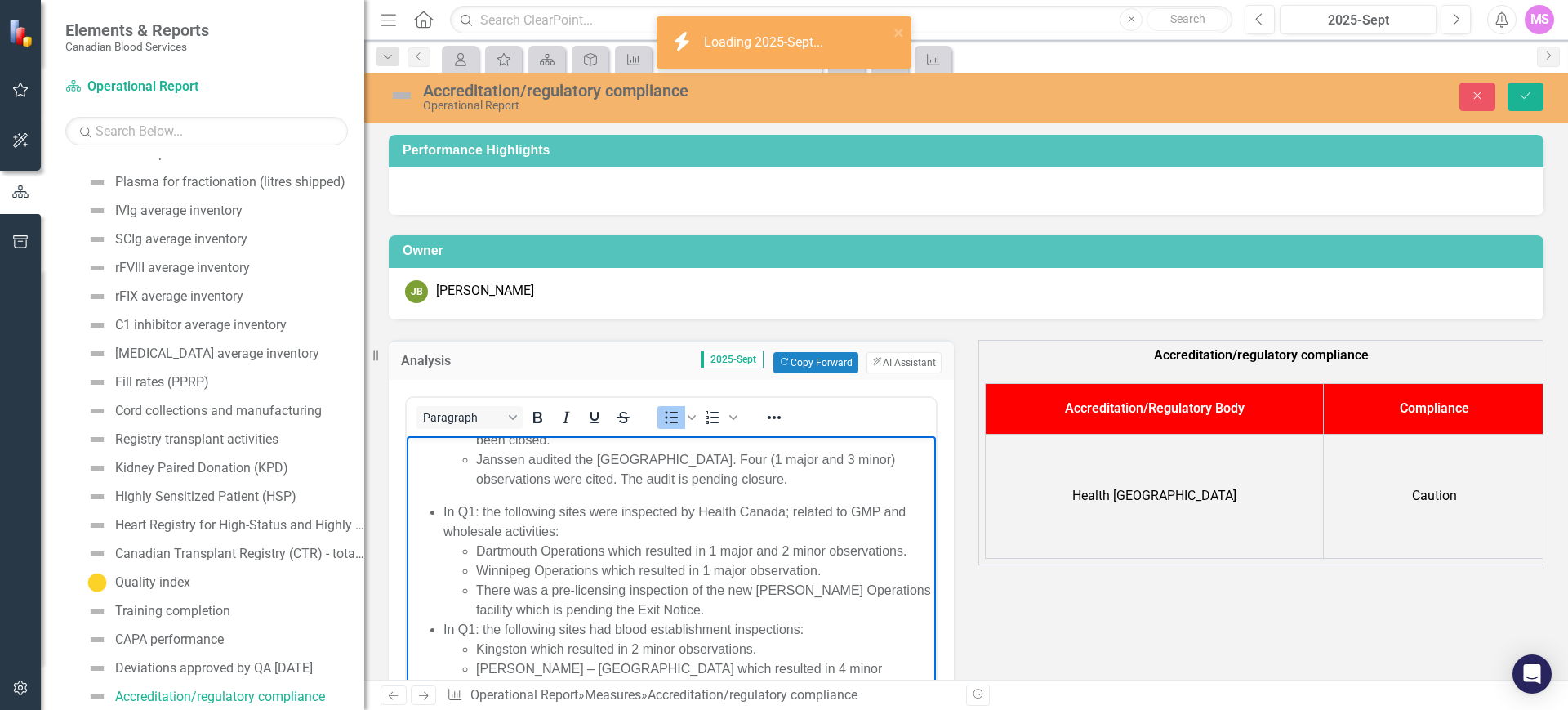
scroll to position [428, 0]
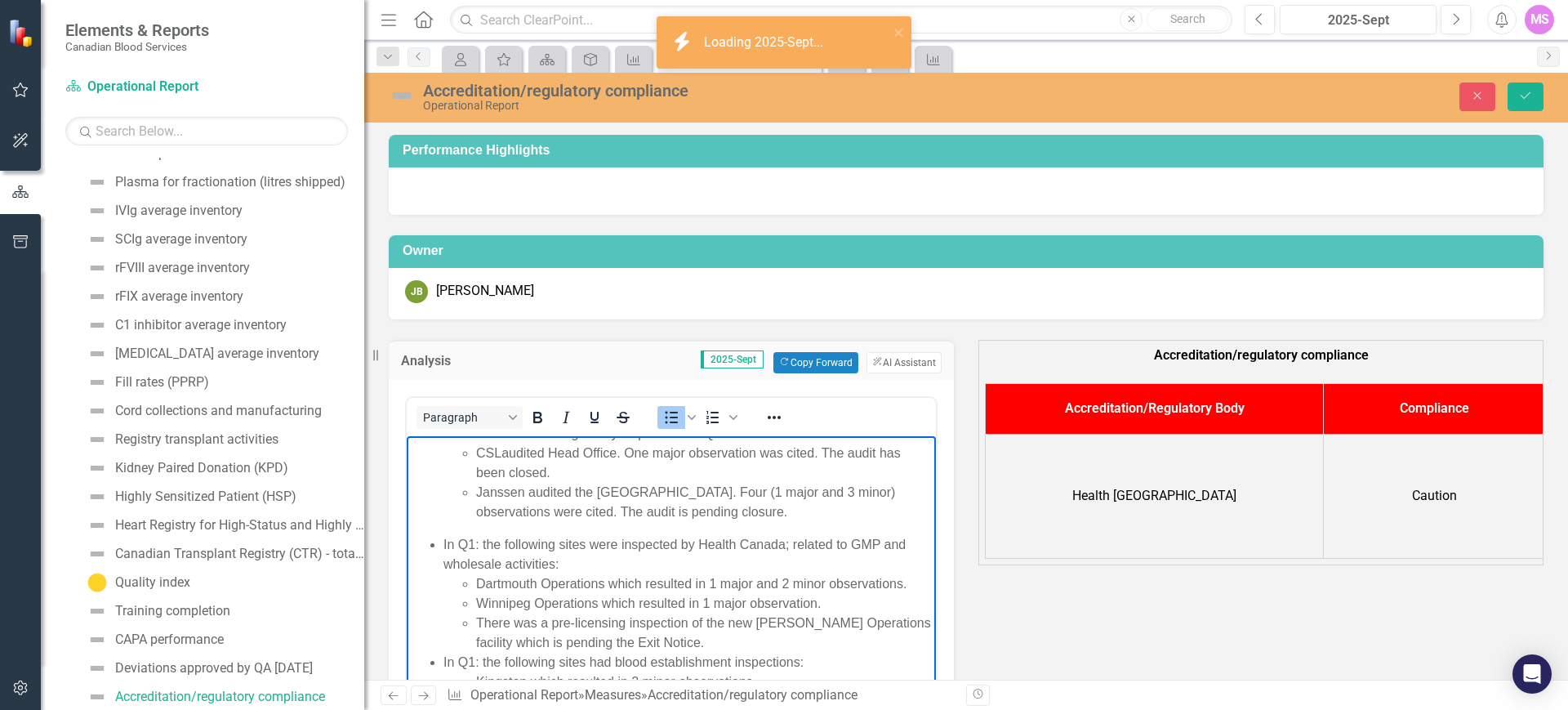
click at [823, 522] on li "Jan ssen audited the [GEOGRAPHIC_DATA]. Four (1 major and 3 minor) observations…" at bounding box center [704, 502] width 456 height 39
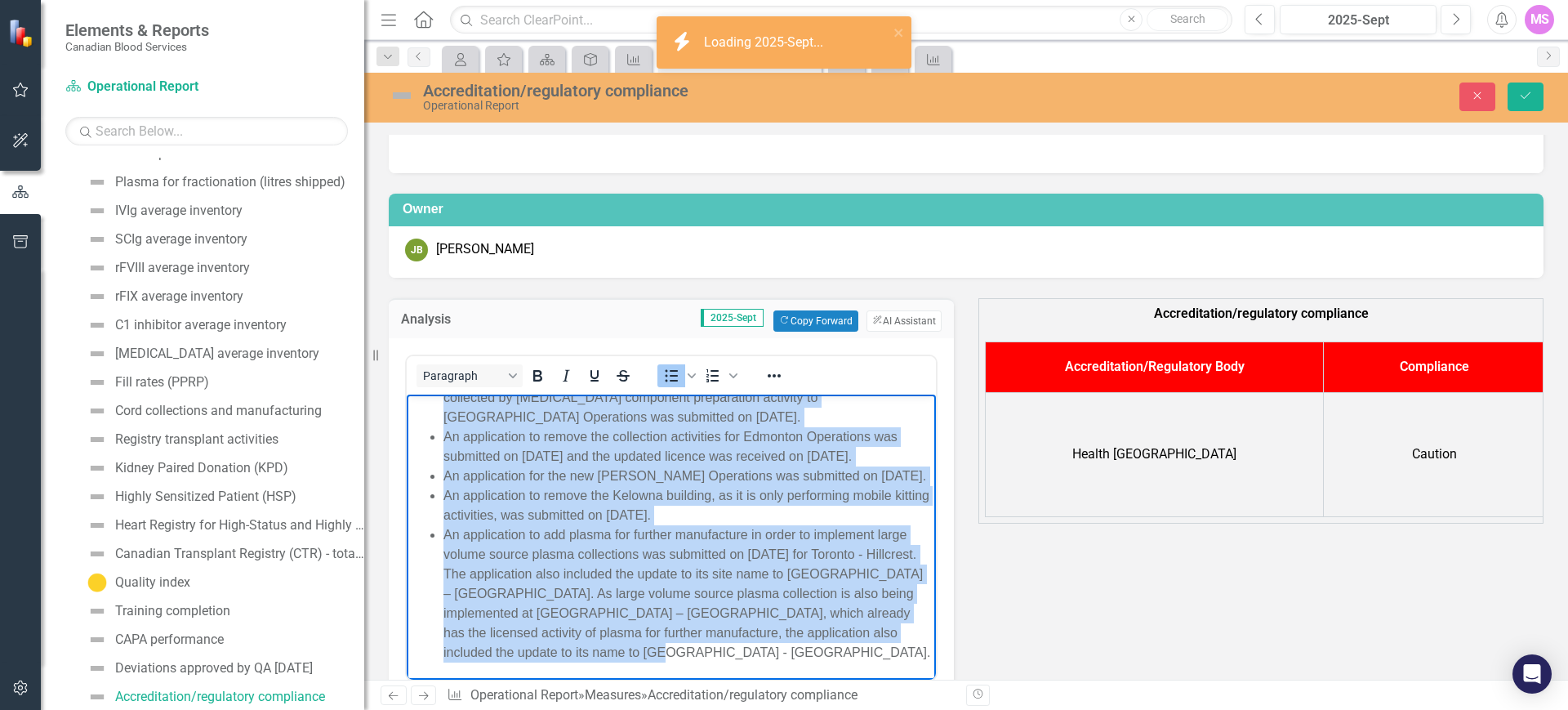
scroll to position [377, 0]
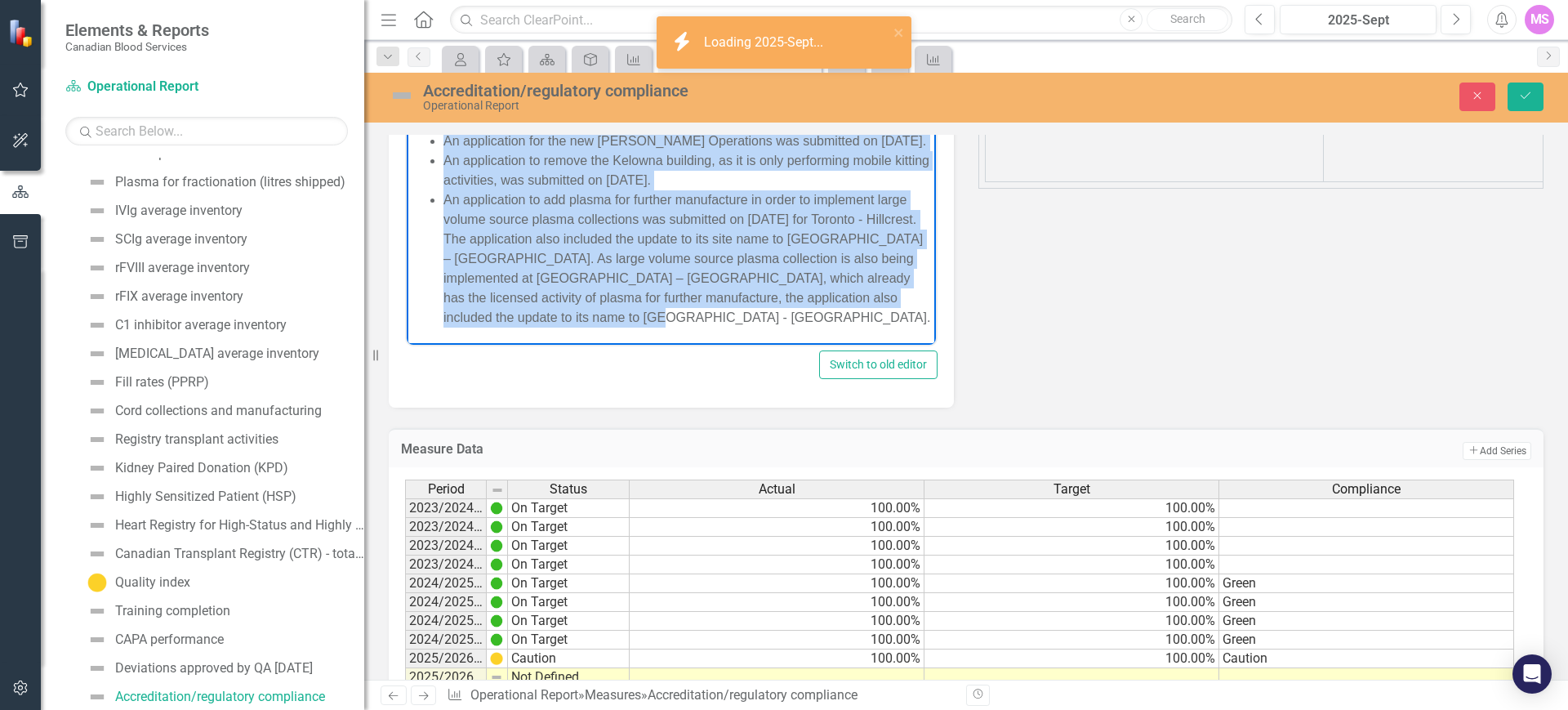
drag, startPoint x: 494, startPoint y: 120, endPoint x: 793, endPoint y: 335, distance: 368.3
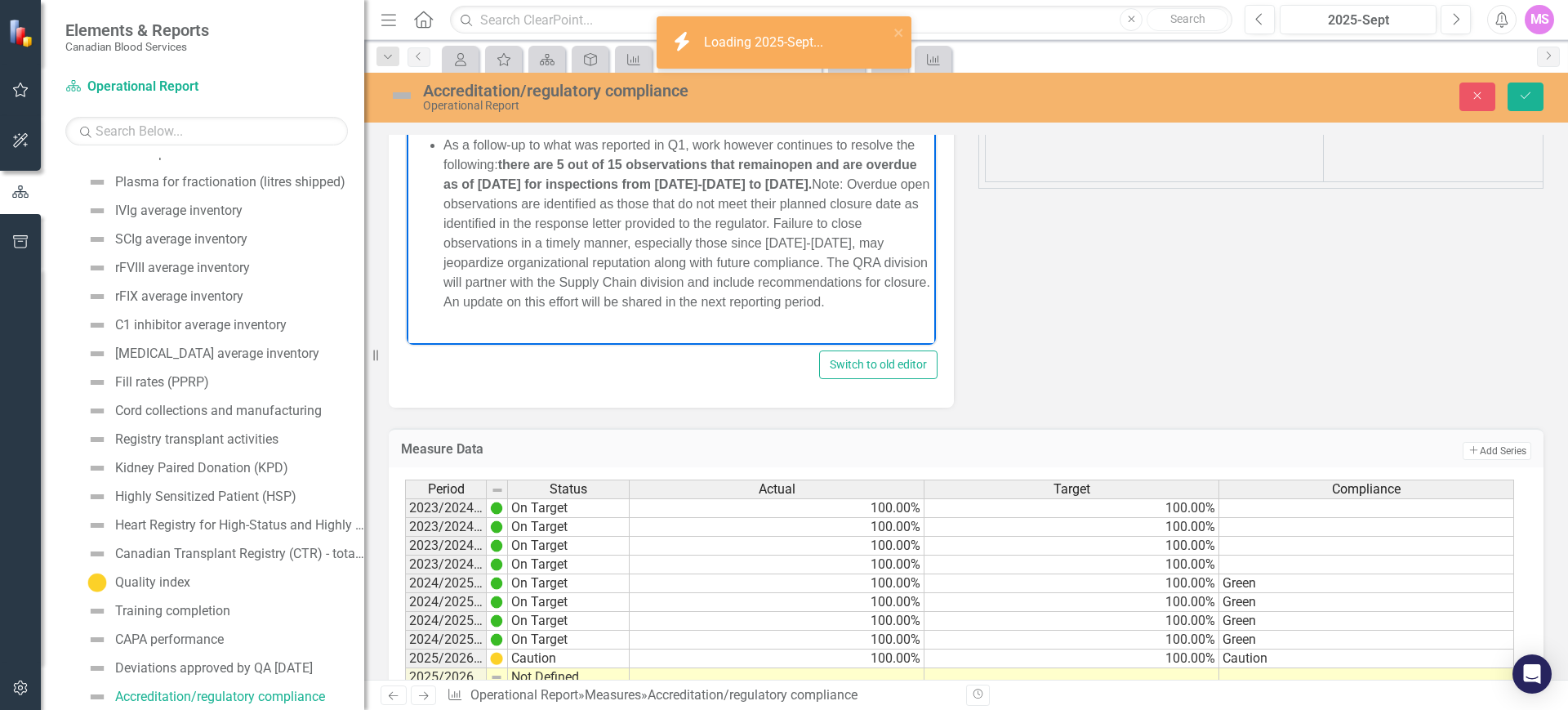
scroll to position [172, 0]
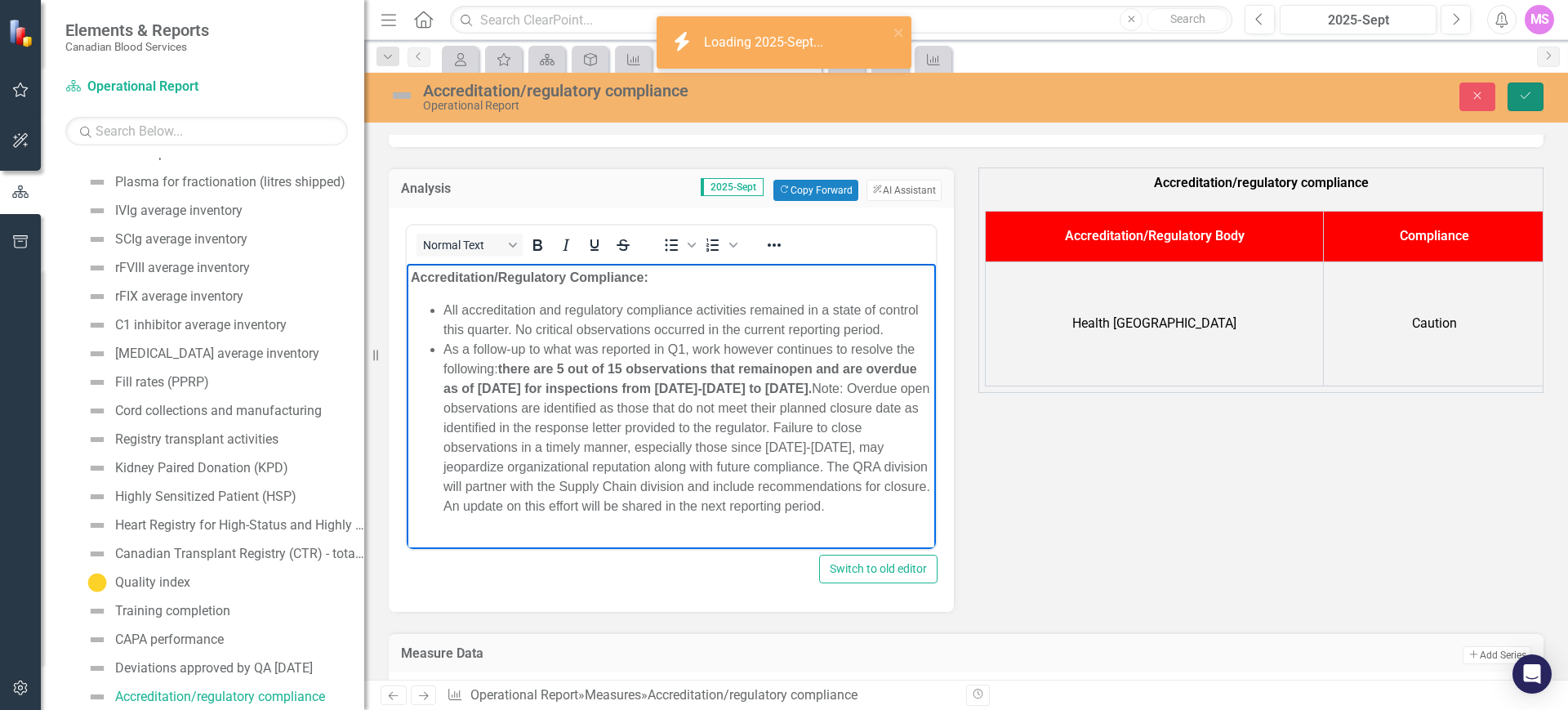
click at [1524, 97] on icon "Save" at bounding box center [1525, 95] width 14 height 11
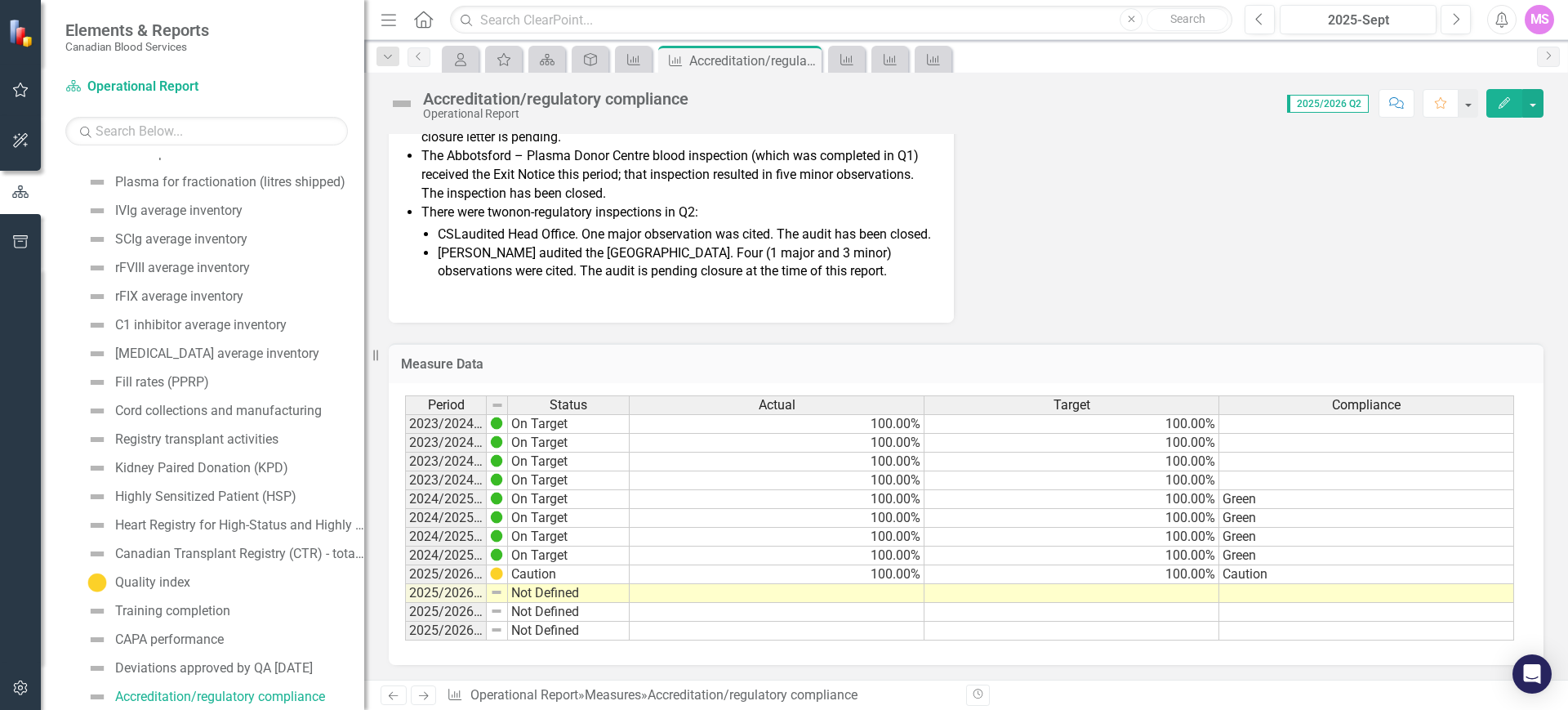
scroll to position [574, 0]
click at [866, 588] on td at bounding box center [777, 592] width 295 height 19
